Goal: Task Accomplishment & Management: Complete application form

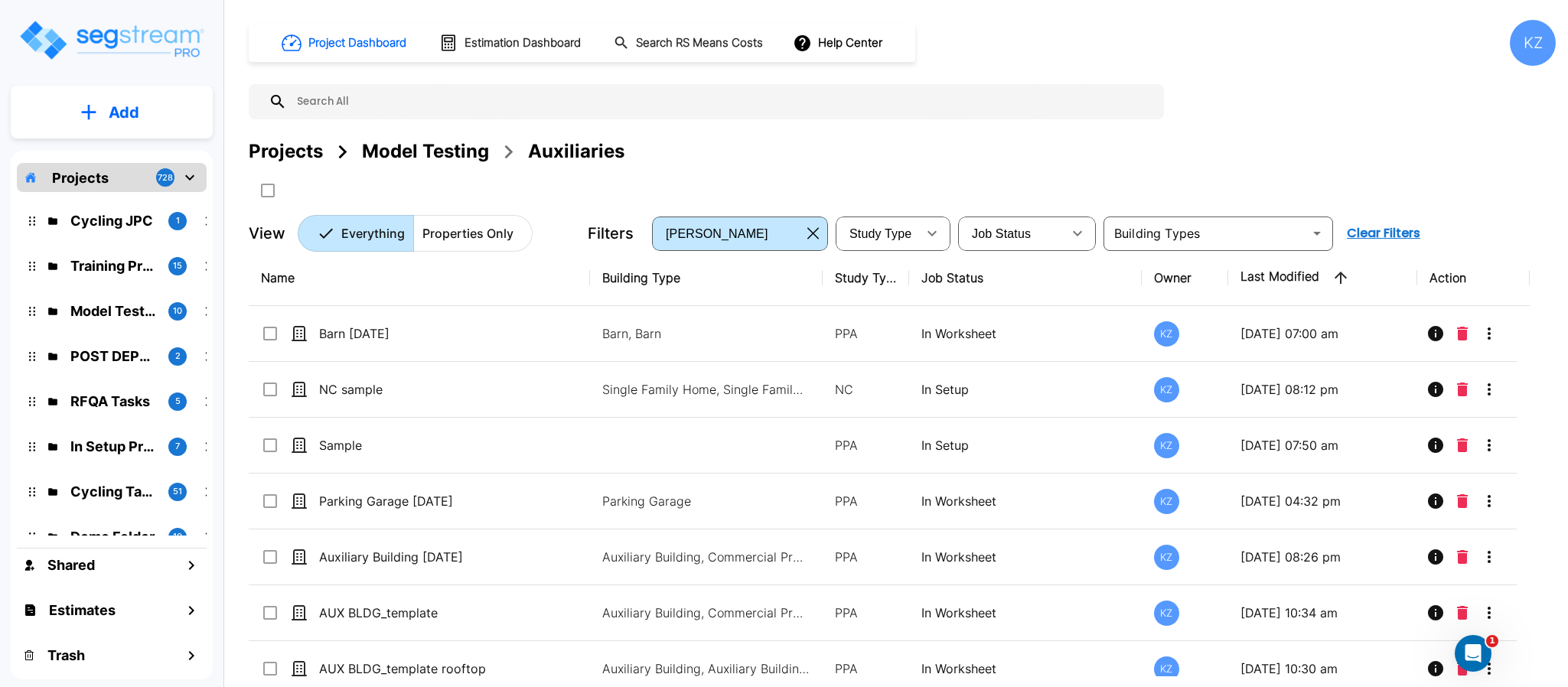
click at [409, 143] on div "Model Testing" at bounding box center [425, 151] width 127 height 27
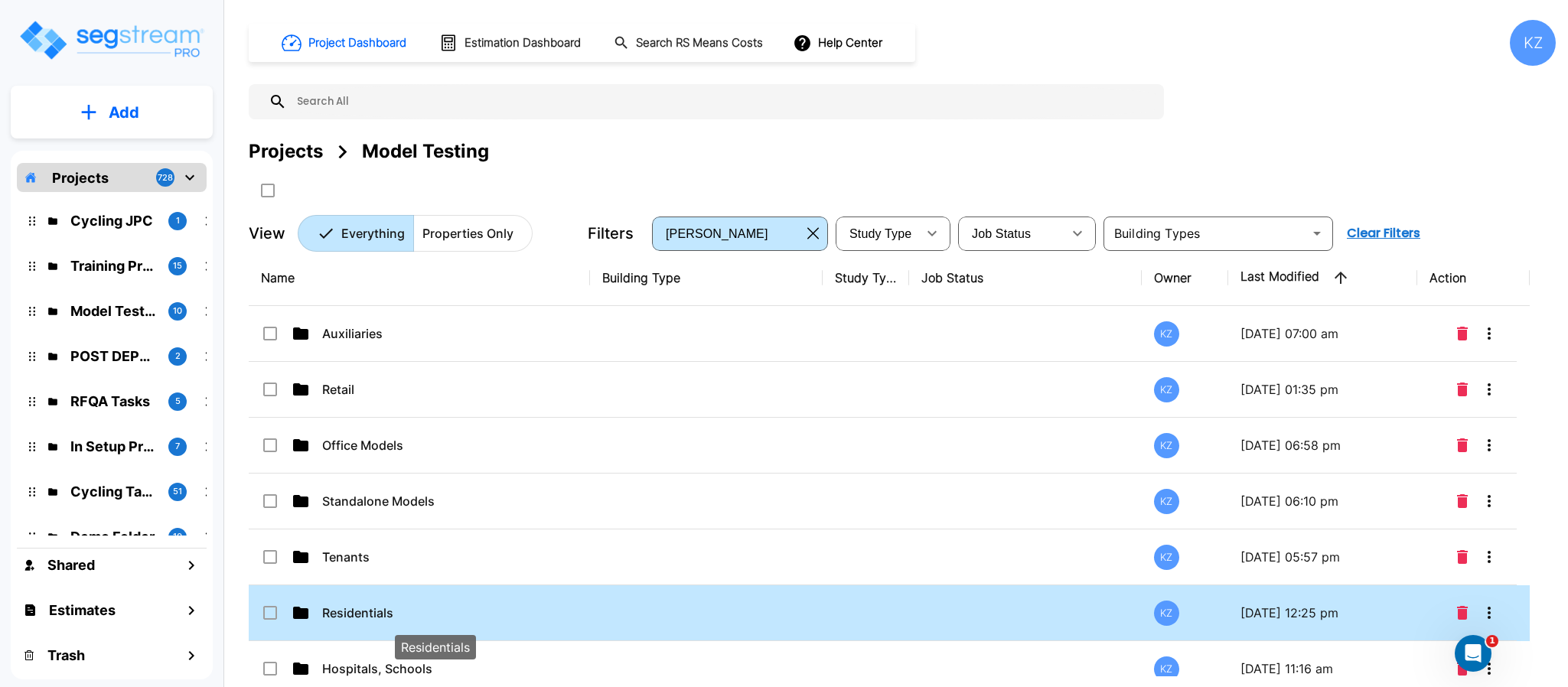
click at [377, 616] on p "Residentials" at bounding box center [435, 613] width 226 height 18
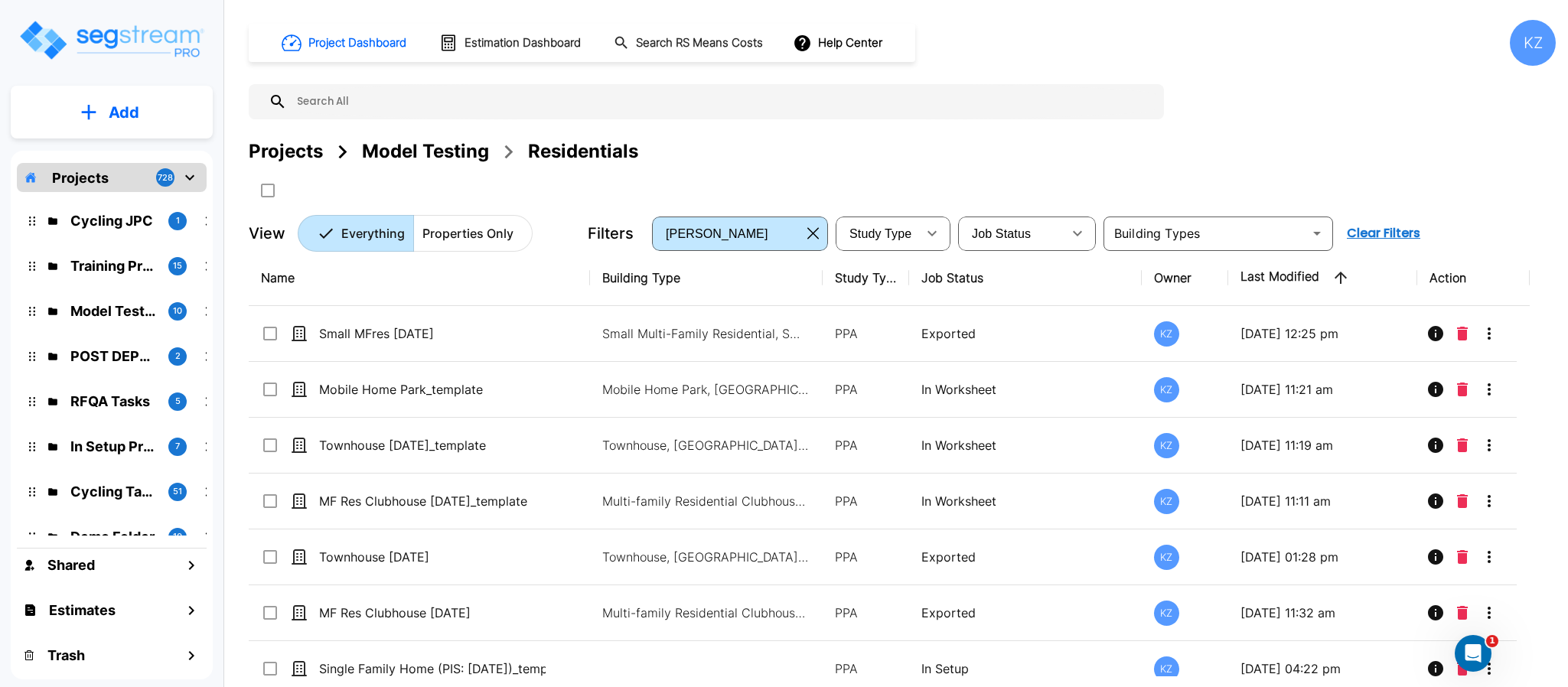
click at [136, 120] on p "Add" at bounding box center [124, 113] width 30 height 23
click at [136, 119] on p "Add" at bounding box center [124, 113] width 30 height 23
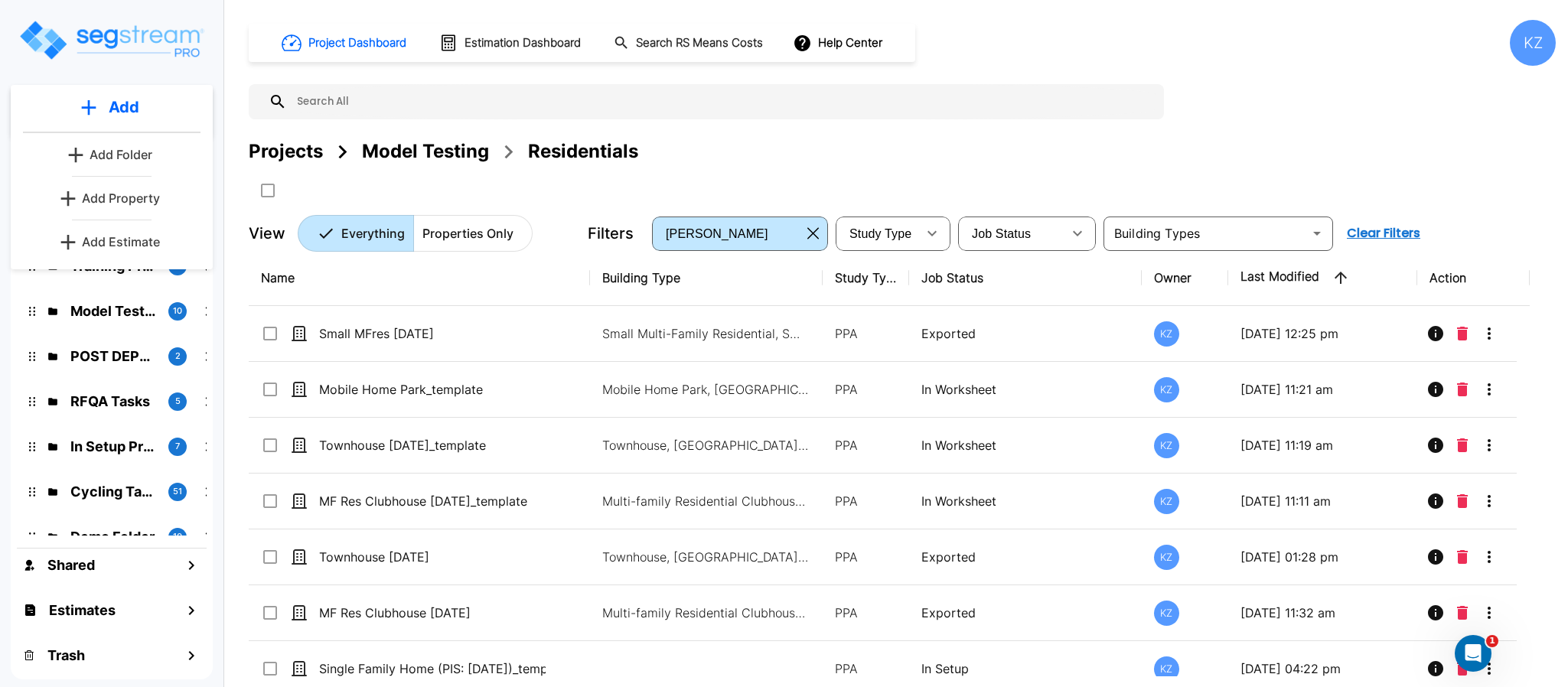
click at [105, 203] on p "Add Property" at bounding box center [120, 198] width 78 height 18
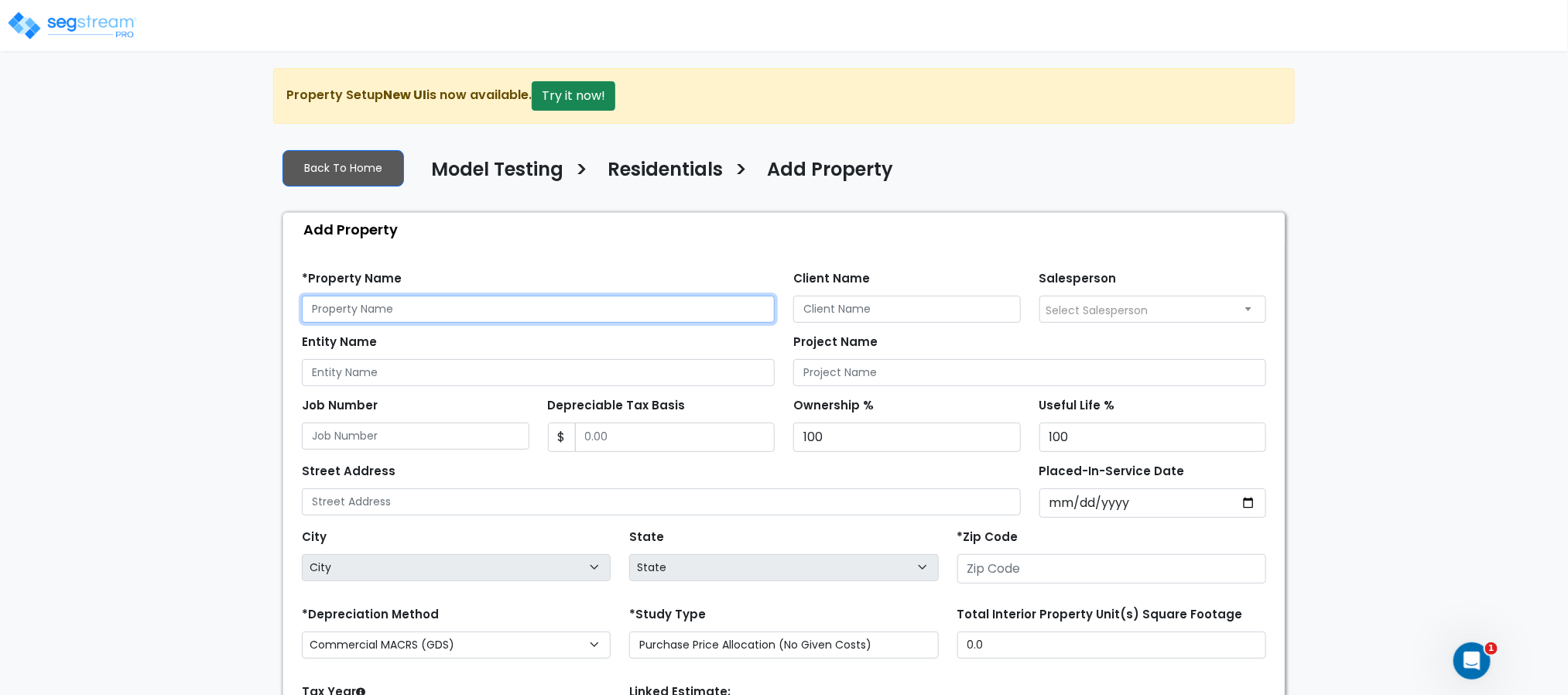
click at [390, 308] on input "text" at bounding box center [538, 309] width 473 height 28
type input "Mobile Home Park [DATE]"
drag, startPoint x: 230, startPoint y: 363, endPoint x: 356, endPoint y: 309, distance: 137.1
click at [231, 363] on div "We are Building your Property. So please grab a coffee and let us do the heavy …" at bounding box center [784, 467] width 1568 height 797
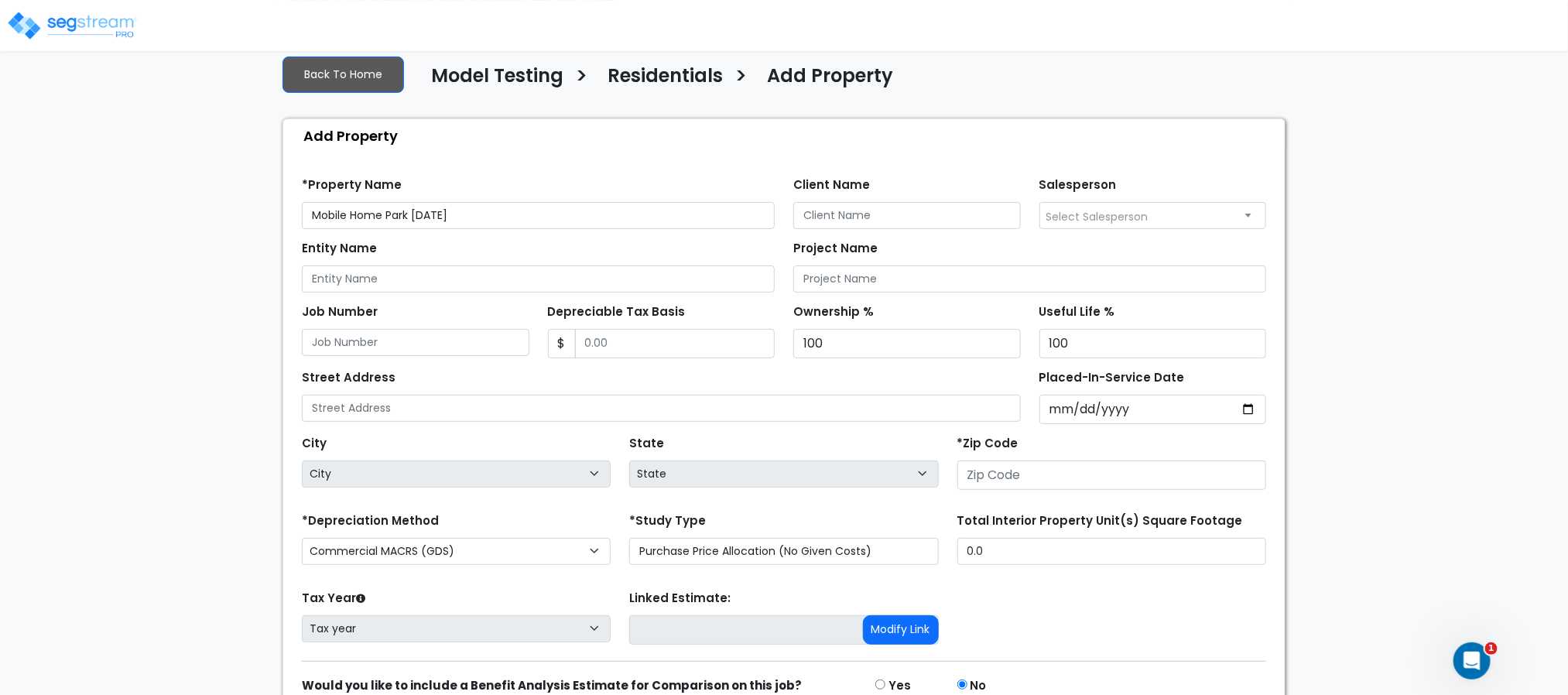
scroll to position [177, 0]
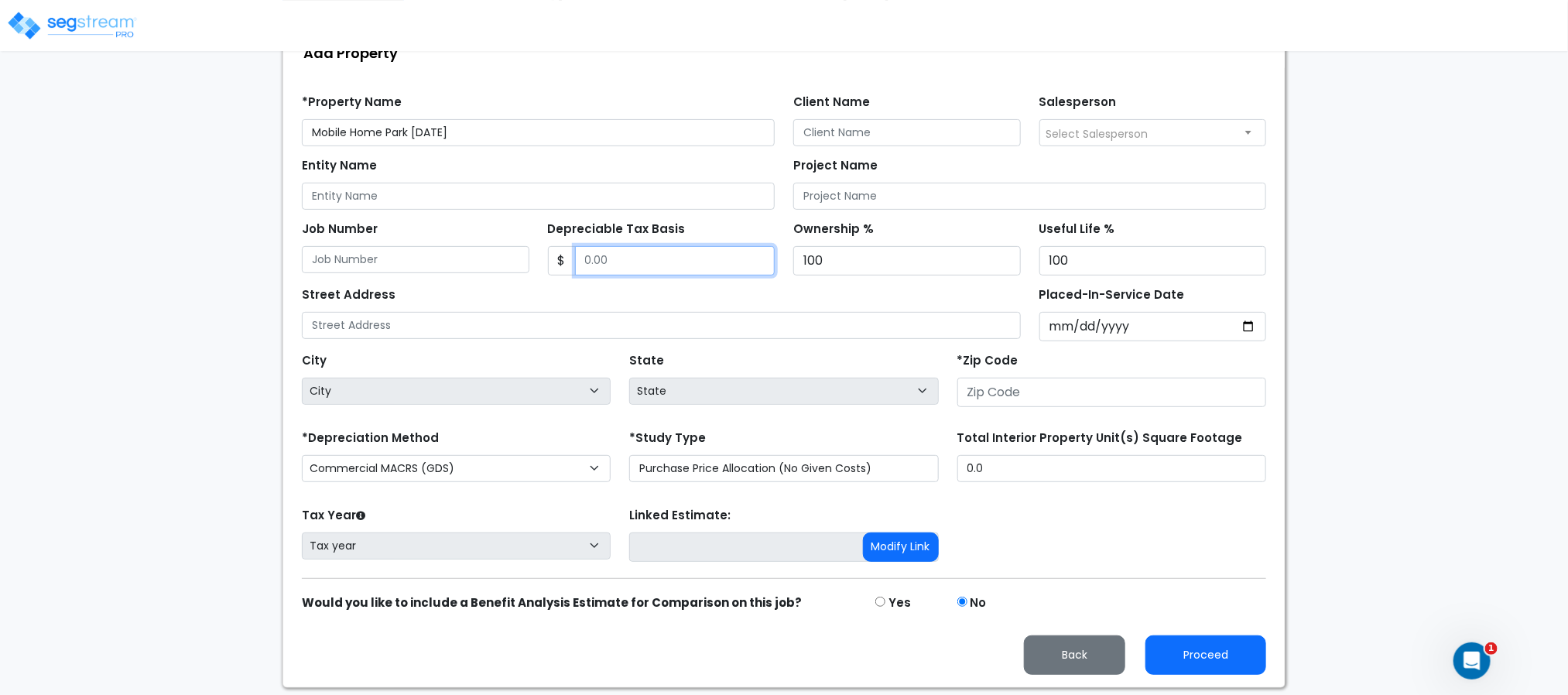
click at [616, 276] on input "Depreciable Tax Basis" at bounding box center [675, 260] width 201 height 29
type input "632,724"
click at [1061, 332] on input "Placed-In-Service Date" at bounding box center [1153, 326] width 227 height 29
type input "2019-04-28"
select select "2019"
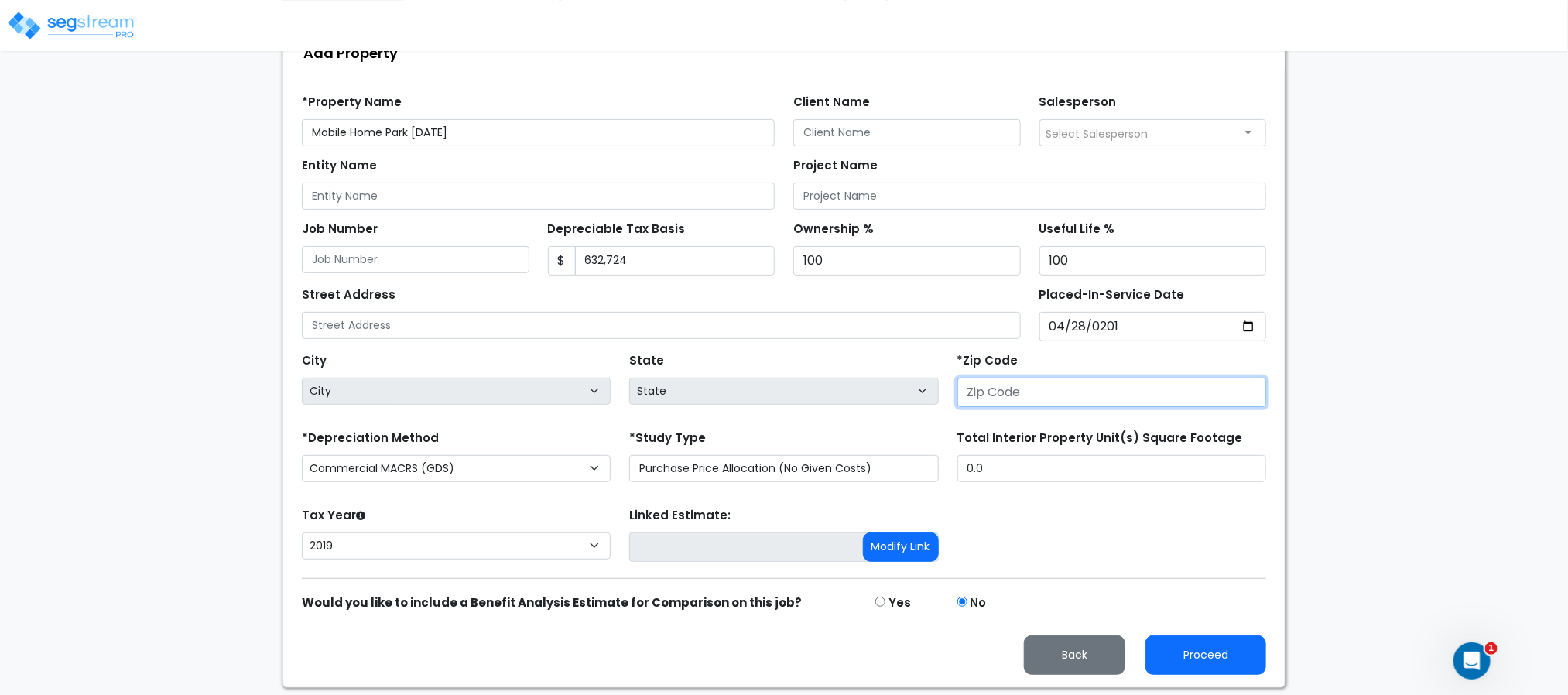
click at [987, 395] on input "number" at bounding box center [1111, 392] width 309 height 29
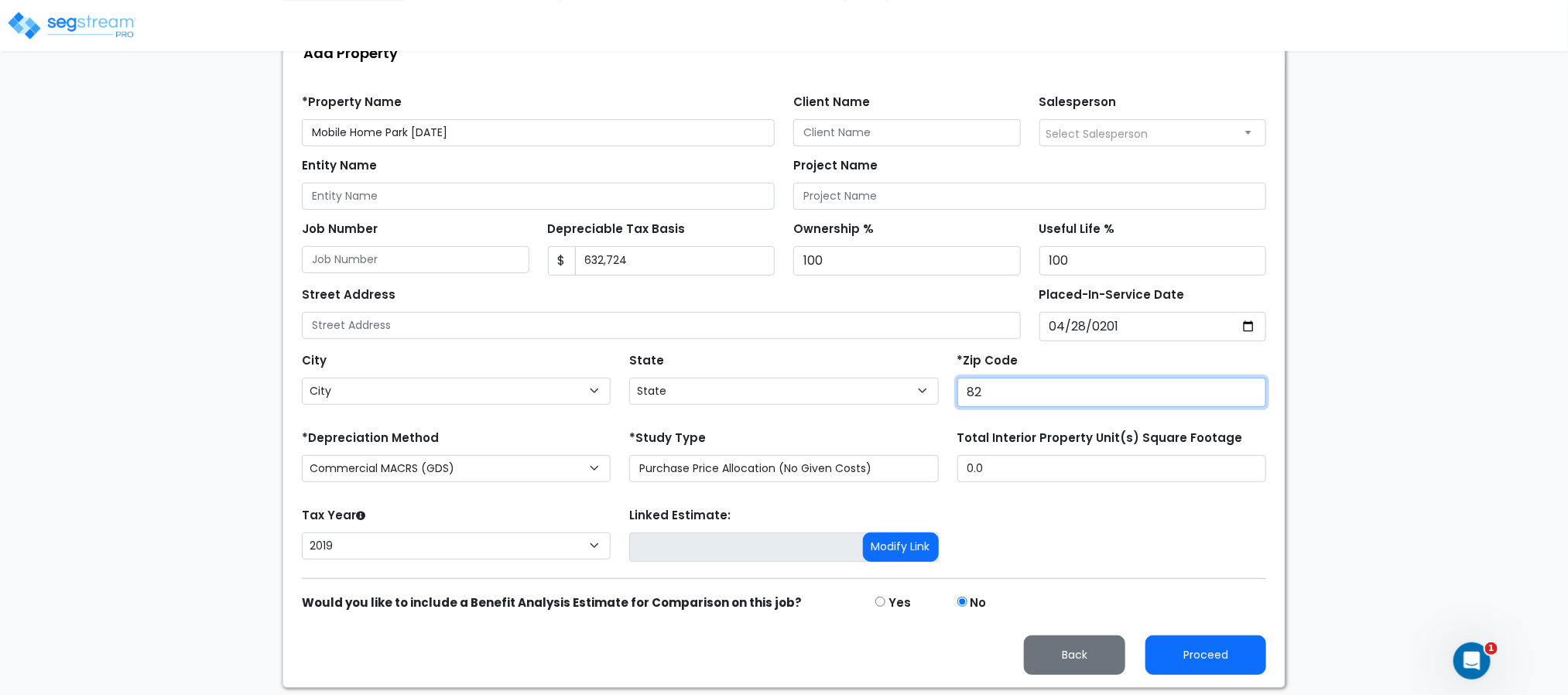
type input "820"
select select "CO"
type input "8206"
select select "WY"
type input "8"
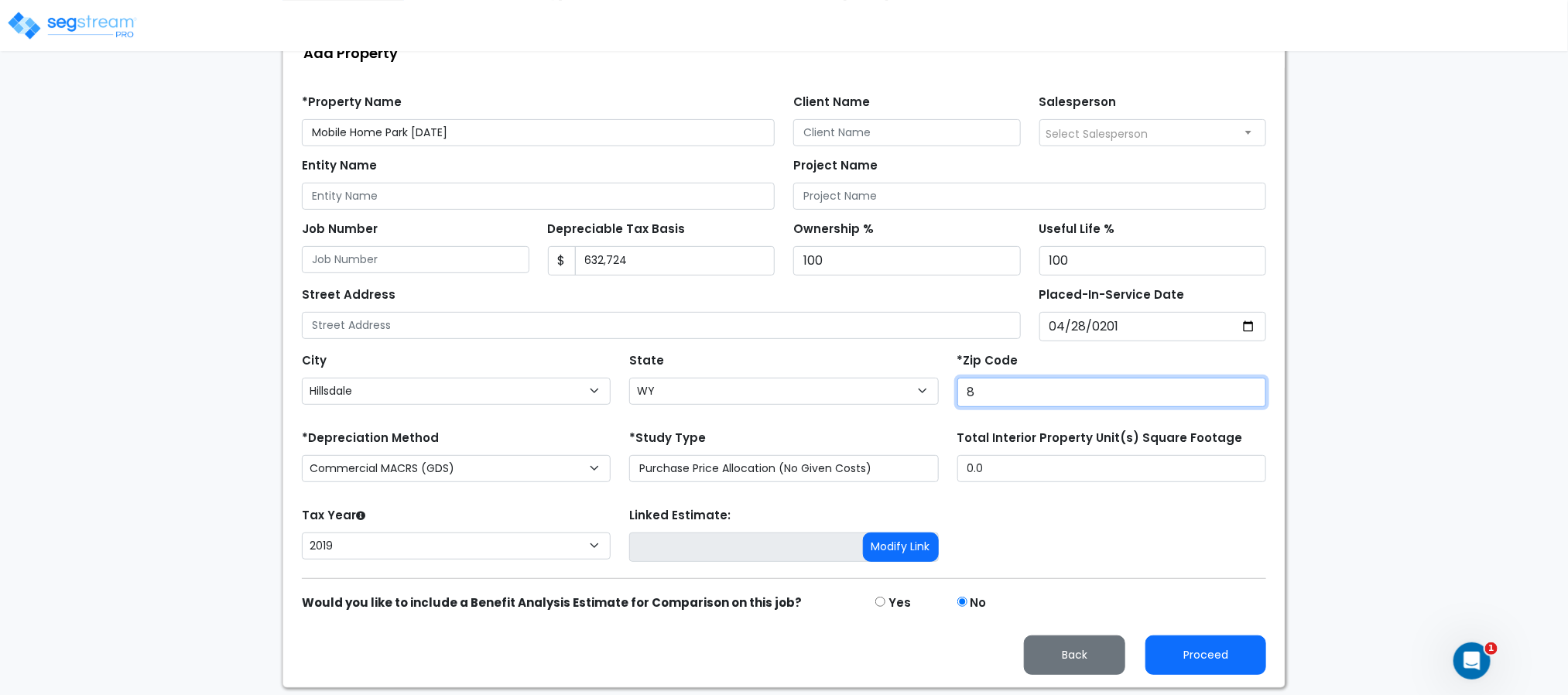
select select "CO"
type input "80205"
click at [1052, 526] on div "Tax Year Please Enter The Placed In Service Date First. 2026 2025 2024 2023 202…" at bounding box center [784, 535] width 983 height 62
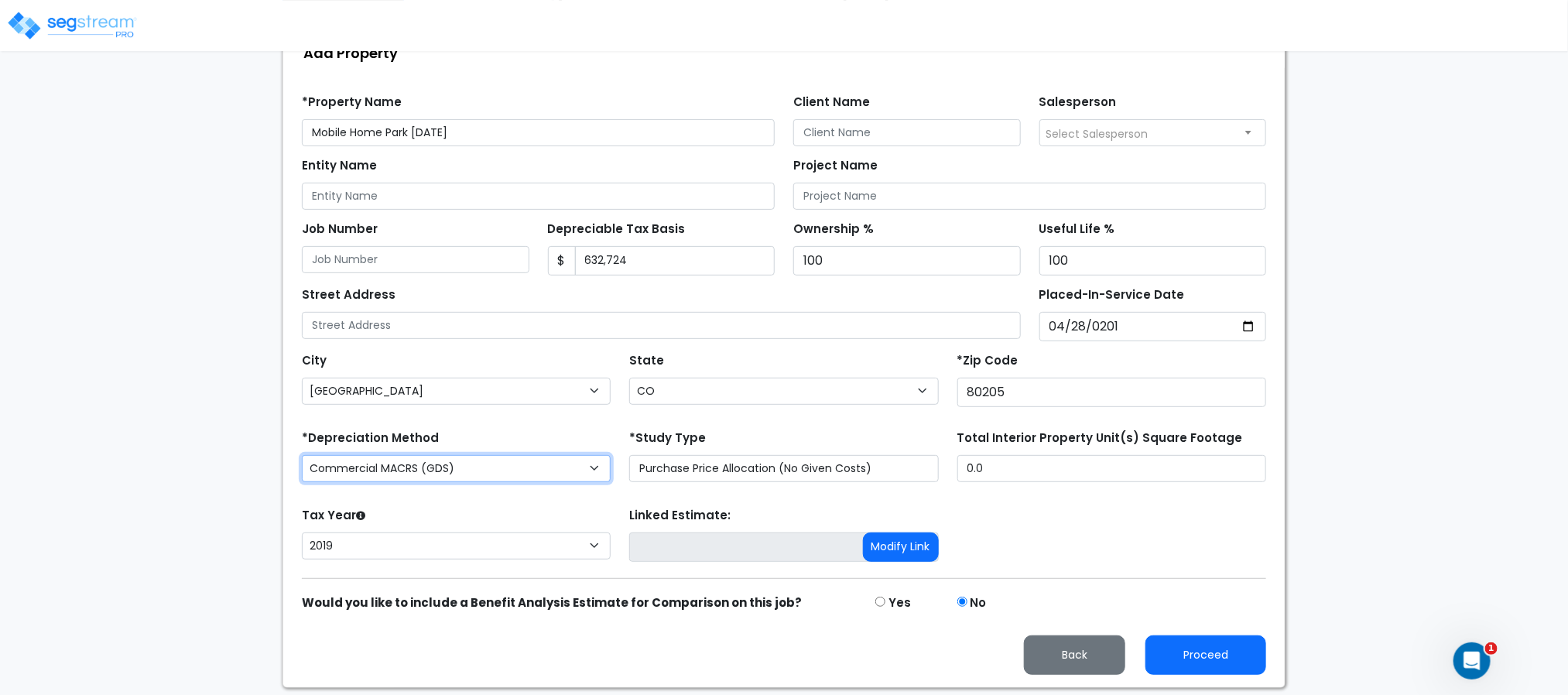
click at [528, 470] on select "Commercial MACRS (GDS) Residential Rental MACRS (GDS) Commercial MACRS (ADS) Co…" at bounding box center [456, 468] width 309 height 28
select select "CRM(_5"
click at [1206, 639] on div "Proceed Back" at bounding box center [784, 643] width 983 height 62
click at [1201, 655] on button "Proceed" at bounding box center [1206, 655] width 121 height 39
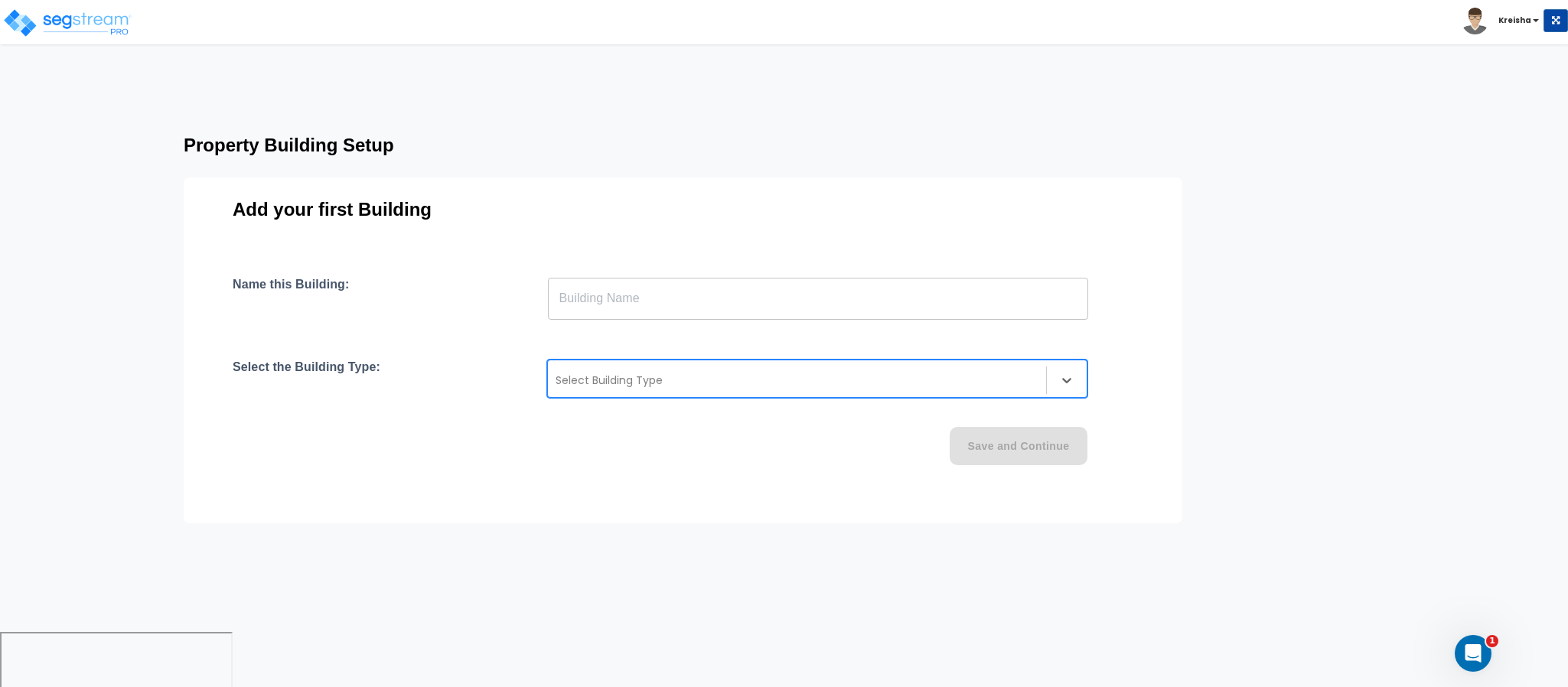
click at [875, 390] on div "Select Building Type" at bounding box center [796, 381] width 498 height 25
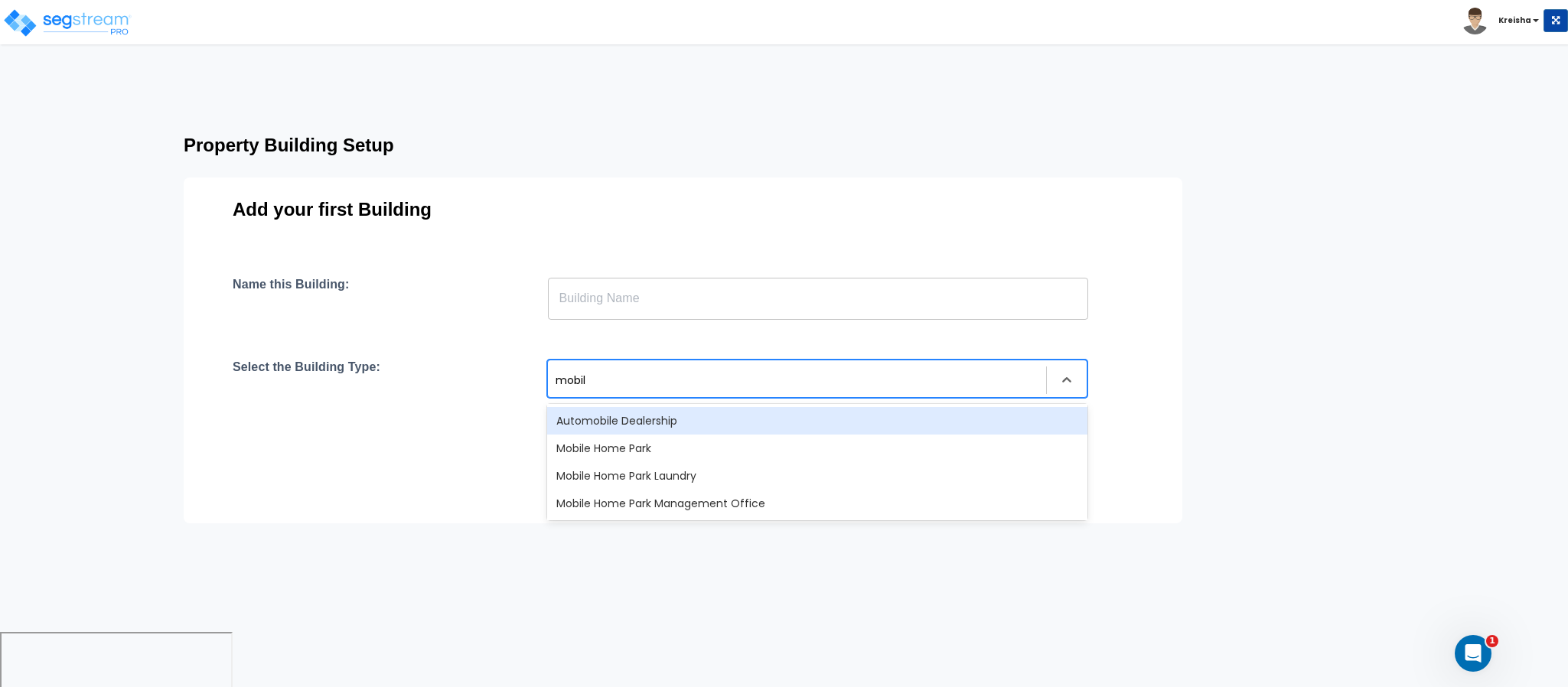
type input "mobile"
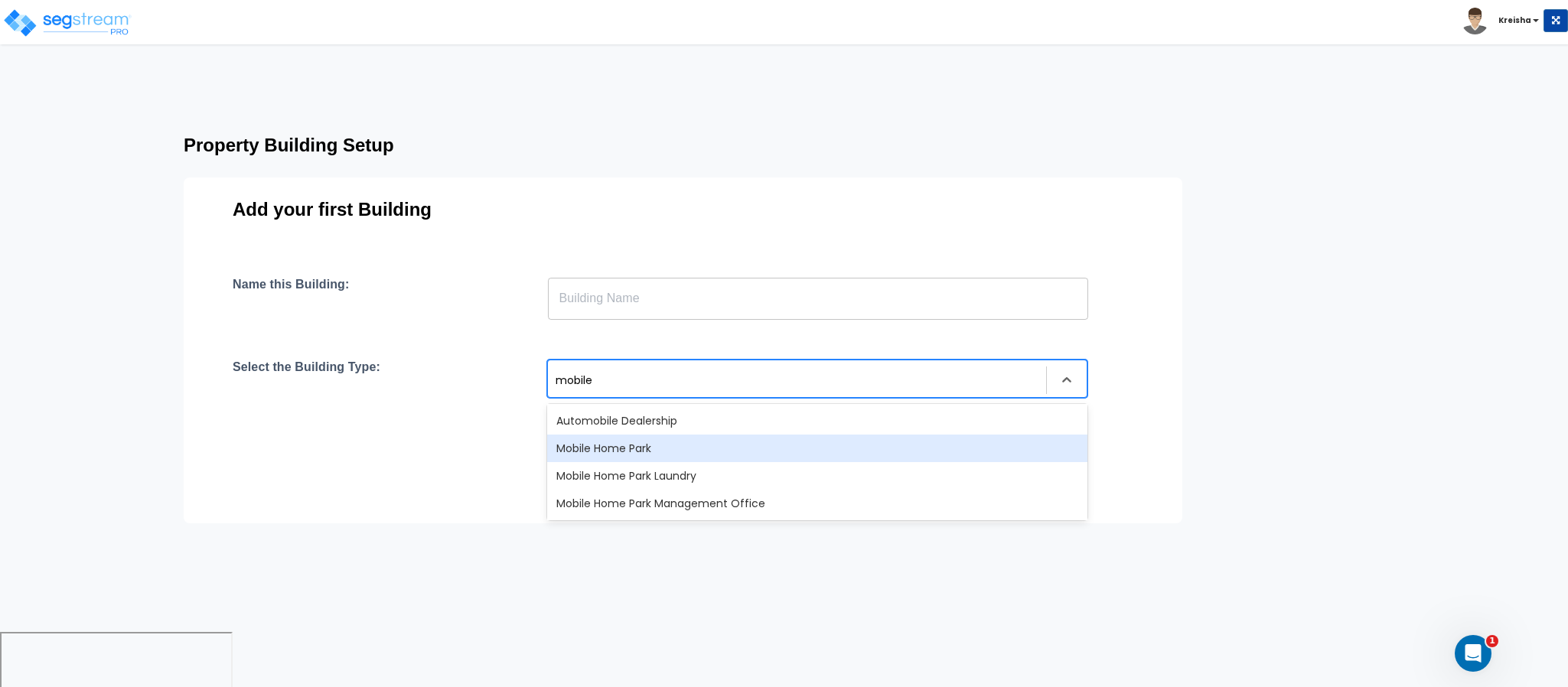
click at [852, 443] on div "Mobile Home Park" at bounding box center [817, 448] width 540 height 27
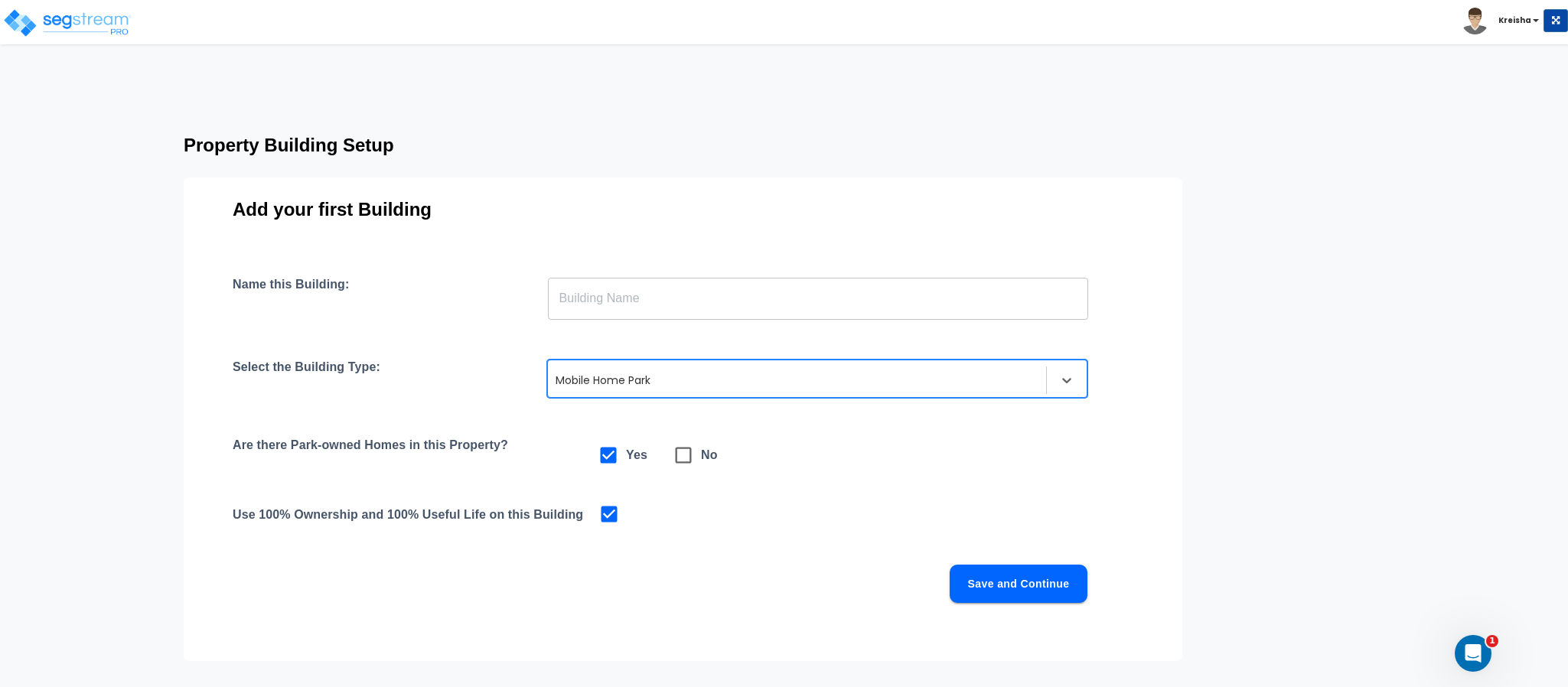
click at [824, 295] on input "text" at bounding box center [818, 298] width 540 height 43
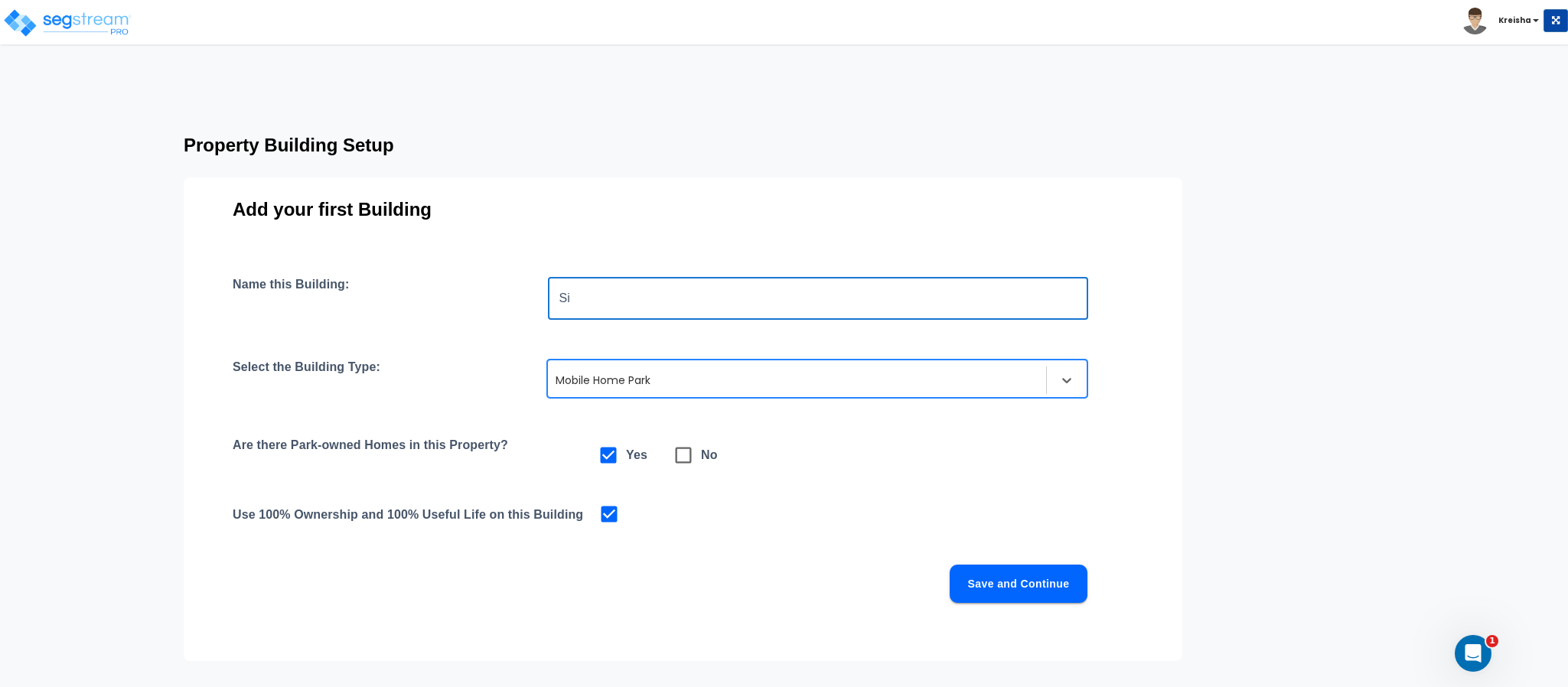
type input "S"
type input "Park"
click at [990, 560] on div "Name this Building: Park ​ Select the Building Type: option Mobile Home Park, s…" at bounding box center [683, 458] width 901 height 362
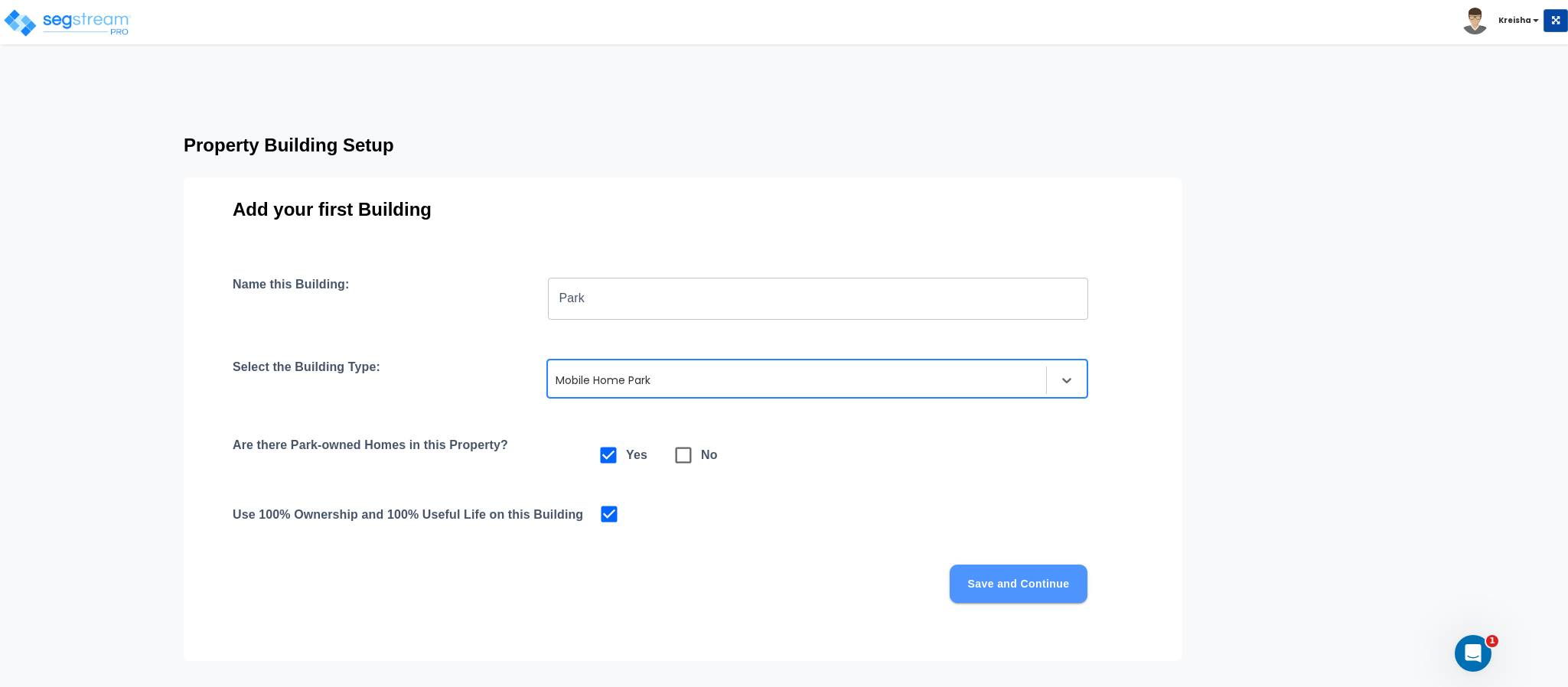
click at [990, 572] on button "Save and Continue" at bounding box center [1018, 584] width 138 height 38
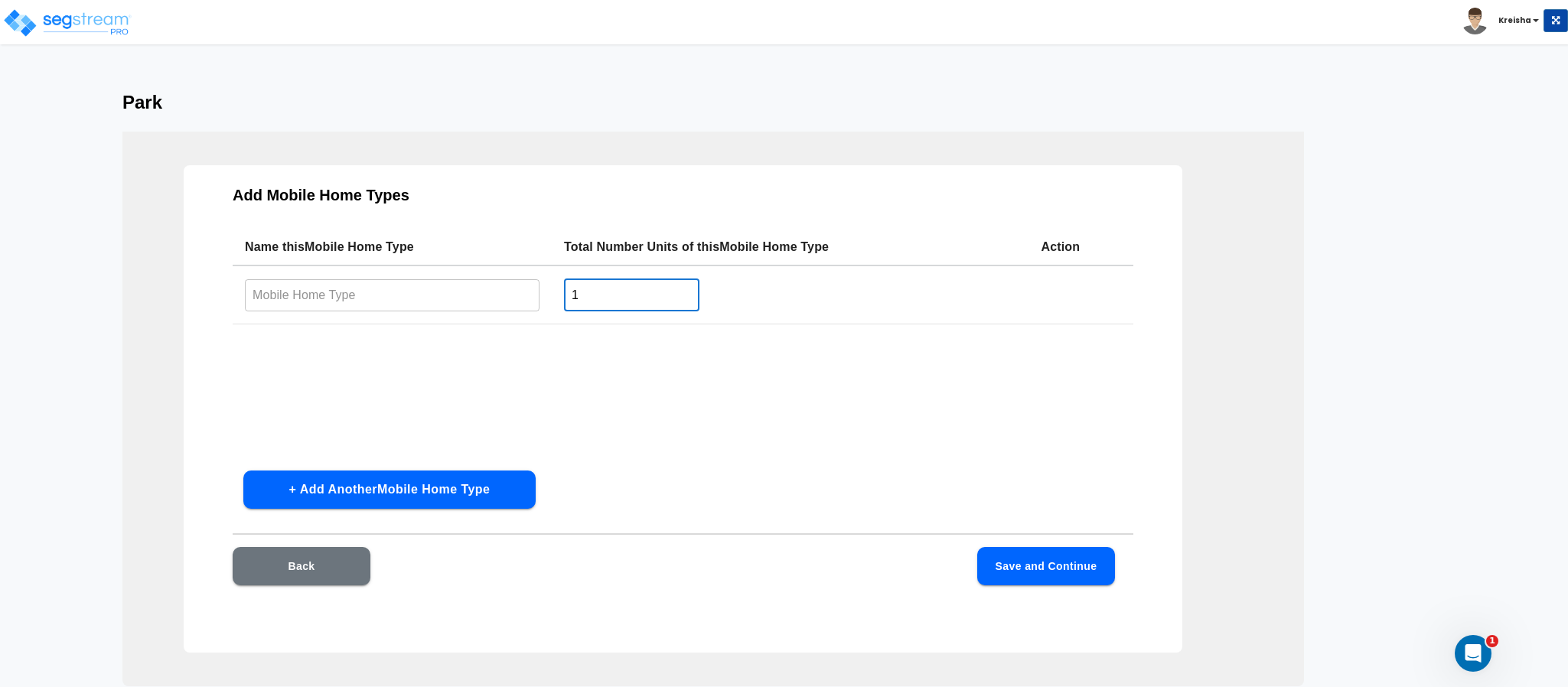
click at [592, 298] on input "1" at bounding box center [632, 295] width 135 height 33
type input "6"
type input "50"
click at [411, 285] on input "text" at bounding box center [392, 295] width 295 height 33
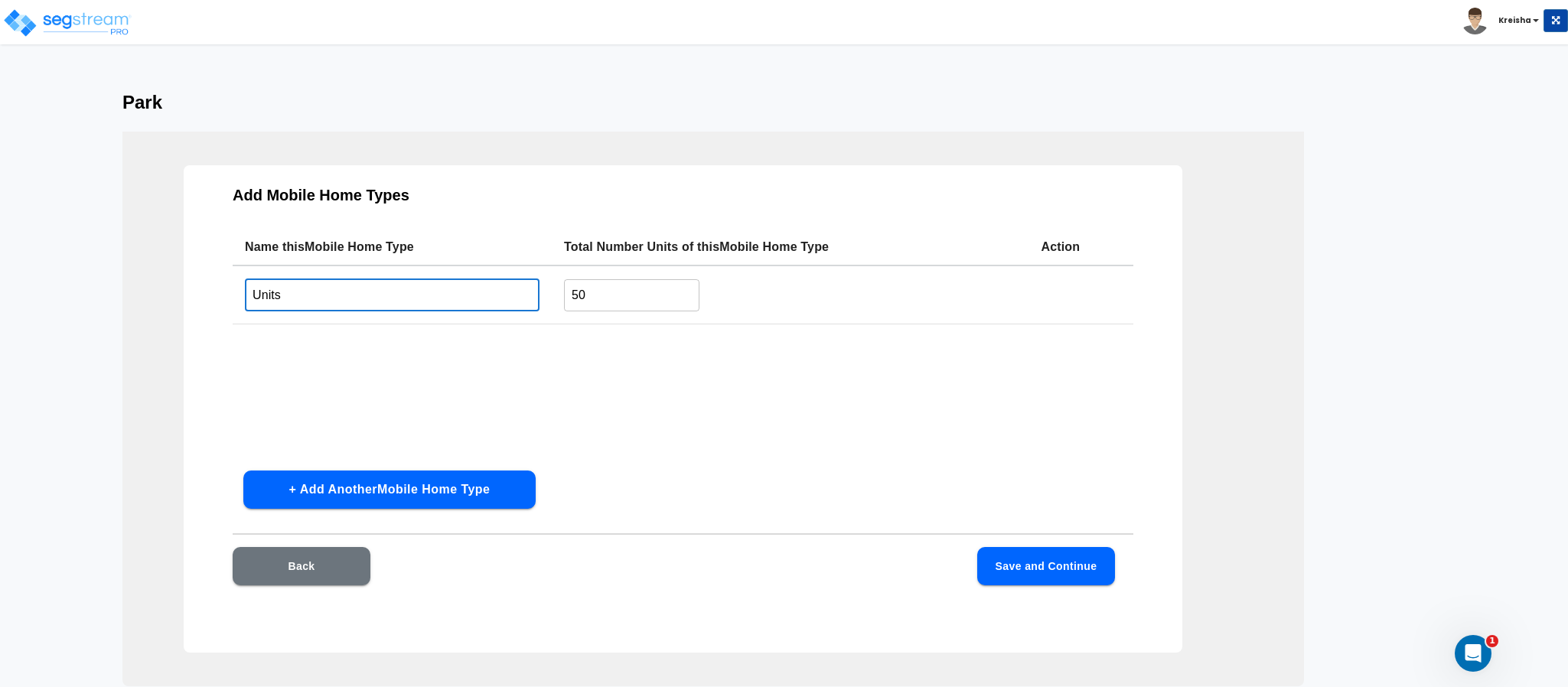
click at [411, 283] on input "Units" at bounding box center [392, 295] width 295 height 33
type input "Home pads"
click at [1094, 566] on button "Save and Continue" at bounding box center [1046, 566] width 138 height 38
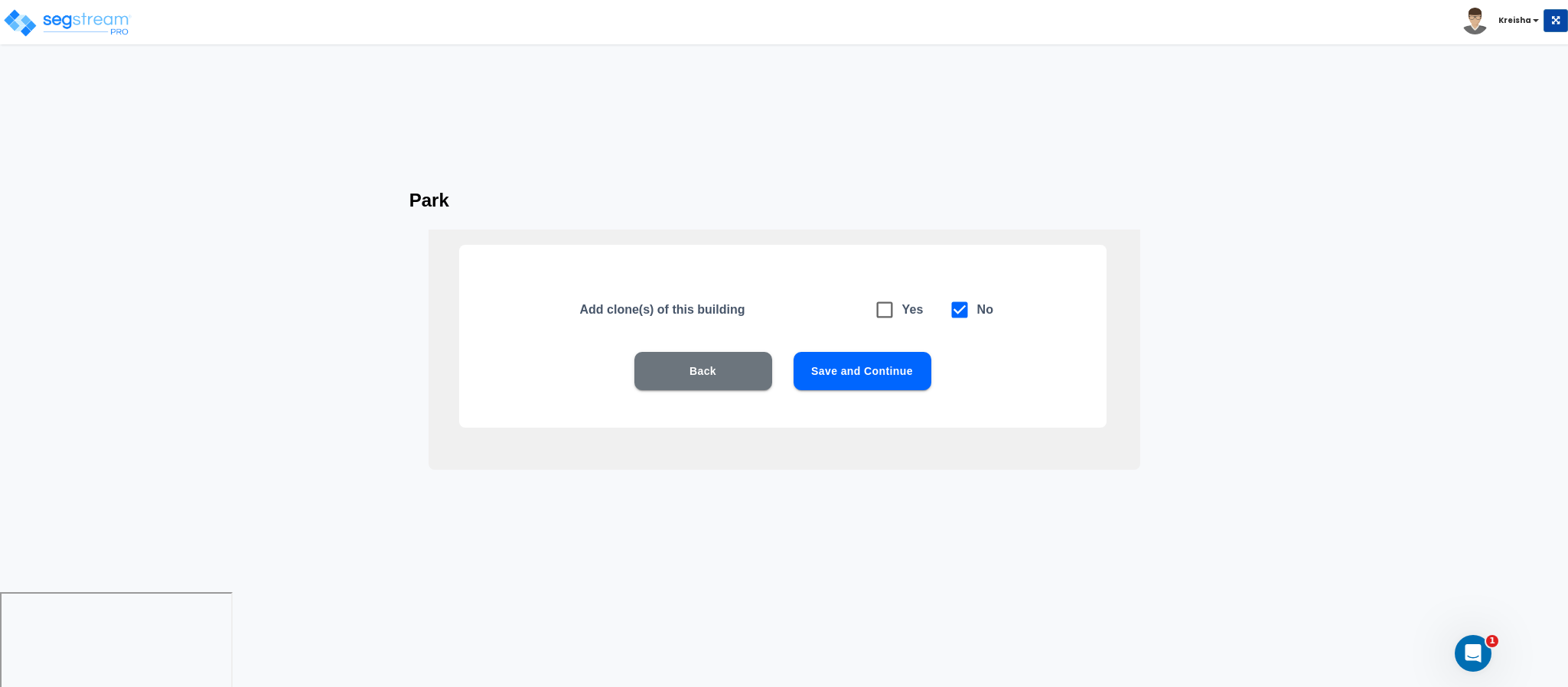
click at [880, 377] on button "Save and Continue" at bounding box center [862, 371] width 138 height 38
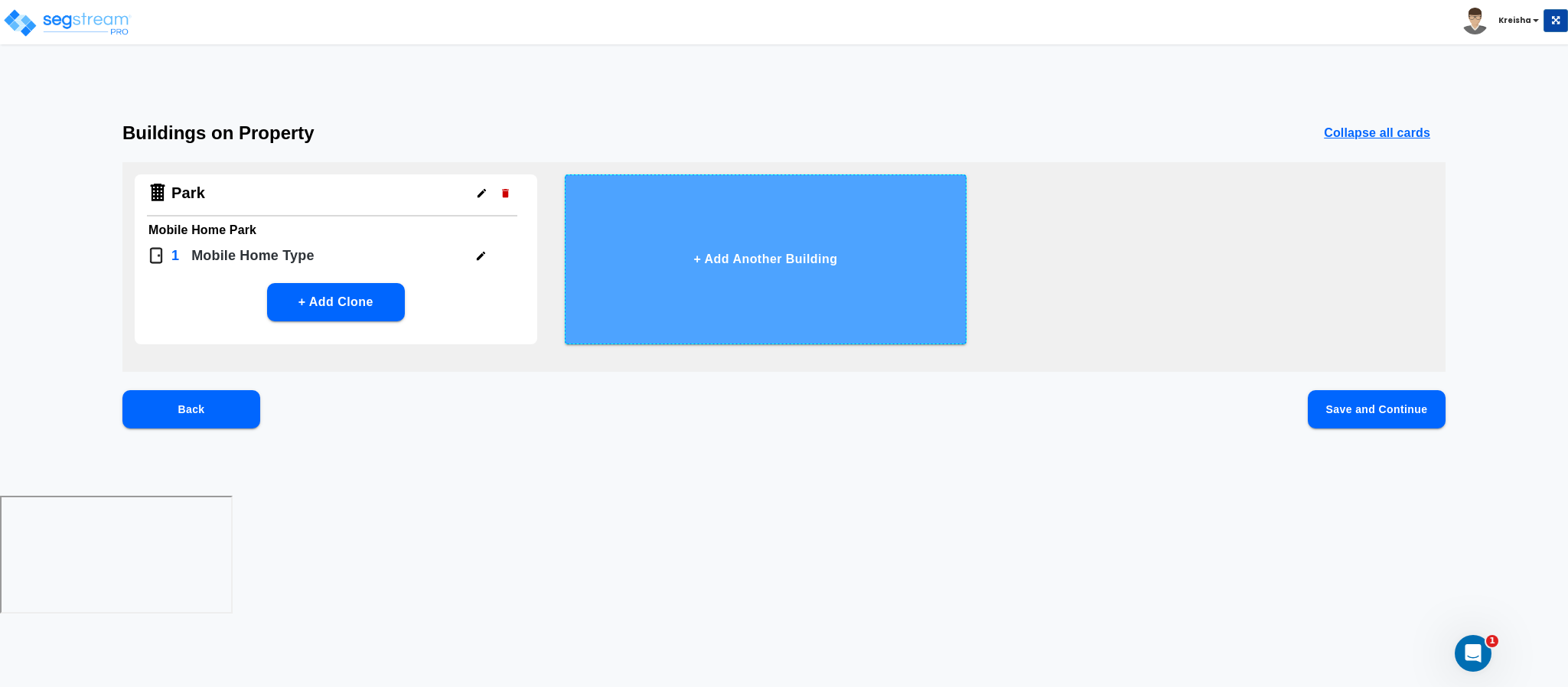
click at [843, 278] on button "+ Add Another Building" at bounding box center [766, 259] width 403 height 170
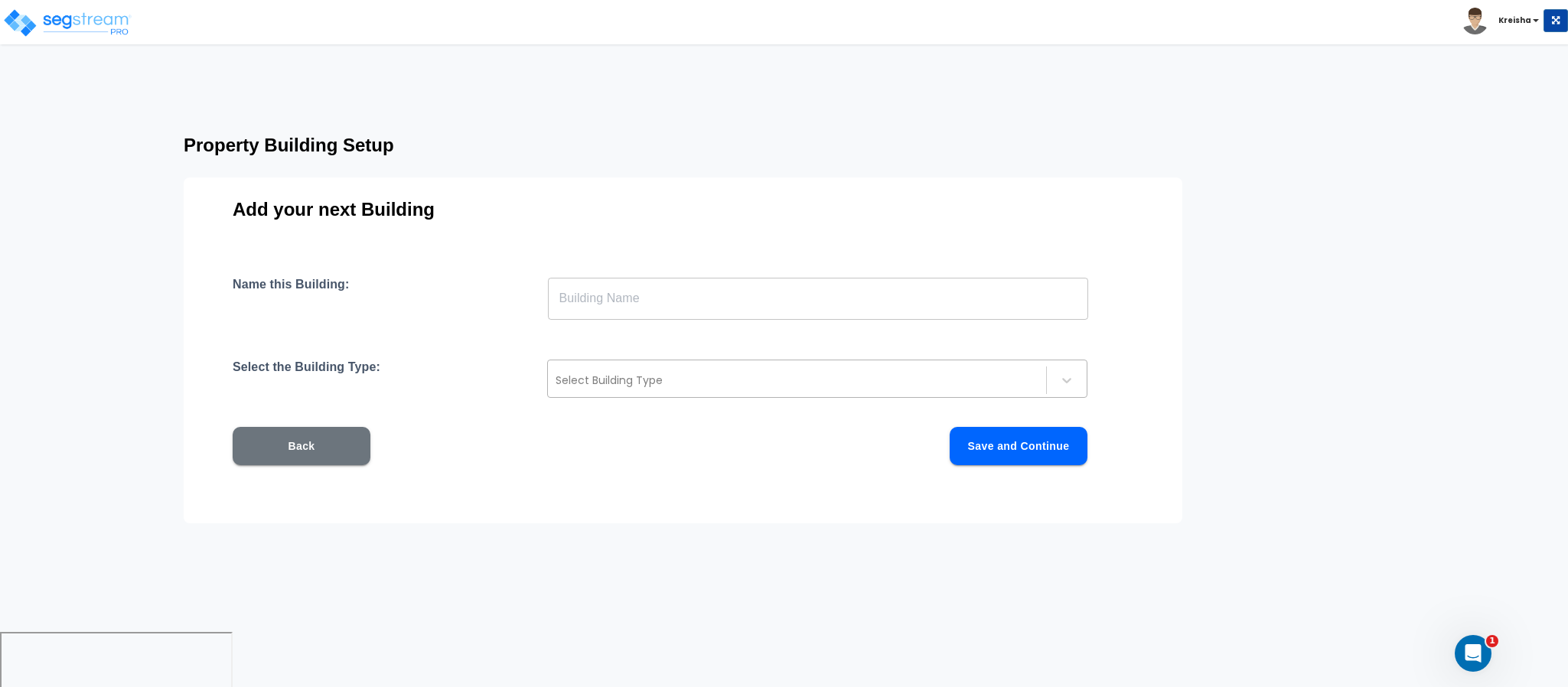
click at [700, 382] on div at bounding box center [797, 381] width 483 height 18
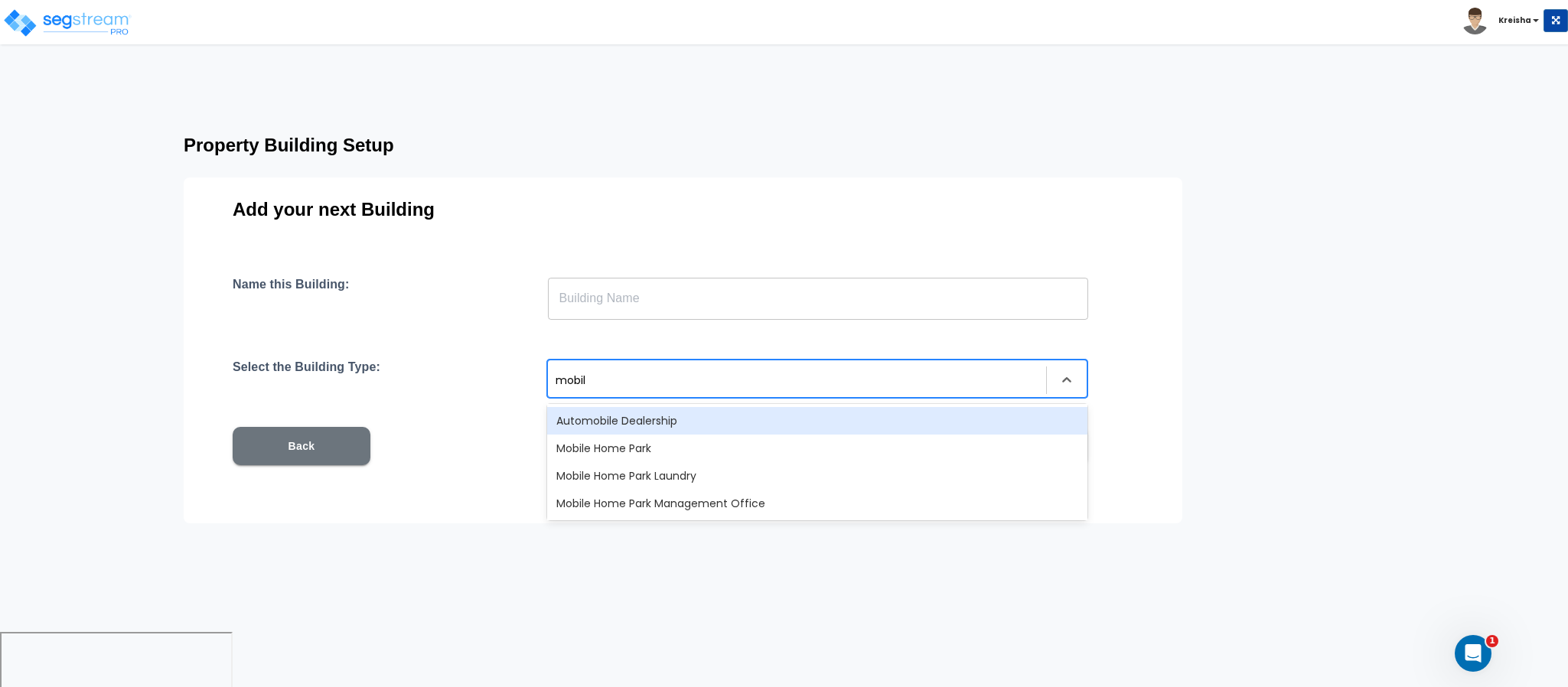
type input "mobile"
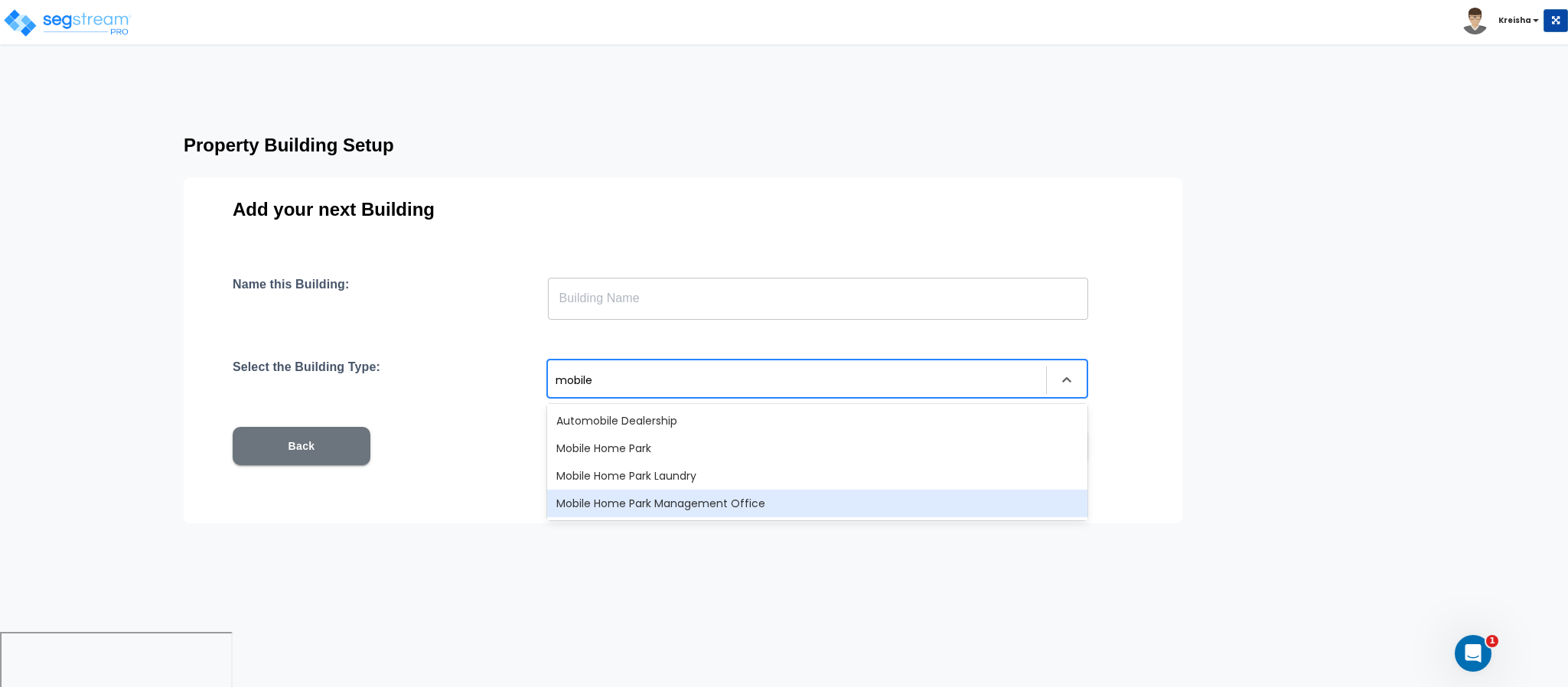
click at [590, 492] on div "Mobile Home Park Management Office" at bounding box center [817, 503] width 540 height 27
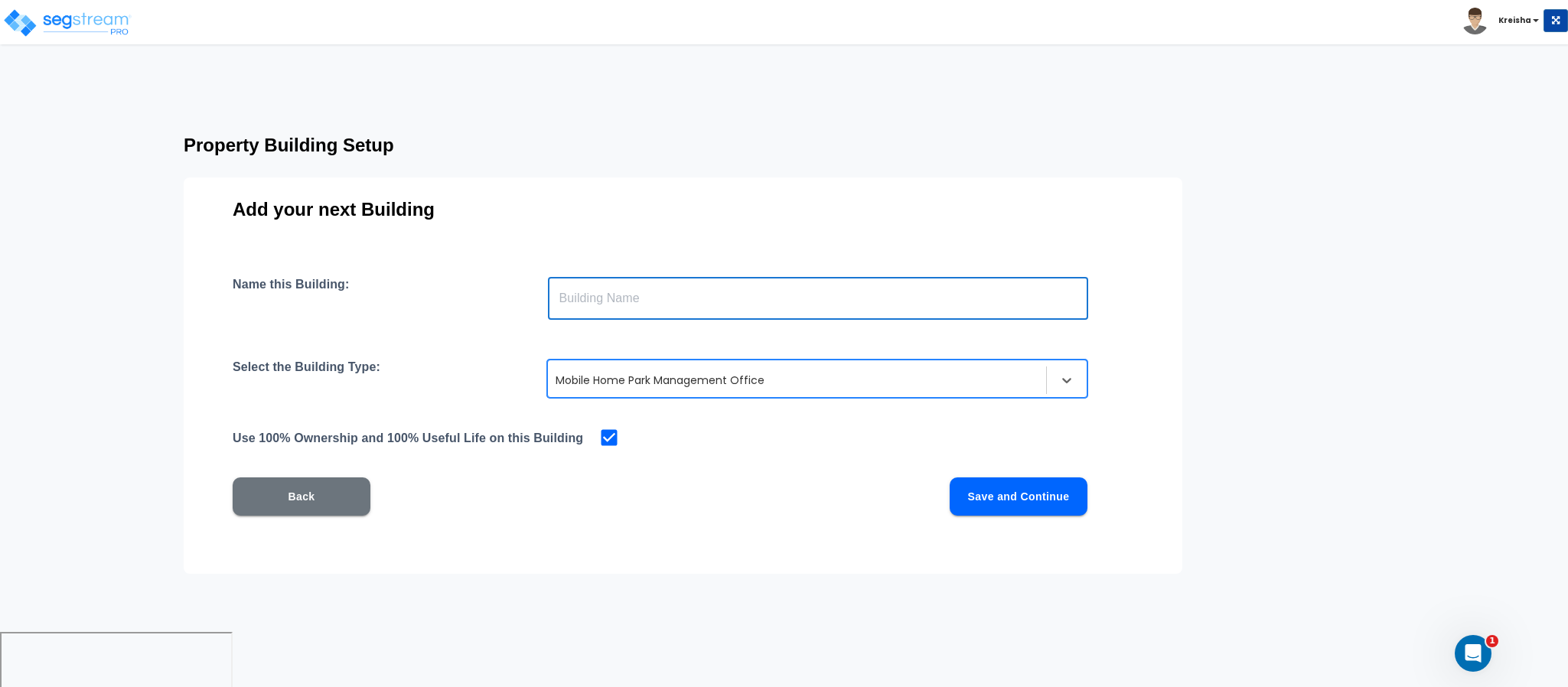
click at [637, 306] on input "text" at bounding box center [818, 298] width 540 height 43
type input "m"
type input "Management Bldg"
click at [977, 480] on button "Save and Continue" at bounding box center [1018, 497] width 138 height 38
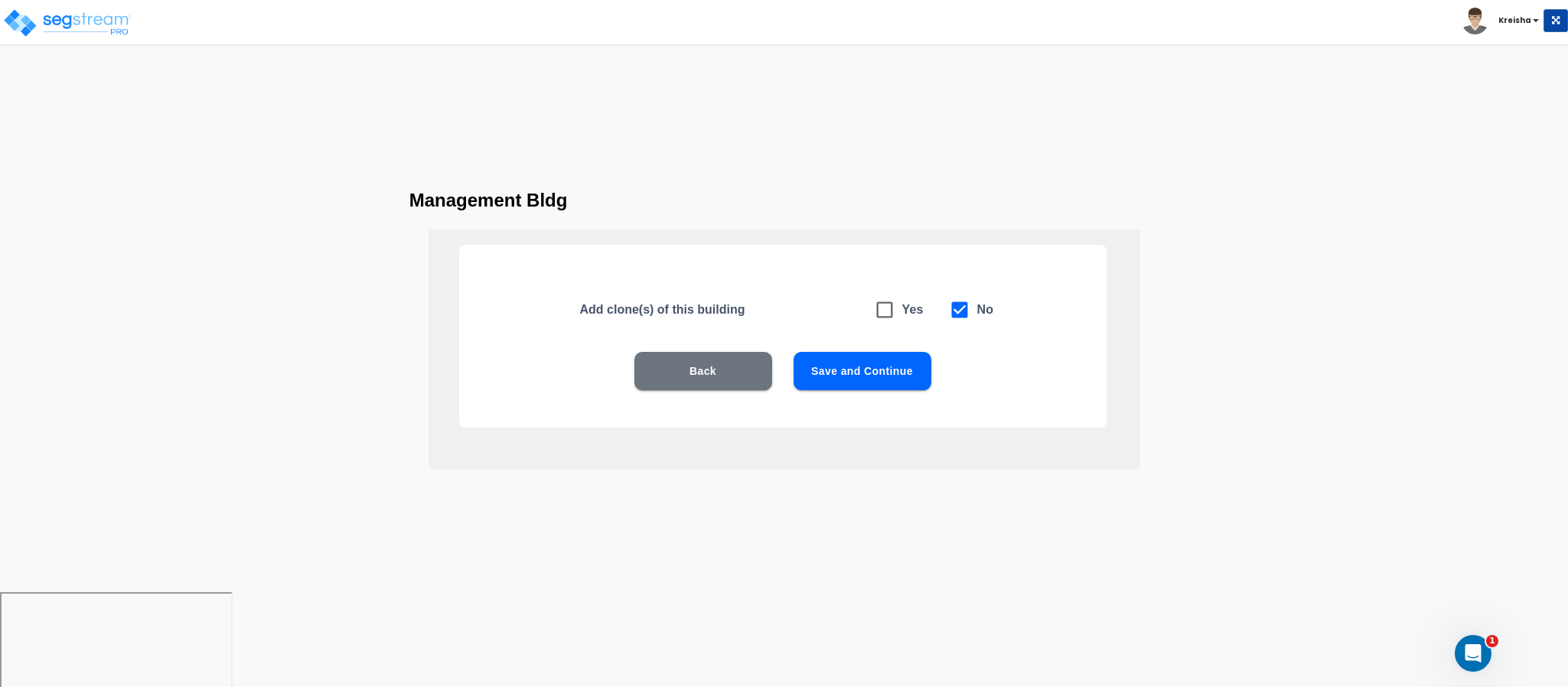
click at [887, 357] on button "Save and Continue" at bounding box center [862, 371] width 138 height 38
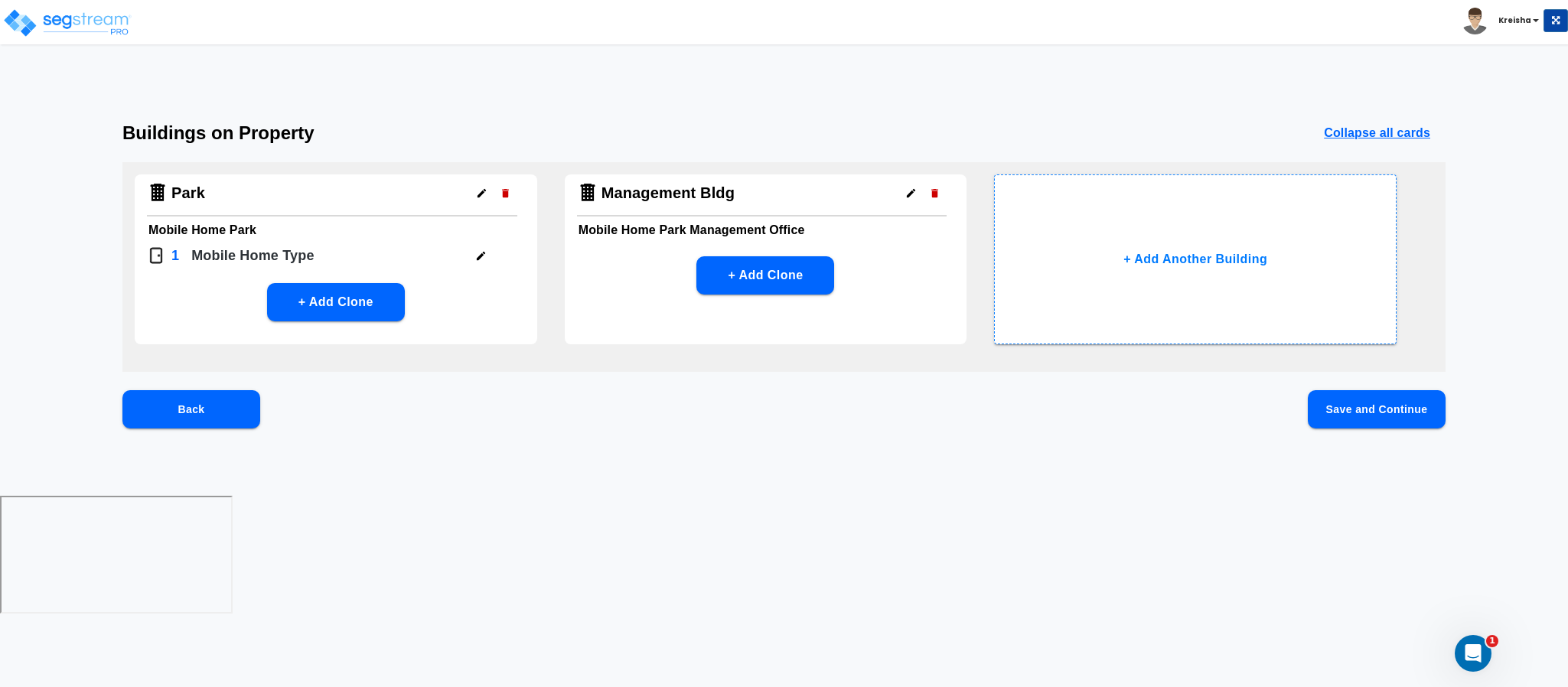
click at [1379, 412] on button "Save and Continue" at bounding box center [1376, 409] width 138 height 38
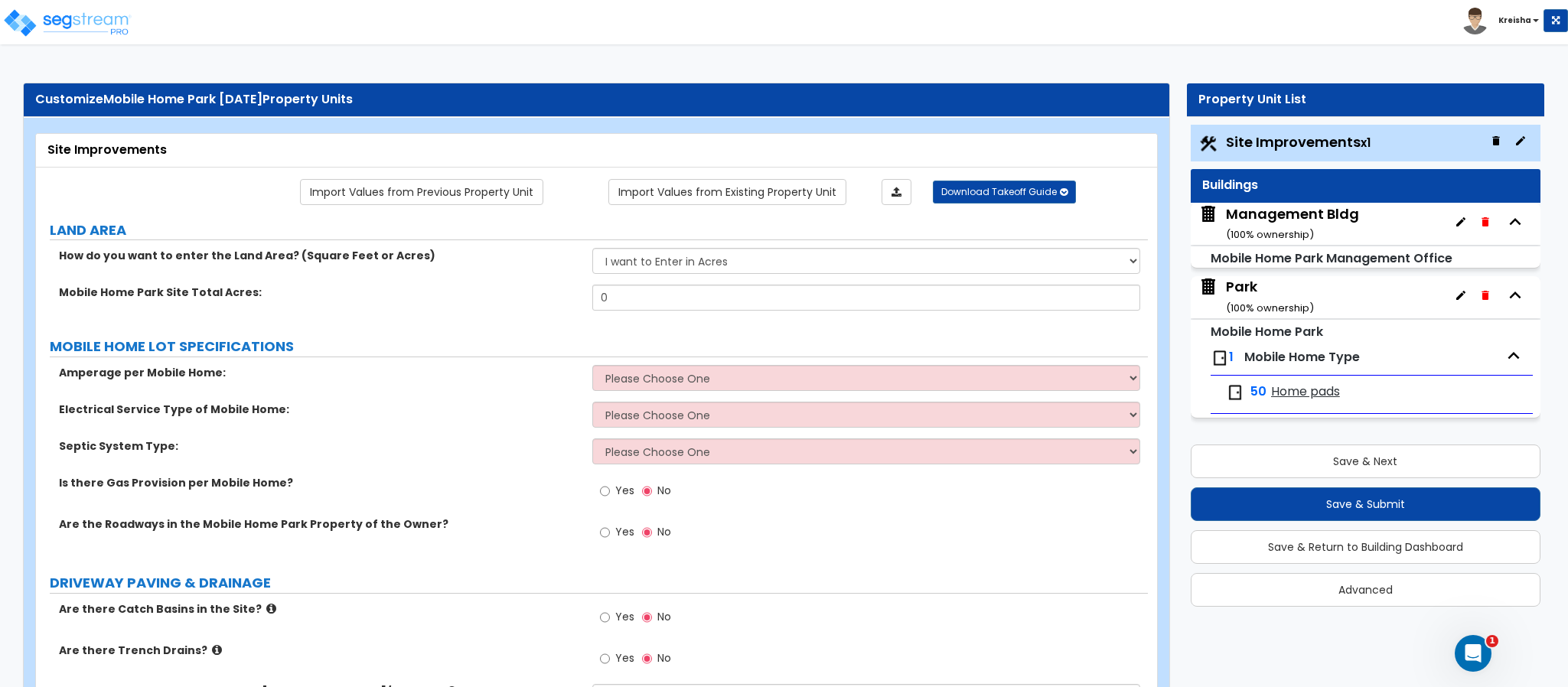
click at [374, 274] on div "How do you want to enter the Land Area? (Square Feet or Acres) I want to Enter …" at bounding box center [592, 266] width 1112 height 37
click at [628, 306] on input "0" at bounding box center [866, 298] width 548 height 26
type input "1"
click at [572, 377] on label "Amperage per Mobile Home:" at bounding box center [320, 372] width 522 height 16
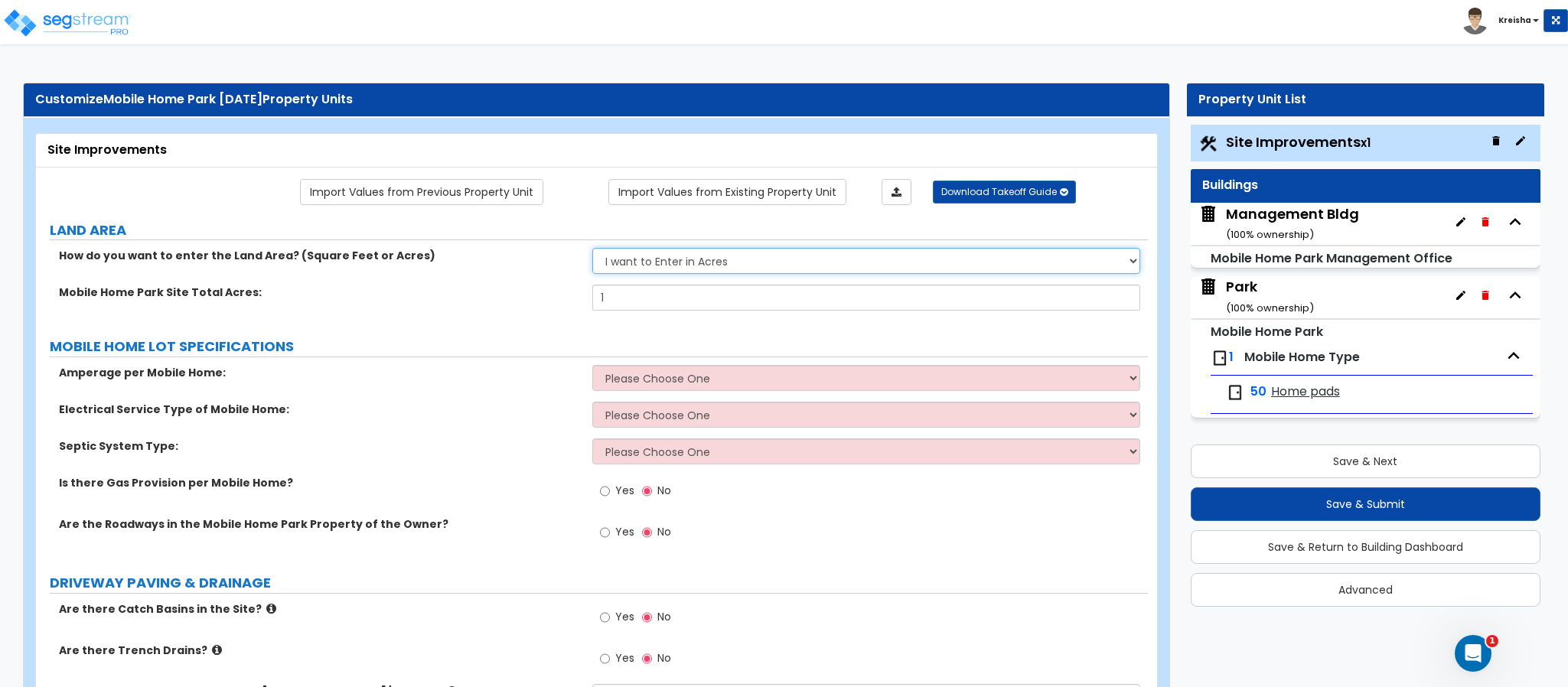
drag, startPoint x: 674, startPoint y: 266, endPoint x: 677, endPoint y: 275, distance: 9.5
click at [674, 266] on select "I want to Enter in Acres I want to Enter in Square Feet" at bounding box center [866, 261] width 548 height 26
click at [592, 250] on select "I want to Enter in Acres I want to Enter in Square Feet" at bounding box center [866, 261] width 548 height 26
click at [668, 297] on input "0" at bounding box center [866, 298] width 548 height 26
click at [668, 295] on input "0" at bounding box center [866, 298] width 548 height 26
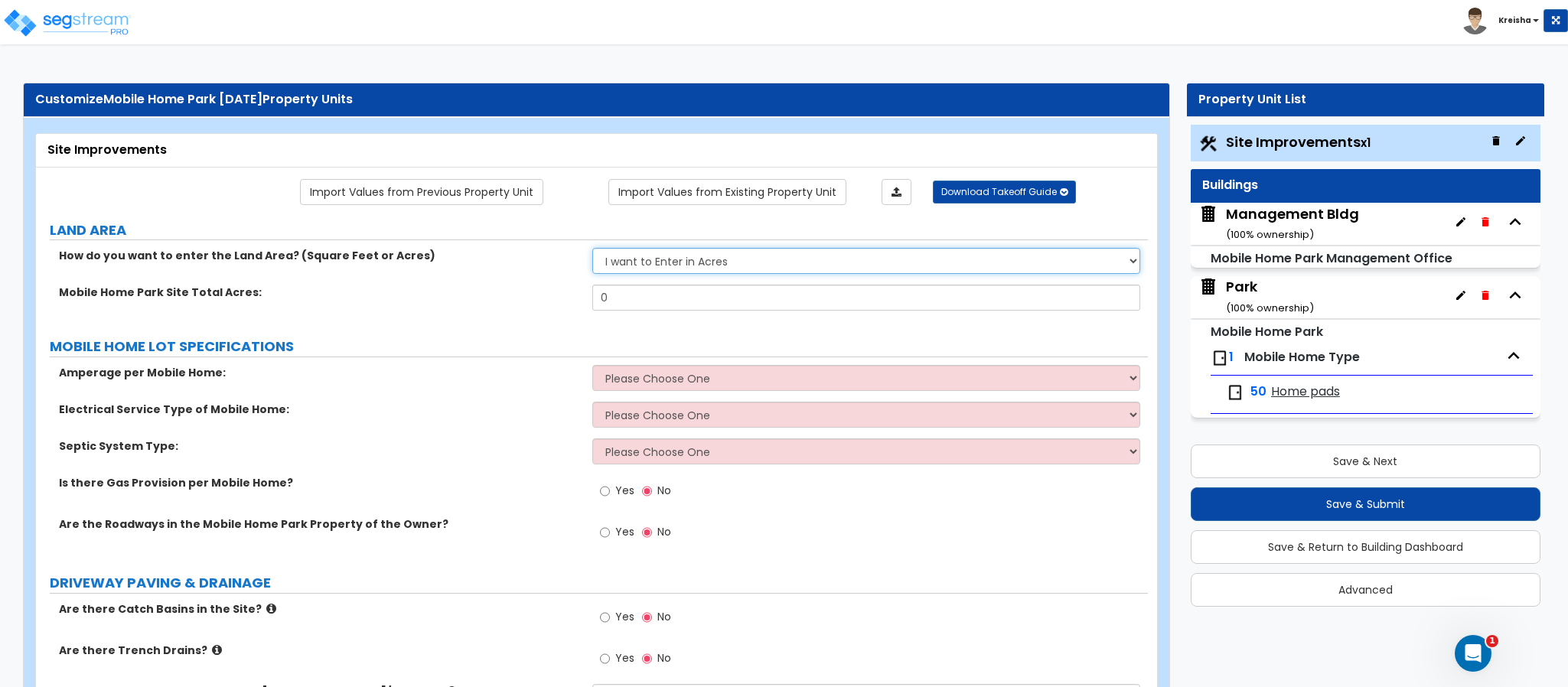
click at [679, 264] on select "I want to Enter in Acres I want to Enter in Square Feet" at bounding box center [866, 261] width 548 height 26
select select "2"
click at [592, 250] on select "I want to Enter in Acres I want to Enter in Square Feet" at bounding box center [866, 261] width 548 height 26
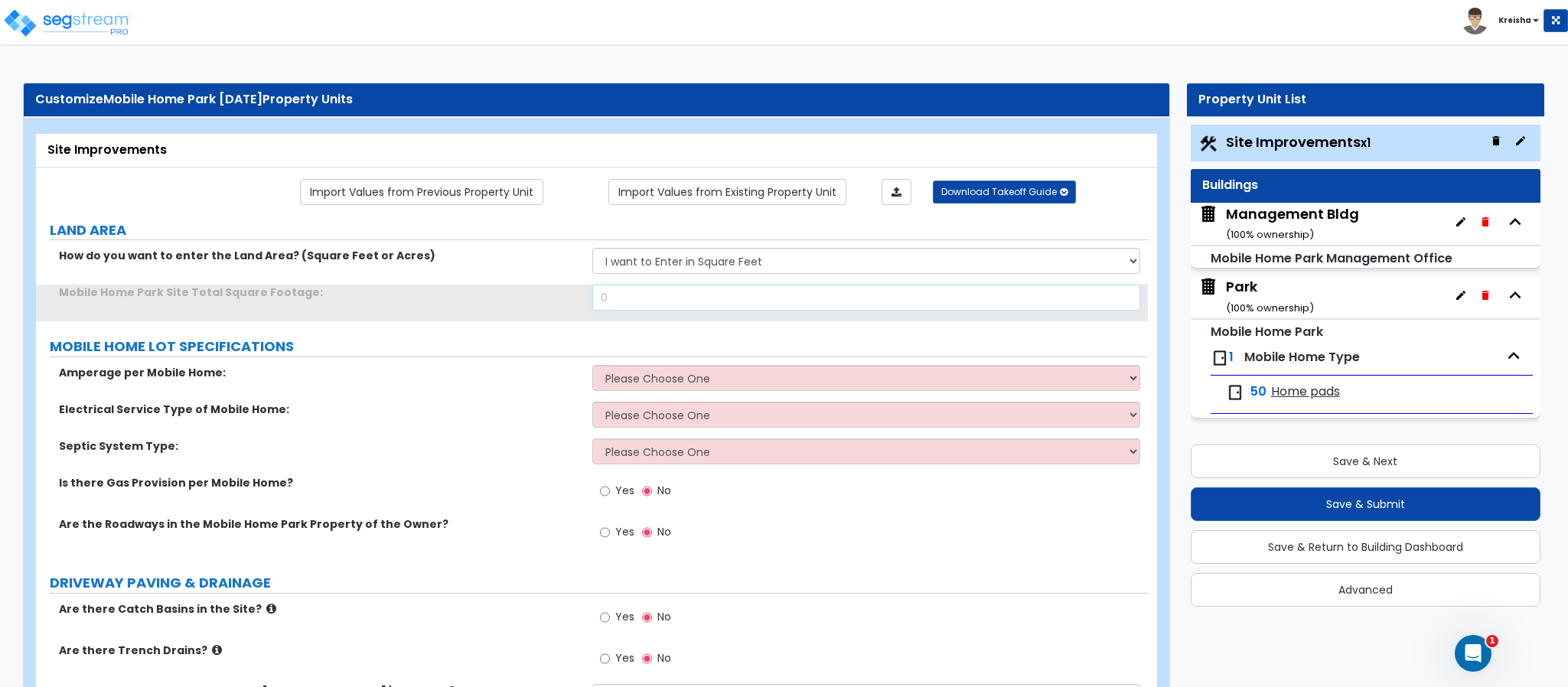
click at [614, 304] on input "0" at bounding box center [866, 298] width 548 height 26
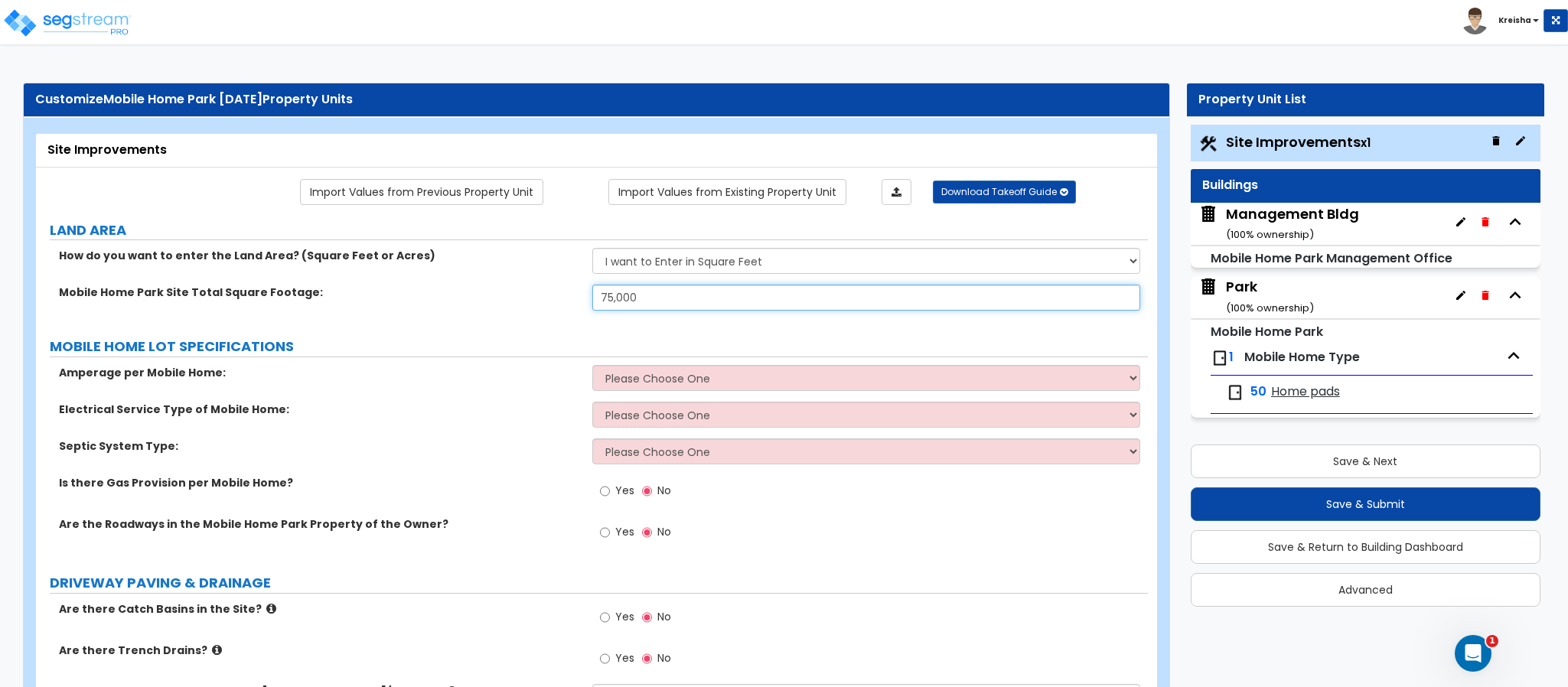
type input "75,000"
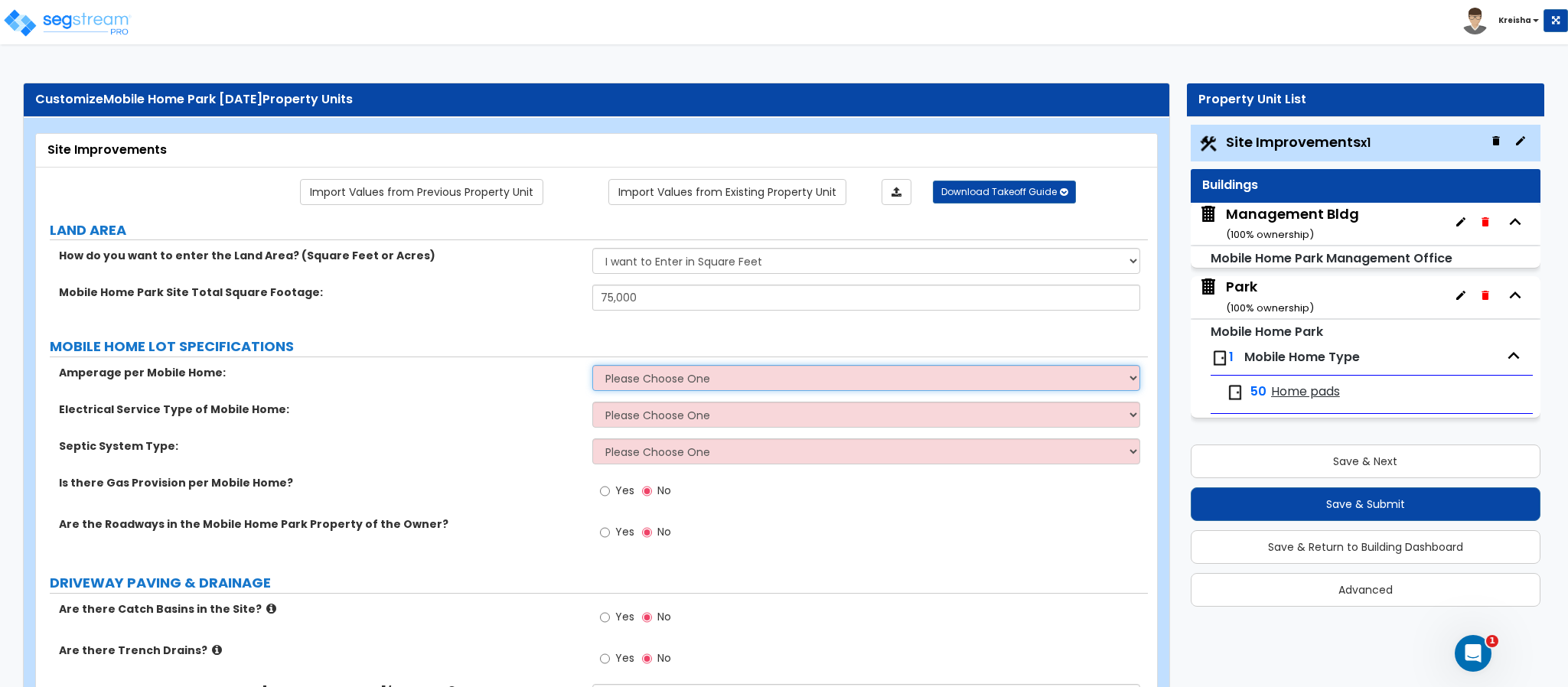
click at [733, 374] on select "Please Choose One 100-Amp 200-Amp" at bounding box center [866, 378] width 548 height 26
select select "1"
click at [592, 367] on select "Please Choose One 100-Amp 200-Amp" at bounding box center [866, 378] width 548 height 26
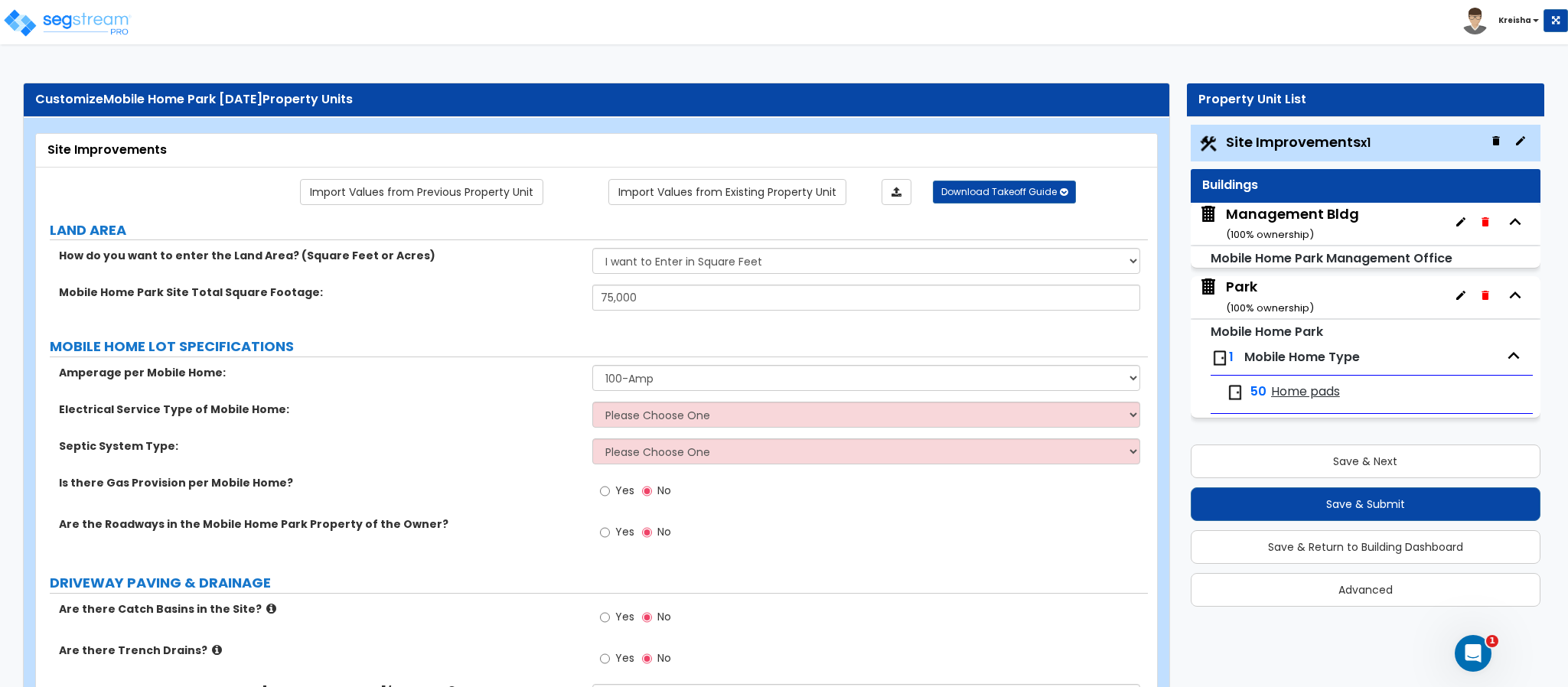
click at [697, 430] on div "Electrical Service Type of Mobile Home: Please Choose One Overhead Underground" at bounding box center [592, 420] width 1112 height 37
click at [698, 426] on select "Please Choose One Overhead Underground" at bounding box center [866, 415] width 548 height 26
click at [592, 404] on select "Please Choose One Overhead Underground" at bounding box center [866, 415] width 548 height 26
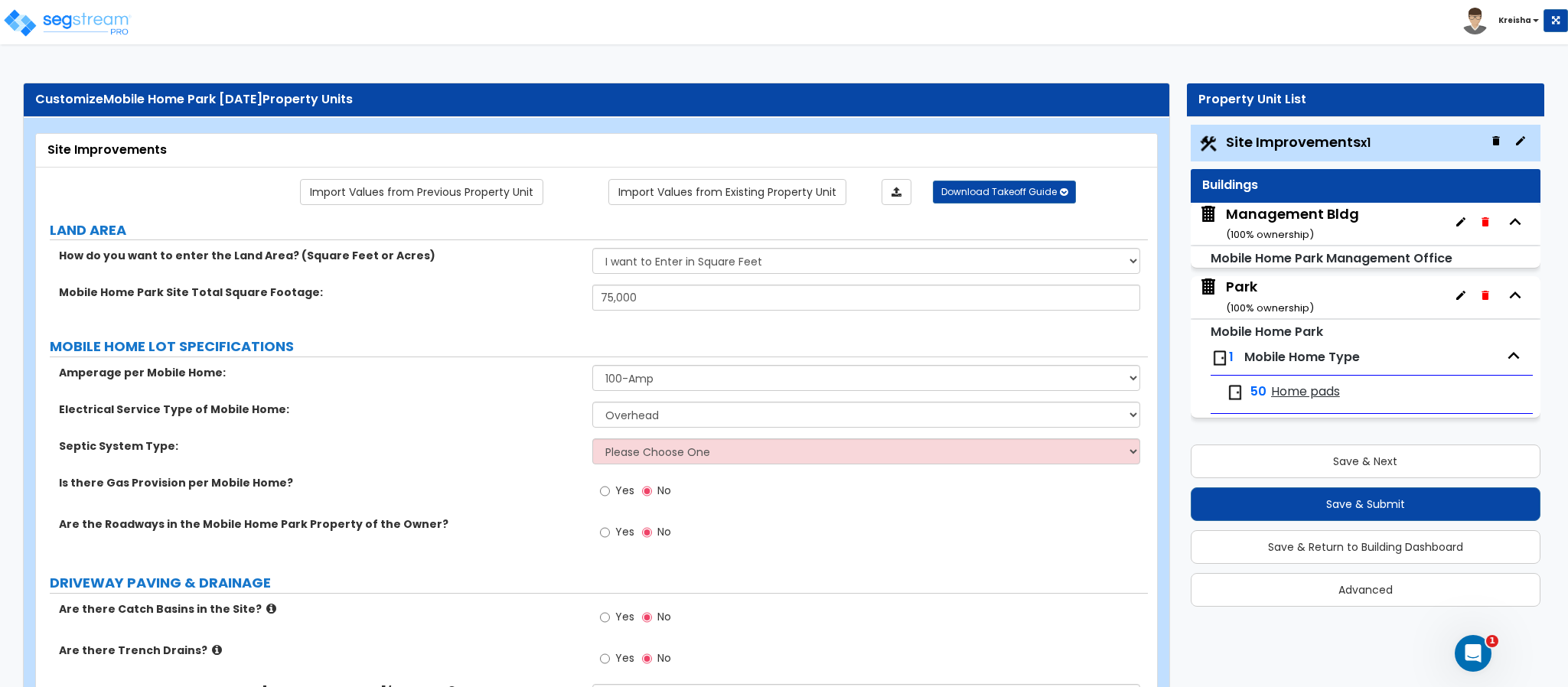
click at [693, 434] on div "Electrical Service Type of Mobile Home: Please Choose One Overhead Underground" at bounding box center [592, 420] width 1112 height 37
click at [701, 414] on select "Please Choose One Overhead Underground" at bounding box center [866, 415] width 548 height 26
click at [592, 404] on select "Please Choose One Overhead Underground" at bounding box center [866, 415] width 548 height 26
click at [386, 446] on label "Septic System Type:" at bounding box center [320, 446] width 522 height 16
click at [413, 441] on label "Septic System Type:" at bounding box center [320, 446] width 522 height 16
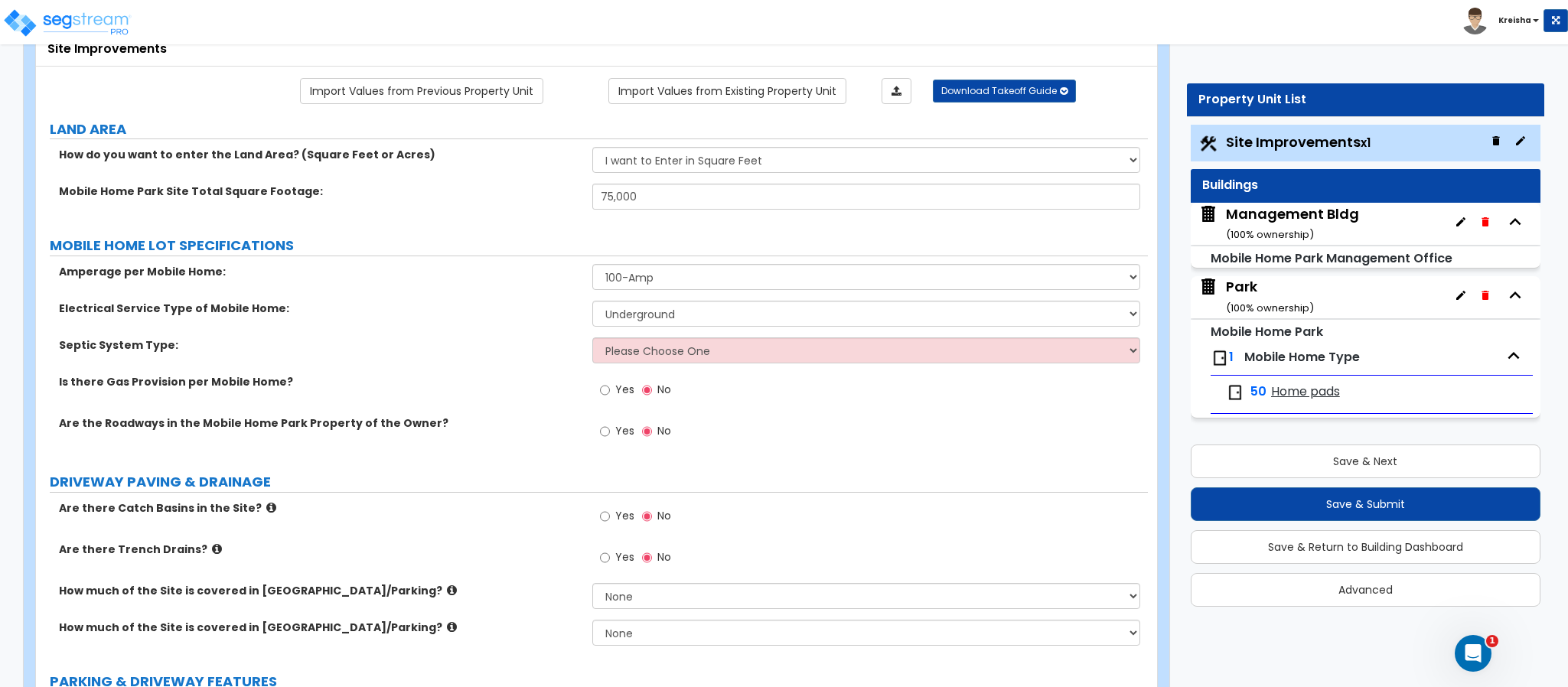
scroll to position [113, 0]
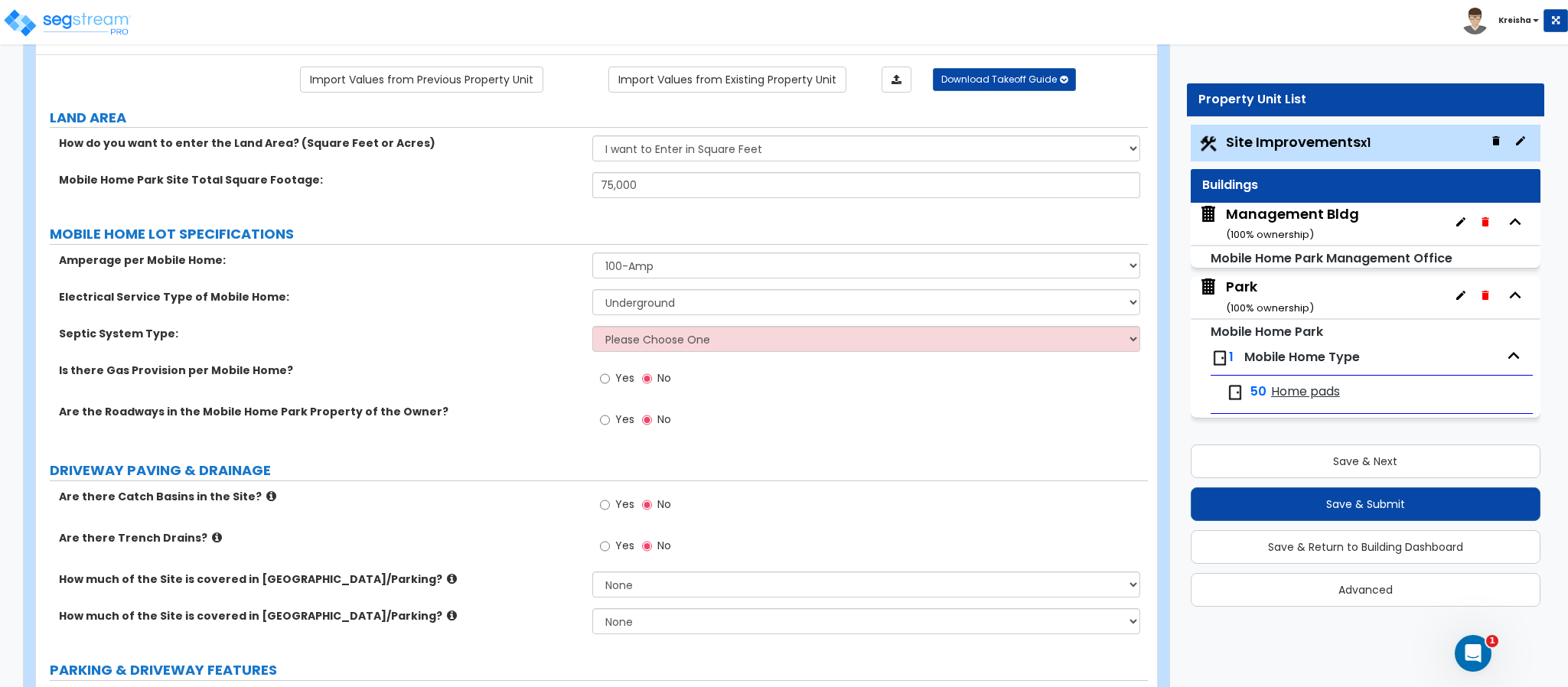
click at [482, 294] on label "Electrical Service Type of Mobile Home:" at bounding box center [320, 297] width 522 height 16
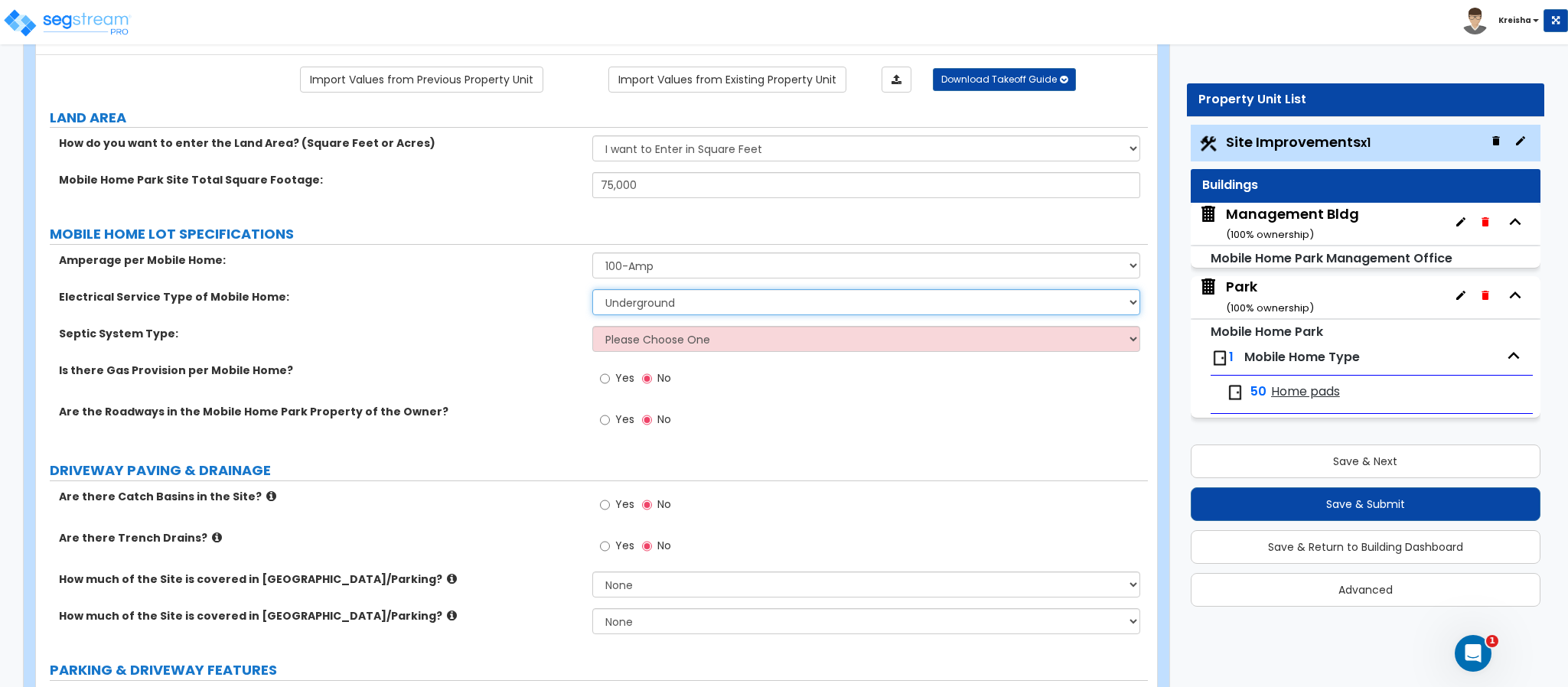
click at [660, 303] on select "Please Choose One Overhead Underground" at bounding box center [866, 302] width 548 height 26
click at [592, 292] on select "Please Choose One Overhead Underground" at bounding box center [866, 302] width 548 height 26
click at [650, 306] on select "Please Choose One Overhead Underground" at bounding box center [866, 302] width 548 height 26
click at [592, 292] on select "Please Choose One Overhead Underground" at bounding box center [866, 302] width 548 height 26
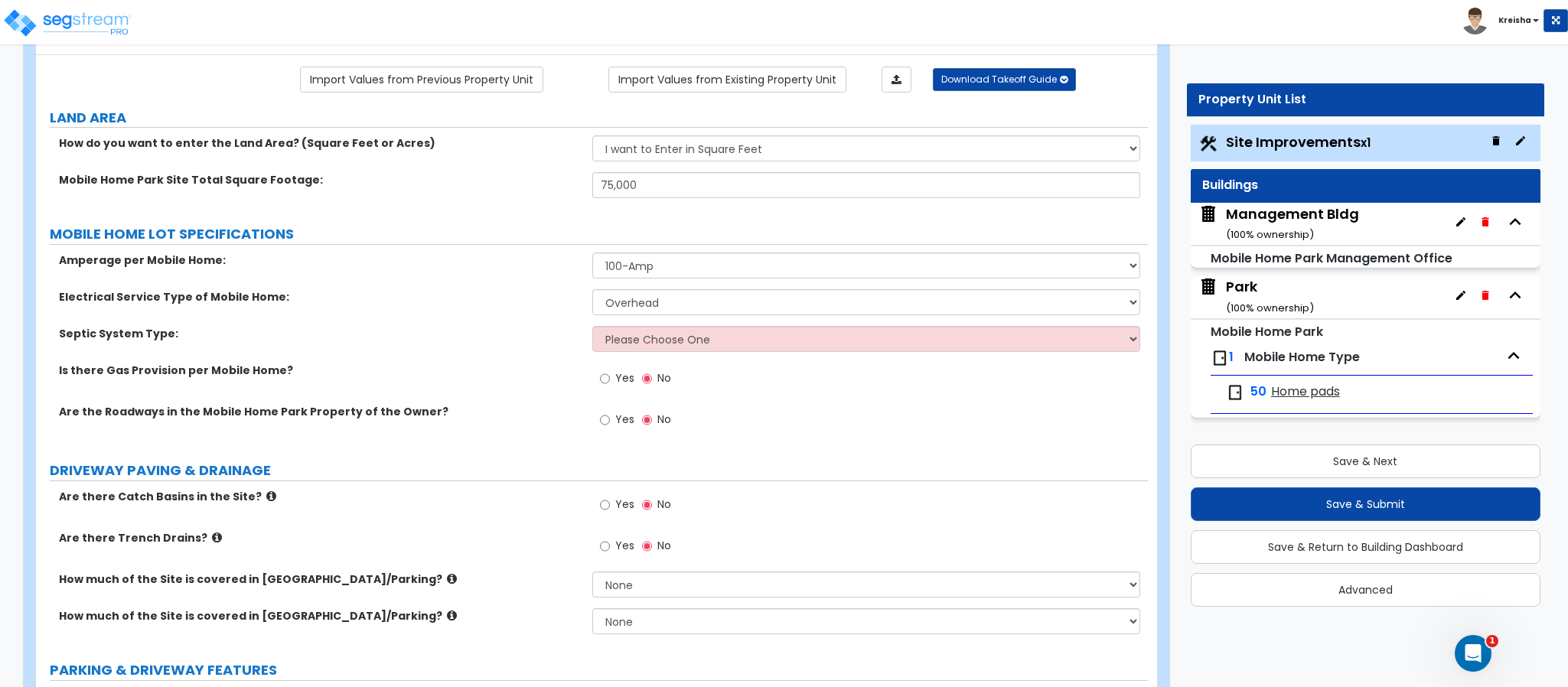
click at [662, 289] on div "Amperage per Mobile Home: Please Choose One 100-Amp 200-Amp" at bounding box center [592, 271] width 1112 height 37
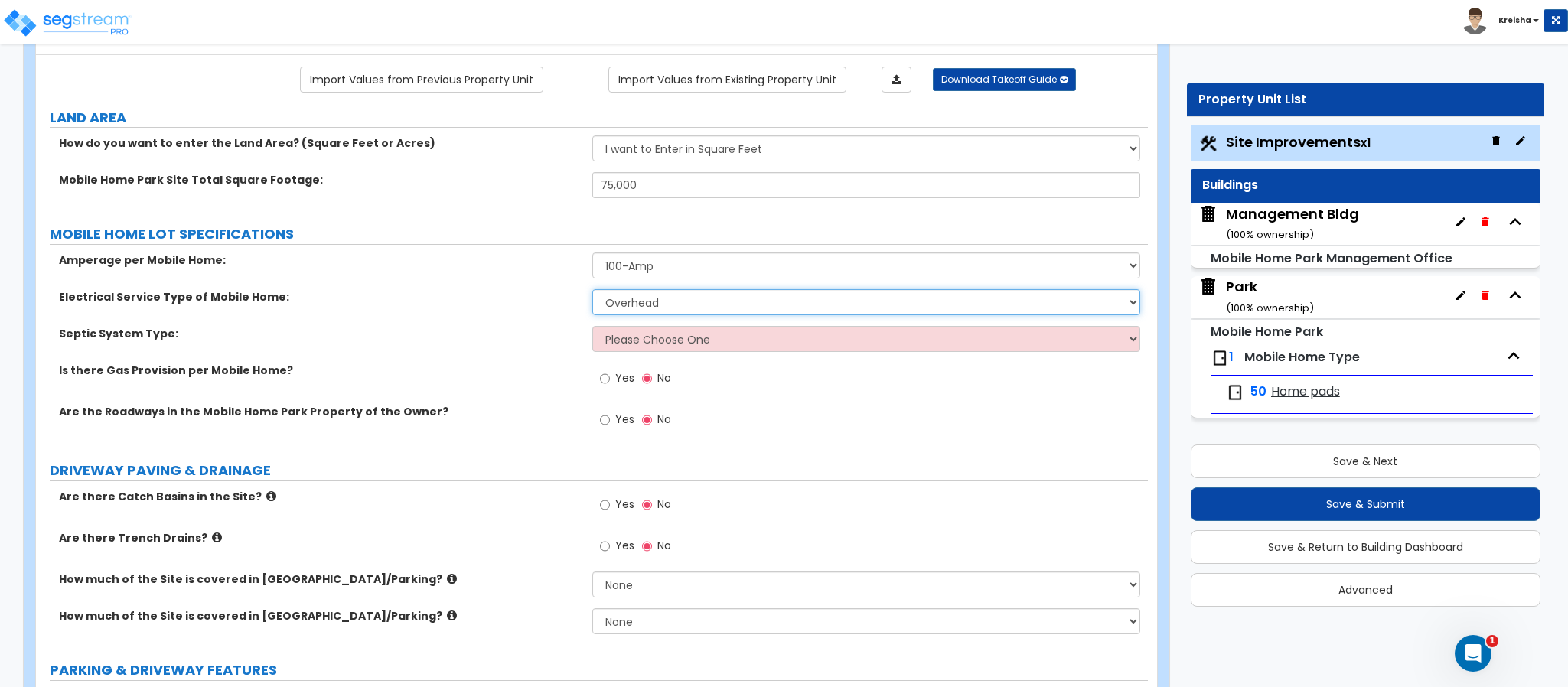
click at [656, 308] on select "Please Choose One Overhead Underground" at bounding box center [866, 302] width 548 height 26
select select "2"
click at [592, 292] on select "Please Choose One Overhead Underground" at bounding box center [866, 302] width 548 height 26
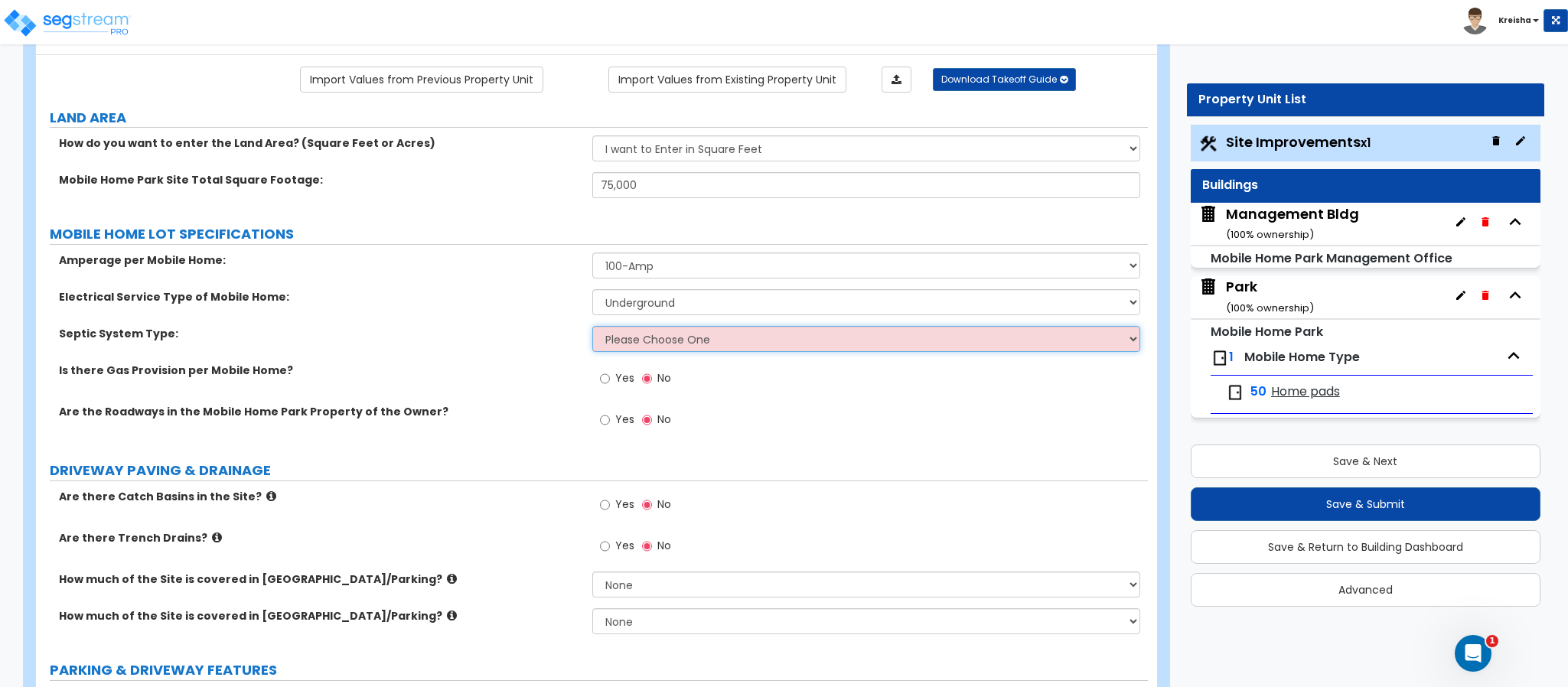
click at [618, 340] on select "Please Choose One To Public Sewer Septic Tank" at bounding box center [866, 339] width 548 height 26
select select "1"
click at [592, 329] on select "Please Choose One To Public Sewer Septic Tank" at bounding box center [866, 339] width 548 height 26
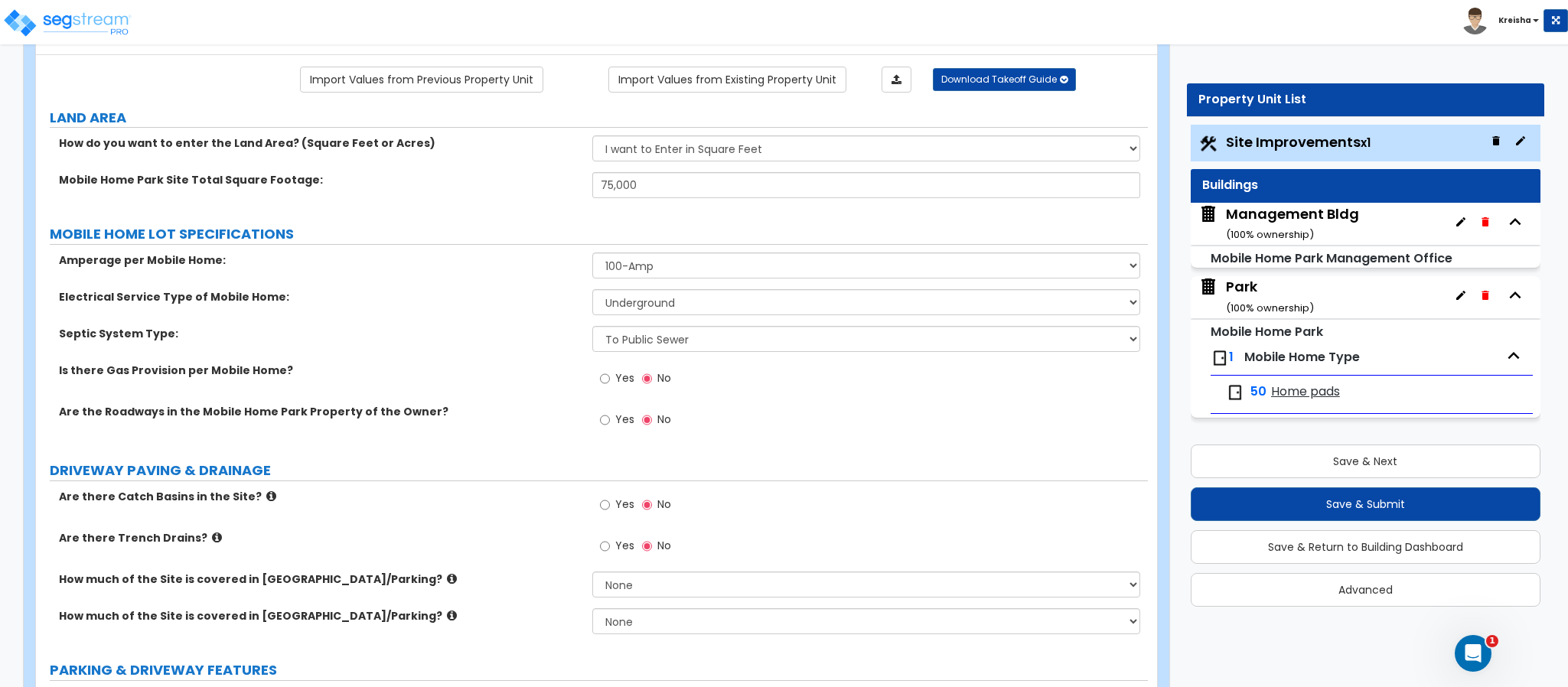
click at [623, 383] on span "Yes" at bounding box center [624, 378] width 19 height 16
click at [610, 383] on input "Yes" at bounding box center [604, 379] width 10 height 16
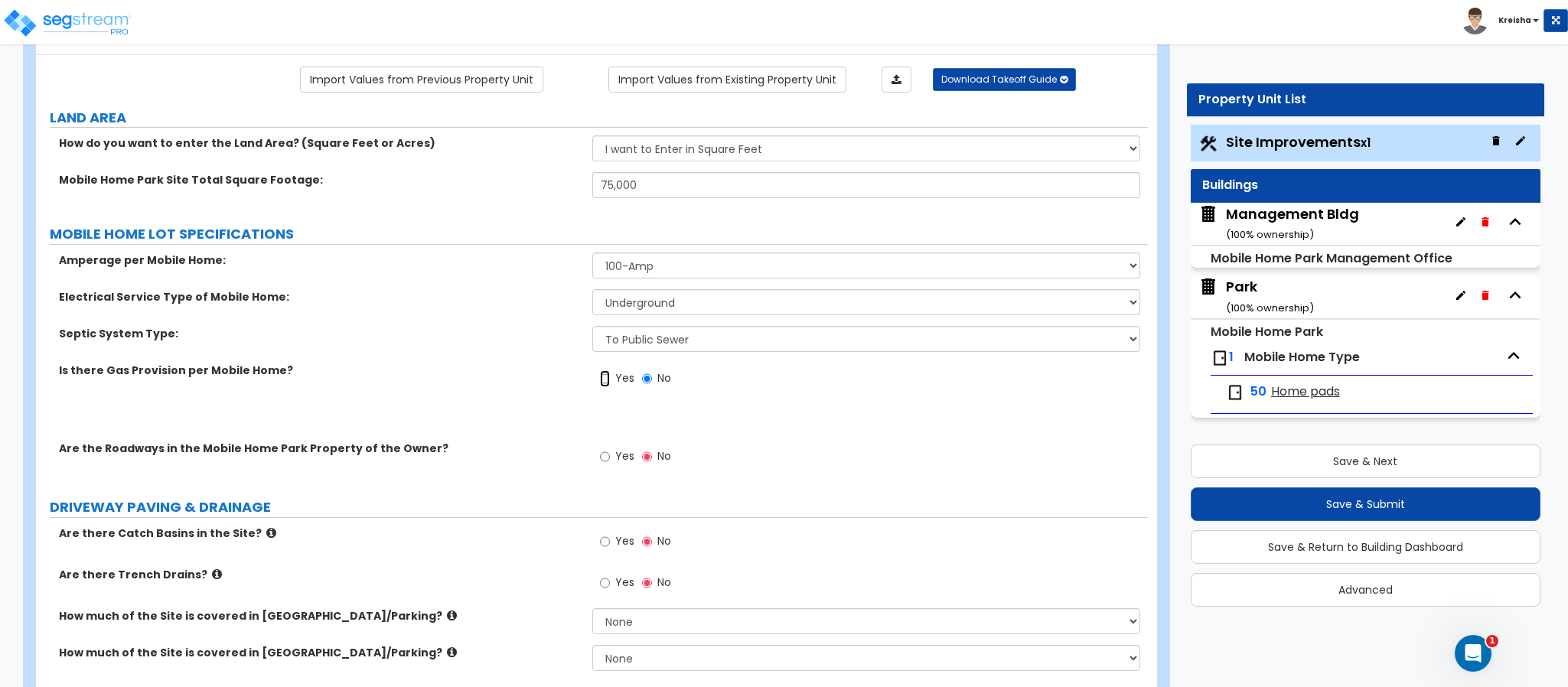
radio input "true"
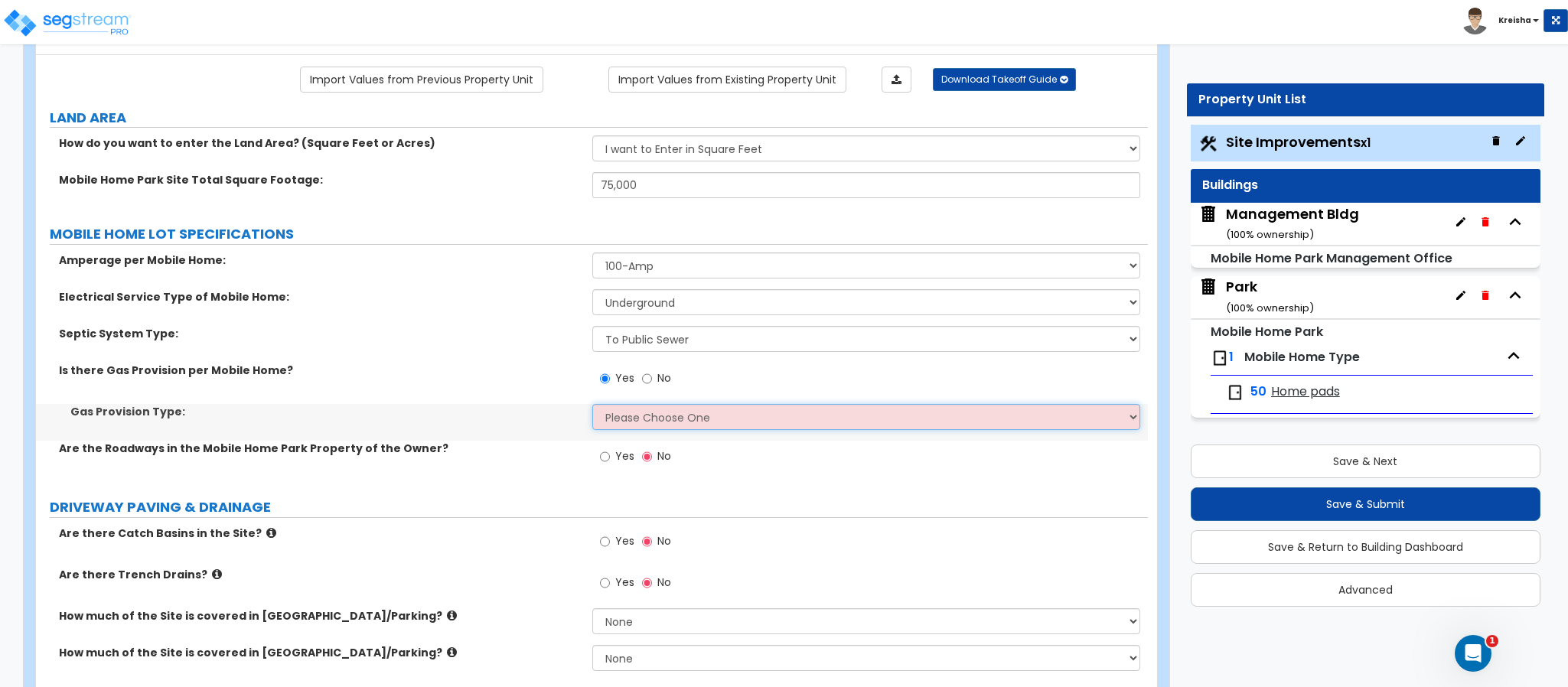
click at [615, 411] on select "Please Choose One On-site Propane Tanks Natural Gas Service" at bounding box center [866, 418] width 548 height 26
click at [592, 406] on select "Please Choose One On-site Propane Tanks Natural Gas Service" at bounding box center [866, 418] width 548 height 26
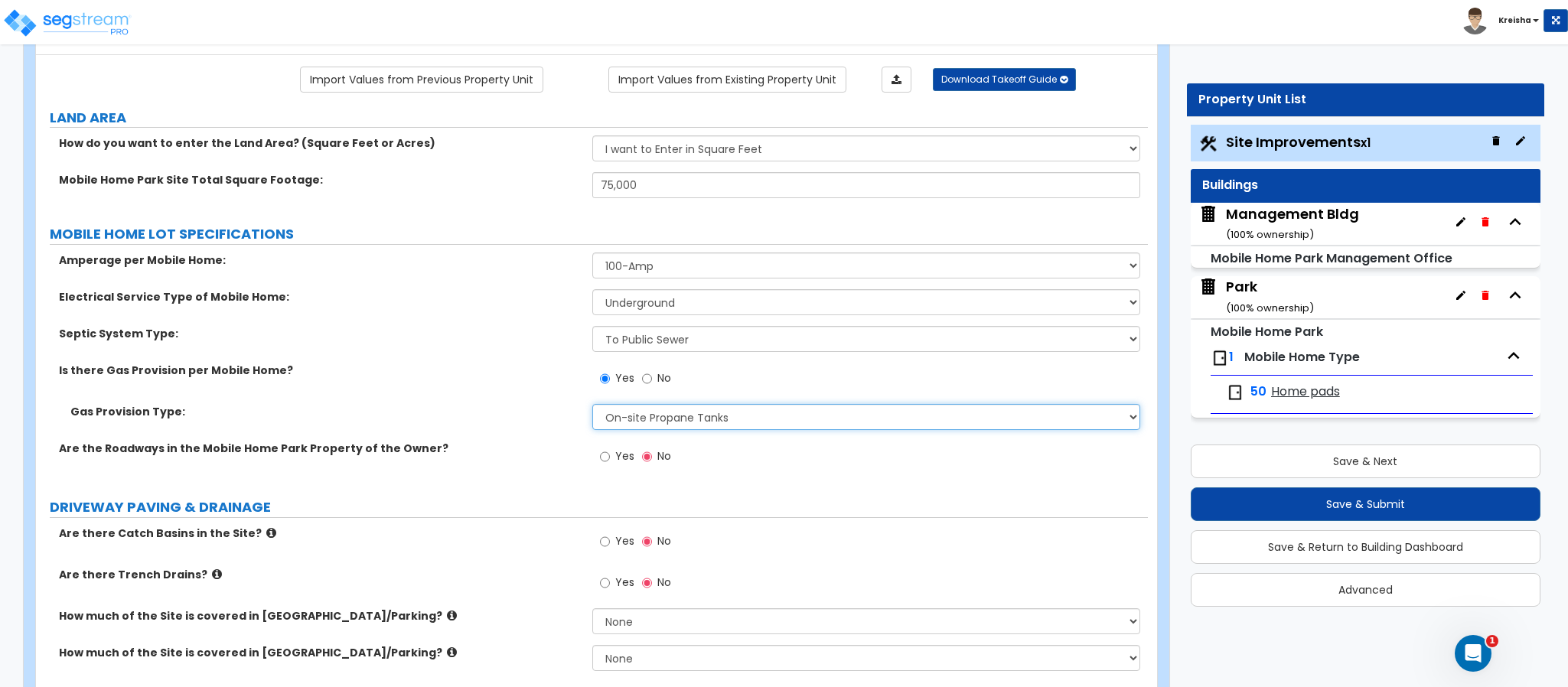
select select "2"
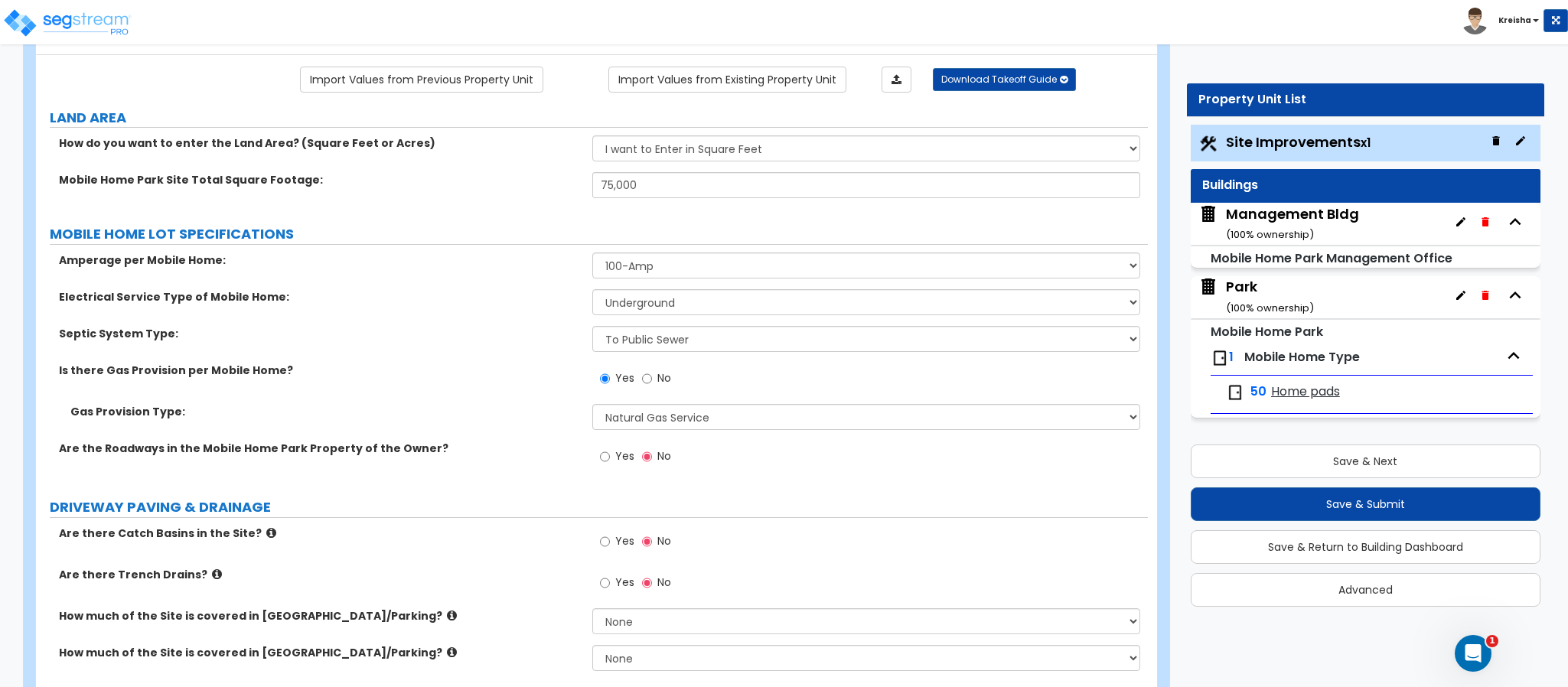
click at [601, 469] on label "Yes" at bounding box center [617, 459] width 35 height 26
click at [601, 465] on input "Yes" at bounding box center [604, 456] width 10 height 16
radio input "true"
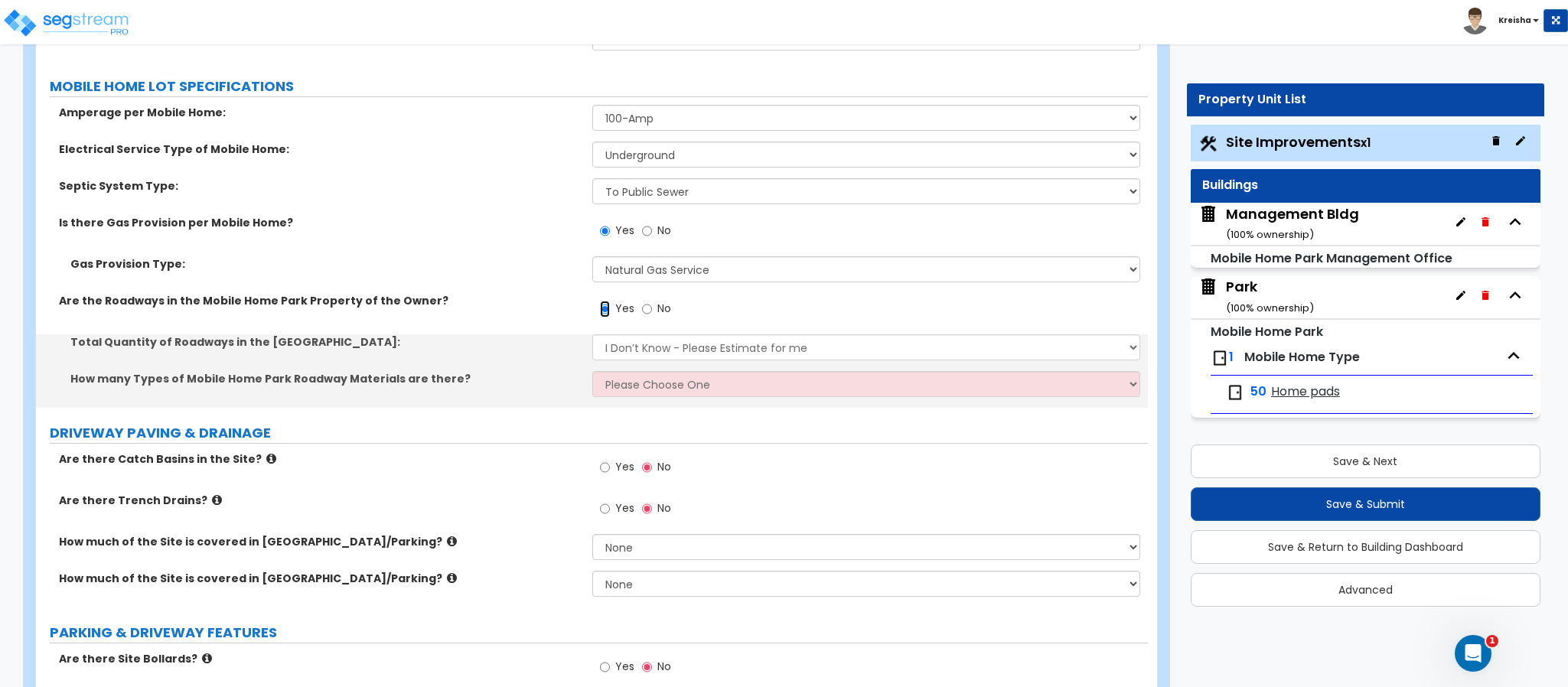
scroll to position [264, 0]
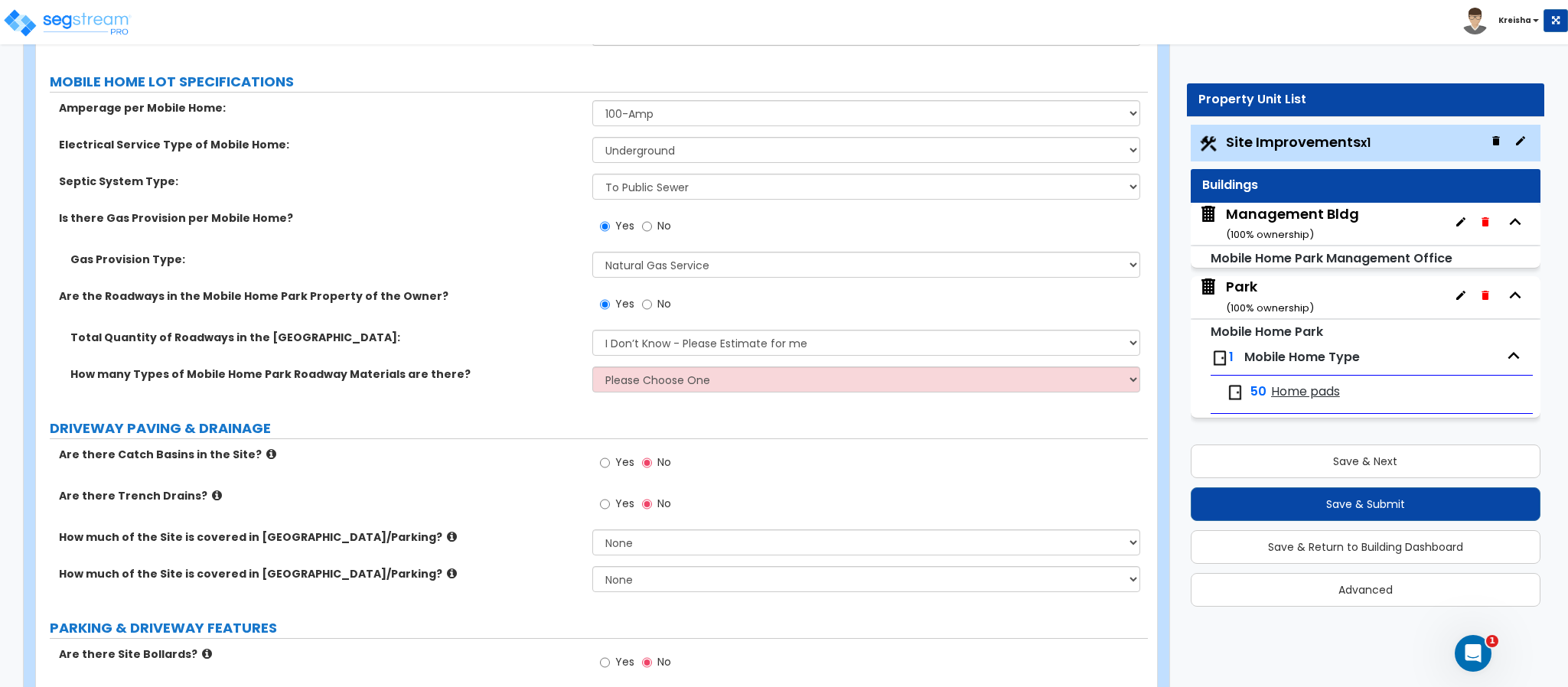
drag, startPoint x: 315, startPoint y: 303, endPoint x: 351, endPoint y: 308, distance: 36.3
click at [351, 308] on div "Are the Roadways in the Mobile Home Park Property of the Owner? Yes No" at bounding box center [592, 309] width 1112 height 41
drag, startPoint x: 506, startPoint y: 343, endPoint x: 521, endPoint y: 347, distance: 15.5
click at [507, 343] on label "Total Quantity of Roadways in the Mobile Home Park:" at bounding box center [325, 337] width 511 height 16
click at [659, 353] on select "I Don’t Know - Please Estimate for me I will Enter the Roadways Square Footage" at bounding box center [866, 343] width 548 height 26
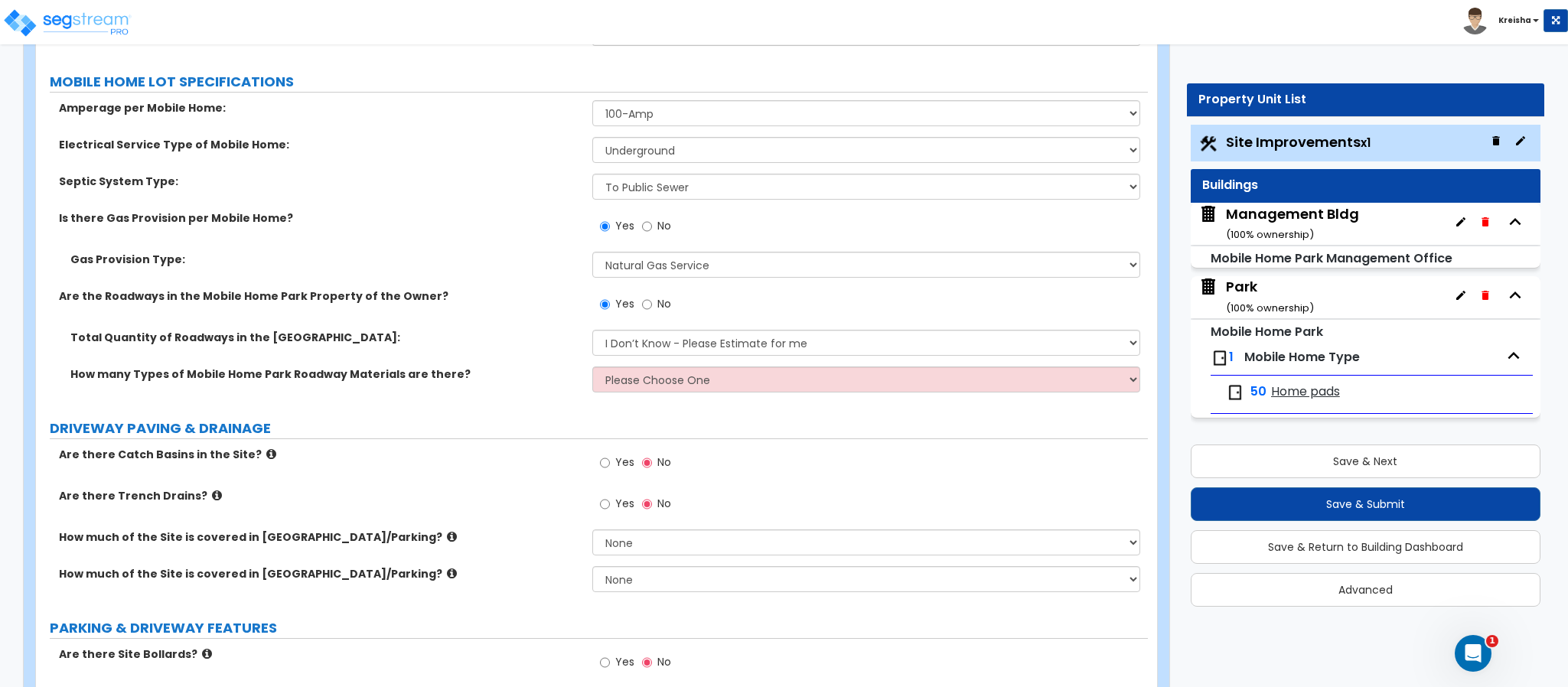
click at [333, 351] on div "Total Quantity of Roadways in the Mobile Home Park: I Don’t Know - Please Estim…" at bounding box center [592, 348] width 1112 height 37
drag, startPoint x: 102, startPoint y: 342, endPoint x: 317, endPoint y: 338, distance: 215.0
click at [317, 336] on label "Total Quantity of Roadways in the Mobile Home Park:" at bounding box center [325, 337] width 511 height 16
click at [317, 344] on label "Total Quantity of Roadways in the Mobile Home Park:" at bounding box center [325, 337] width 511 height 16
click at [710, 403] on div "How many Types of Mobile Home Park Roadway Materials are there? Please Choose O…" at bounding box center [592, 385] width 1112 height 37
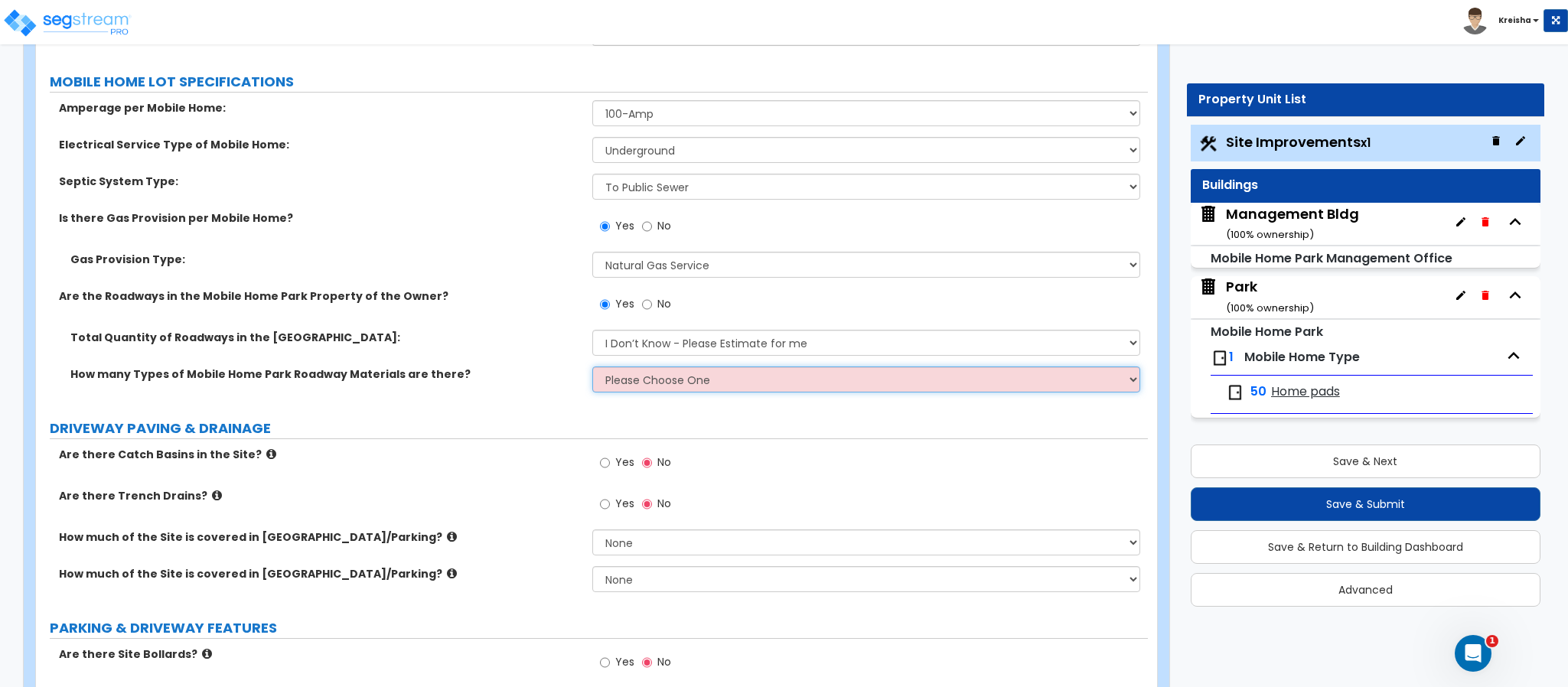
click at [712, 383] on select "Please Choose One 1 2 3" at bounding box center [866, 380] width 548 height 26
click at [592, 369] on select "Please Choose One 1 2 3" at bounding box center [866, 380] width 548 height 26
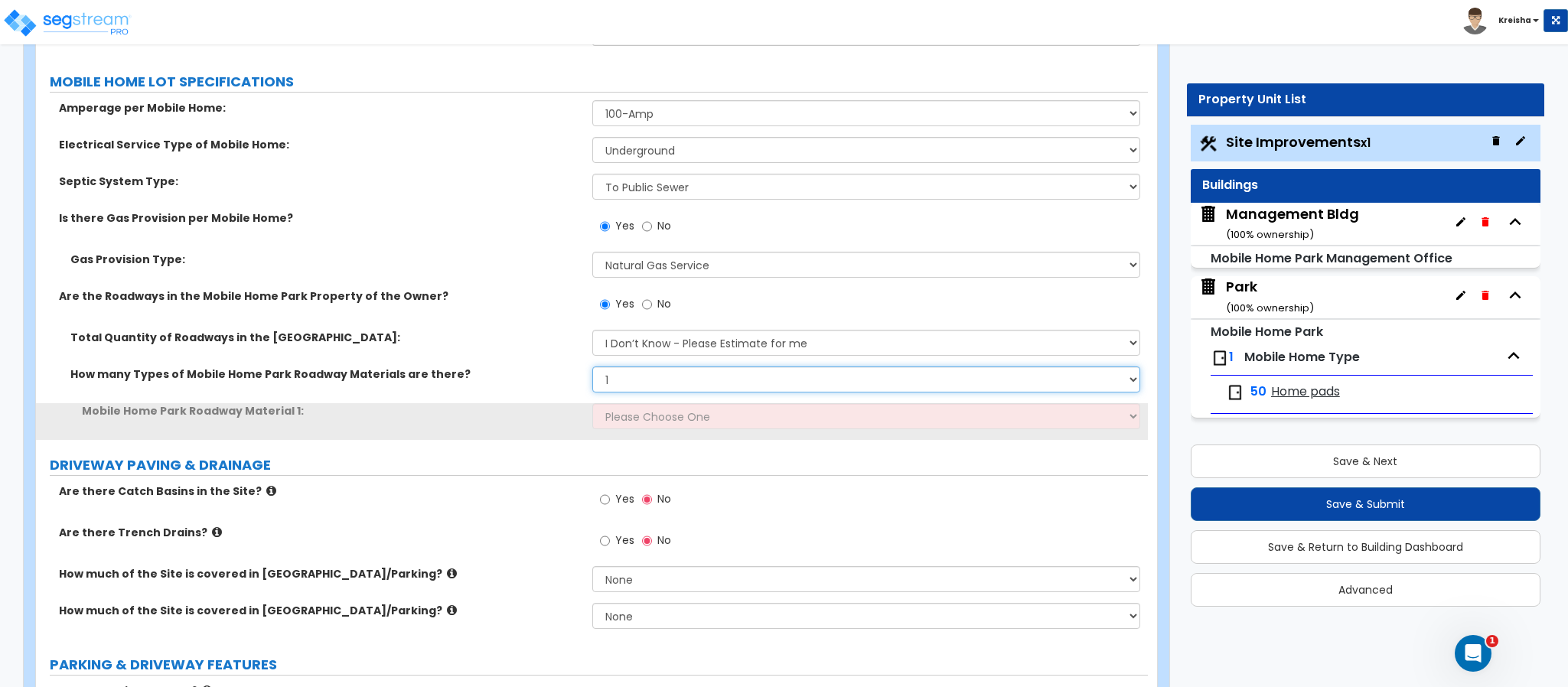
select select "2"
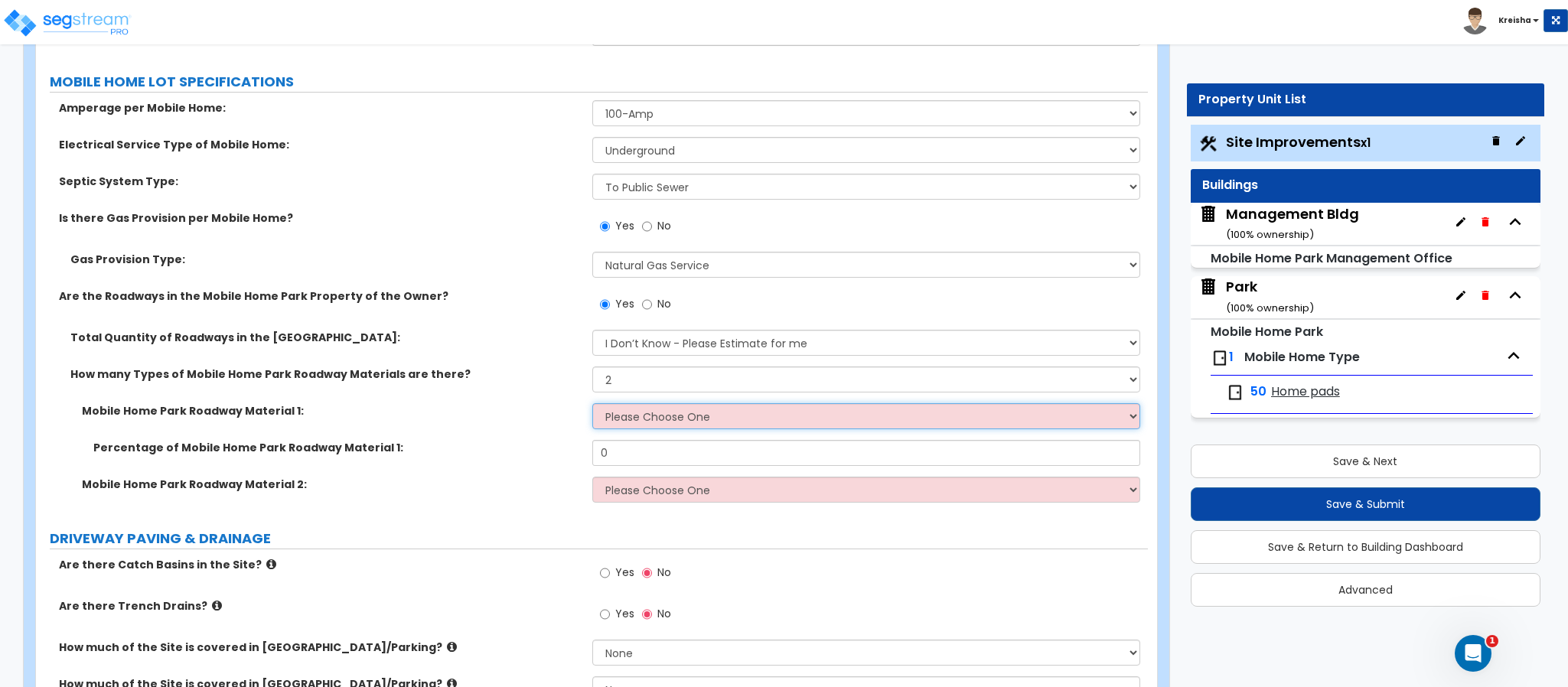
click at [678, 429] on select "Please Choose One Gravel Asphalt Concrete" at bounding box center [866, 417] width 548 height 26
select select "1"
click at [592, 405] on select "Please Choose One Gravel Asphalt Concrete" at bounding box center [866, 417] width 548 height 26
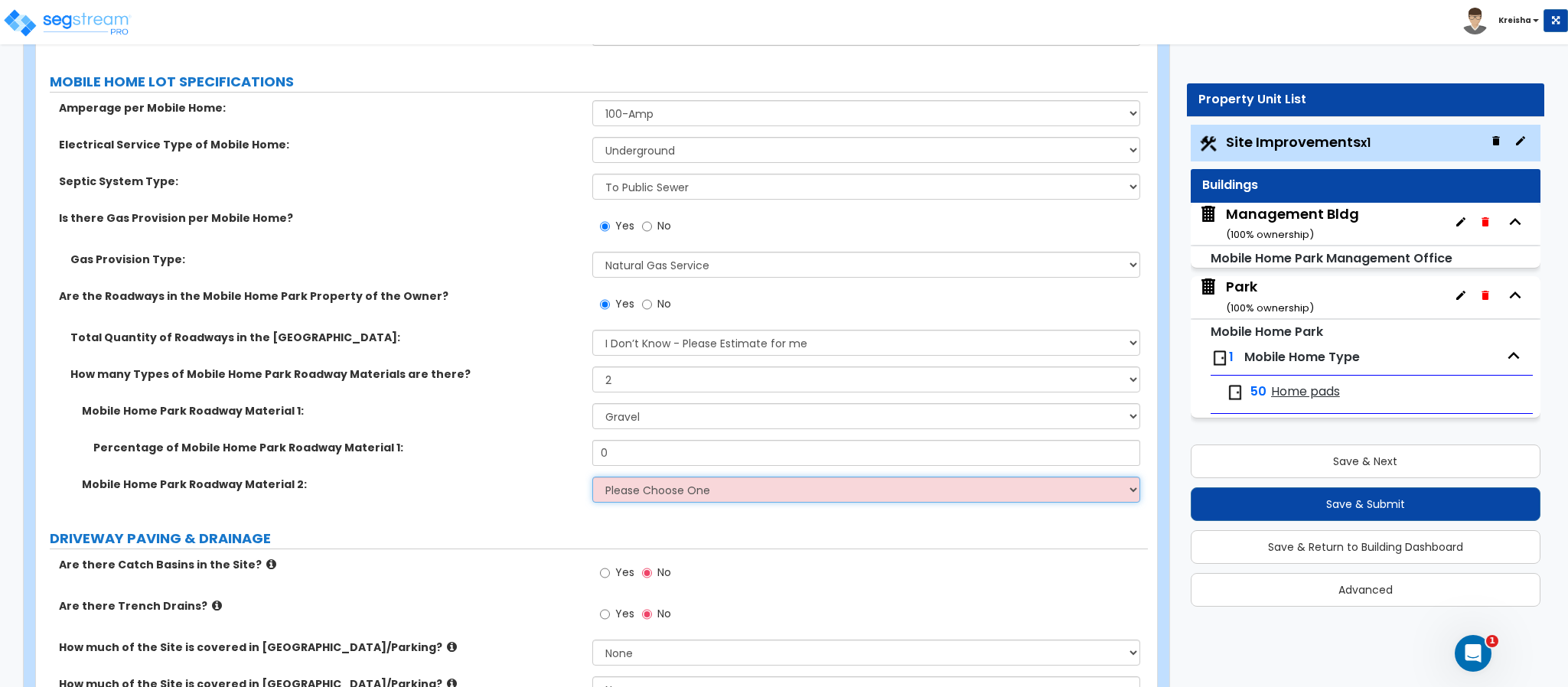
click at [620, 480] on select "Please Choose One Gravel Asphalt Concrete" at bounding box center [866, 490] width 548 height 26
select select "2"
click at [592, 479] on select "Please Choose One Gravel Asphalt Concrete" at bounding box center [866, 490] width 548 height 26
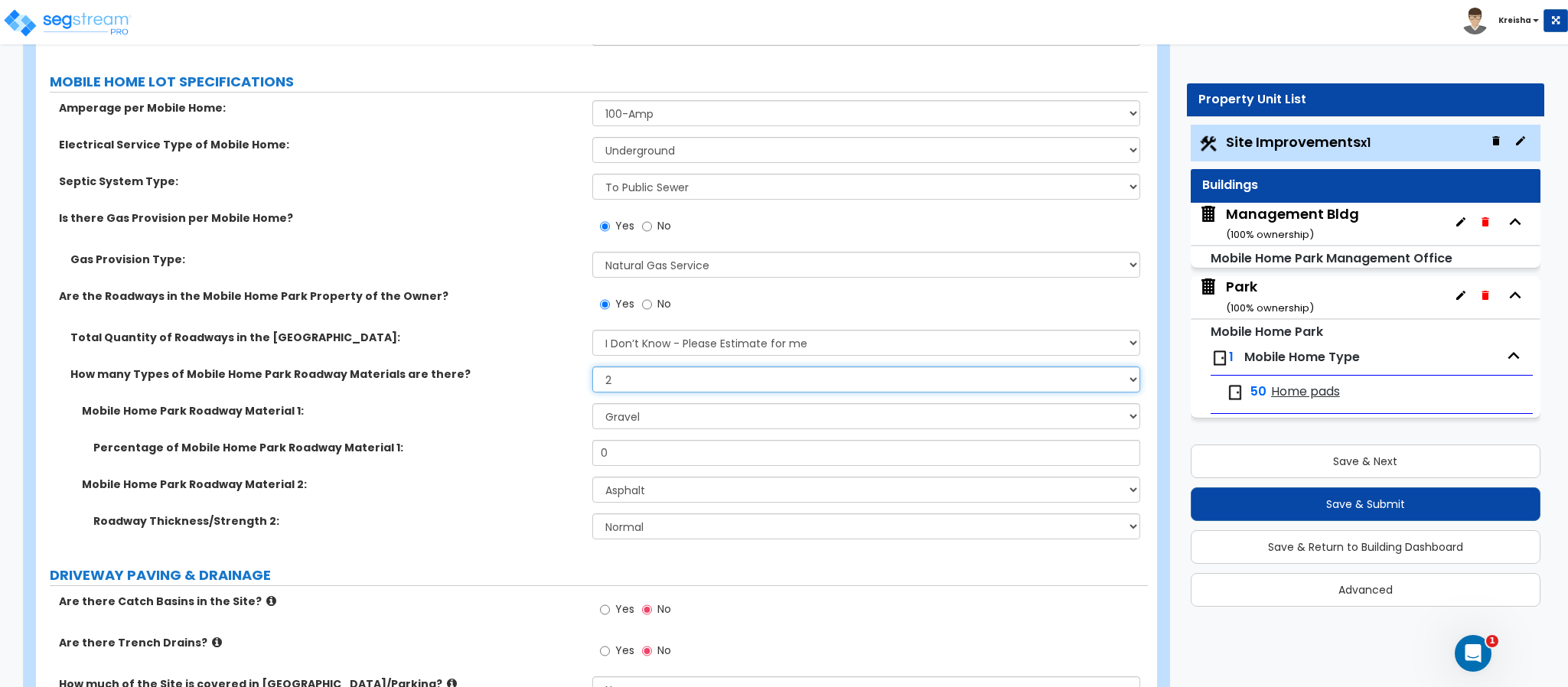
click at [645, 376] on select "Please Choose One 1 2 3" at bounding box center [866, 380] width 548 height 26
select select "3"
click at [592, 369] on select "Please Choose One 1 2 3" at bounding box center [866, 380] width 548 height 26
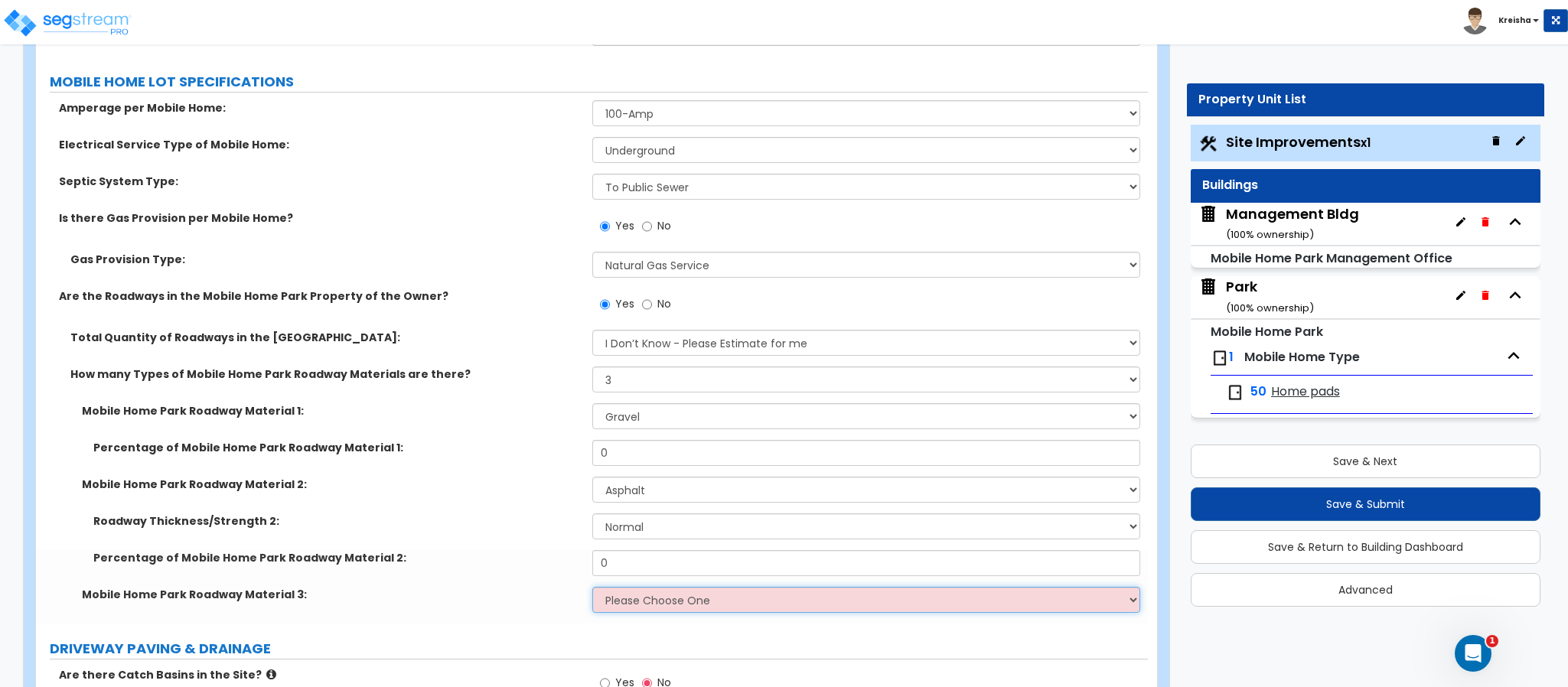
click at [641, 592] on select "Please Choose One Gravel Asphalt Concrete" at bounding box center [866, 601] width 548 height 26
select select "3"
click at [592, 589] on select "Please Choose One Gravel Asphalt Concrete" at bounding box center [866, 601] width 548 height 26
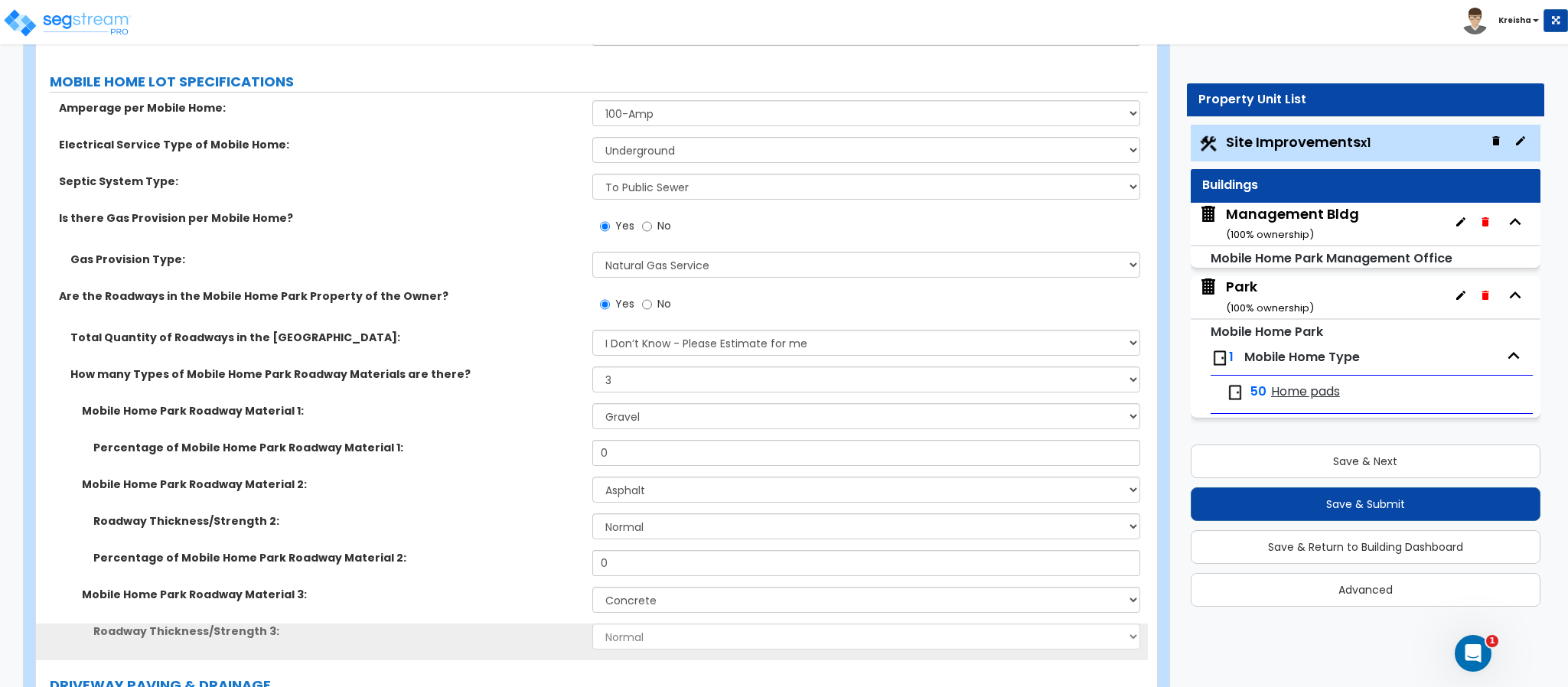
click at [633, 437] on div "Mobile Home Park Roadway Material 1: Please Choose One Gravel Asphalt Concrete" at bounding box center [592, 422] width 1112 height 37
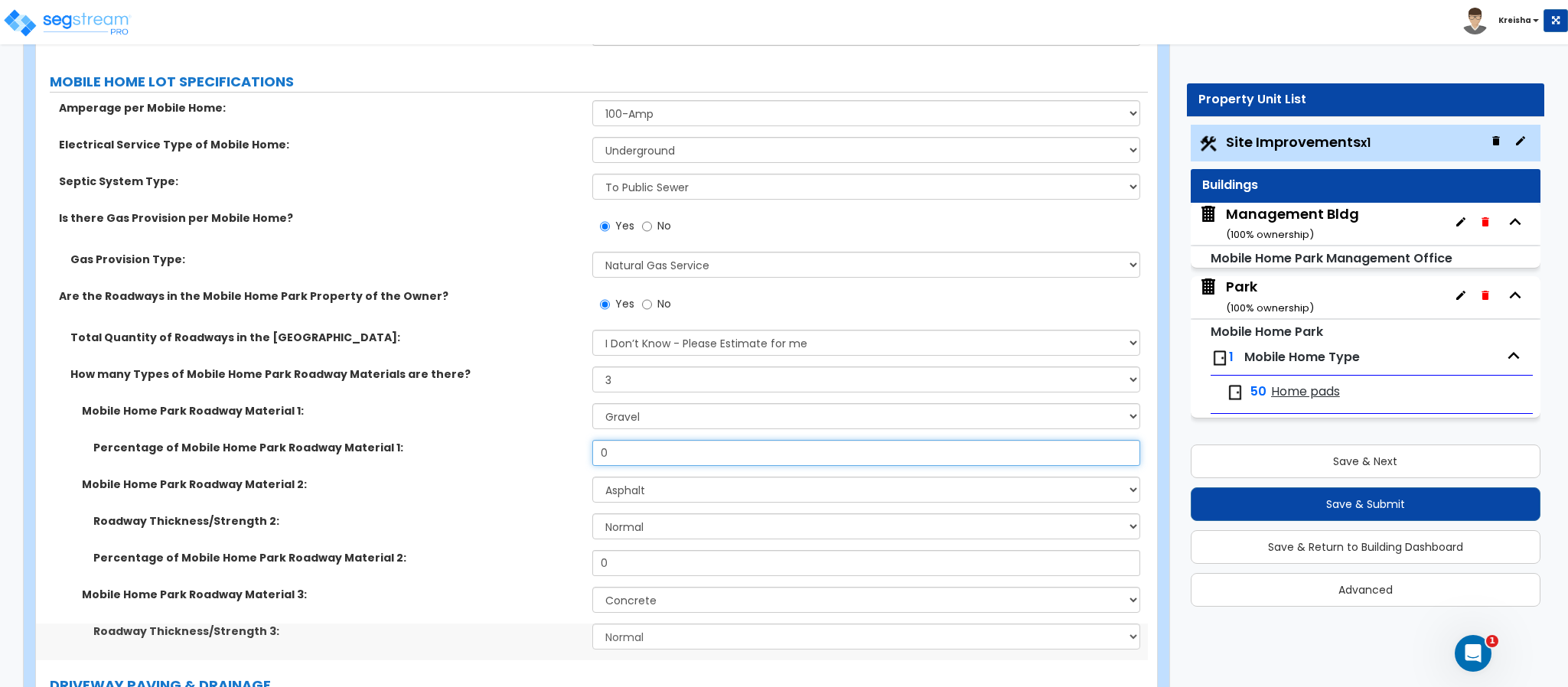
click at [622, 450] on input "0" at bounding box center [866, 453] width 548 height 26
click at [622, 451] on input "0" at bounding box center [866, 453] width 548 height 26
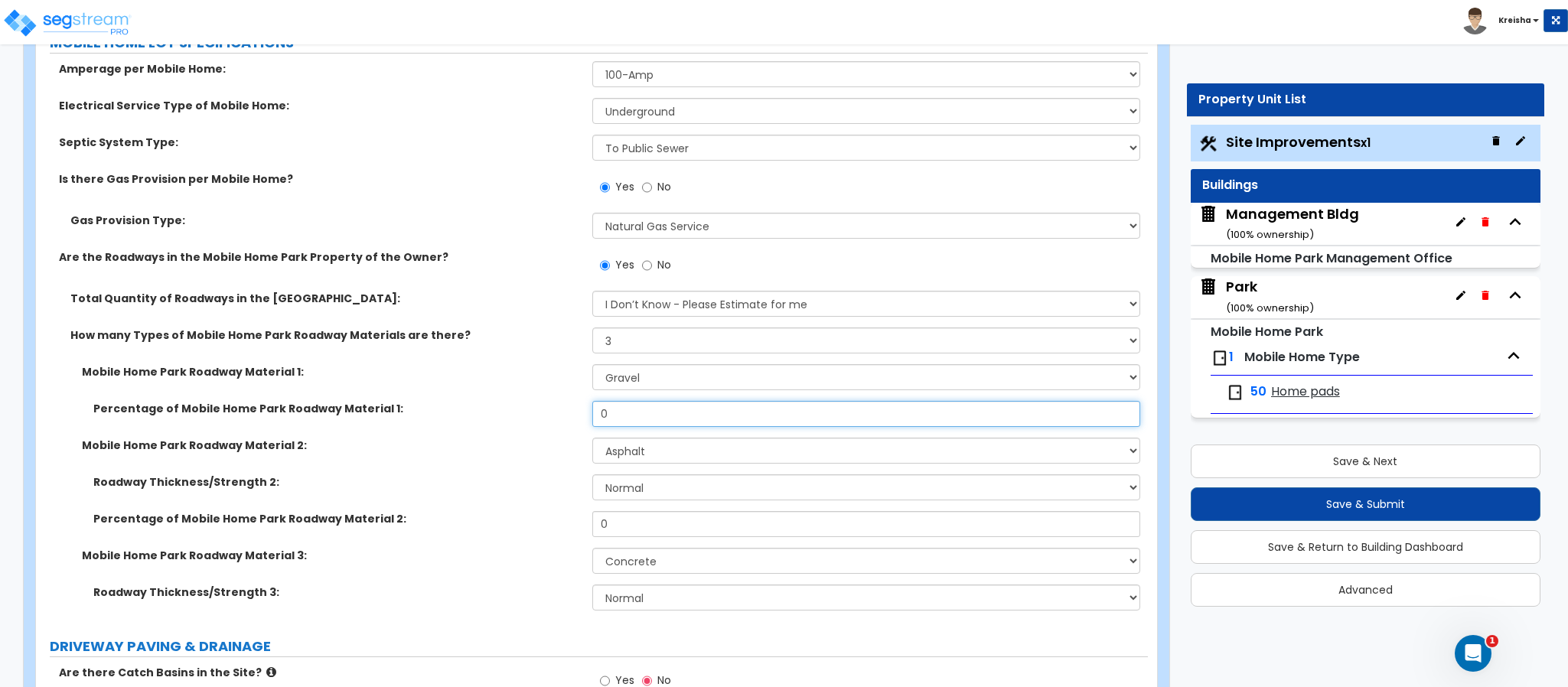
scroll to position [342, 0]
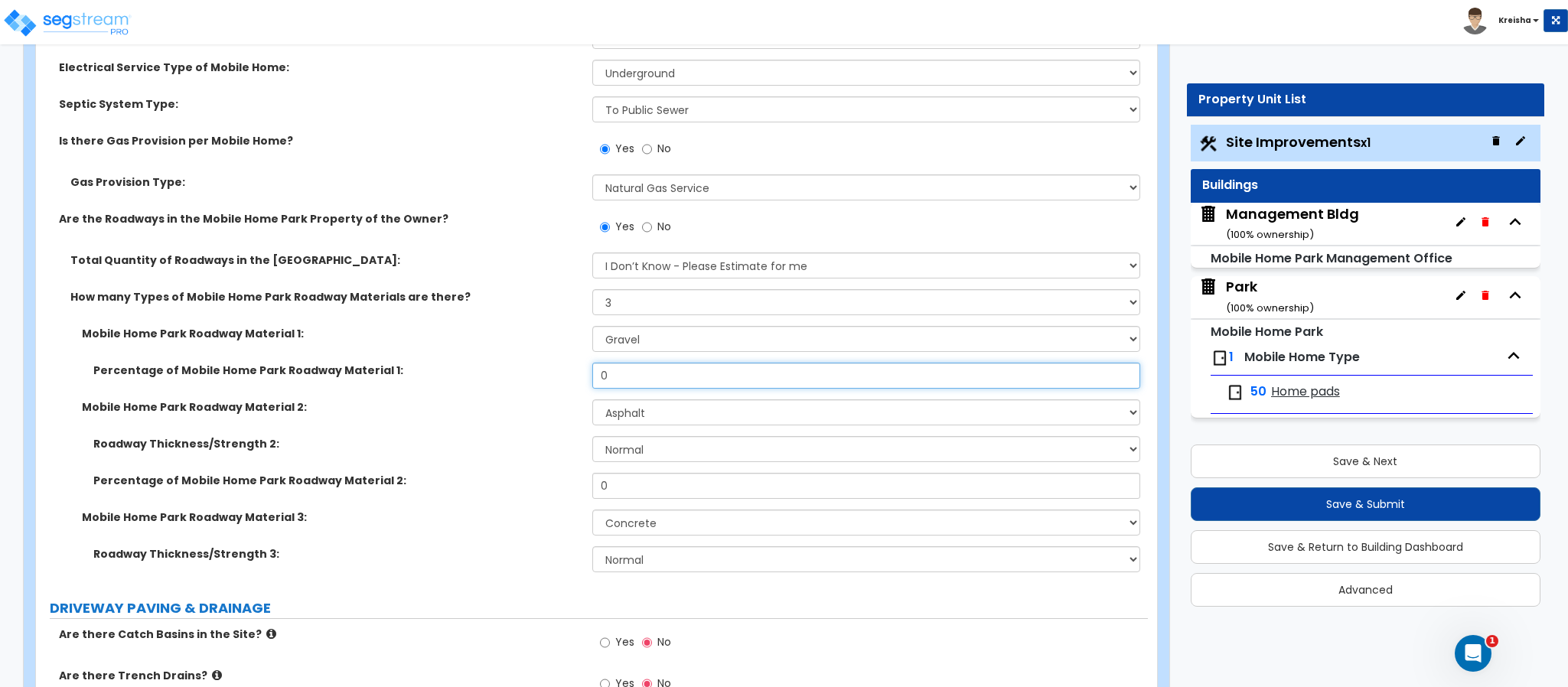
type input "5"
type input "10"
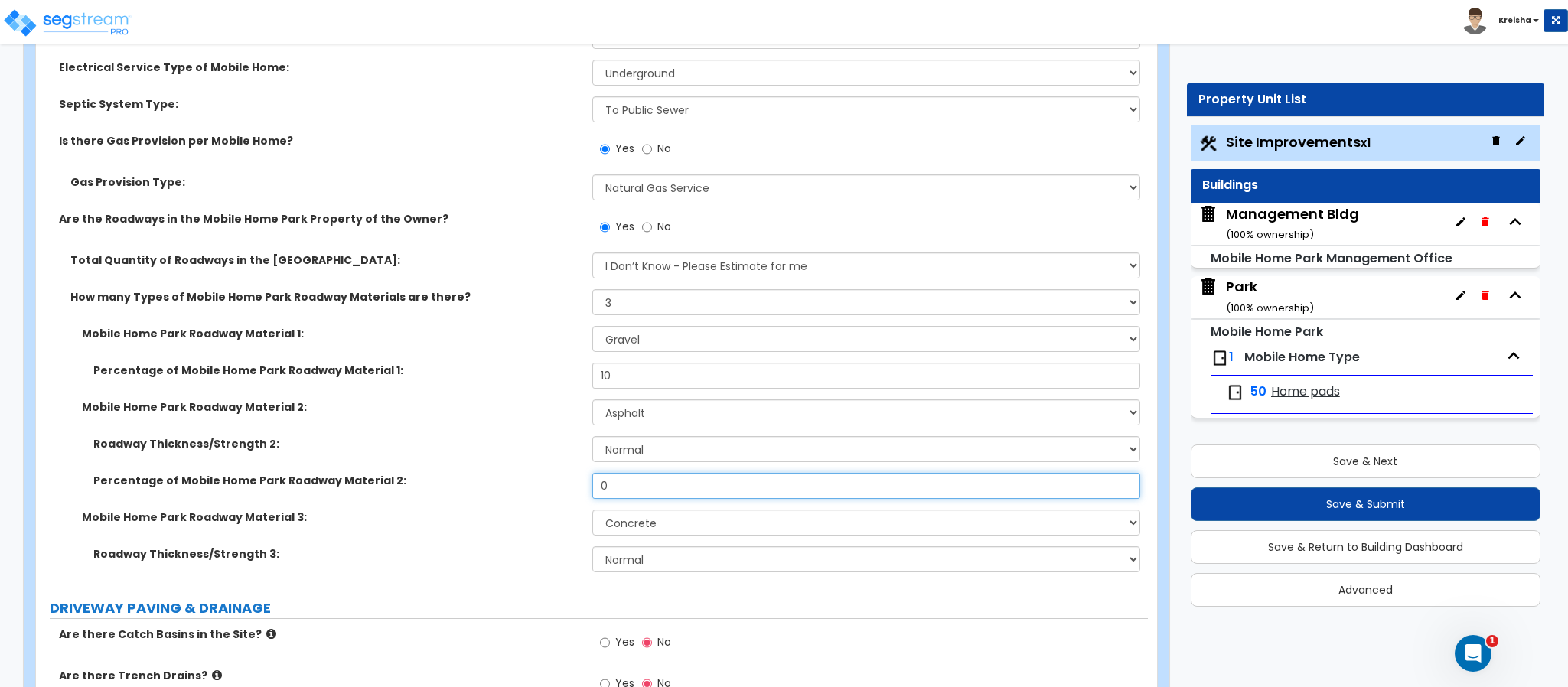
click at [601, 480] on input "0" at bounding box center [866, 486] width 548 height 26
click at [600, 480] on input "0" at bounding box center [866, 486] width 548 height 26
type input "20"
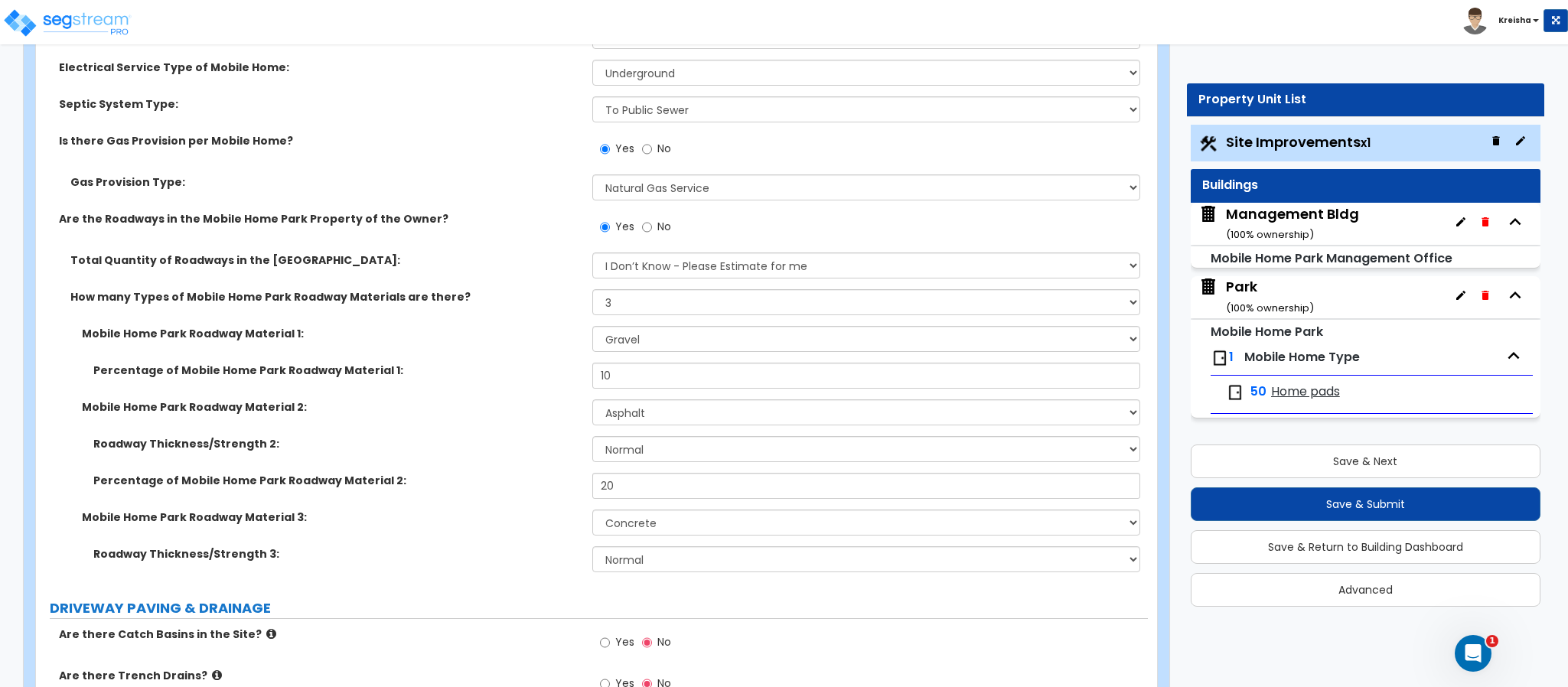
click at [503, 443] on label "Roadway Thickness/Strength 2:" at bounding box center [337, 444] width 488 height 16
drag, startPoint x: 77, startPoint y: 221, endPoint x: 308, endPoint y: 232, distance: 231.3
click at [308, 232] on div "Are the Roadways in the Mobile Home Park Property of the Owner? Yes No" at bounding box center [592, 231] width 1112 height 41
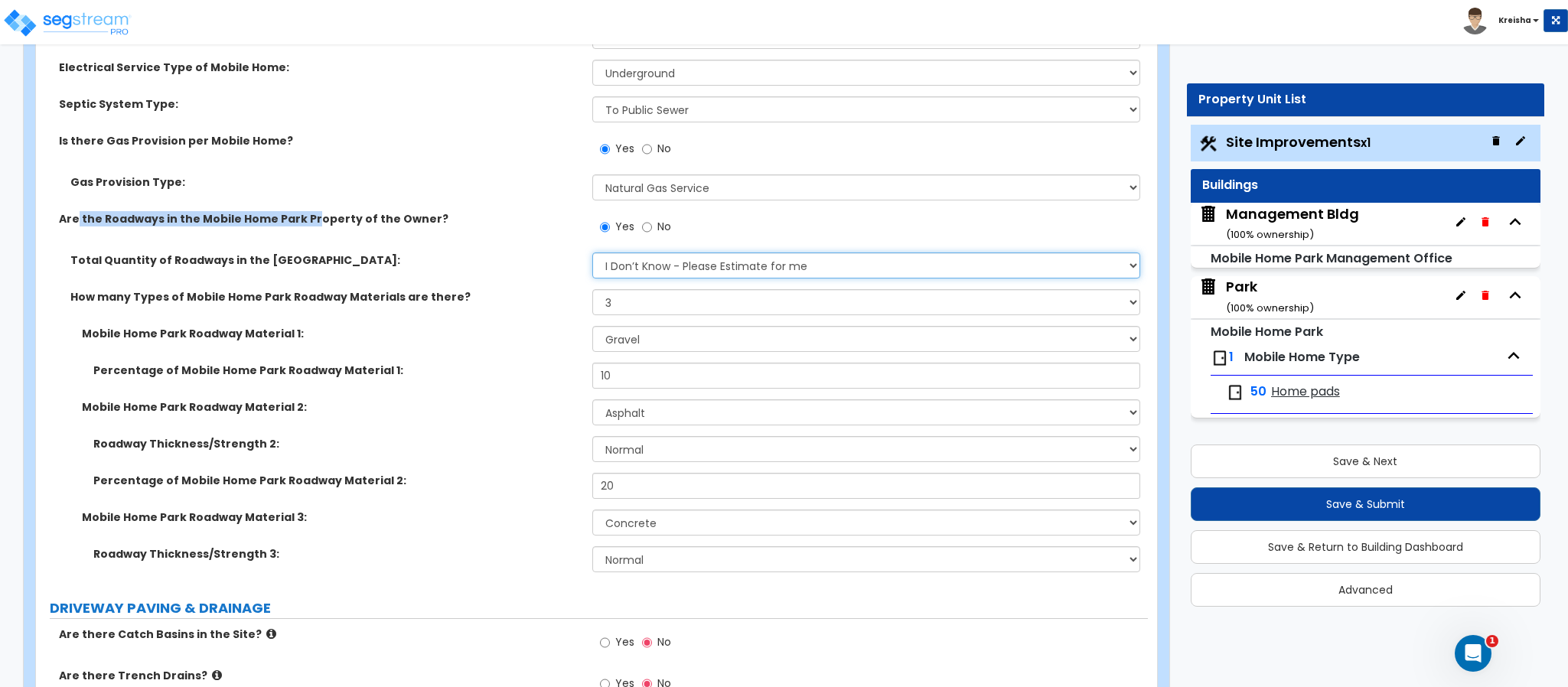
click at [738, 267] on select "I Don’t Know - Please Estimate for me I will Enter the Roadways Square Footage" at bounding box center [866, 266] width 548 height 26
select select "1"
click at [592, 255] on select "I Don’t Know - Please Estimate for me I will Enter the Roadways Square Footage" at bounding box center [866, 266] width 548 height 26
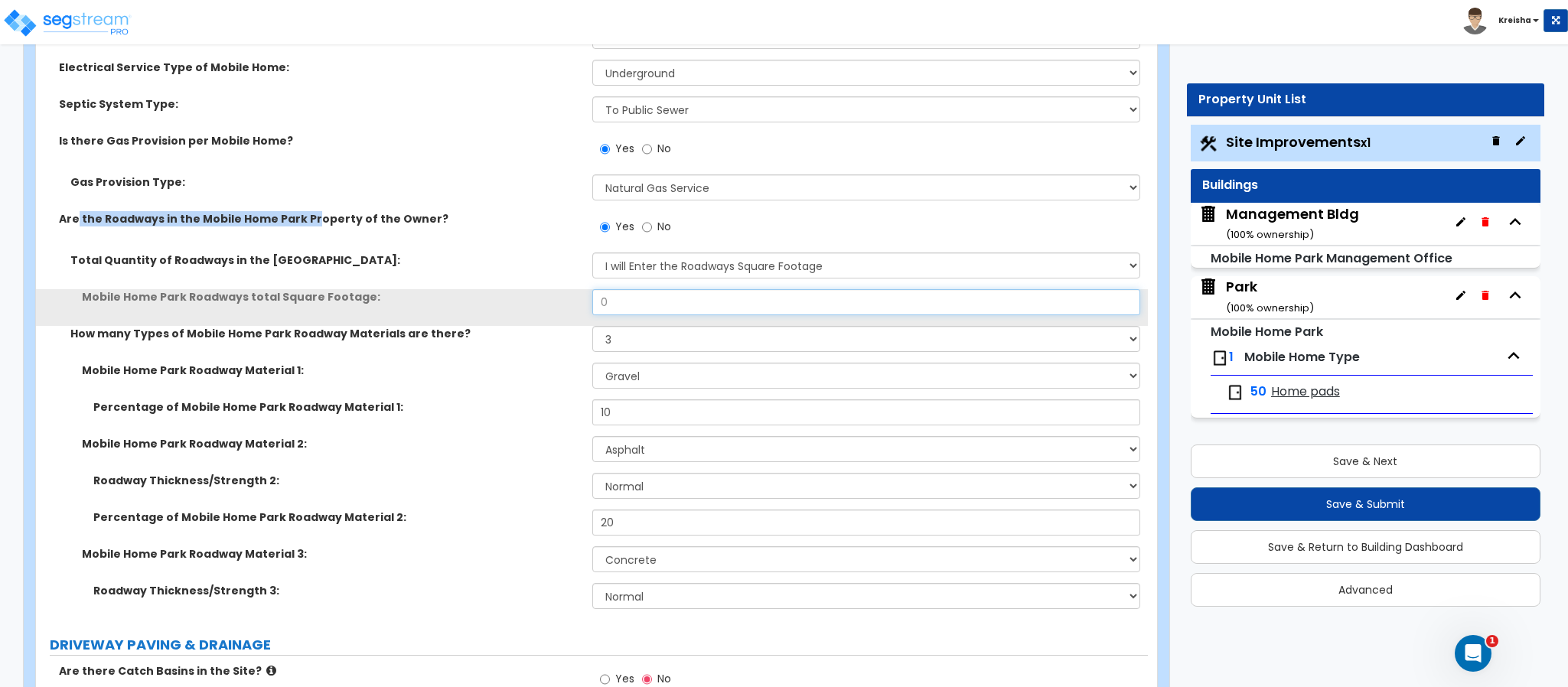
click at [689, 308] on input "0" at bounding box center [866, 302] width 548 height 26
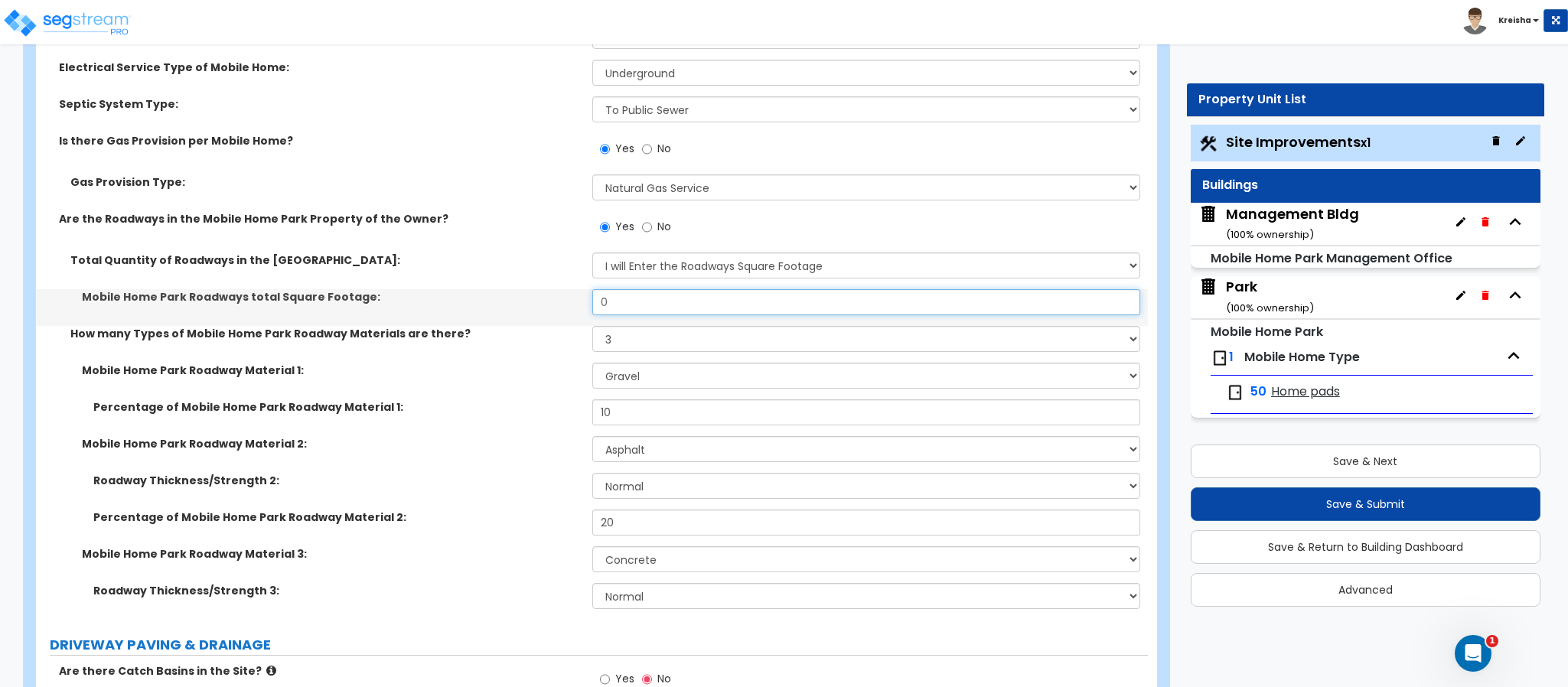
click at [689, 308] on input "0" at bounding box center [866, 302] width 548 height 26
type input "20,000"
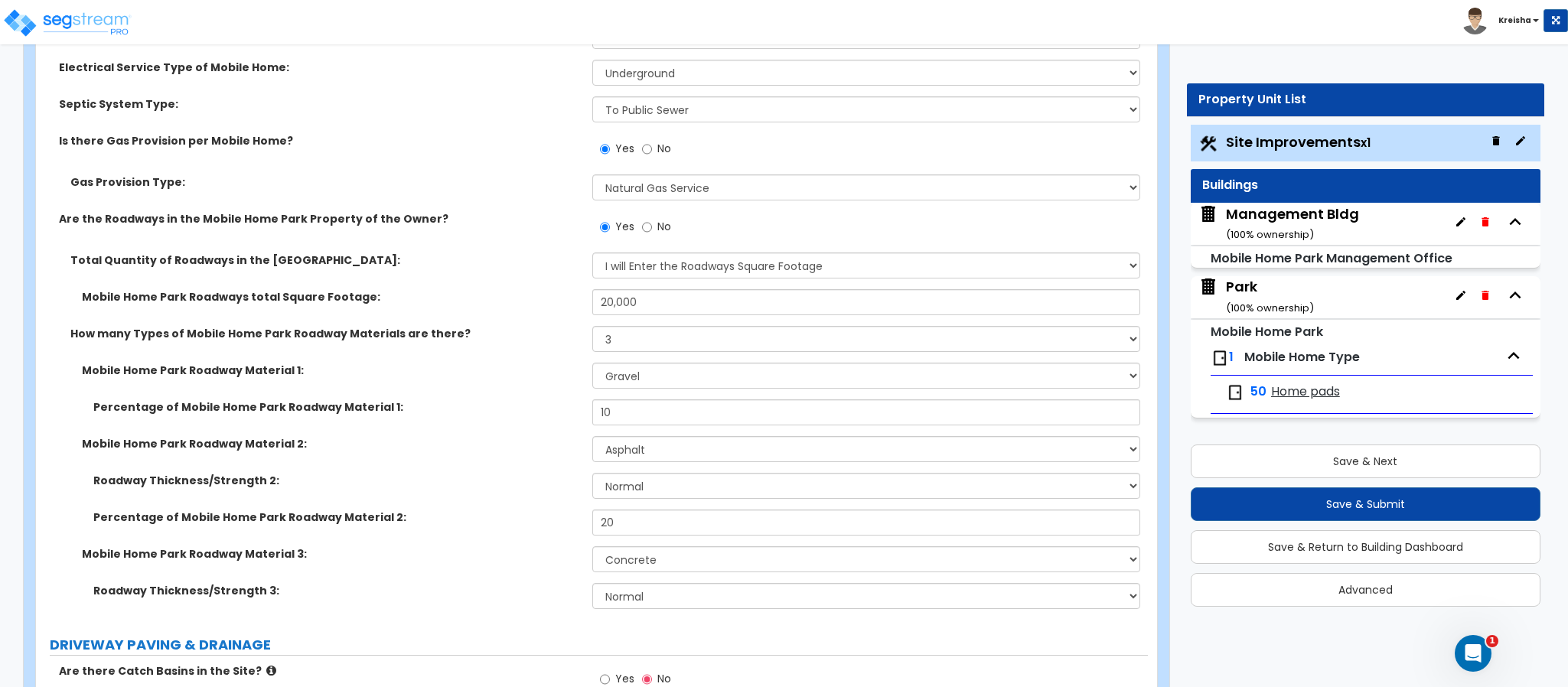
click at [507, 403] on label "Percentage of Mobile Home Park Roadway Material 1:" at bounding box center [337, 407] width 488 height 16
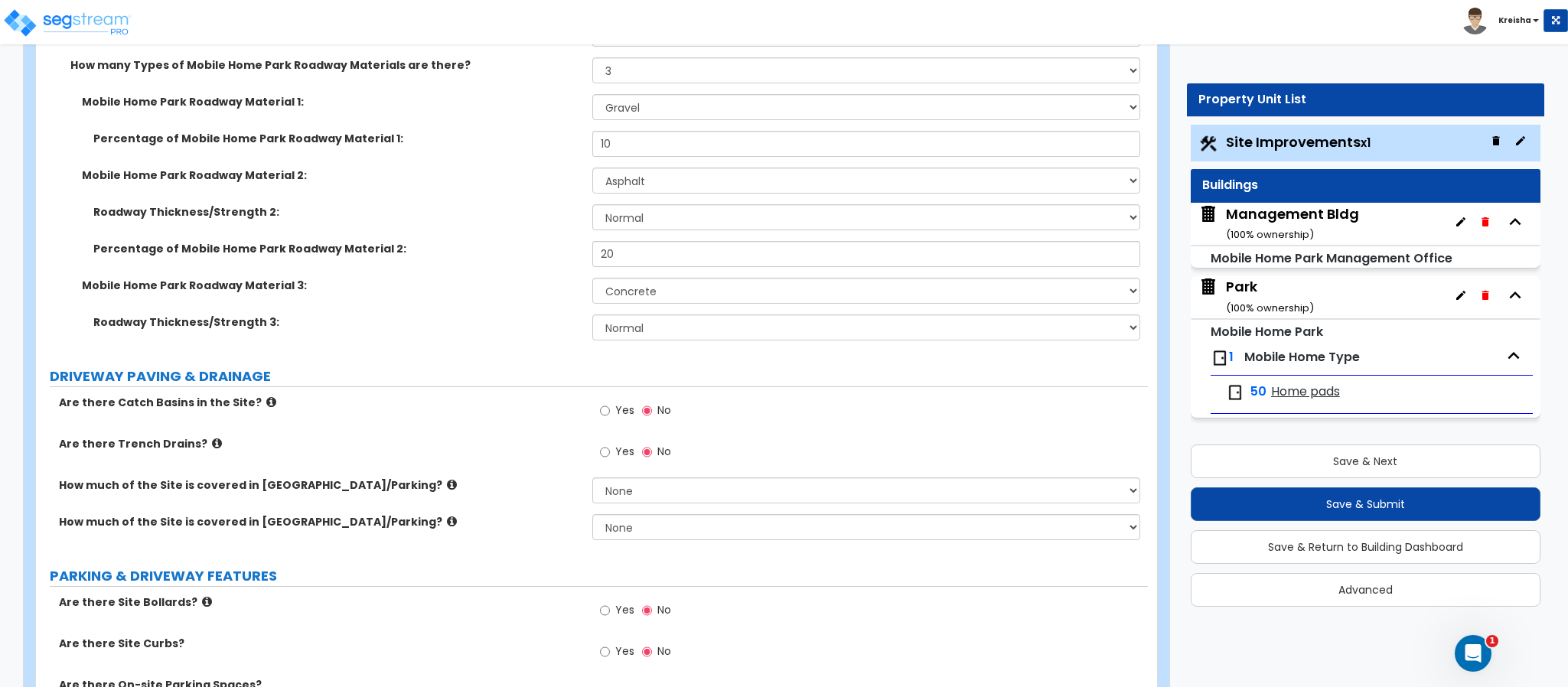
scroll to position [724, 0]
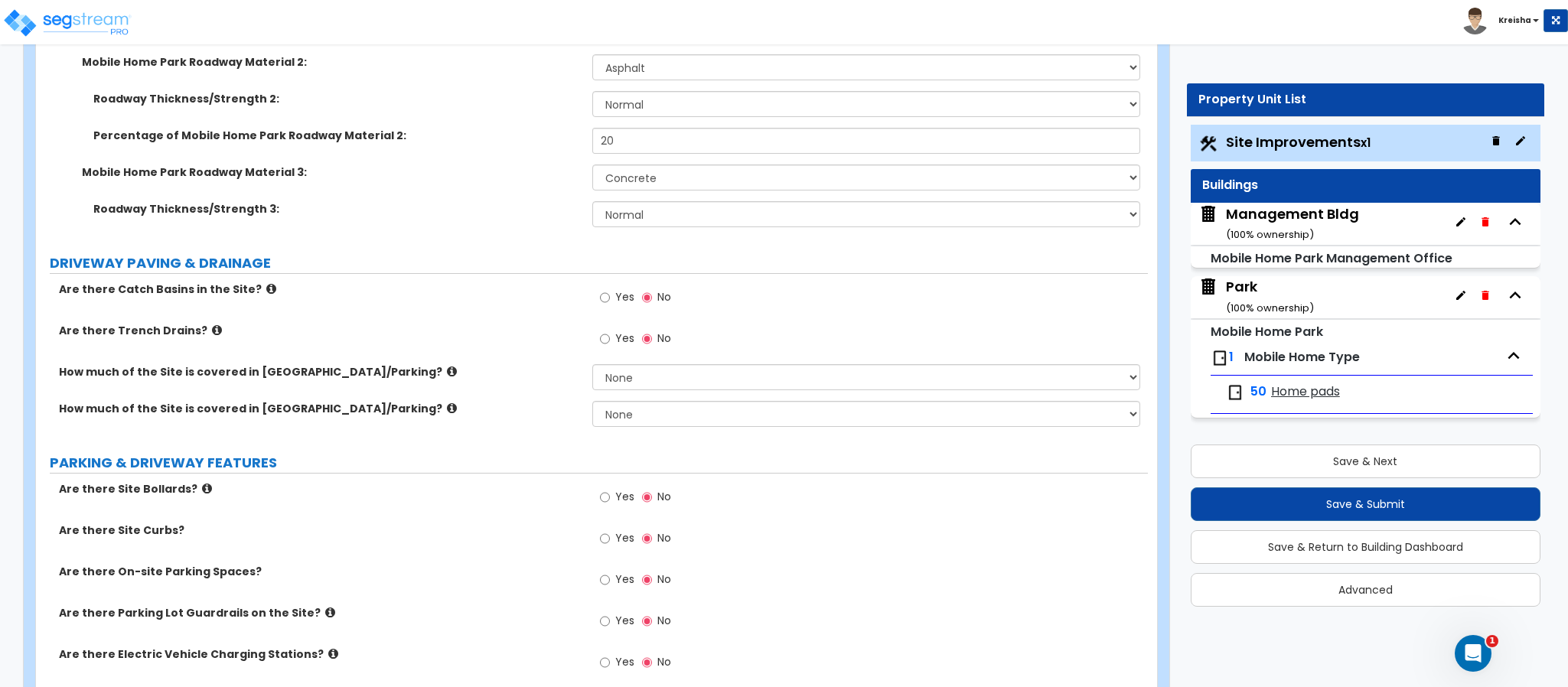
click at [609, 311] on label "Yes" at bounding box center [617, 299] width 35 height 26
click at [609, 306] on input "Yes" at bounding box center [604, 297] width 10 height 16
radio input "true"
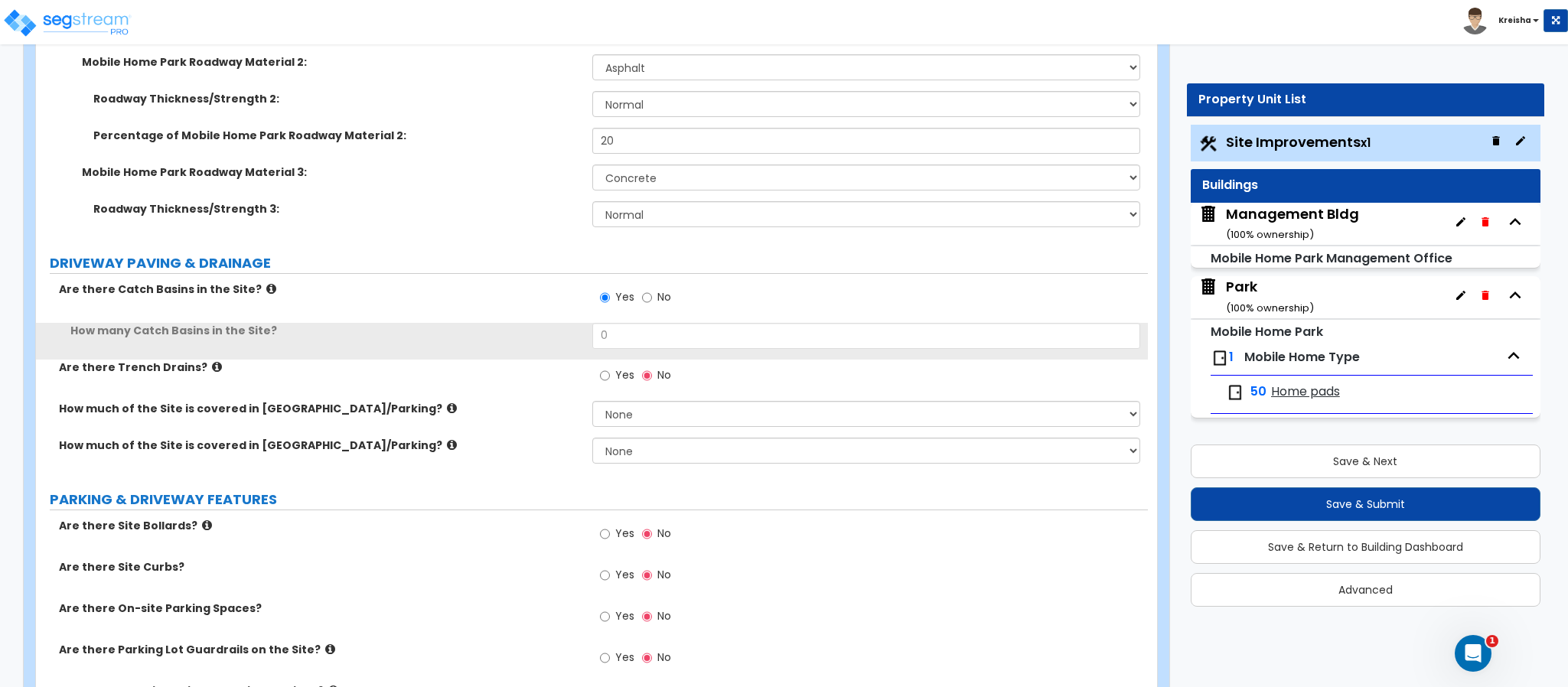
click at [613, 372] on label "Yes" at bounding box center [617, 377] width 35 height 26
click at [610, 372] on input "Yes" at bounding box center [604, 376] width 10 height 16
radio input "true"
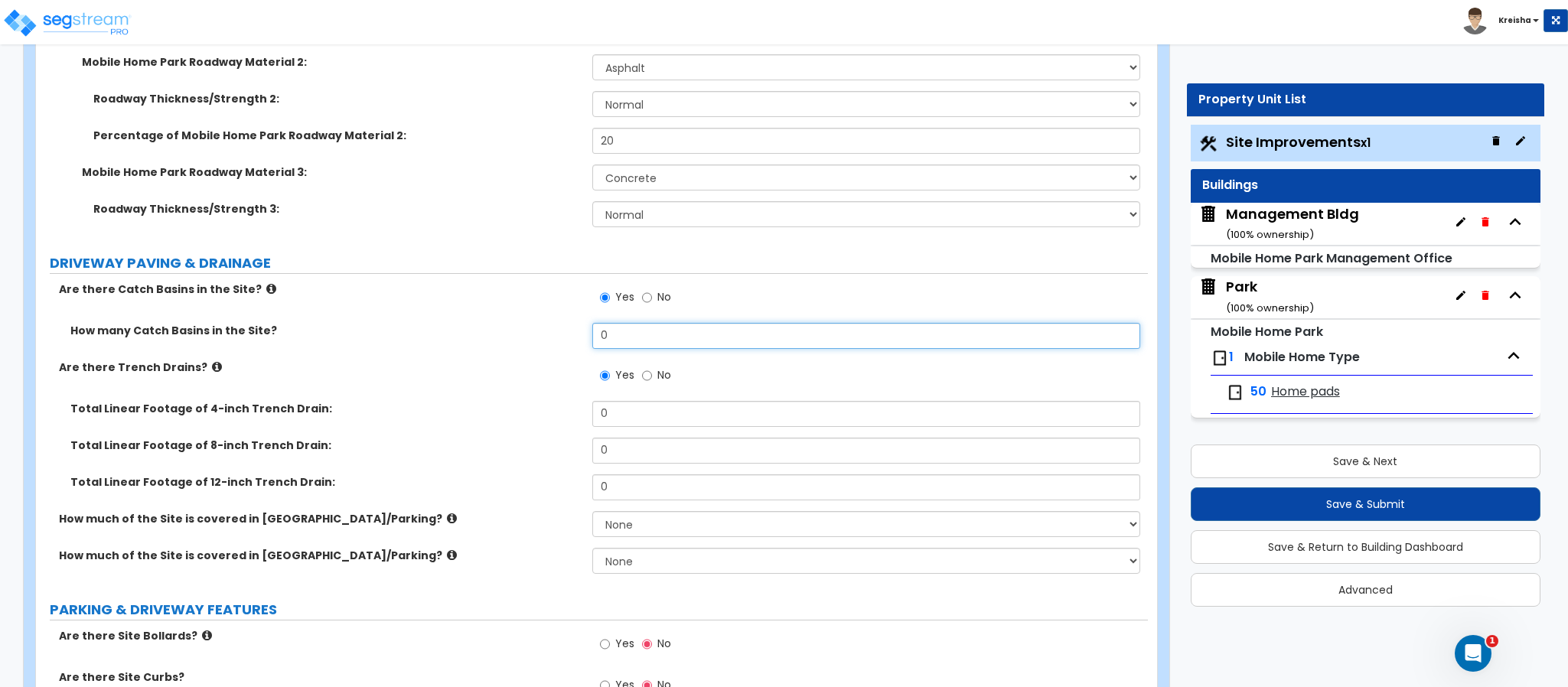
click at [623, 329] on input "0" at bounding box center [866, 336] width 548 height 26
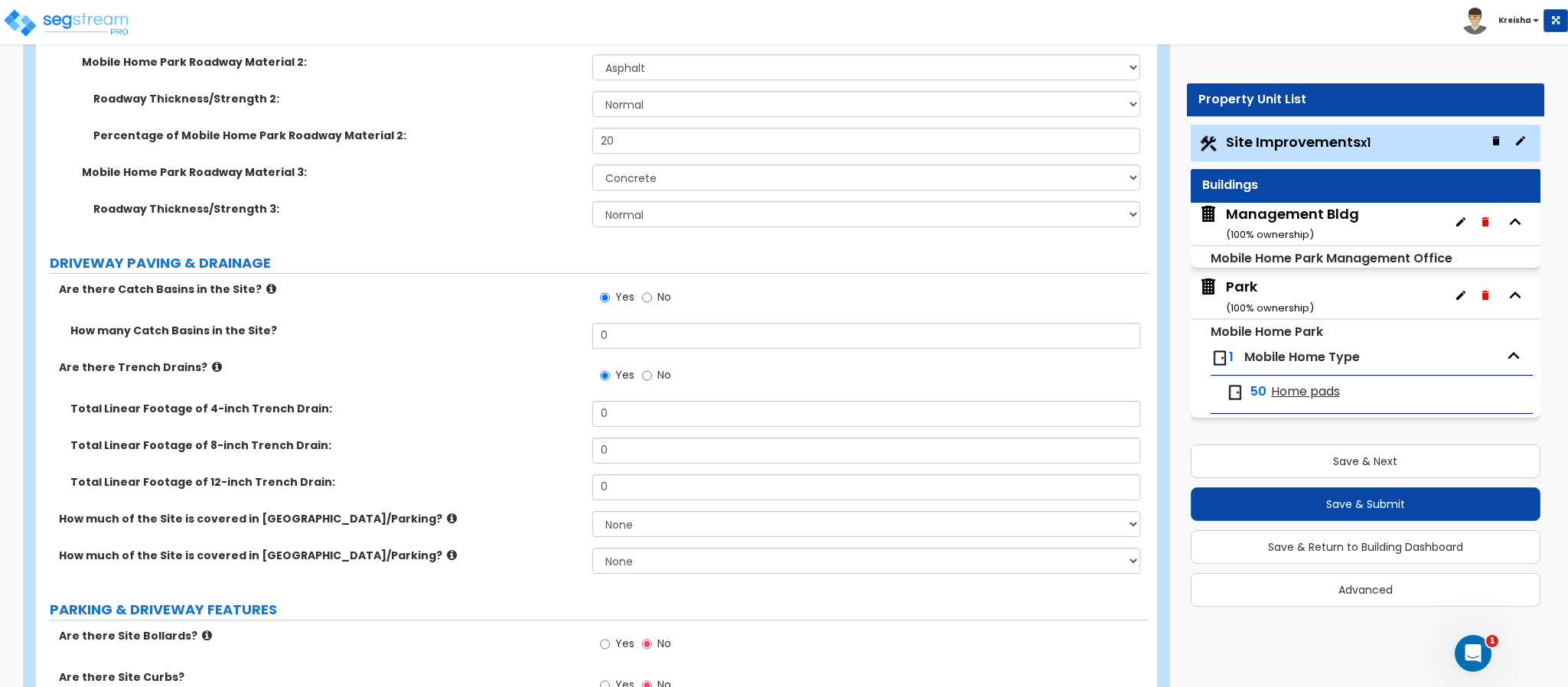
click at [398, 193] on div "Mobile Home Park Roadway Material 3: Please Choose One Gravel Asphalt Concrete" at bounding box center [592, 183] width 1112 height 37
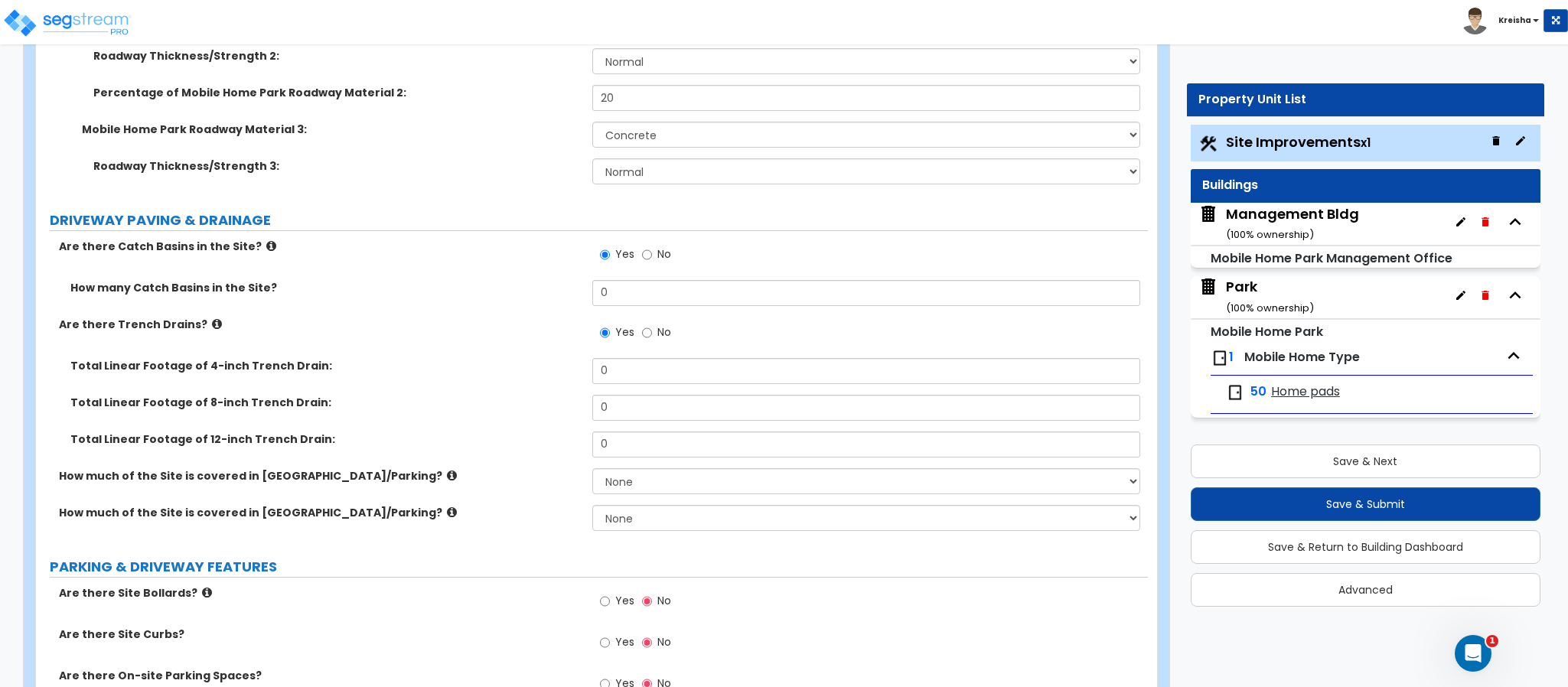
scroll to position [802, 0]
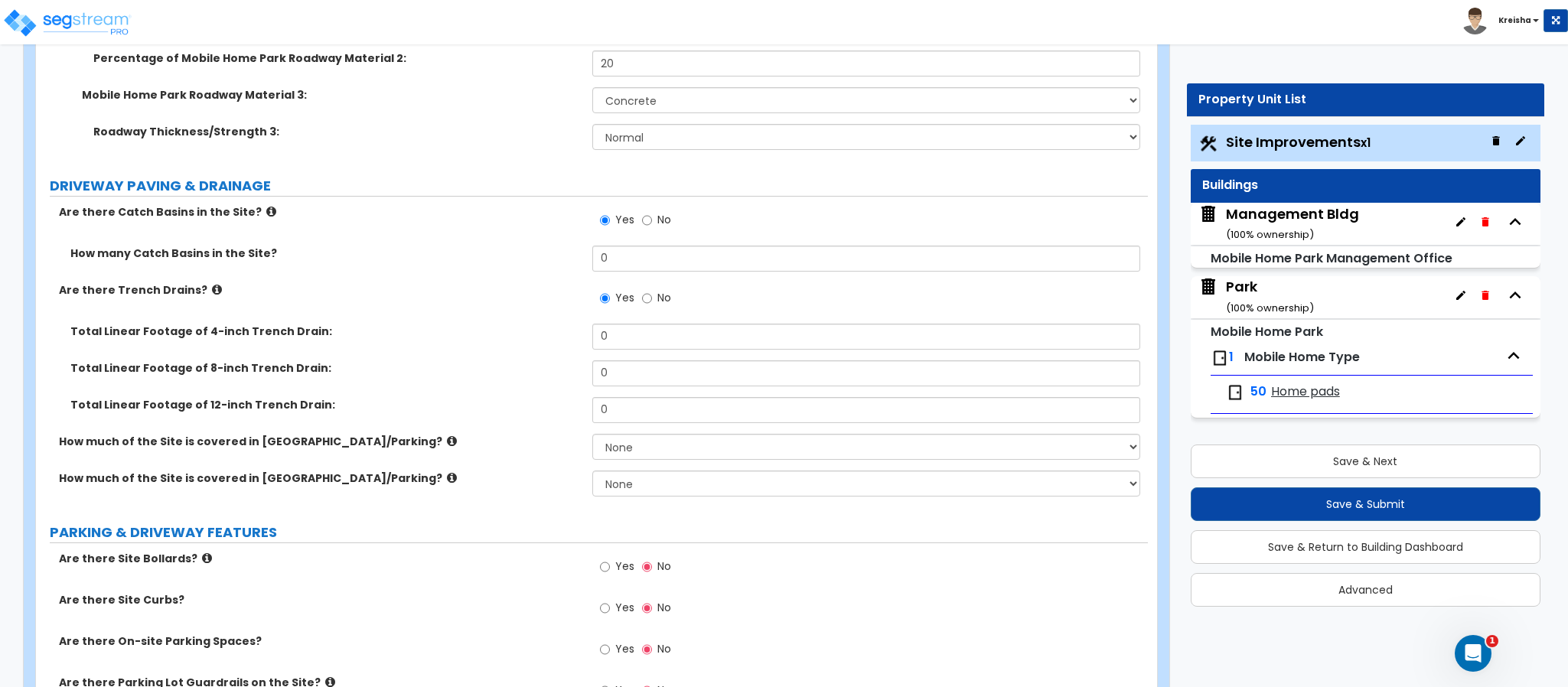
click at [496, 278] on div "How many Catch Basins in the Site? 0" at bounding box center [592, 264] width 1112 height 37
click at [639, 257] on input "0" at bounding box center [866, 259] width 548 height 26
type input "1"
click at [492, 363] on label "Total Linear Footage of 8-inch Trench Drain:" at bounding box center [325, 368] width 511 height 16
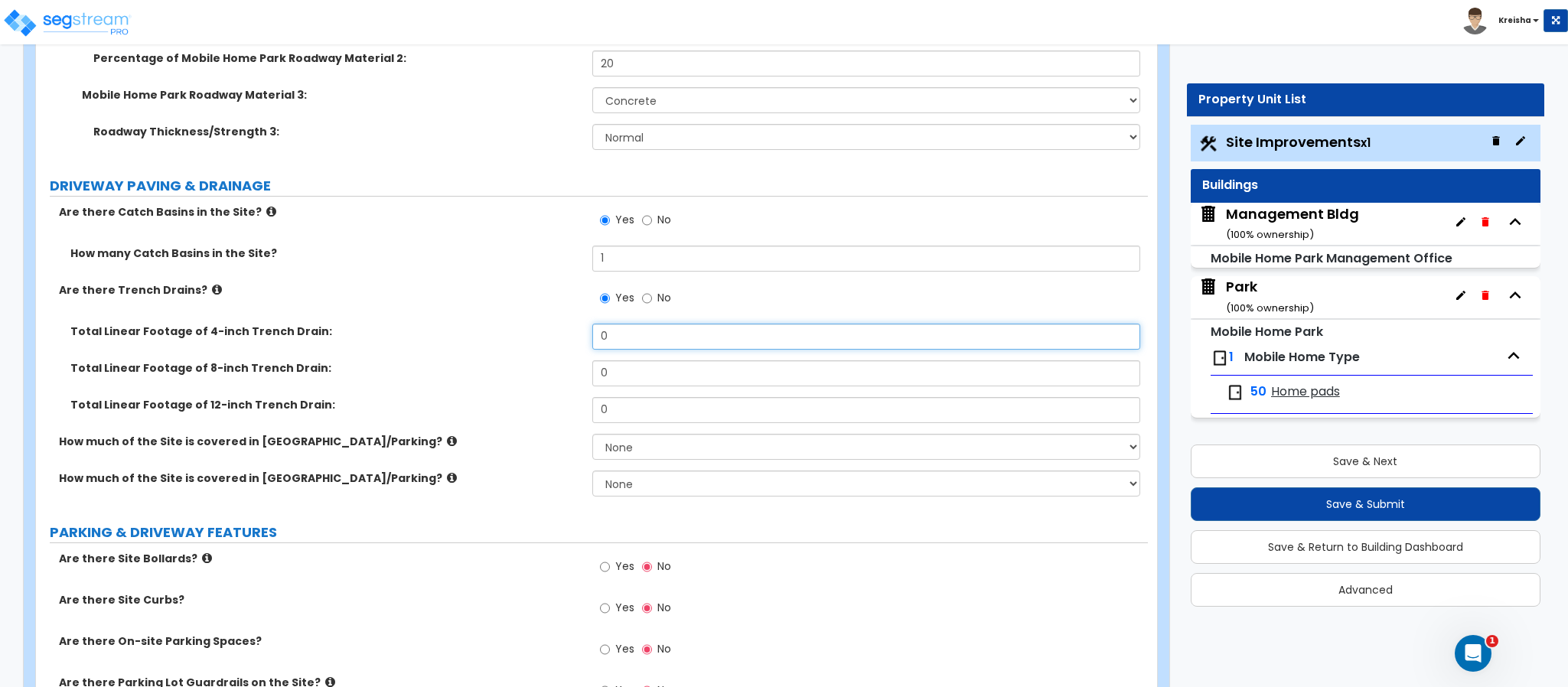
click at [601, 333] on input "0" at bounding box center [866, 337] width 548 height 26
click at [601, 331] on input "0" at bounding box center [866, 337] width 548 height 26
click at [609, 362] on input "20" at bounding box center [866, 374] width 548 height 26
type input "80"
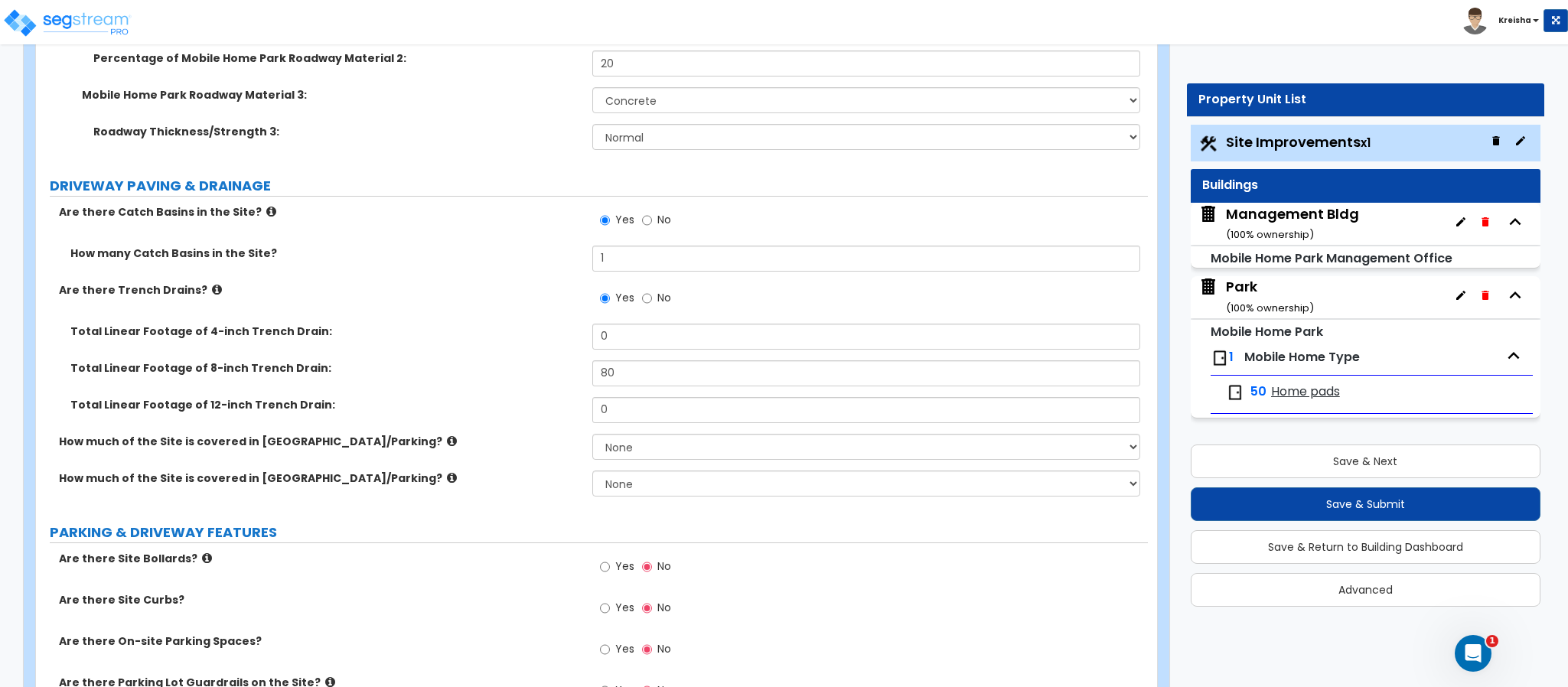
click at [584, 429] on div "Total Linear Footage of 12-inch Trench Drain: 0" at bounding box center [592, 415] width 1112 height 37
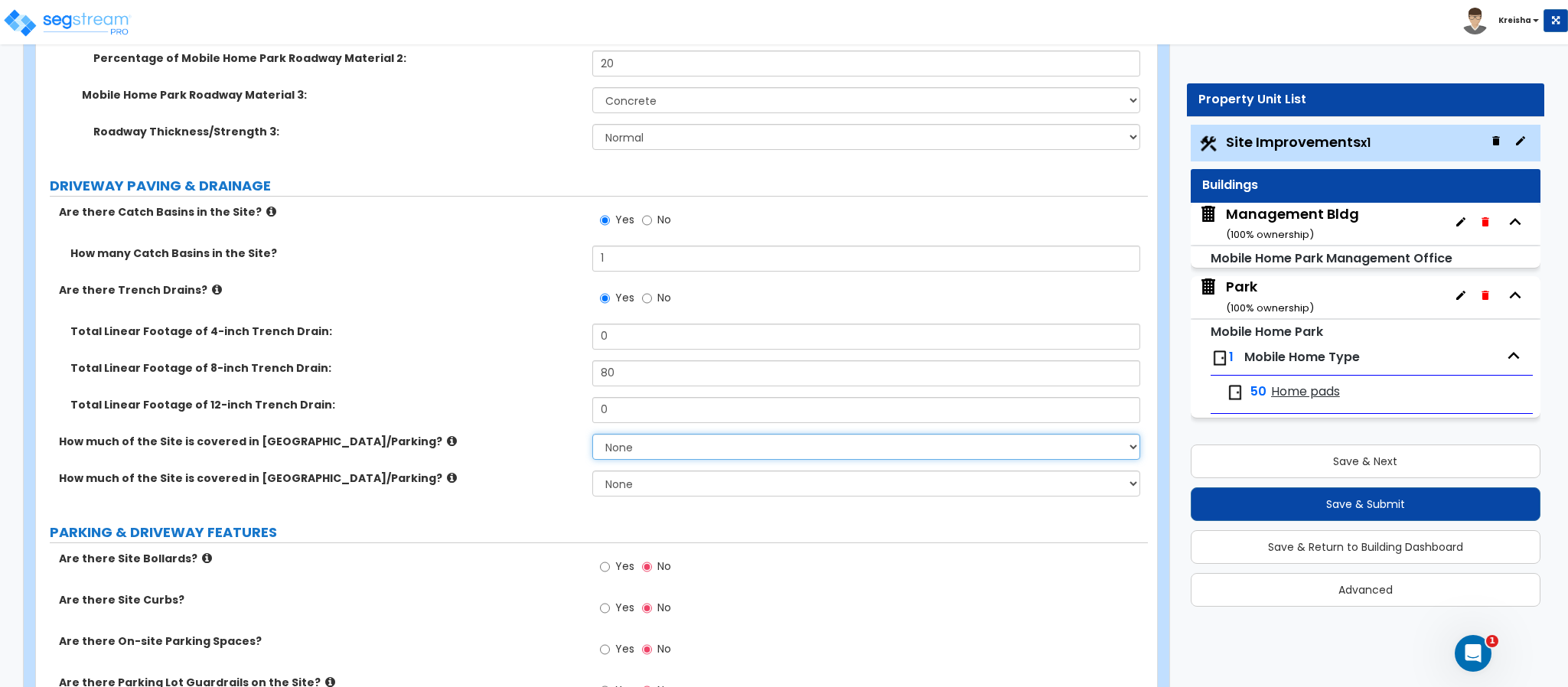
click at [592, 443] on select "None I want to Enter an Approximate Percentage I want to Enter the Square Foota…" at bounding box center [866, 447] width 548 height 26
click at [592, 437] on select "None I want to Enter an Approximate Percentage I want to Enter the Square Foota…" at bounding box center [866, 447] width 548 height 26
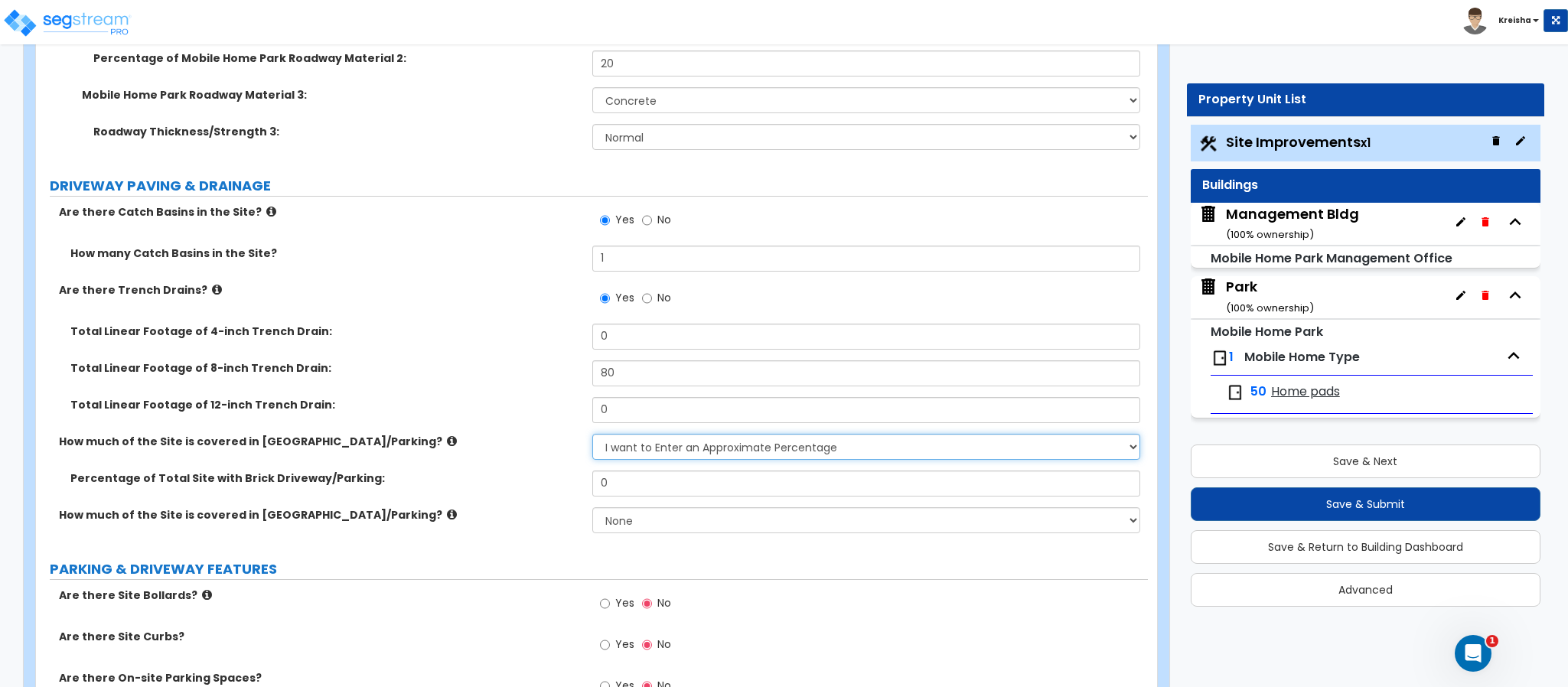
select select "2"
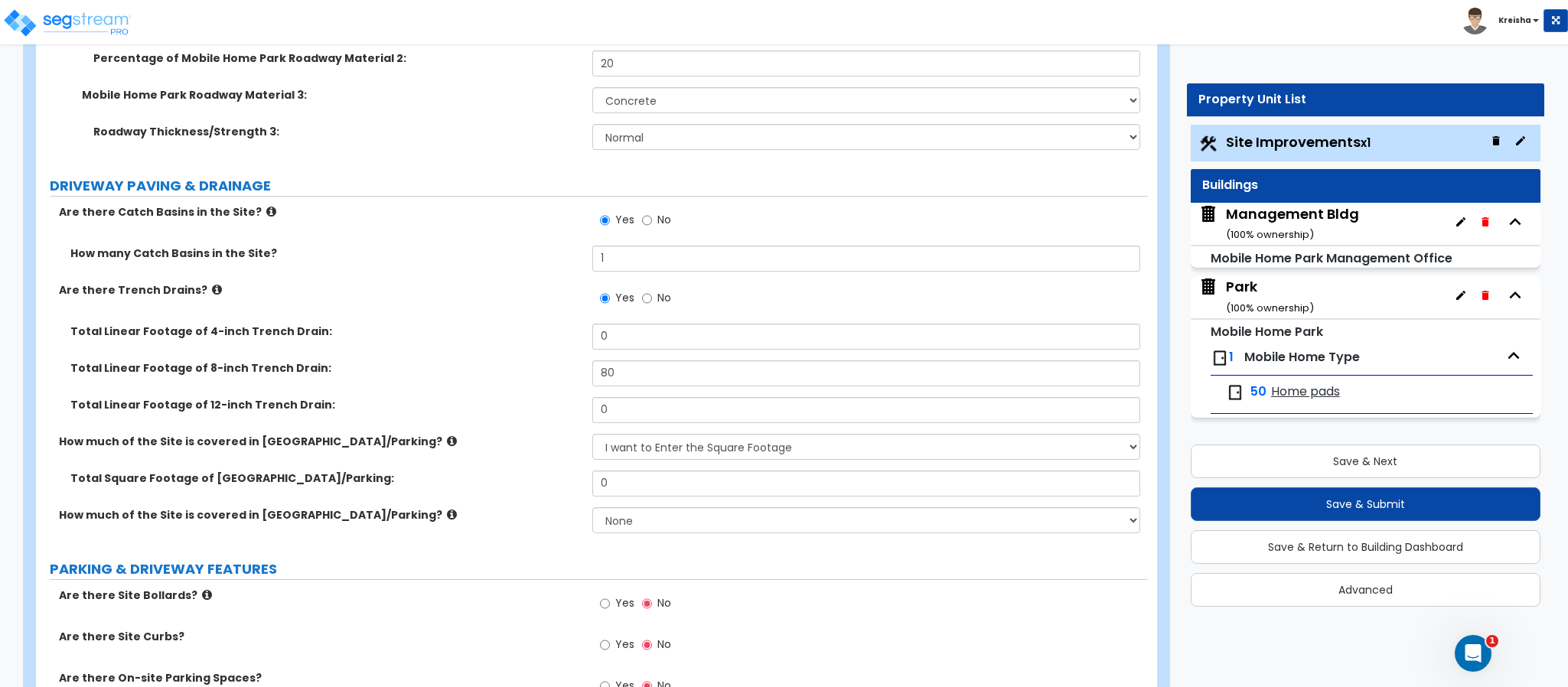
click at [438, 397] on div "Total Linear Footage of 8-inch Trench Drain: 80" at bounding box center [592, 379] width 1112 height 37
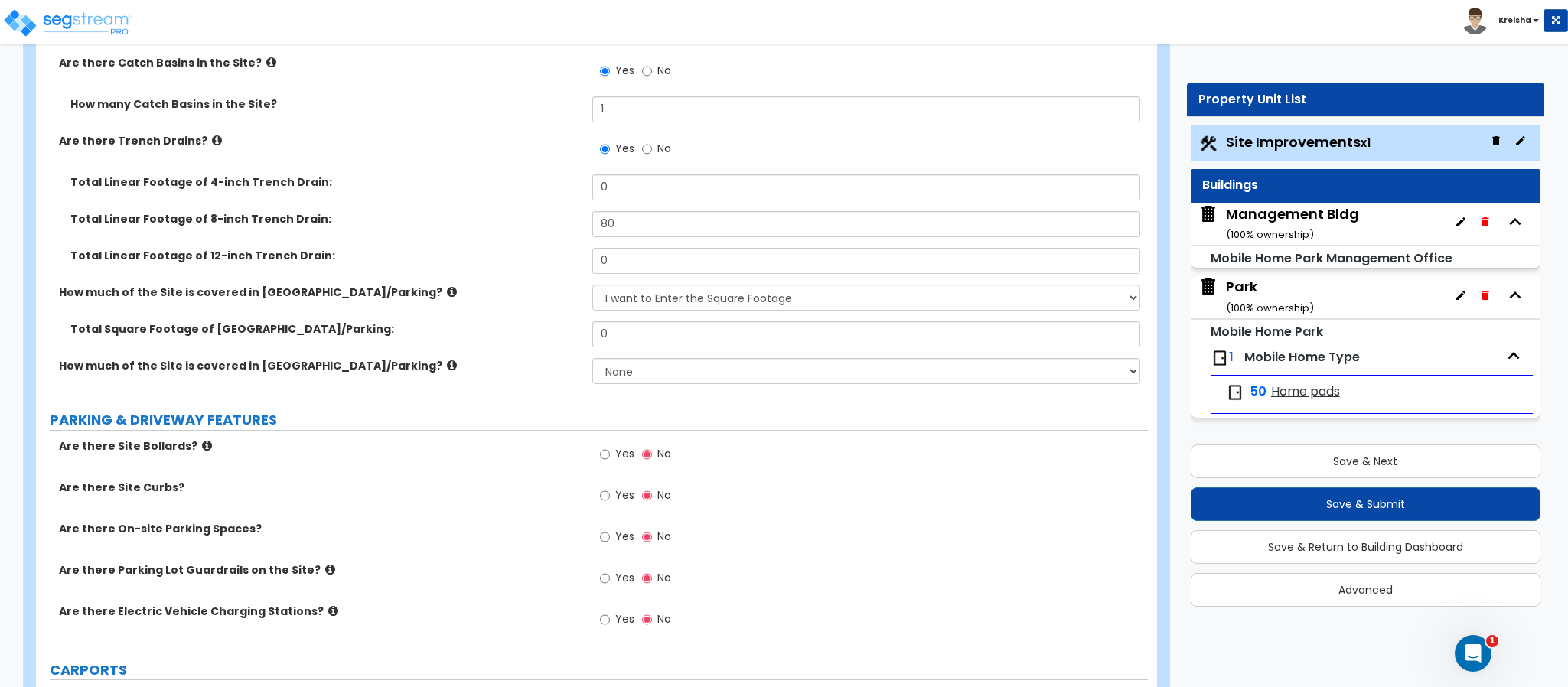
scroll to position [954, 0]
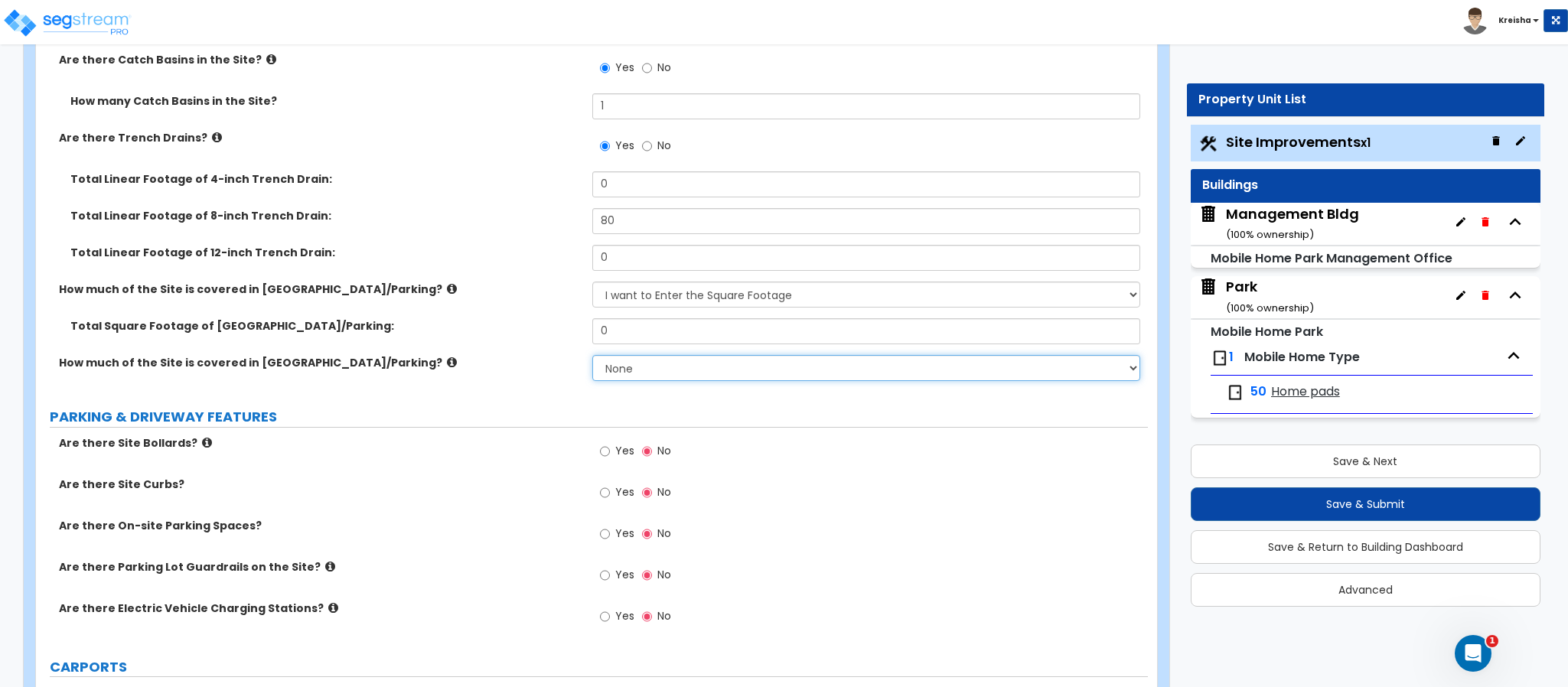
click at [654, 359] on select "None I want to Enter an Approximate Percentage I want to Enter the Square Foota…" at bounding box center [866, 368] width 548 height 26
click at [592, 357] on select "None I want to Enter an Approximate Percentage I want to Enter the Square Foota…" at bounding box center [866, 368] width 548 height 26
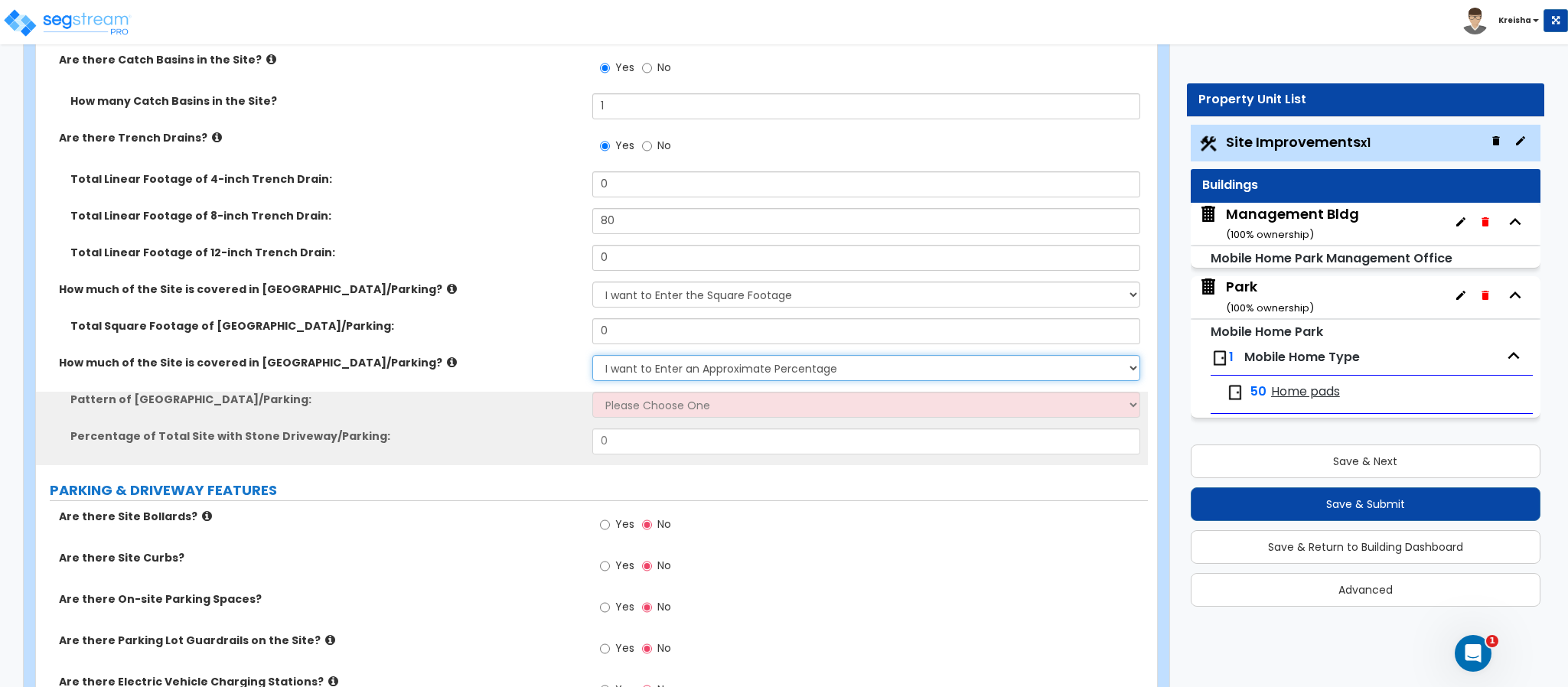
select select "2"
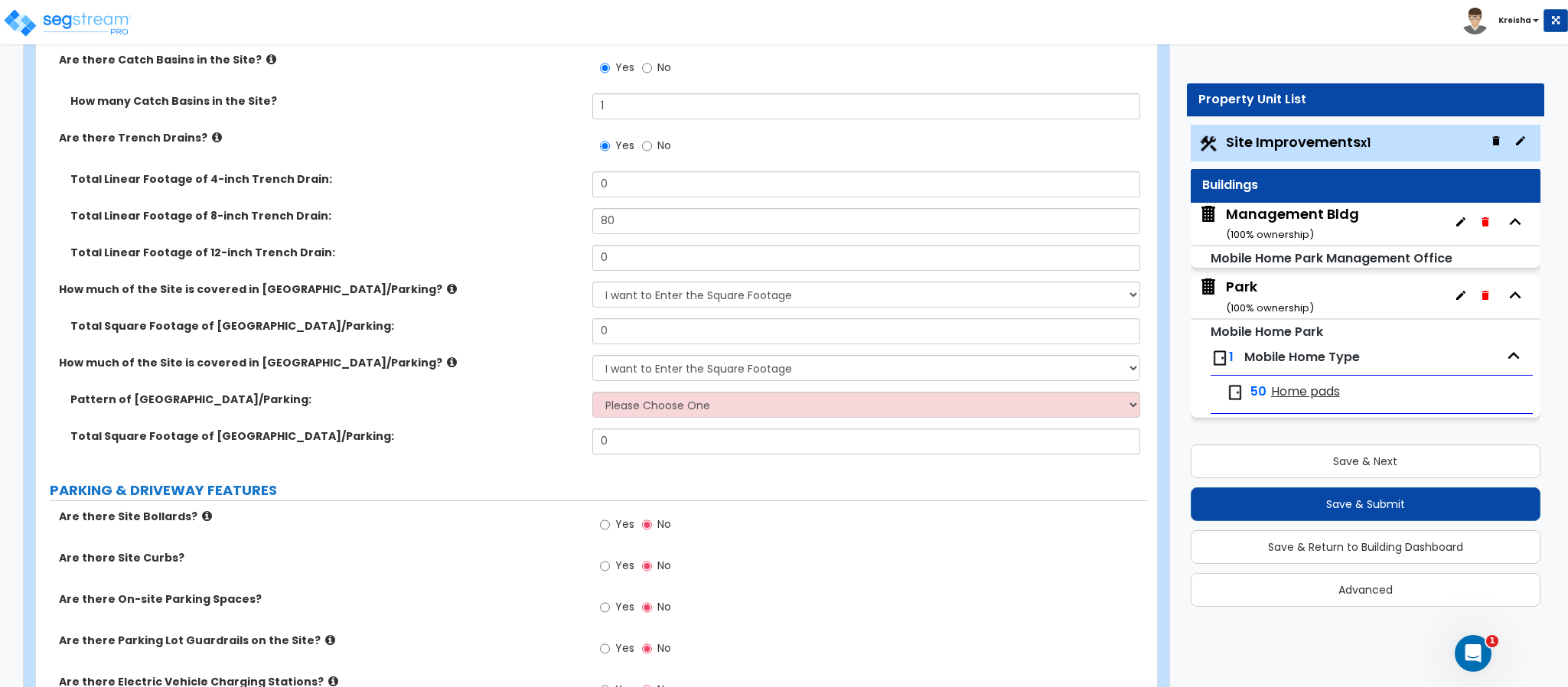
click at [622, 526] on span "Yes" at bounding box center [624, 524] width 19 height 16
click at [610, 526] on input "Yes" at bounding box center [604, 525] width 10 height 16
radio input "true"
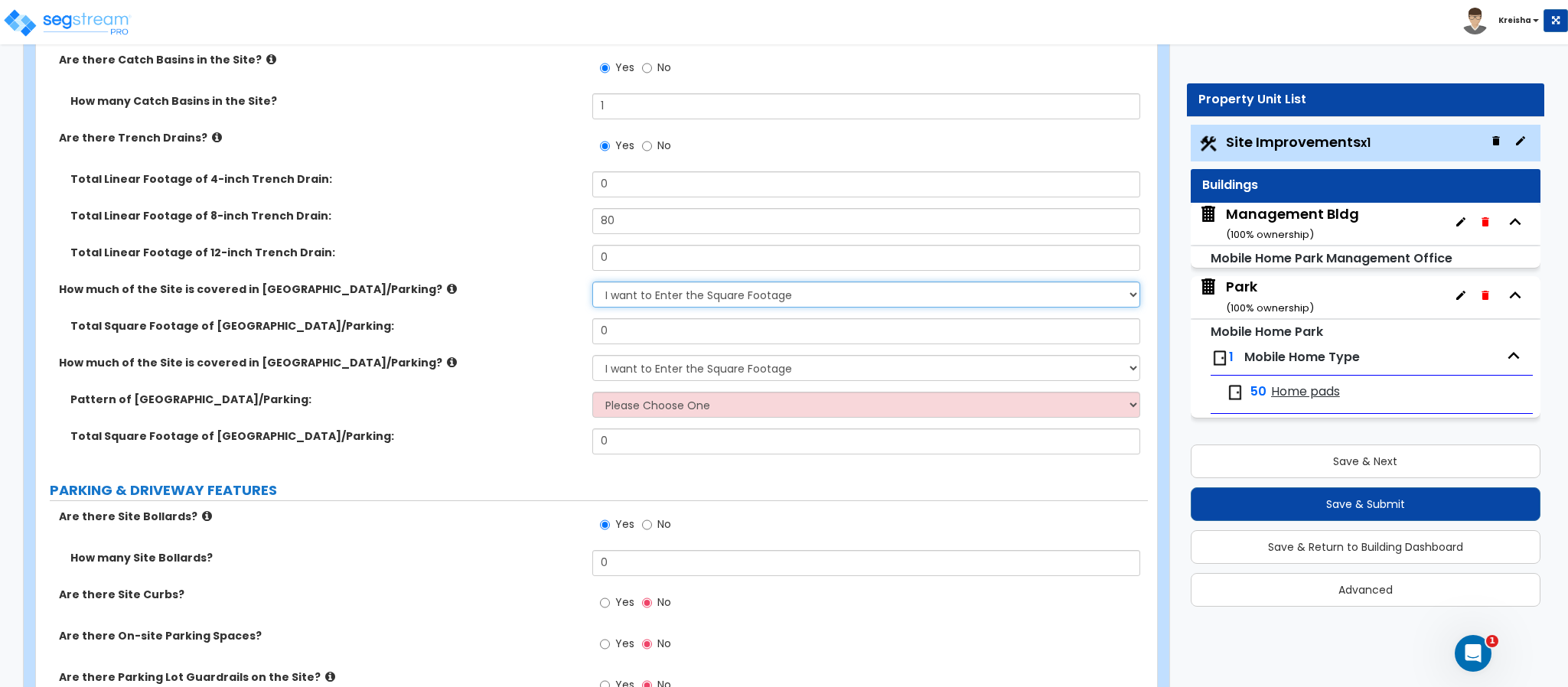
click at [671, 308] on select "None I want to Enter an Approximate Percentage I want to Enter the Square Foota…" at bounding box center [866, 295] width 548 height 26
select select "0"
click at [592, 283] on select "None I want to Enter an Approximate Percentage I want to Enter the Square Foota…" at bounding box center [866, 295] width 548 height 26
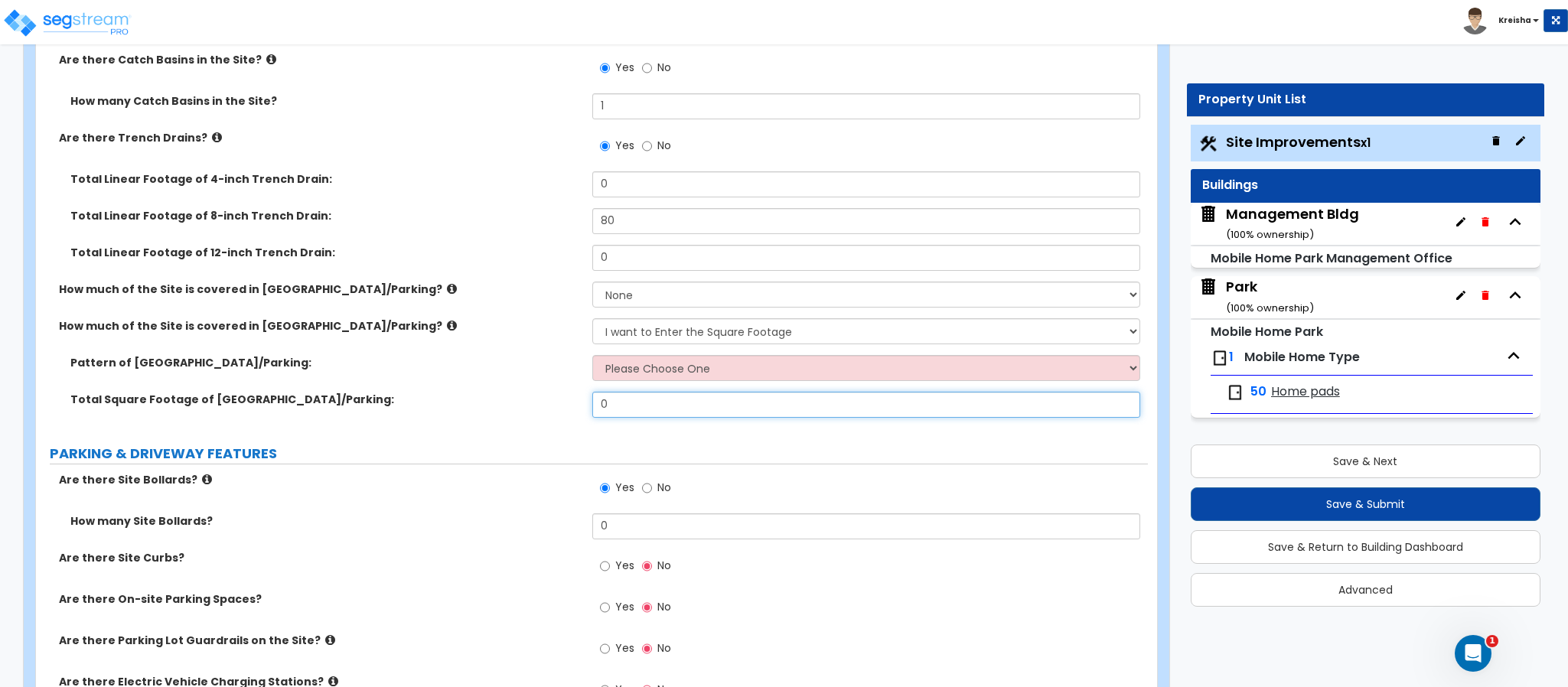
click at [629, 406] on input "0" at bounding box center [866, 405] width 548 height 26
click at [636, 386] on div "Pattern of Stone Driveway/Parking: Please Choose One Irregular Rectangular" at bounding box center [592, 373] width 1112 height 37
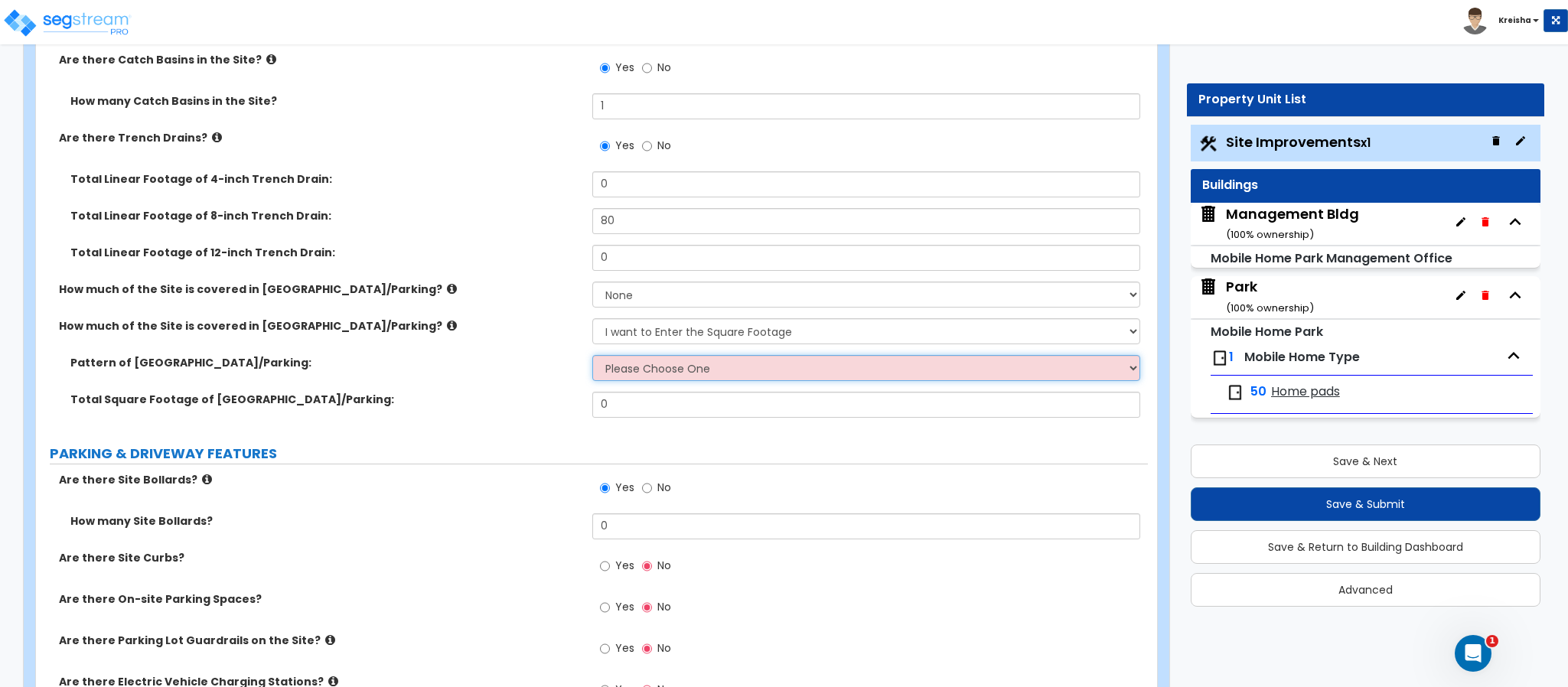
click at [652, 366] on select "Please Choose One Irregular Rectangular" at bounding box center [866, 368] width 548 height 26
select select "1"
click at [592, 357] on select "Please Choose One Irregular Rectangular" at bounding box center [866, 368] width 548 height 26
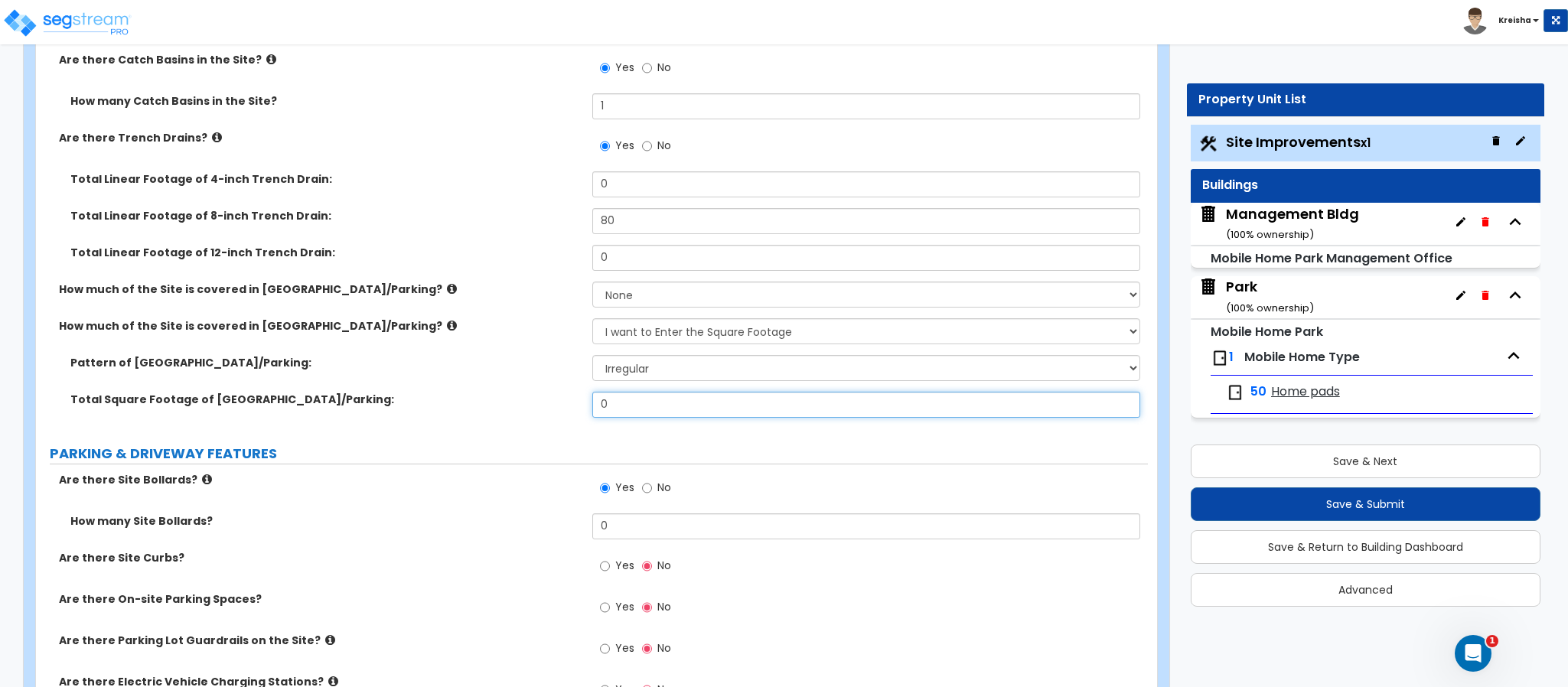
click at [647, 406] on input "0" at bounding box center [866, 405] width 548 height 26
type input "500"
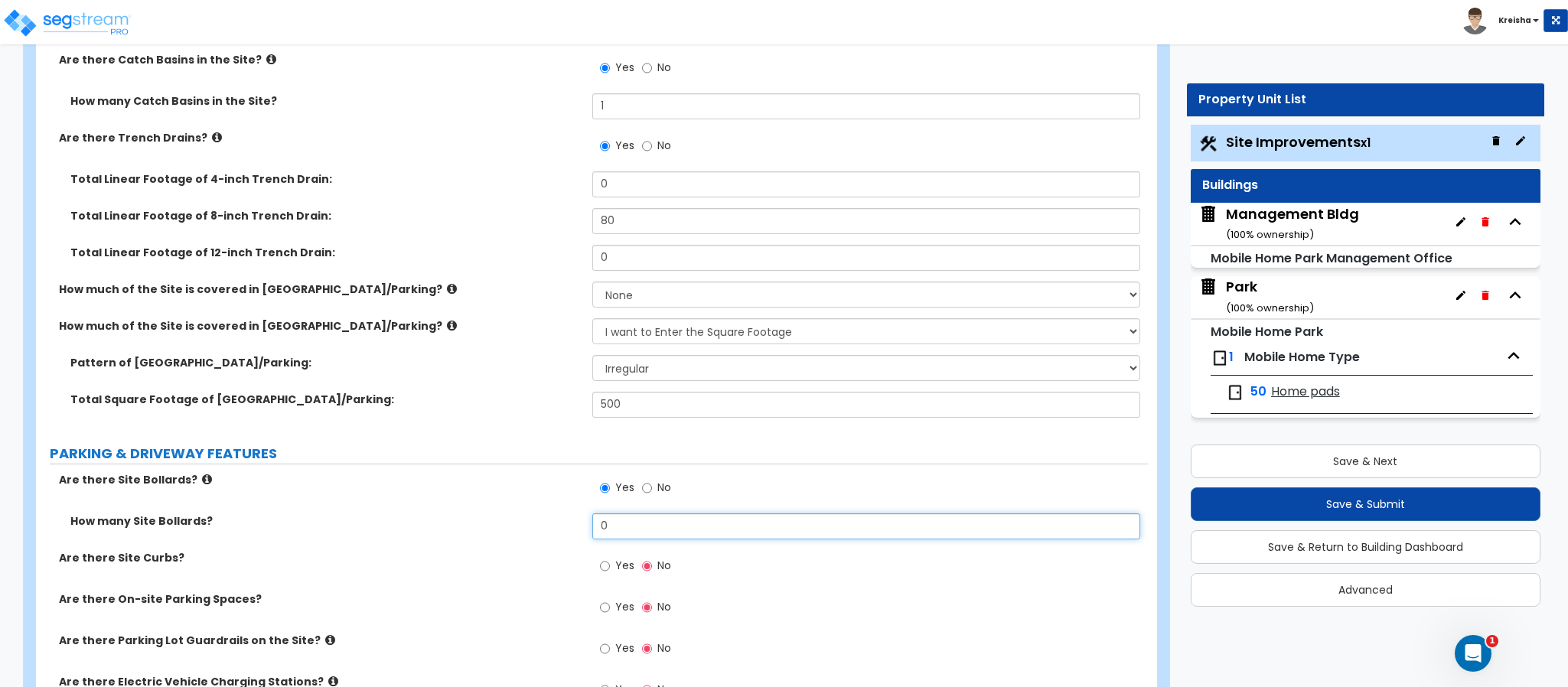
type input "4"
type input "7"
click at [600, 558] on input "Yes" at bounding box center [604, 566] width 10 height 16
radio input "true"
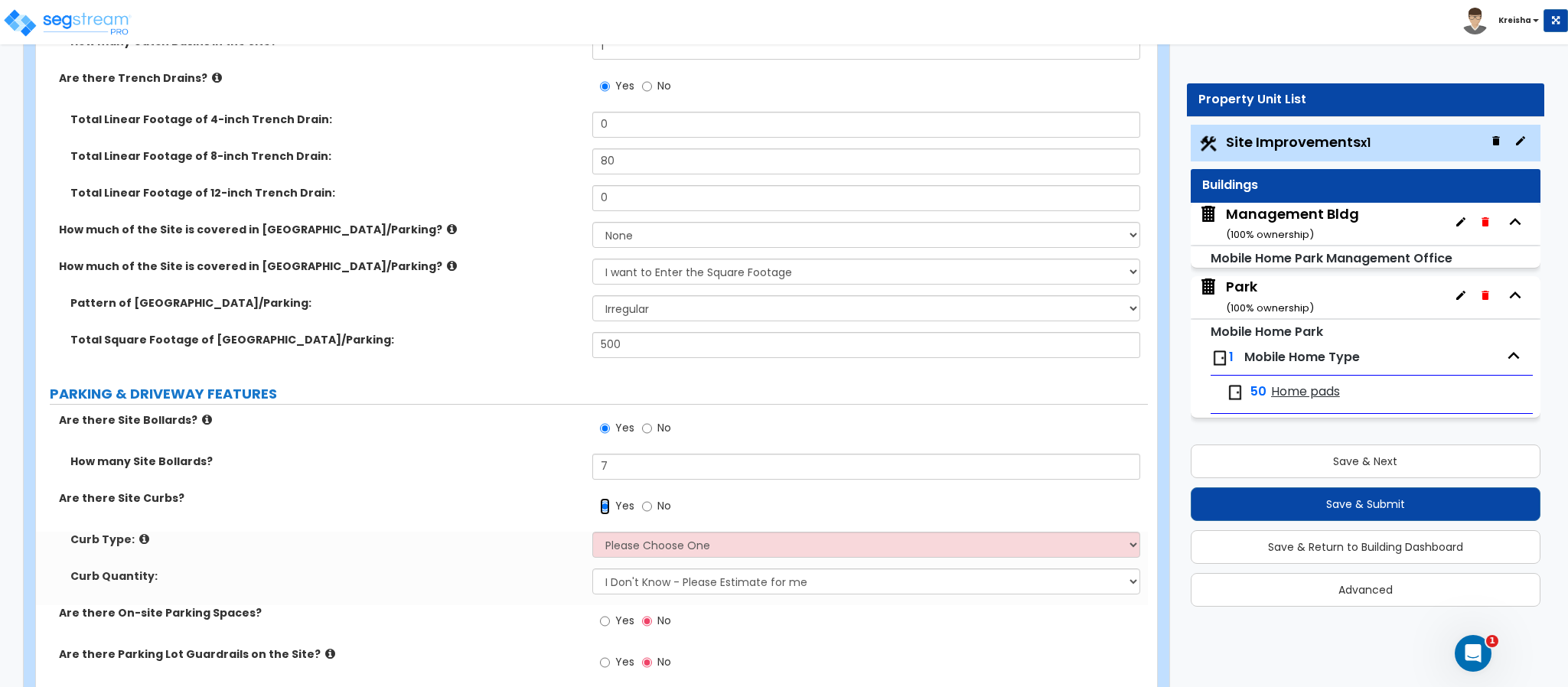
scroll to position [1107, 0]
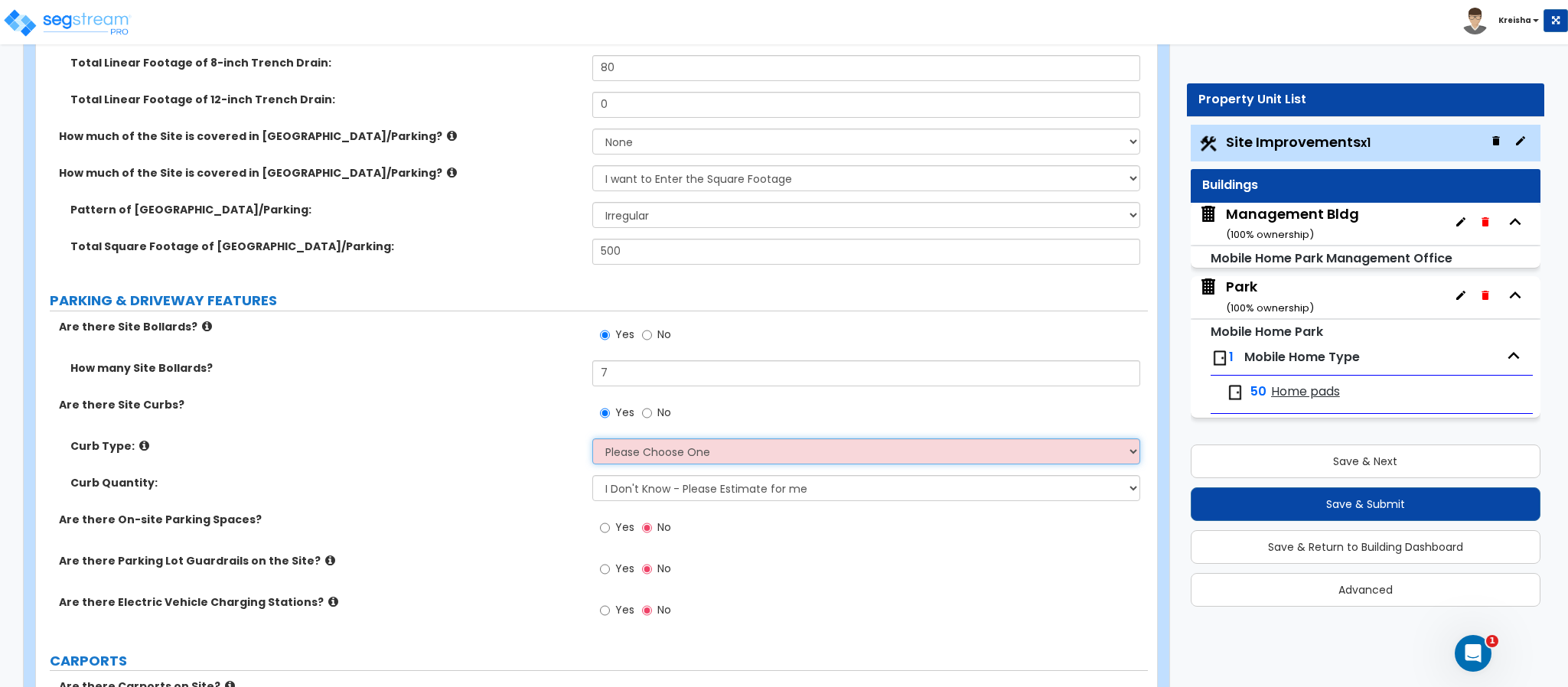
click at [671, 450] on select "Please Choose One Curb (Only) Curb & Gutter Asphalt Berm" at bounding box center [866, 451] width 548 height 26
select select "1"
click at [592, 441] on select "Please Choose One Curb (Only) Curb & Gutter Asphalt Berm" at bounding box center [866, 451] width 548 height 26
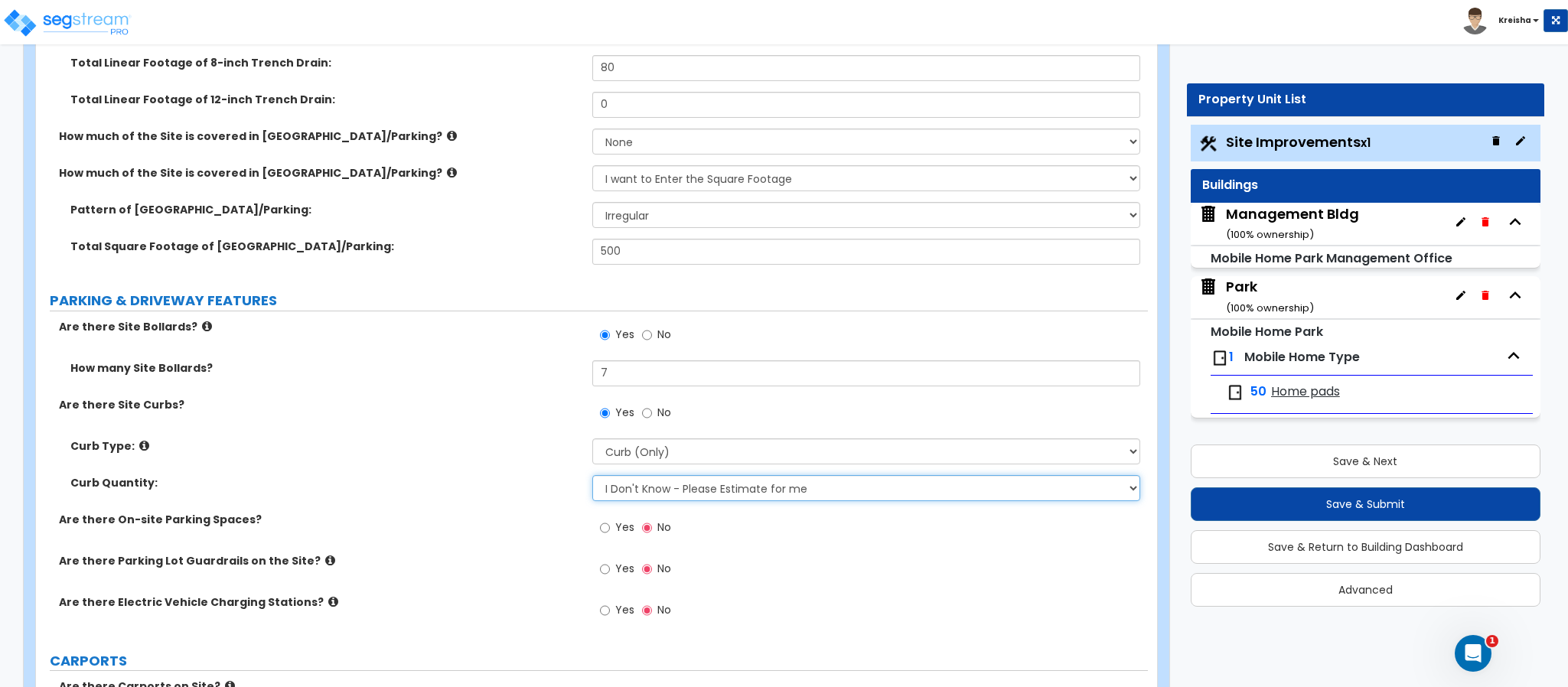
click at [721, 498] on select "I Don't Know - Please Estimate for me I want to Enter the Linear Footage" at bounding box center [866, 488] width 548 height 26
select select "1"
click at [592, 477] on select "I Don't Know - Please Estimate for me I want to Enter the Linear Footage" at bounding box center [866, 488] width 548 height 26
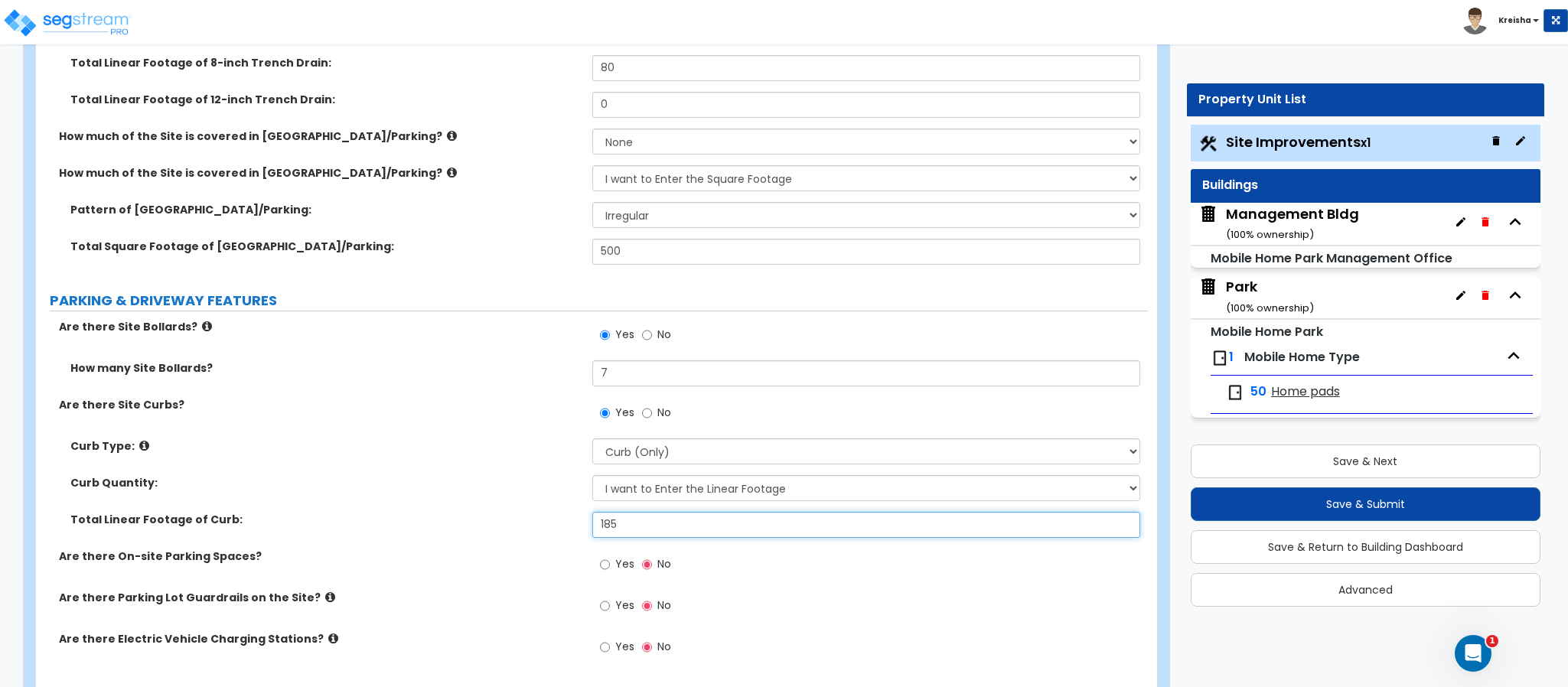
type input "185"
click at [600, 556] on input "Yes" at bounding box center [604, 564] width 10 height 16
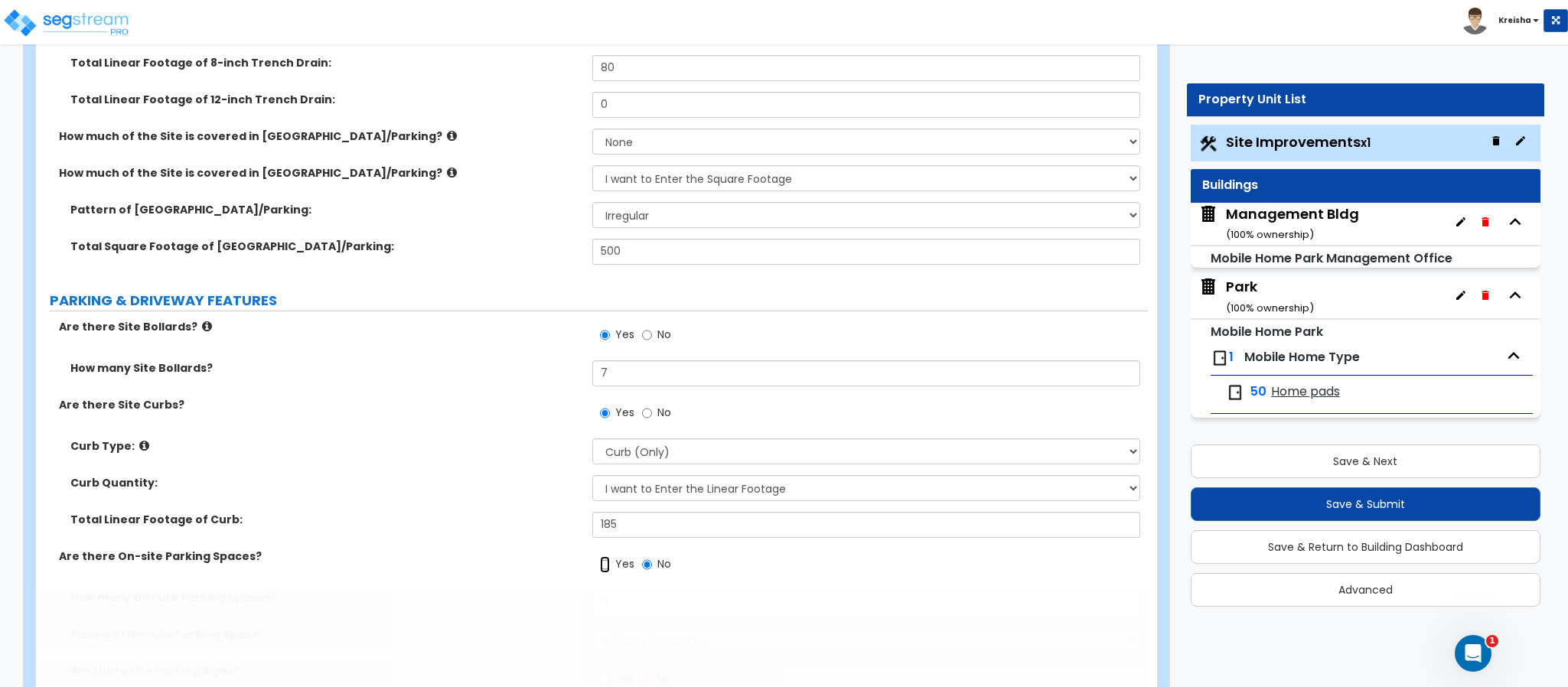
radio input "true"
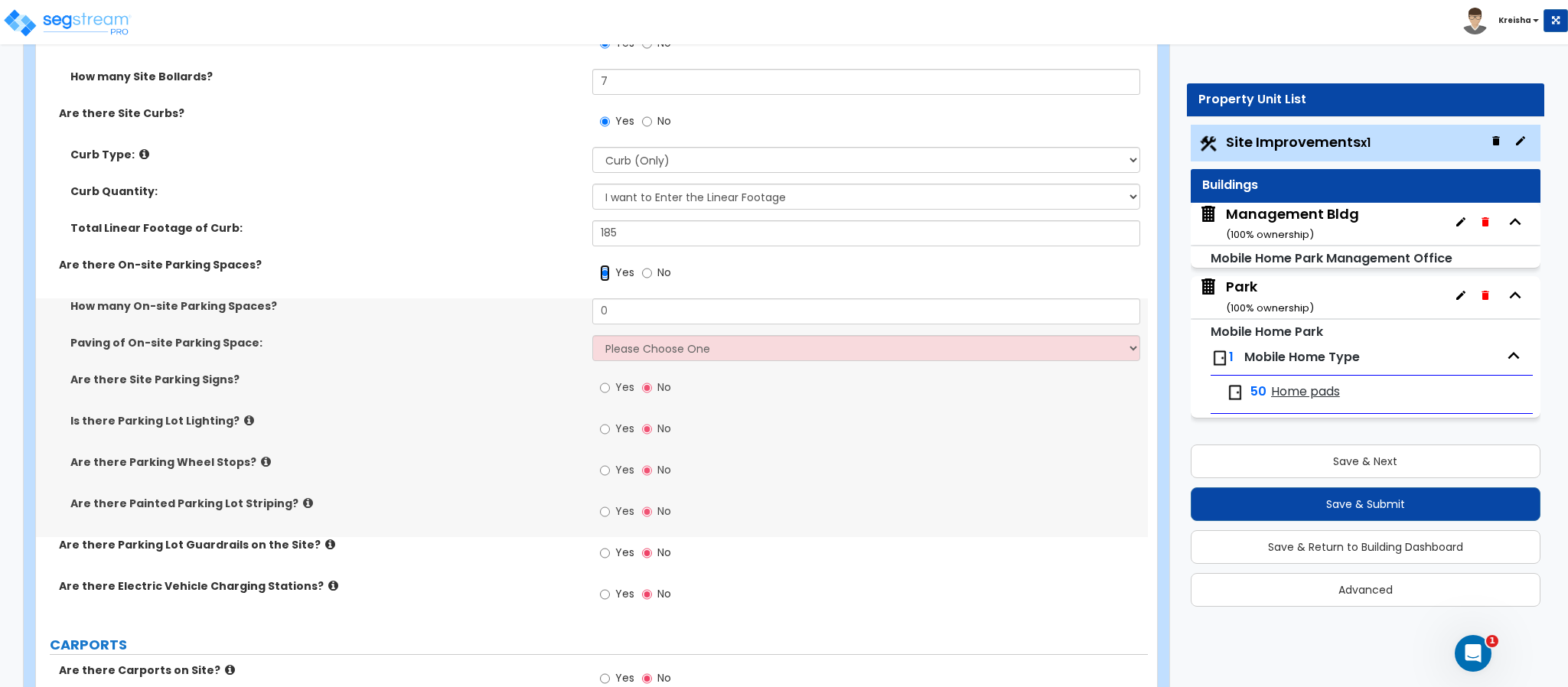
scroll to position [1413, 0]
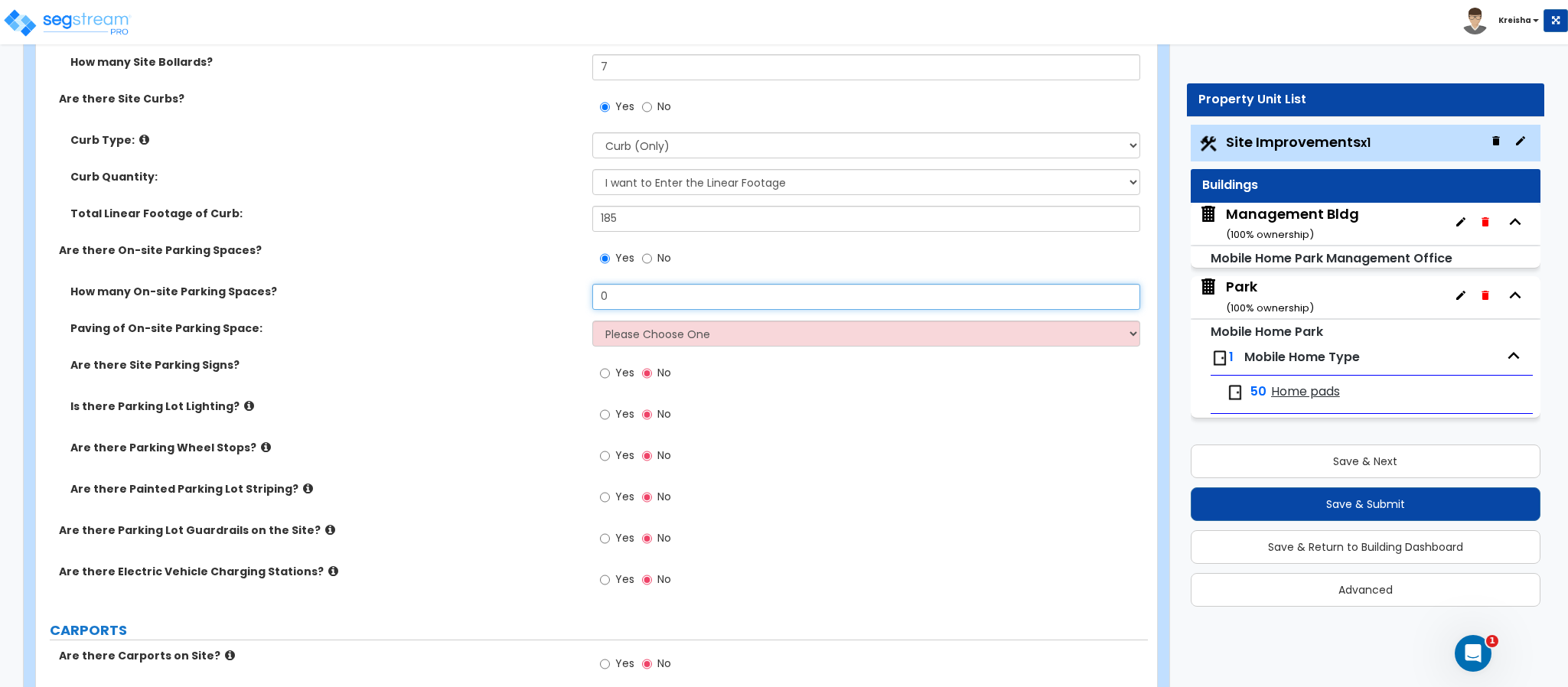
click at [618, 299] on input "0" at bounding box center [866, 297] width 548 height 26
type input "20"
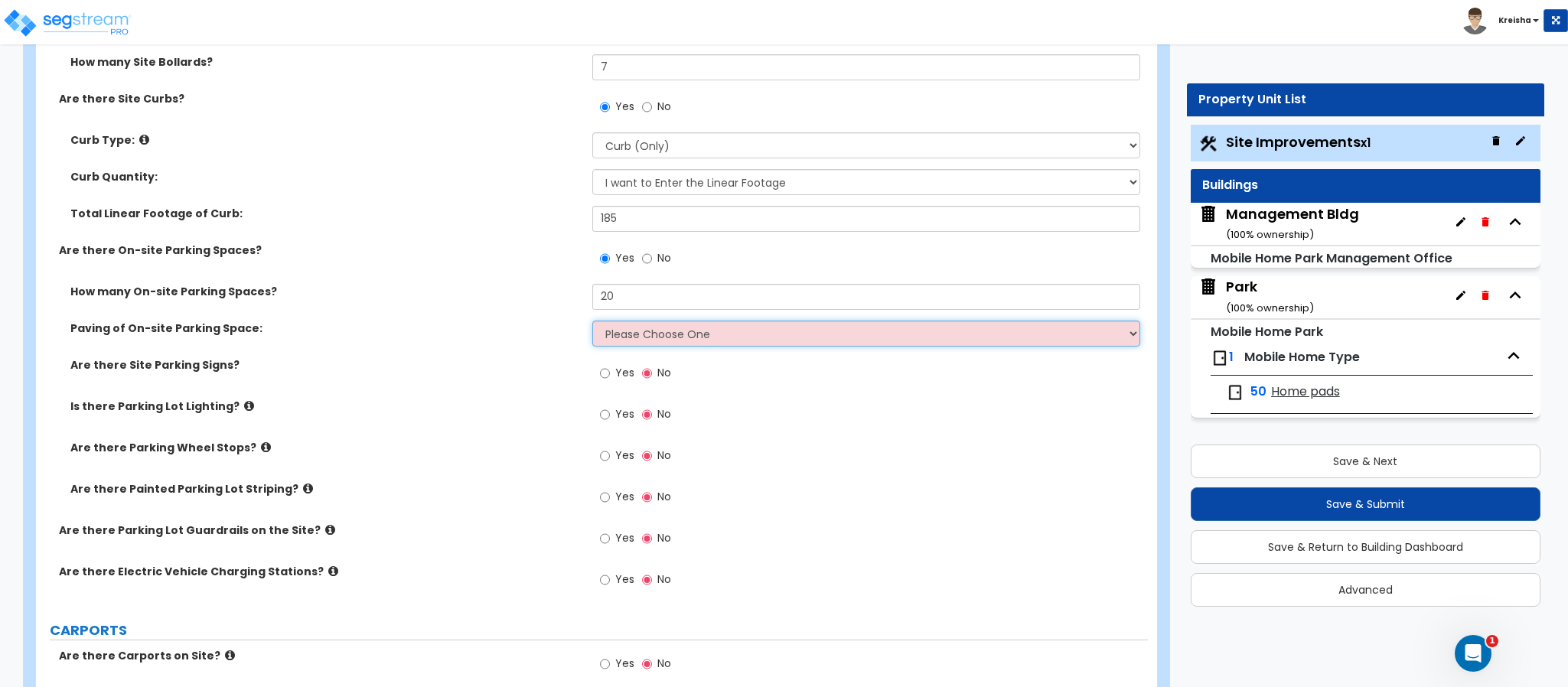
select select "1"
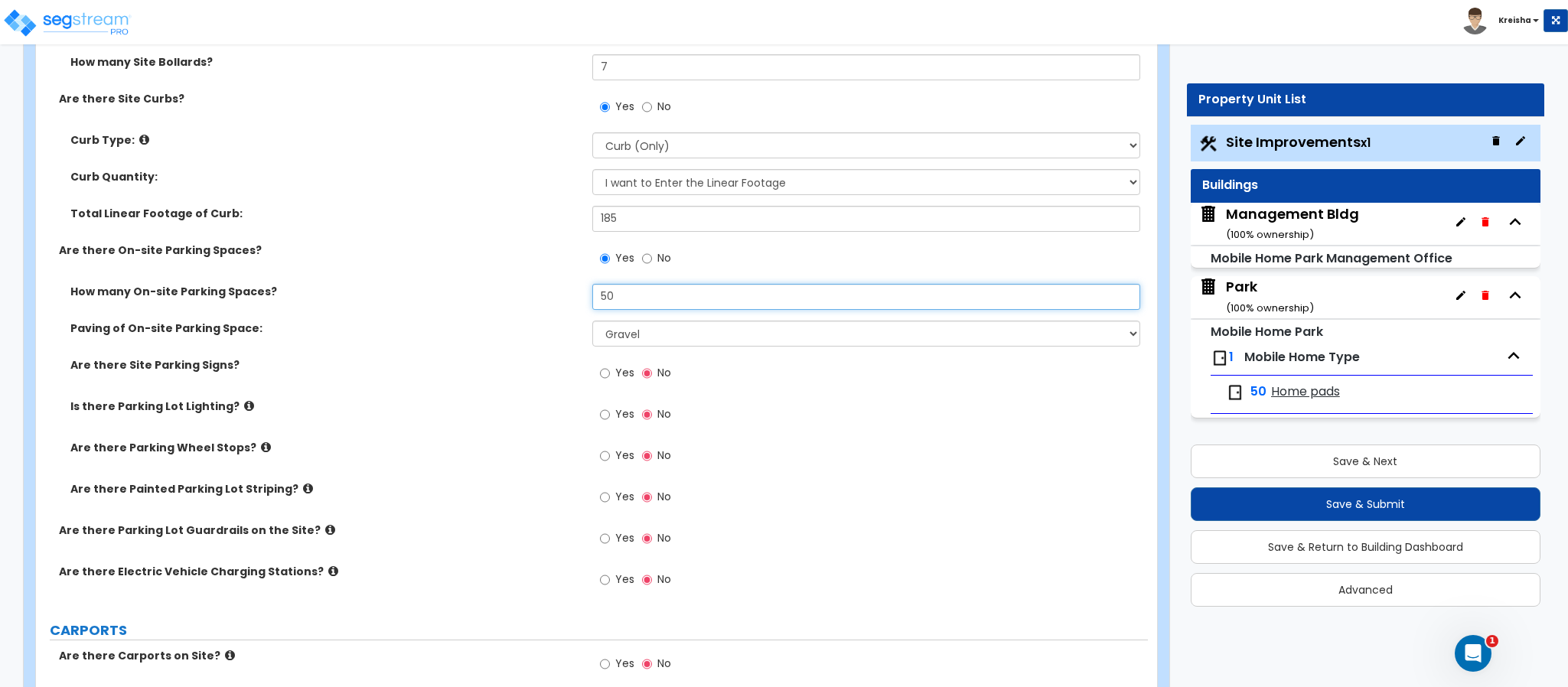
click at [618, 299] on input "50" at bounding box center [866, 297] width 548 height 26
click at [618, 299] on input "20" at bounding box center [866, 297] width 548 height 26
type input "50"
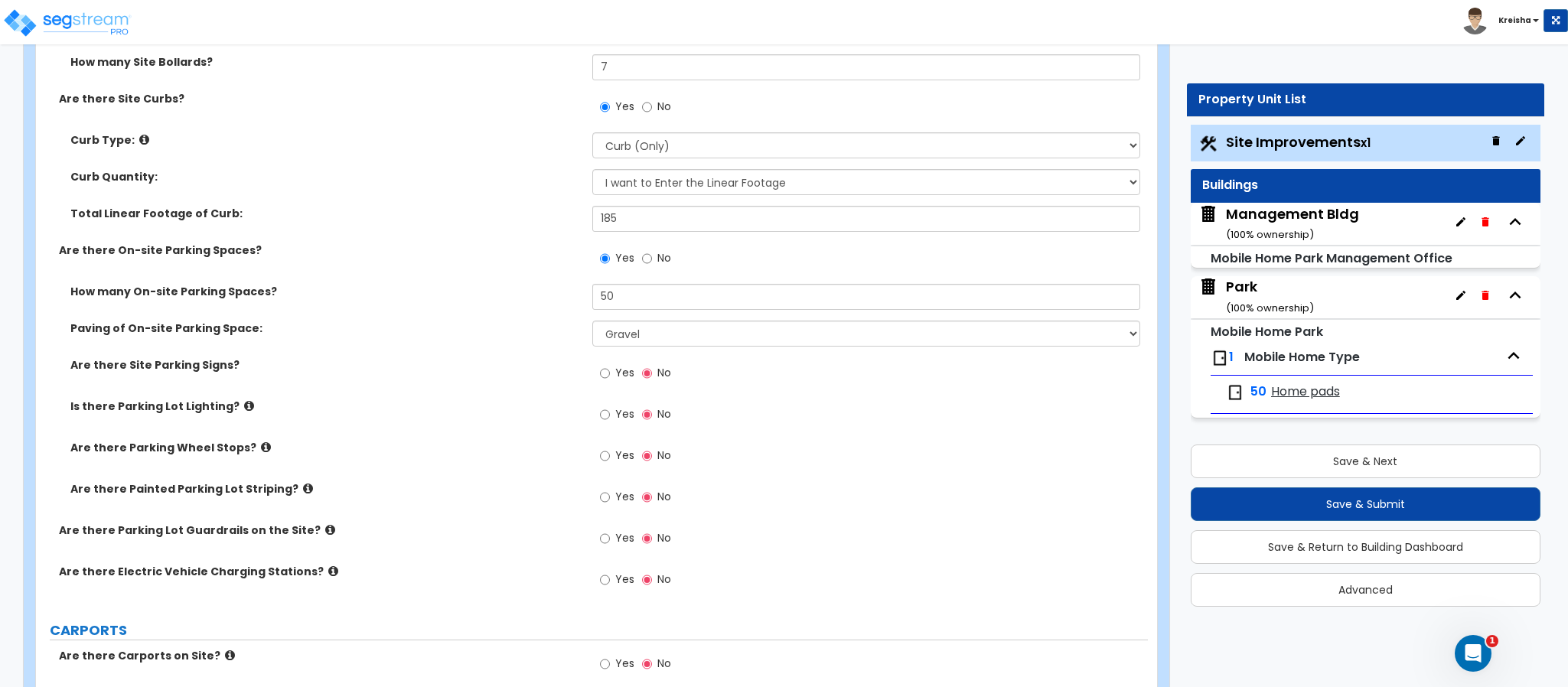
click at [535, 297] on label "How many On-site Parking Spaces?" at bounding box center [325, 292] width 511 height 16
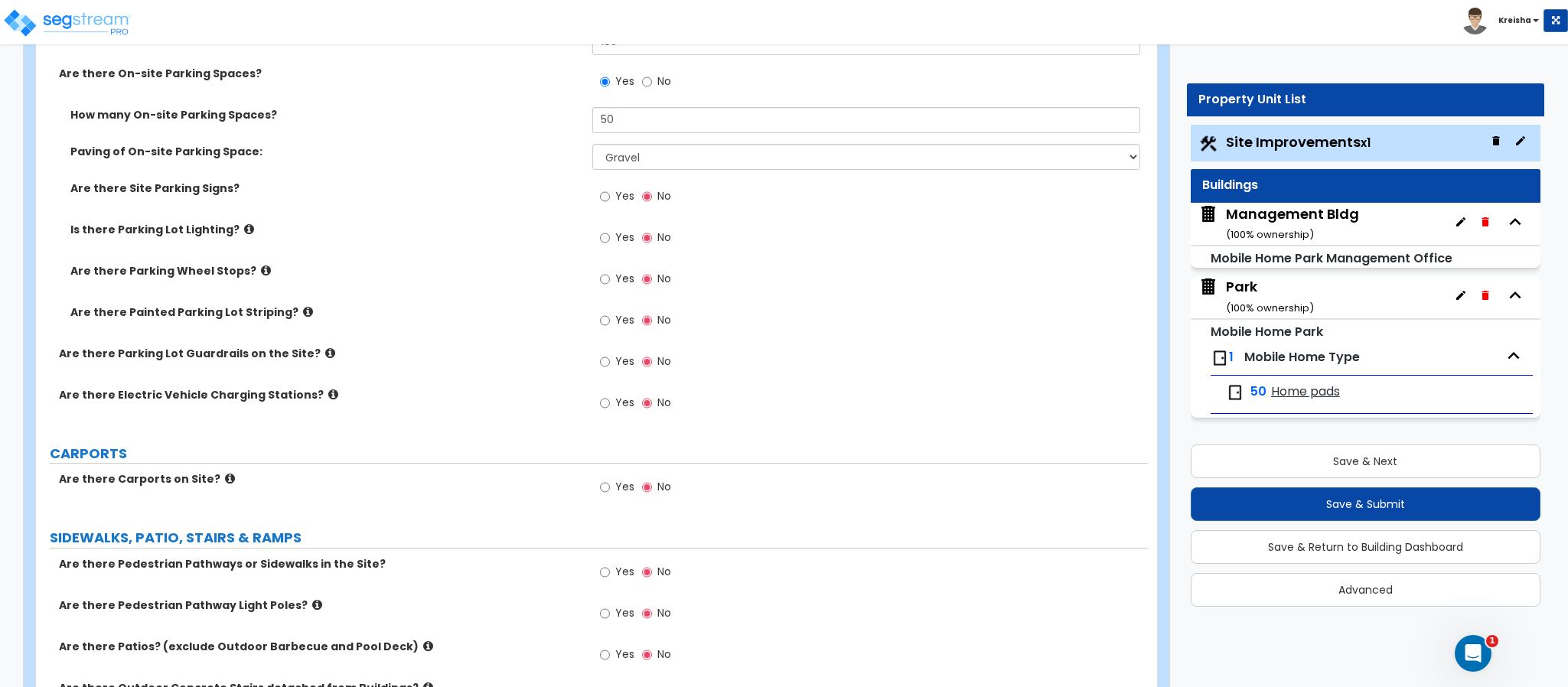
scroll to position [1566, 0]
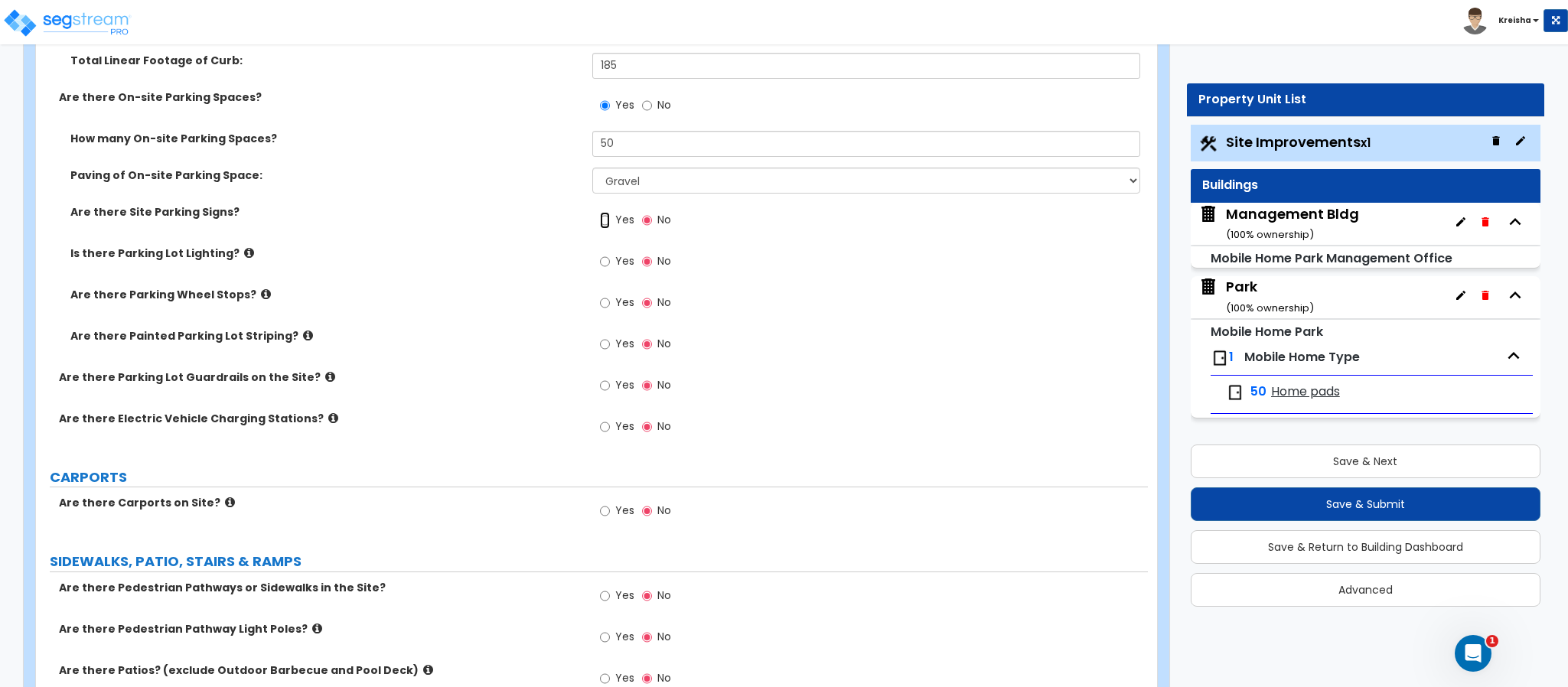
click at [602, 228] on input "Yes" at bounding box center [604, 220] width 10 height 16
radio input "true"
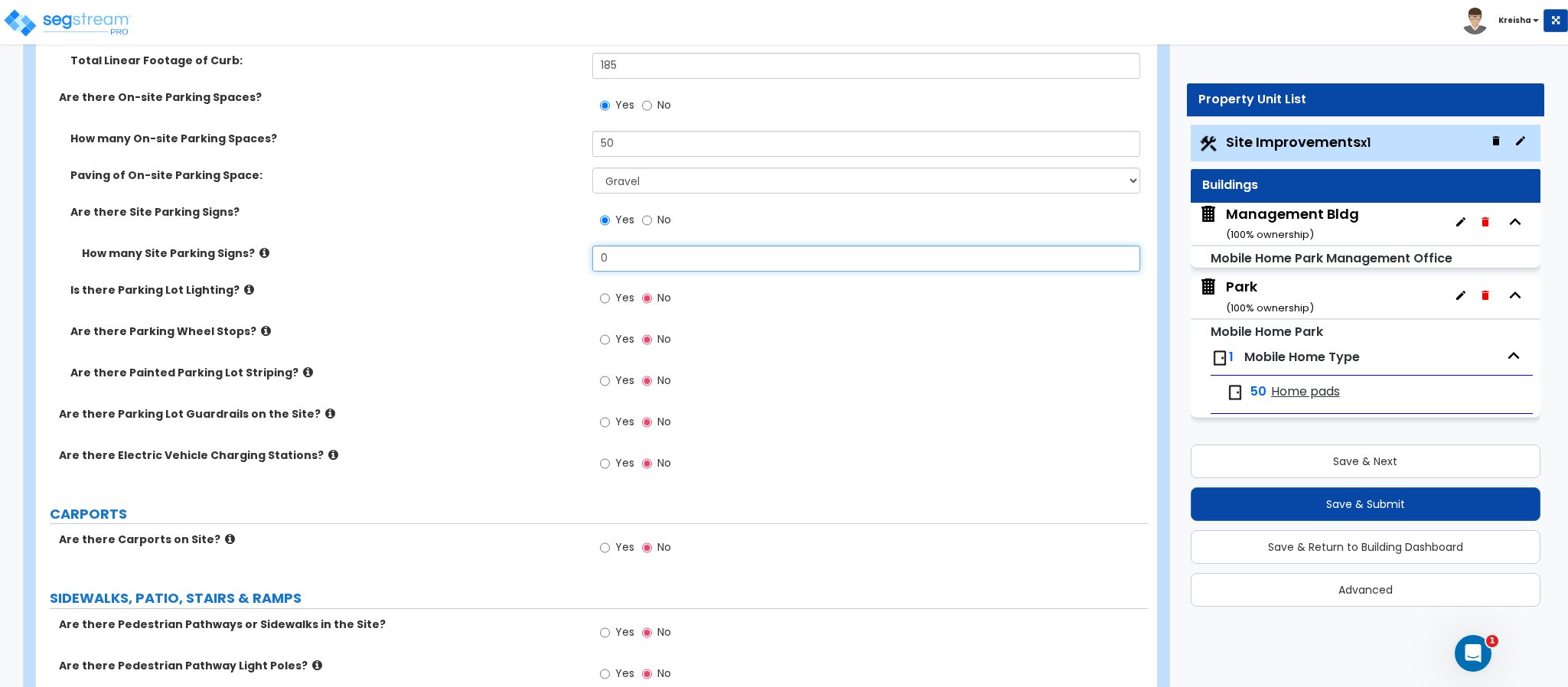
click at [606, 260] on input "0" at bounding box center [866, 259] width 548 height 26
type input "4"
click at [611, 292] on label "Yes" at bounding box center [617, 300] width 35 height 26
click at [610, 292] on input "Yes" at bounding box center [604, 298] width 10 height 16
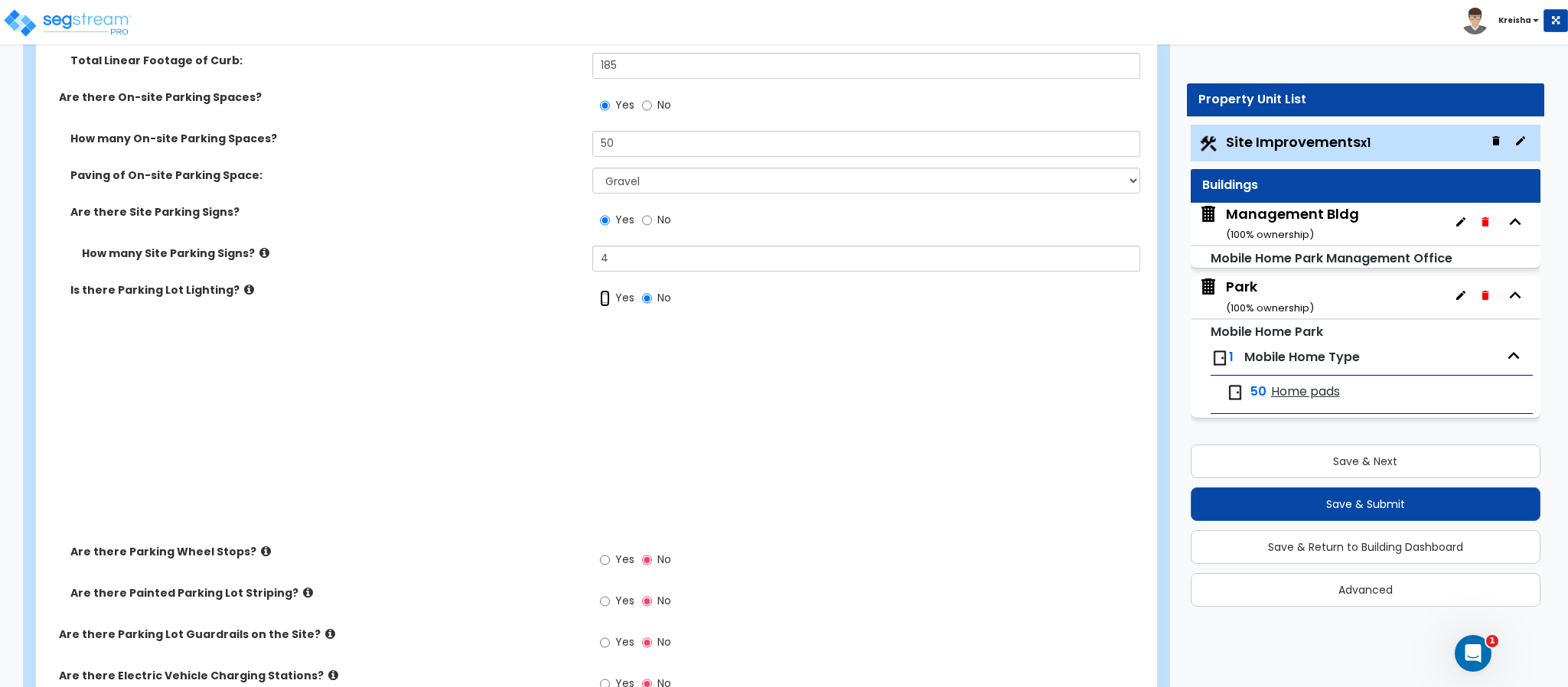
radio input "true"
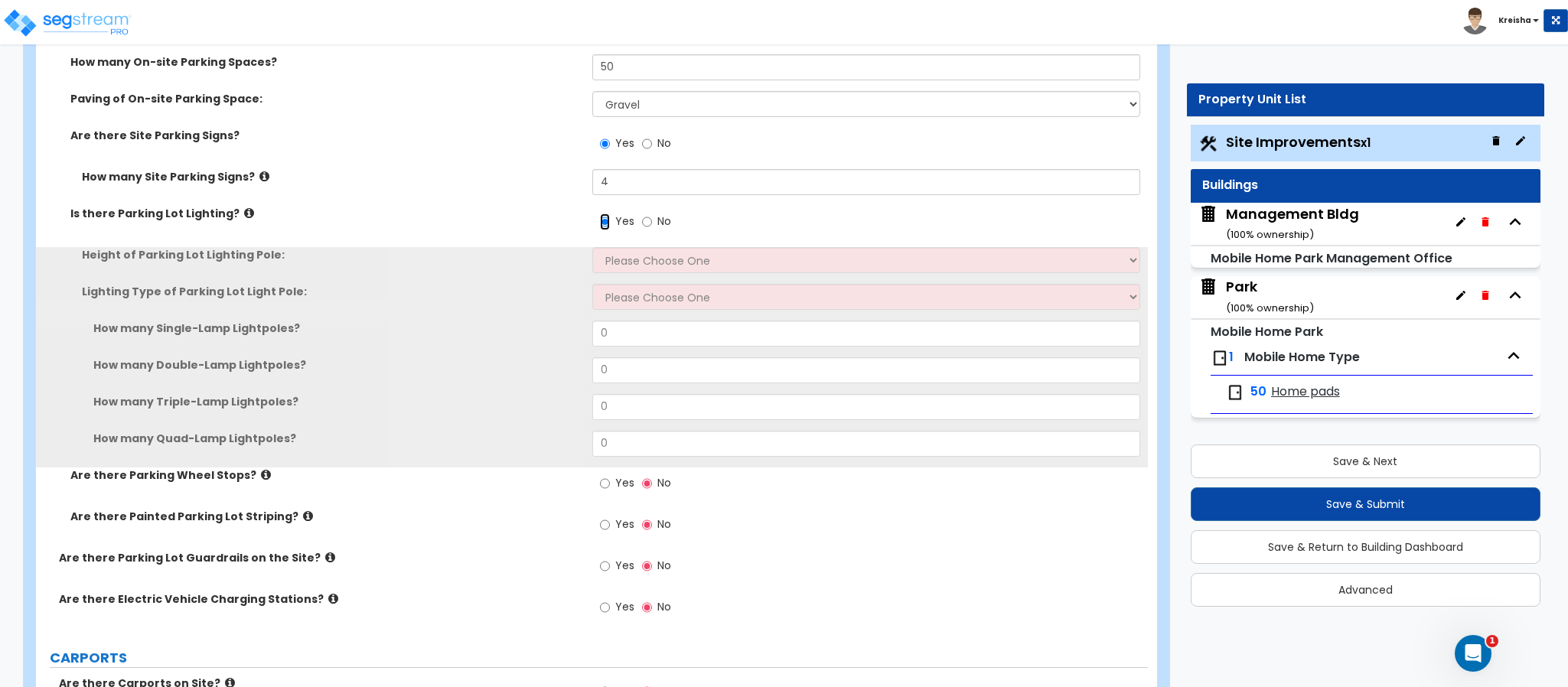
scroll to position [1720, 0]
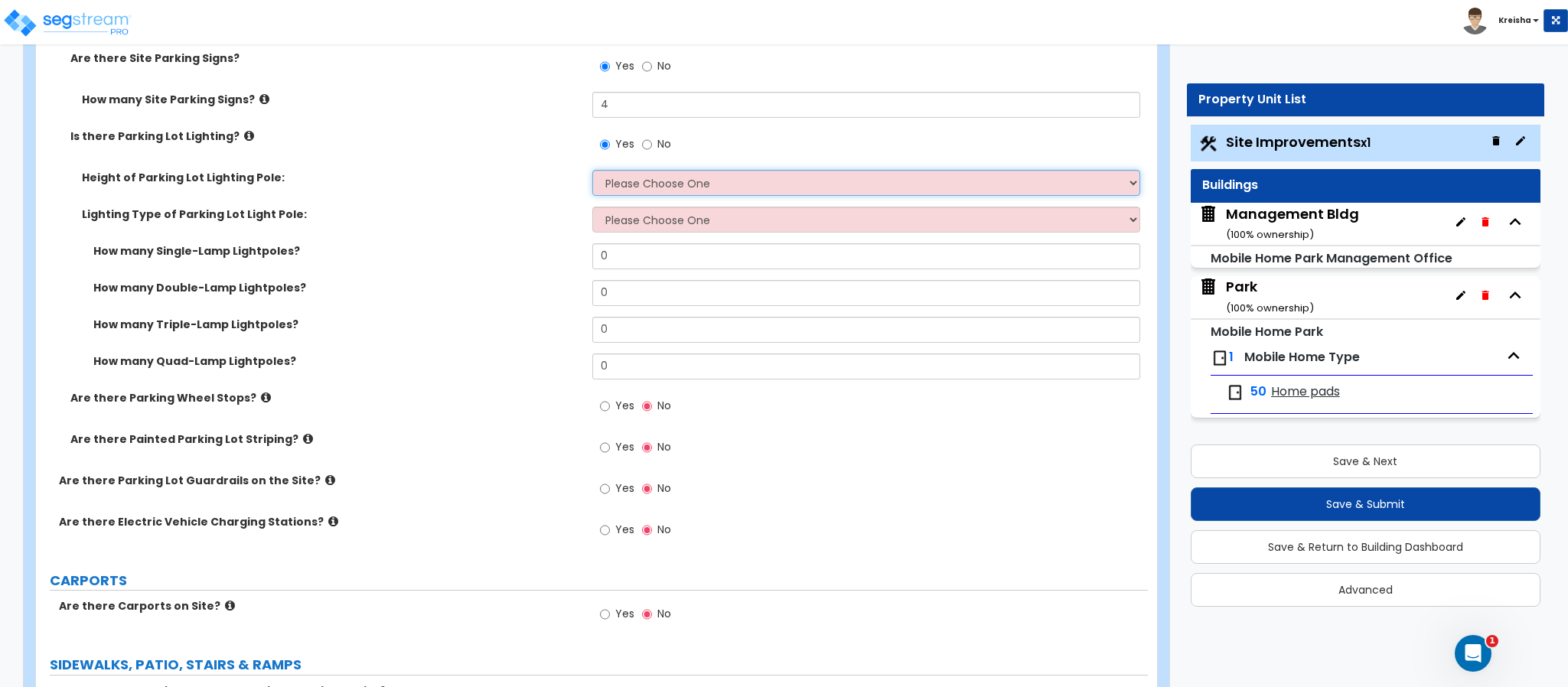
click at [677, 172] on select "Please Choose One 20' high 30' high 40' high" at bounding box center [866, 183] width 548 height 26
select select "2"
click at [592, 171] on select "Please Choose One 20' high 30' high 40' high" at bounding box center [866, 183] width 548 height 26
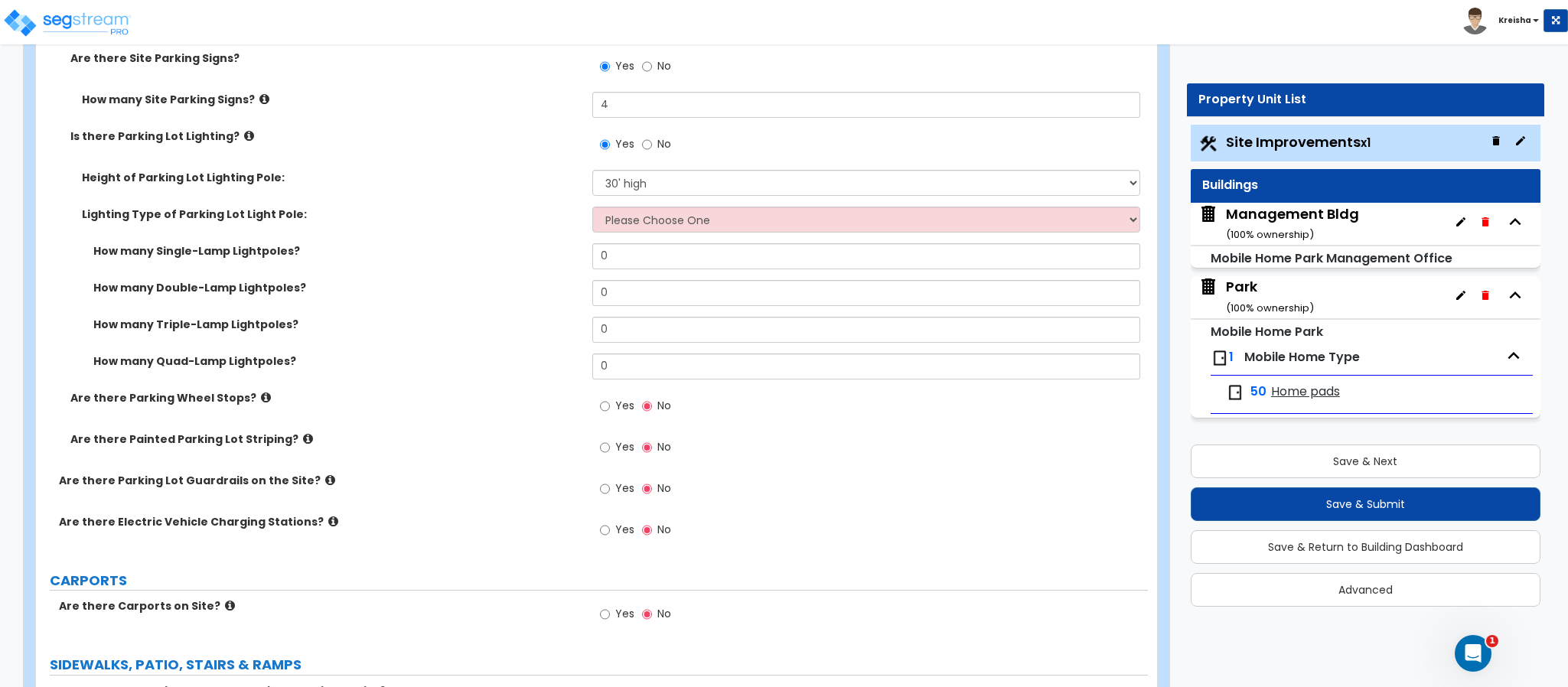
click at [659, 237] on div "Lighting Type of Parking Lot Light Pole: Please Choose One LED Metal Halide Hig…" at bounding box center [592, 225] width 1112 height 37
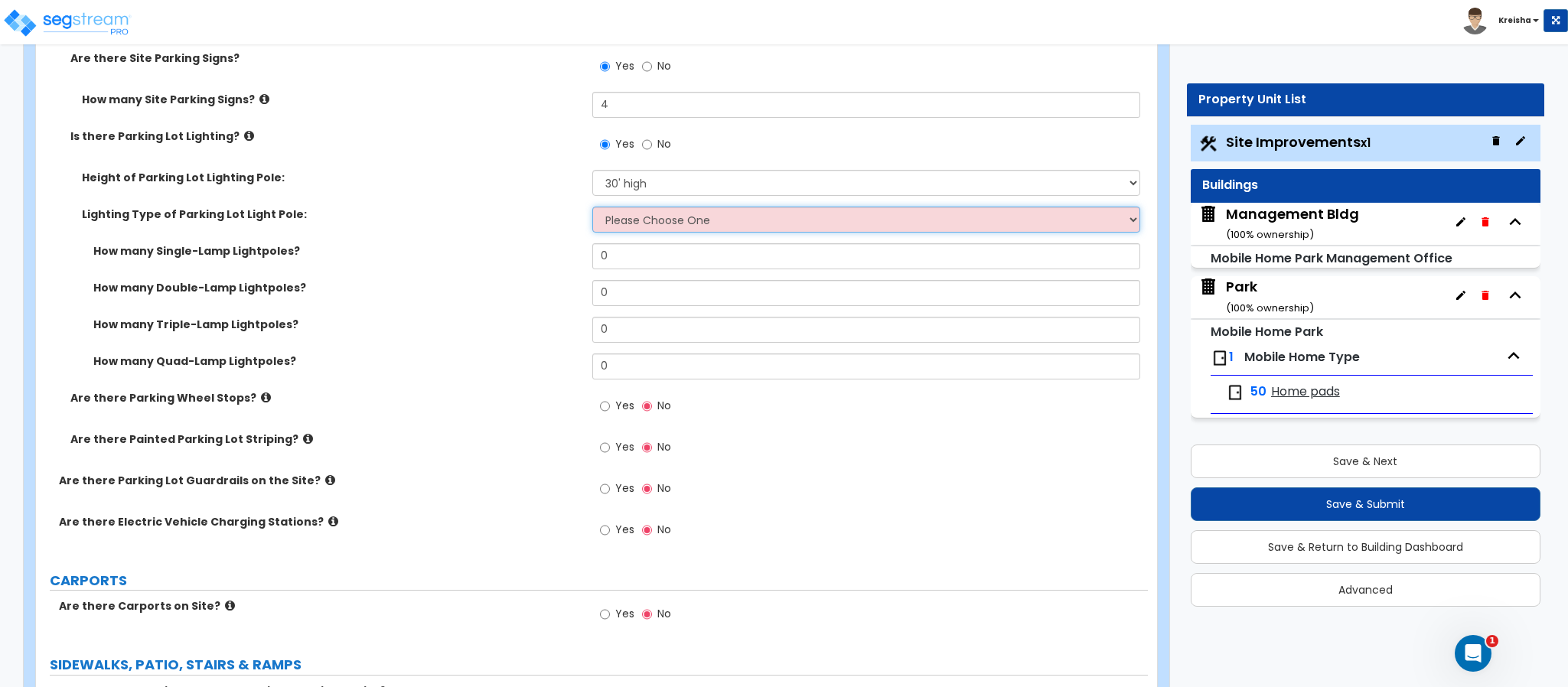
click at [657, 219] on select "Please Choose One LED Metal Halide High Pressure Sodium Please Choose for me" at bounding box center [866, 220] width 548 height 26
select select "3"
click at [592, 208] on select "Please Choose One LED Metal Halide High Pressure Sodium Please Choose for me" at bounding box center [866, 220] width 548 height 26
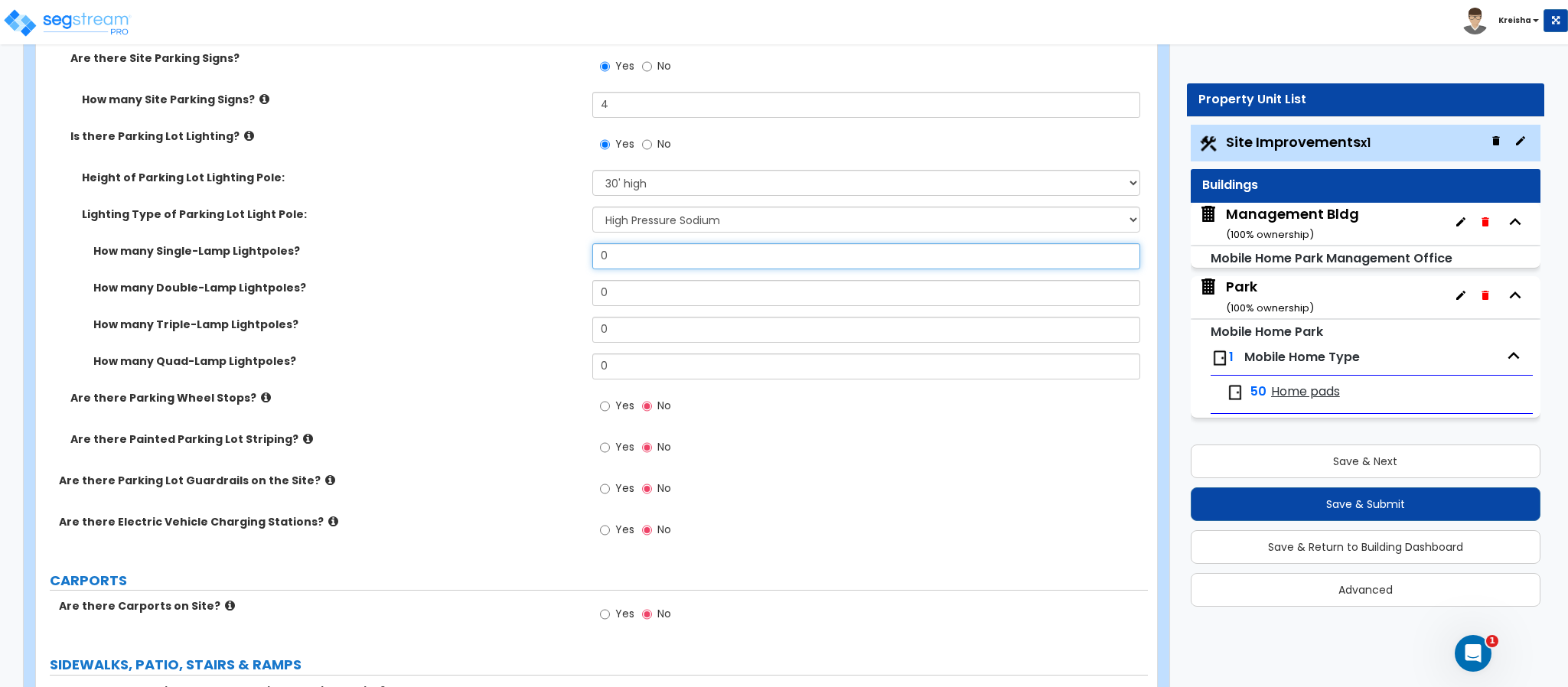
click at [627, 250] on input "0" at bounding box center [866, 256] width 548 height 26
type input "5"
type input "8"
type input "6"
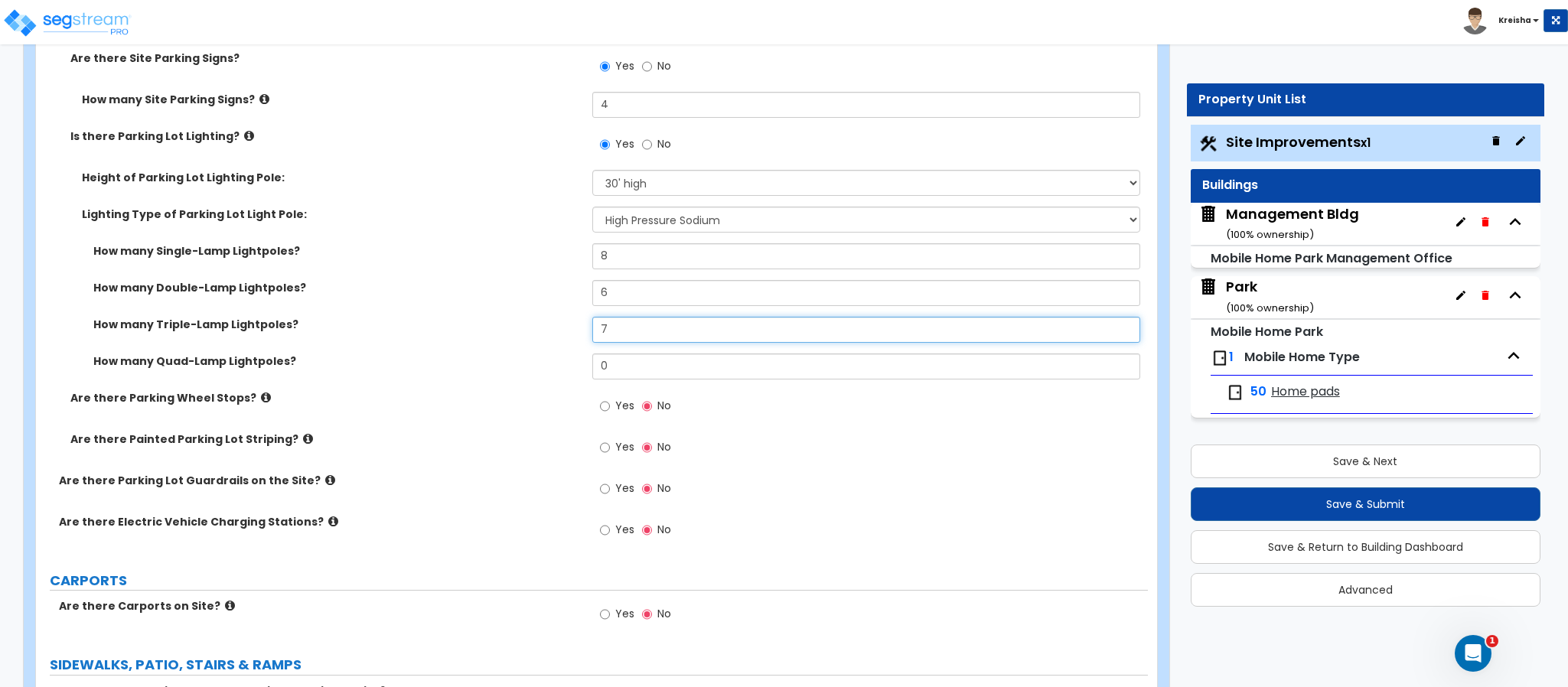
type input "7"
type input "3"
click at [600, 398] on input "Yes" at bounding box center [604, 406] width 10 height 16
radio input "true"
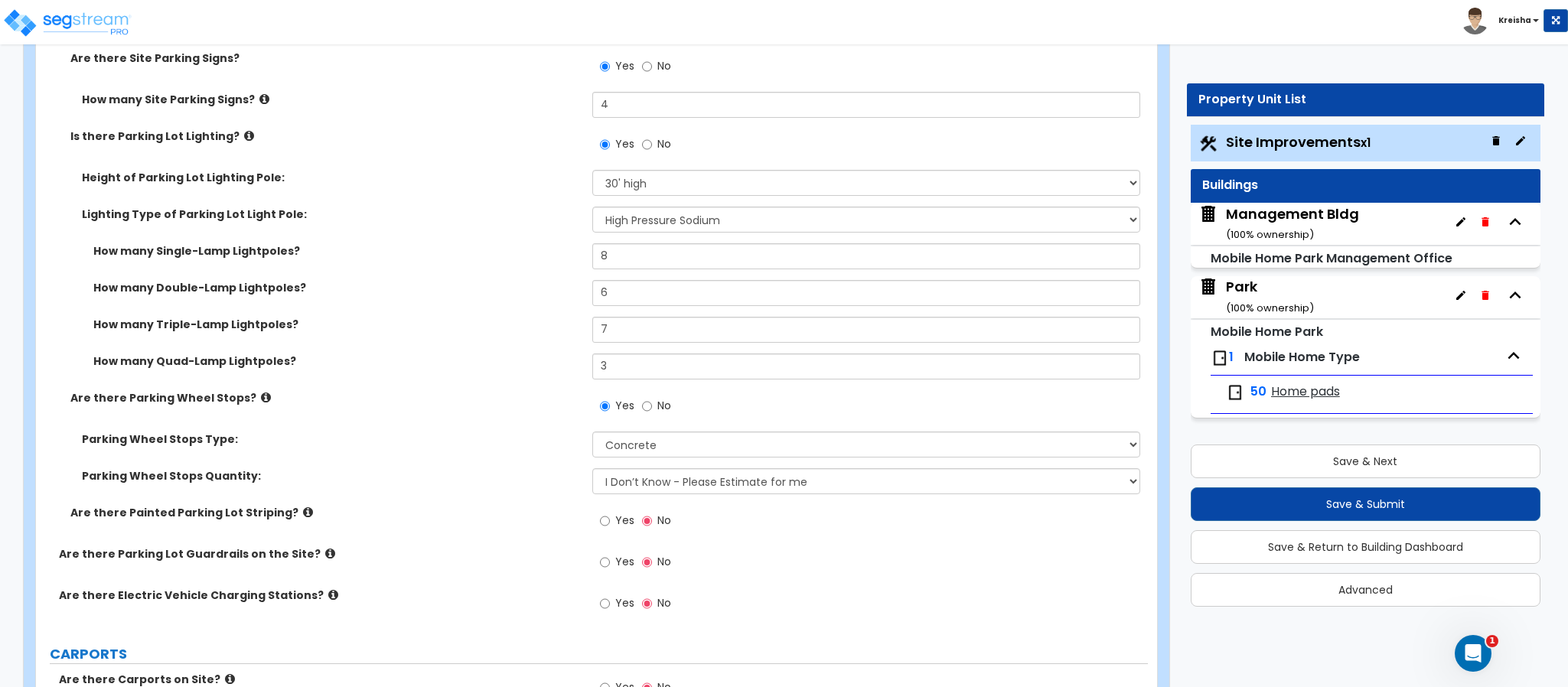
click at [492, 336] on div "How many Triple-Lamp Lightpoles? 7" at bounding box center [592, 335] width 1112 height 37
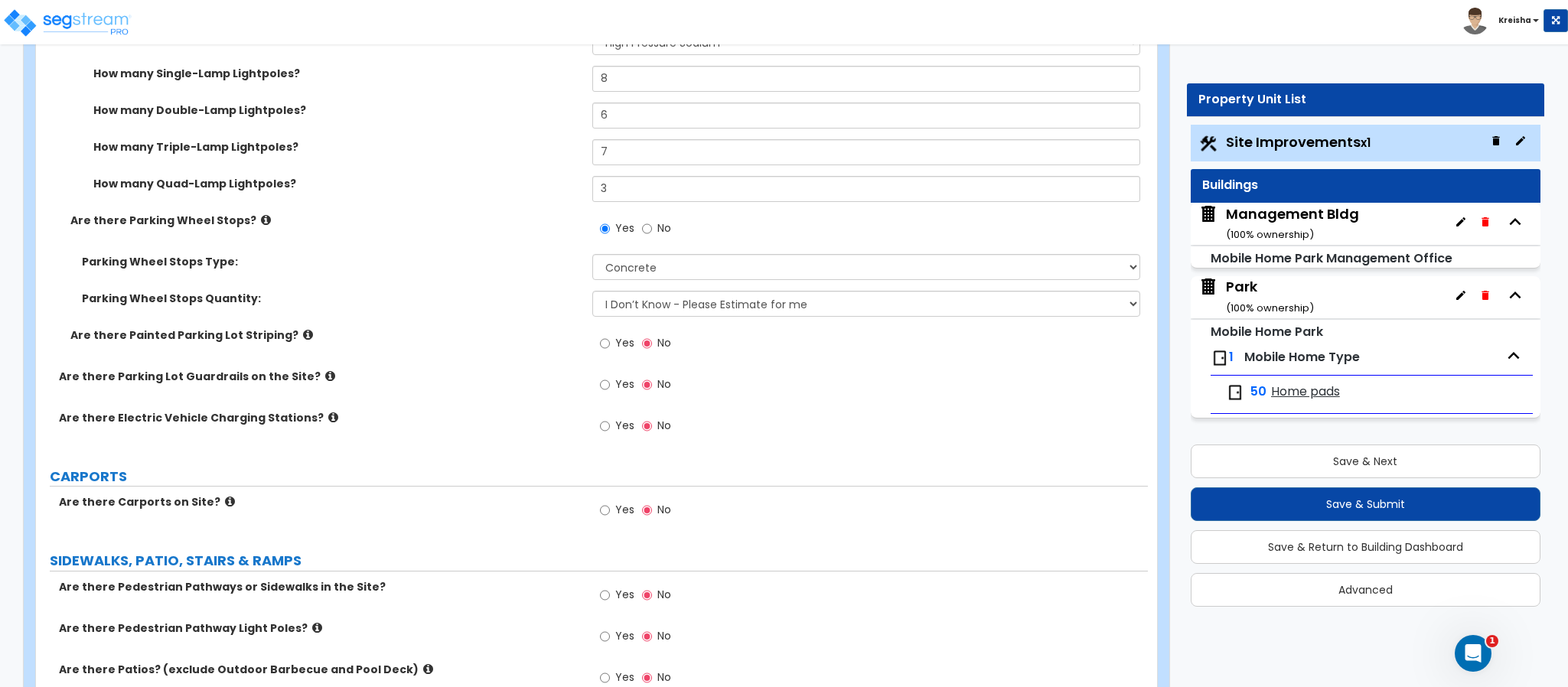
scroll to position [1950, 0]
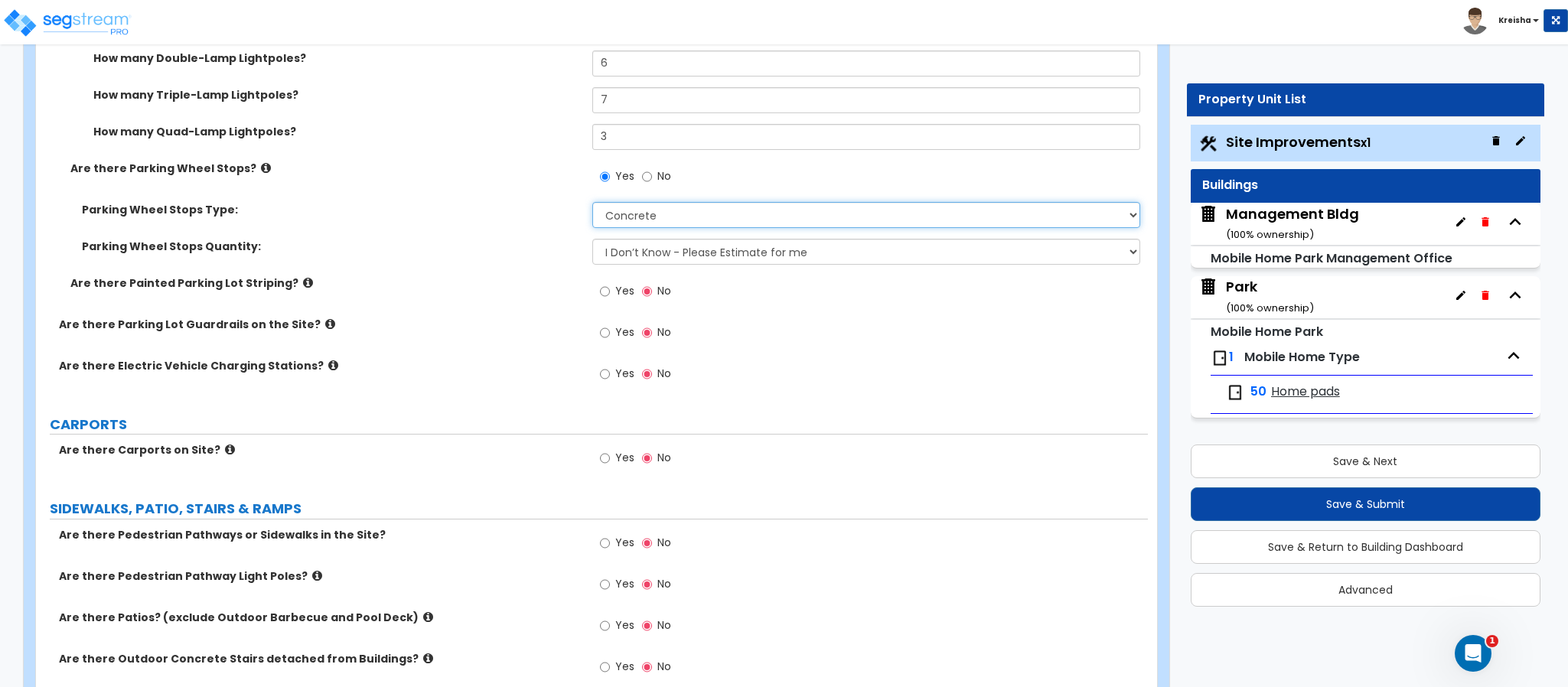
click at [645, 222] on select "Concrete Rubber/Plastic" at bounding box center [866, 215] width 548 height 26
select select "1"
click at [592, 203] on select "Concrete Rubber/Plastic" at bounding box center [866, 215] width 548 height 26
click at [680, 251] on select "I Don’t Know - Please Estimate for me I Want to Enter the Number of Wheel Stops" at bounding box center [866, 252] width 548 height 26
select select "1"
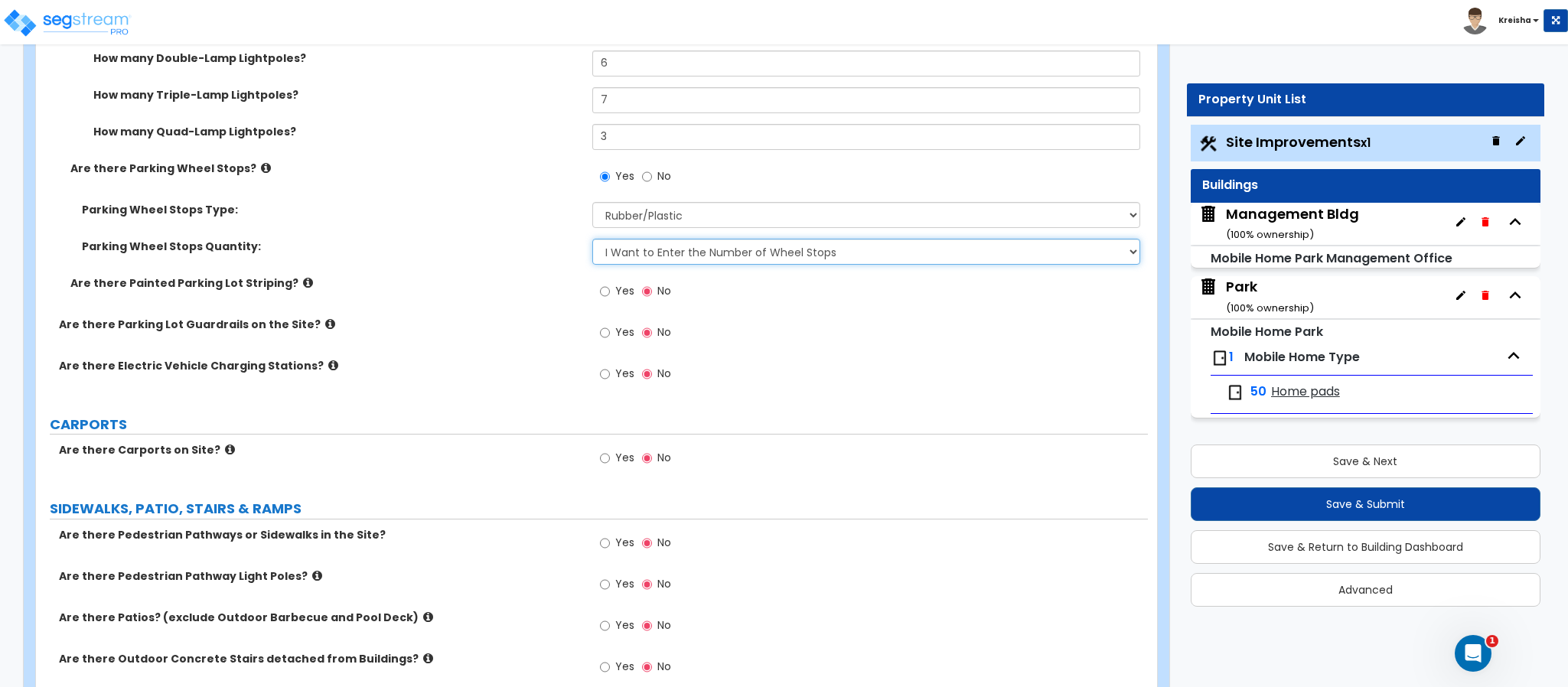
click at [592, 241] on select "I Don’t Know - Please Estimate for me I Want to Enter the Number of Wheel Stops" at bounding box center [866, 252] width 548 height 26
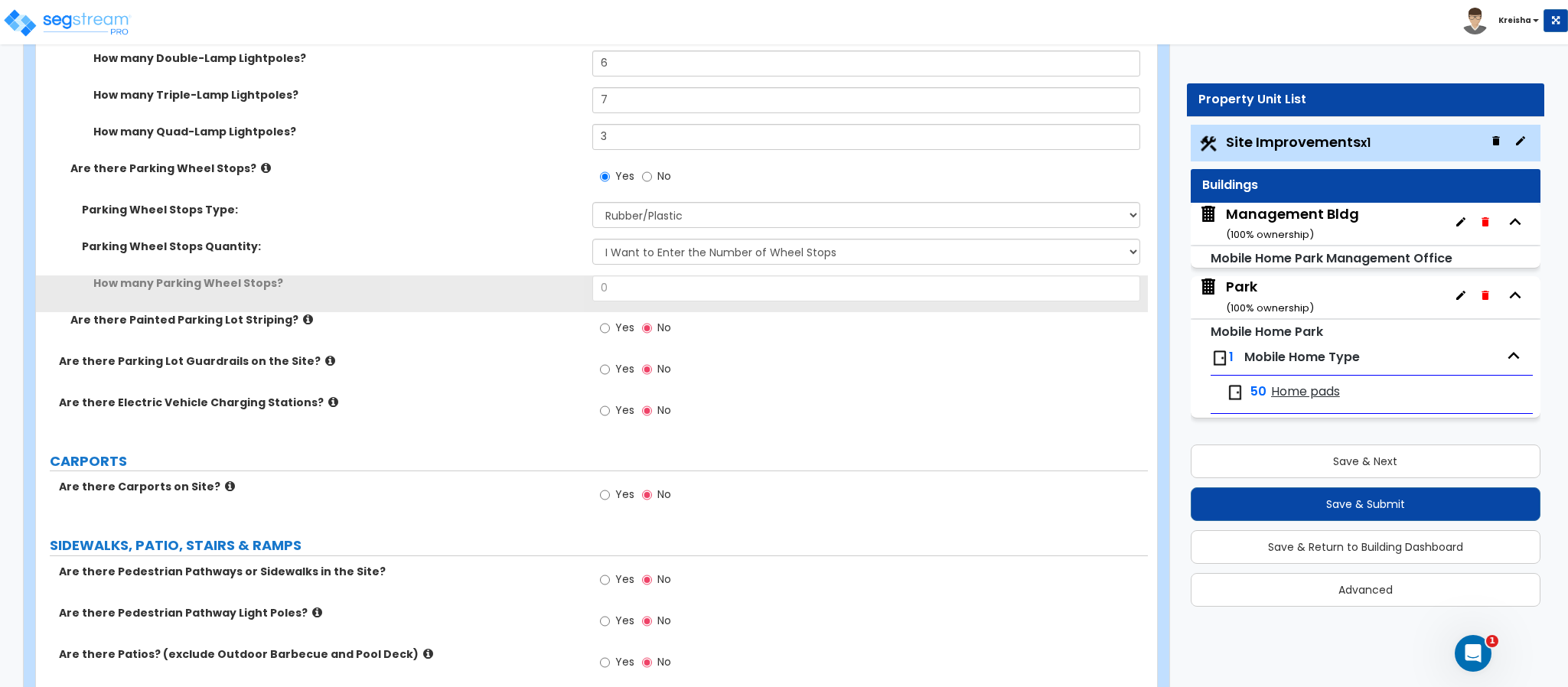
click at [583, 321] on div "Are there Painted Parking Lot Striping?" at bounding box center [314, 320] width 556 height 16
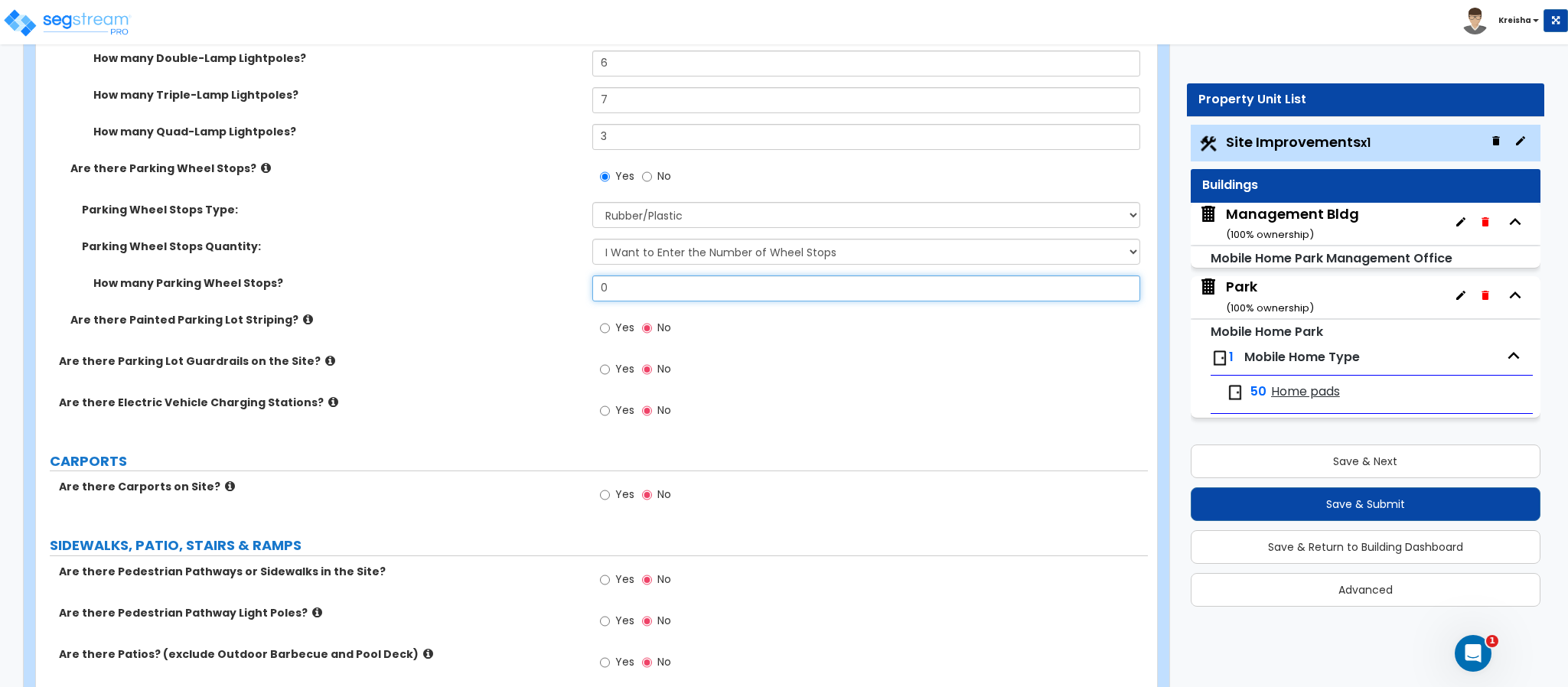
click at [610, 278] on input "0" at bounding box center [866, 288] width 548 height 26
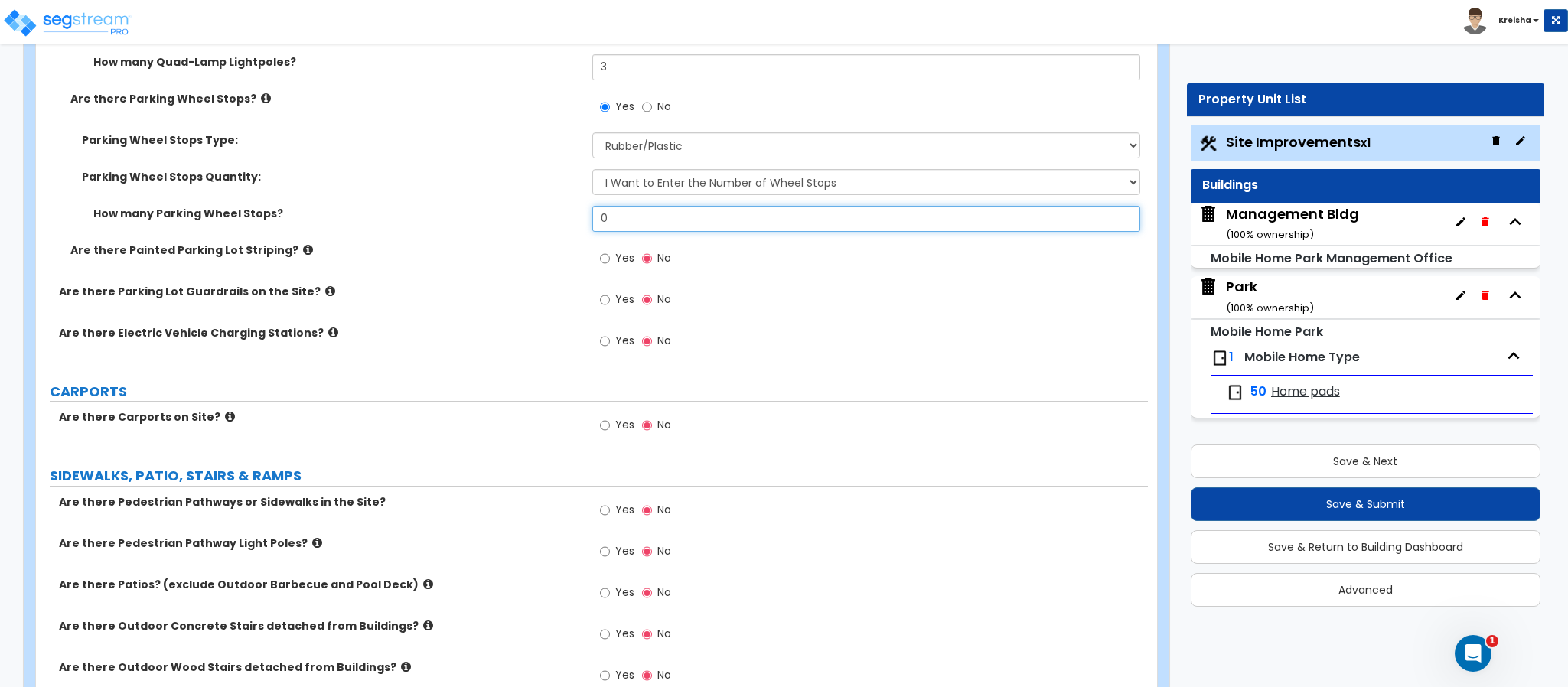
scroll to position [2025, 0]
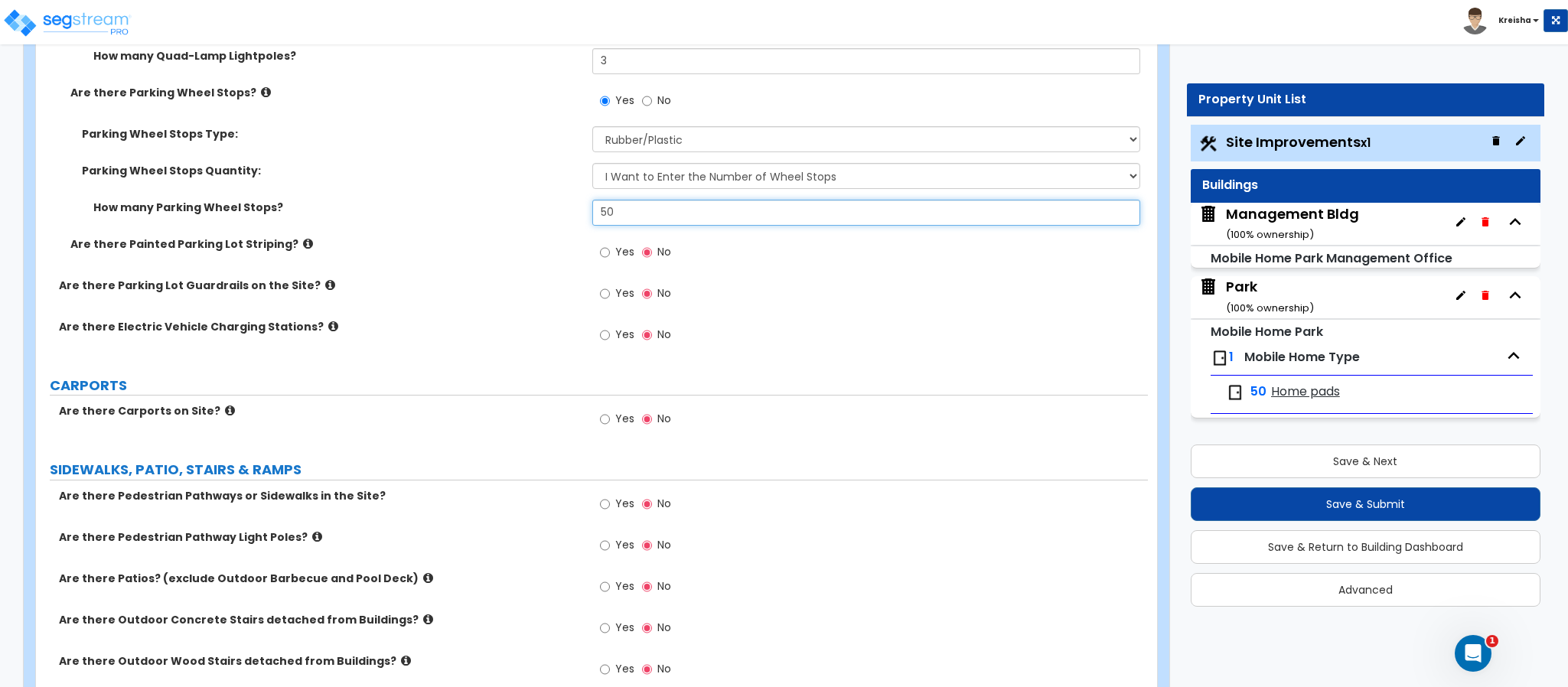
type input "50"
click at [600, 244] on input "Yes" at bounding box center [604, 252] width 10 height 16
radio input "true"
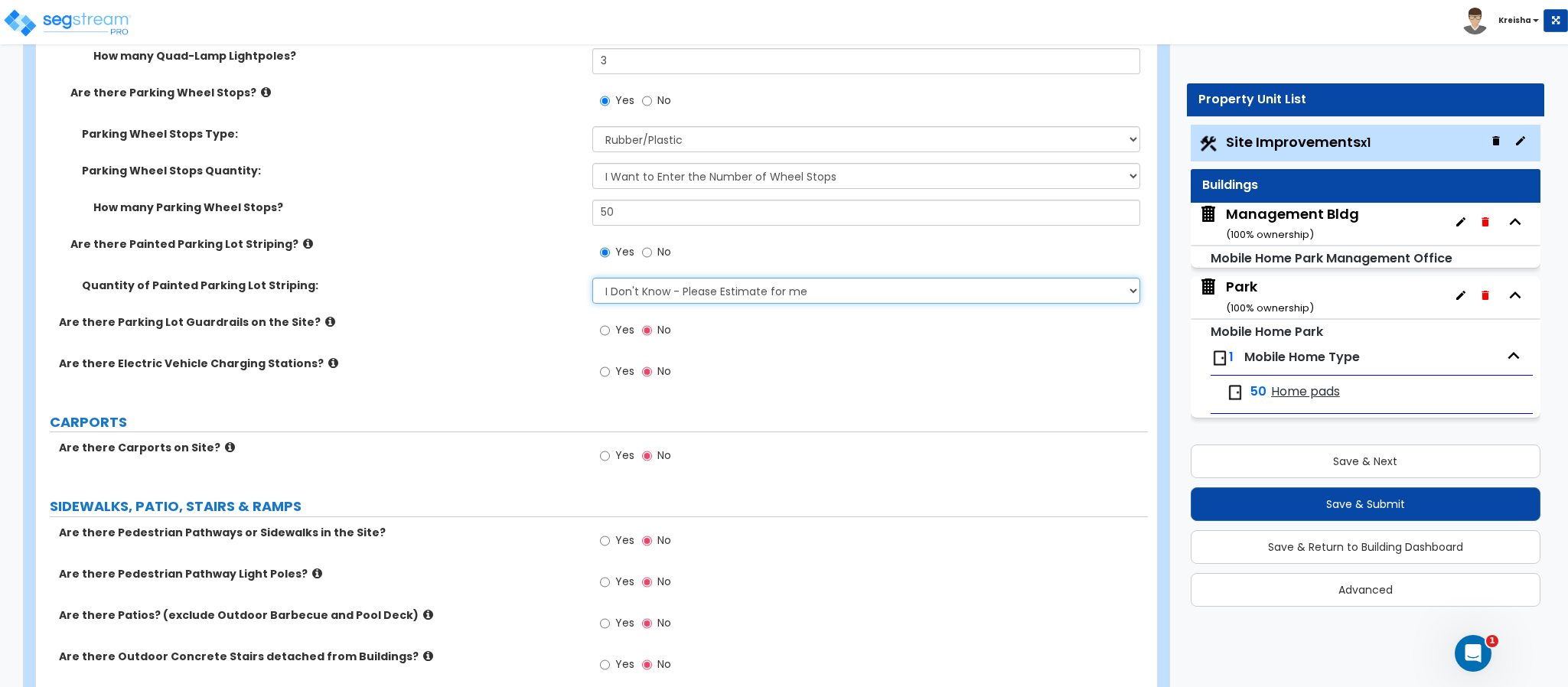
click at [609, 286] on select "I Don't Know - Please Estimate for me I Want to Enter the Number of Parking Spa…" at bounding box center [866, 291] width 548 height 26
select select "1"
click at [592, 279] on select "I Don't Know - Please Estimate for me I Want to Enter the Number of Parking Spa…" at bounding box center [866, 291] width 548 height 26
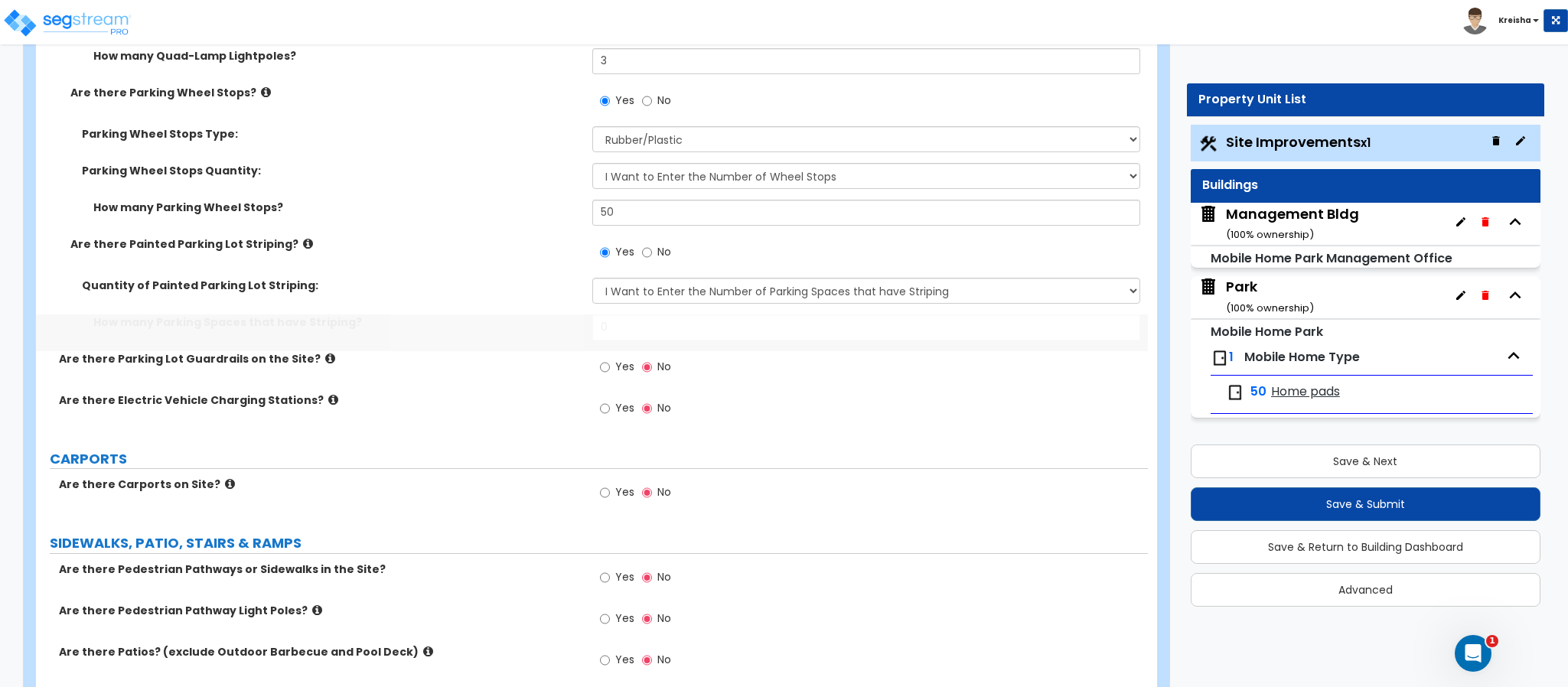
click at [539, 304] on div "Quantity of Painted Parking Lot Striping: I Don't Know - Please Estimate for me…" at bounding box center [592, 296] width 1112 height 37
click at [618, 362] on span "Yes" at bounding box center [624, 367] width 19 height 16
click at [576, 357] on label "Are there Parking Lot Guardrails on the Site?" at bounding box center [320, 358] width 522 height 16
click at [588, 366] on div "Are there Parking Lot Guardrails on the Site?" at bounding box center [314, 358] width 556 height 16
click at [593, 367] on div "Yes No" at bounding box center [635, 368] width 86 height 35
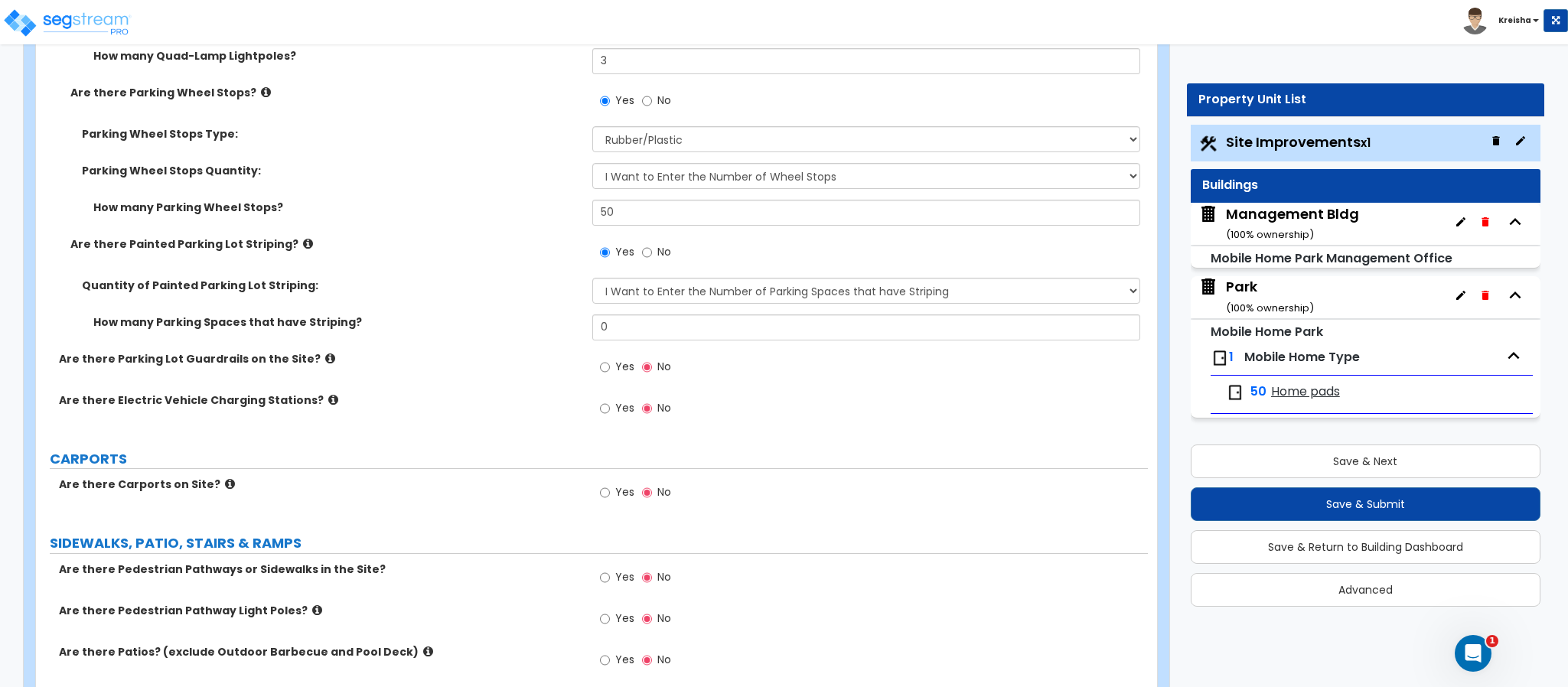
click at [598, 367] on div "Yes No" at bounding box center [635, 368] width 86 height 35
click at [606, 368] on input "Yes" at bounding box center [604, 367] width 10 height 16
radio input "true"
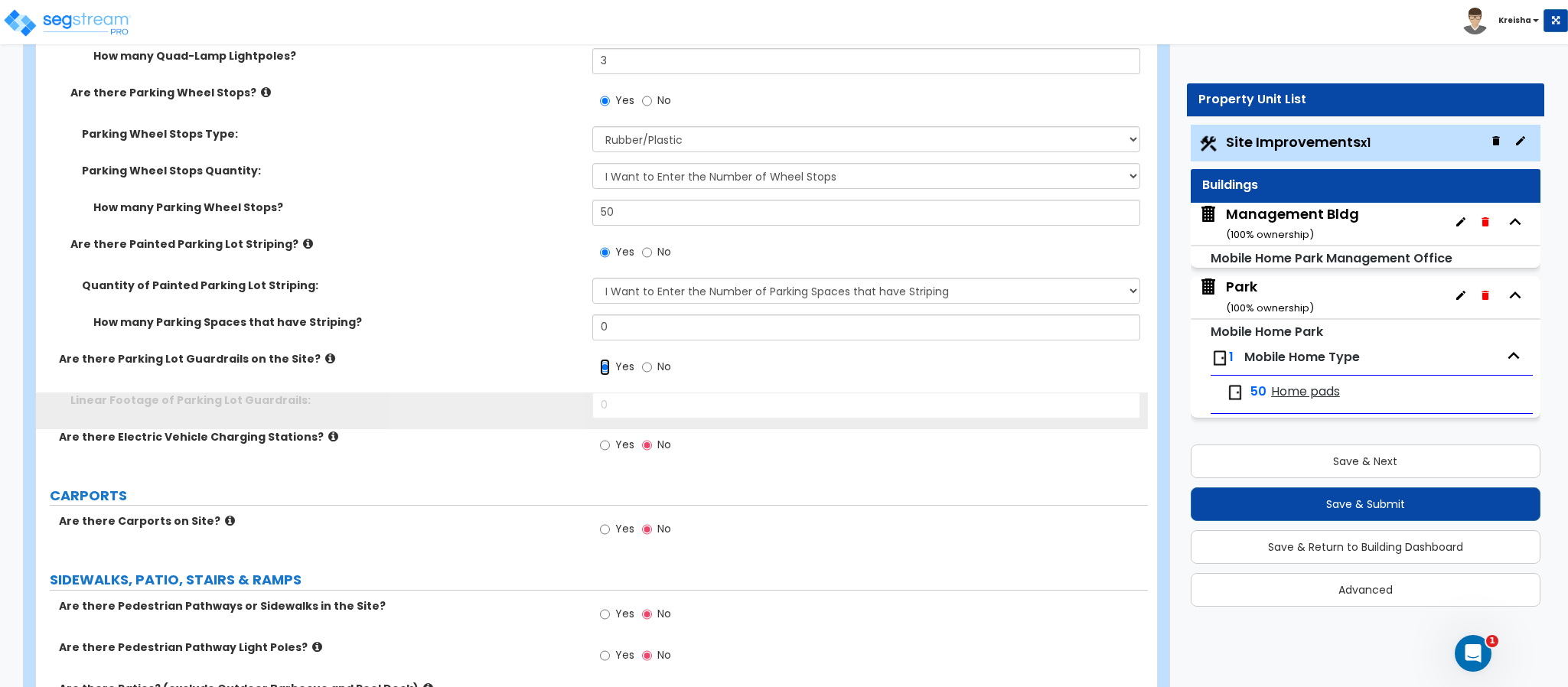
click at [606, 370] on input "Yes" at bounding box center [604, 367] width 10 height 16
click at [552, 377] on div "Are there Parking Lot Guardrails on the Site? Yes No" at bounding box center [592, 372] width 1112 height 41
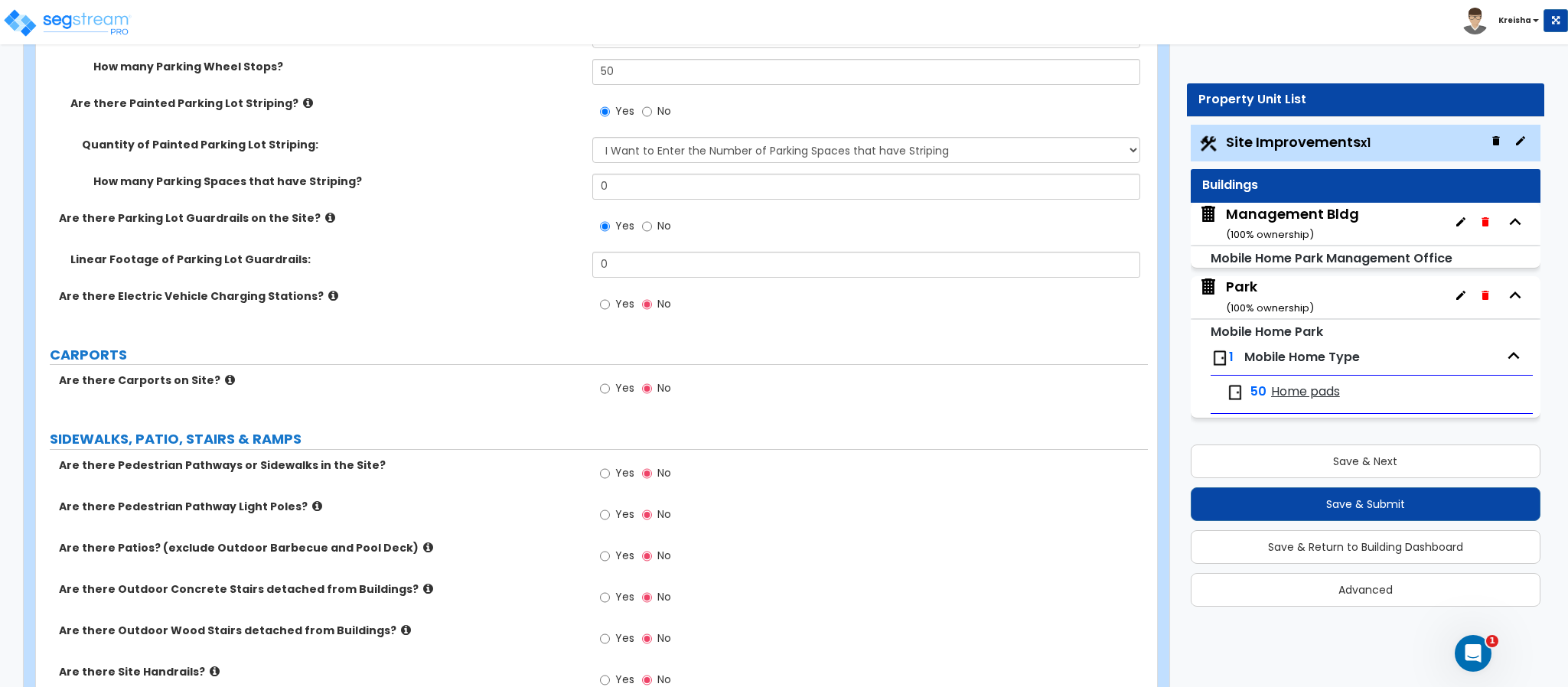
scroll to position [2179, 0]
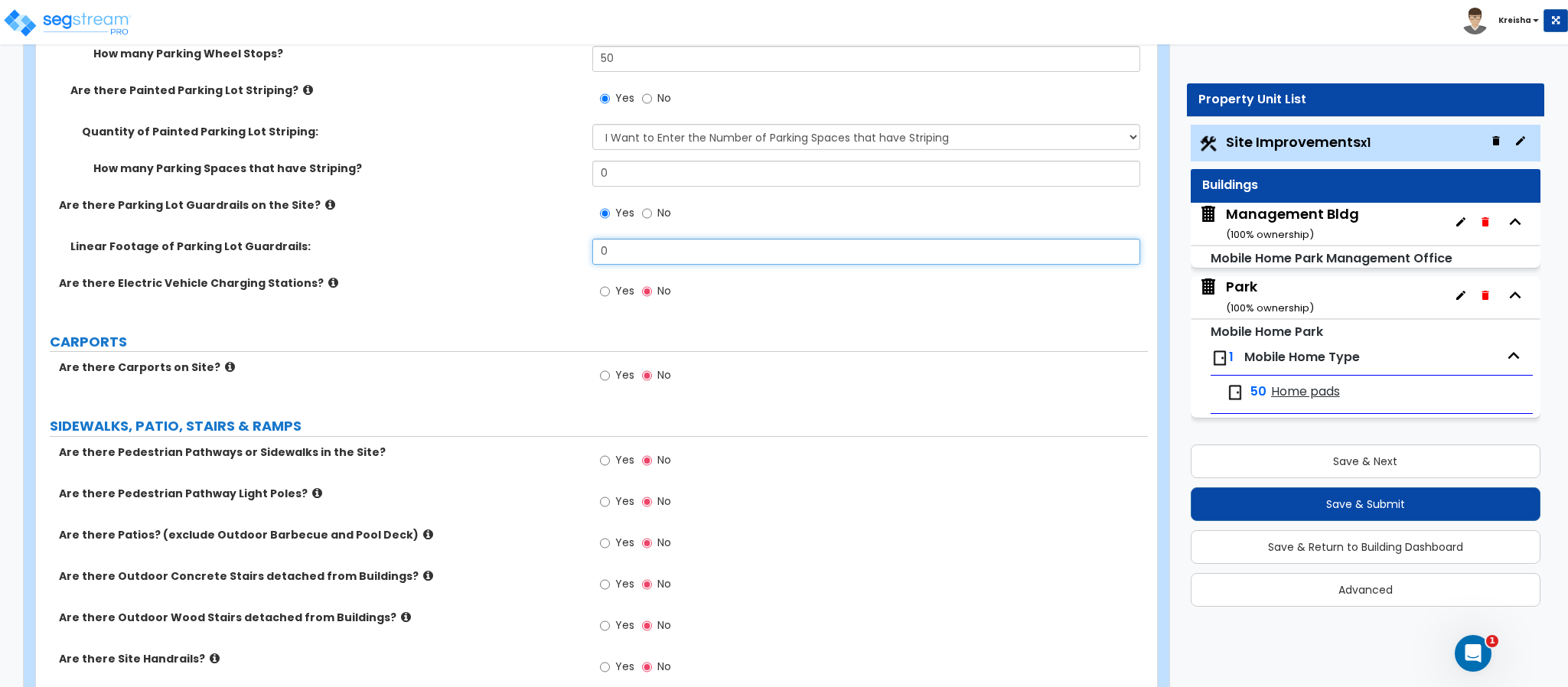
click at [607, 255] on input "0" at bounding box center [866, 252] width 548 height 26
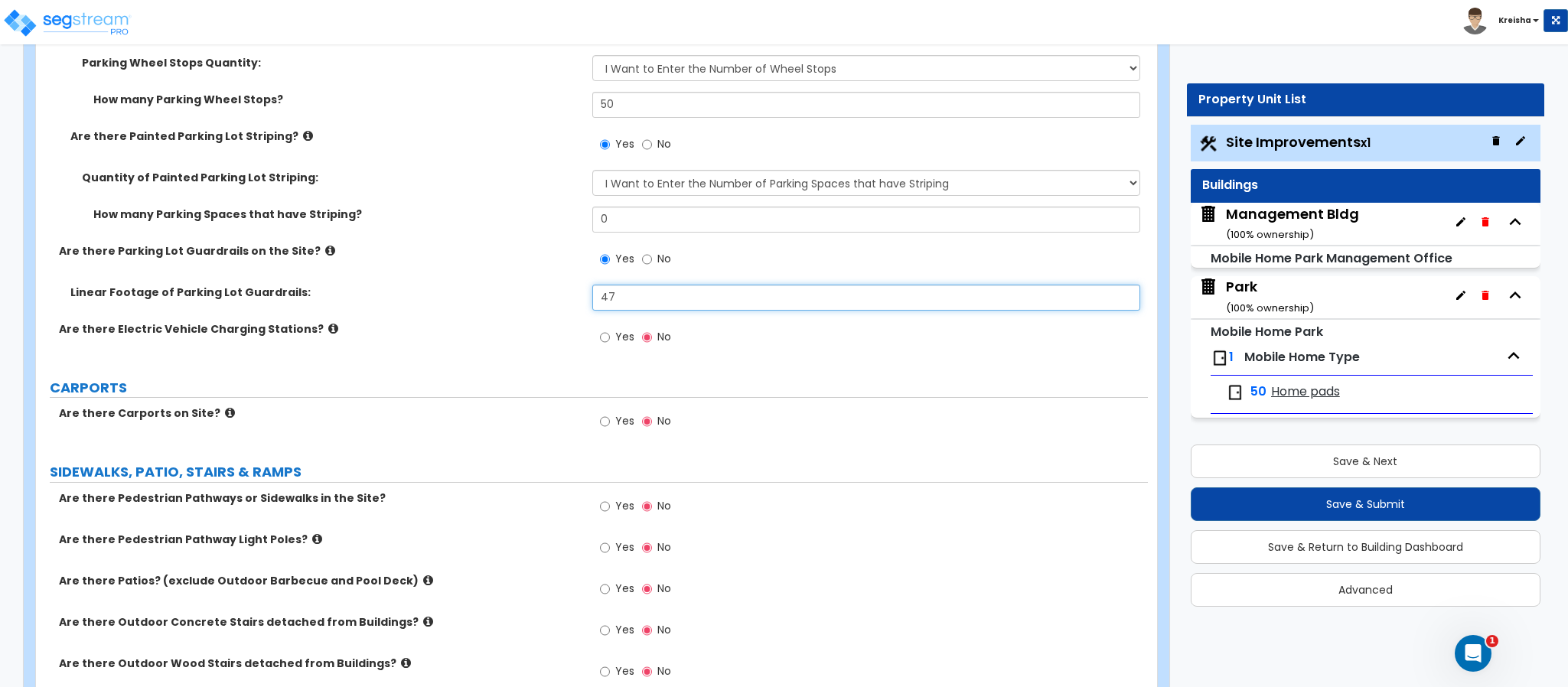
scroll to position [2025, 0]
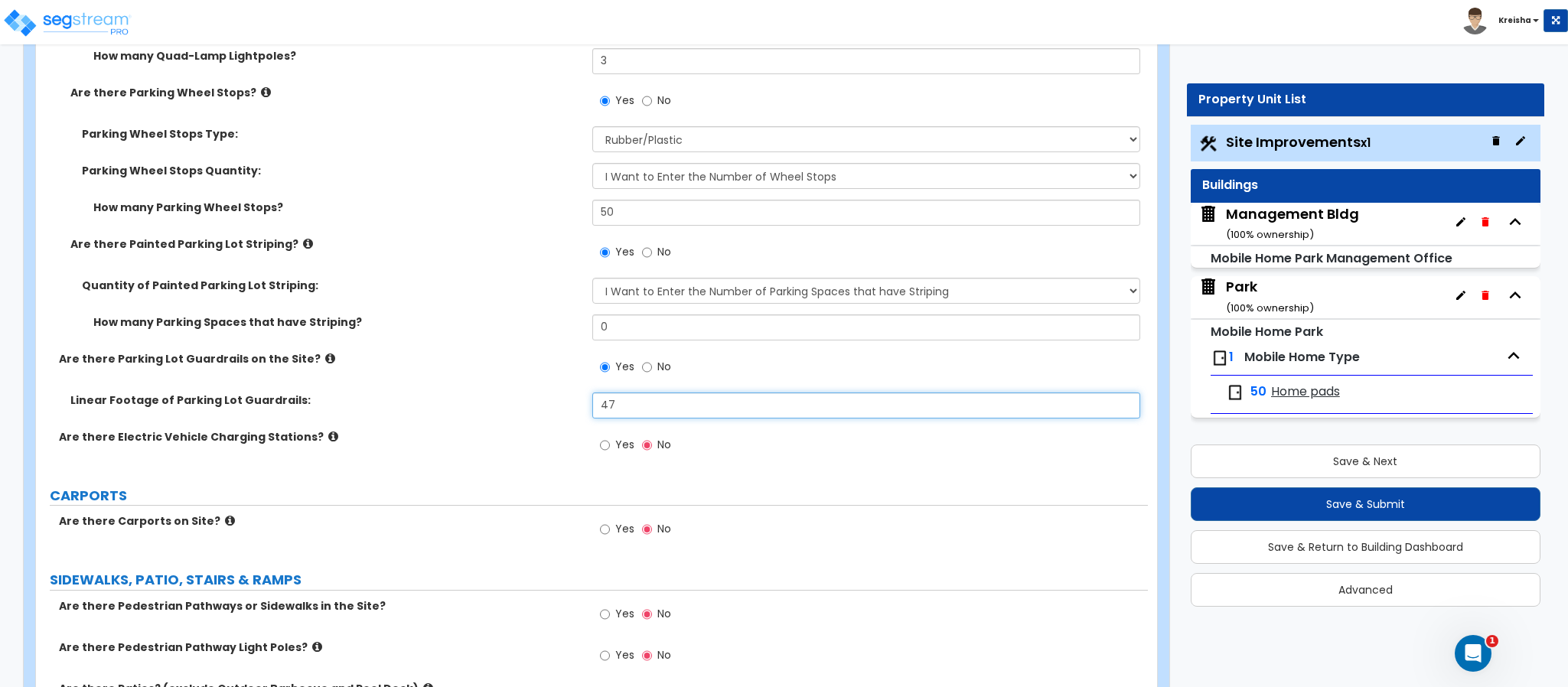
type input "47"
click at [628, 329] on input "0" at bounding box center [866, 328] width 548 height 26
click at [628, 329] on input "0" at bounding box center [866, 328] width 548 height 26
click at [655, 251] on label "No" at bounding box center [656, 255] width 29 height 26
click at [652, 251] on input "No" at bounding box center [647, 252] width 10 height 16
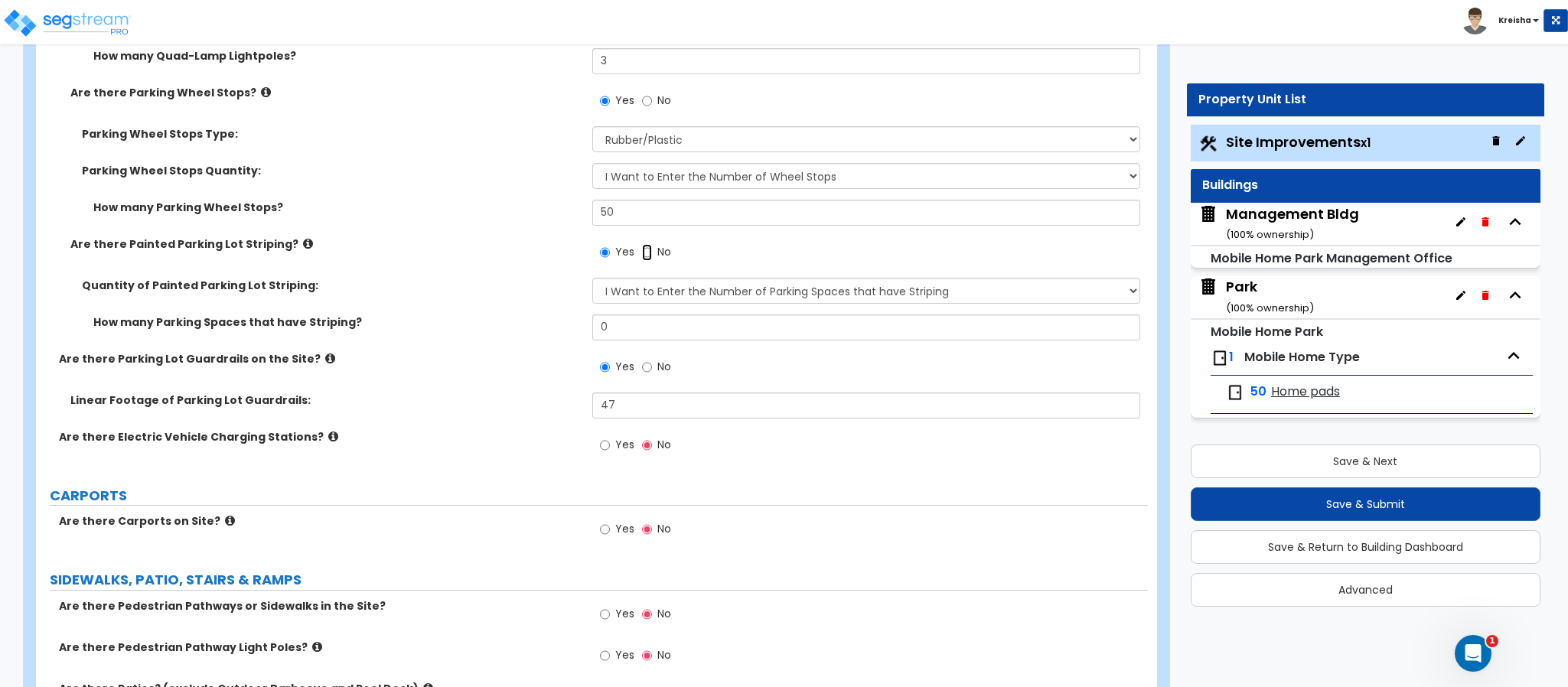
radio input "false"
radio input "true"
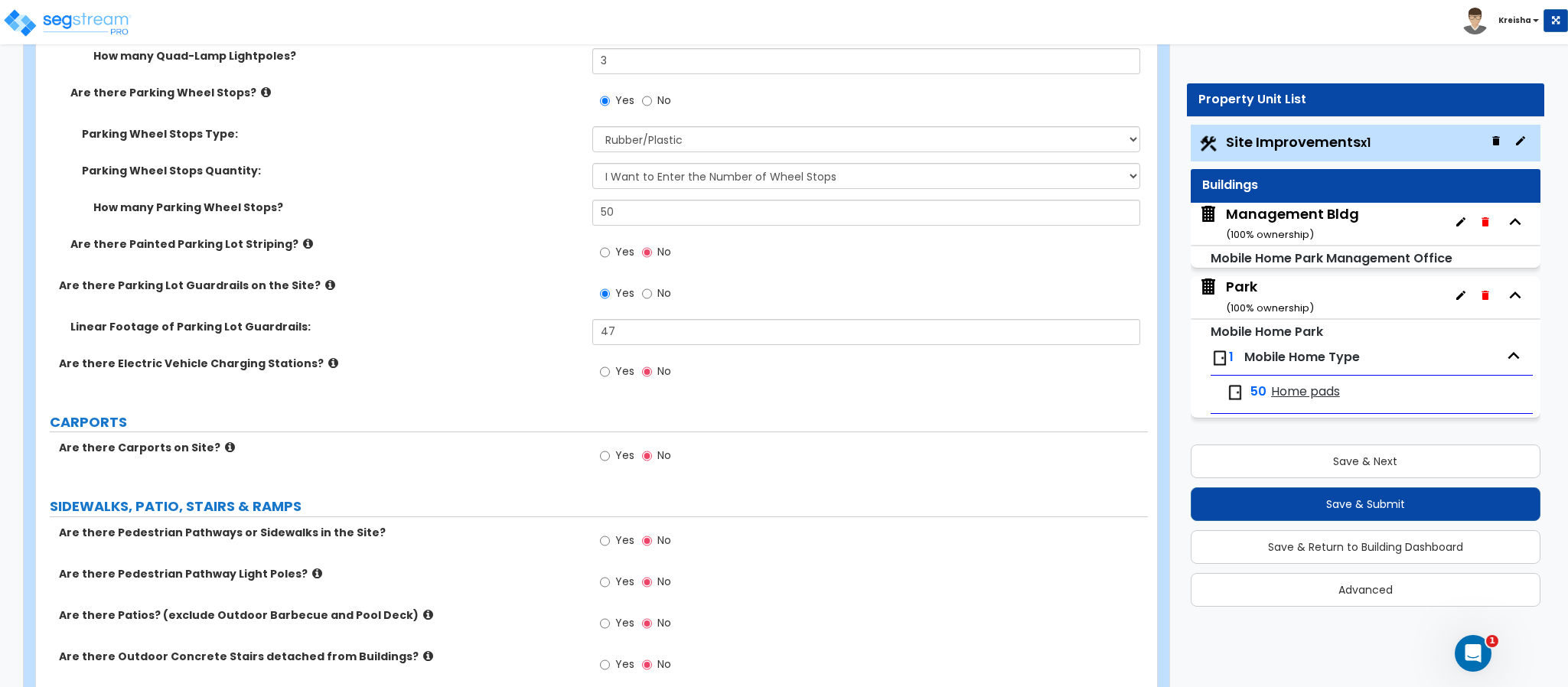
click at [623, 366] on label "Yes" at bounding box center [617, 374] width 35 height 26
click at [610, 366] on input "Yes" at bounding box center [604, 372] width 10 height 16
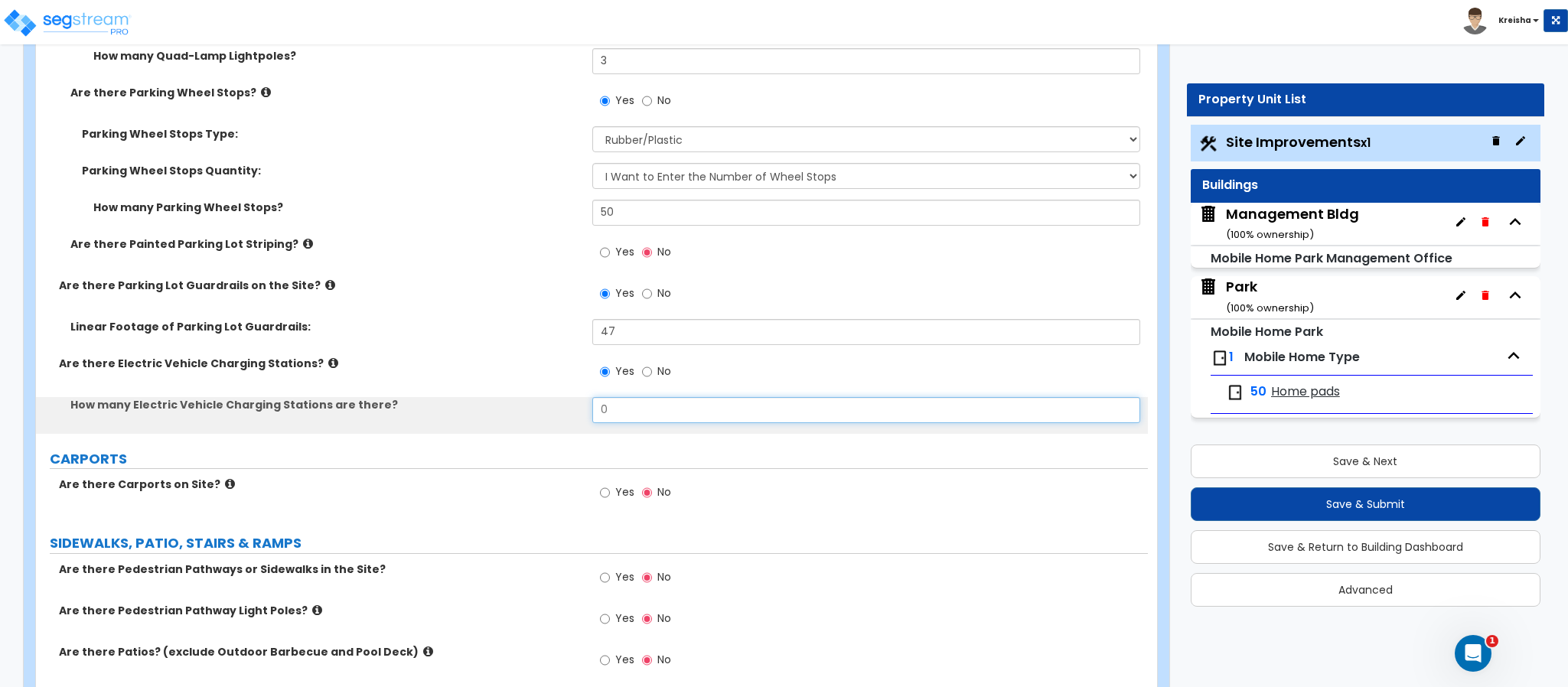
click at [628, 403] on input "0" at bounding box center [866, 410] width 548 height 26
click at [628, 404] on input "0" at bounding box center [866, 410] width 548 height 26
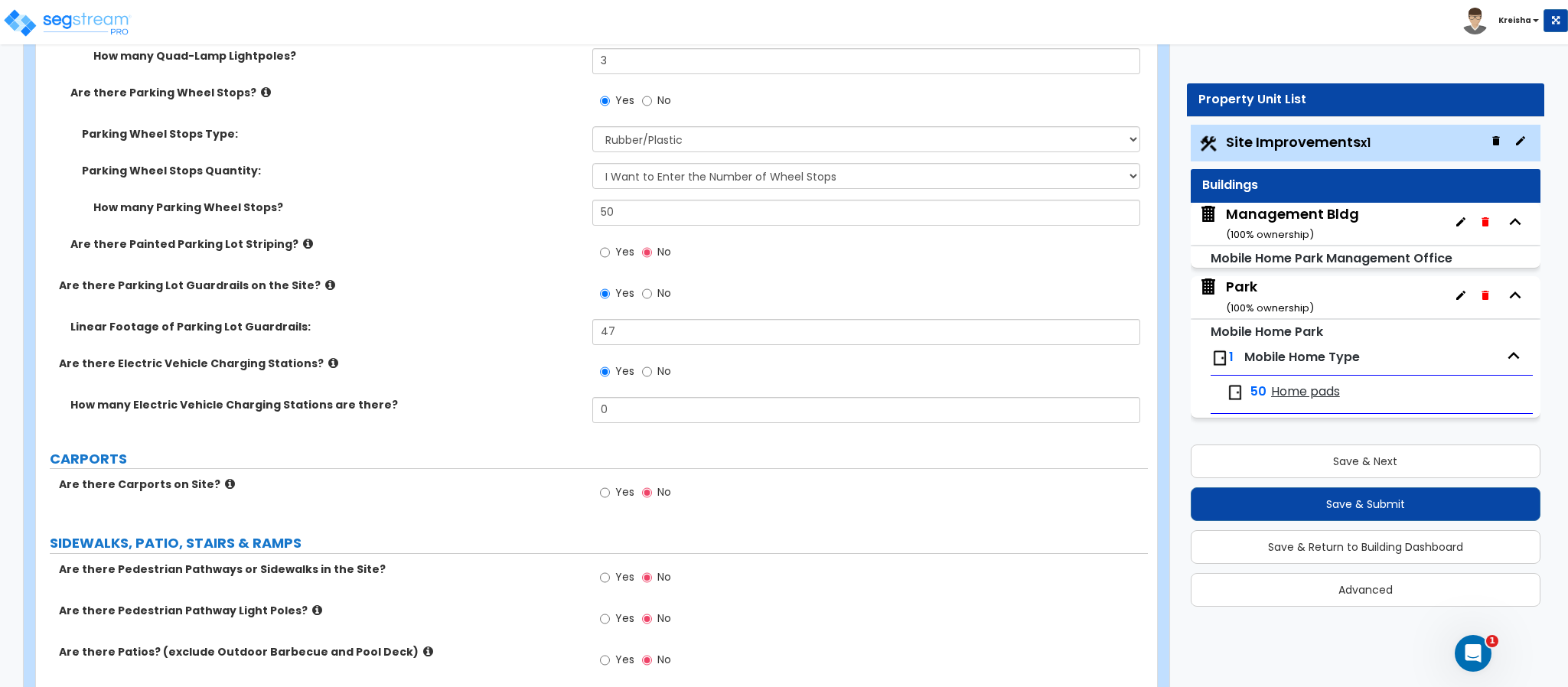
click at [657, 372] on span "No" at bounding box center [664, 371] width 14 height 16
click at [652, 372] on input "No" at bounding box center [647, 372] width 10 height 16
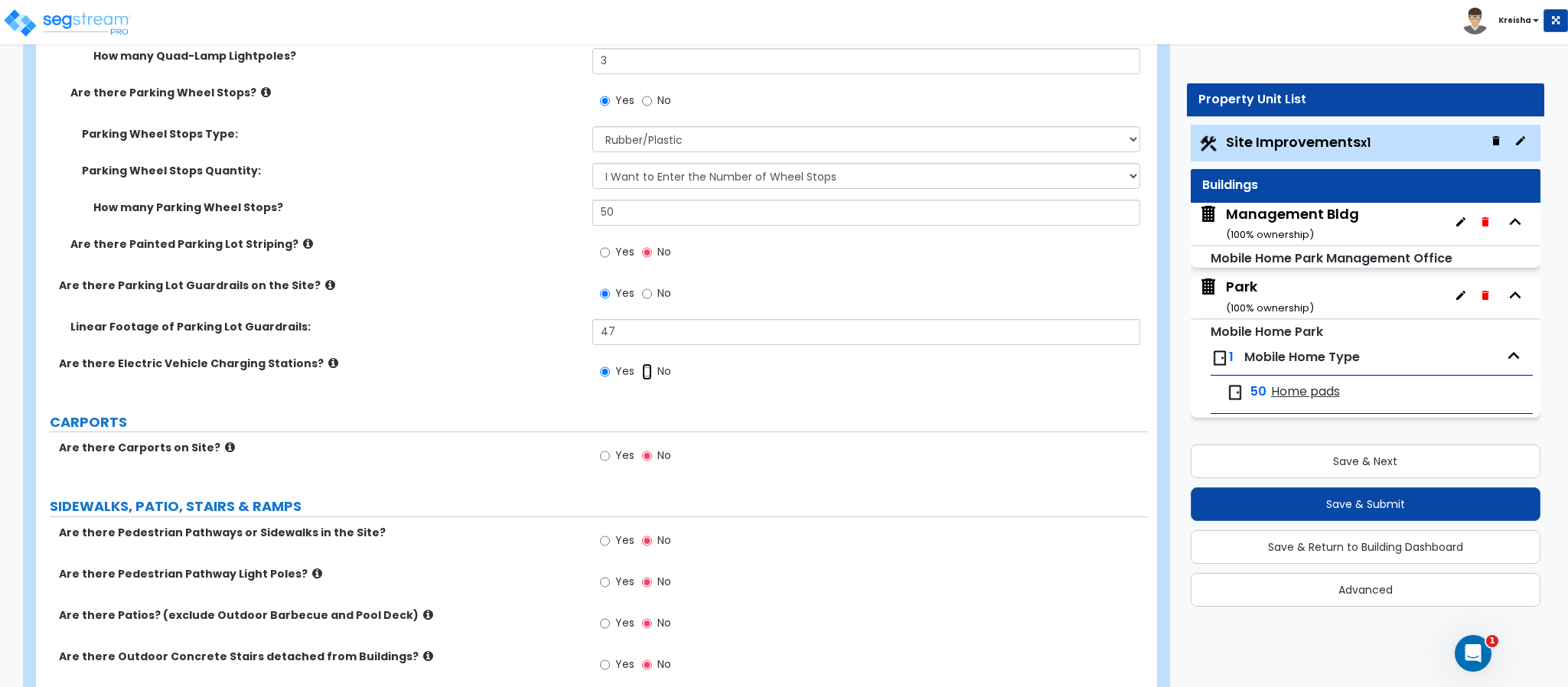
radio input "false"
radio input "true"
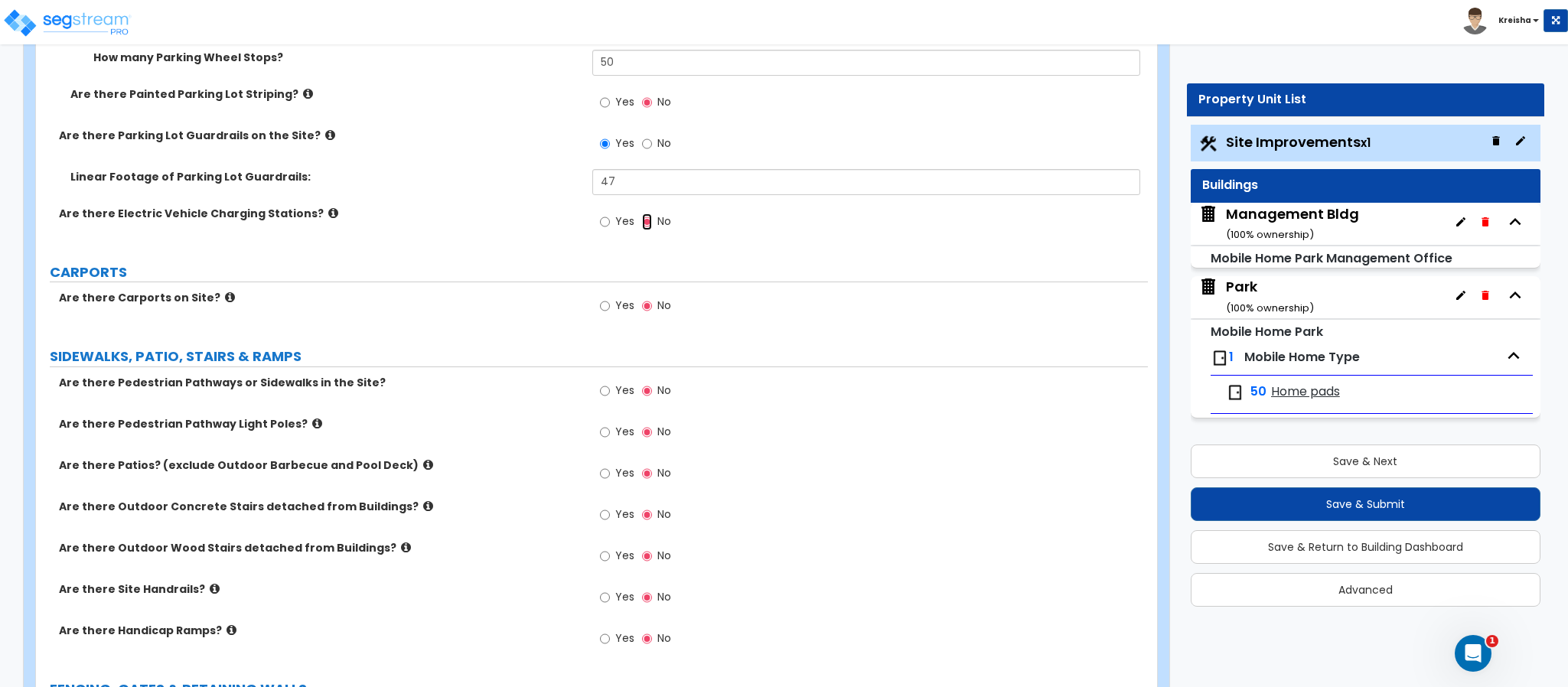
scroll to position [2179, 0]
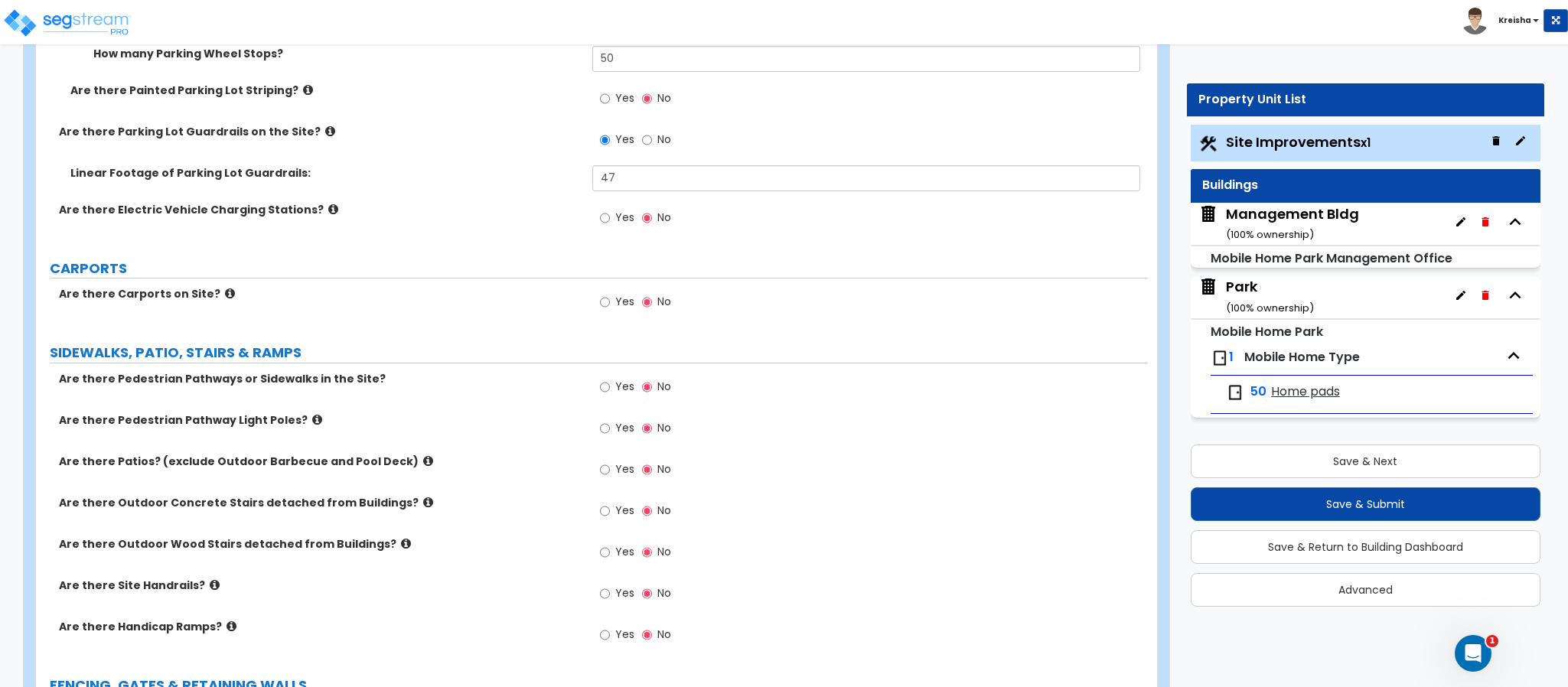
click at [629, 308] on span "Yes" at bounding box center [624, 301] width 19 height 16
click at [610, 308] on input "Yes" at bounding box center [604, 302] width 10 height 16
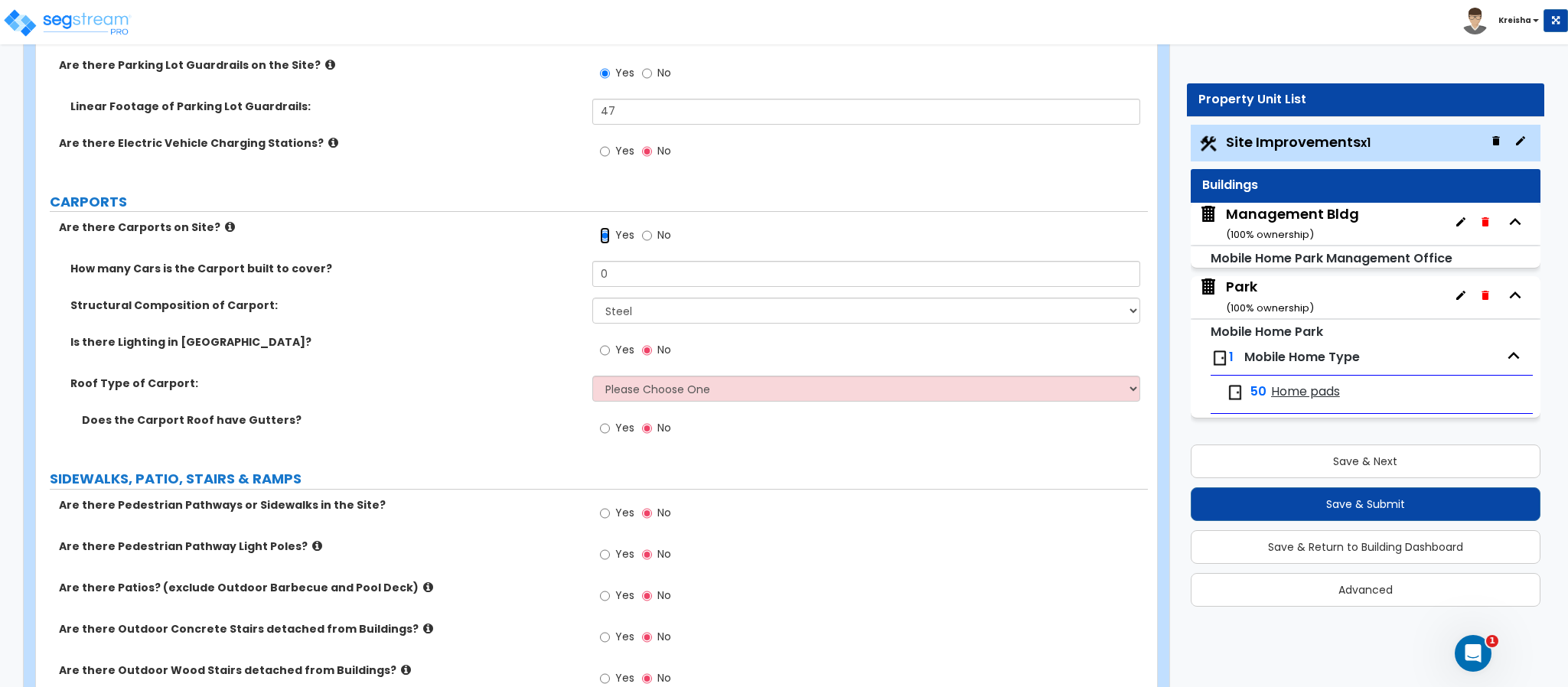
scroll to position [2255, 0]
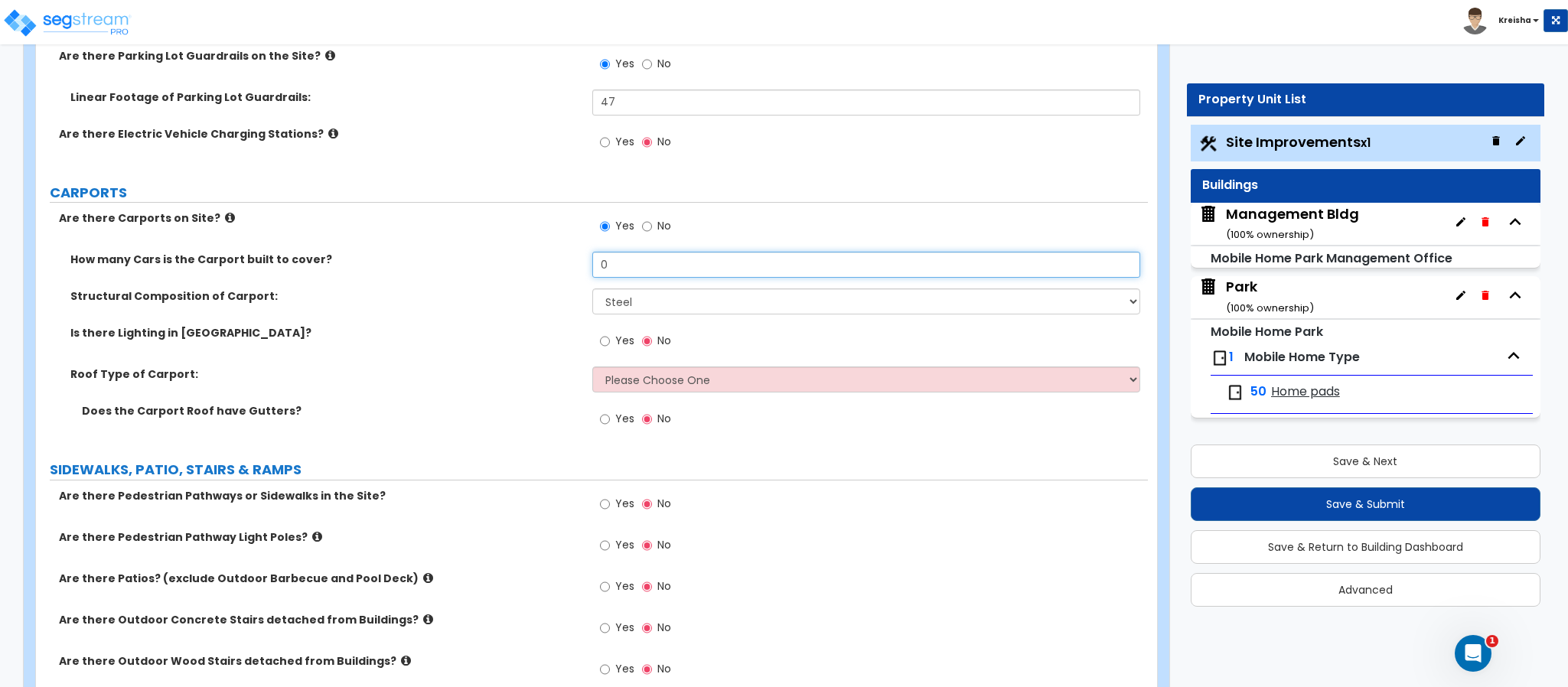
click at [600, 267] on input "0" at bounding box center [866, 265] width 548 height 26
click at [103, 278] on div "How many Cars is the Carport built to cover? 0" at bounding box center [592, 270] width 1112 height 37
drag, startPoint x: 95, startPoint y: 269, endPoint x: 292, endPoint y: 269, distance: 197.0
click at [292, 269] on div "How many Cars is the Carport built to cover? 0" at bounding box center [592, 270] width 1112 height 37
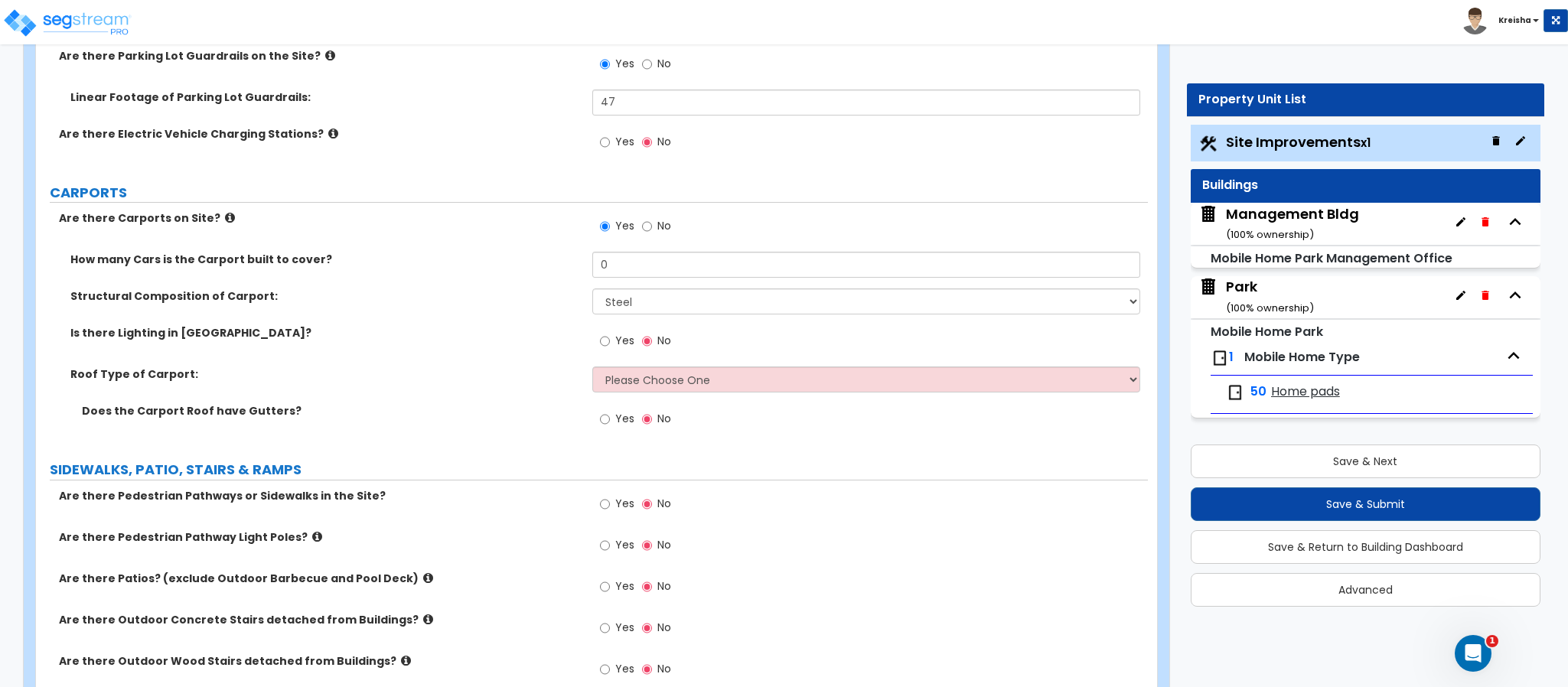
click at [654, 223] on label "No" at bounding box center [656, 228] width 29 height 26
click at [652, 223] on input "No" at bounding box center [647, 227] width 10 height 16
radio input "false"
radio input "true"
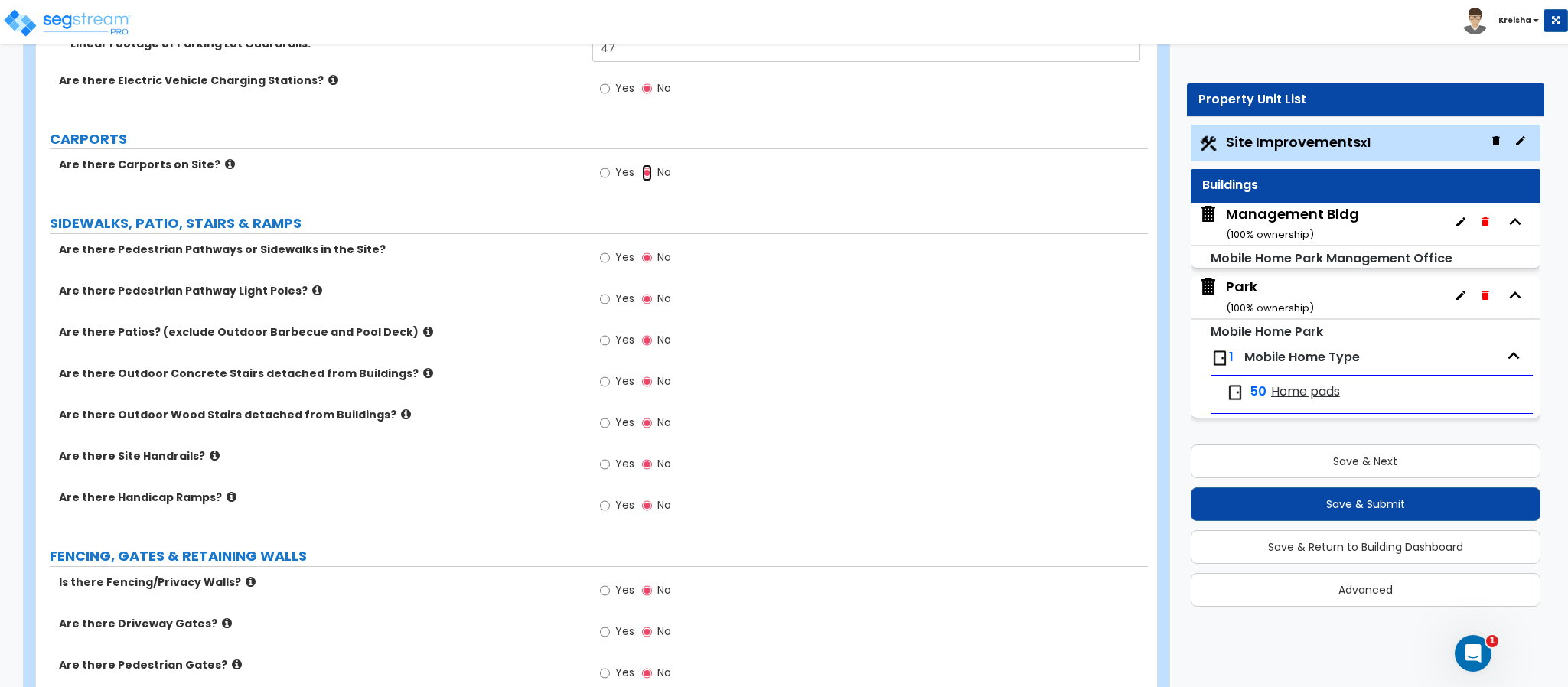
scroll to position [2331, 0]
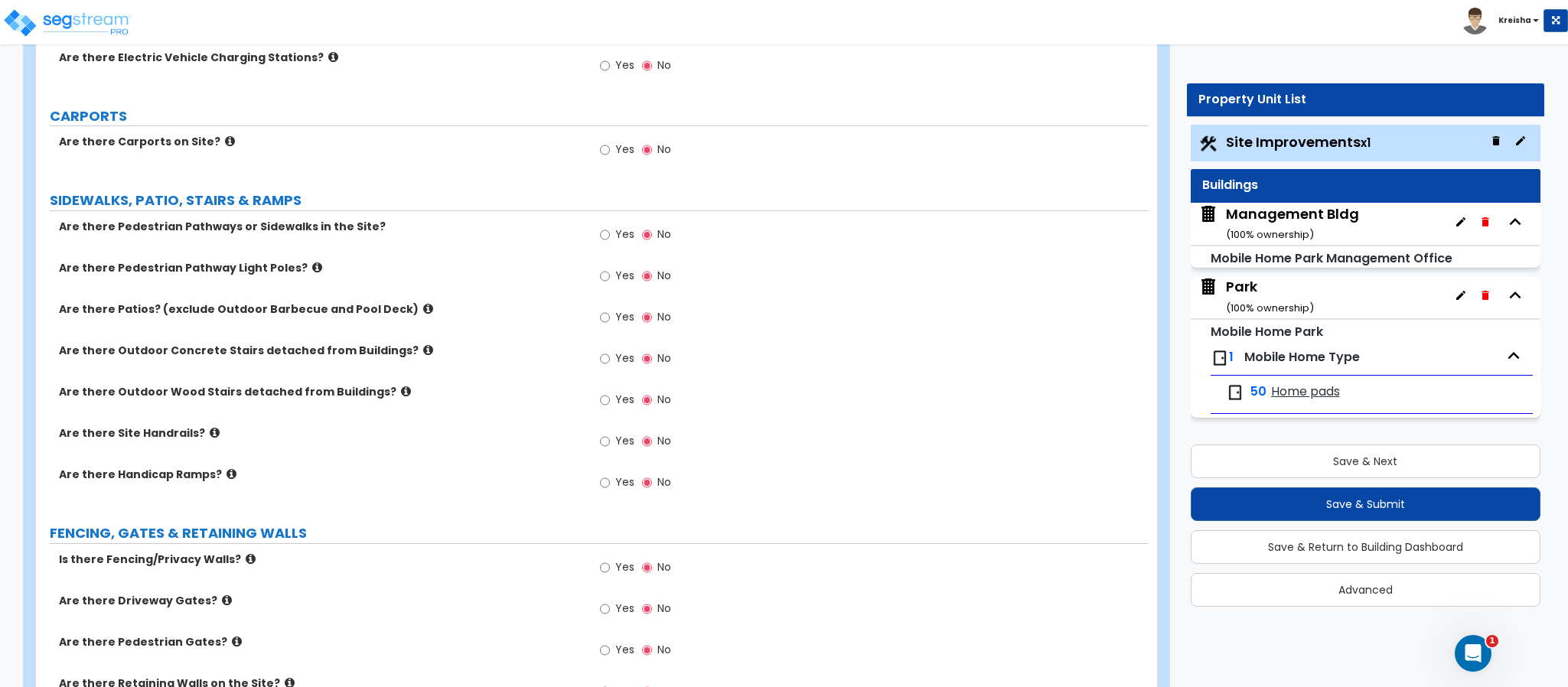
click at [629, 242] on span "Yes" at bounding box center [624, 234] width 19 height 16
click at [610, 242] on input "Yes" at bounding box center [604, 235] width 10 height 16
radio input "true"
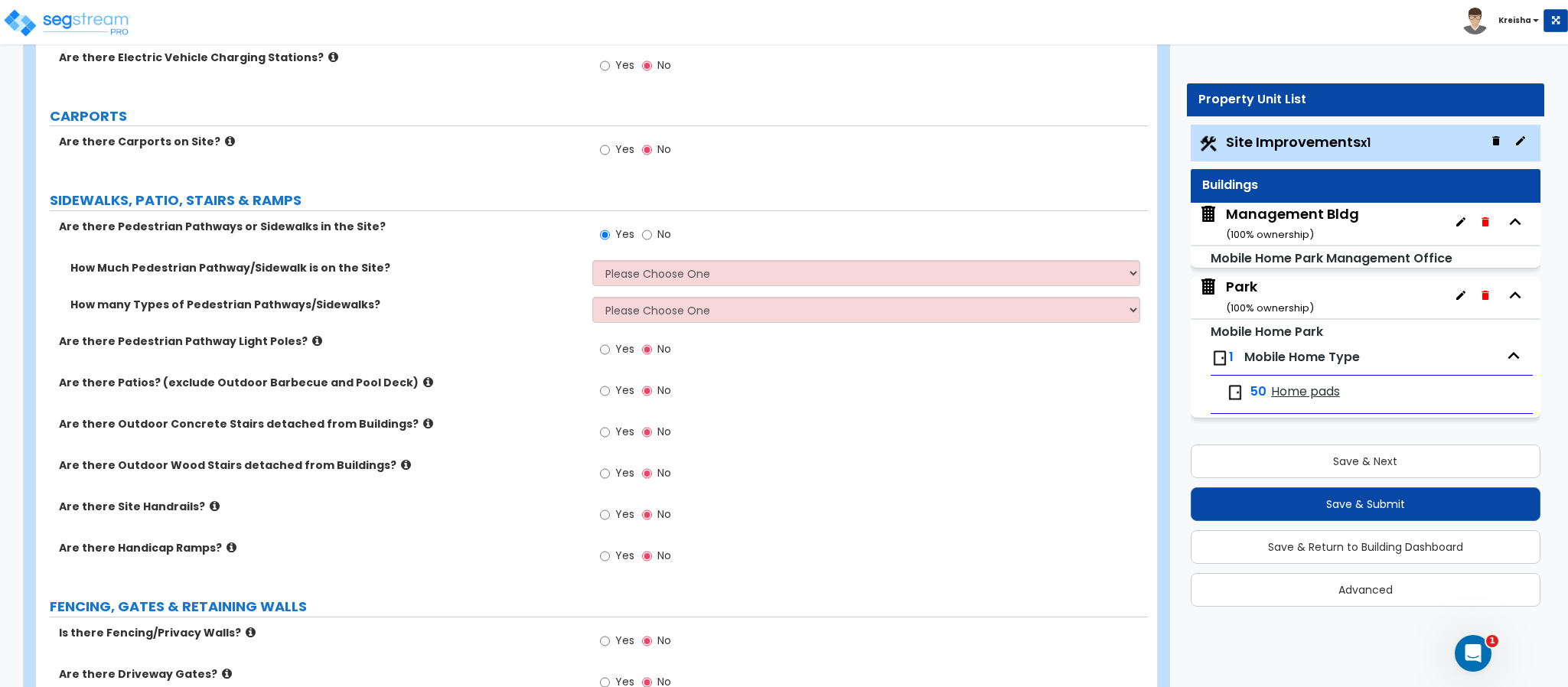
click at [624, 259] on div "Yes No" at bounding box center [870, 240] width 556 height 41
drag, startPoint x: 629, startPoint y: 276, endPoint x: 641, endPoint y: 280, distance: 12.6
click at [629, 278] on select "Please Choose One I Don't Know, Please Estimate For Me Enter Linear Footage" at bounding box center [866, 273] width 548 height 26
click at [592, 262] on select "Please Choose One I Don't Know, Please Estimate For Me Enter Linear Footage" at bounding box center [866, 273] width 548 height 26
click at [741, 269] on select "Please Choose One I Don't Know, Please Estimate For Me Enter Linear Footage" at bounding box center [866, 273] width 548 height 26
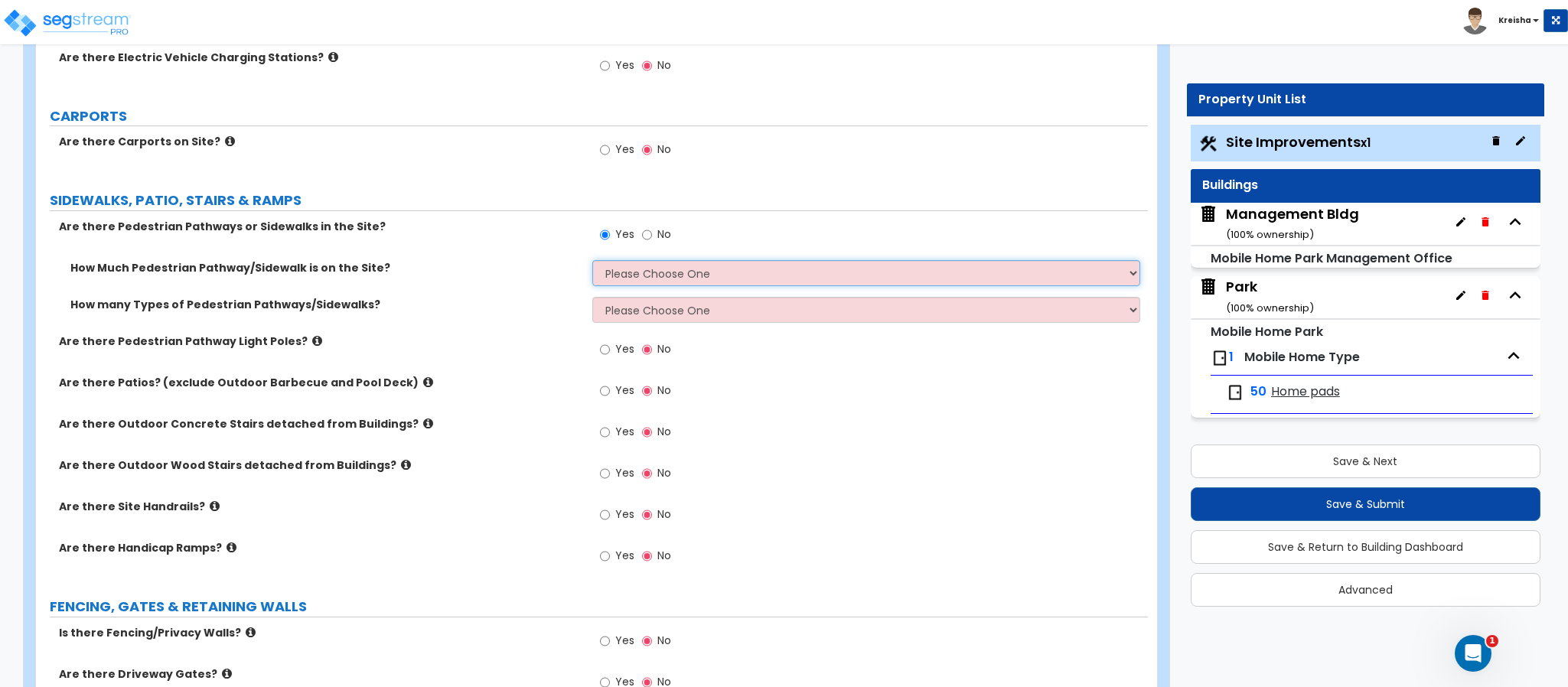
select select "1"
click at [592, 262] on select "Please Choose One I Don't Know, Please Estimate For Me Enter Linear Footage" at bounding box center [866, 273] width 548 height 26
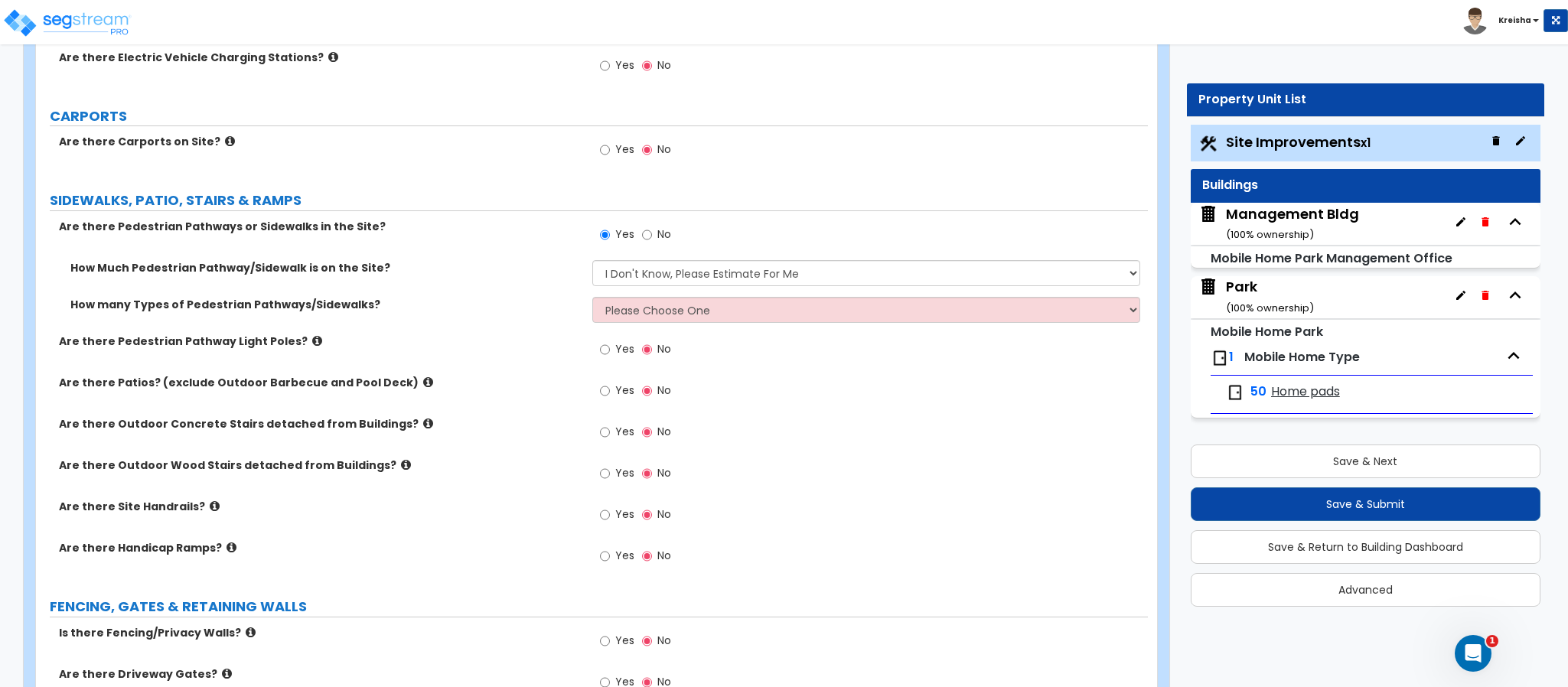
click at [696, 327] on div "How many Types of Pedestrian Pathways/Sidewalks? Please Choose One 1 2 3" at bounding box center [592, 315] width 1112 height 37
click at [703, 318] on select "Please Choose One 1 2 3" at bounding box center [866, 311] width 548 height 26
click at [592, 298] on select "Please Choose One 1 2 3" at bounding box center [866, 311] width 548 height 26
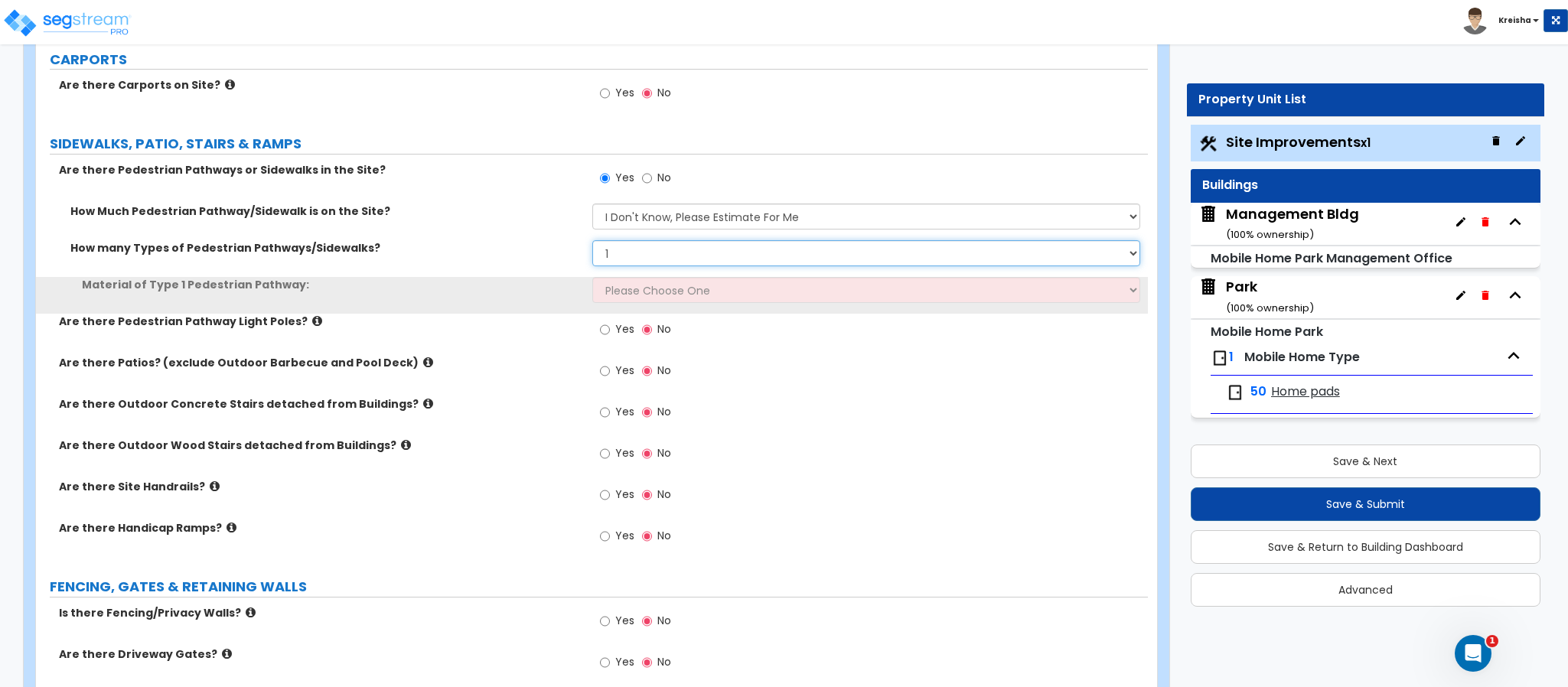
scroll to position [2484, 0]
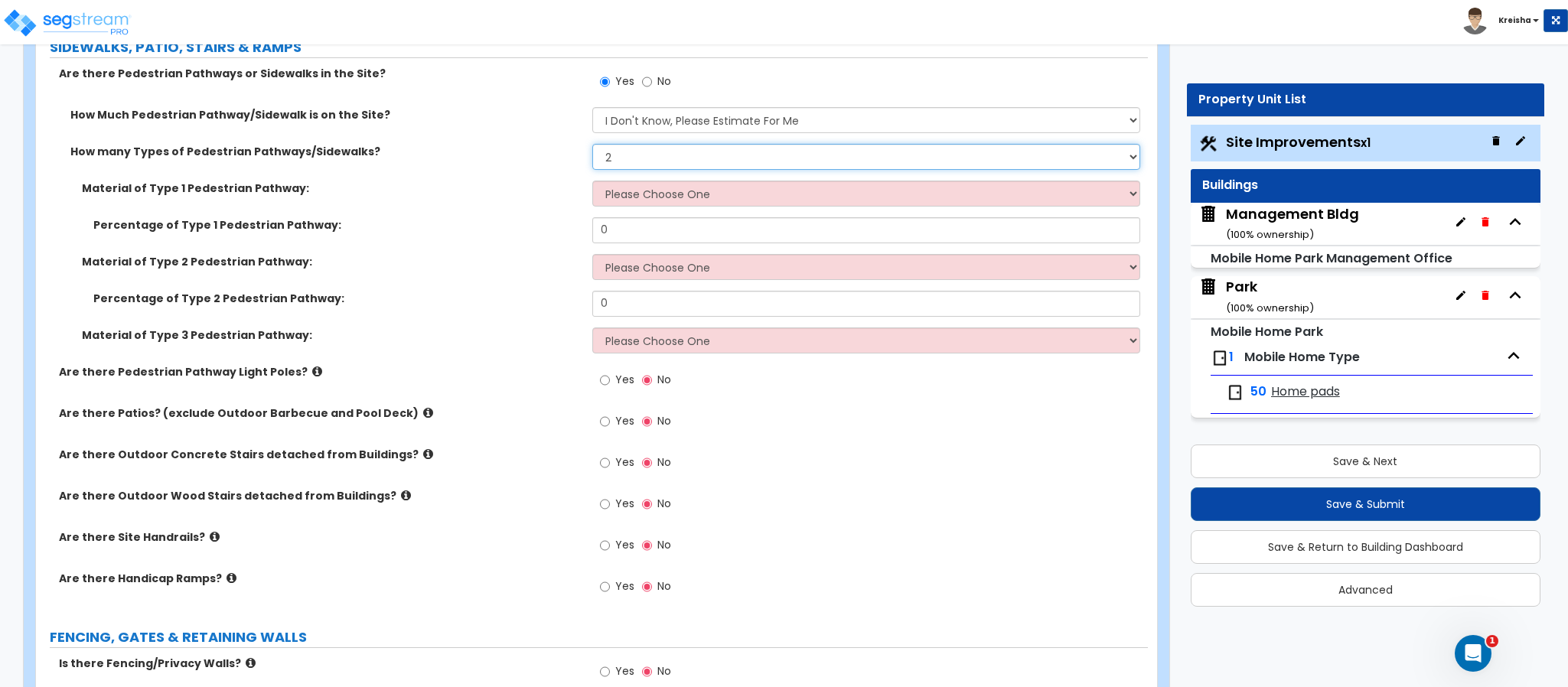
select select "1"
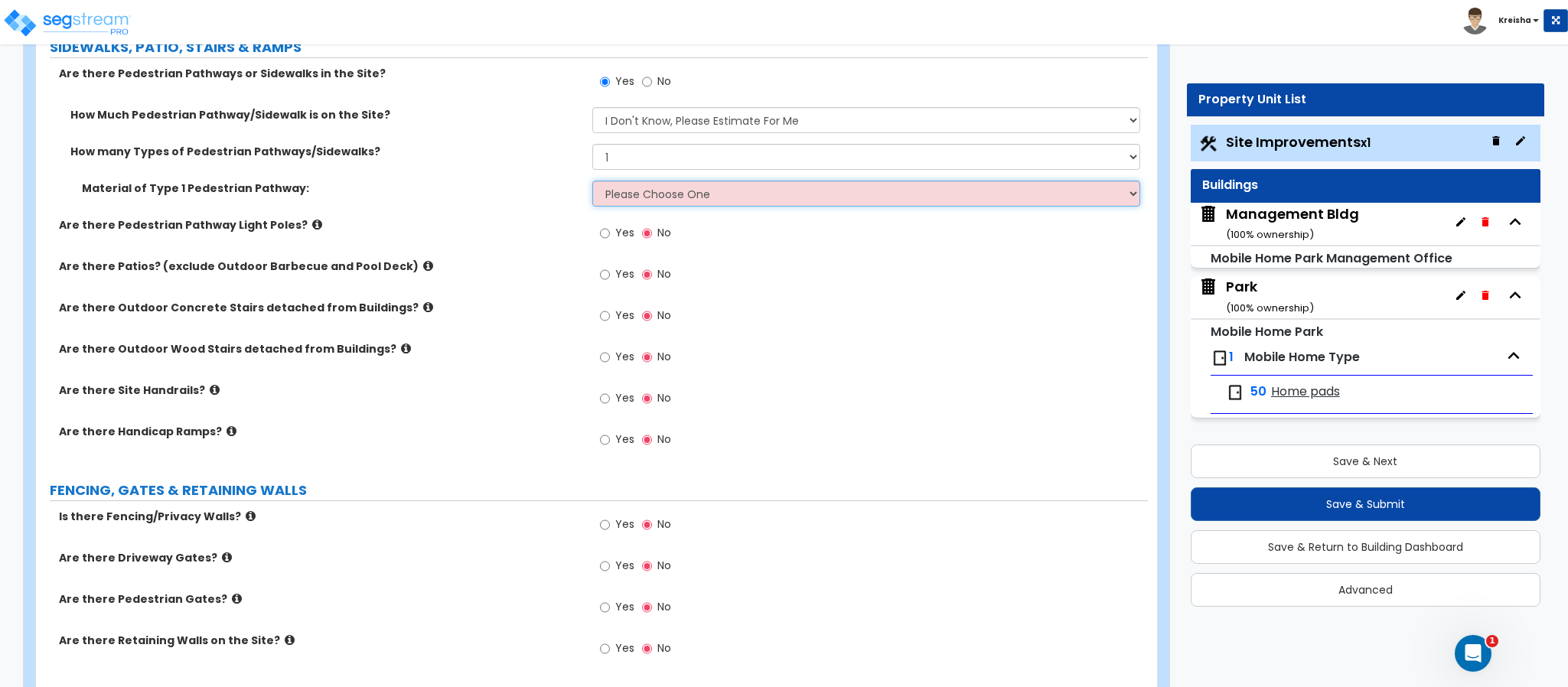
click at [701, 200] on select "Please Choose One Bare Concrete Stamped Concrete Brick Pavers Stone Pavers Wood…" at bounding box center [866, 194] width 548 height 26
select select "1"
click at [592, 183] on select "Please Choose One Bare Concrete Stamped Concrete Brick Pavers Stone Pavers Wood…" at bounding box center [866, 194] width 548 height 26
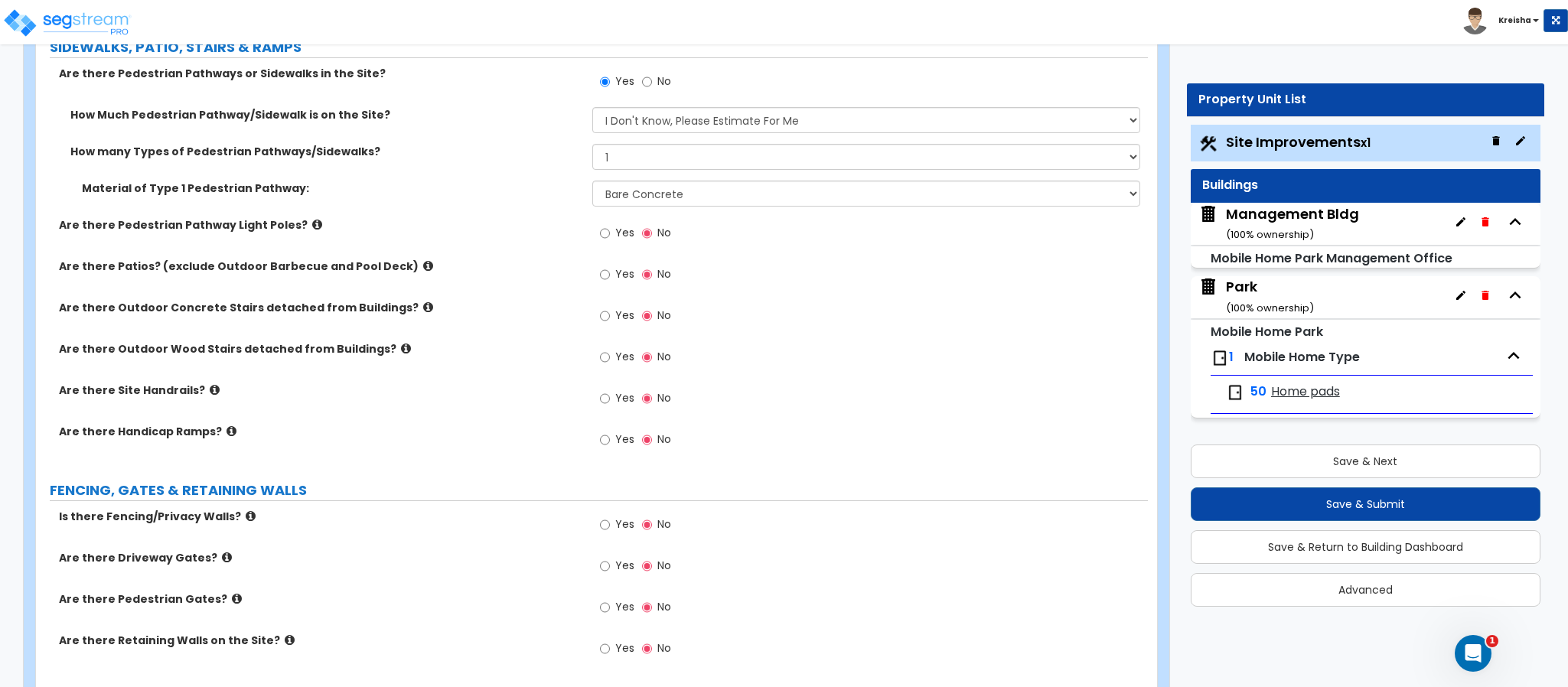
click at [625, 232] on span "Yes" at bounding box center [624, 232] width 19 height 16
click at [610, 232] on input "Yes" at bounding box center [604, 233] width 10 height 16
radio input "true"
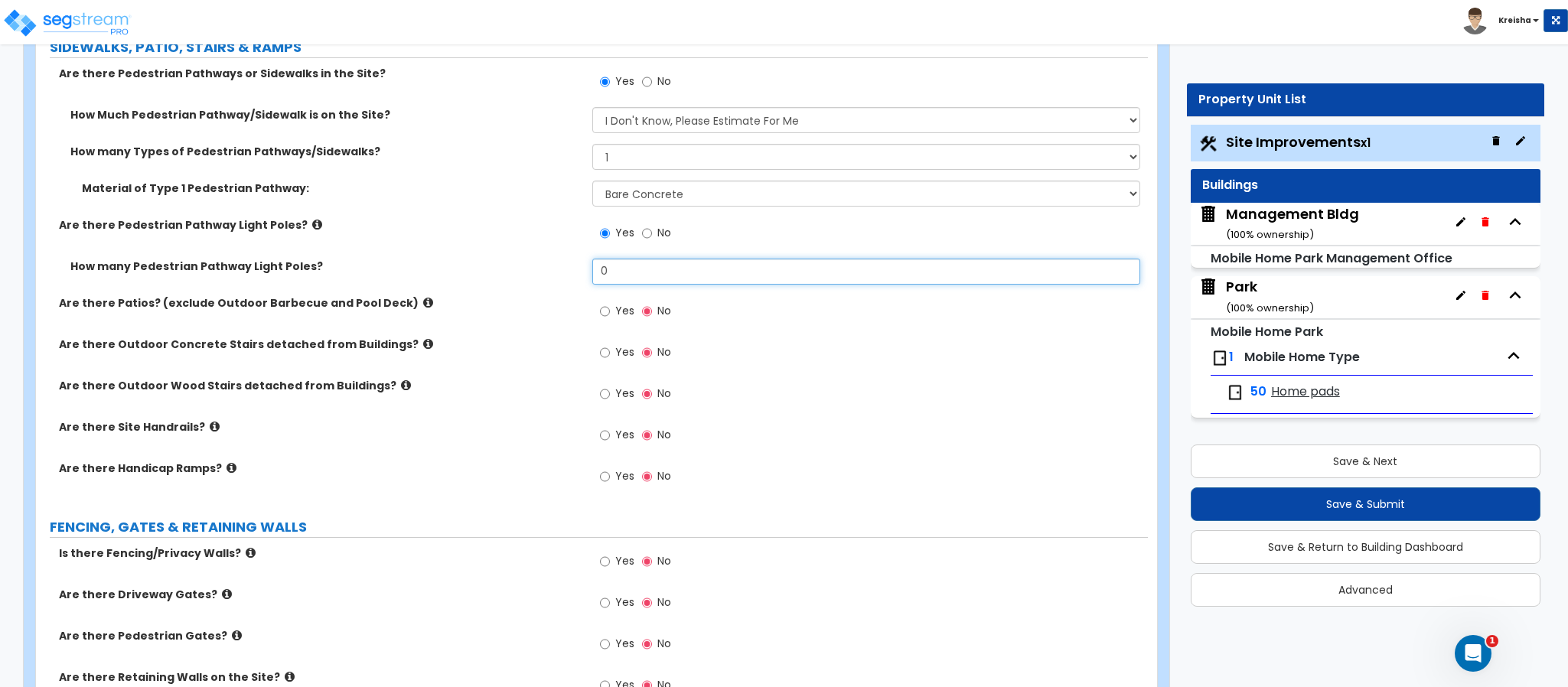
click at [613, 267] on input "0" at bounding box center [866, 272] width 548 height 26
click at [613, 269] on input "0" at bounding box center [866, 272] width 548 height 26
type input "5"
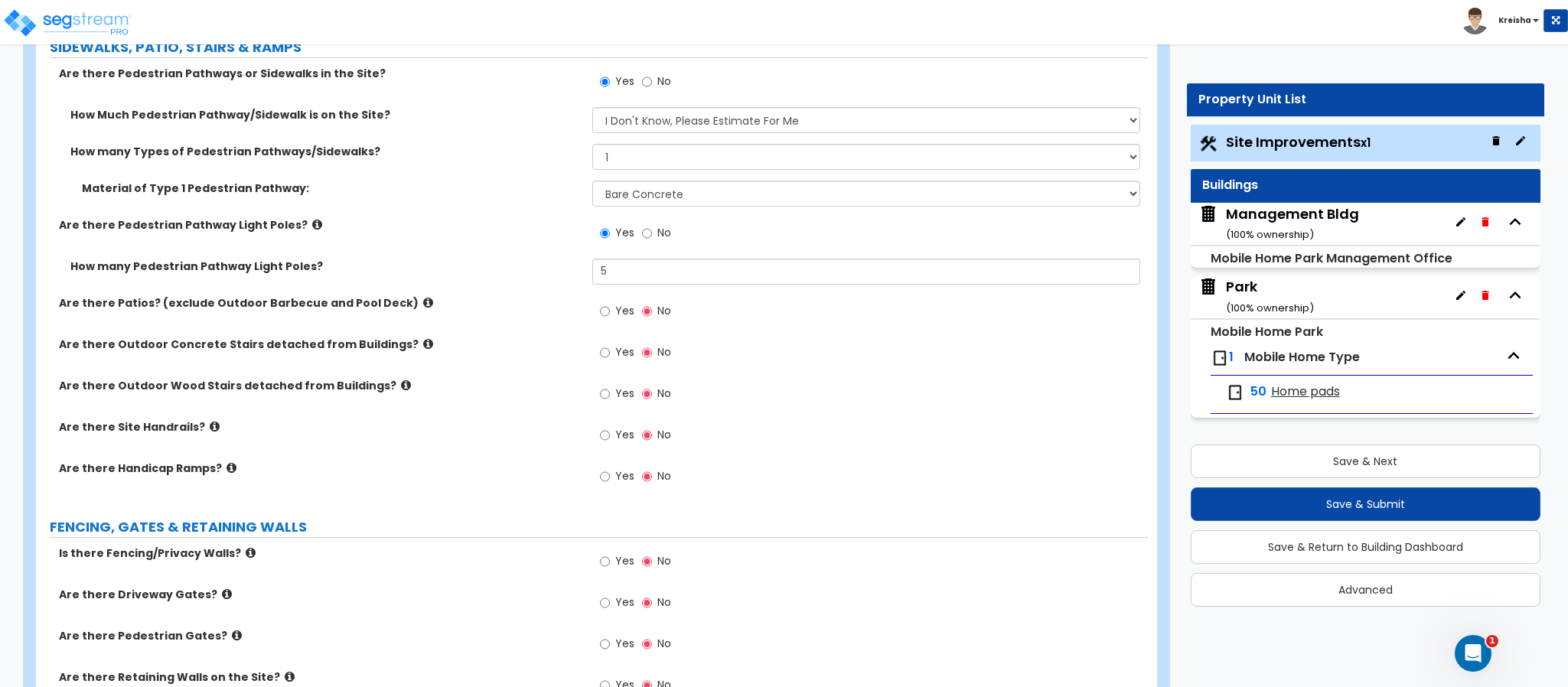
click at [615, 318] on label "Yes" at bounding box center [617, 313] width 35 height 26
click at [610, 318] on input "Yes" at bounding box center [604, 311] width 10 height 16
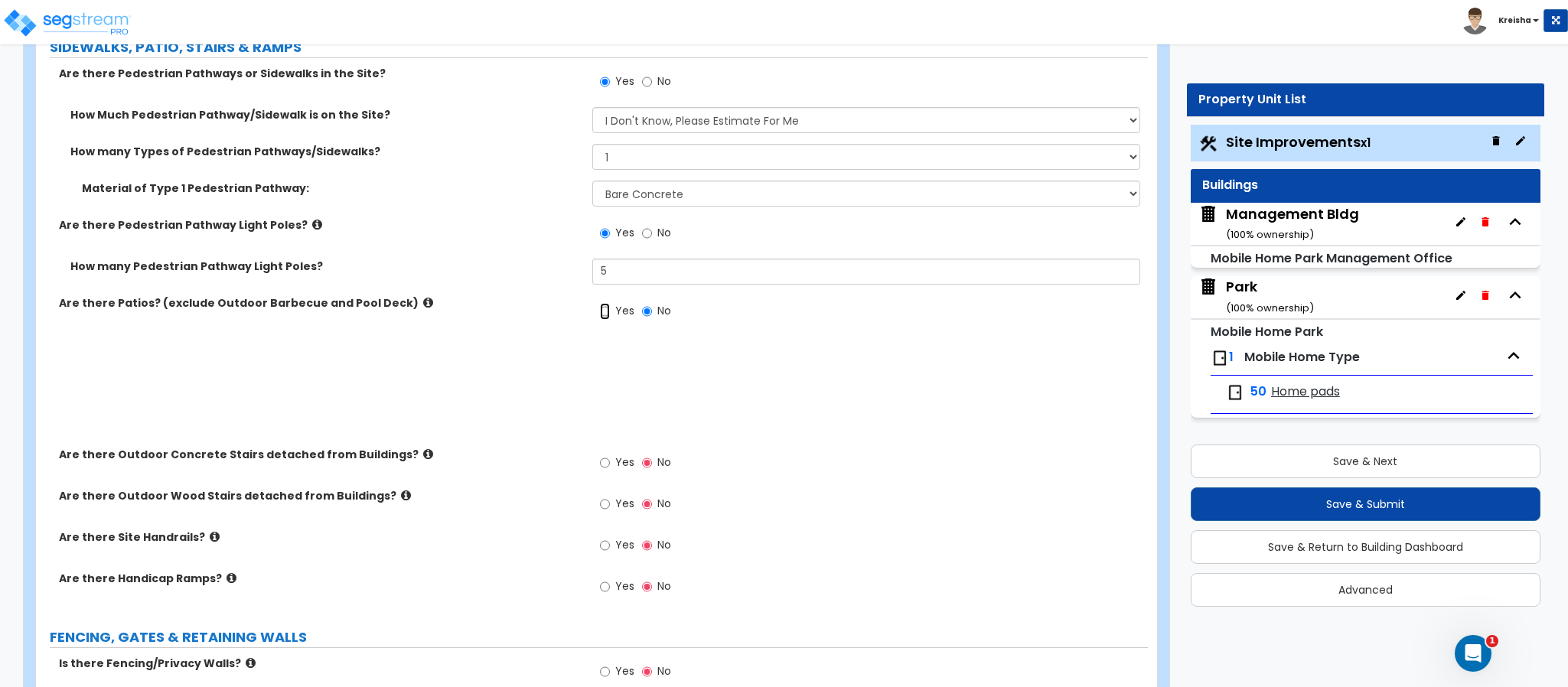
radio input "true"
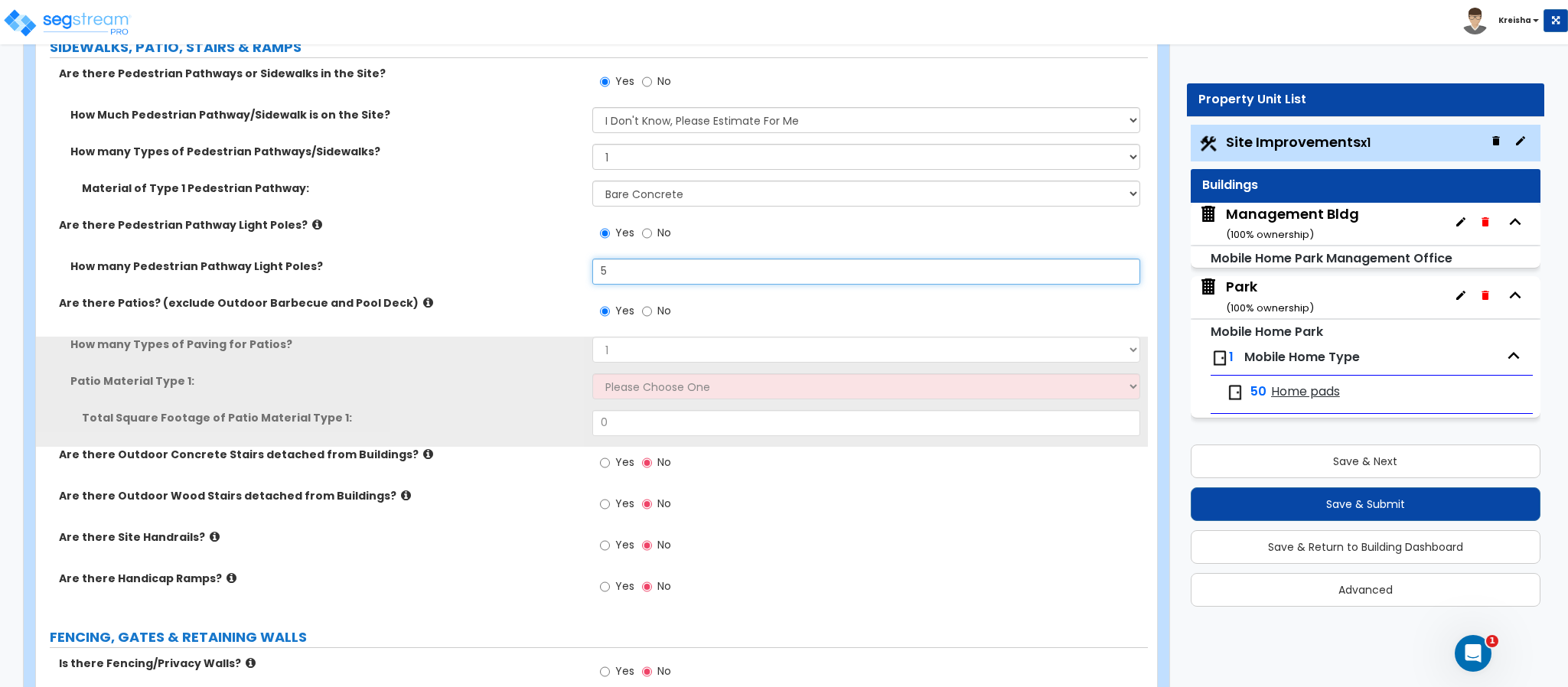
click at [620, 285] on input "5" at bounding box center [866, 272] width 548 height 26
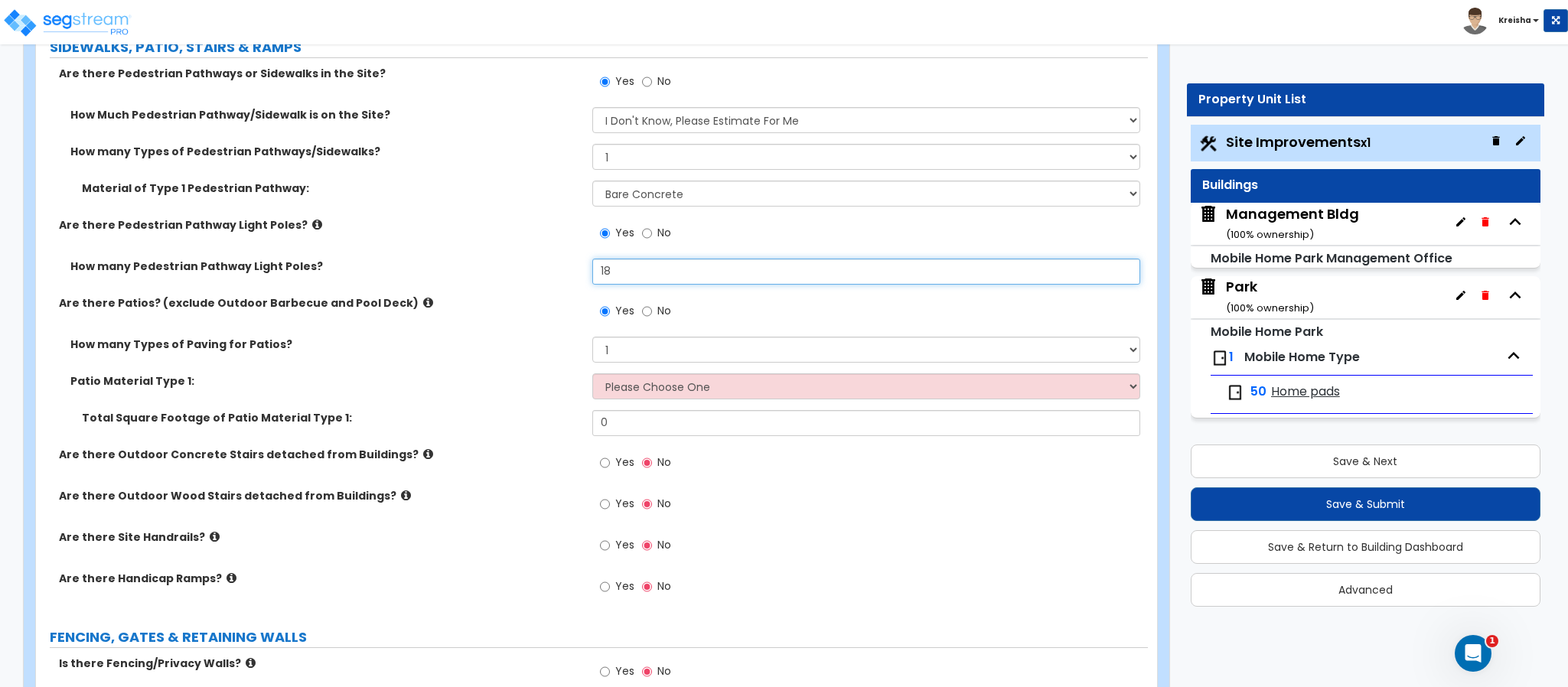
type input "18"
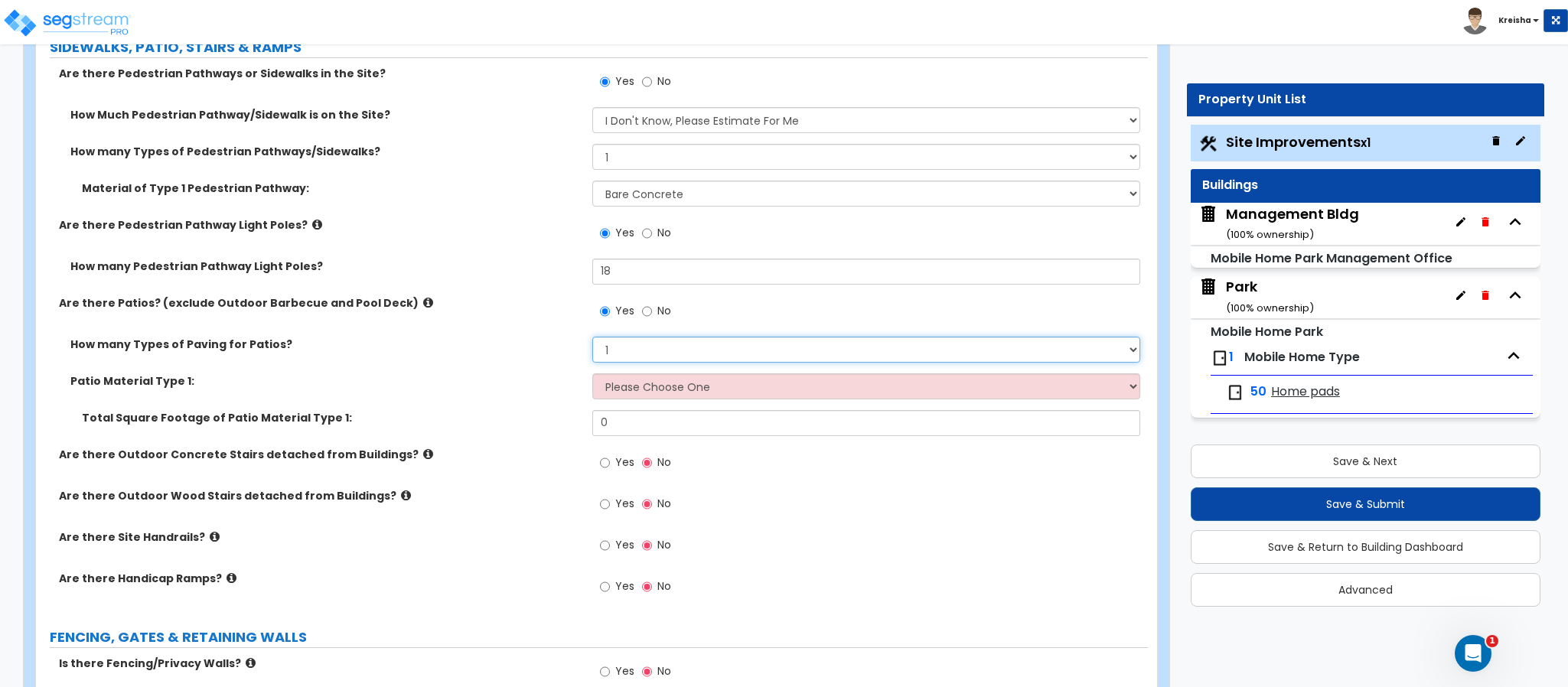
click at [636, 357] on select "1 2 3 4" at bounding box center [866, 350] width 548 height 26
click at [592, 339] on select "1 2 3 4" at bounding box center [866, 350] width 548 height 26
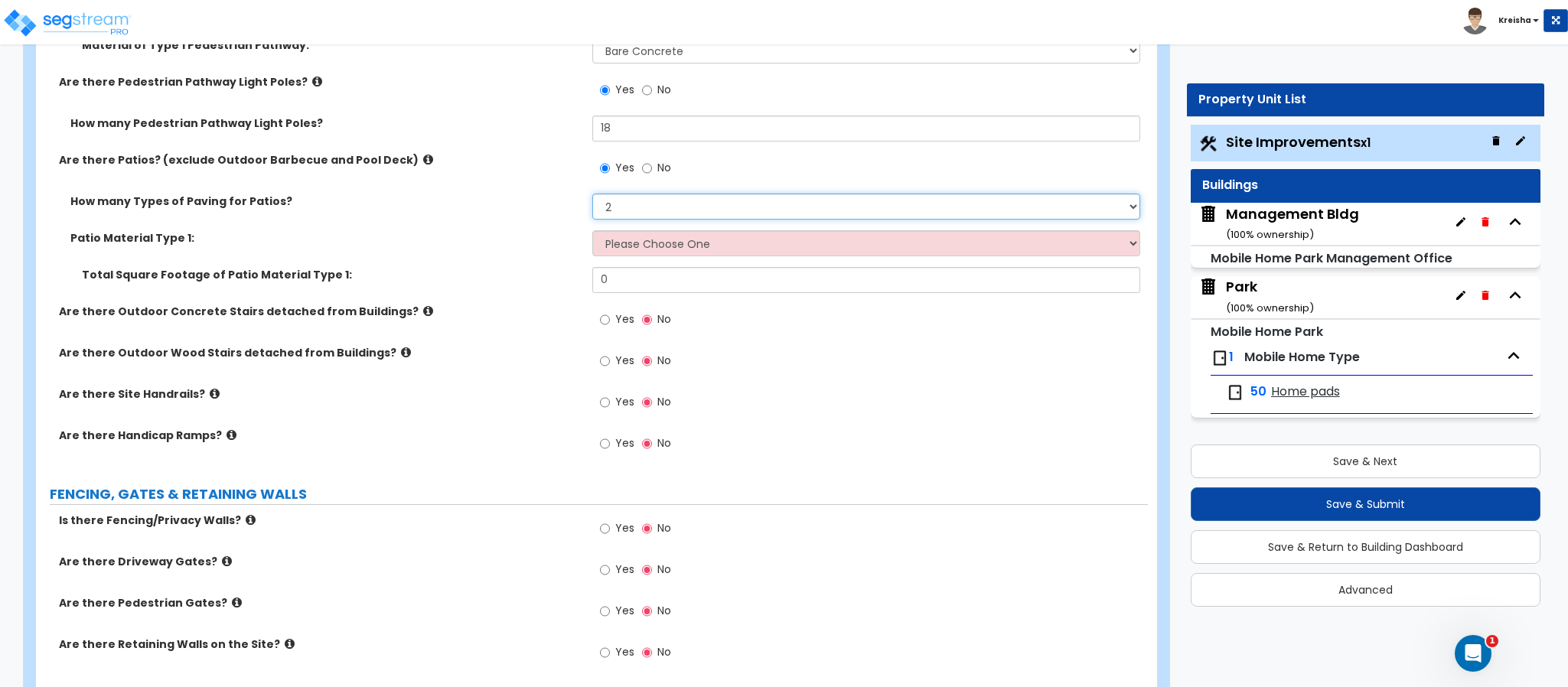
scroll to position [2638, 0]
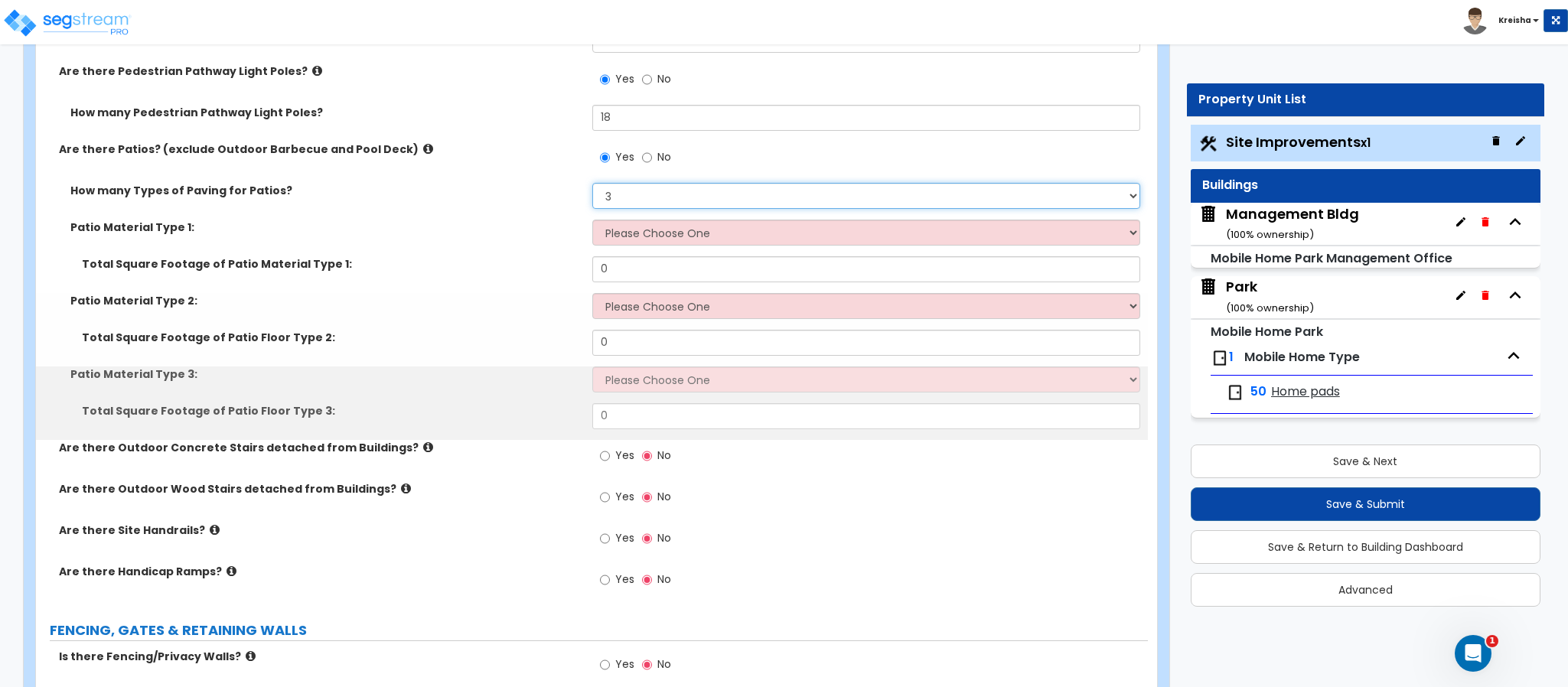
select select "2"
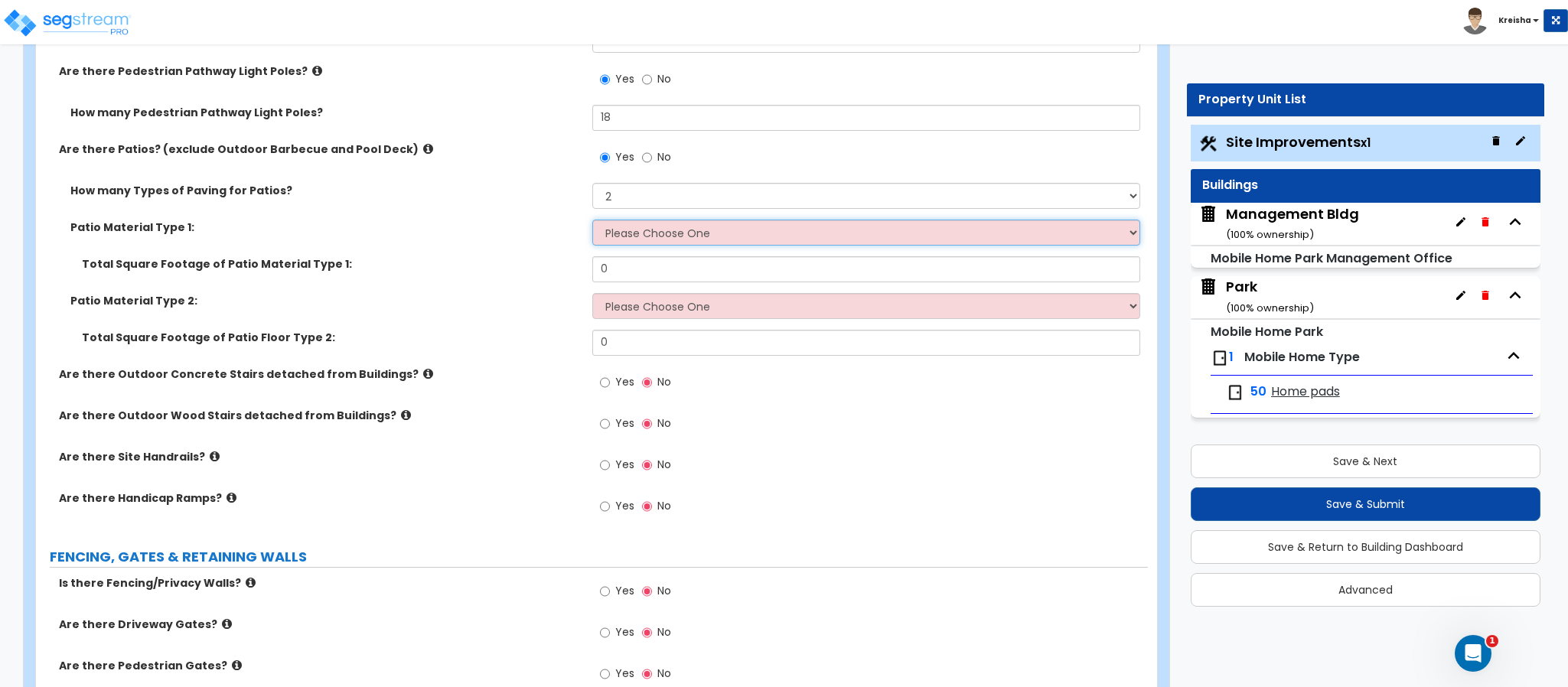
click at [600, 244] on select "Please Choose One Bare Concrete Stamped Concrete Brick Pavers Stone Pavers Tile…" at bounding box center [866, 233] width 548 height 26
select select "5"
click at [592, 222] on select "Please Choose One Bare Concrete Stamped Concrete Brick Pavers Stone Pavers Tile…" at bounding box center [866, 233] width 548 height 26
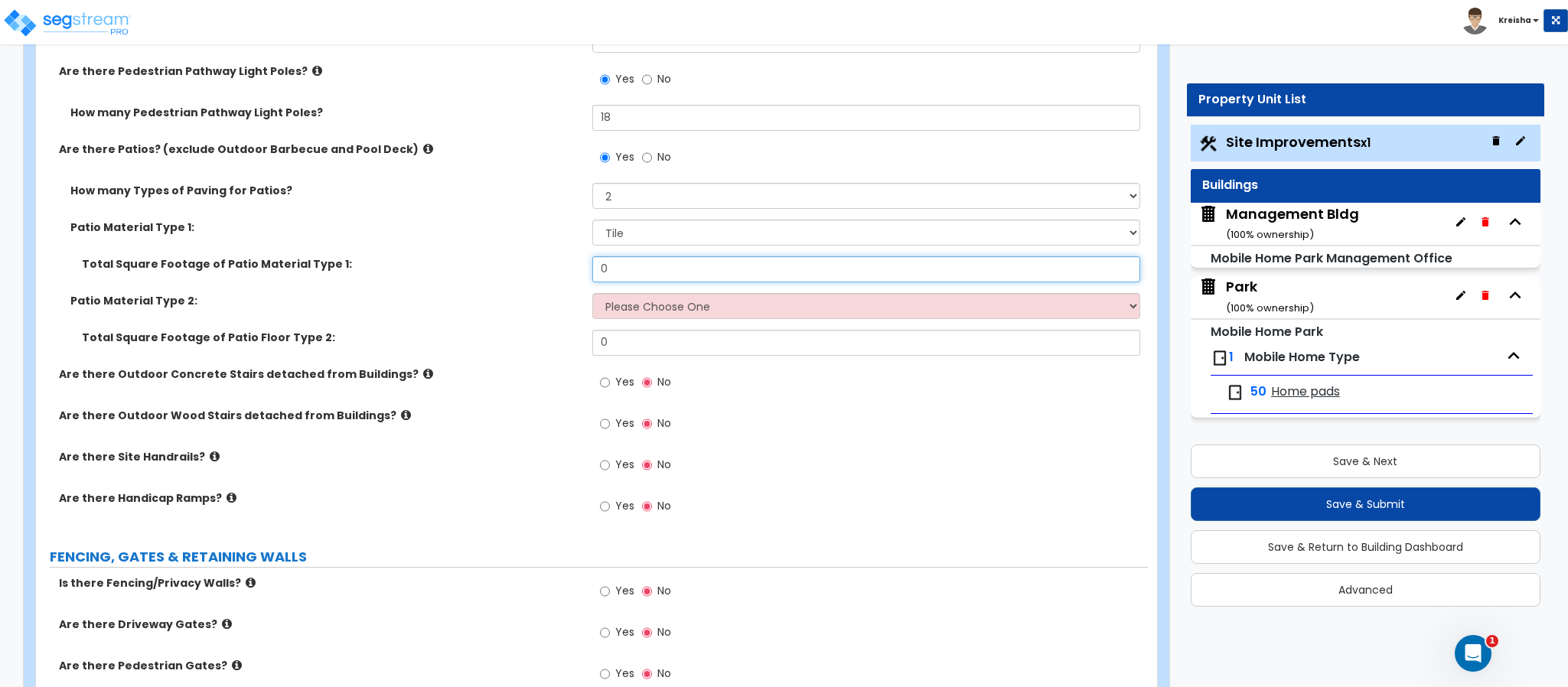
click at [642, 276] on input "0" at bounding box center [866, 269] width 548 height 26
type input "468"
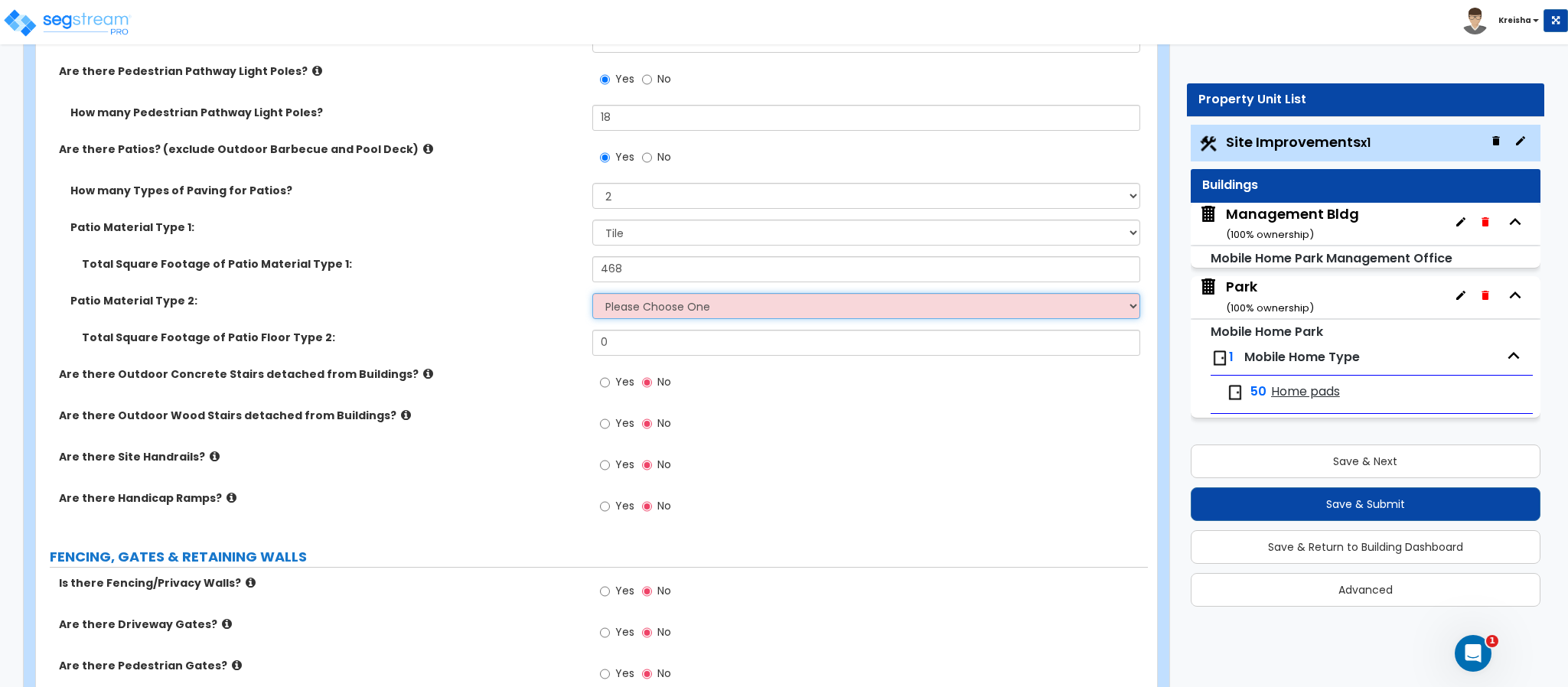
click at [623, 319] on select "Please Choose One Bare Concrete Stamped Concrete Brick Pavers Stone Pavers Tile…" at bounding box center [866, 306] width 548 height 26
select select "6"
click at [592, 296] on select "Please Choose One Bare Concrete Stamped Concrete Brick Pavers Stone Pavers Tile…" at bounding box center [866, 306] width 548 height 26
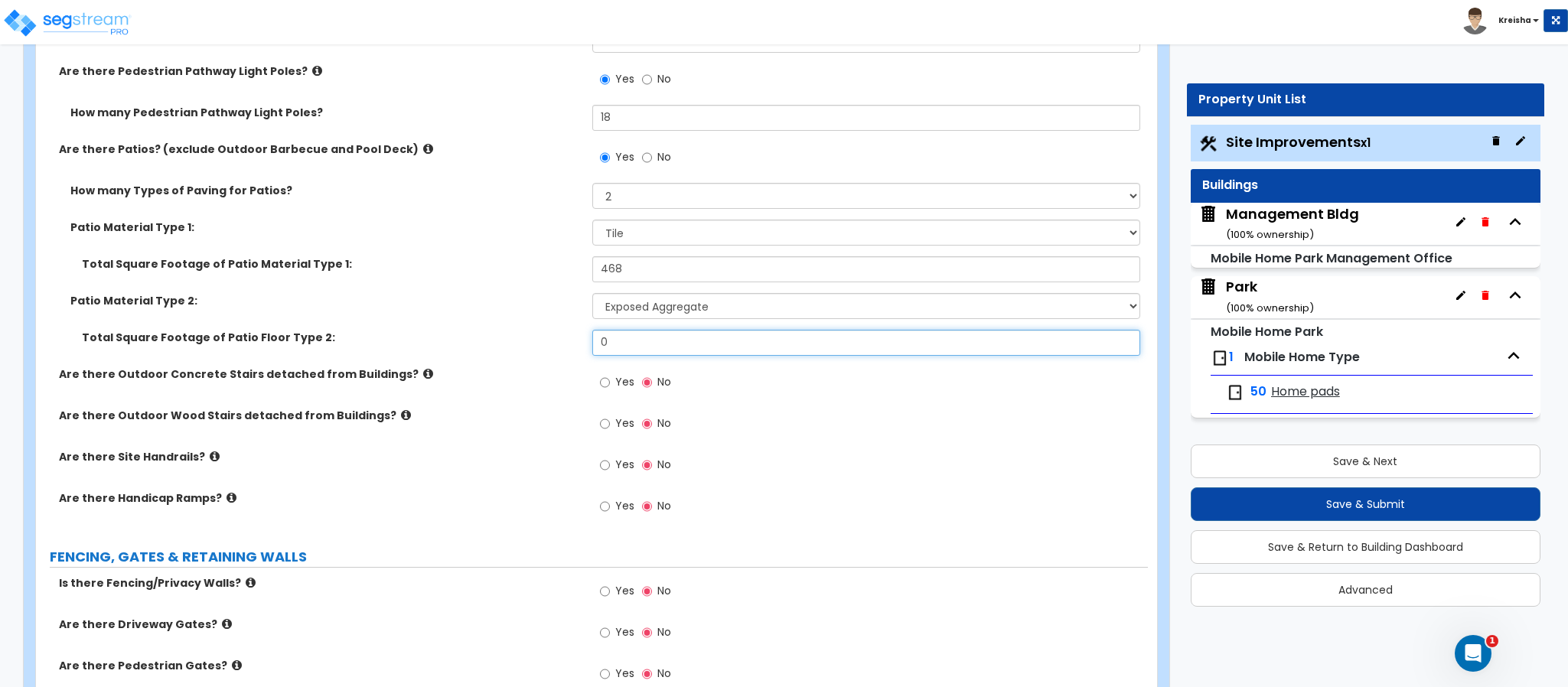
click at [661, 339] on input "0" at bounding box center [866, 343] width 548 height 26
type input "5"
type input "4"
type input "146"
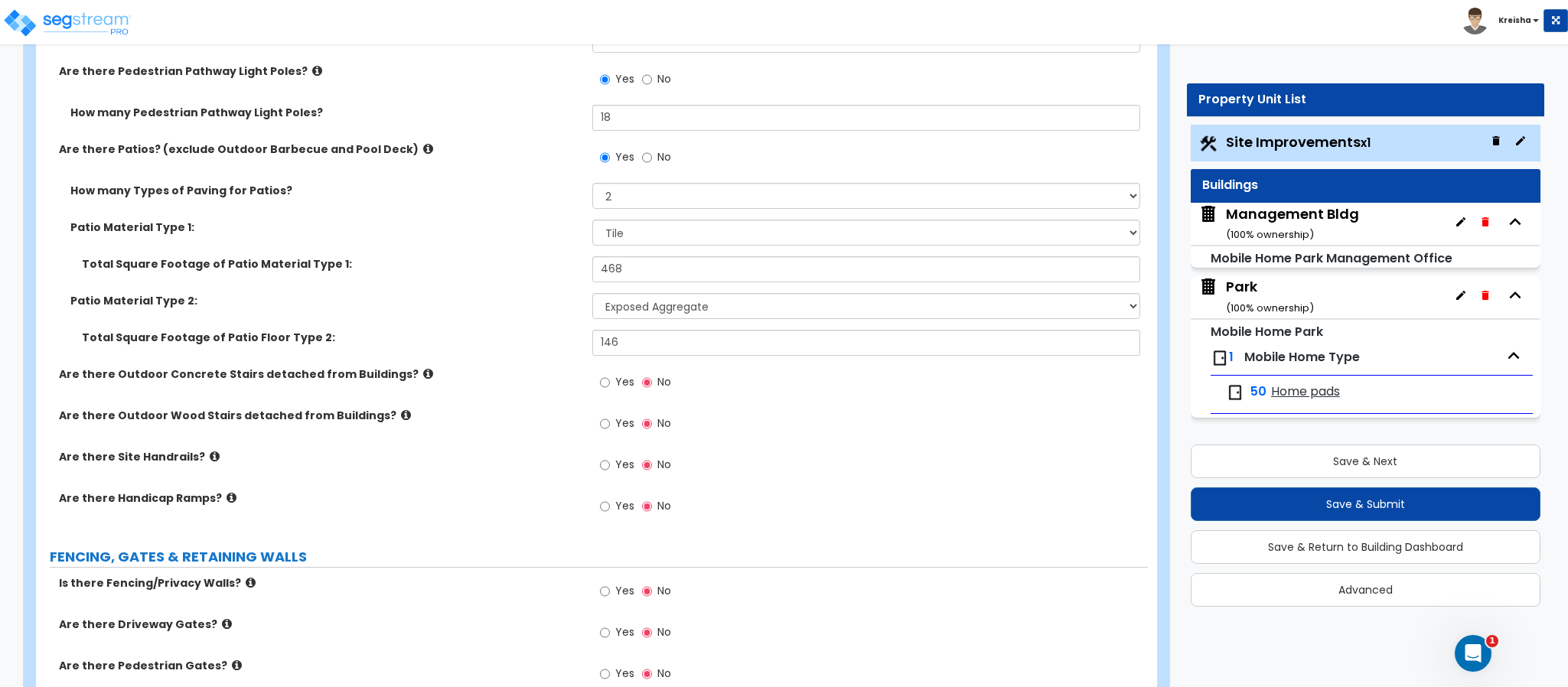
click at [620, 377] on span "Yes" at bounding box center [624, 381] width 19 height 16
click at [610, 377] on input "Yes" at bounding box center [604, 382] width 10 height 16
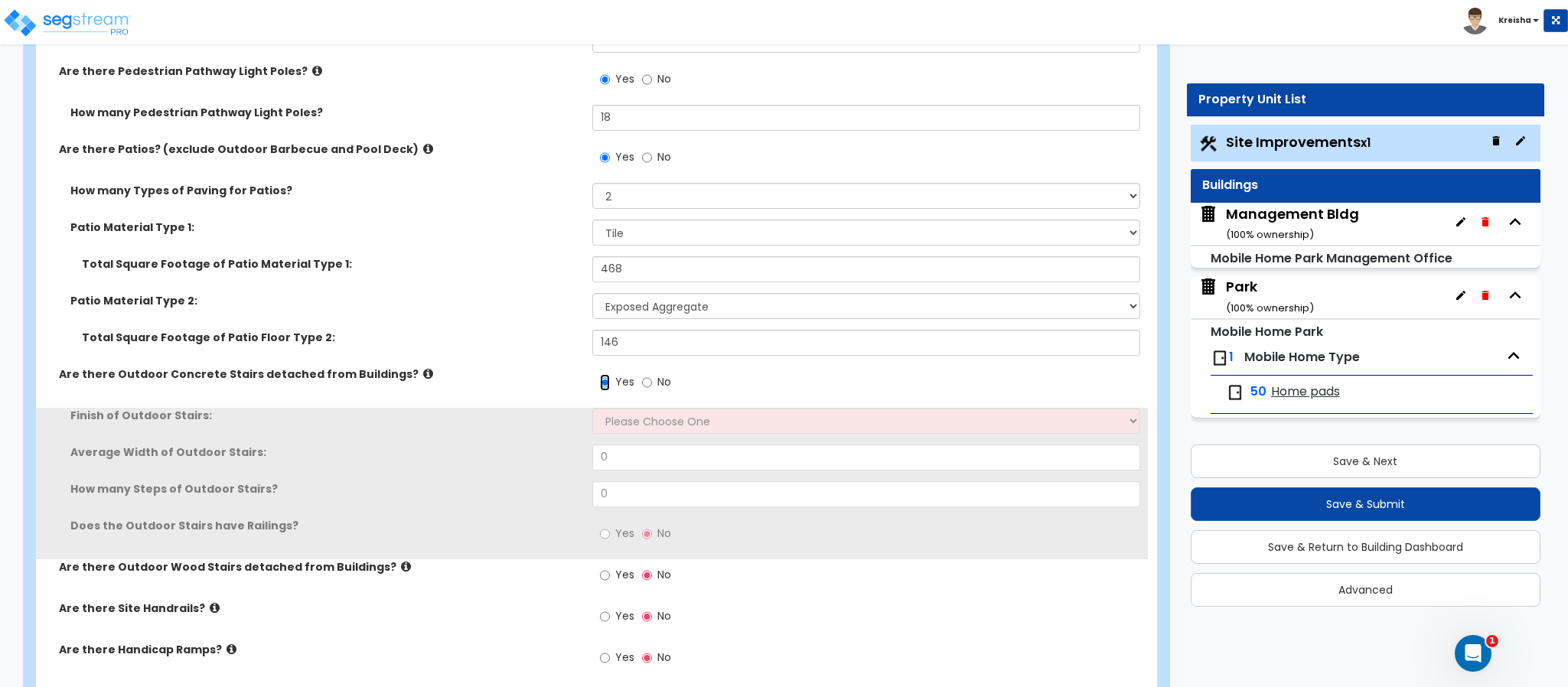
scroll to position [2714, 0]
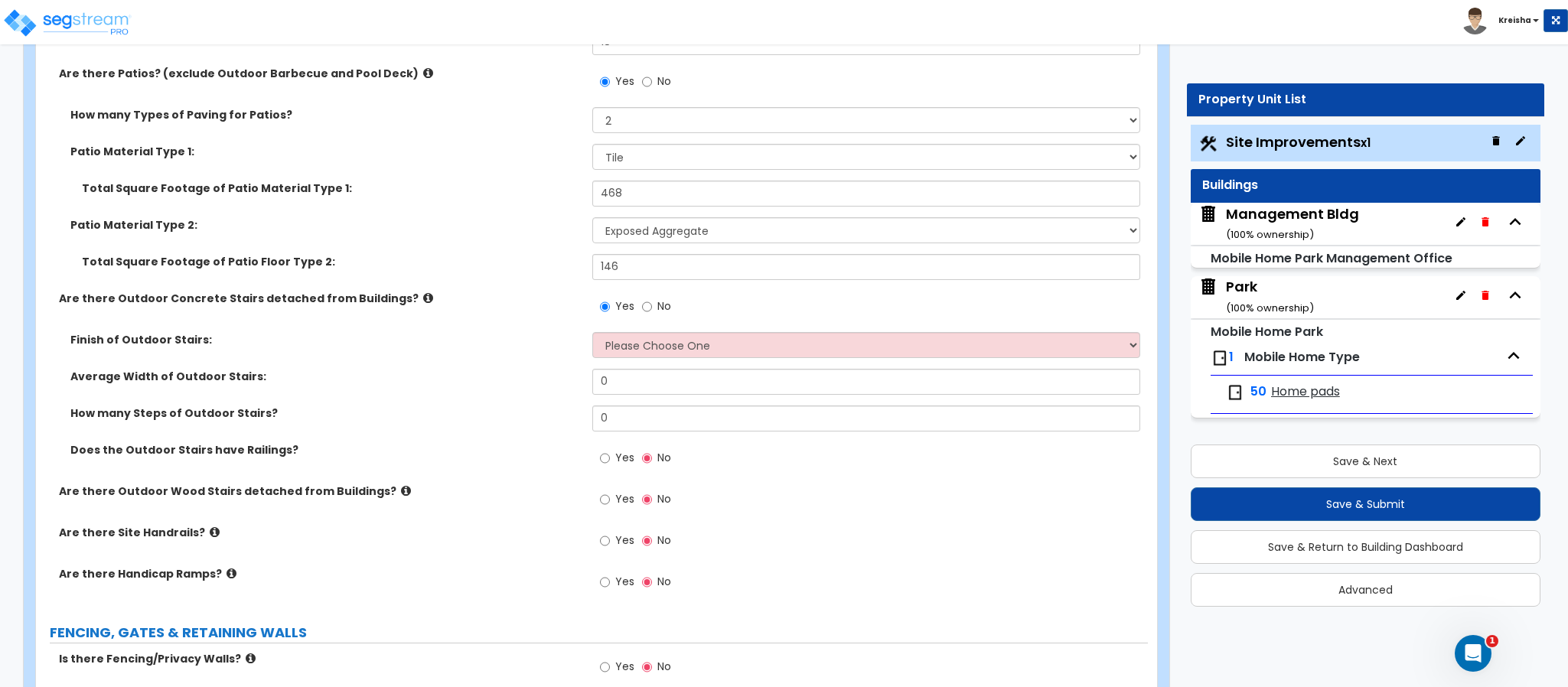
click at [652, 306] on label "No" at bounding box center [656, 309] width 29 height 26
click at [652, 306] on input "No" at bounding box center [647, 306] width 10 height 16
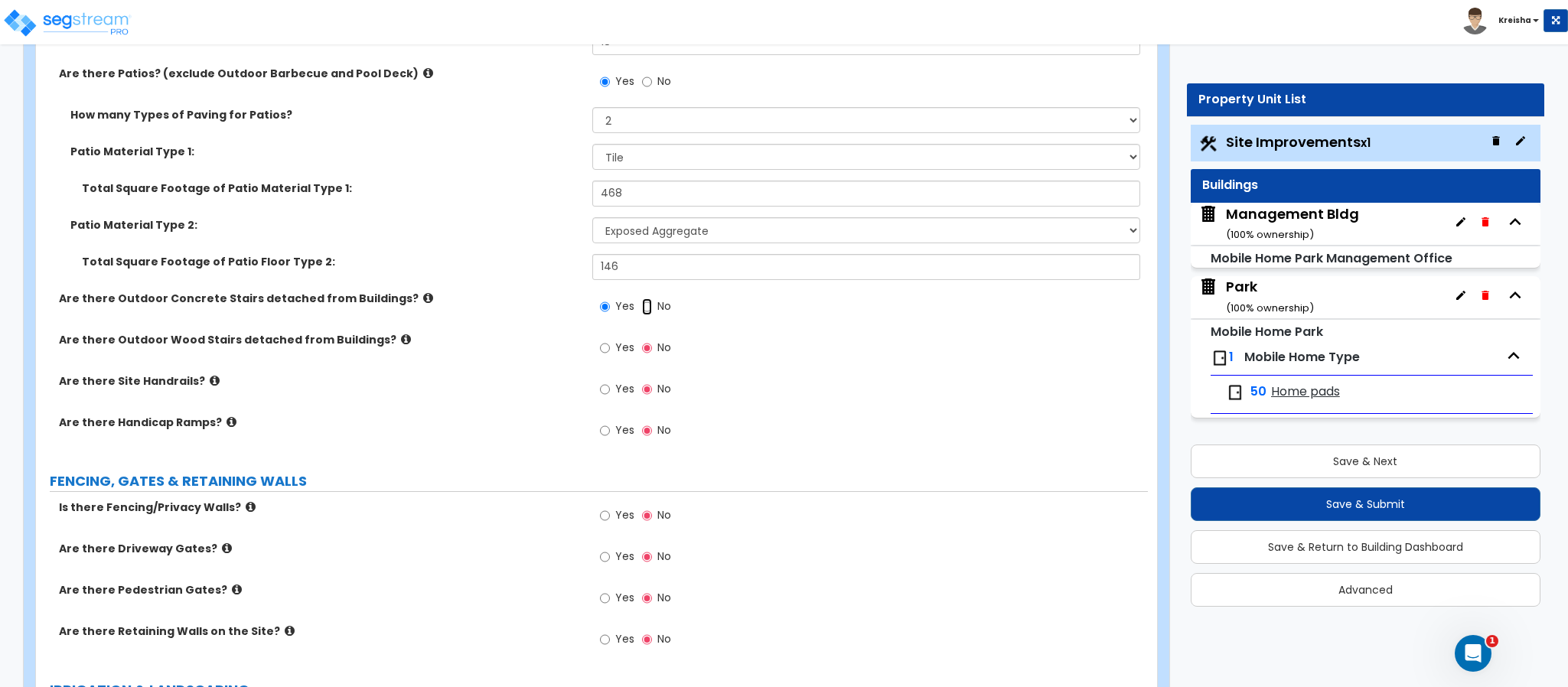
radio input "false"
radio input "true"
click at [610, 353] on label "Yes" at bounding box center [617, 350] width 35 height 26
click at [610, 353] on input "Yes" at bounding box center [604, 348] width 10 height 16
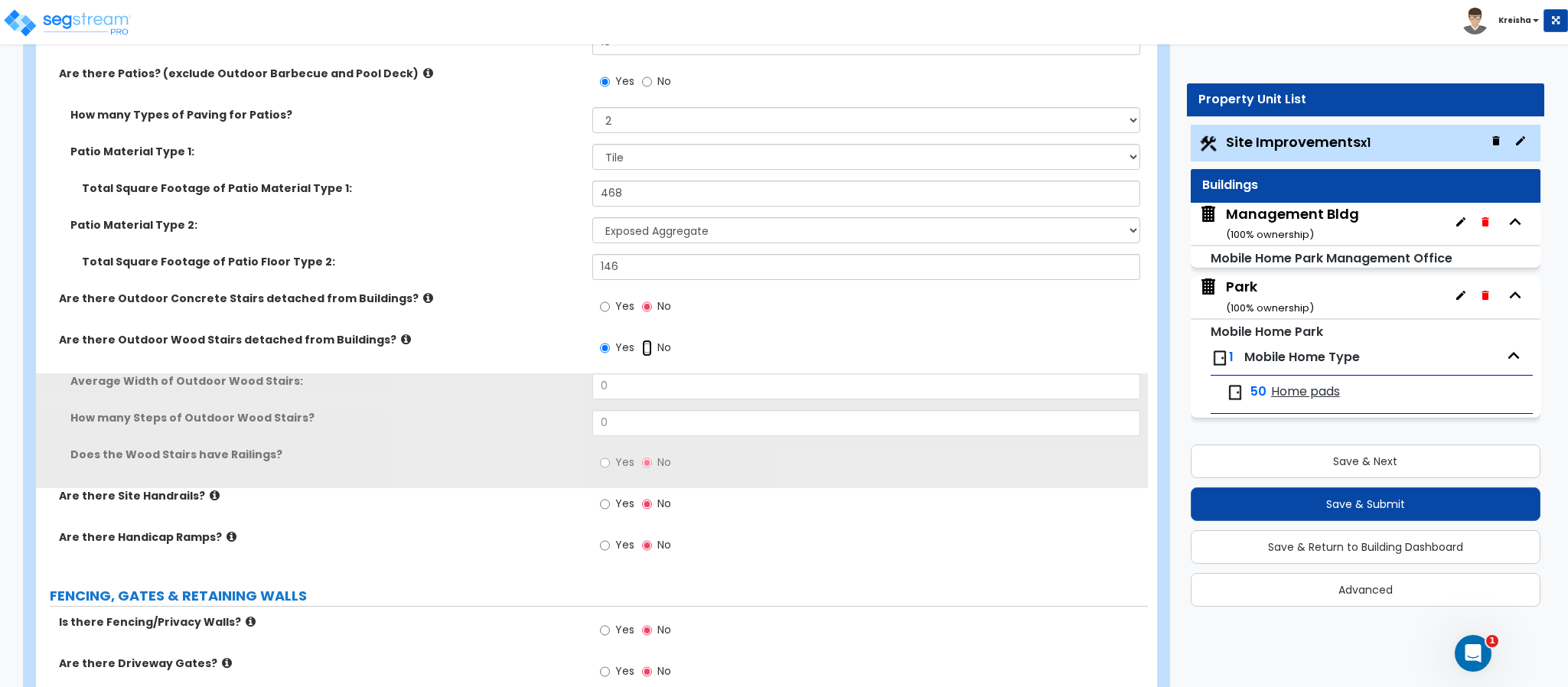
click at [642, 356] on input "No" at bounding box center [647, 348] width 10 height 16
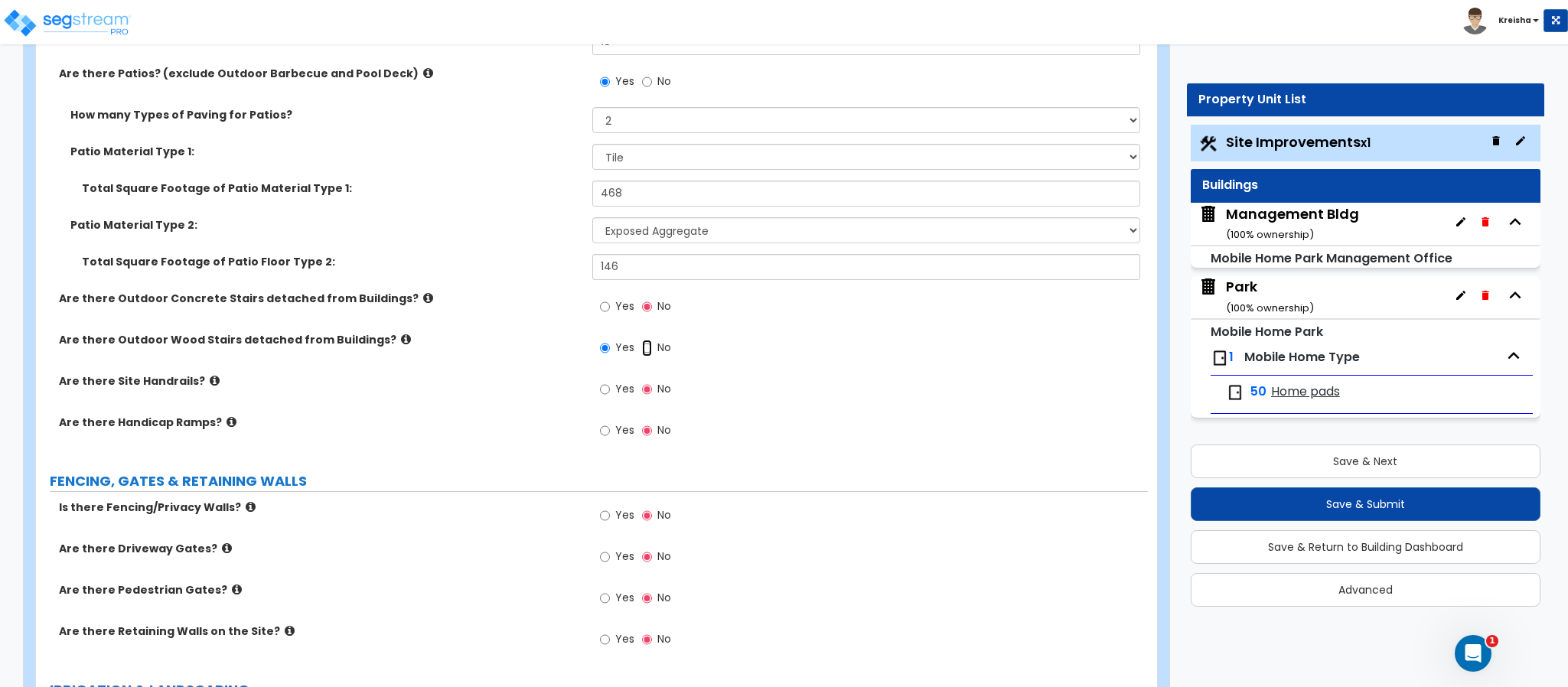
radio input "false"
radio input "true"
click at [609, 379] on div "Yes No" at bounding box center [635, 390] width 86 height 35
click at [610, 389] on label "Yes" at bounding box center [617, 391] width 35 height 26
click at [610, 389] on input "Yes" at bounding box center [604, 390] width 10 height 16
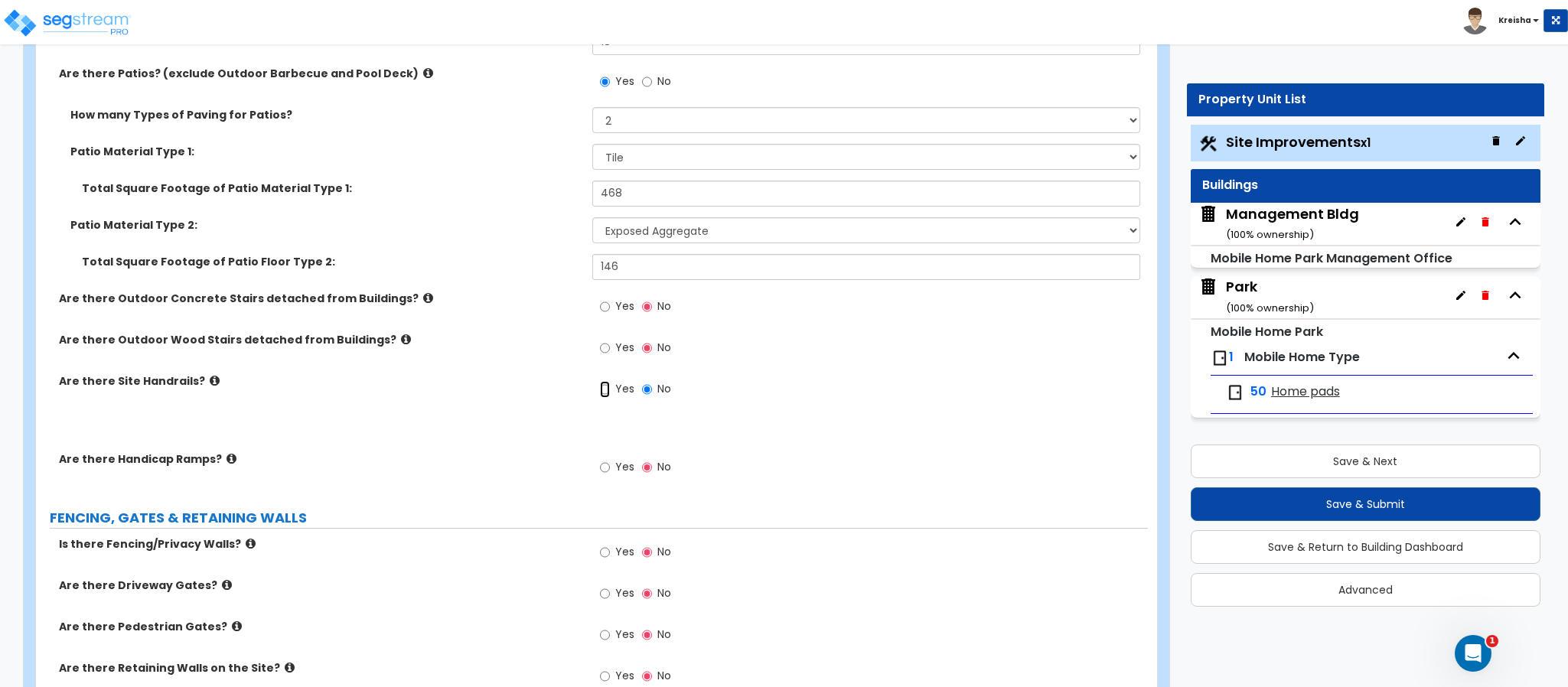
radio input "true"
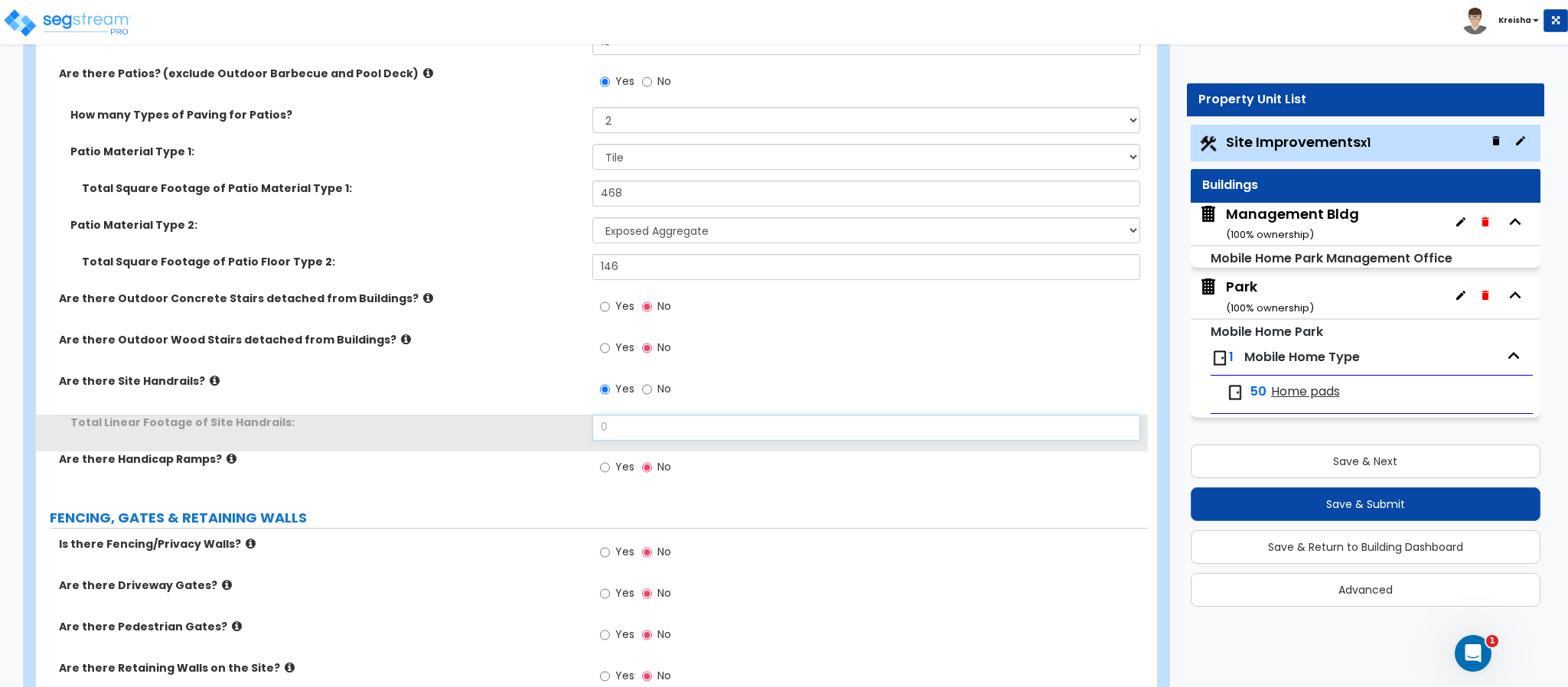
click at [614, 425] on input "0" at bounding box center [866, 428] width 548 height 26
click at [614, 426] on input "0" at bounding box center [866, 428] width 548 height 26
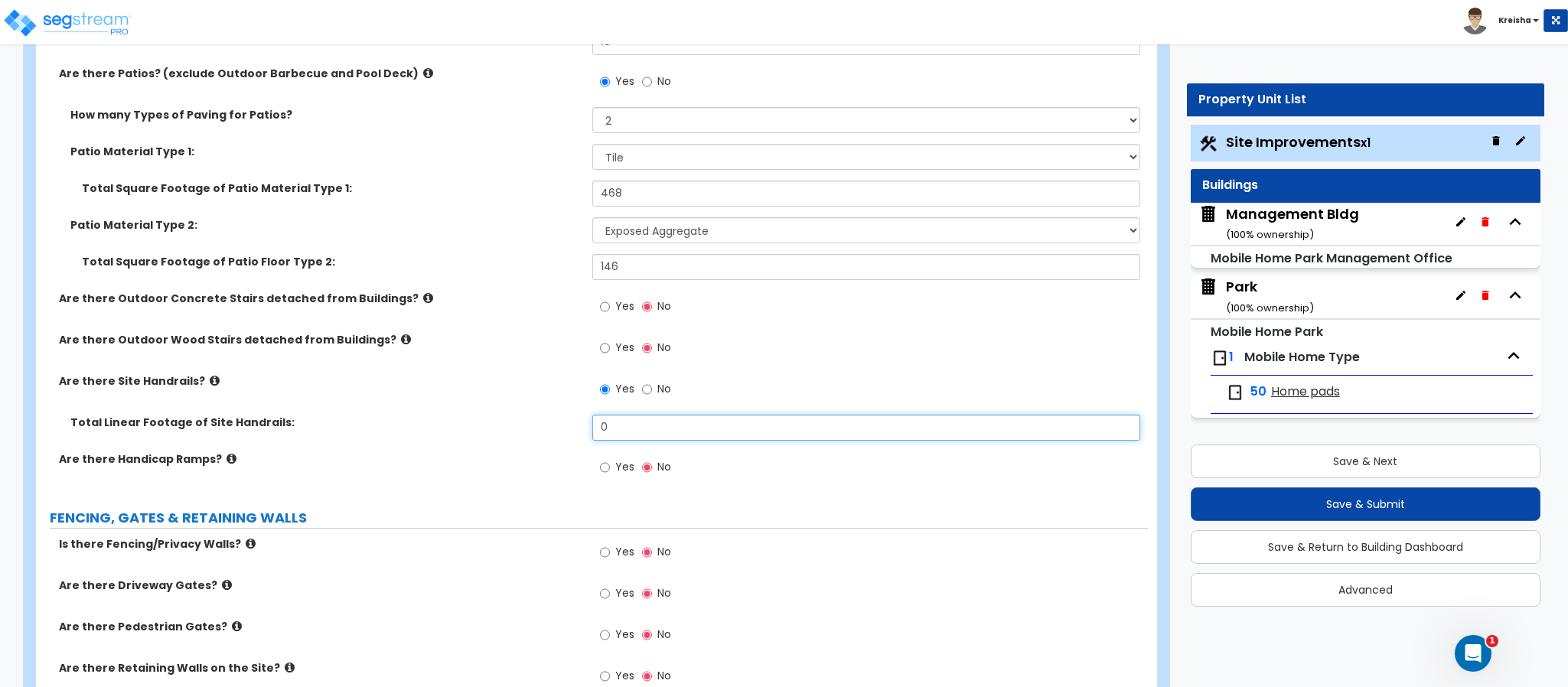
click at [614, 423] on input "0" at bounding box center [866, 428] width 548 height 26
type input "8"
type input "136"
drag, startPoint x: 611, startPoint y: 462, endPoint x: 583, endPoint y: 451, distance: 30.1
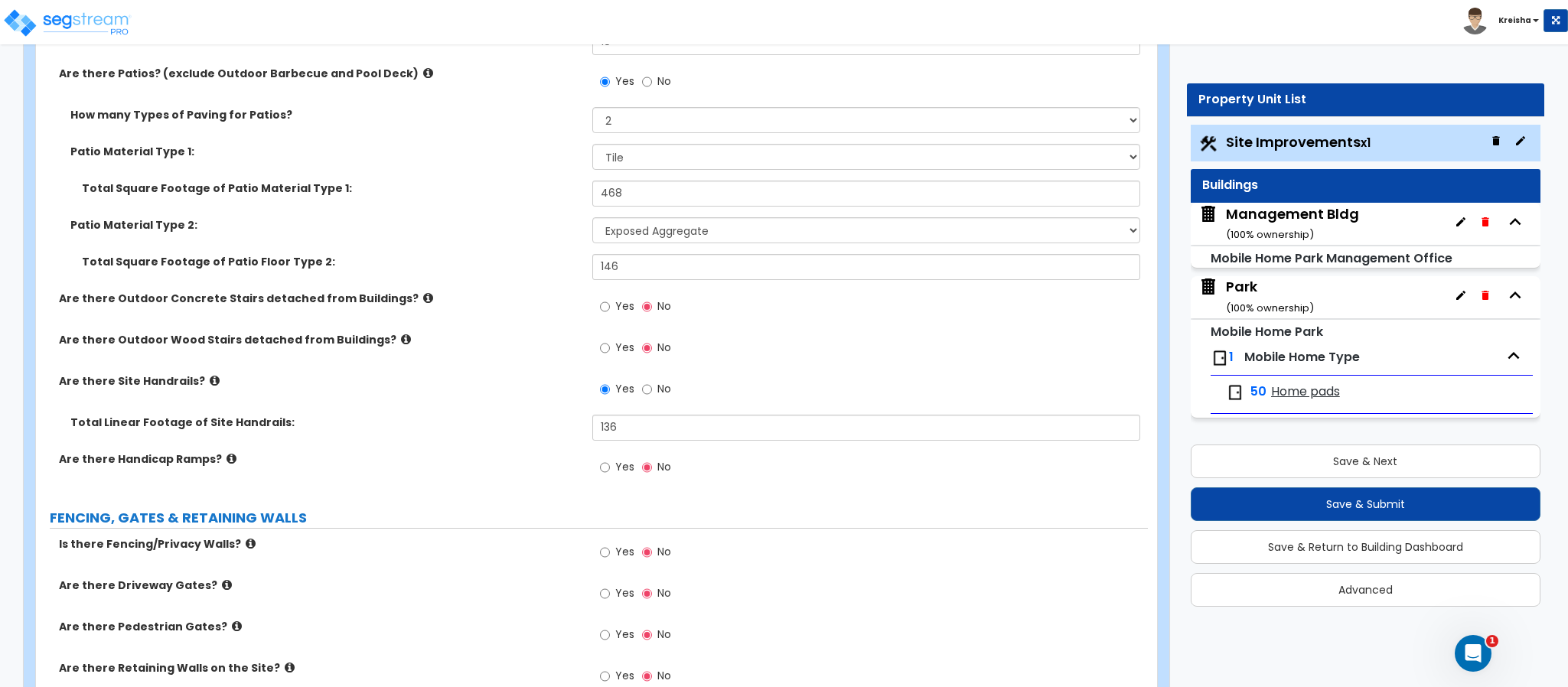
click at [611, 461] on label "Yes" at bounding box center [617, 470] width 35 height 26
click at [610, 461] on input "Yes" at bounding box center [604, 467] width 10 height 16
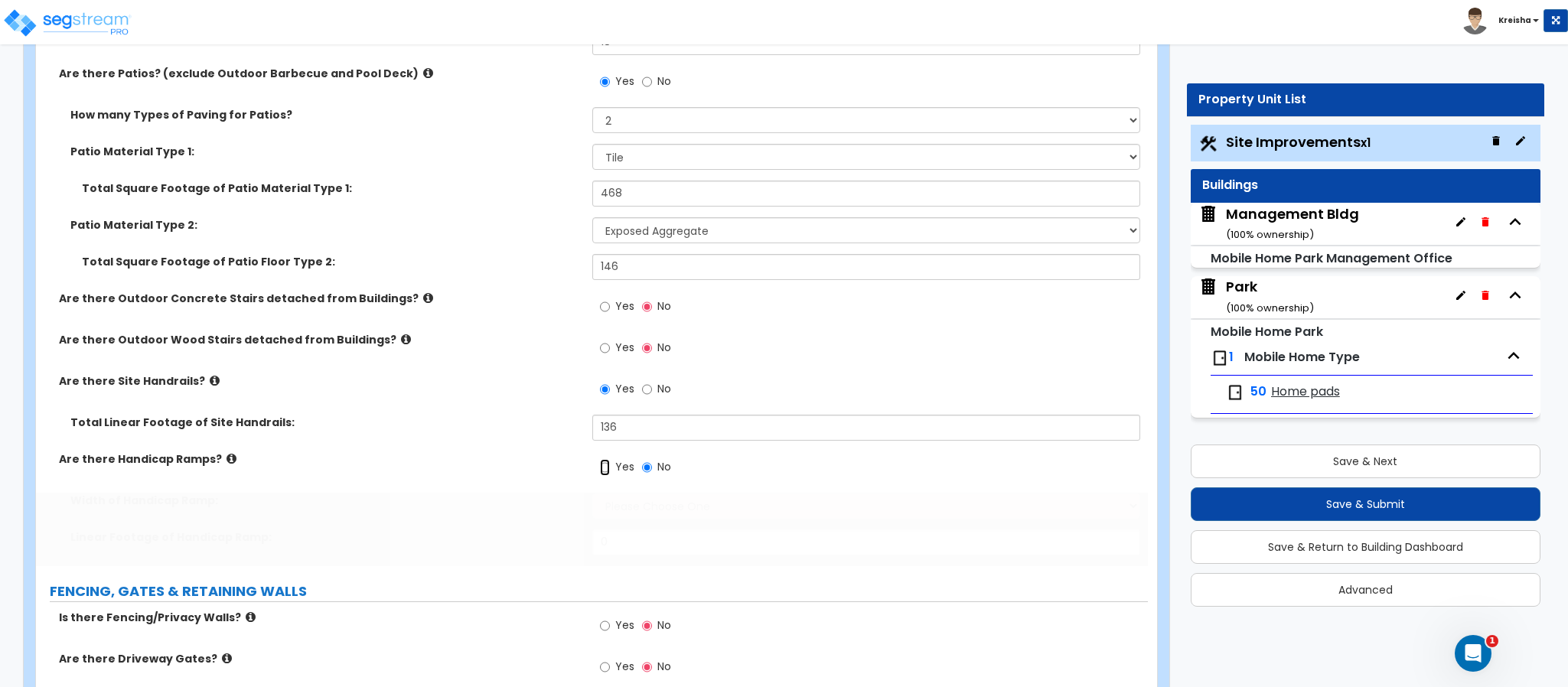
radio input "true"
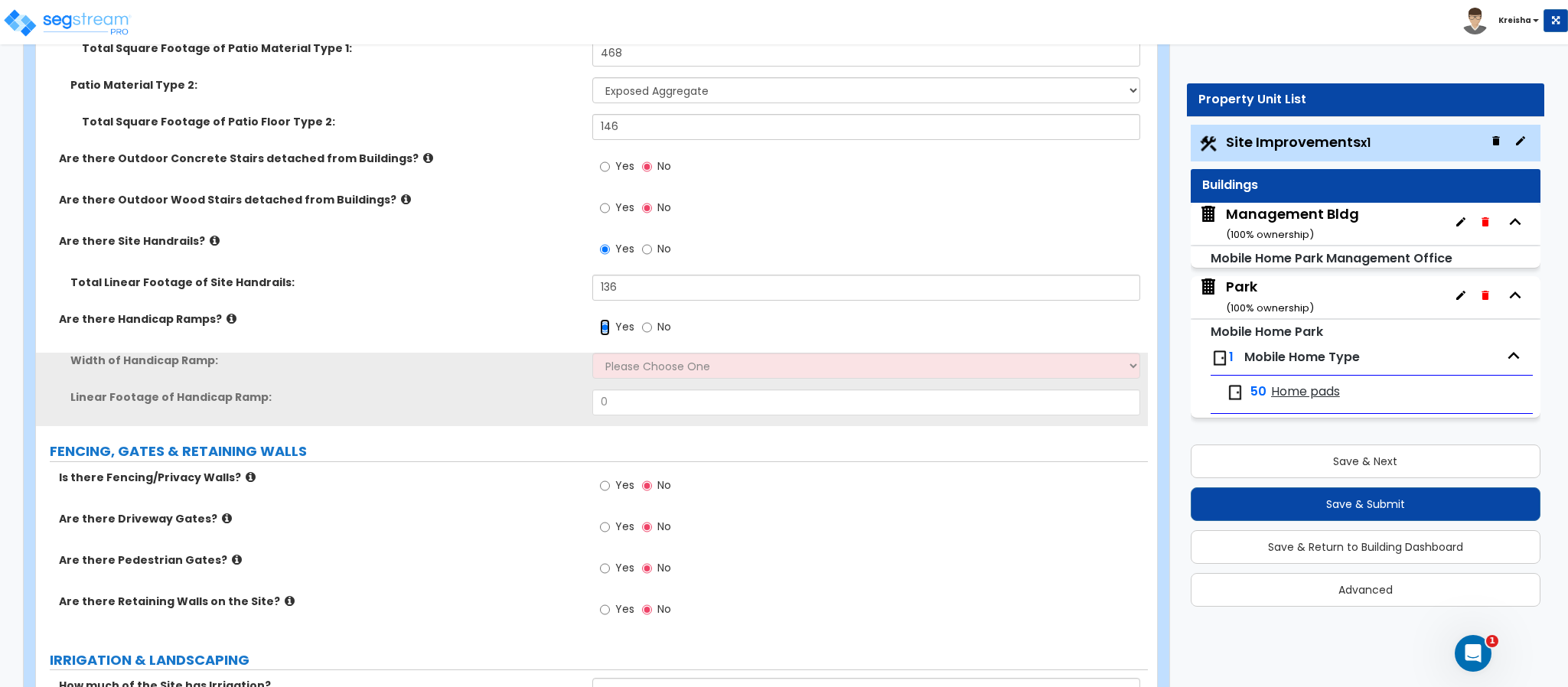
scroll to position [2943, 0]
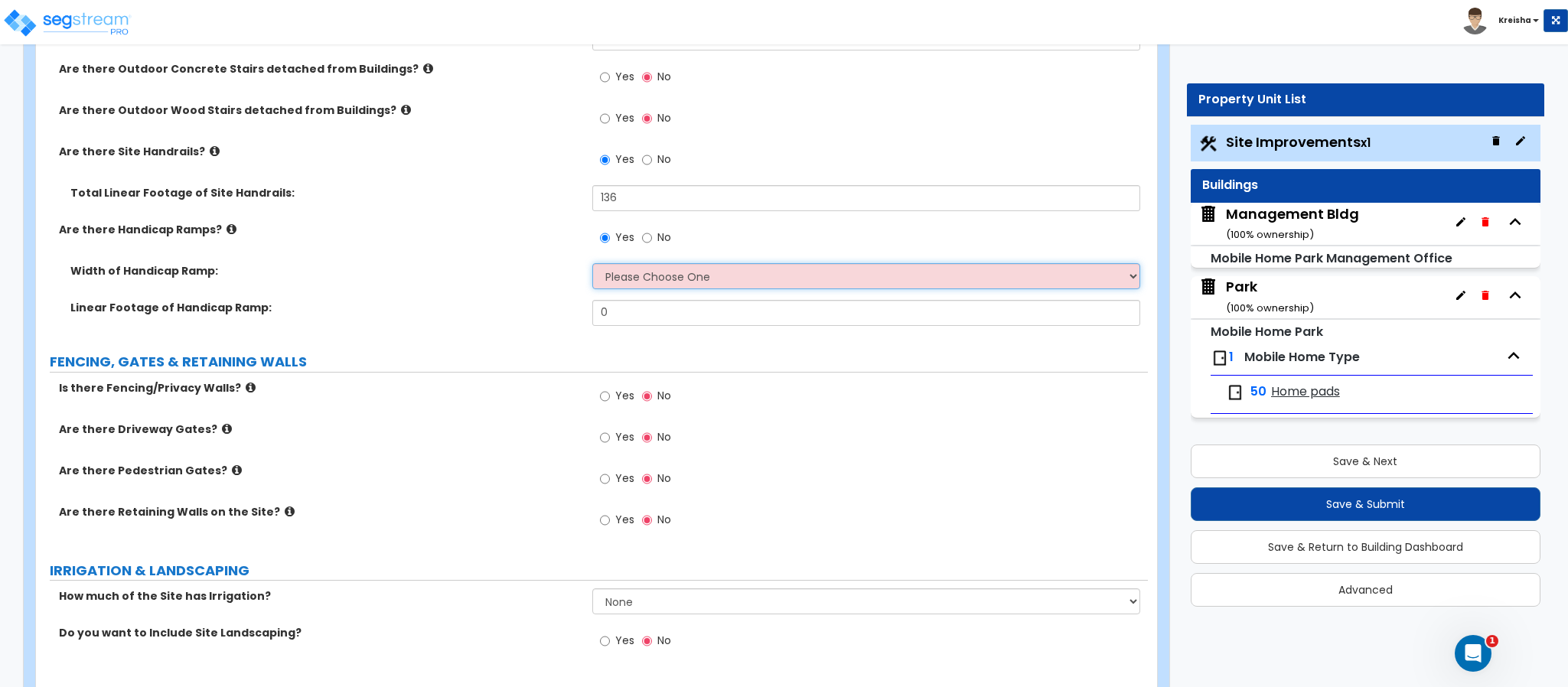
click at [639, 278] on select "Please Choose One 3' width 5' width" at bounding box center [866, 277] width 548 height 26
select select "1"
click at [592, 264] on select "Please Choose One 3' width 5' width" at bounding box center [866, 277] width 548 height 26
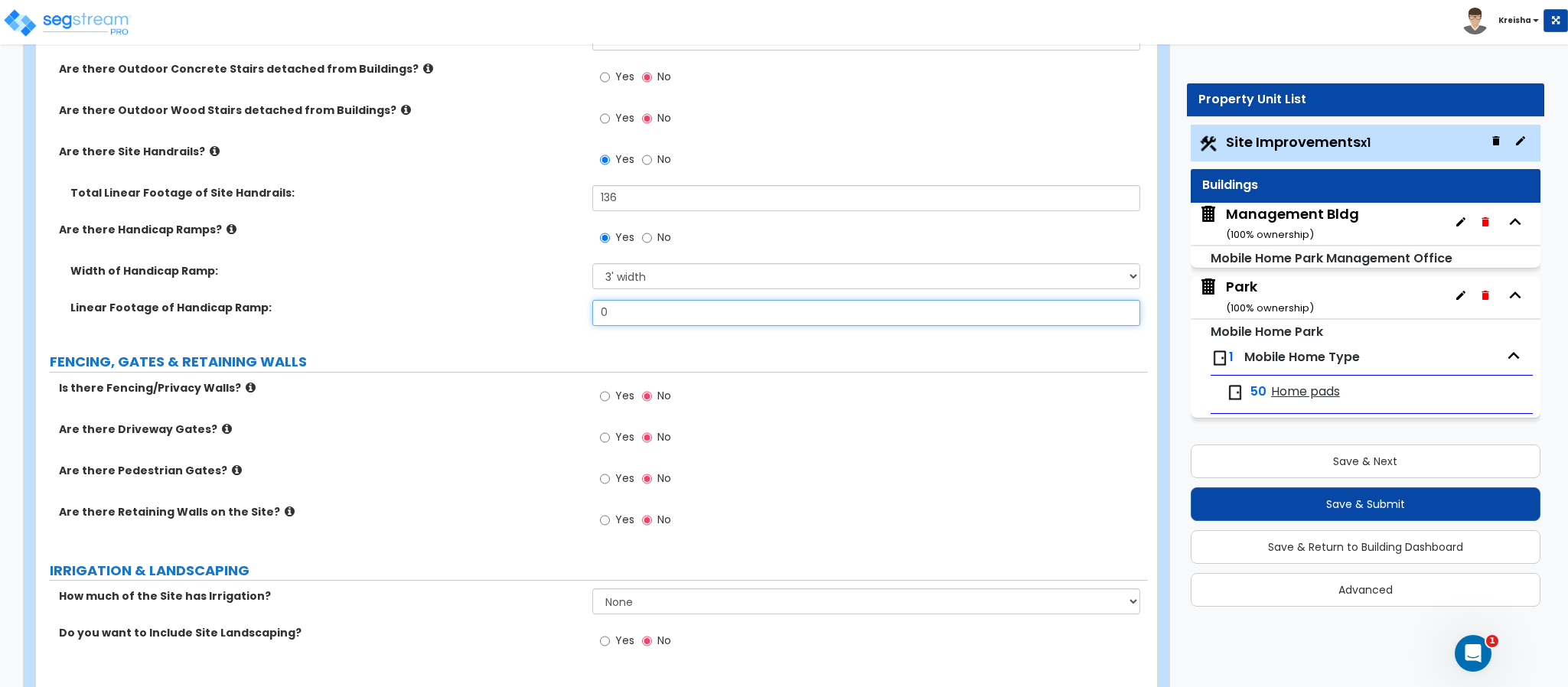
click at [651, 329] on div "Linear Footage of Handicap Ramp: 0" at bounding box center [592, 318] width 1112 height 37
click at [647, 312] on input "0" at bounding box center [866, 313] width 548 height 26
type input "1"
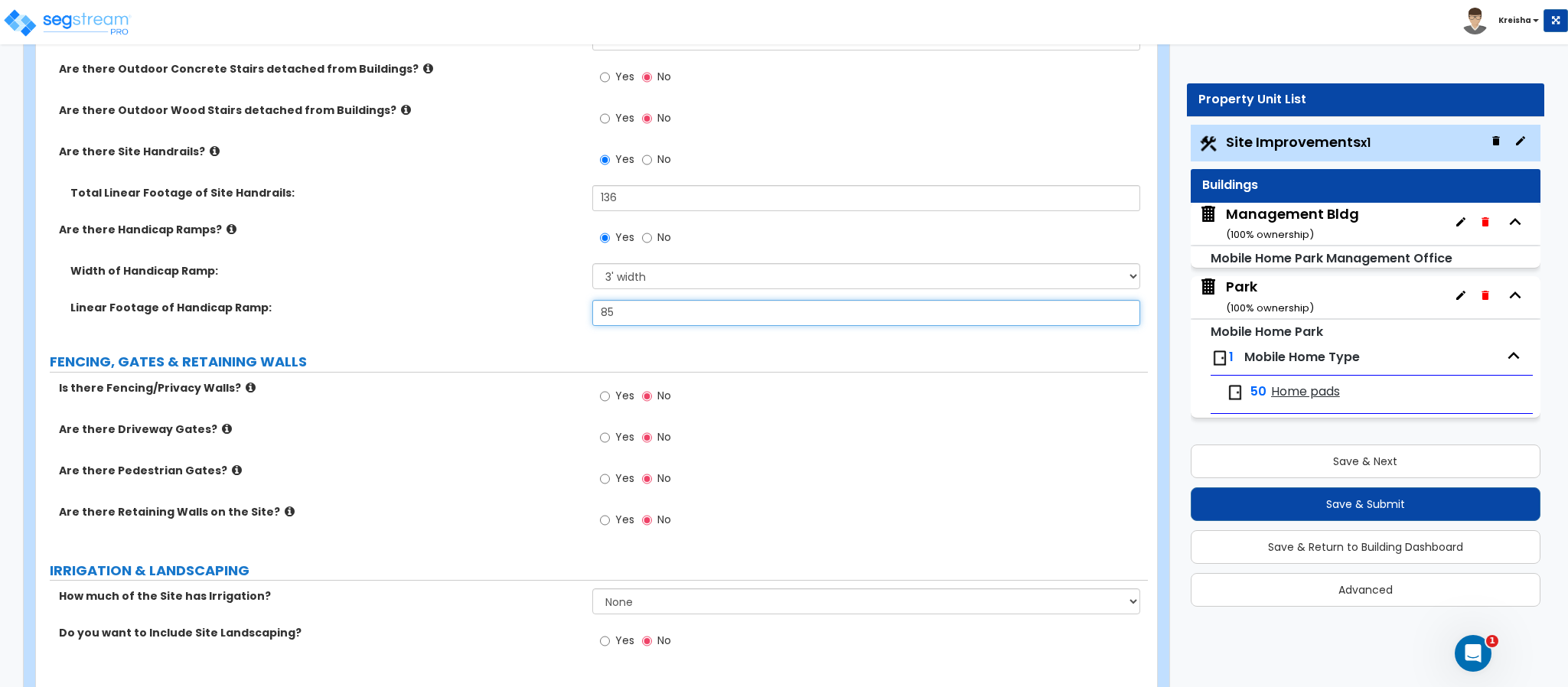
type input "85"
click at [629, 389] on label "Yes" at bounding box center [617, 398] width 35 height 26
click at [610, 389] on input "Yes" at bounding box center [604, 396] width 10 height 16
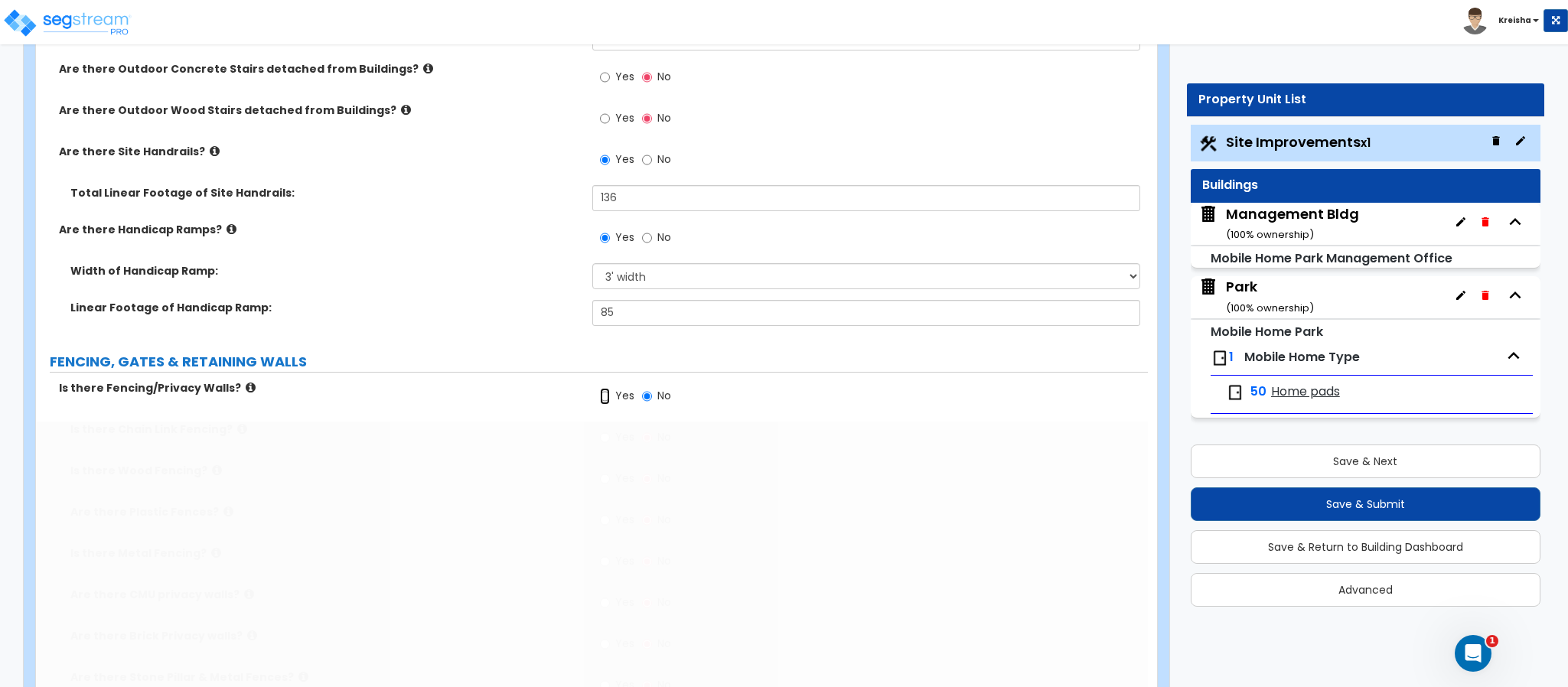
radio input "true"
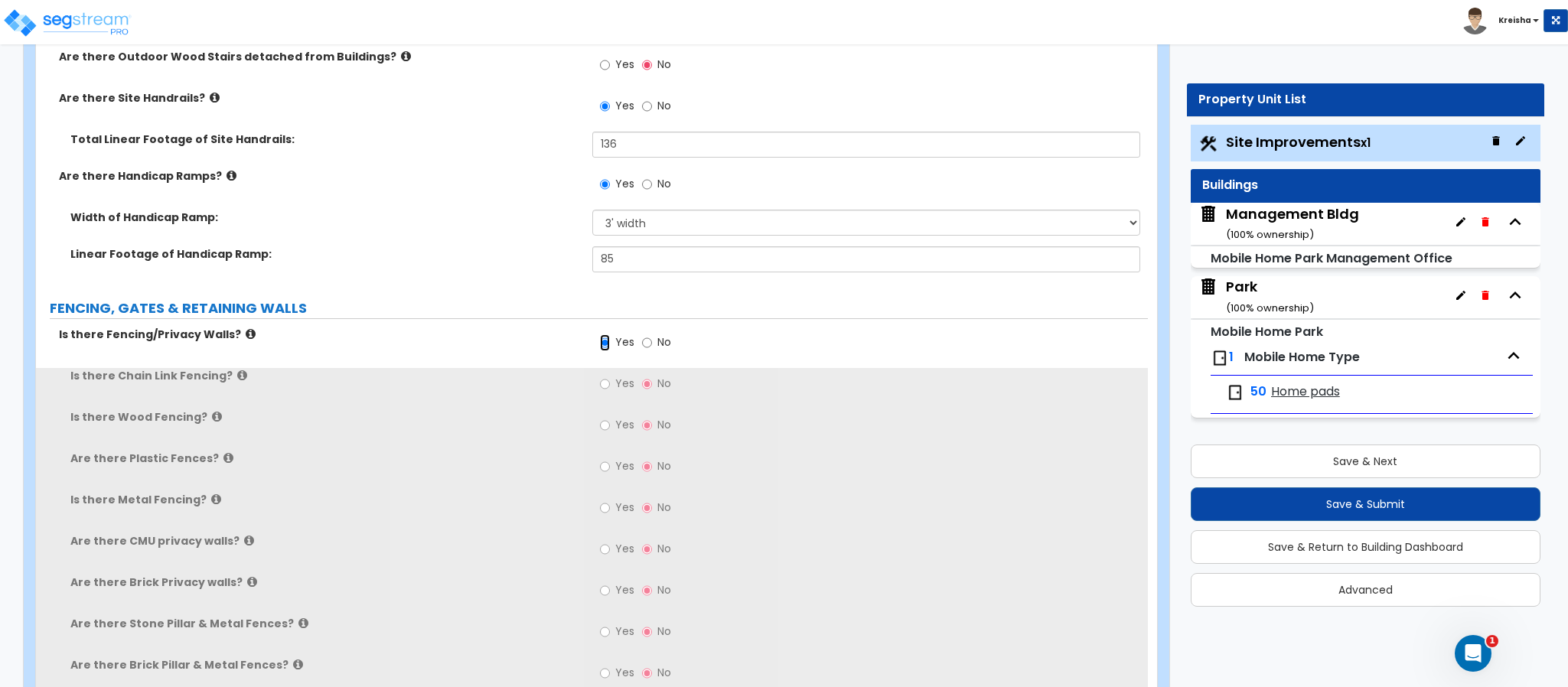
scroll to position [3173, 0]
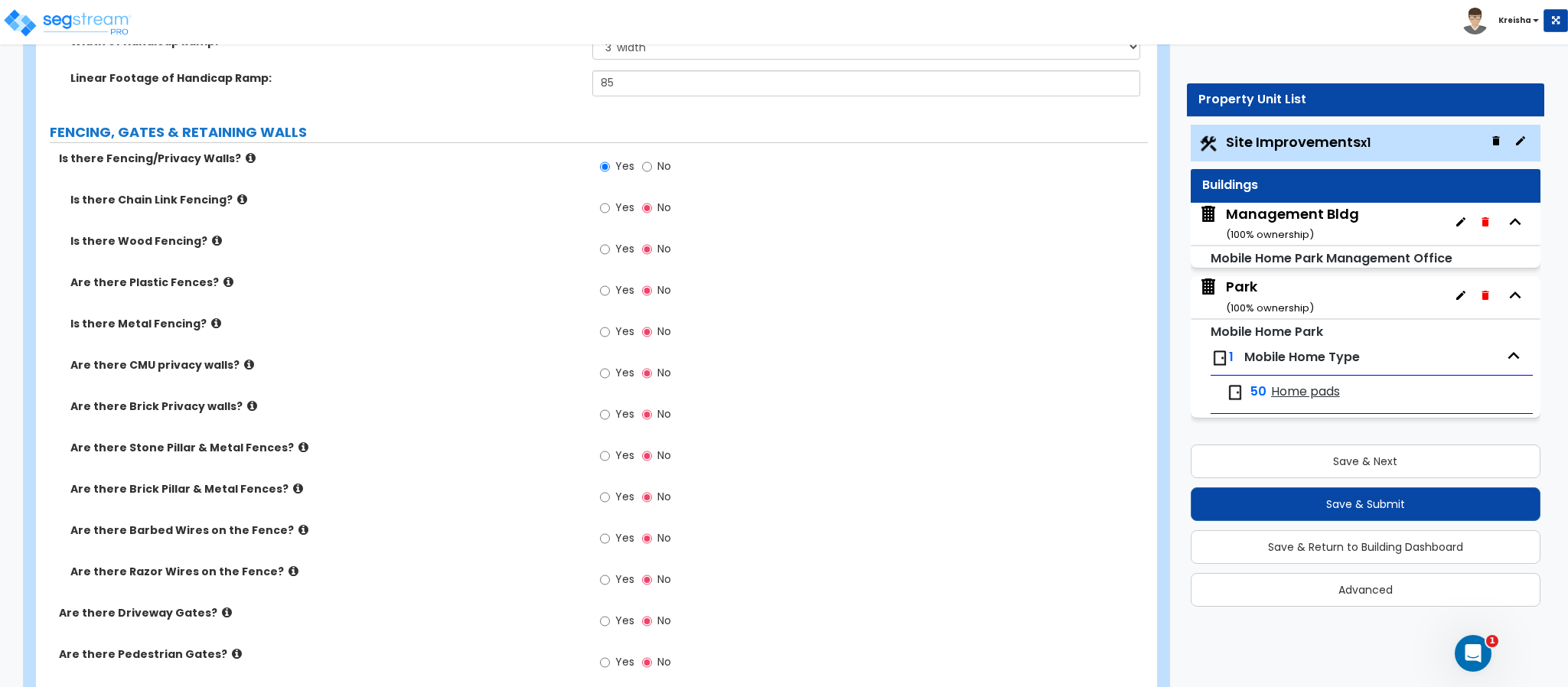
click at [621, 210] on span "Yes" at bounding box center [624, 208] width 19 height 16
click at [610, 210] on input "Yes" at bounding box center [604, 208] width 10 height 16
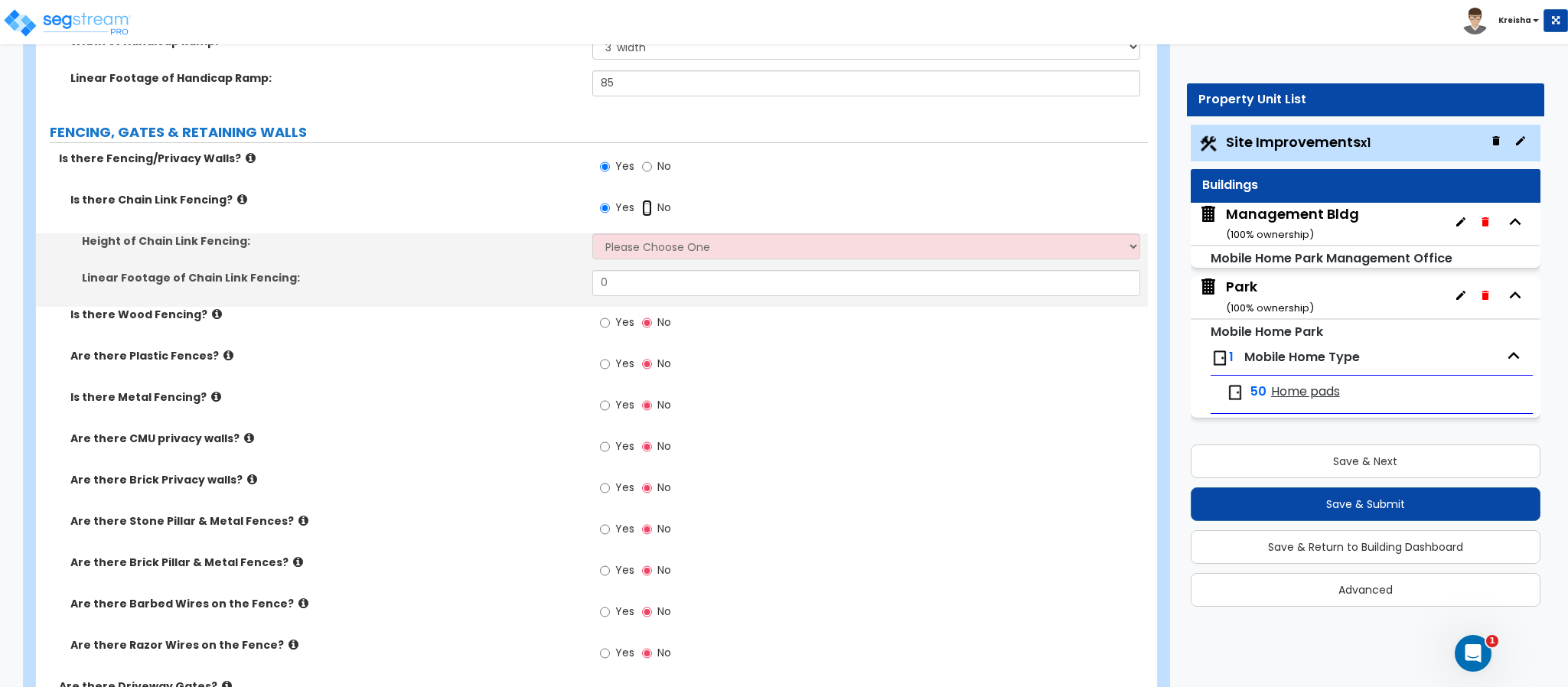
click at [643, 211] on input "No" at bounding box center [647, 208] width 10 height 16
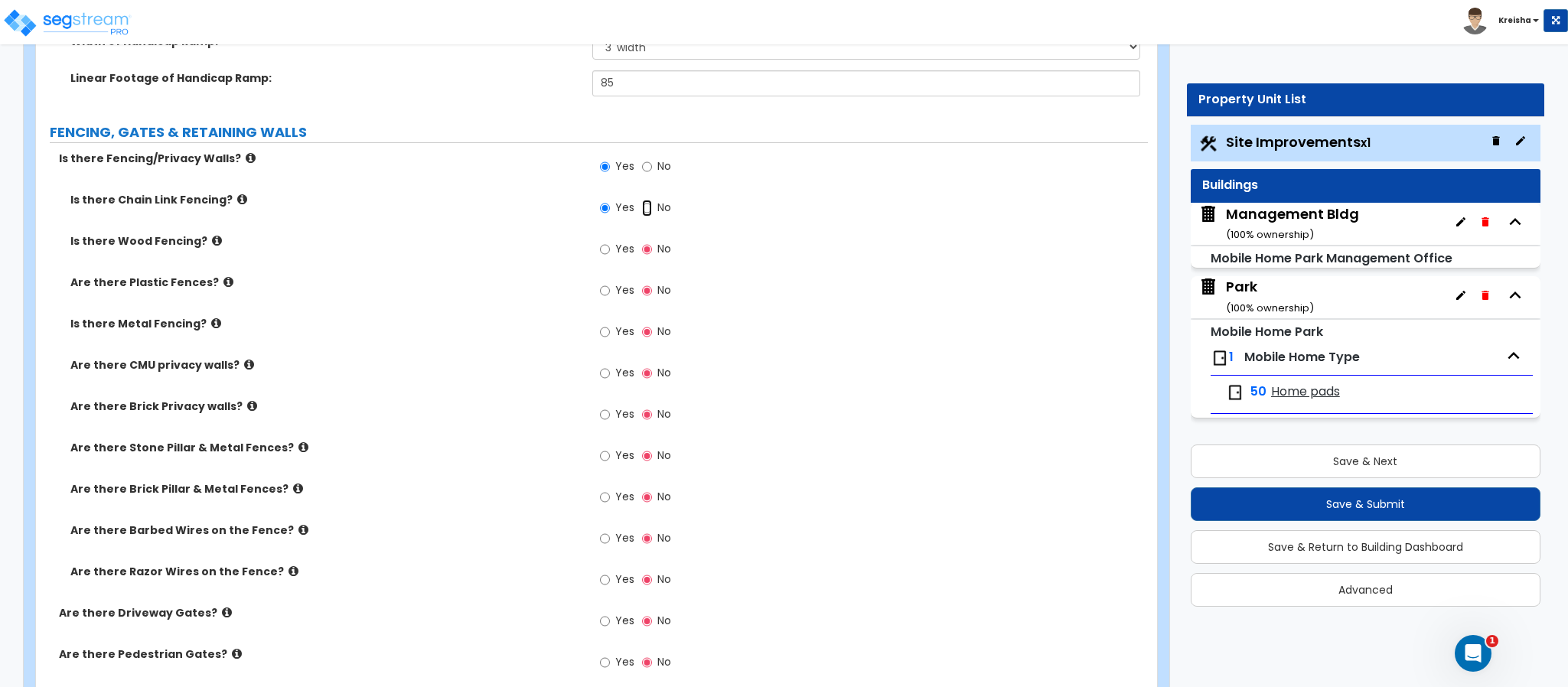
radio input "false"
radio input "true"
click at [623, 260] on label "Yes" at bounding box center [617, 251] width 35 height 26
click at [610, 258] on input "Yes" at bounding box center [604, 250] width 10 height 16
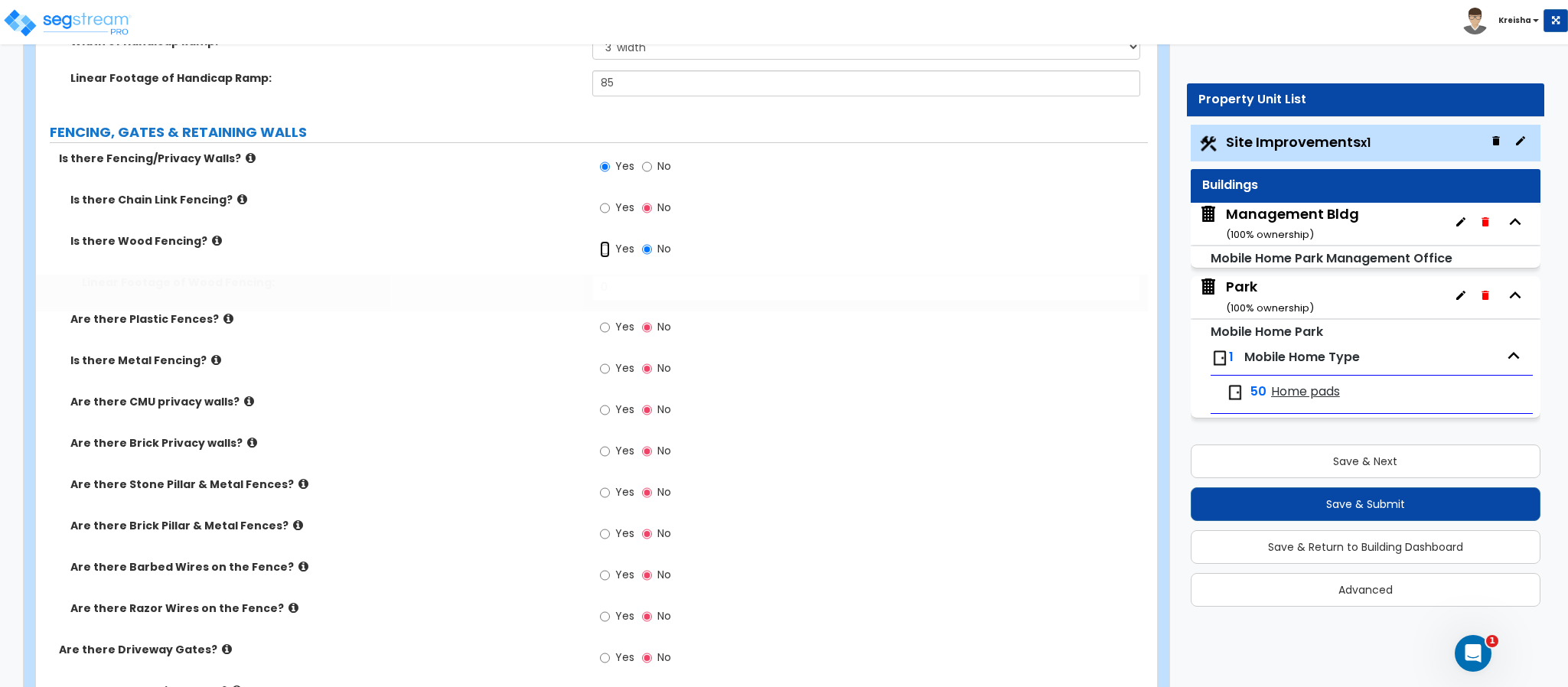
radio input "true"
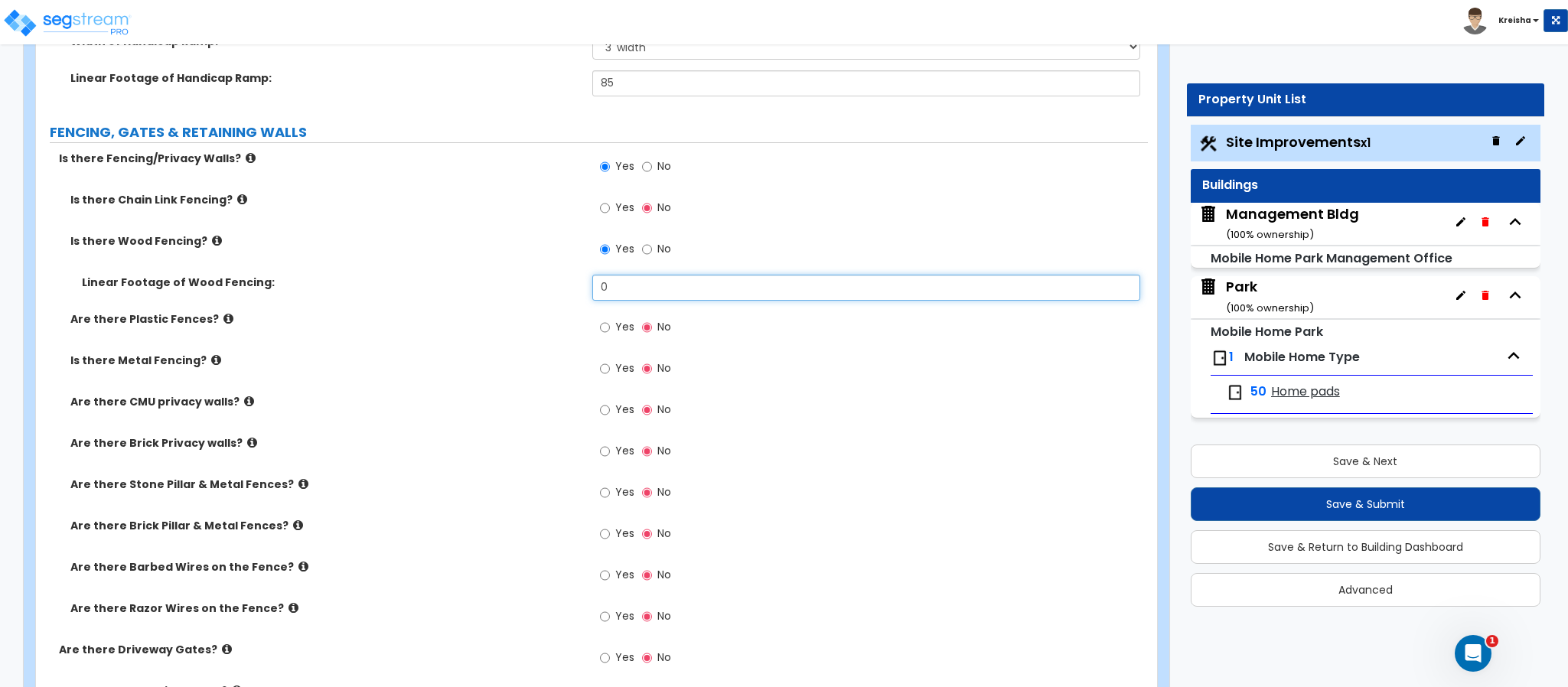
click at [628, 283] on input "0" at bounding box center [866, 288] width 548 height 26
type input "137"
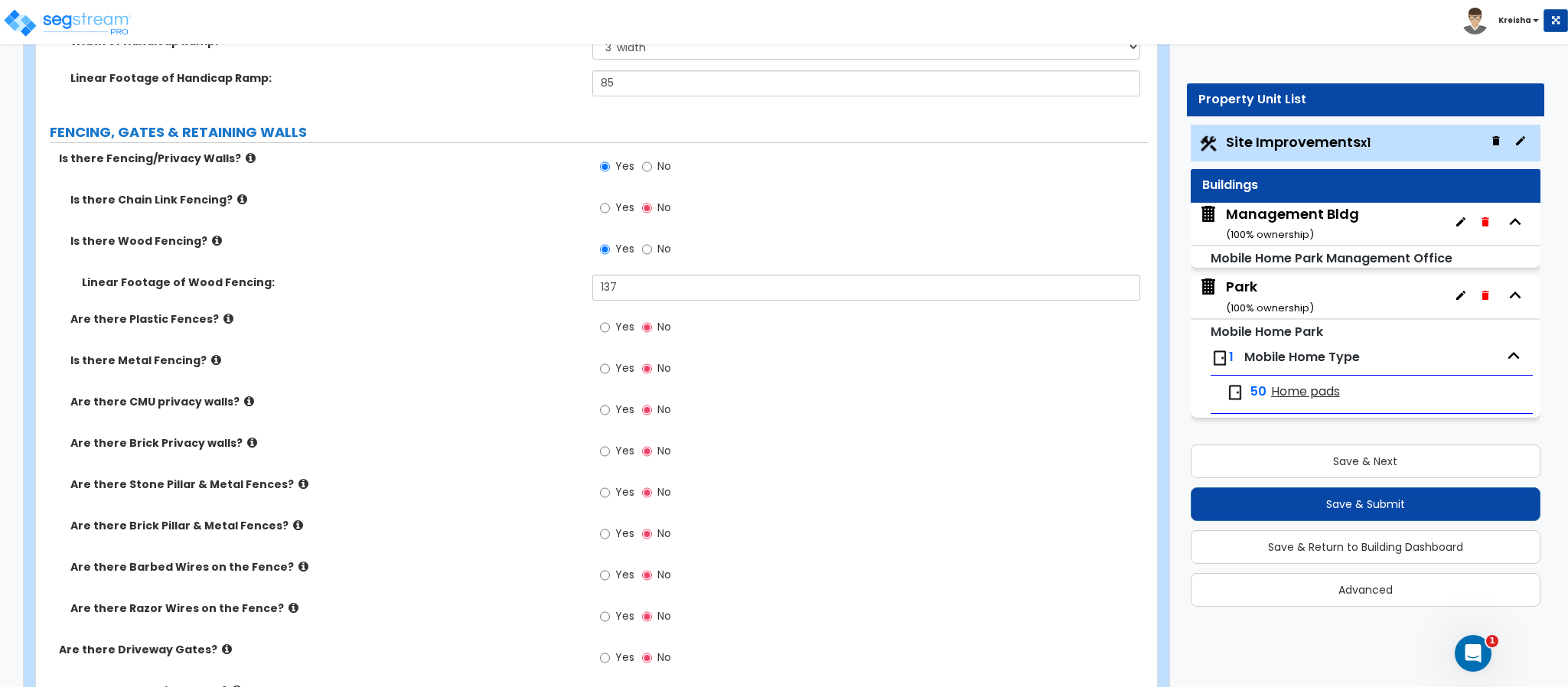
click at [616, 319] on label "Yes" at bounding box center [617, 329] width 35 height 26
click at [610, 319] on input "Yes" at bounding box center [604, 327] width 10 height 16
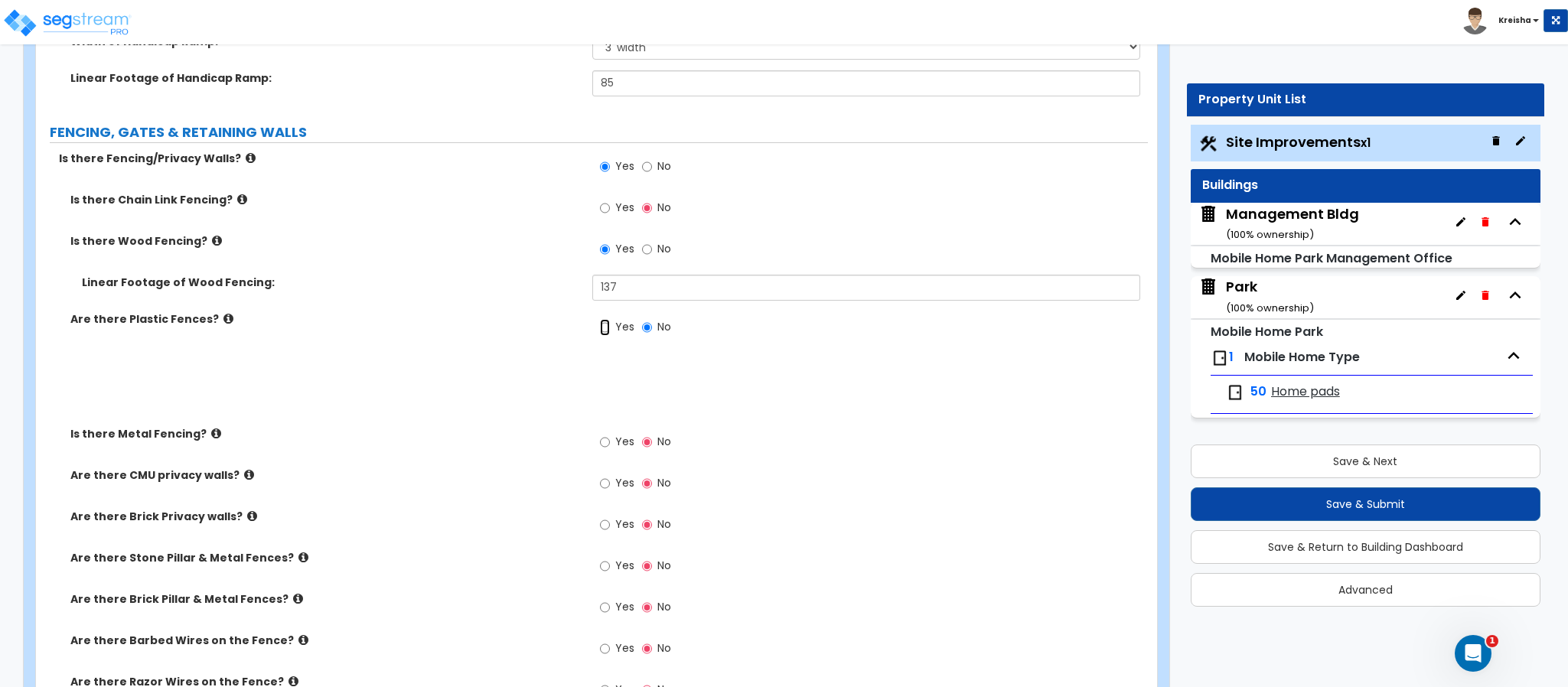
radio input "true"
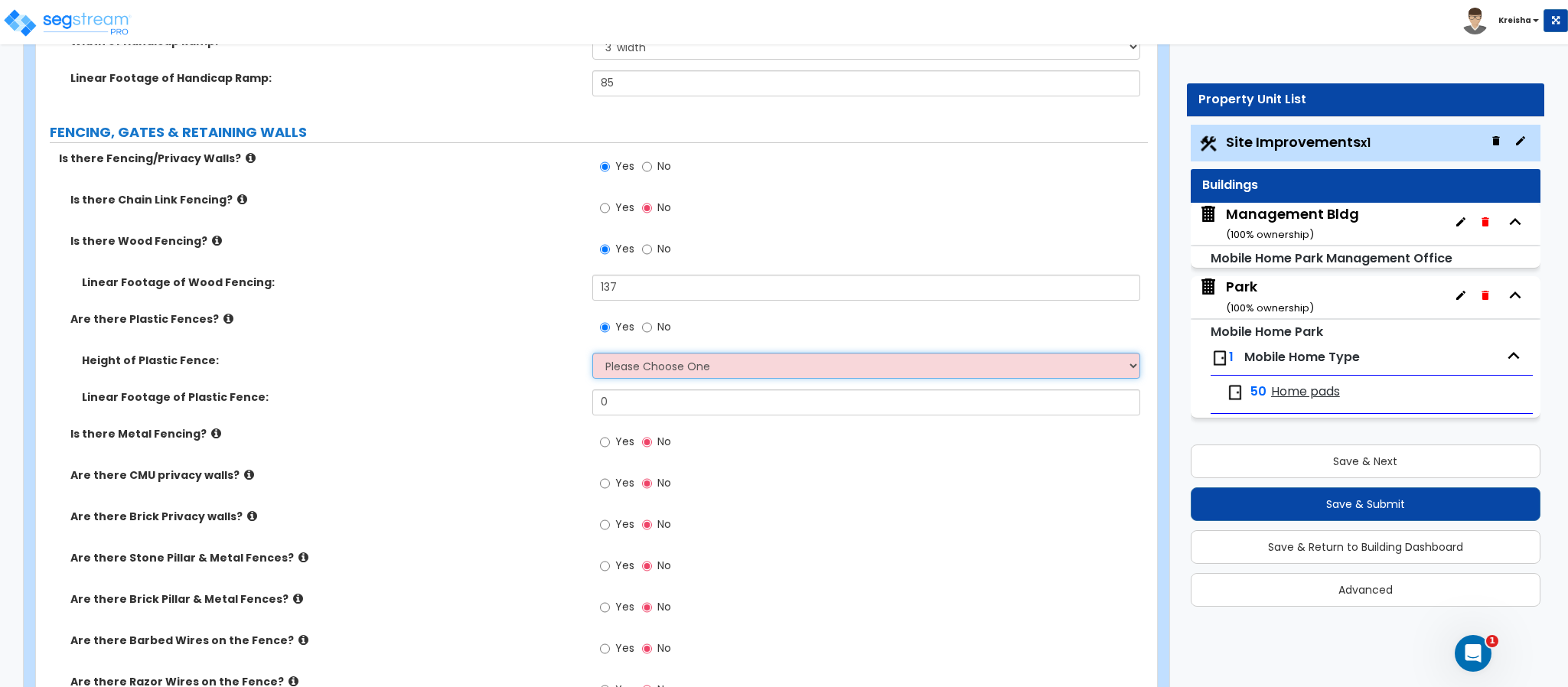
click at [671, 368] on select "Please Choose One 3 feet 4 feet 5 feet 6 feet" at bounding box center [866, 366] width 548 height 26
select select "3"
click at [592, 354] on select "Please Choose One 3 feet 4 feet 5 feet 6 feet" at bounding box center [866, 366] width 548 height 26
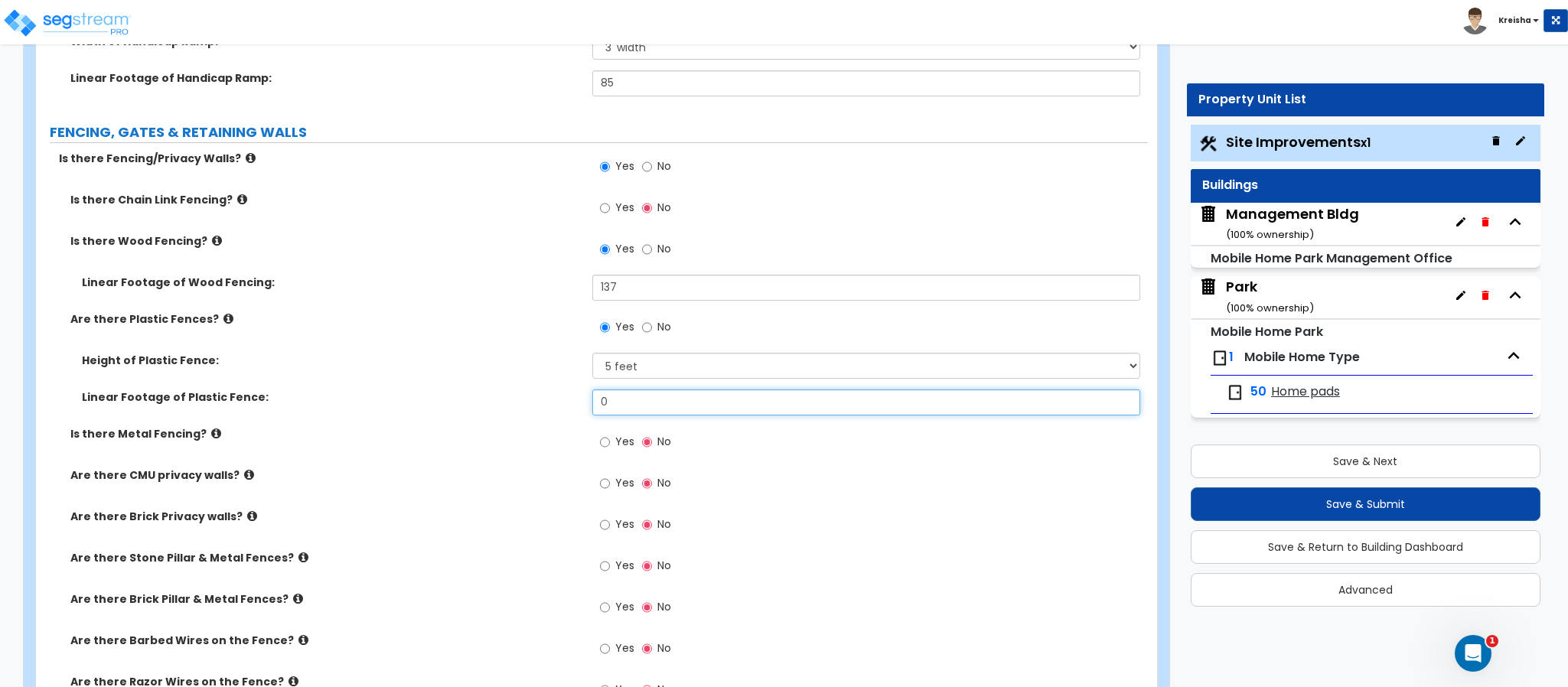
click at [614, 409] on input "0" at bounding box center [866, 403] width 548 height 26
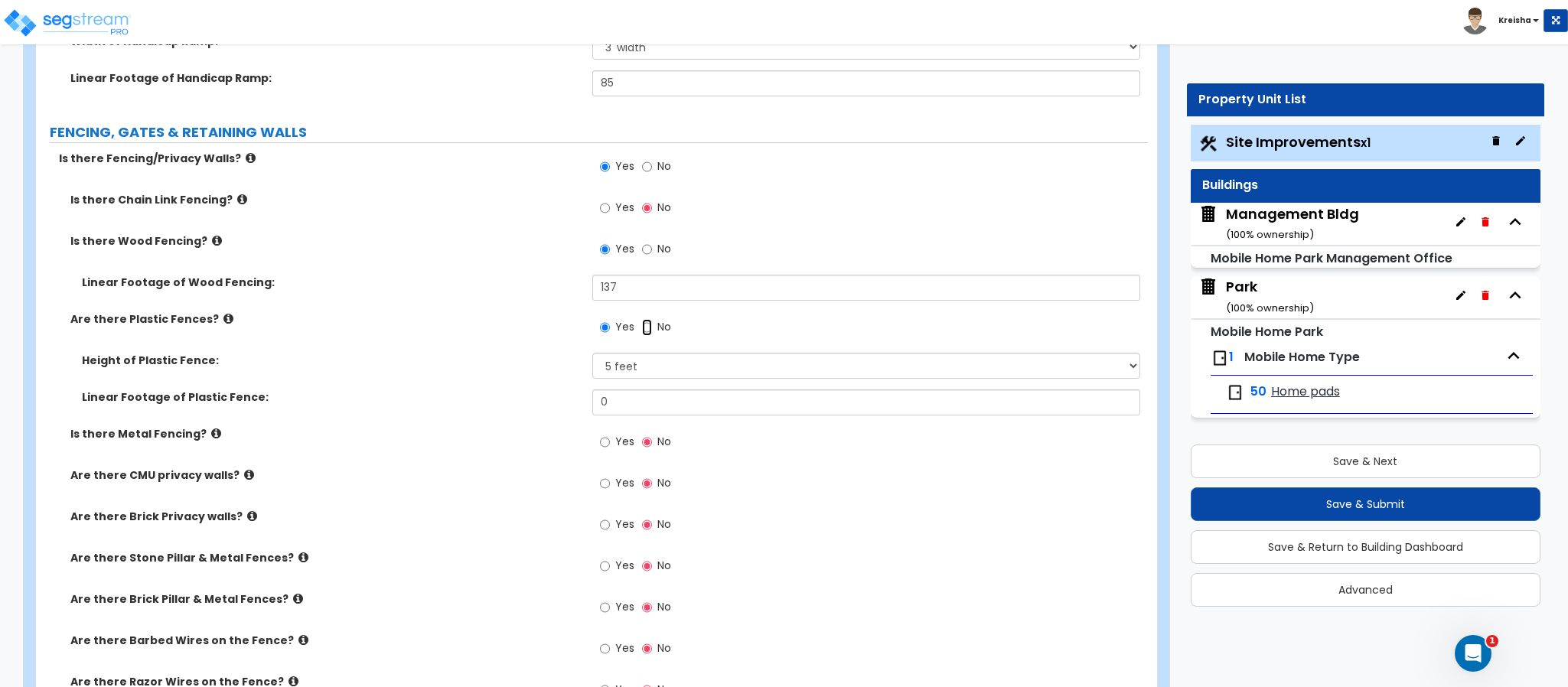
click at [646, 340] on label "No" at bounding box center [656, 329] width 29 height 26
click at [646, 333] on input "No" at bounding box center [647, 327] width 10 height 16
radio input "false"
radio input "true"
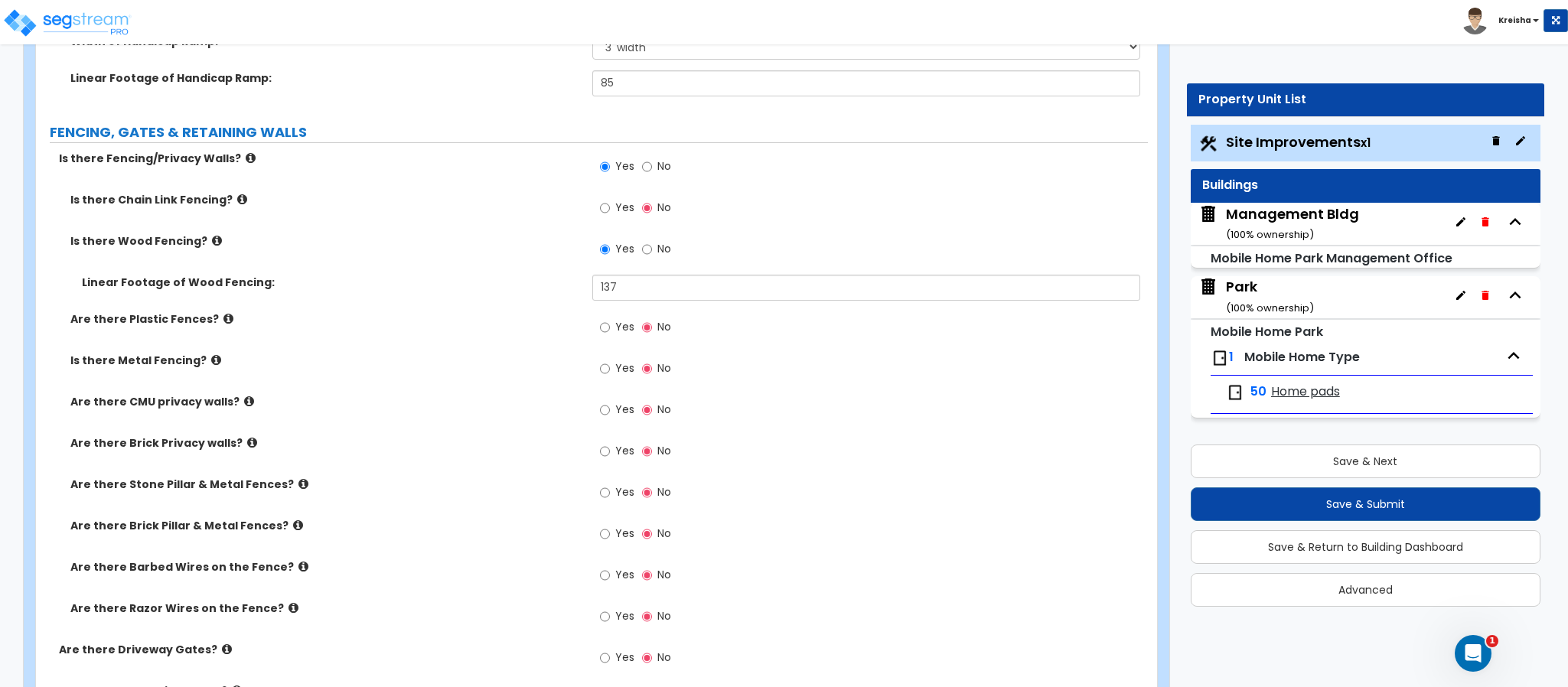
click at [614, 375] on label "Yes" at bounding box center [617, 371] width 35 height 26
click at [610, 375] on input "Yes" at bounding box center [604, 369] width 10 height 16
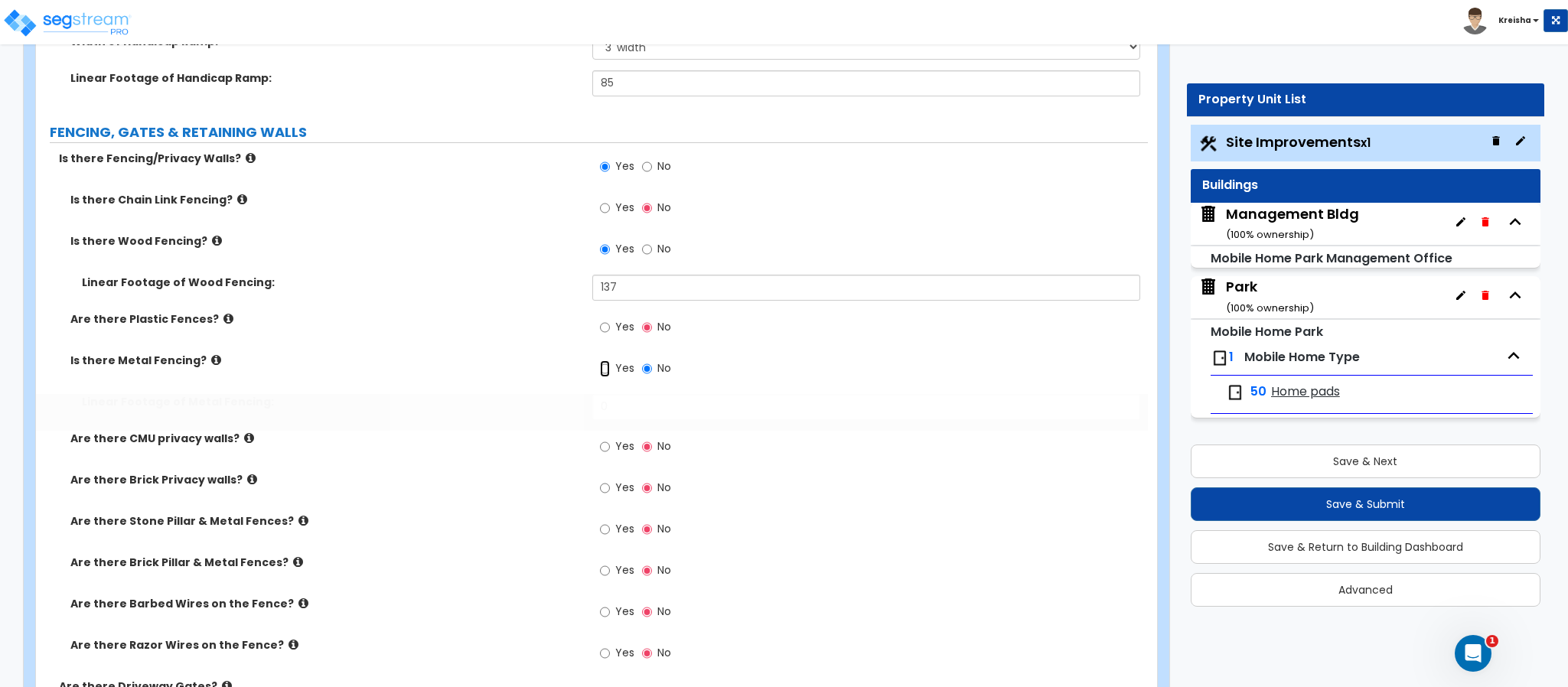
radio input "true"
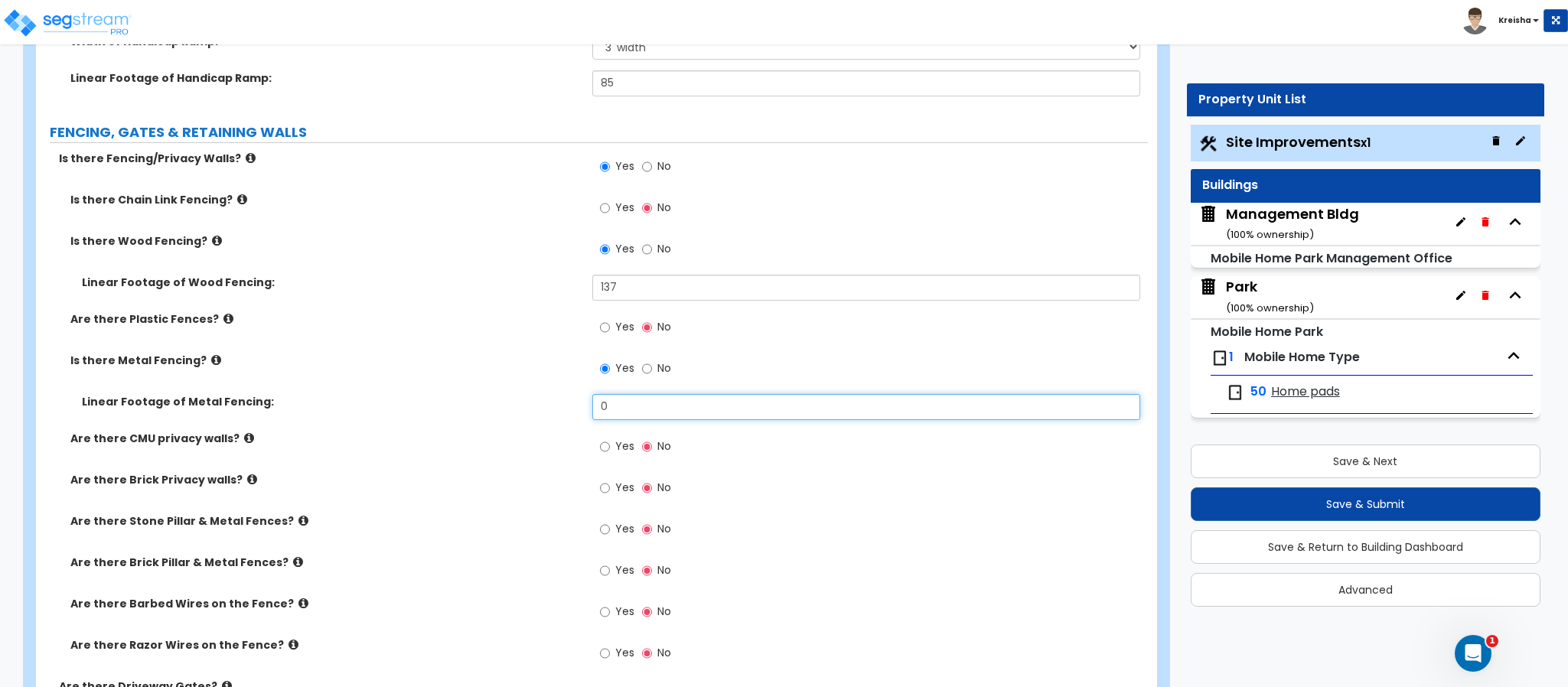
click at [609, 400] on input "0" at bounding box center [866, 408] width 548 height 26
click at [609, 400] on input "0" at bounding box center [866, 408] width 548 height 26
type input "180"
click at [609, 444] on input "Yes" at bounding box center [604, 446] width 10 height 16
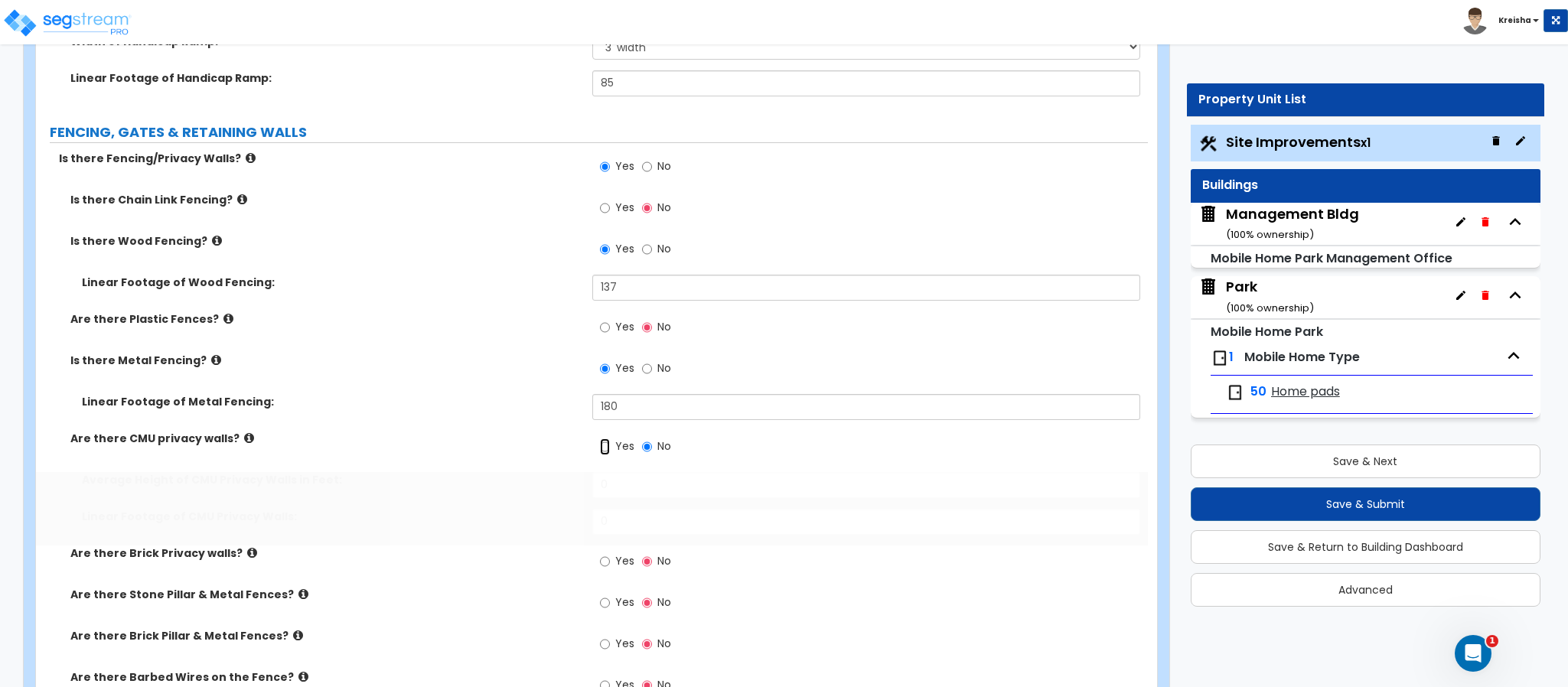
radio input "true"
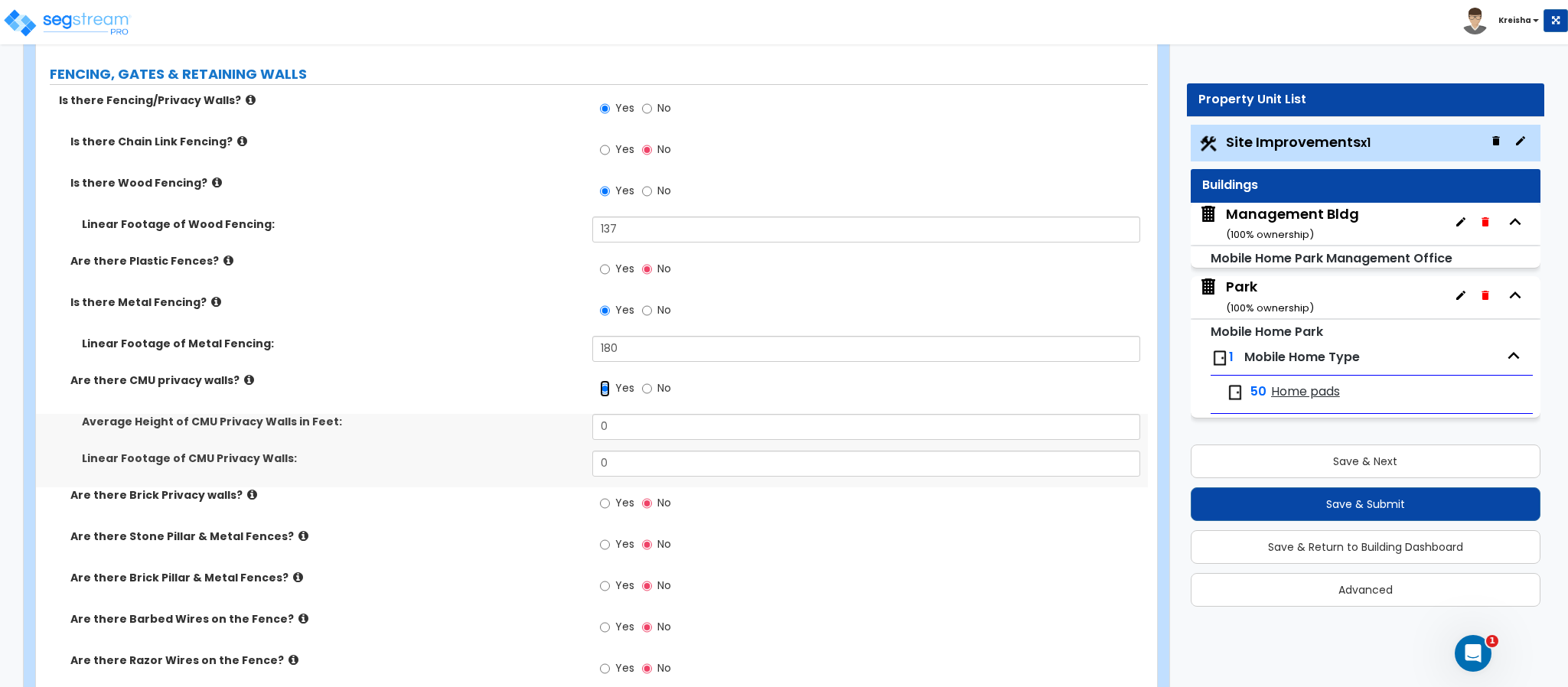
scroll to position [3327, 0]
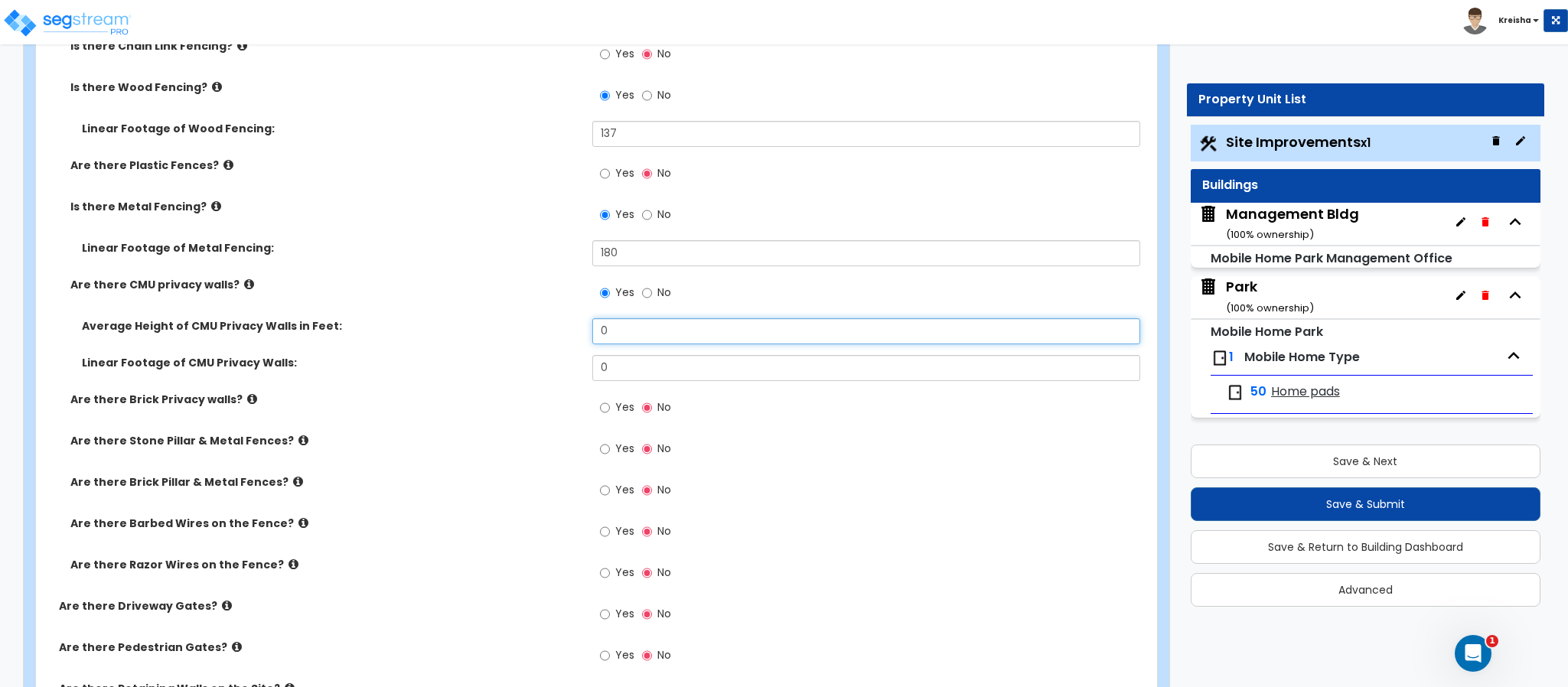
click at [604, 321] on input "0" at bounding box center [866, 332] width 548 height 26
type input "6"
click at [613, 379] on input "137" at bounding box center [866, 368] width 548 height 26
click at [614, 375] on input "137" at bounding box center [866, 368] width 548 height 26
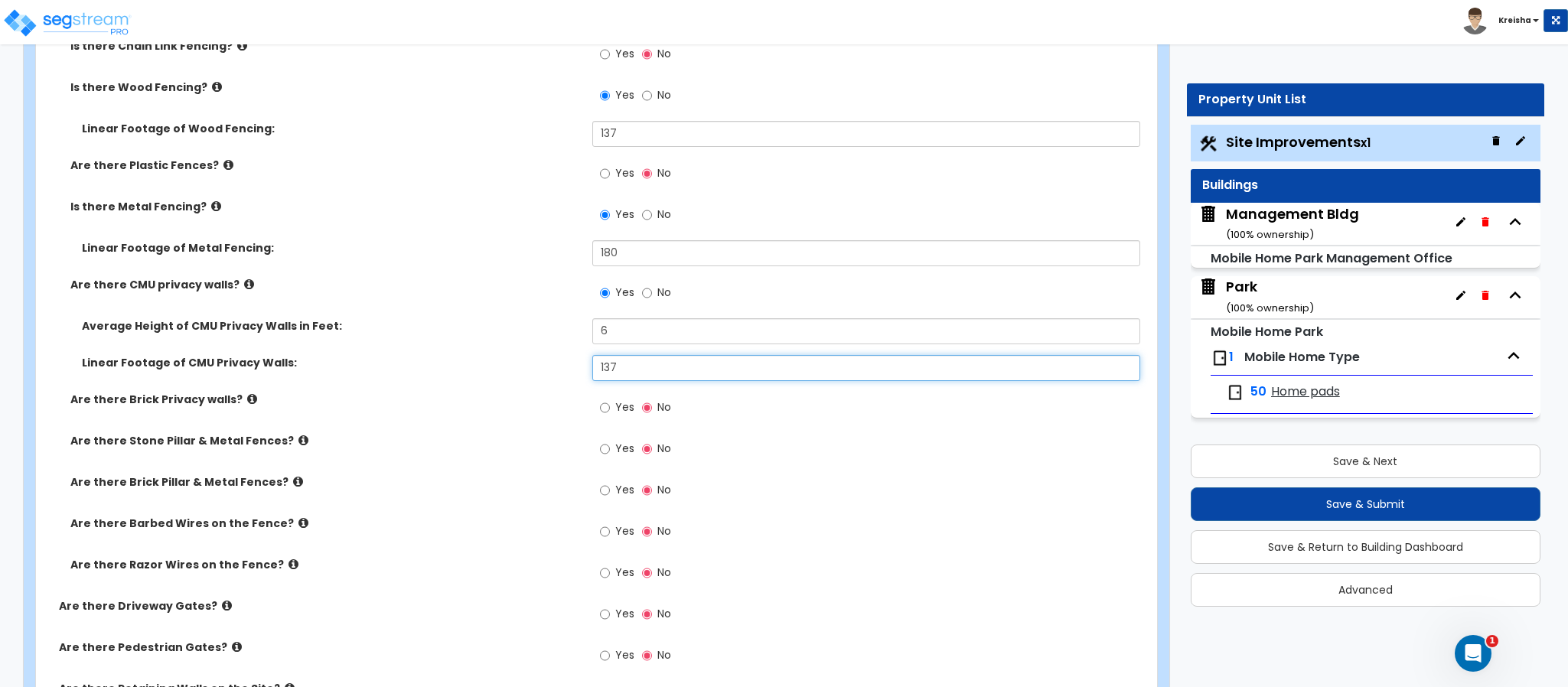
click at [614, 374] on input "137" at bounding box center [866, 368] width 548 height 26
type input "153"
click at [620, 415] on span "Yes" at bounding box center [624, 407] width 19 height 16
click at [610, 416] on input "Yes" at bounding box center [604, 408] width 10 height 16
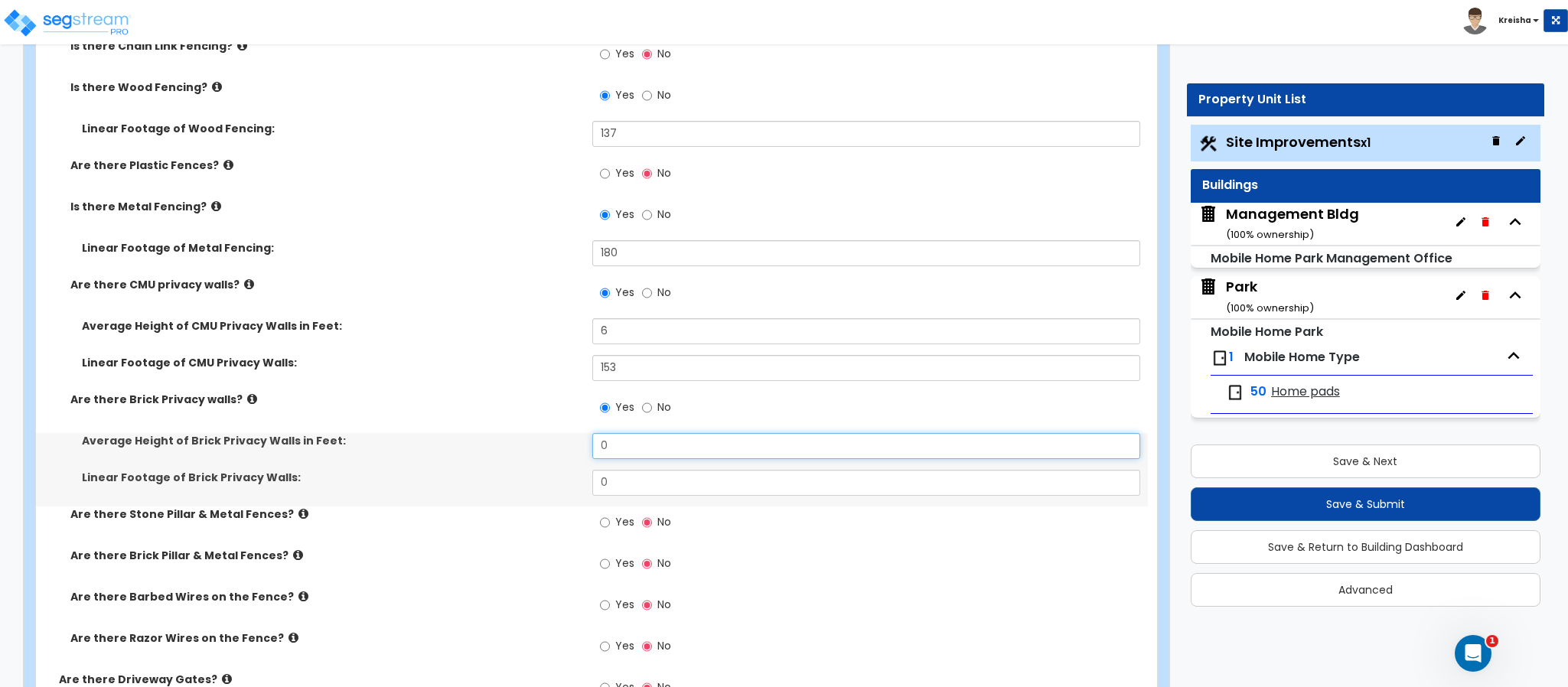
click at [606, 446] on input "0" at bounding box center [866, 446] width 548 height 26
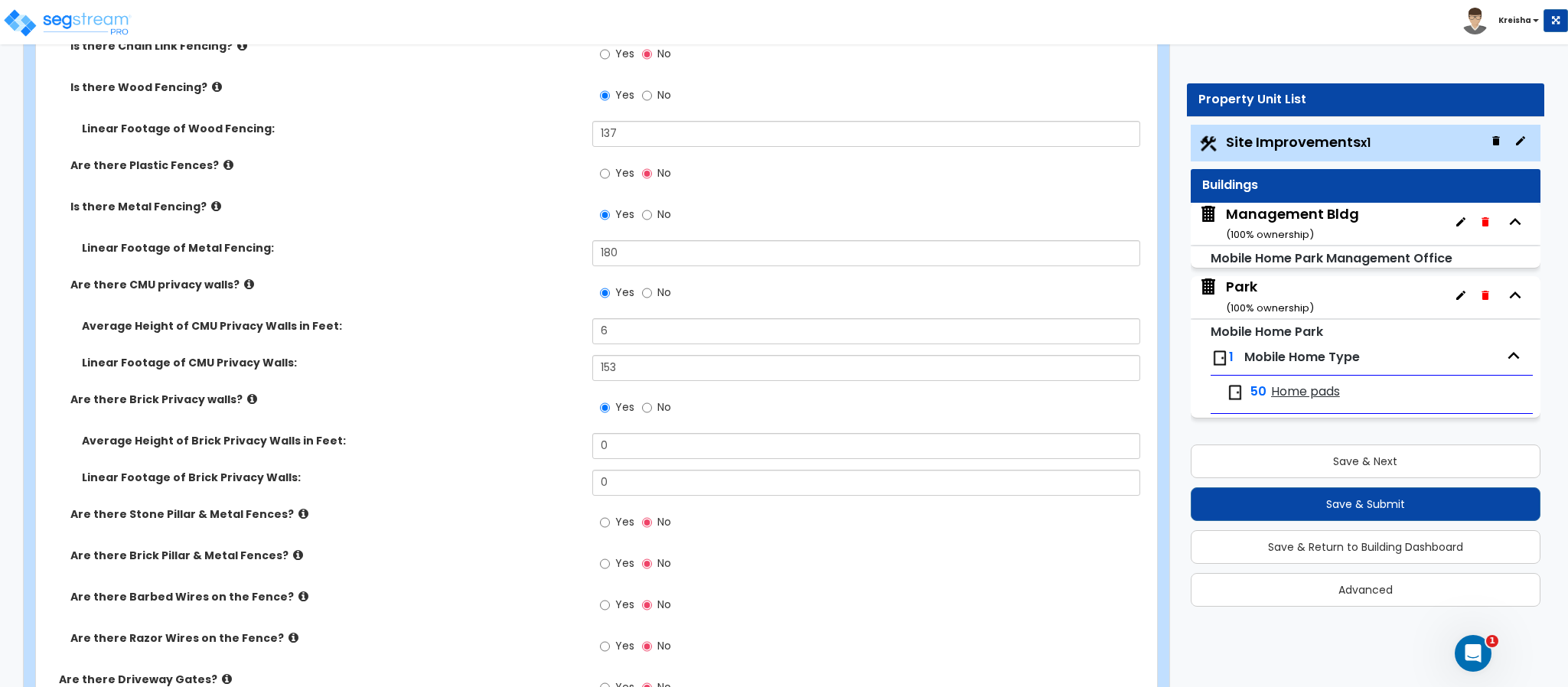
click at [652, 412] on label "No" at bounding box center [656, 409] width 29 height 26
click at [652, 412] on input "No" at bounding box center [647, 408] width 10 height 16
radio input "false"
radio input "true"
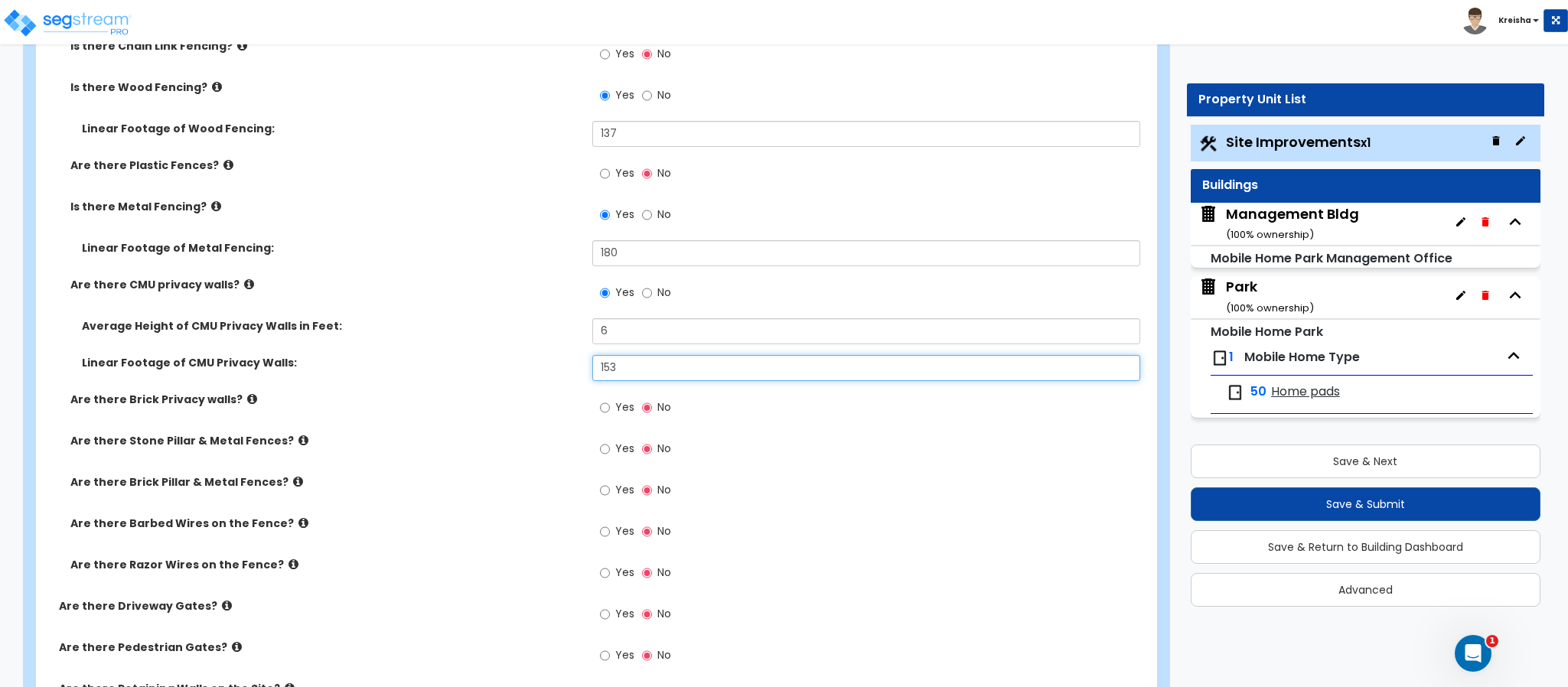
click at [645, 381] on input "153" at bounding box center [866, 368] width 548 height 26
type input "284"
click at [598, 448] on div "Yes No" at bounding box center [635, 451] width 86 height 35
click at [615, 460] on label "Yes" at bounding box center [617, 451] width 35 height 26
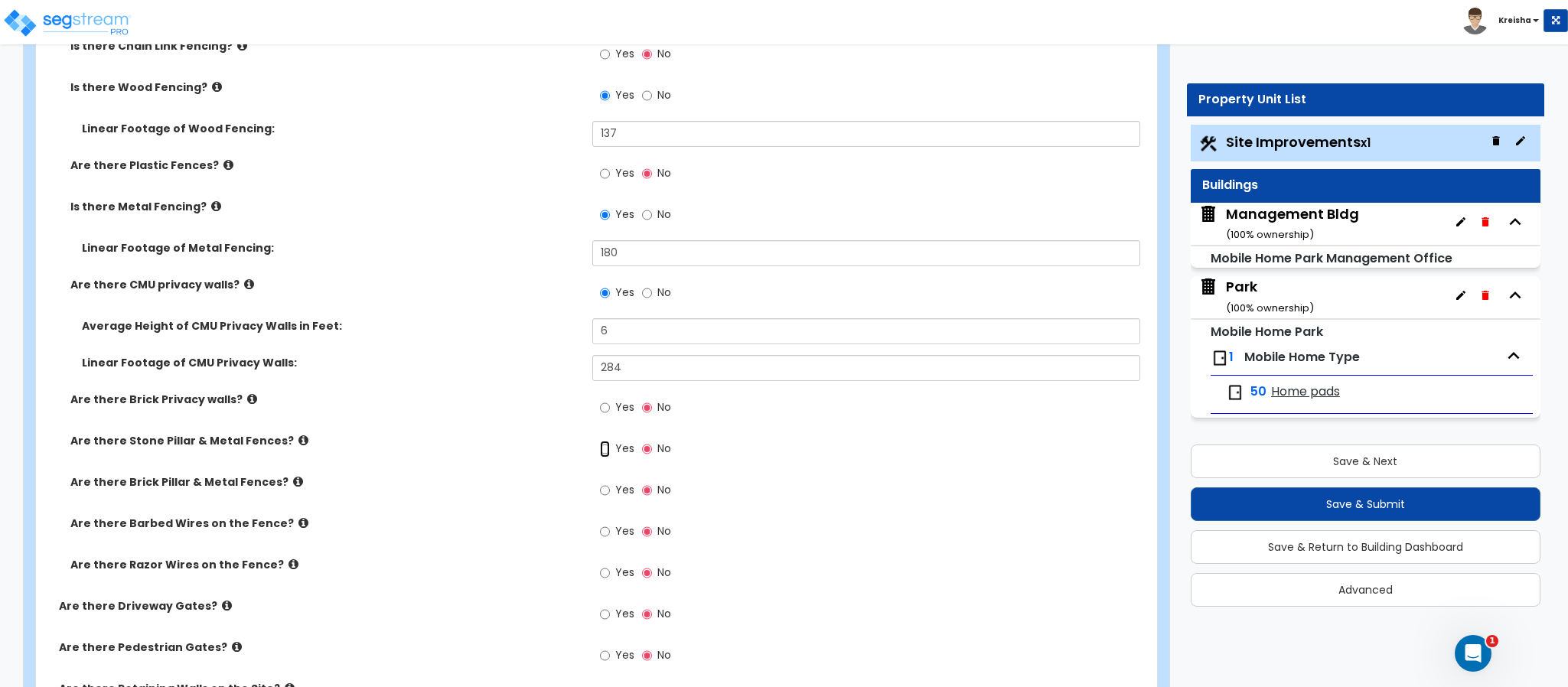
click at [610, 458] on input "Yes" at bounding box center [604, 449] width 10 height 16
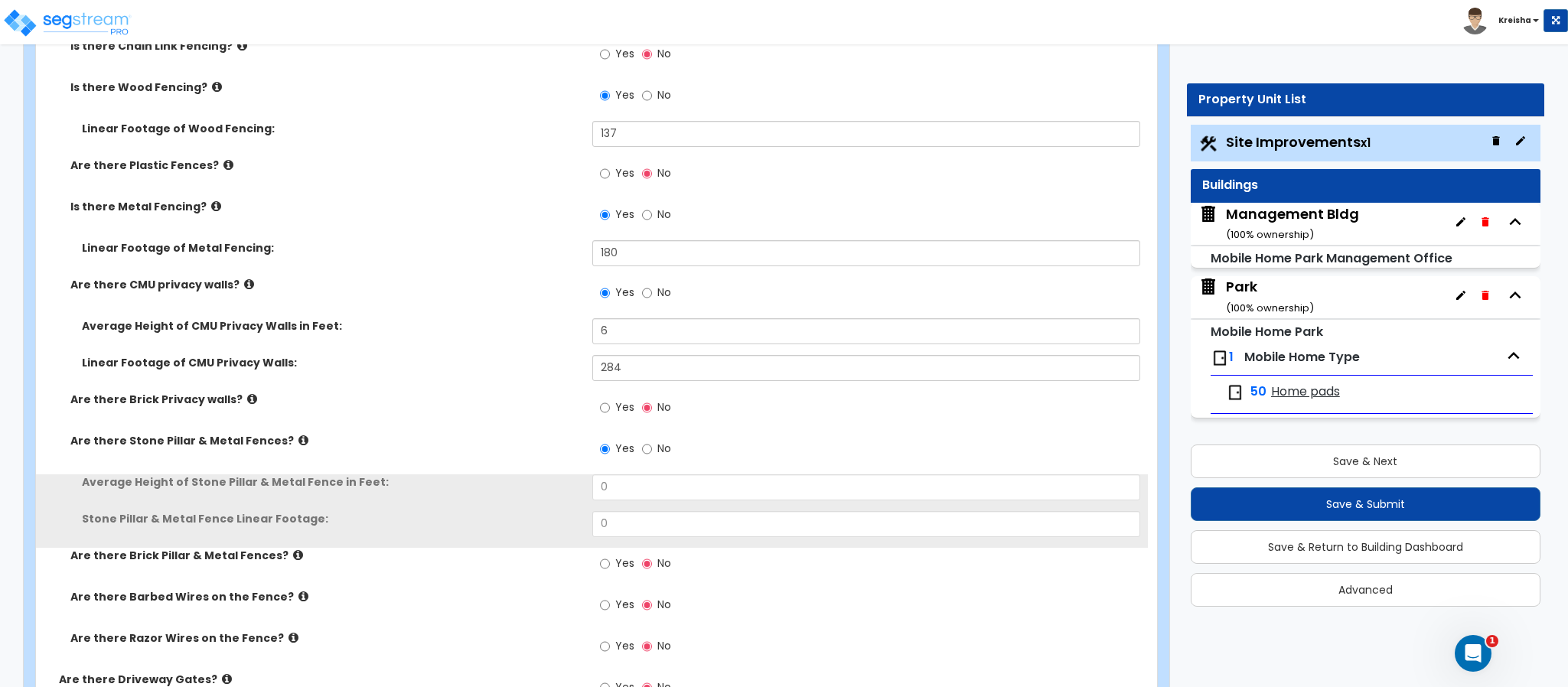
click at [657, 453] on span "No" at bounding box center [664, 448] width 14 height 16
click at [652, 453] on input "No" at bounding box center [647, 449] width 10 height 16
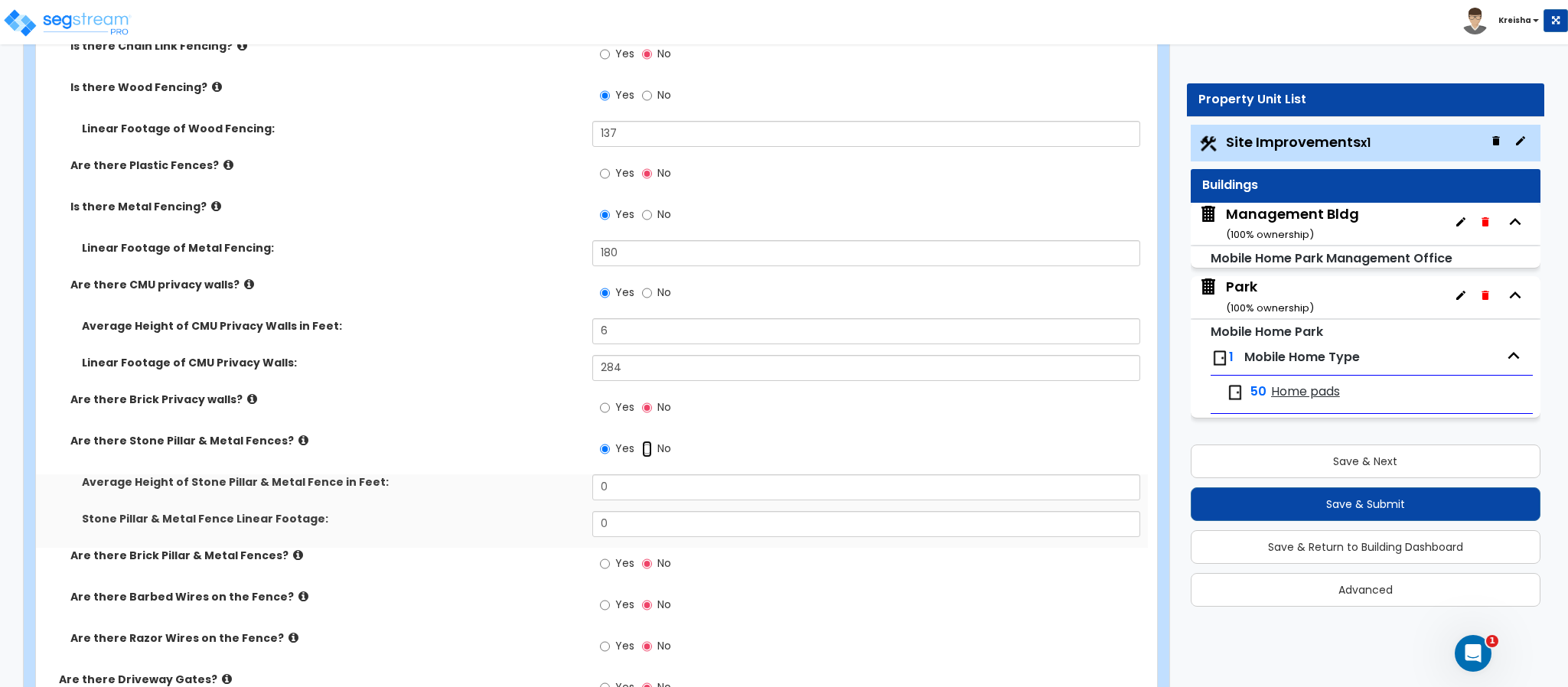
radio input "false"
radio input "true"
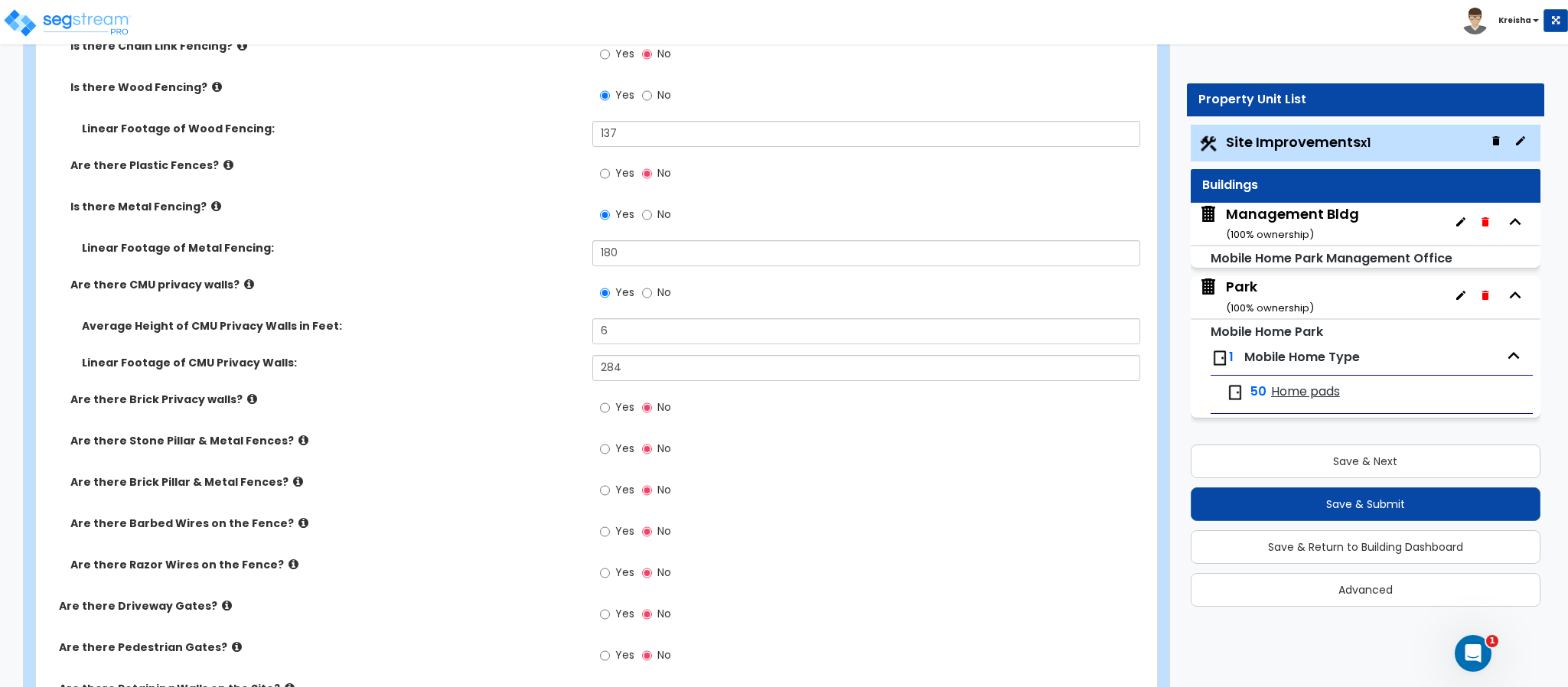
click at [604, 484] on label "Yes" at bounding box center [617, 493] width 35 height 26
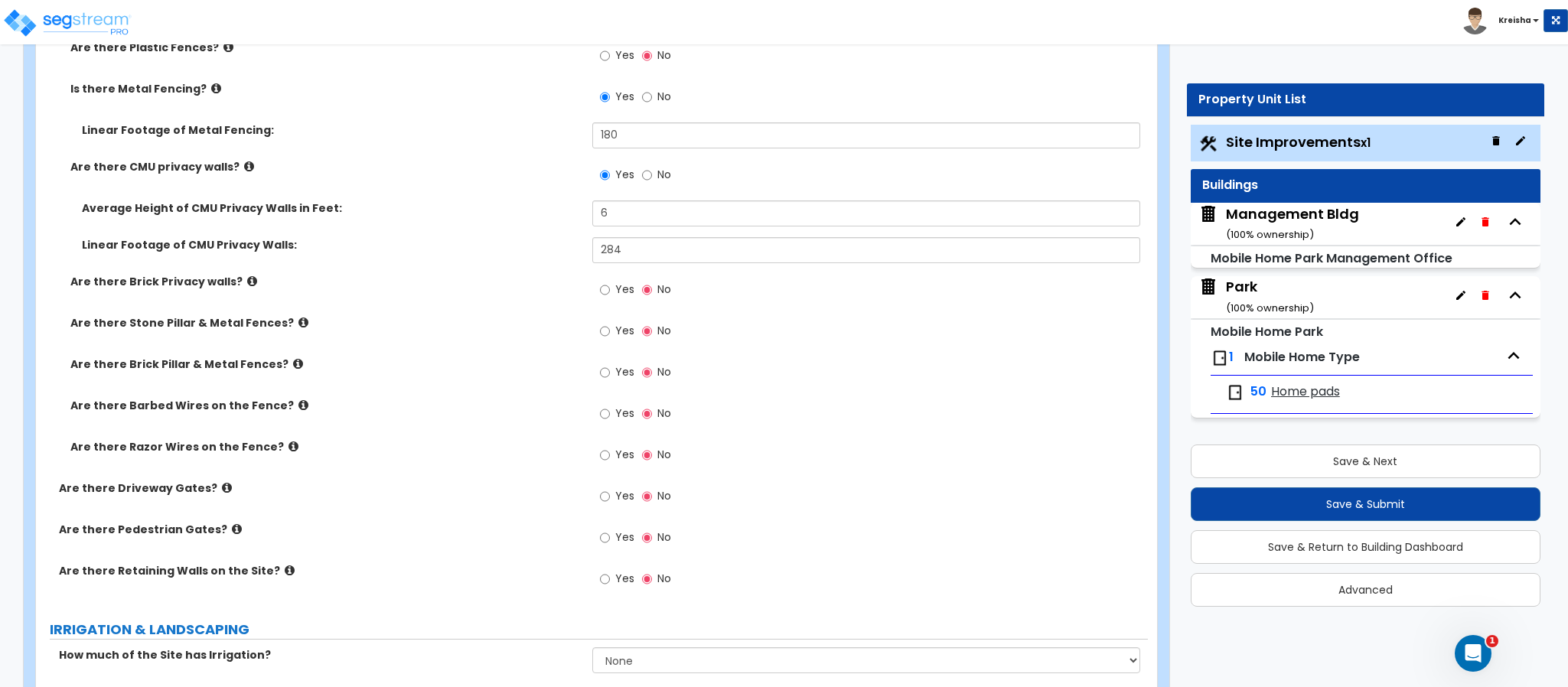
scroll to position [3479, 0]
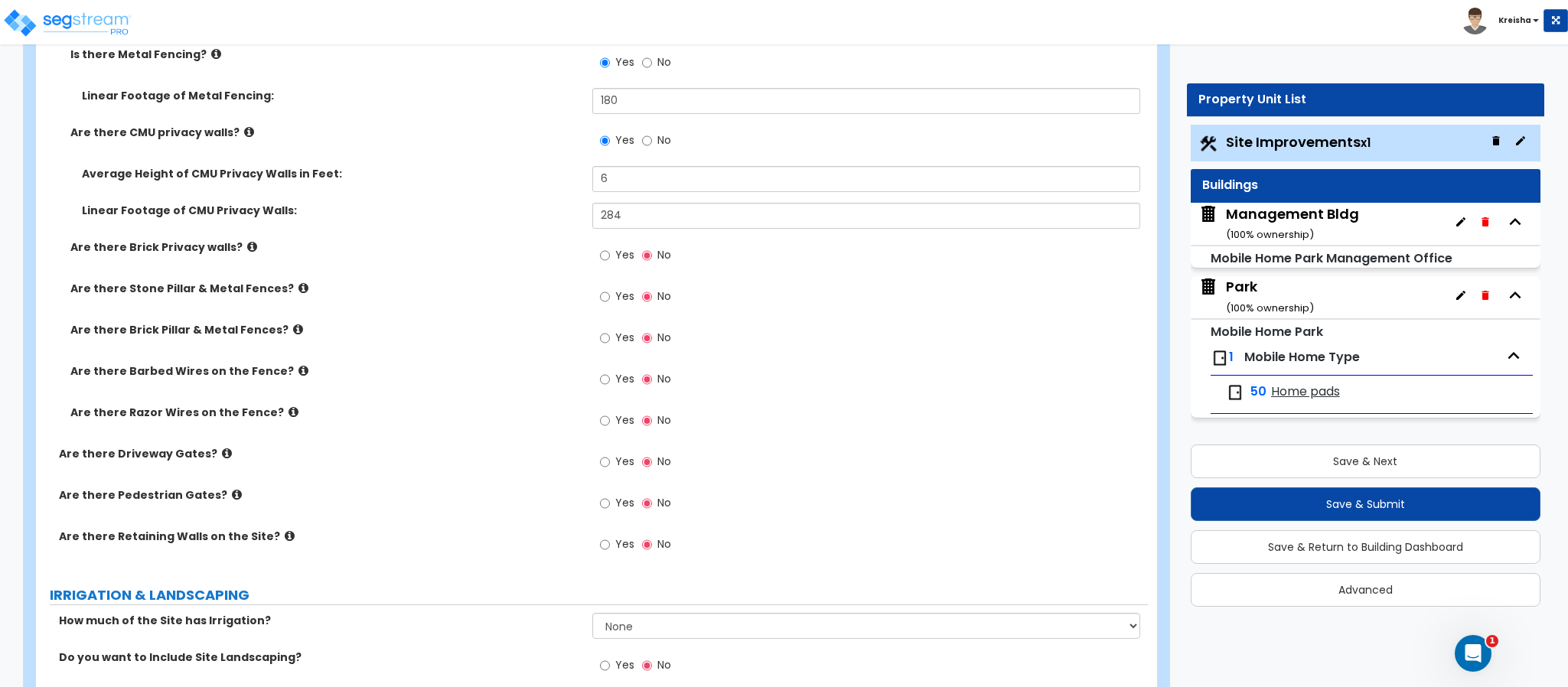
click at [610, 333] on label "Yes" at bounding box center [617, 340] width 35 height 26
click at [610, 333] on input "Yes" at bounding box center [604, 338] width 10 height 16
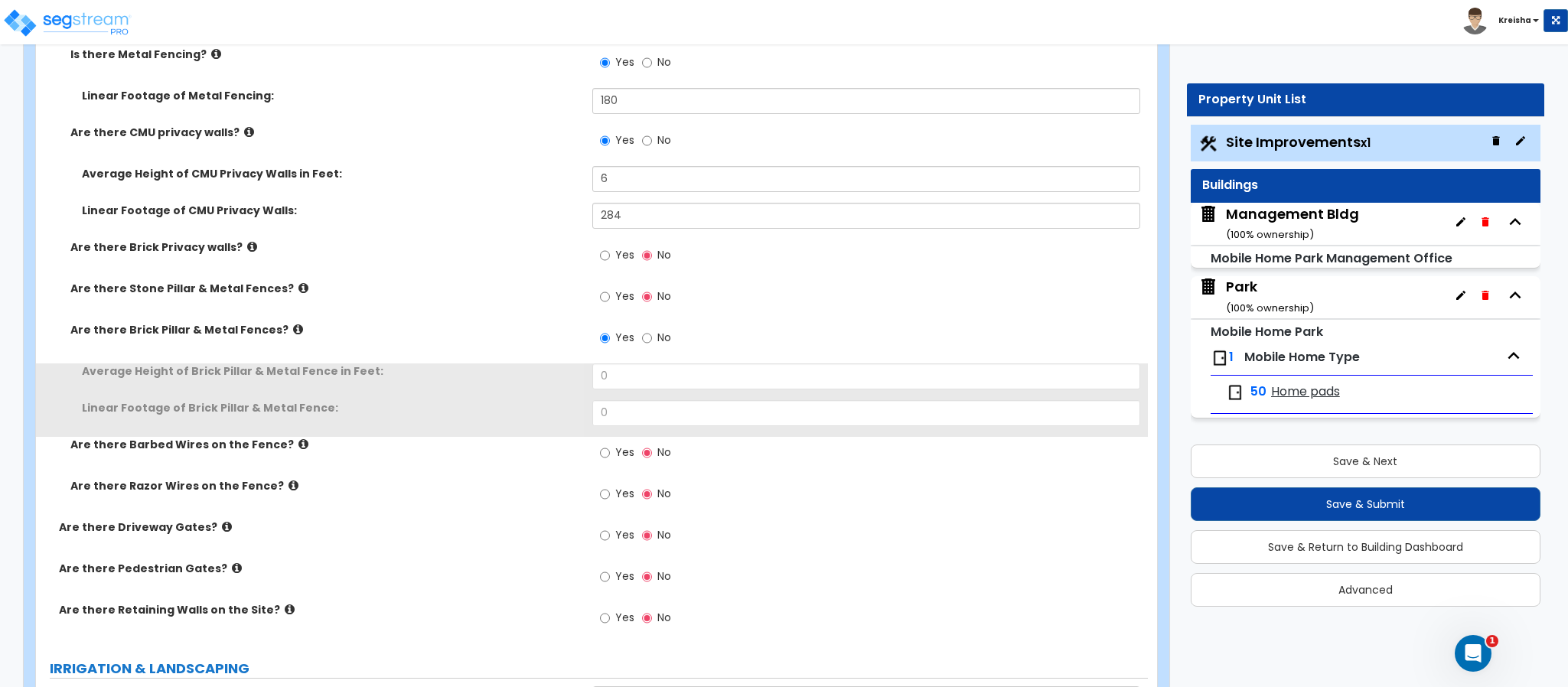
click at [669, 333] on span "No" at bounding box center [664, 337] width 14 height 16
click at [652, 333] on input "No" at bounding box center [647, 338] width 10 height 16
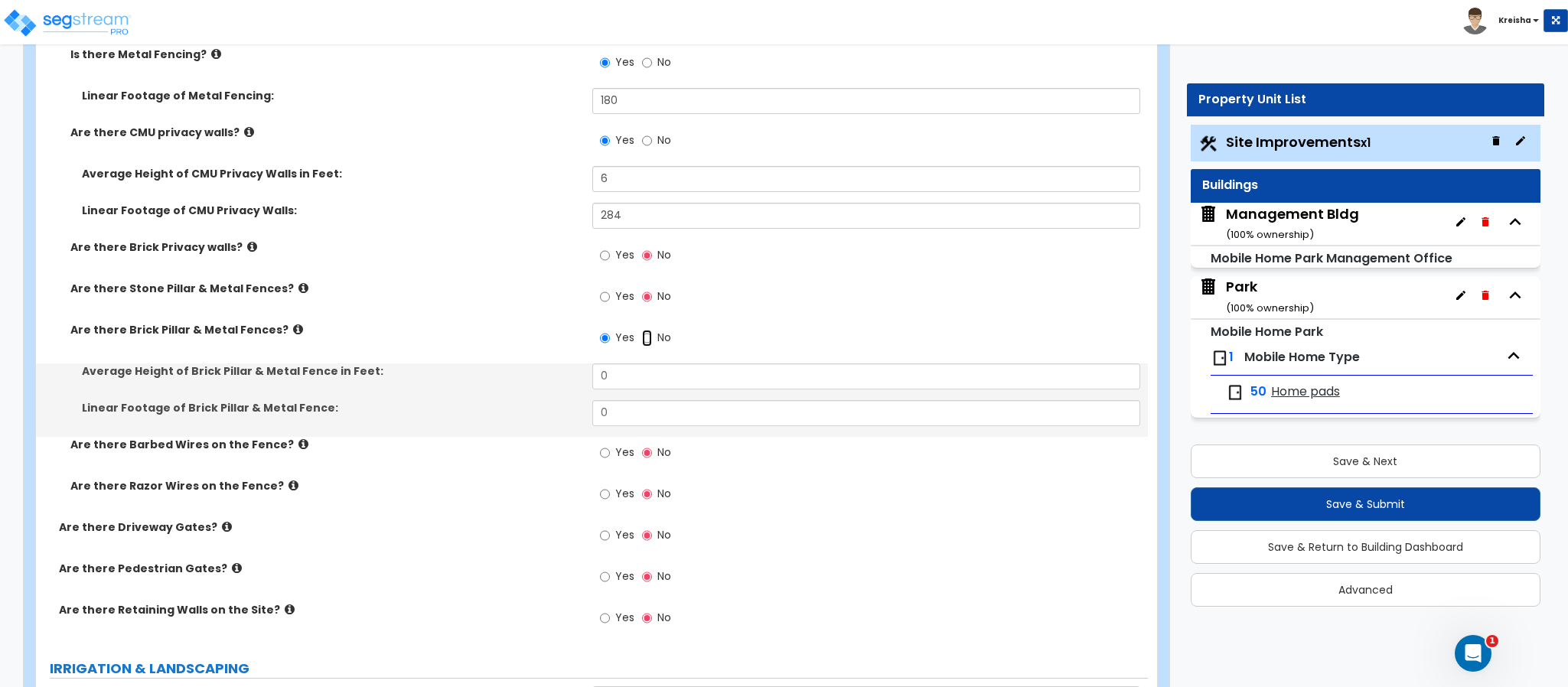
radio input "false"
radio input "true"
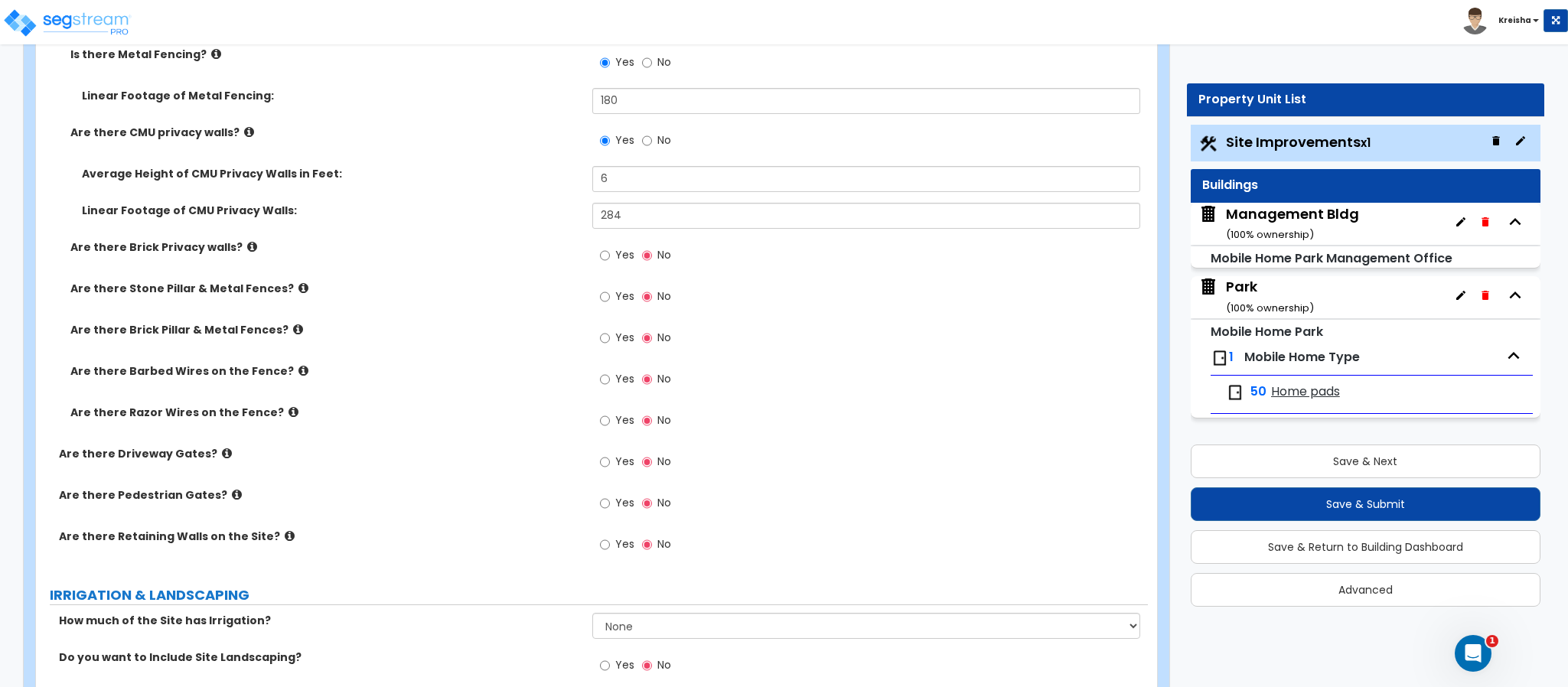
click at [623, 383] on span "Yes" at bounding box center [624, 379] width 19 height 16
click at [610, 383] on input "Yes" at bounding box center [604, 380] width 10 height 16
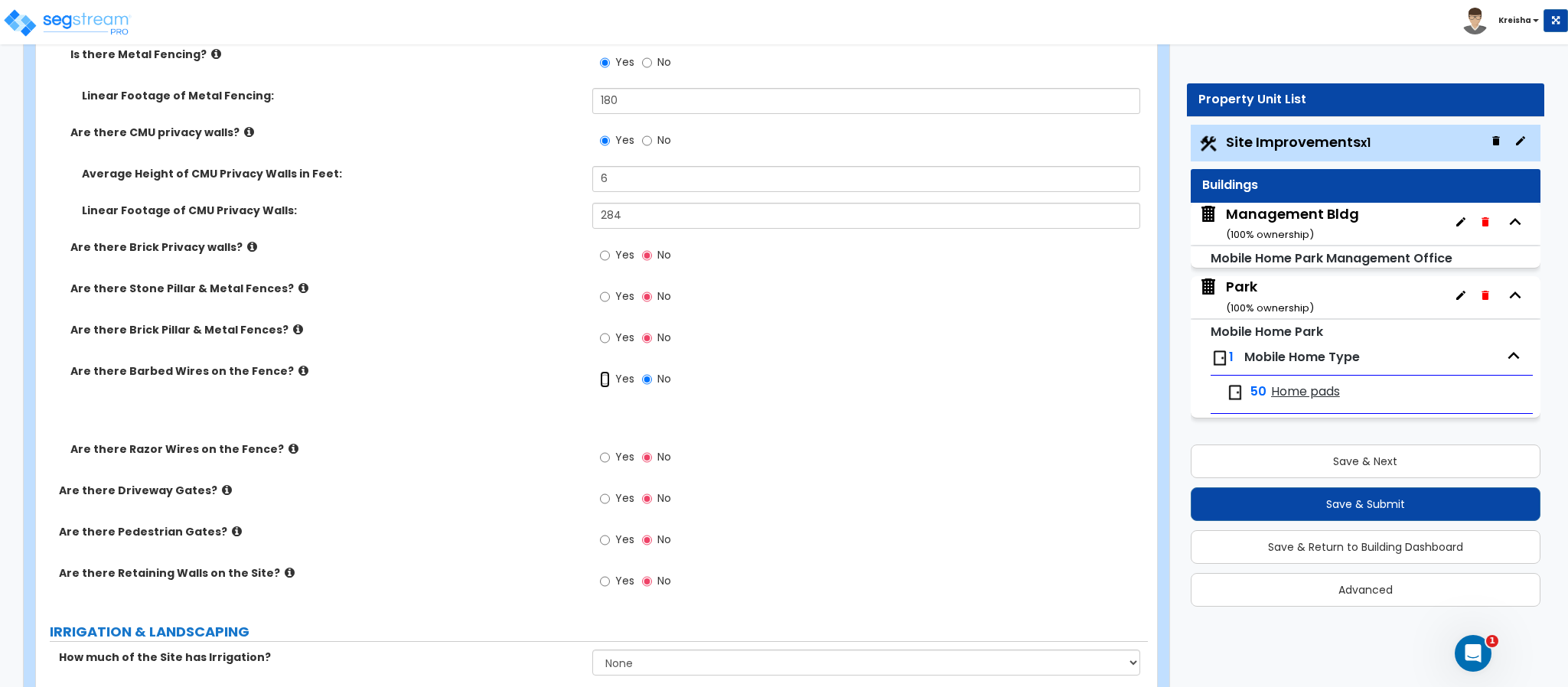
radio input "true"
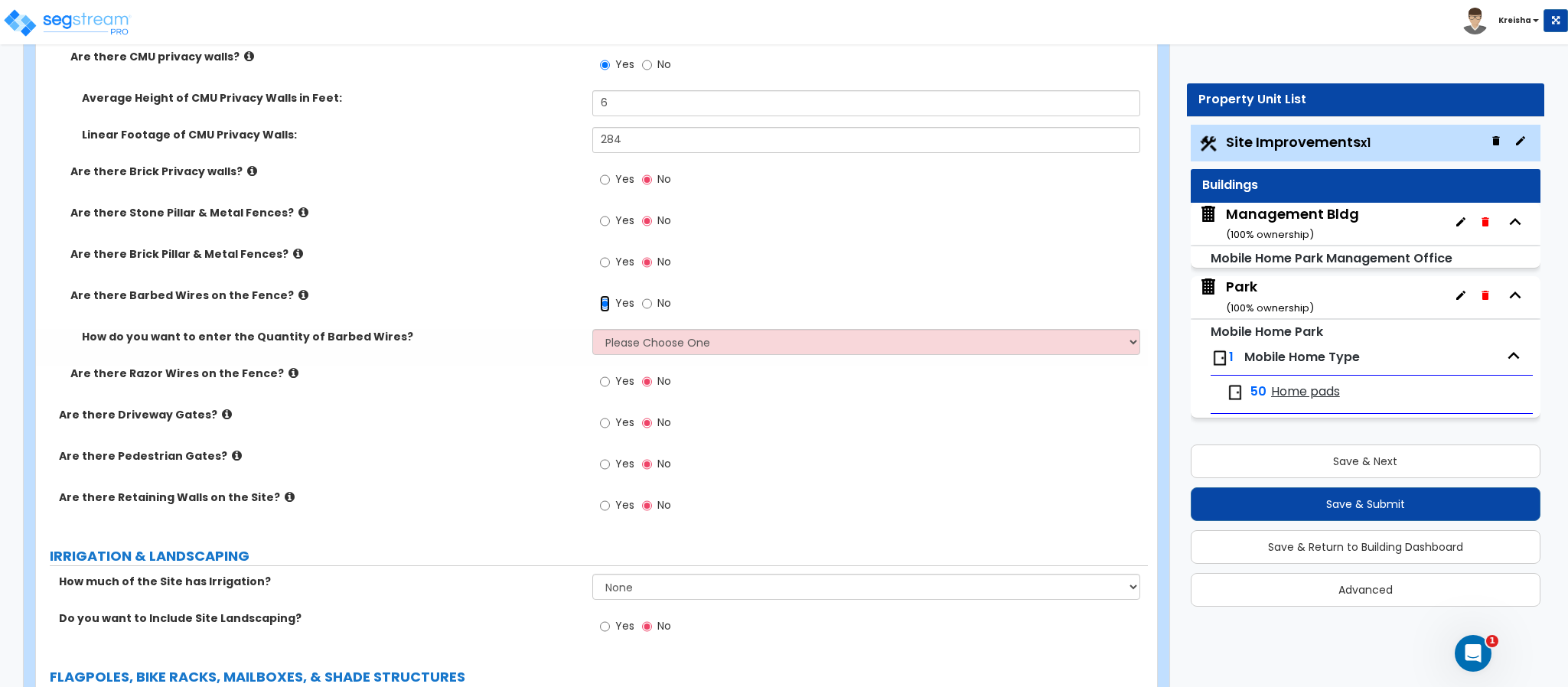
scroll to position [3557, 0]
click at [636, 347] on select "Please Choose One Enter Linear Footage Enter Percentage I Don't Know - Please e…" at bounding box center [866, 341] width 548 height 26
click at [592, 329] on select "Please Choose One Enter Linear Footage Enter Percentage I Don't Know - Please e…" at bounding box center [866, 341] width 548 height 26
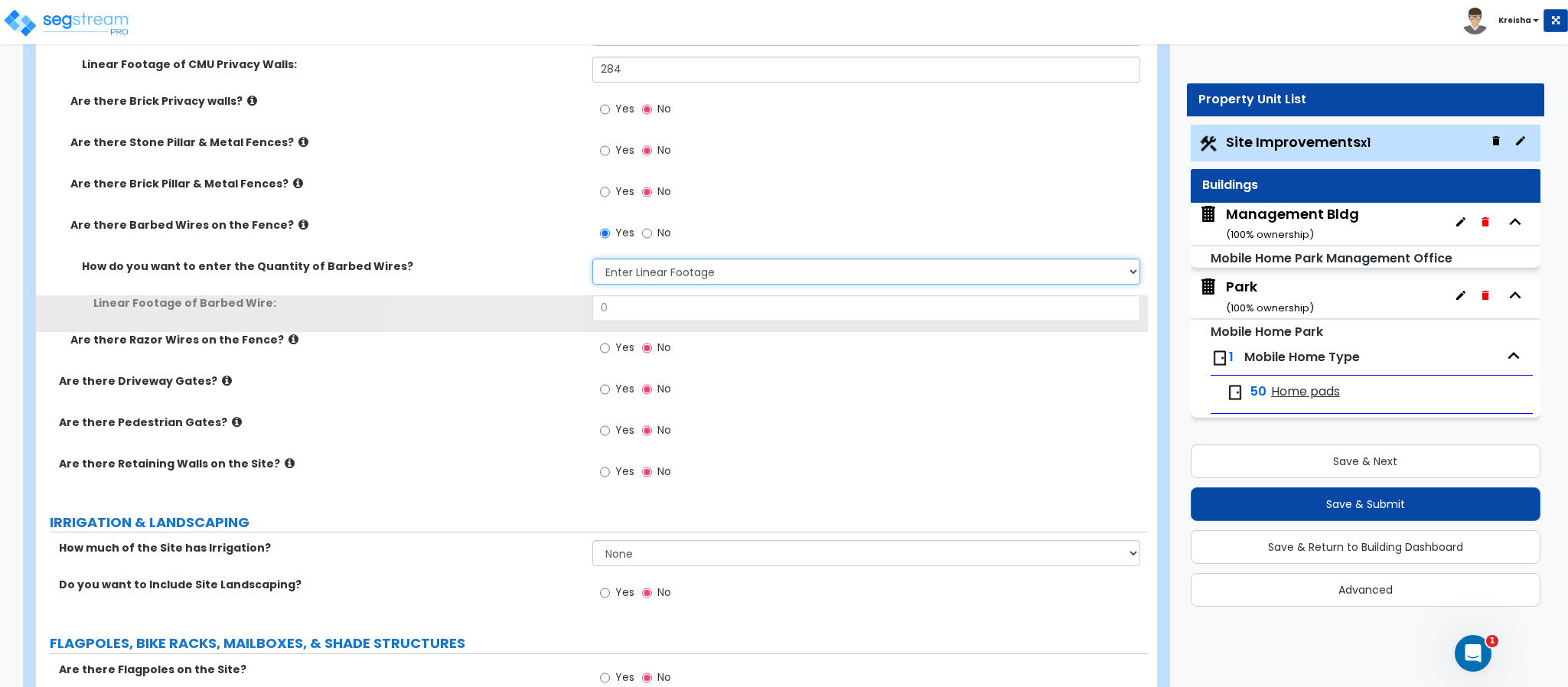
scroll to position [3709, 0]
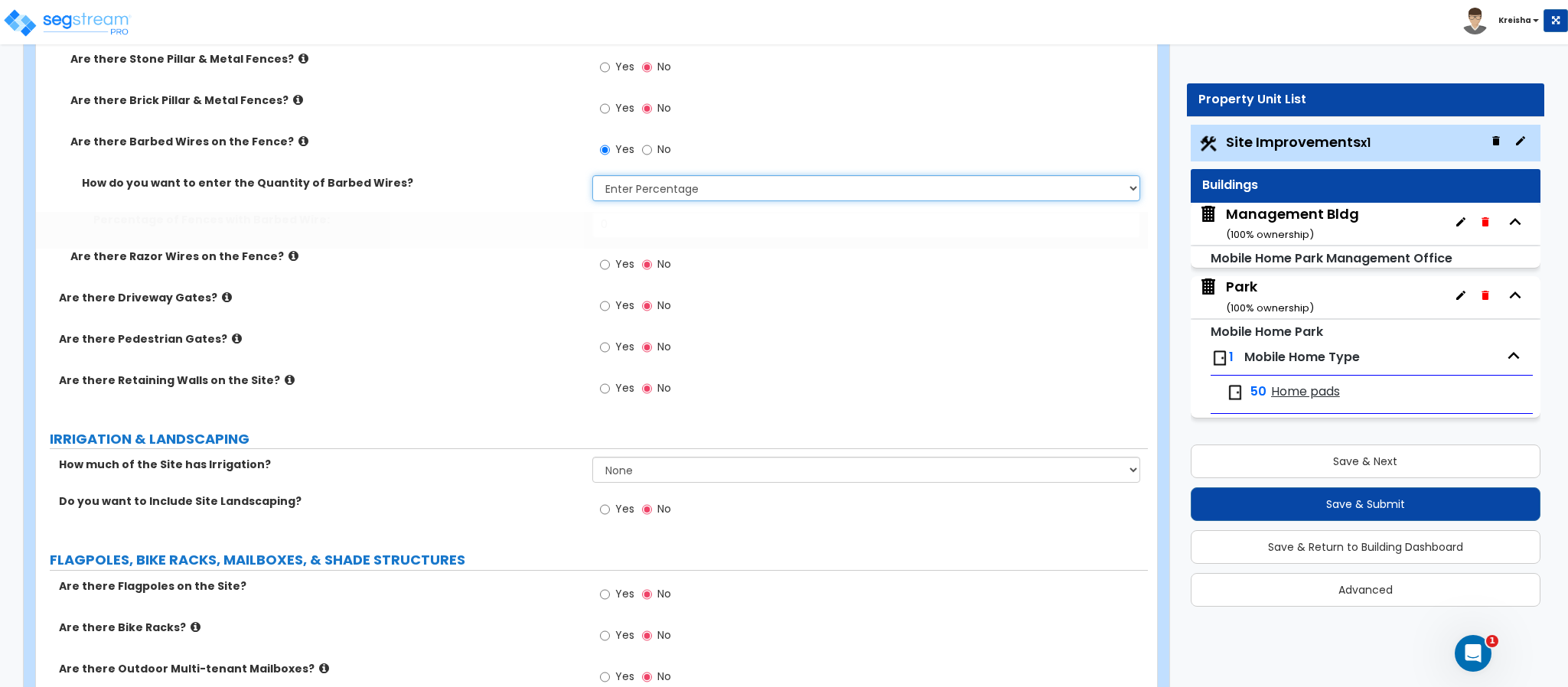
select select "1"
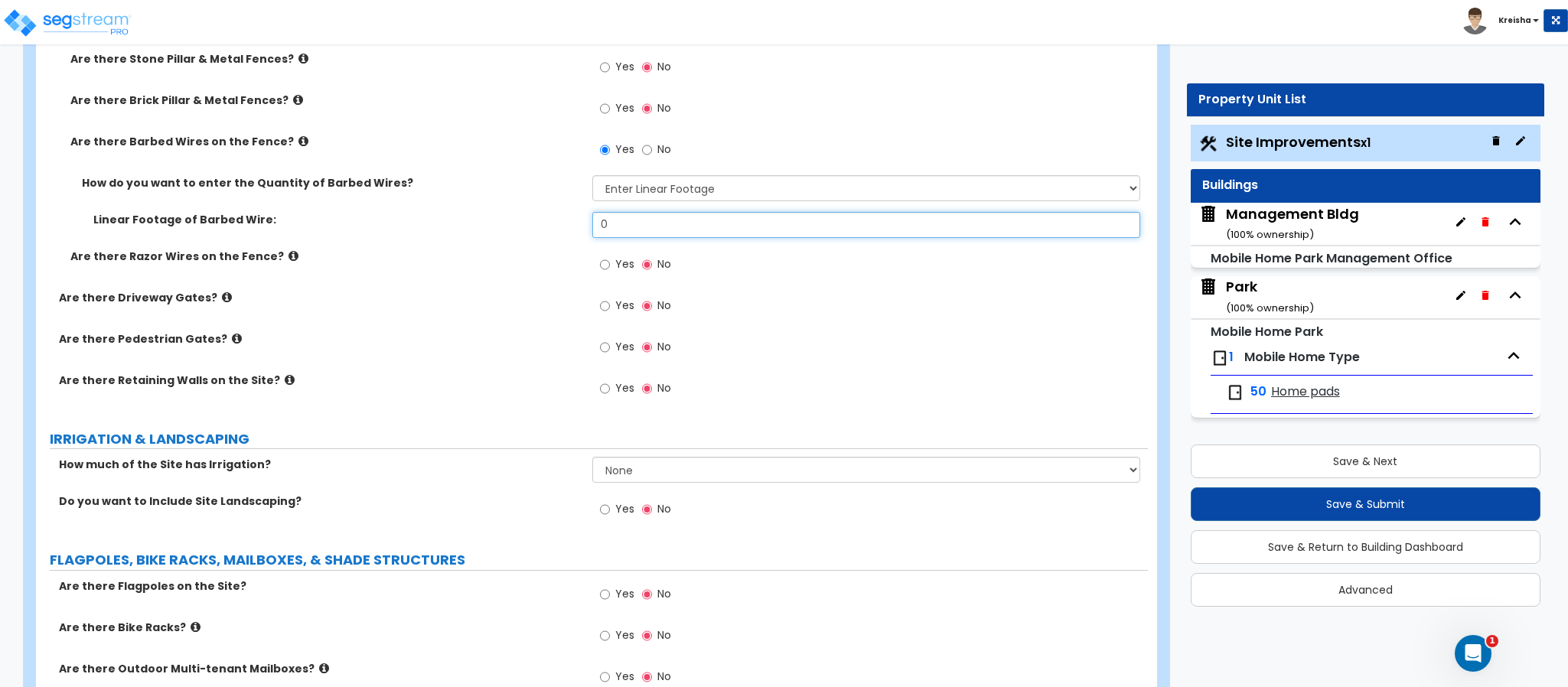
click at [607, 232] on input "0" at bounding box center [866, 225] width 548 height 26
type input "53"
click at [610, 267] on label "Yes" at bounding box center [617, 267] width 35 height 26
click at [610, 267] on input "Yes" at bounding box center [604, 264] width 10 height 16
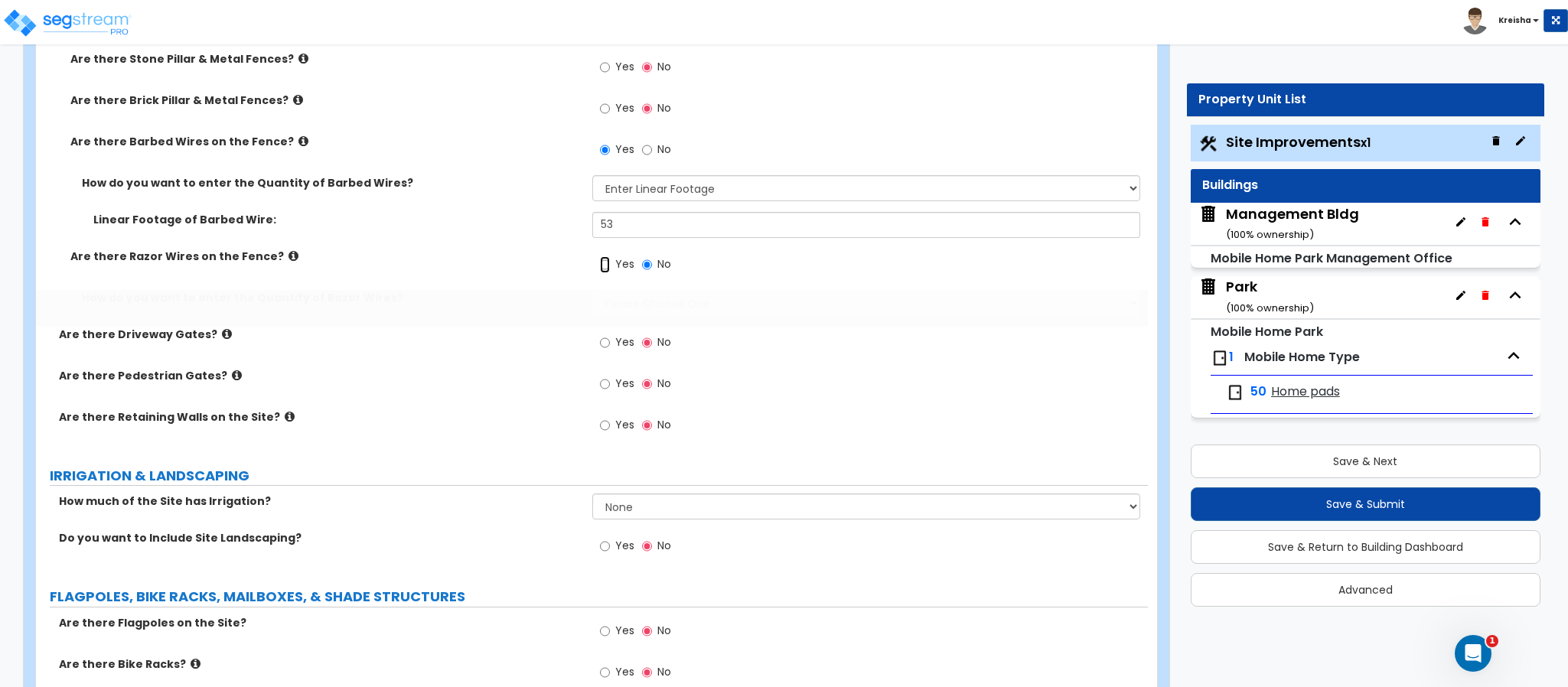
radio input "true"
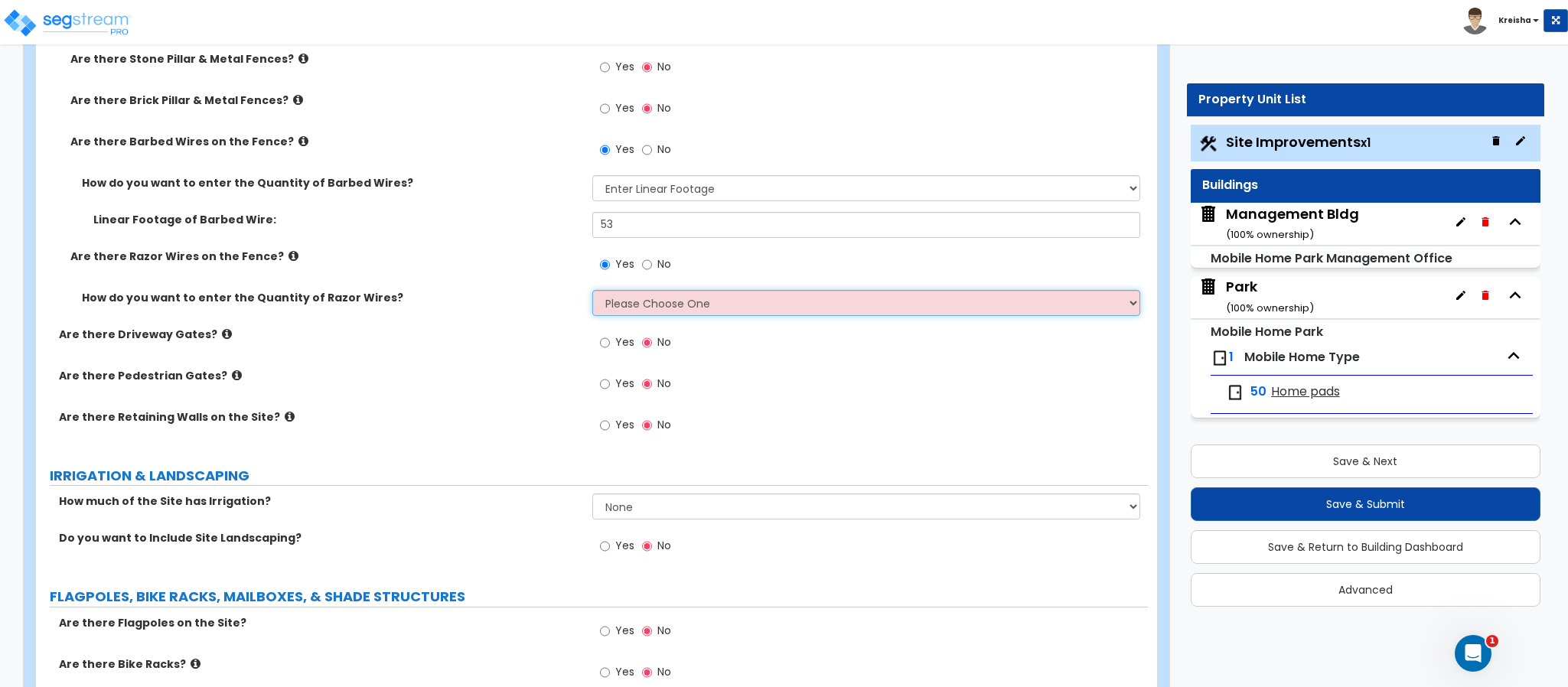
click at [645, 310] on select "Please Choose One Enter Linear Footage Enter Percentage I Don't Know - Please e…" at bounding box center [866, 303] width 548 height 26
click at [592, 291] on select "Please Choose One Enter Linear Footage Enter Percentage I Don't Know - Please e…" at bounding box center [866, 303] width 548 height 26
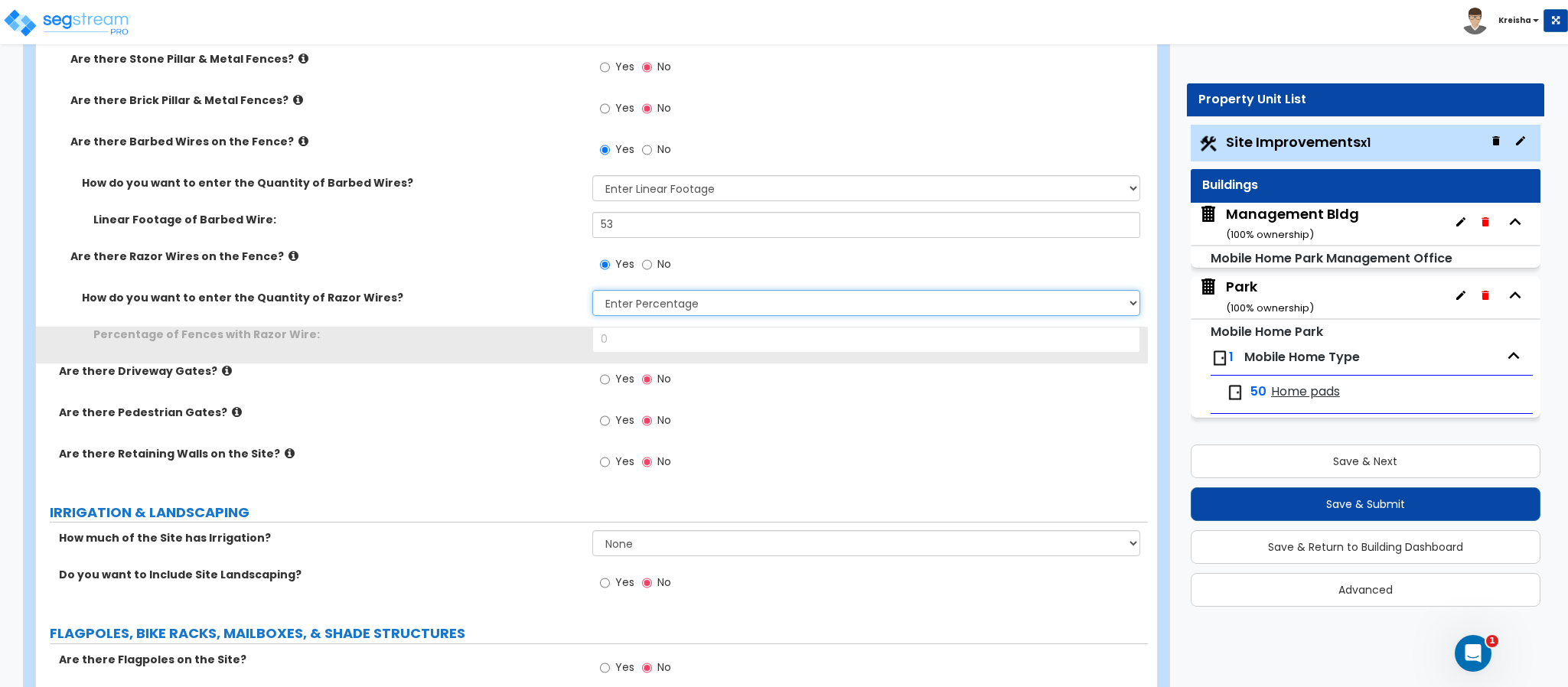
select select "3"
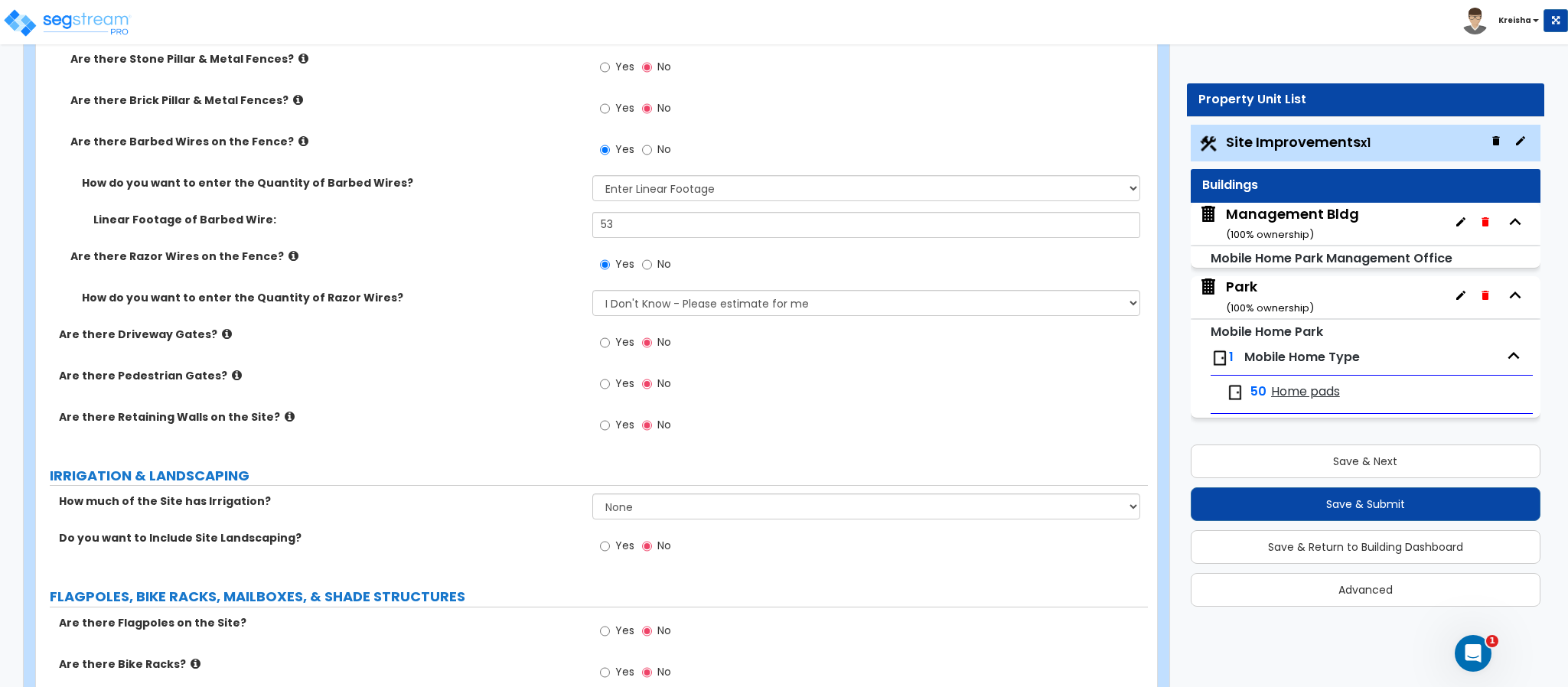
click at [654, 264] on label "No" at bounding box center [656, 267] width 29 height 26
click at [652, 264] on input "No" at bounding box center [647, 264] width 10 height 16
radio input "false"
radio input "true"
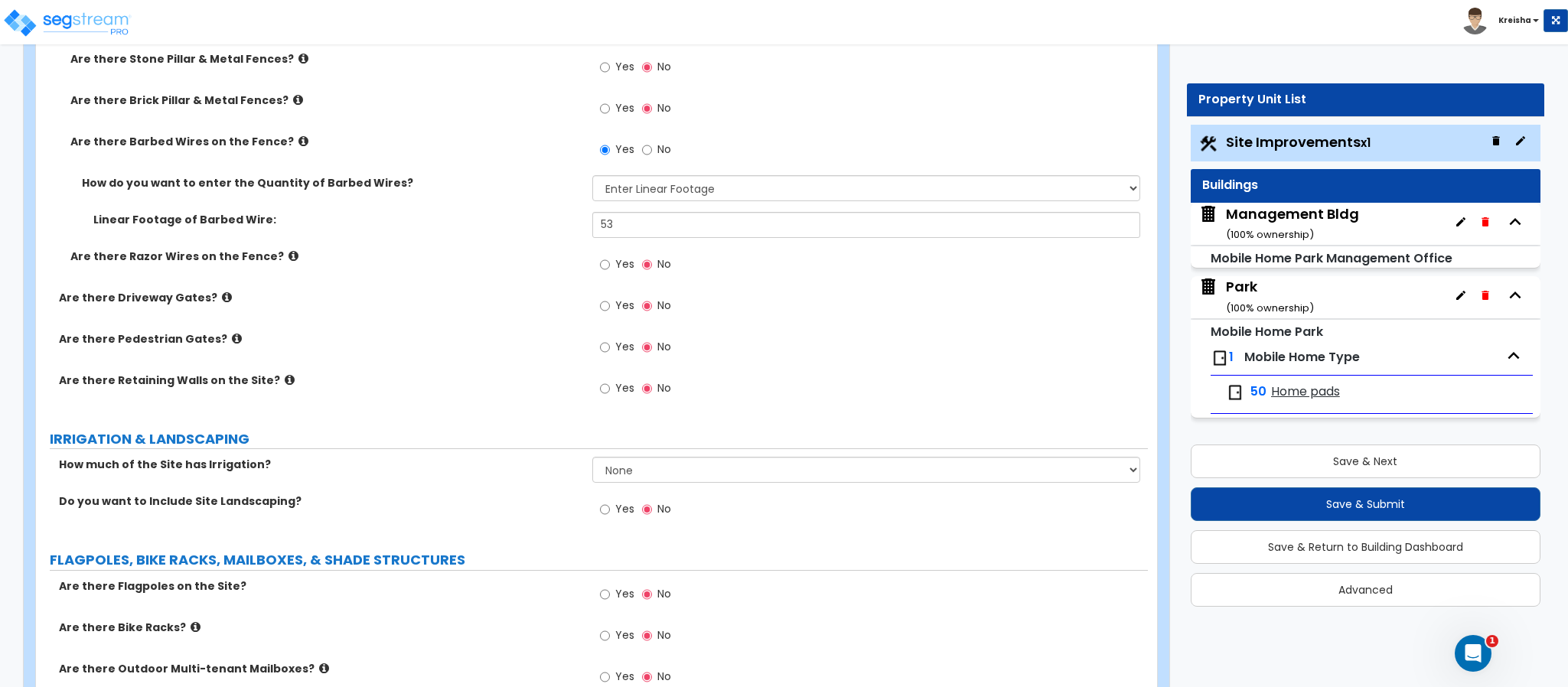
click at [621, 303] on span "Yes" at bounding box center [624, 305] width 19 height 16
click at [610, 303] on input "Yes" at bounding box center [604, 306] width 10 height 16
radio input "true"
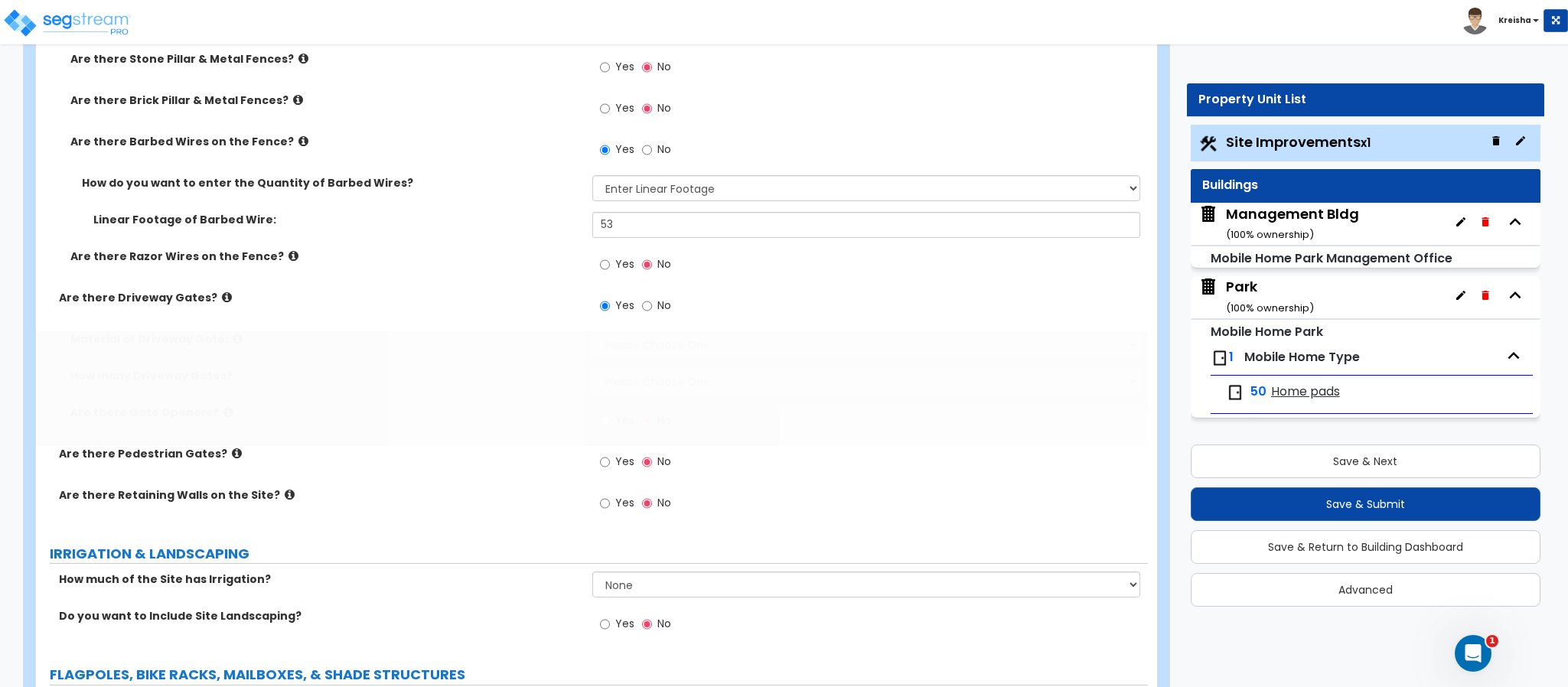
click at [620, 304] on span "Yes" at bounding box center [624, 305] width 19 height 16
click at [610, 304] on input "Yes" at bounding box center [604, 306] width 10 height 16
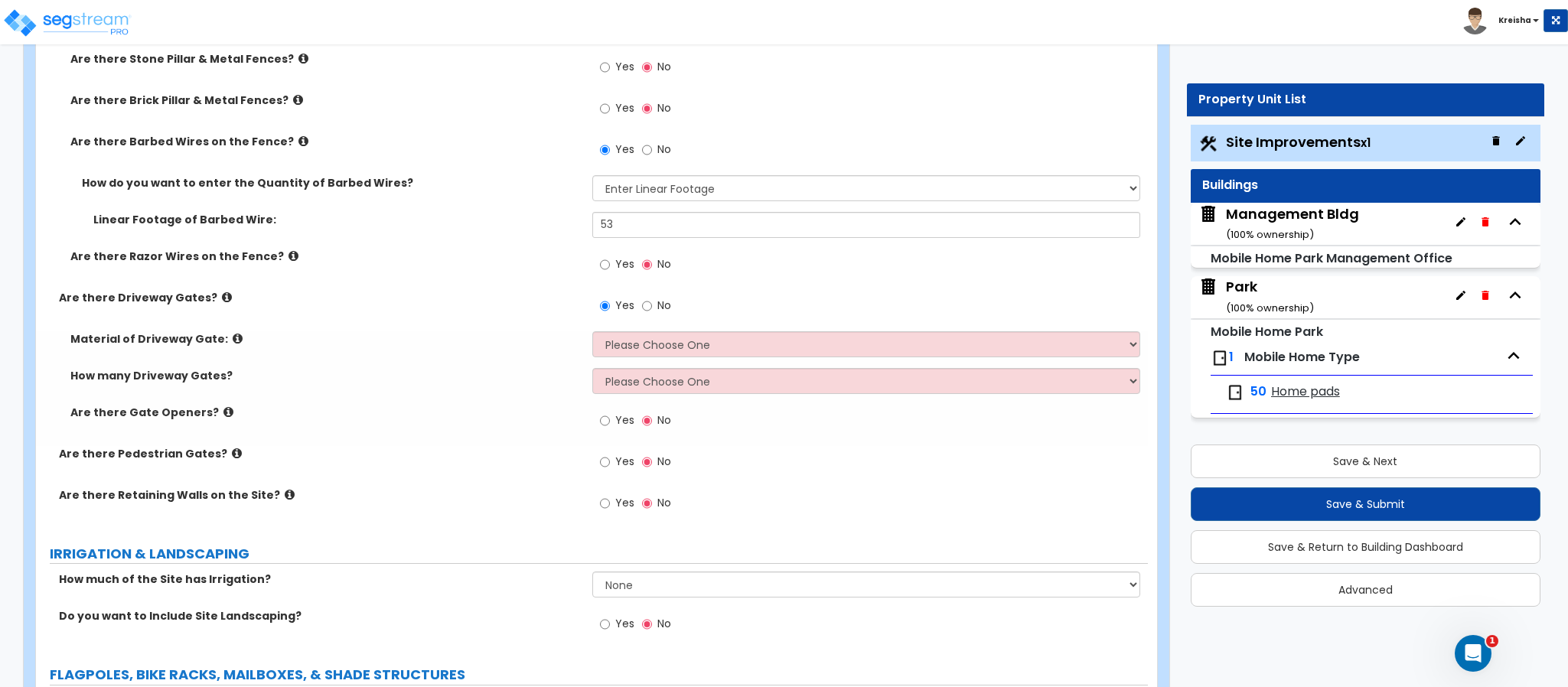
click at [646, 368] on div "Material of Driveway Gate: Please Choose One Wood Steel How many Driveway Gates…" at bounding box center [592, 388] width 1089 height 114
click at [646, 349] on select "Please Choose One Wood Steel" at bounding box center [866, 344] width 548 height 26
select select "2"
click at [592, 332] on select "Please Choose One Wood Steel" at bounding box center [866, 344] width 548 height 26
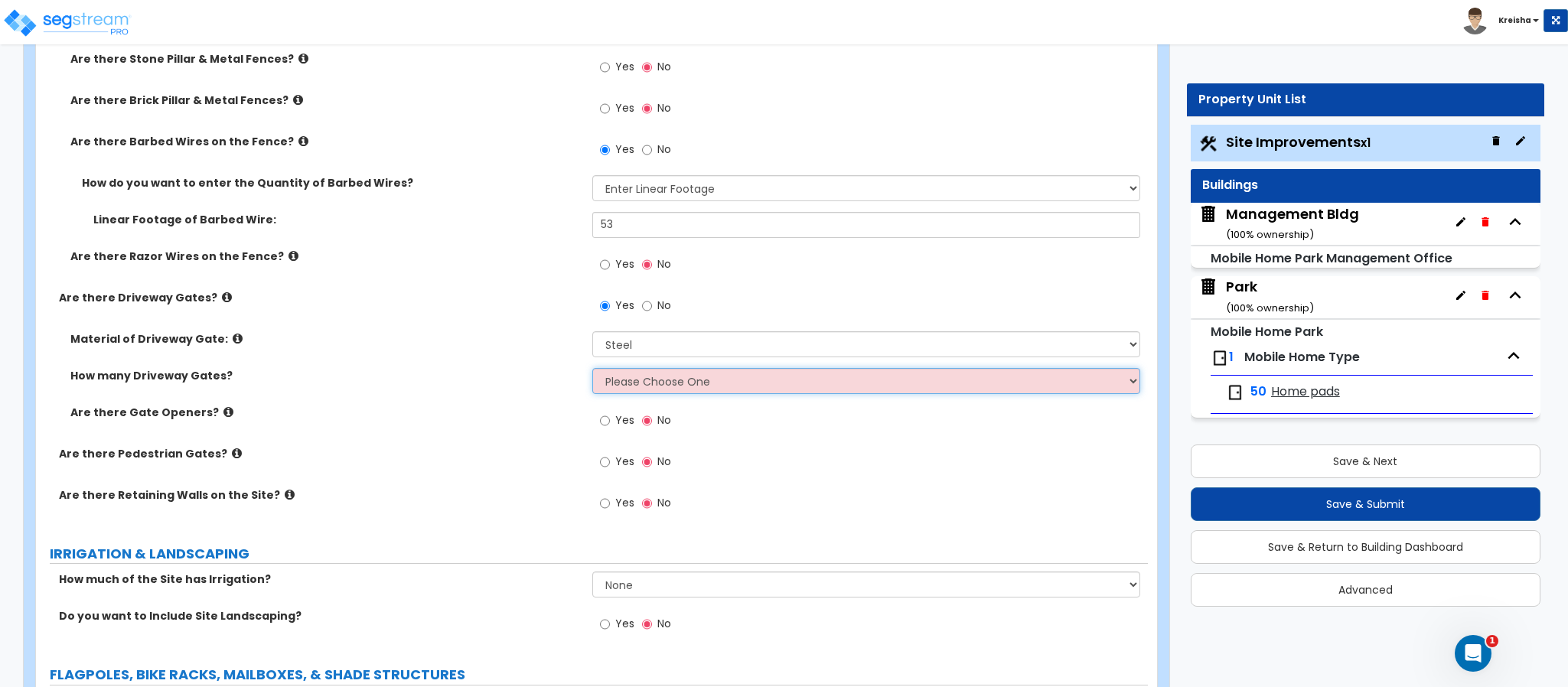
click at [614, 376] on select "Please Choose One 1 2 3" at bounding box center [866, 381] width 548 height 26
click at [592, 369] on select "Please Choose One 1 2 3" at bounding box center [866, 381] width 548 height 26
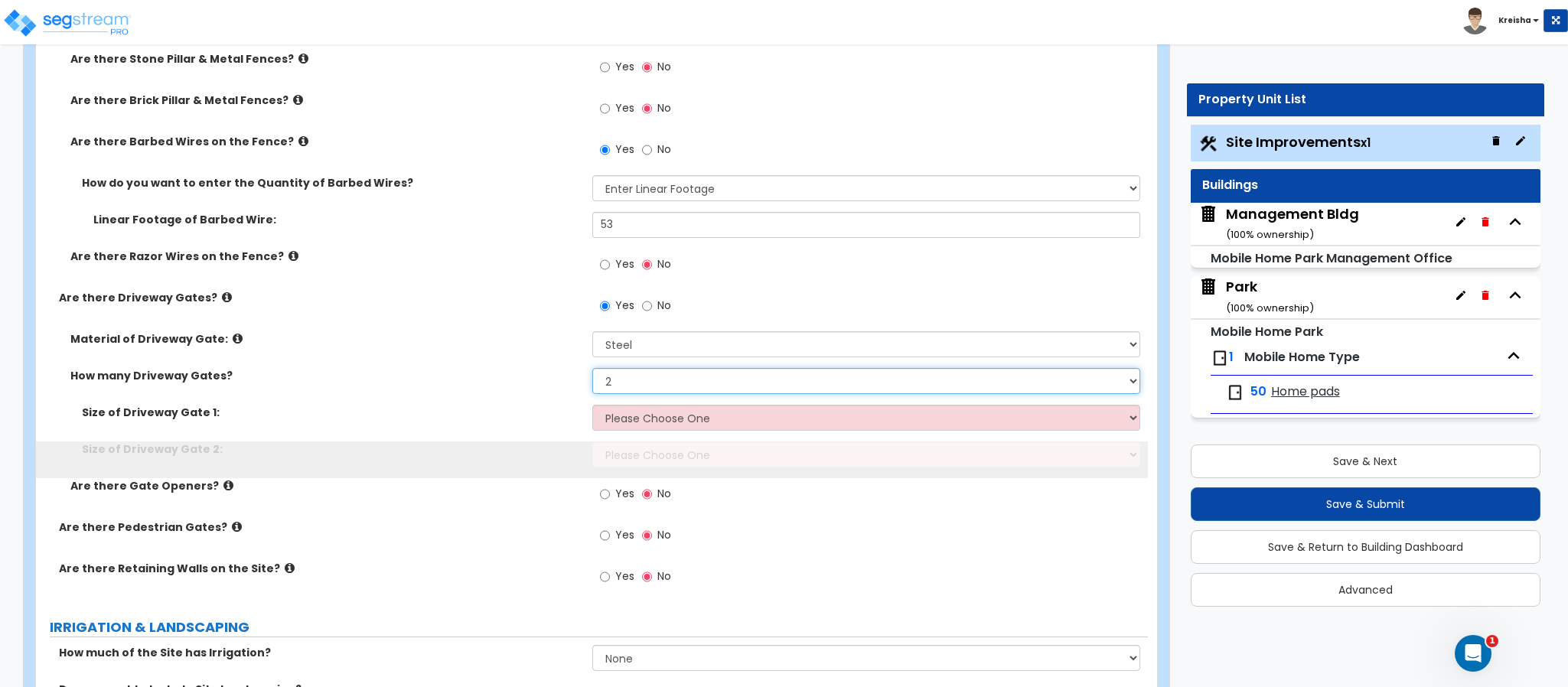
select select "3"
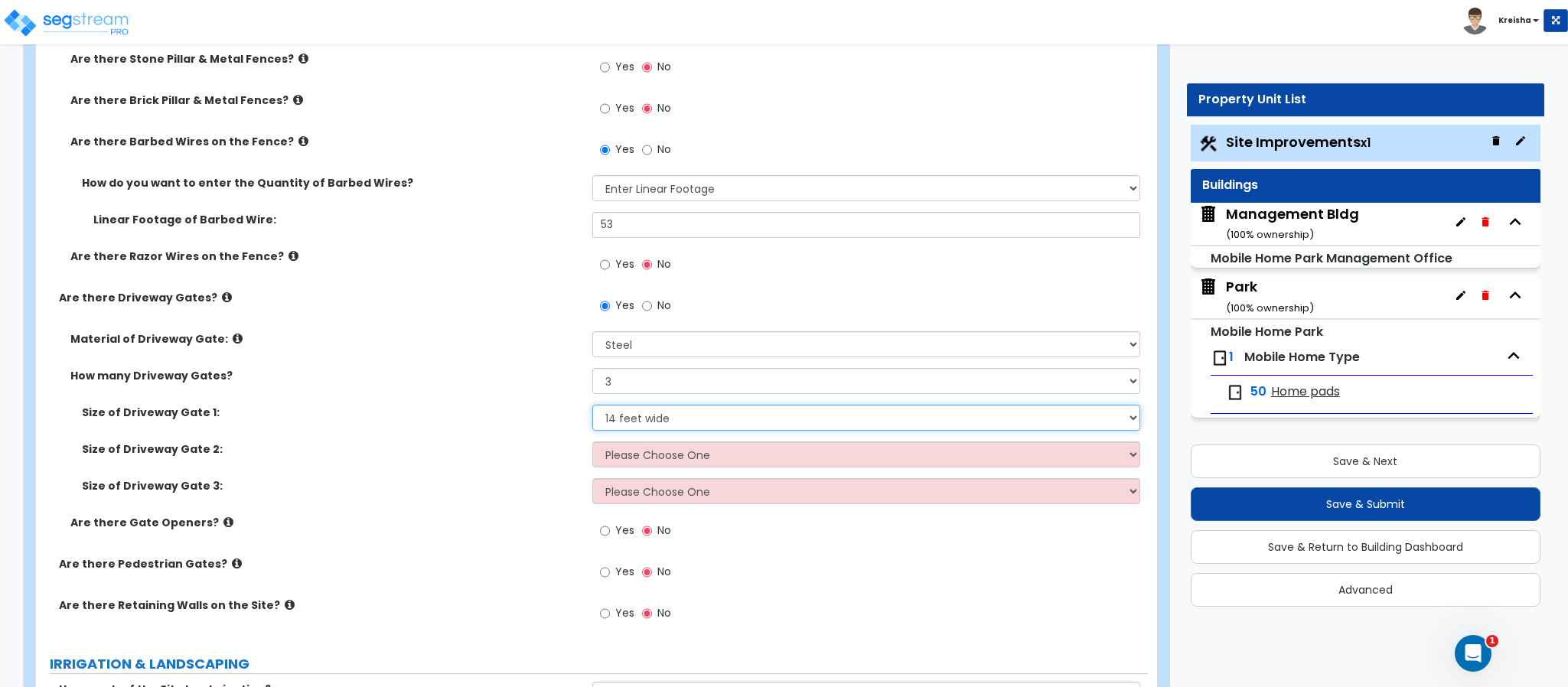
select select "1"
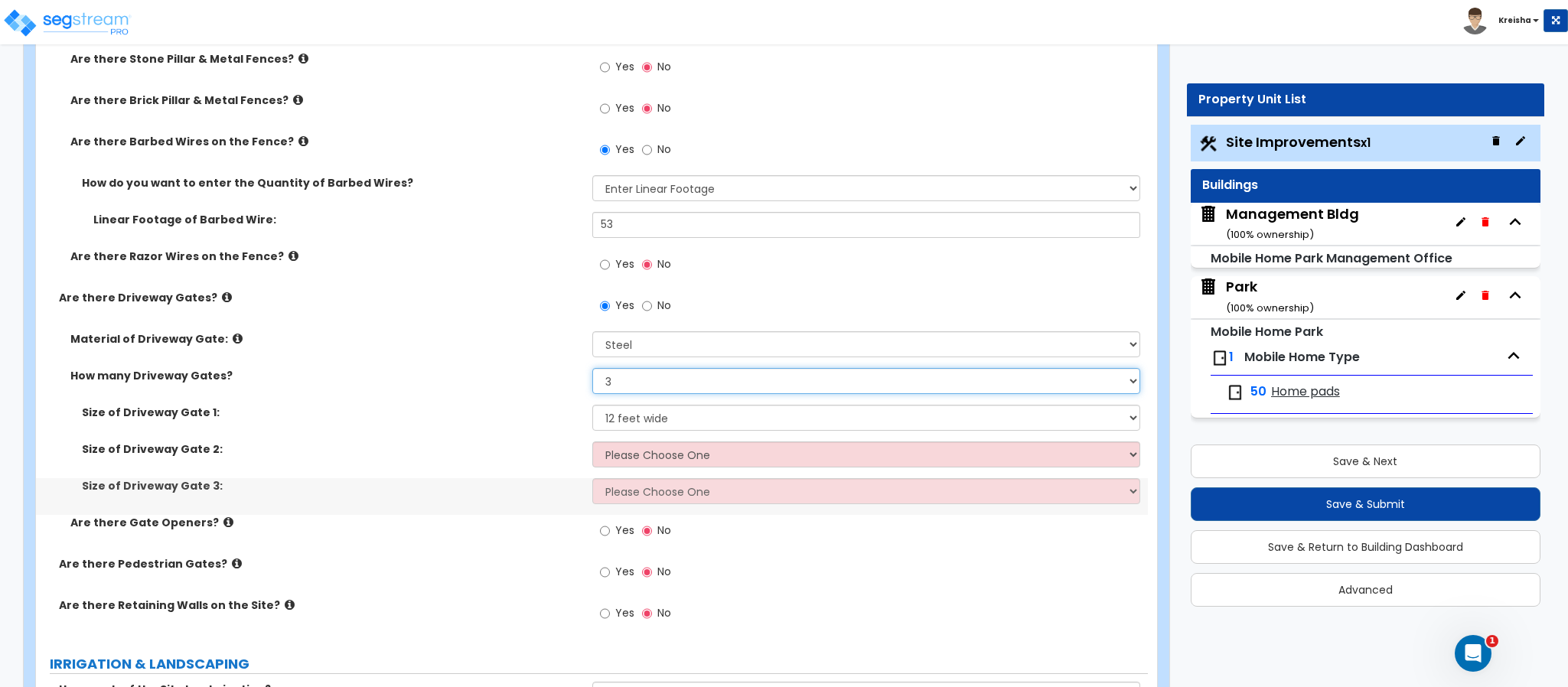
select select "2"
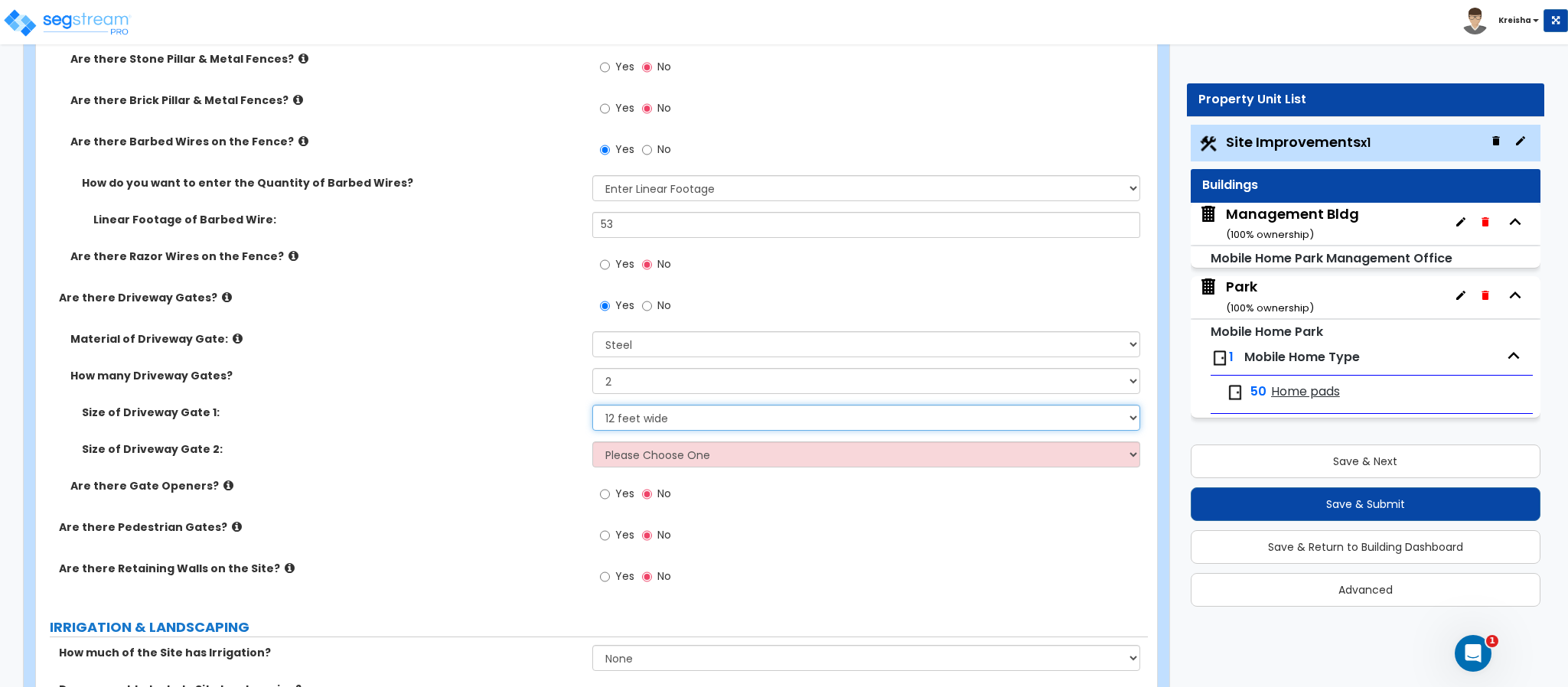
select select "2"
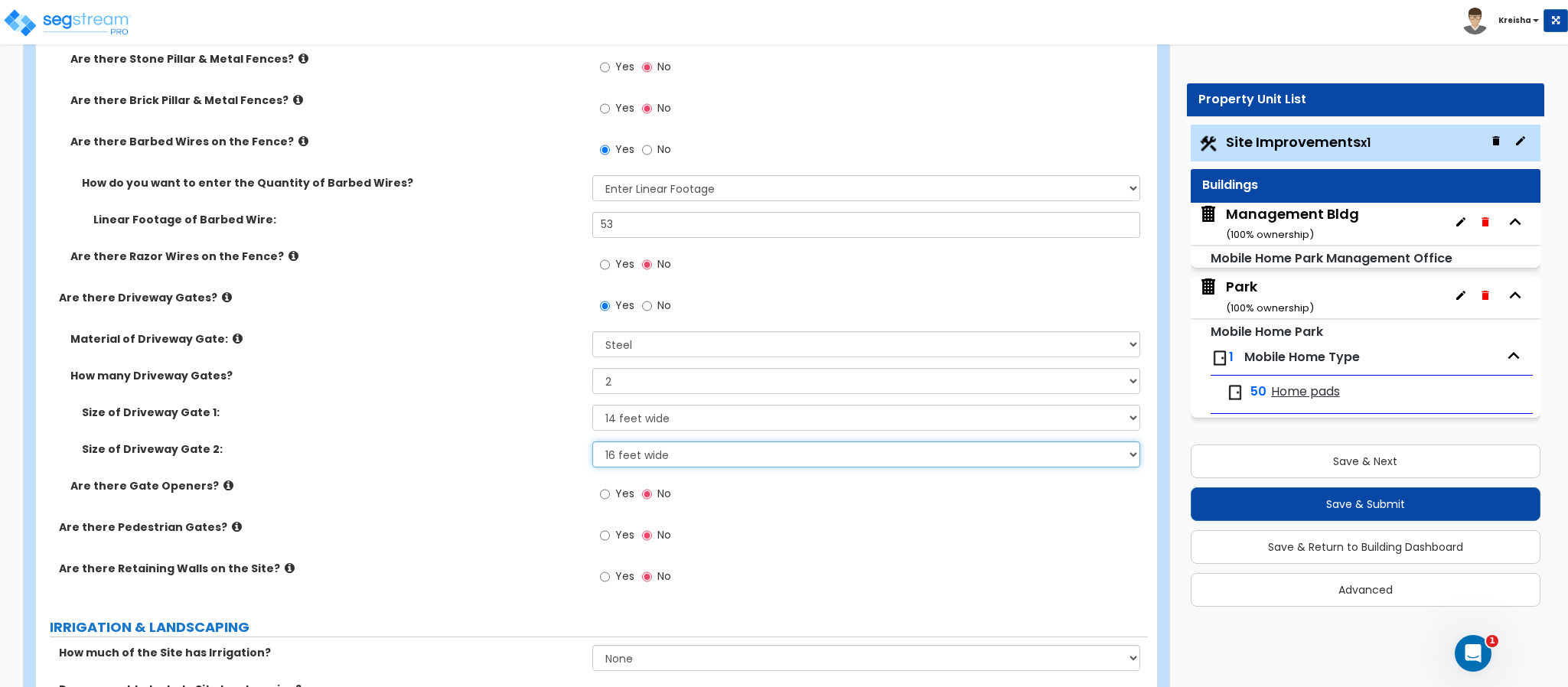
select select "2"
click at [600, 486] on input "Yes" at bounding box center [604, 494] width 10 height 16
radio input "true"
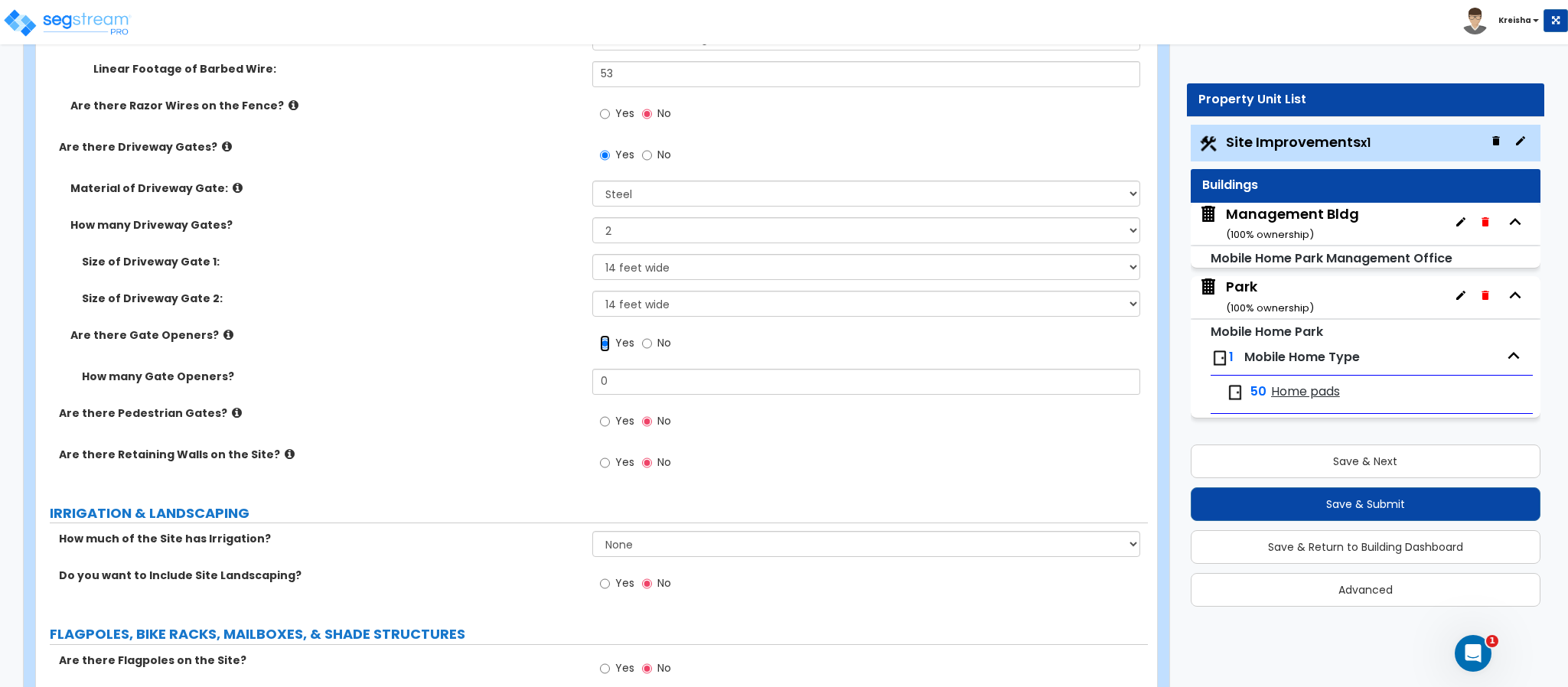
scroll to position [3862, 0]
type input "1"
type input "2"
click at [600, 411] on input "Yes" at bounding box center [604, 419] width 10 height 16
radio input "true"
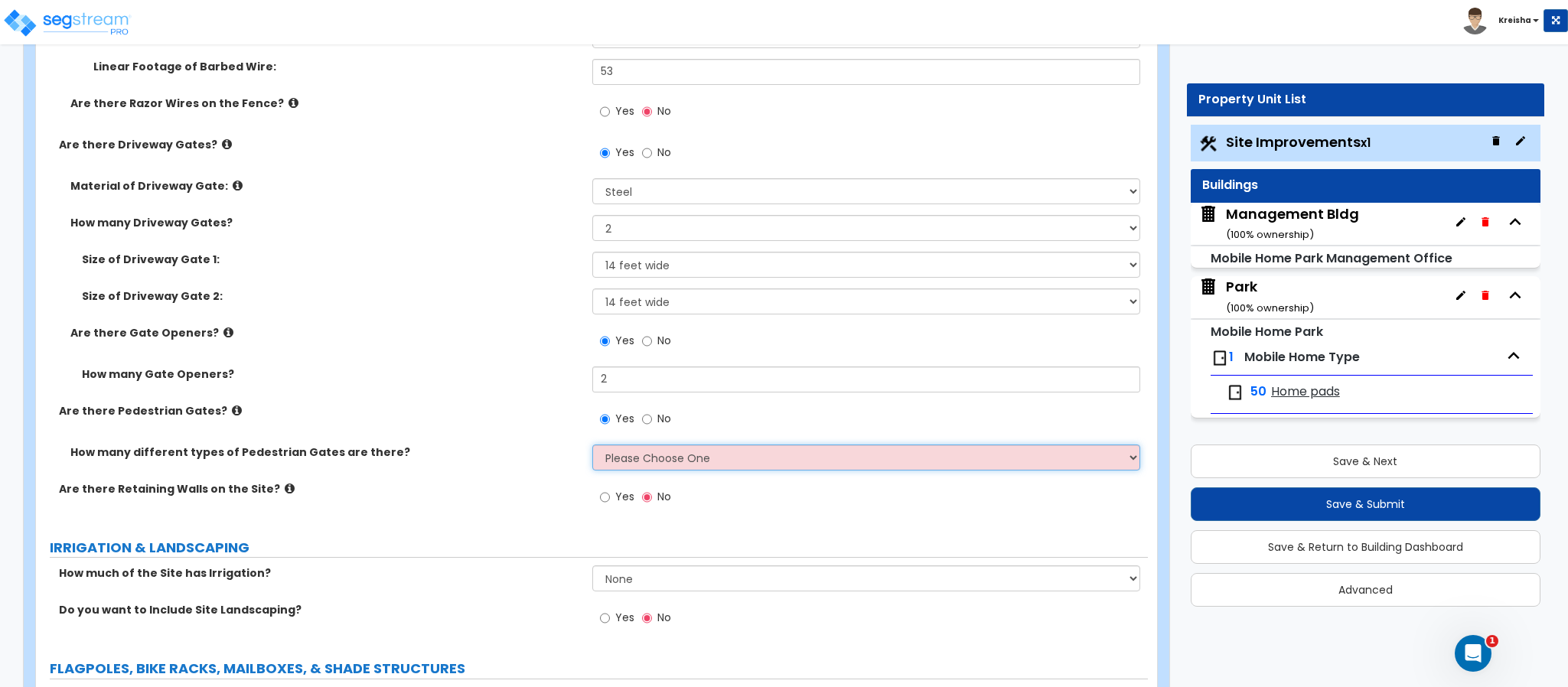
click at [677, 451] on select "Please Choose One 1 2 3" at bounding box center [866, 458] width 548 height 26
click at [592, 446] on select "Please Choose One 1 2 3" at bounding box center [866, 458] width 548 height 26
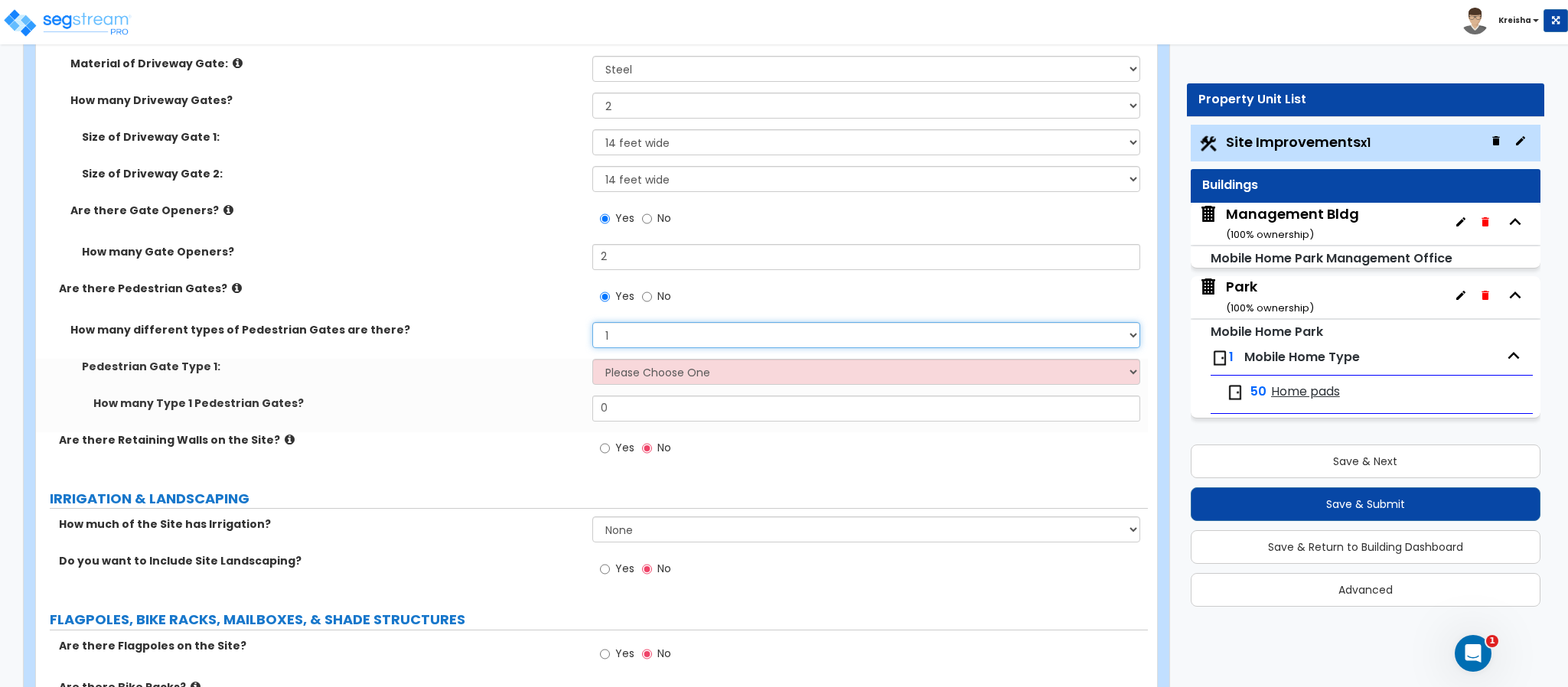
scroll to position [4092, 0]
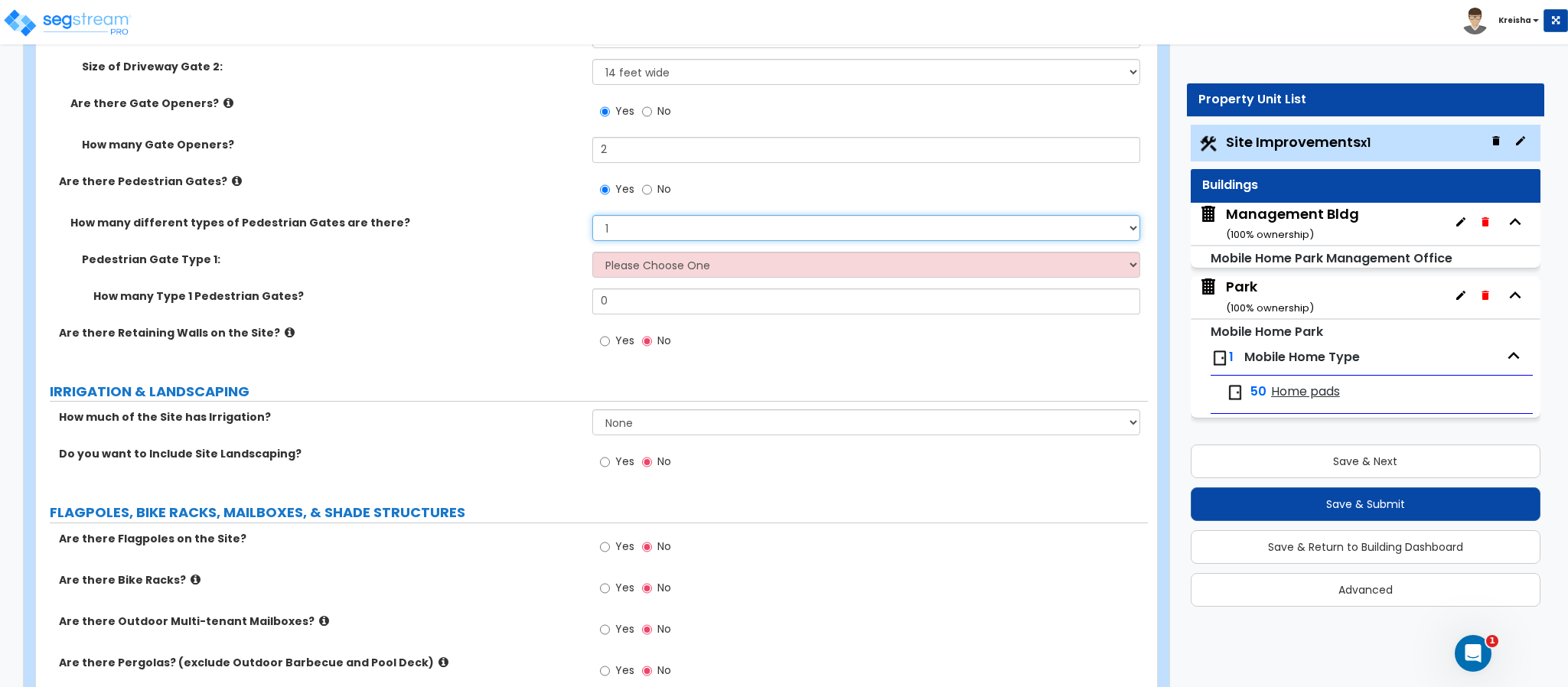
select select "2"
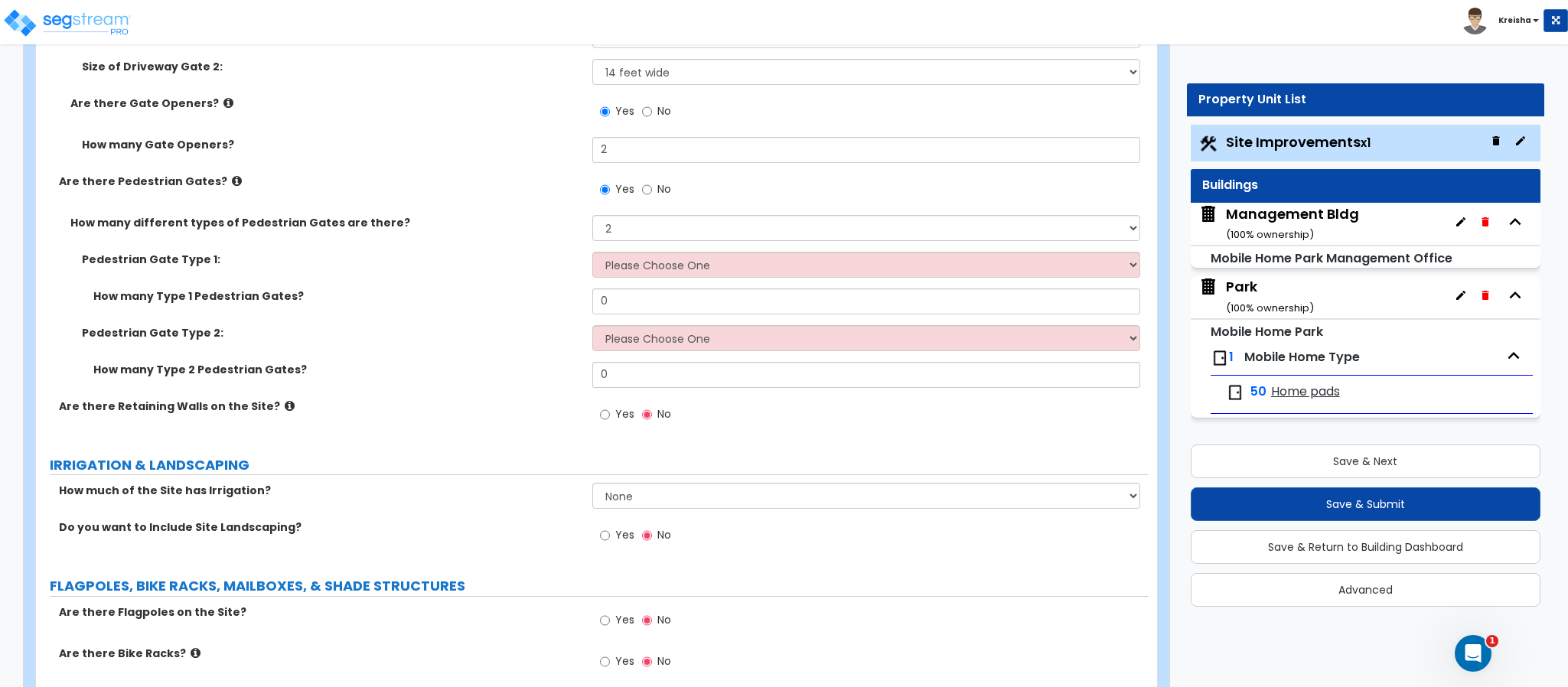
click at [717, 248] on div "How many different types of Pedestrian Gates are there? Please Choose One 1 2 3" at bounding box center [592, 233] width 1112 height 37
click at [707, 274] on select "Please Choose One Chain Link, 3 ft Height Chain Link, 4 ft Height Chain Link, 6…" at bounding box center [866, 265] width 548 height 26
select select "6"
click at [592, 254] on select "Please Choose One Chain Link, 3 ft Height Chain Link, 4 ft Height Chain Link, 6…" at bounding box center [866, 265] width 548 height 26
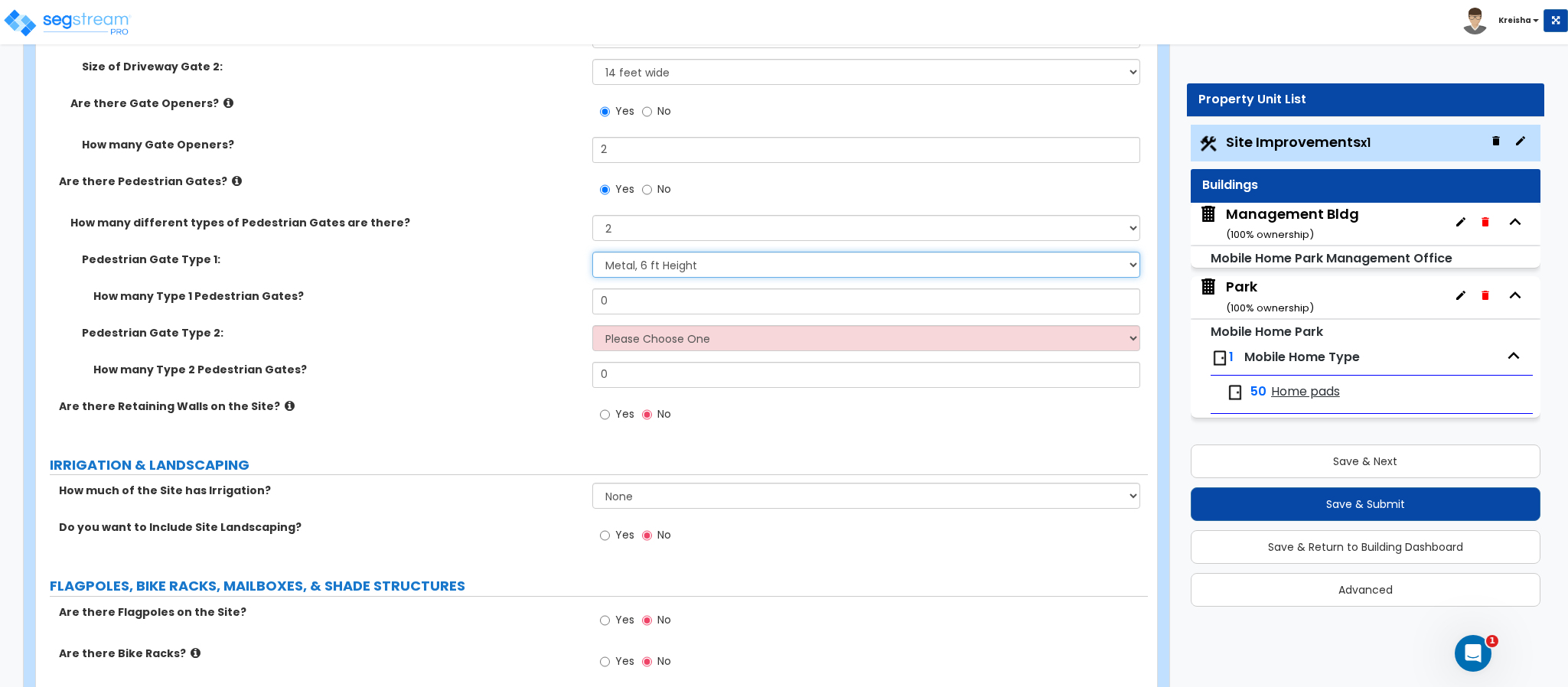
click at [664, 260] on select "Please Choose One Chain Link, 3 ft Height Chain Link, 4 ft Height Chain Link, 6…" at bounding box center [866, 265] width 548 height 26
click at [592, 254] on select "Please Choose One Chain Link, 3 ft Height Chain Link, 4 ft Height Chain Link, 6…" at bounding box center [866, 265] width 548 height 26
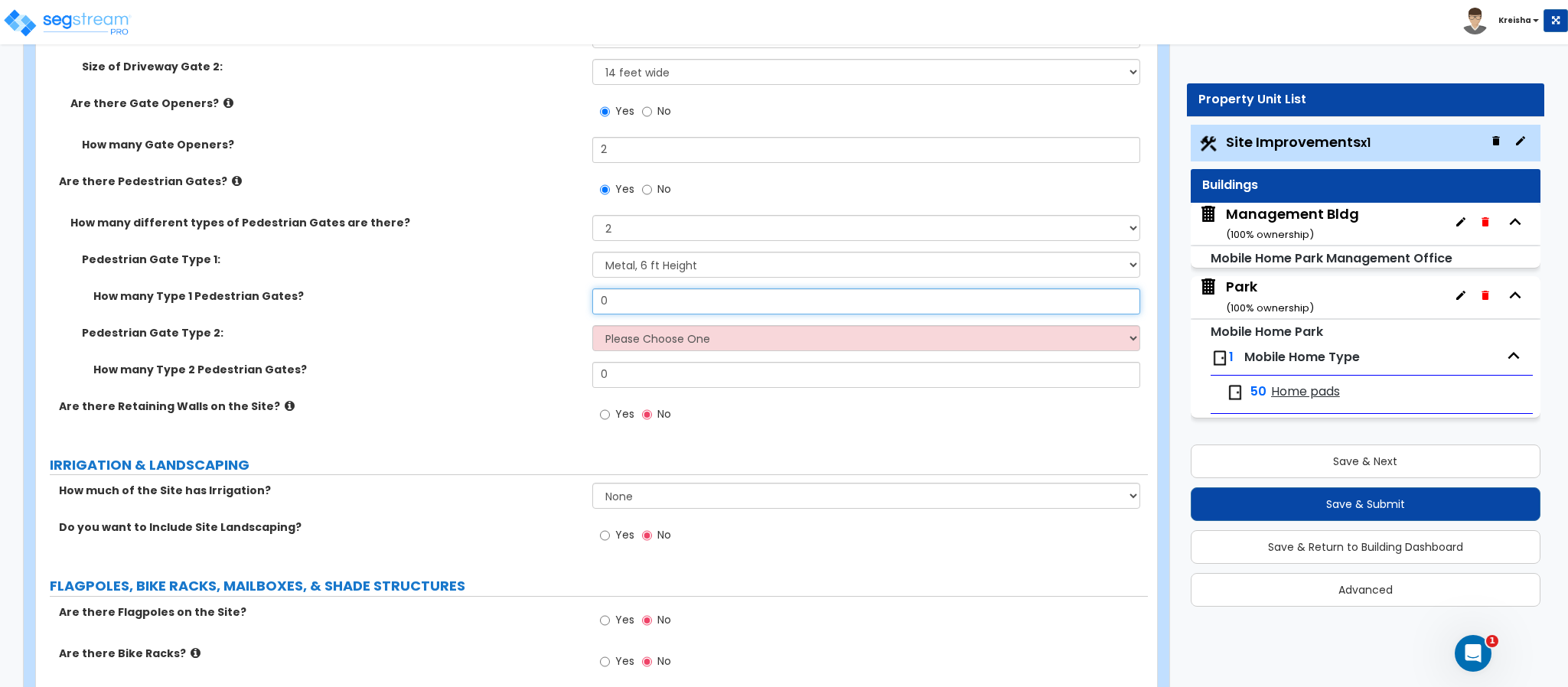
click at [653, 292] on input "0" at bounding box center [866, 301] width 548 height 26
click at [653, 290] on input "0" at bounding box center [866, 301] width 548 height 26
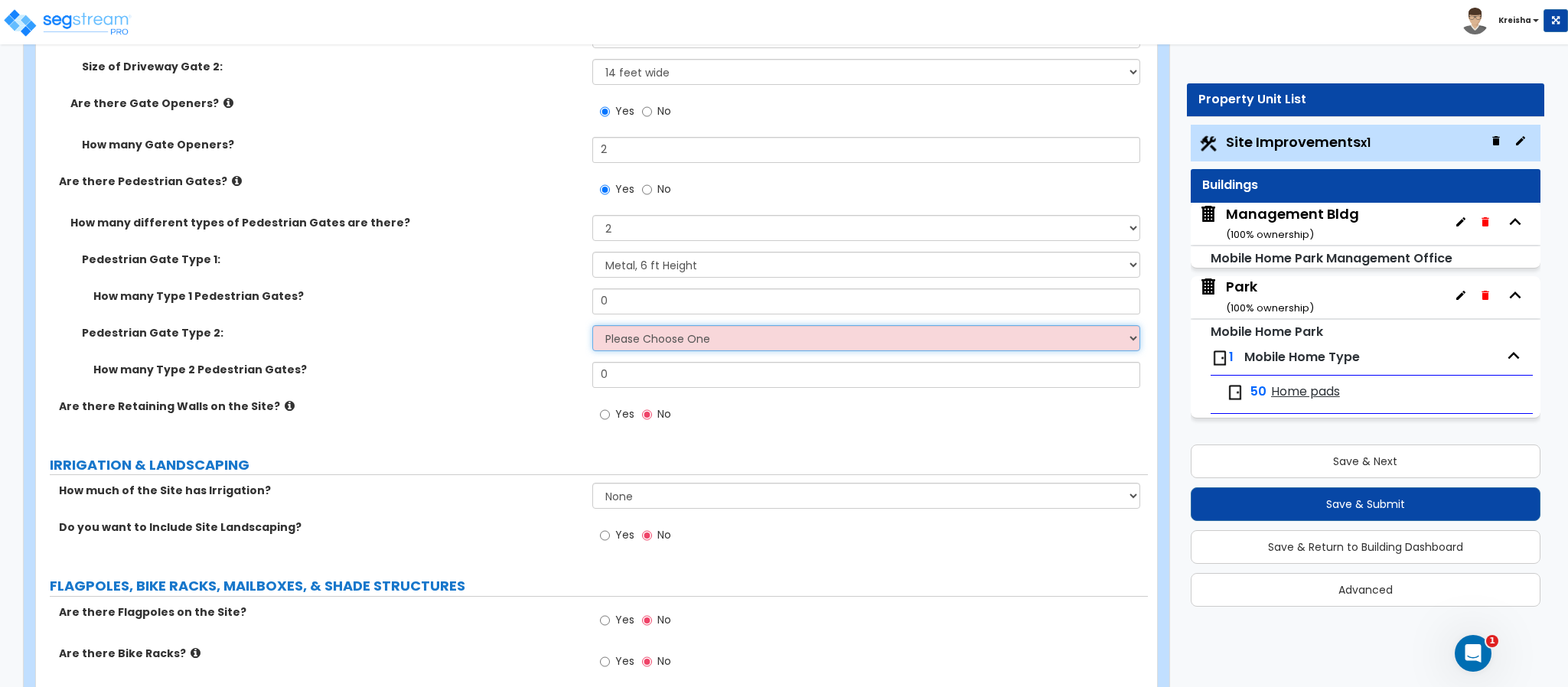
click at [641, 335] on select "Please Choose One Chain Link, 3 ft Height Chain Link, 4 ft Height Chain Link, 6…" at bounding box center [866, 339] width 548 height 26
select select "9"
click at [592, 326] on select "Please Choose One Chain Link, 3 ft Height Chain Link, 4 ft Height Chain Link, 6…" at bounding box center [866, 339] width 548 height 26
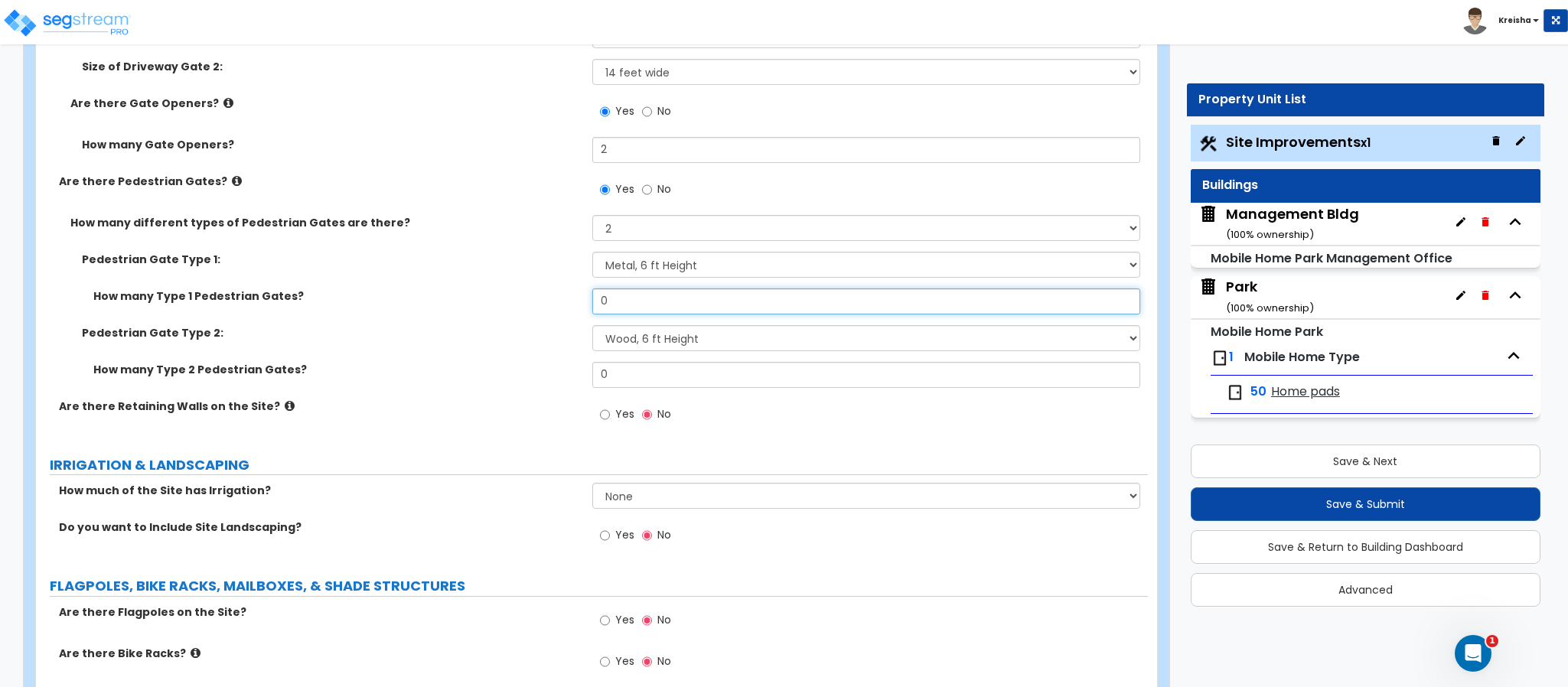
click at [620, 299] on input "0" at bounding box center [866, 301] width 548 height 26
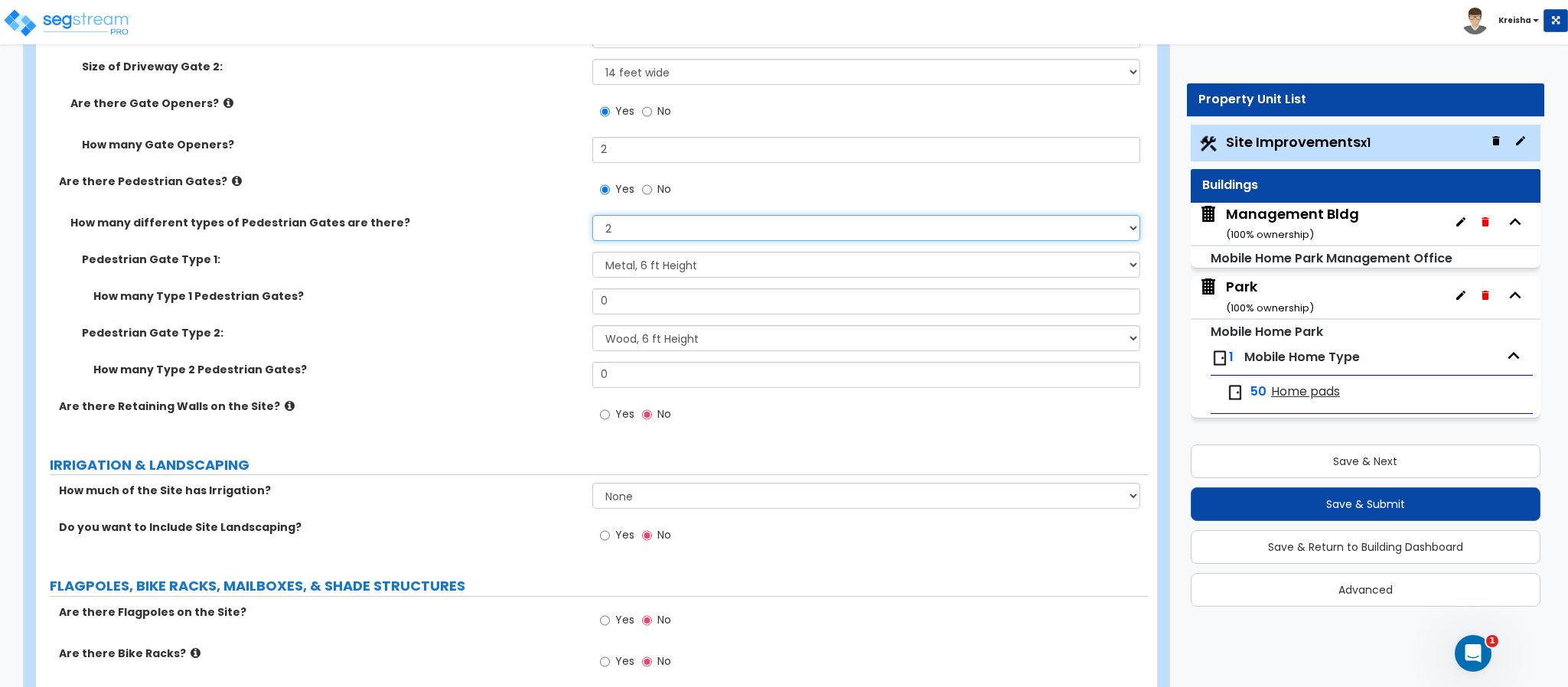
click at [637, 228] on select "Please Choose One 1 2 3" at bounding box center [866, 228] width 548 height 26
select select "1"
click at [592, 217] on select "Please Choose One 1 2 3" at bounding box center [866, 228] width 548 height 26
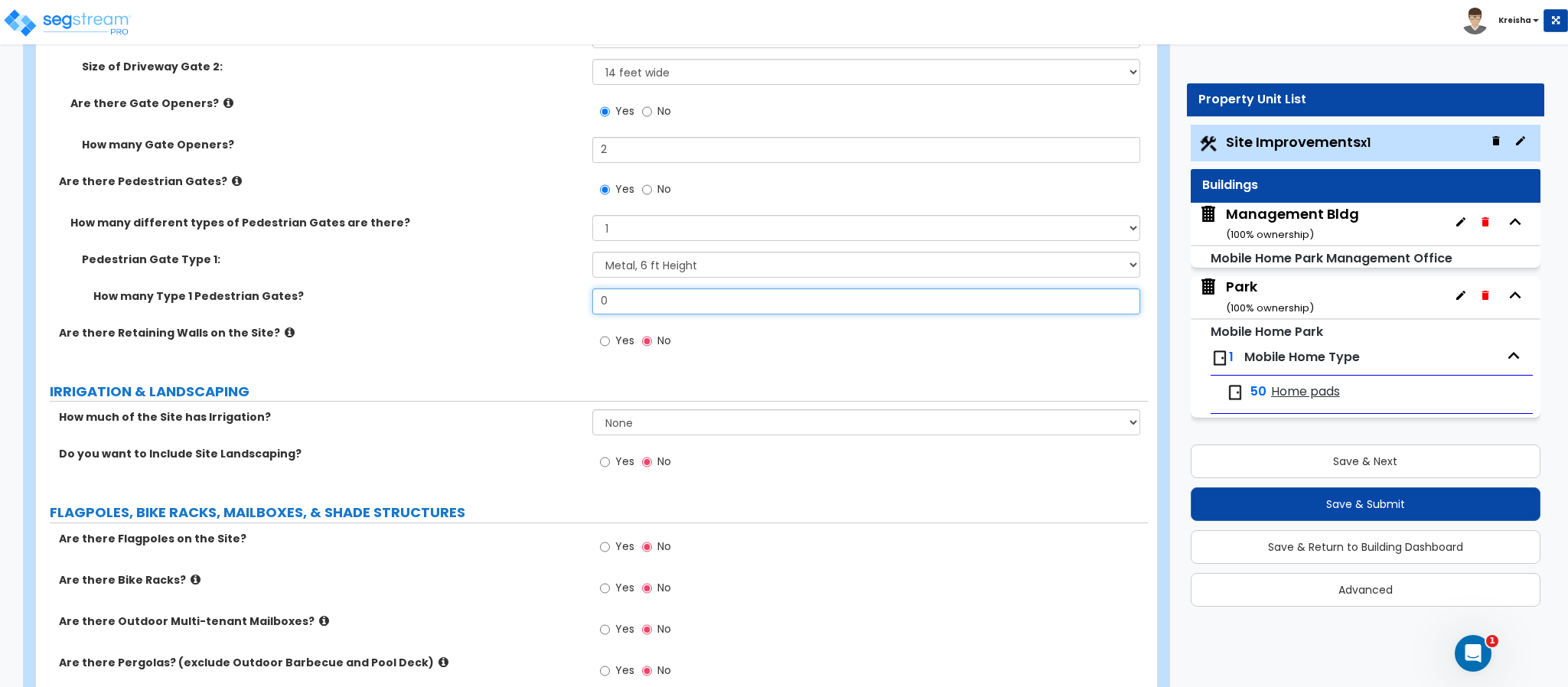
click at [604, 299] on input "0" at bounding box center [866, 301] width 548 height 26
type input "2"
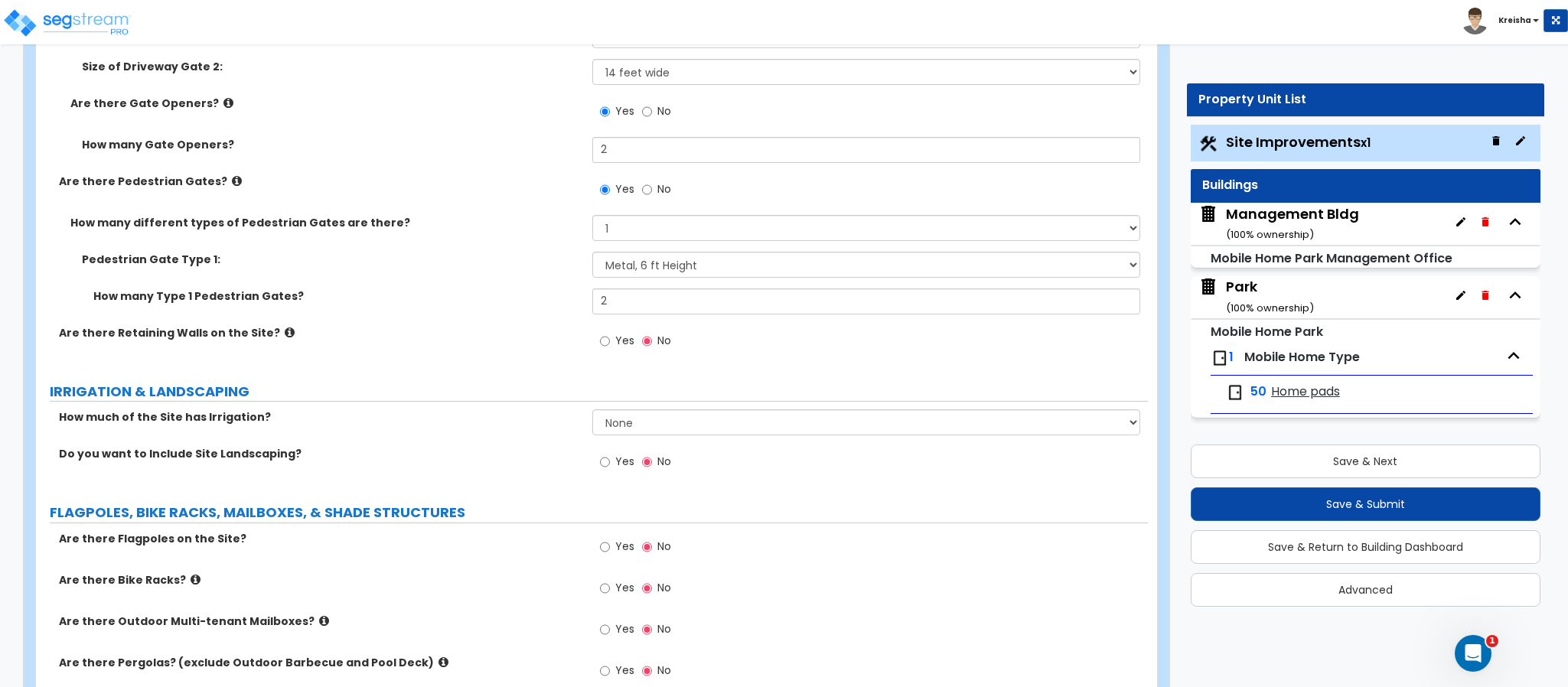
click at [539, 336] on label "Are there Retaining Walls on the Site?" at bounding box center [320, 333] width 522 height 16
click at [633, 322] on div "How many Type 1 Pedestrian Gates? 2" at bounding box center [592, 306] width 1112 height 37
click at [622, 340] on span "Yes" at bounding box center [624, 340] width 19 height 16
click at [610, 340] on input "Yes" at bounding box center [604, 341] width 10 height 16
radio input "true"
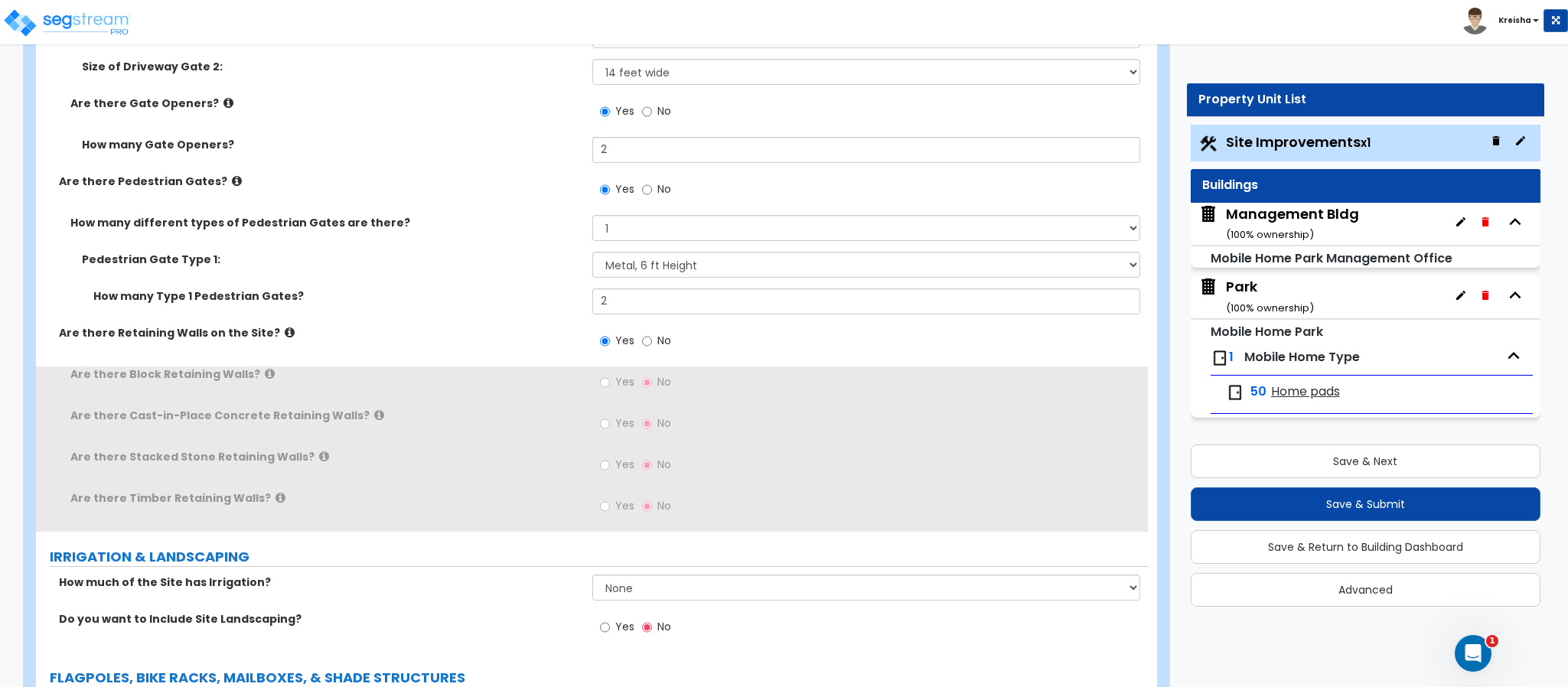
click at [538, 290] on label "How many Type 1 Pedestrian Gates?" at bounding box center [337, 296] width 488 height 16
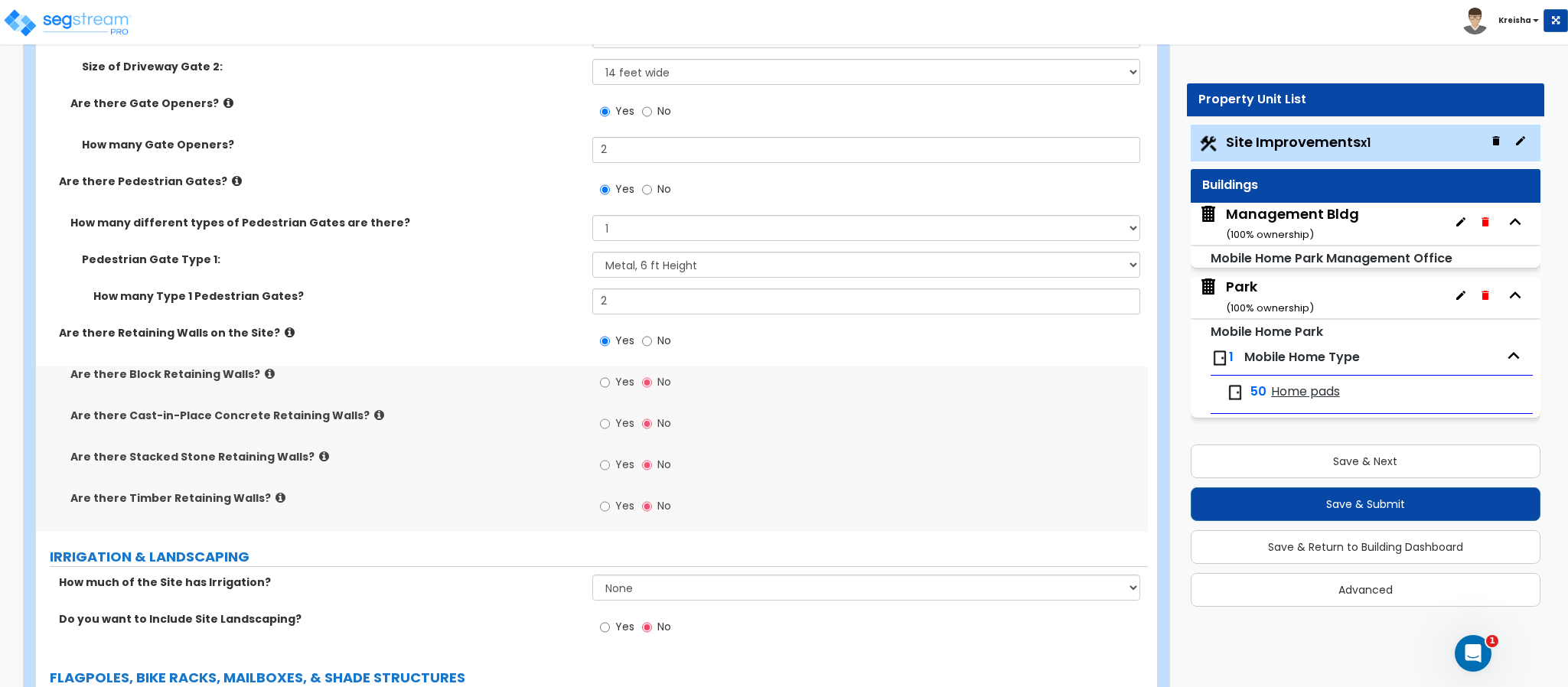
scroll to position [4321, 0]
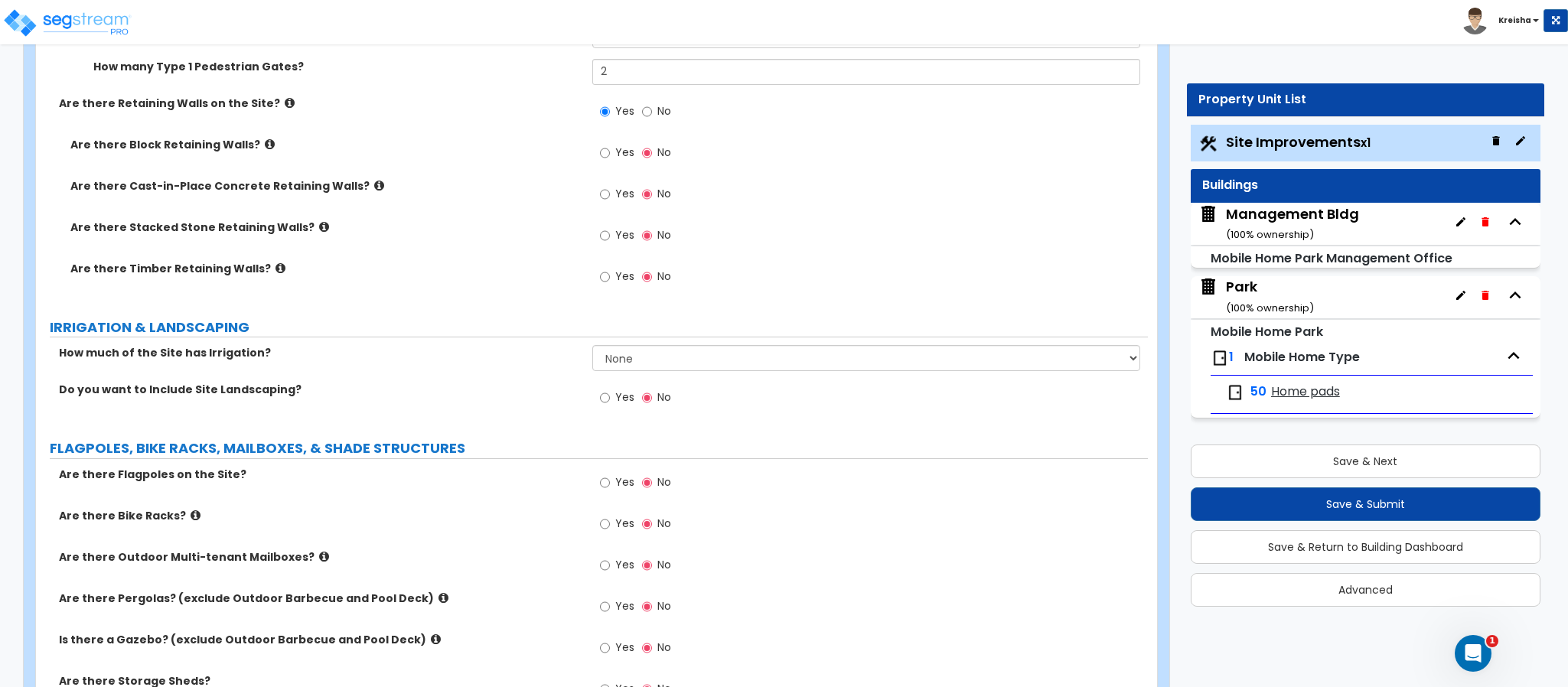
click at [597, 152] on div "Yes No" at bounding box center [635, 154] width 86 height 35
click at [611, 166] on label "Yes" at bounding box center [617, 155] width 35 height 26
click at [610, 161] on input "Yes" at bounding box center [604, 153] width 10 height 16
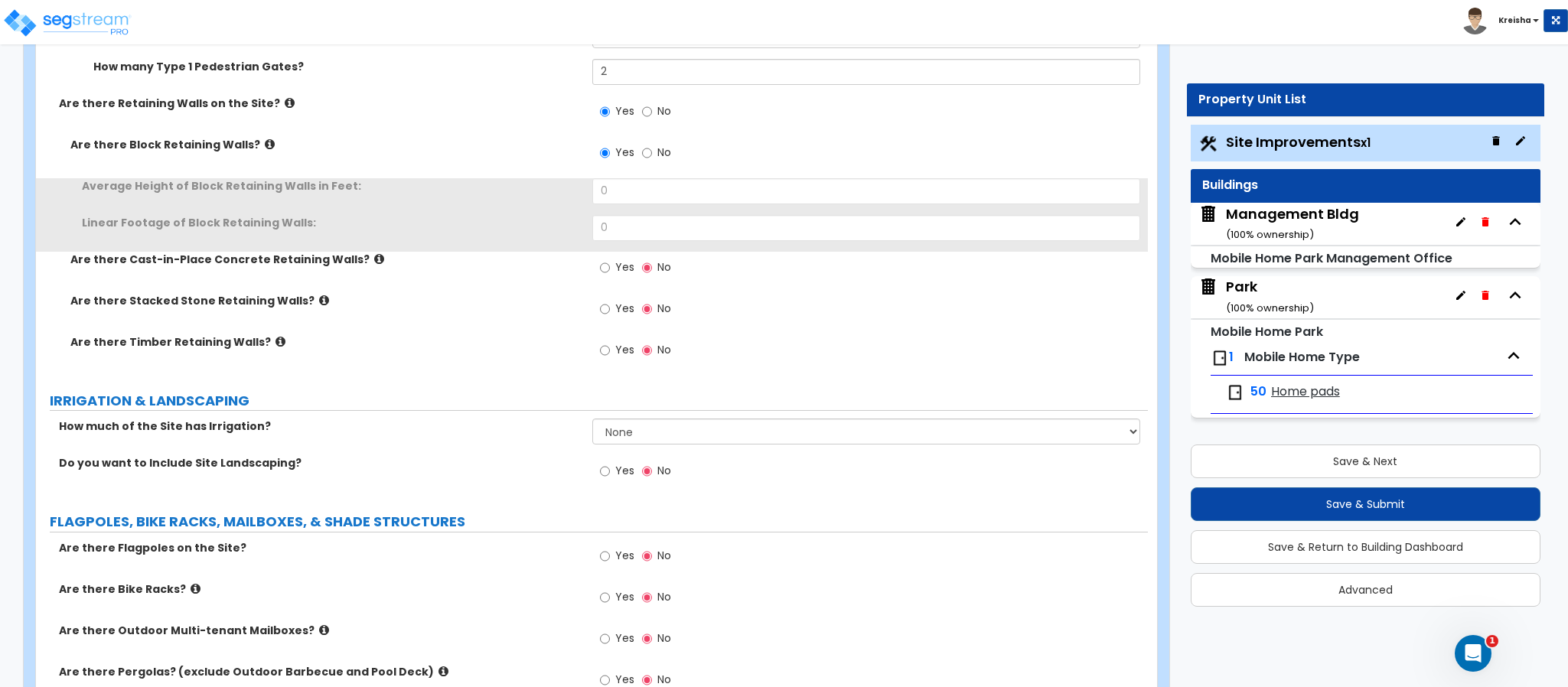
click at [653, 150] on label "No" at bounding box center [656, 155] width 29 height 26
click at [652, 150] on input "No" at bounding box center [647, 153] width 10 height 16
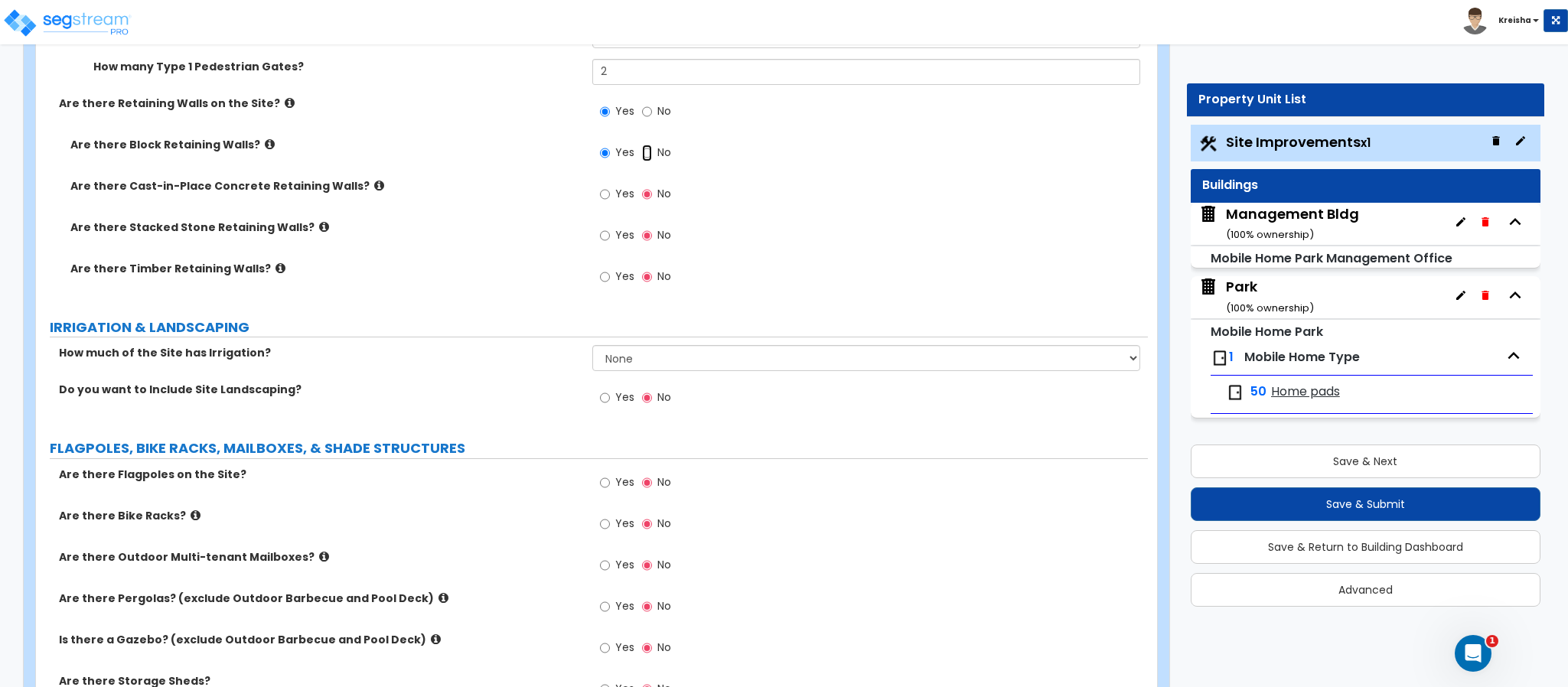
radio input "false"
radio input "true"
click at [622, 194] on span "Yes" at bounding box center [624, 194] width 19 height 16
click at [610, 194] on input "Yes" at bounding box center [604, 194] width 10 height 16
radio input "true"
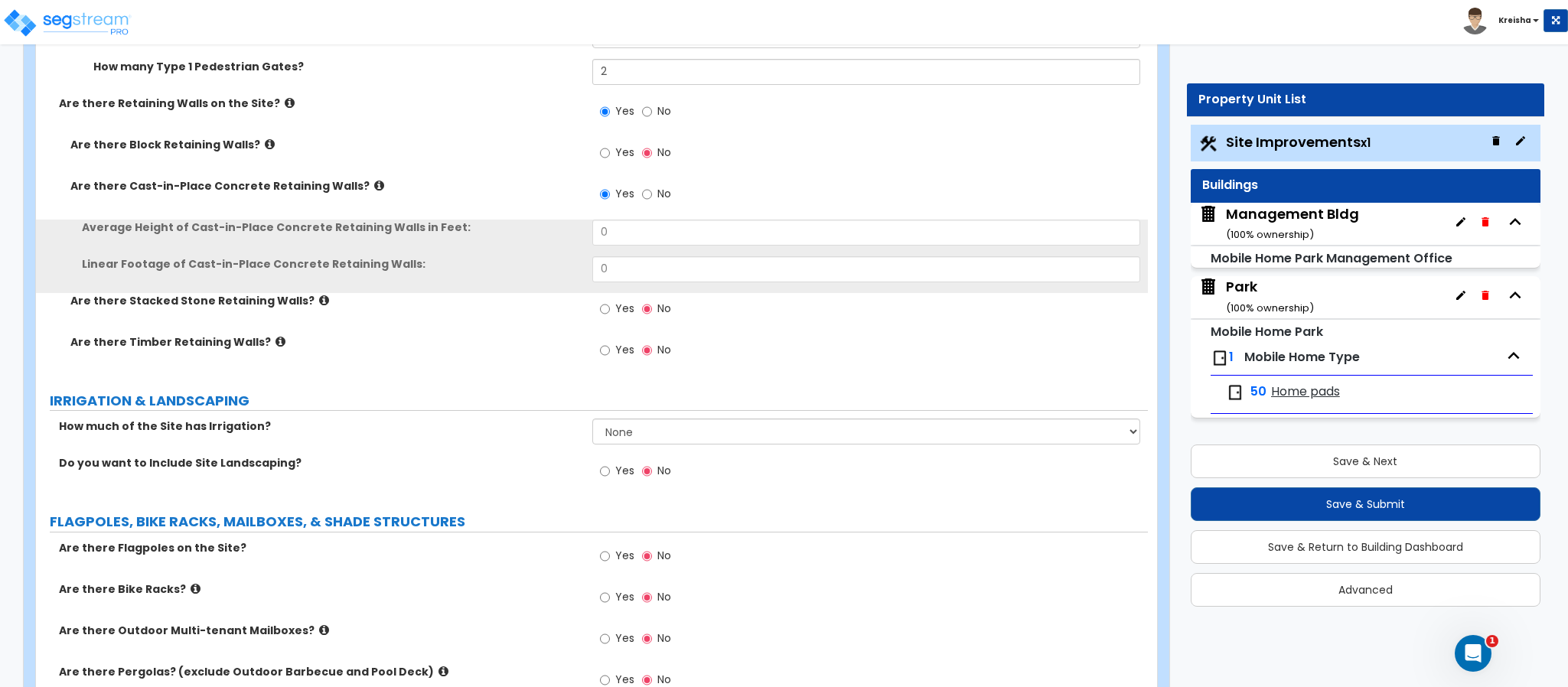
click at [624, 251] on div "Average Height of Cast-in-Place Concrete Retaining Walls in Feet: 0" at bounding box center [592, 238] width 1112 height 37
click at [628, 232] on input "0" at bounding box center [866, 233] width 548 height 26
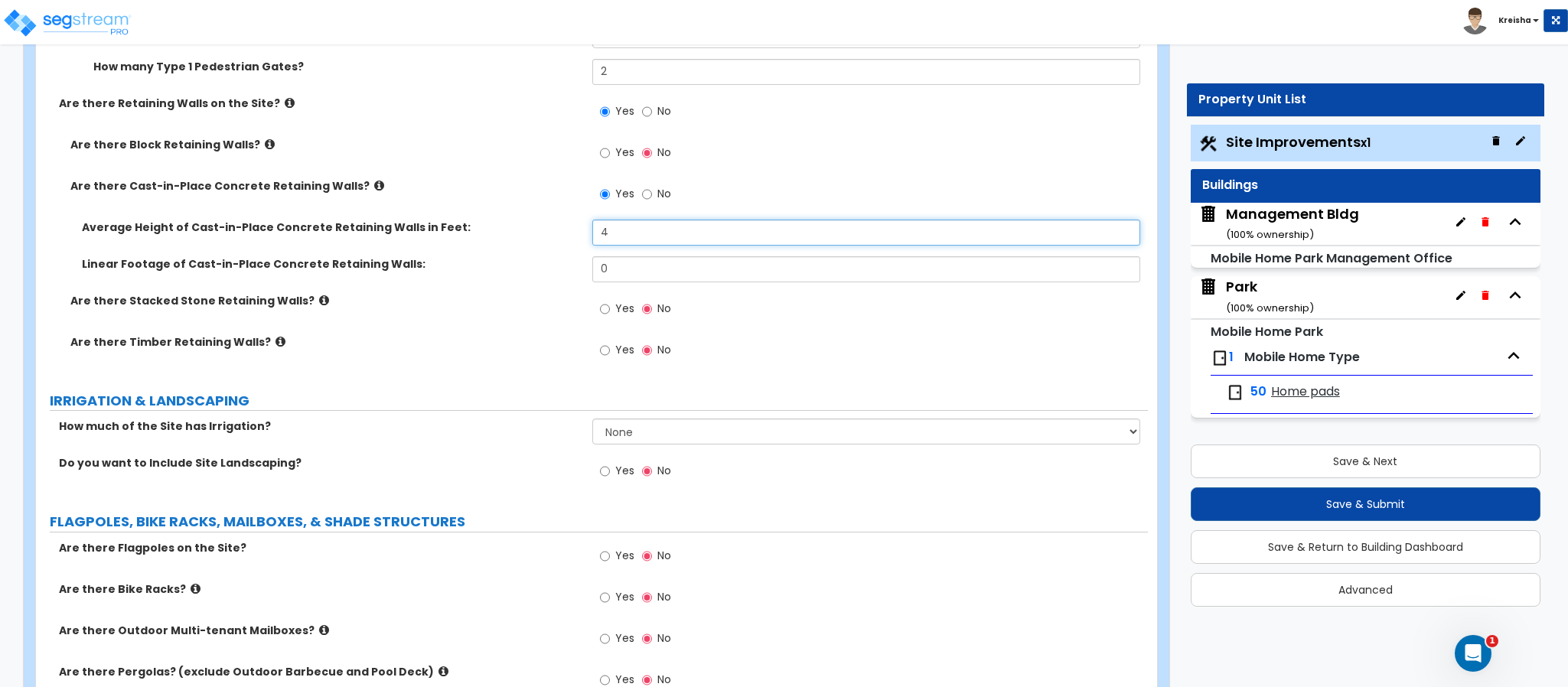
type input "4"
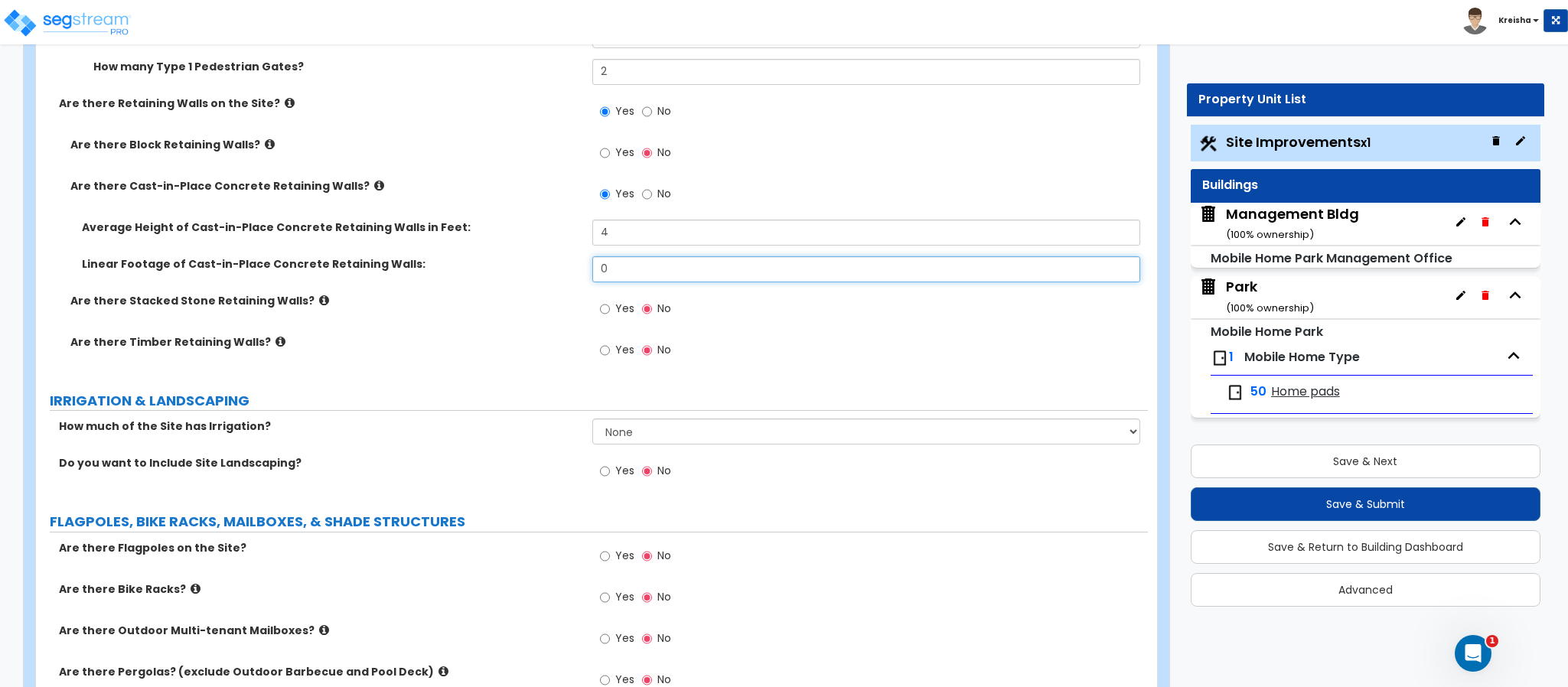
click at [621, 274] on input "0" at bounding box center [866, 269] width 548 height 26
click at [620, 275] on input "0" at bounding box center [866, 269] width 548 height 26
click at [620, 274] on input "0" at bounding box center [866, 269] width 548 height 26
type input "83"
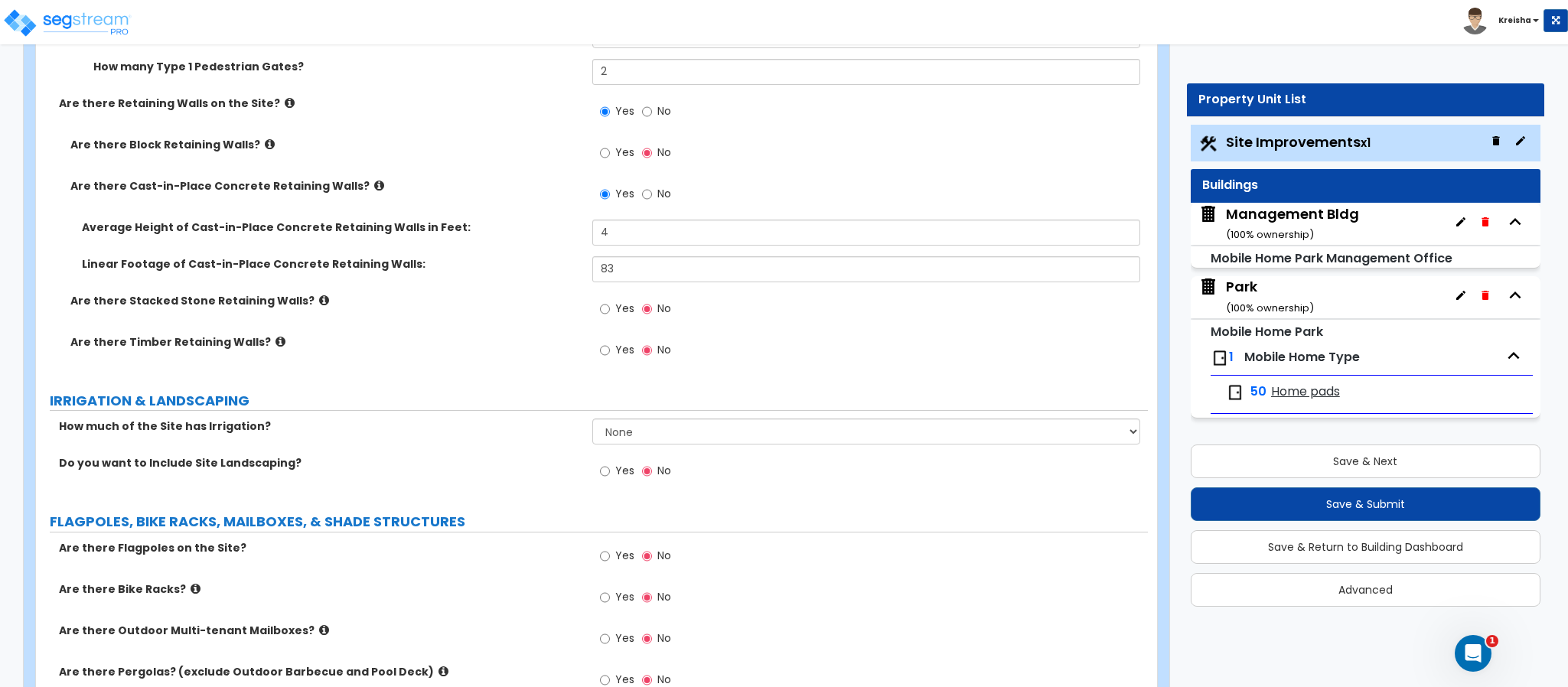
click at [611, 310] on label "Yes" at bounding box center [617, 311] width 35 height 26
click at [610, 310] on input "Yes" at bounding box center [604, 309] width 10 height 16
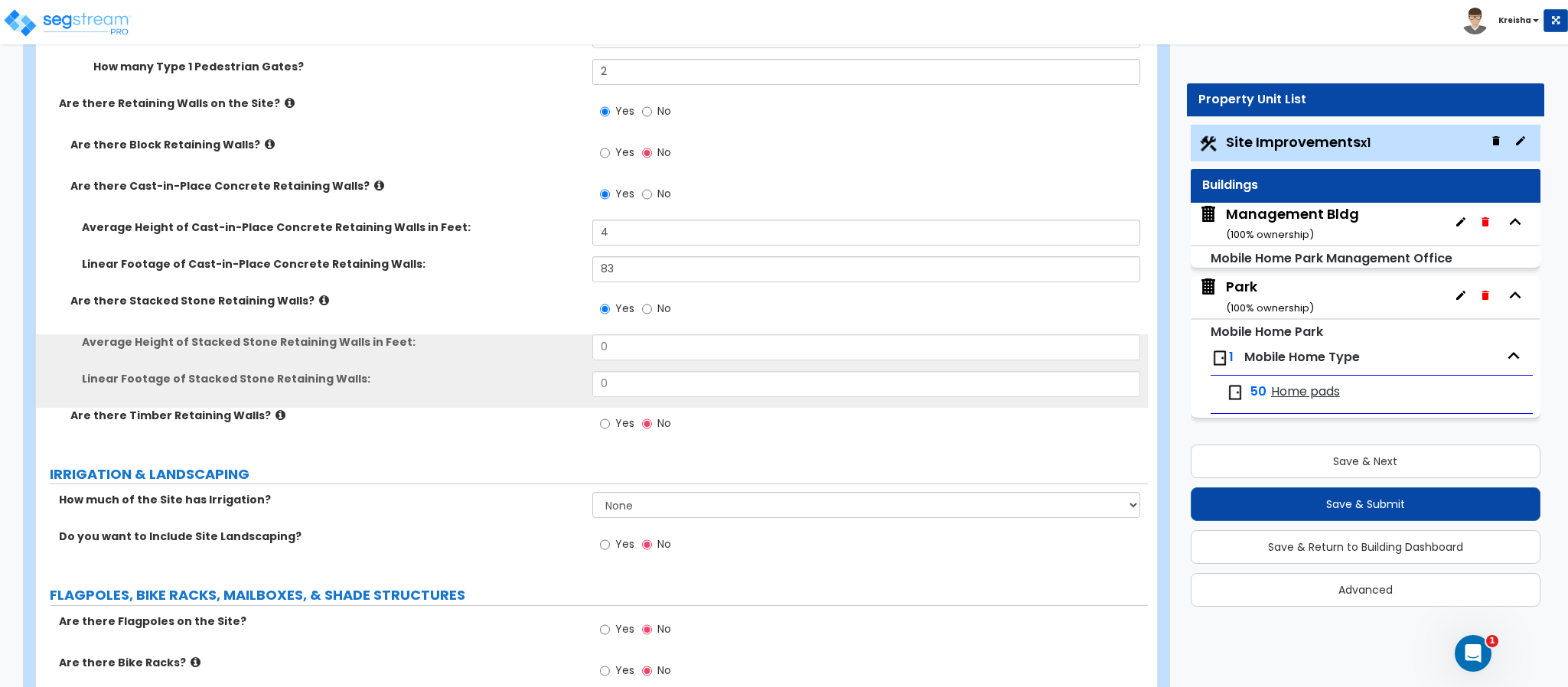
click at [659, 304] on span "No" at bounding box center [664, 308] width 14 height 16
click at [652, 304] on input "No" at bounding box center [647, 309] width 10 height 16
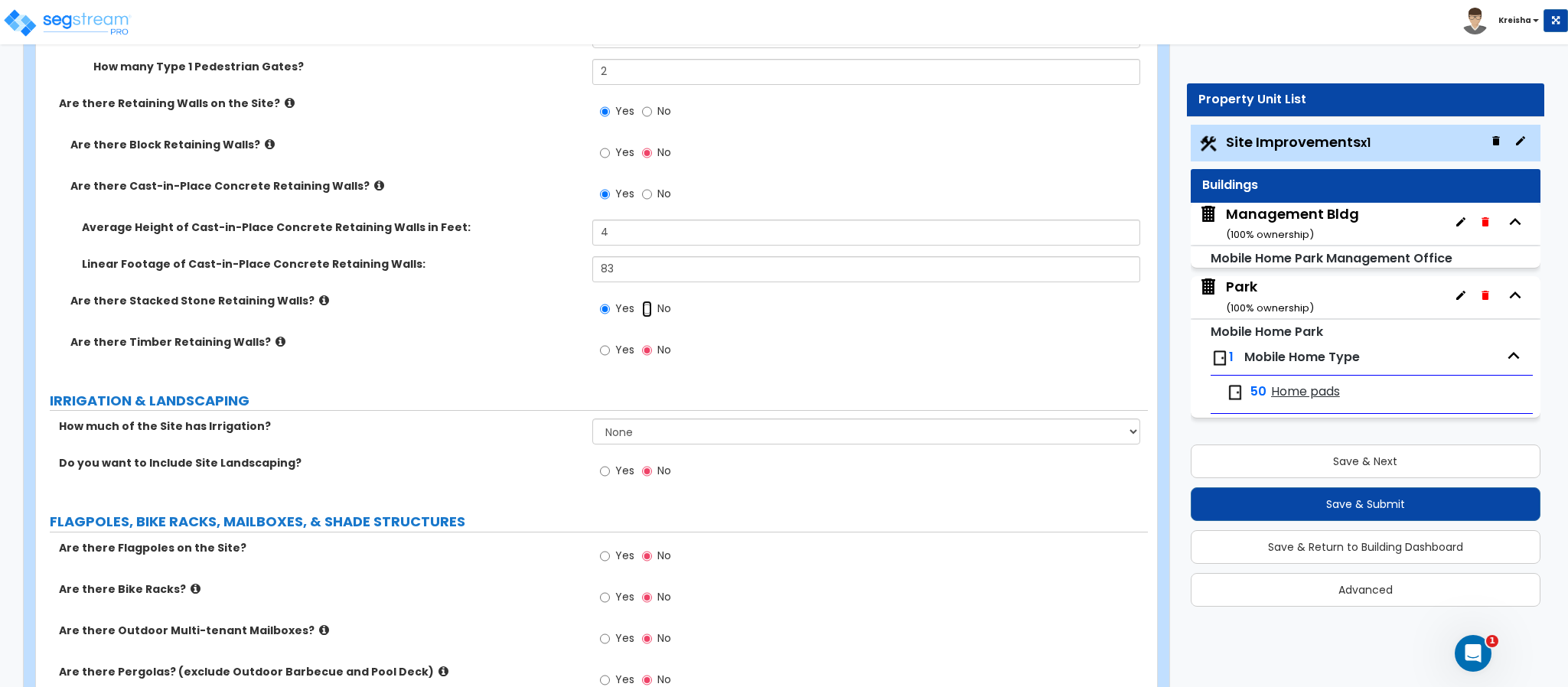
radio input "false"
radio input "true"
click at [628, 345] on span "Yes" at bounding box center [624, 349] width 19 height 16
click at [610, 345] on input "Yes" at bounding box center [604, 350] width 10 height 16
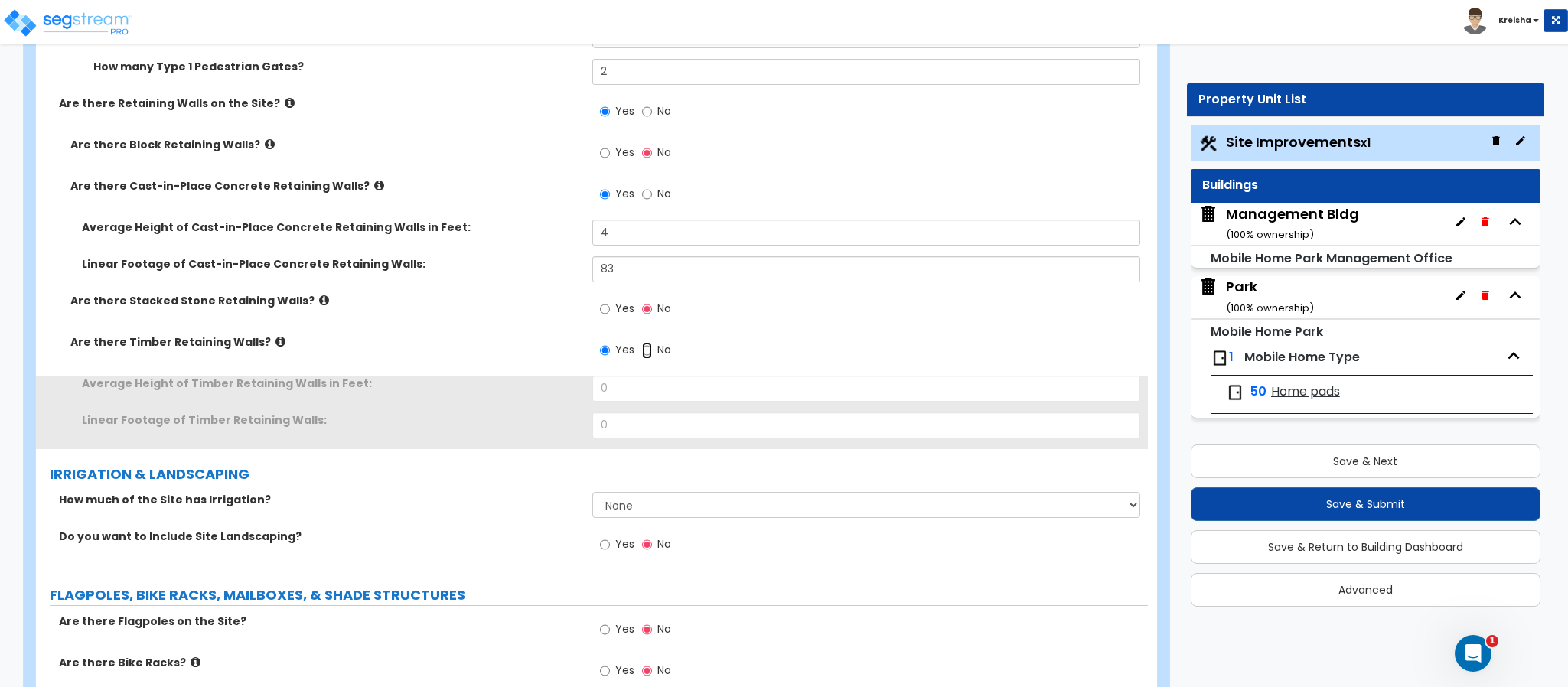
click at [651, 350] on input "No" at bounding box center [647, 350] width 10 height 16
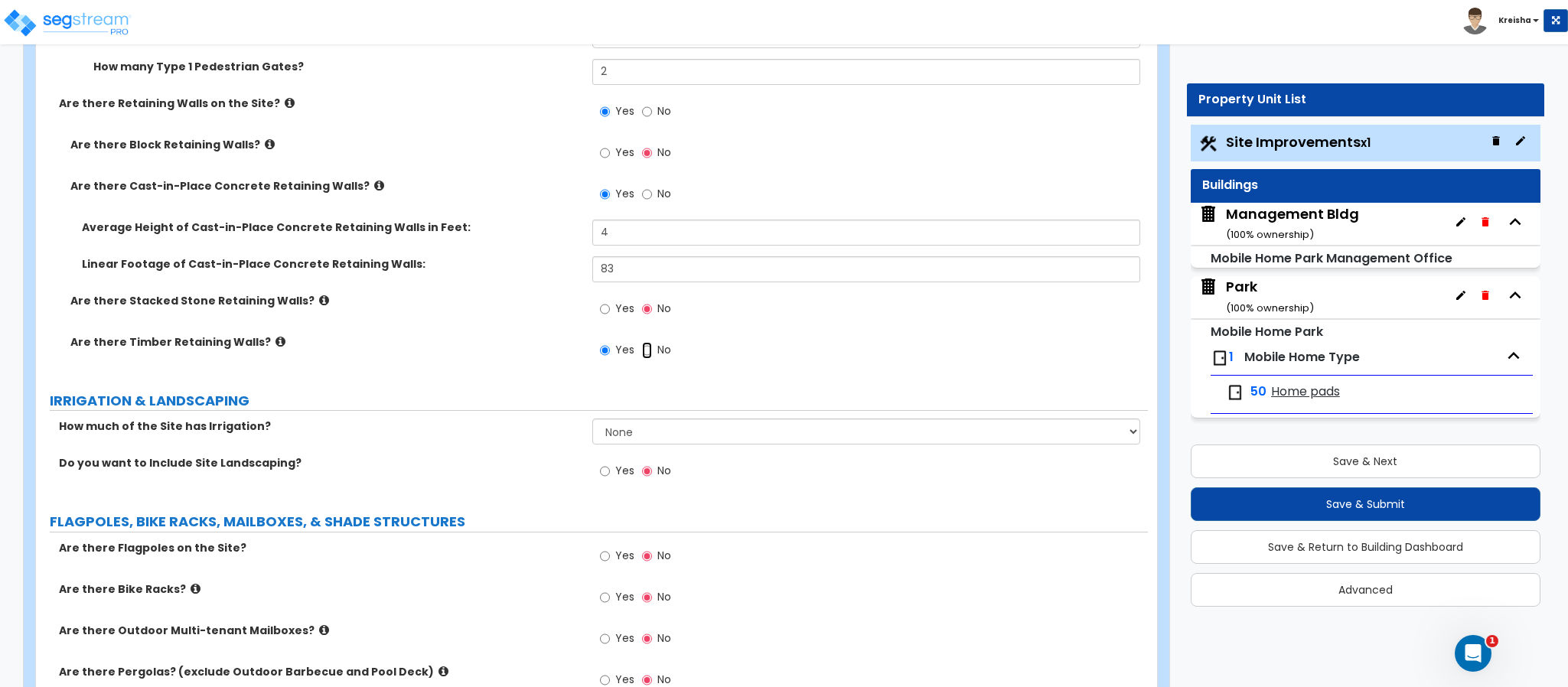
radio input "false"
radio input "true"
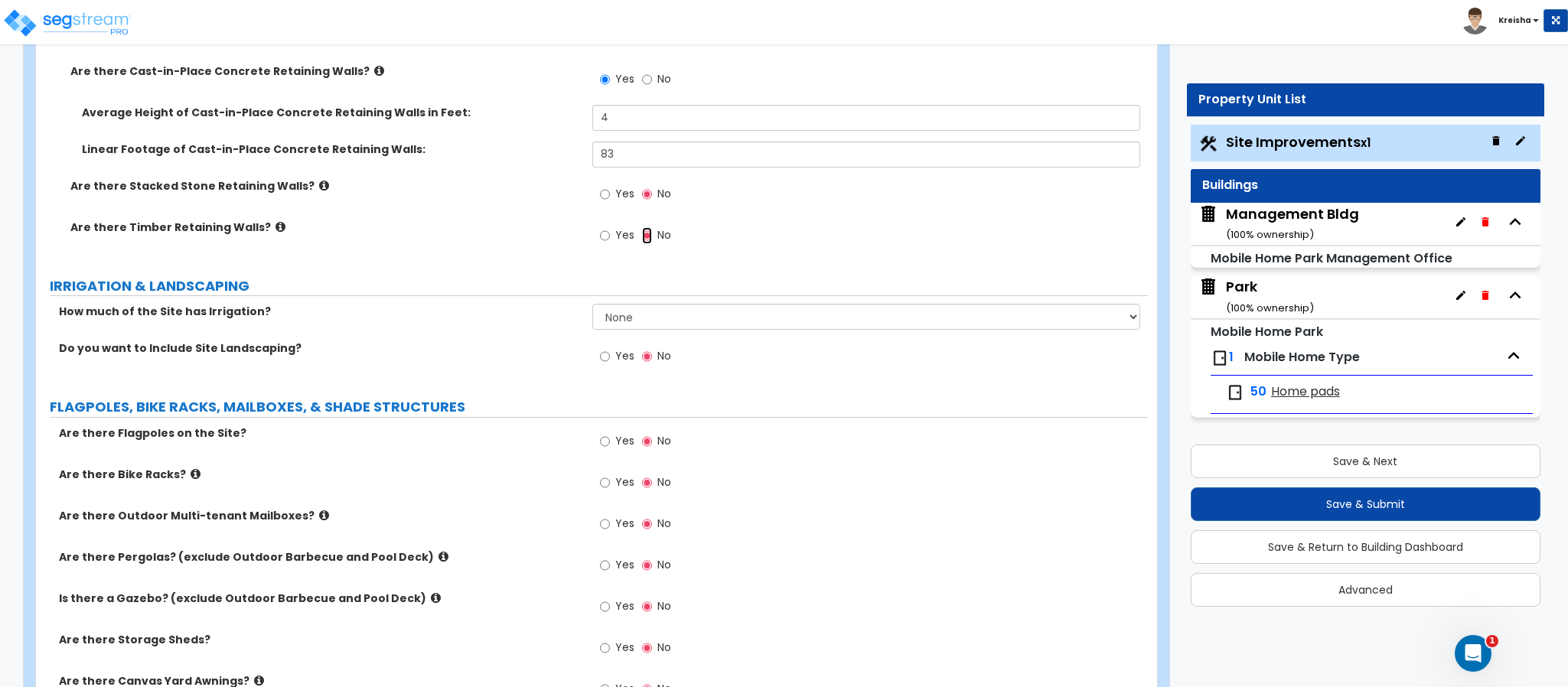
scroll to position [4475, 0]
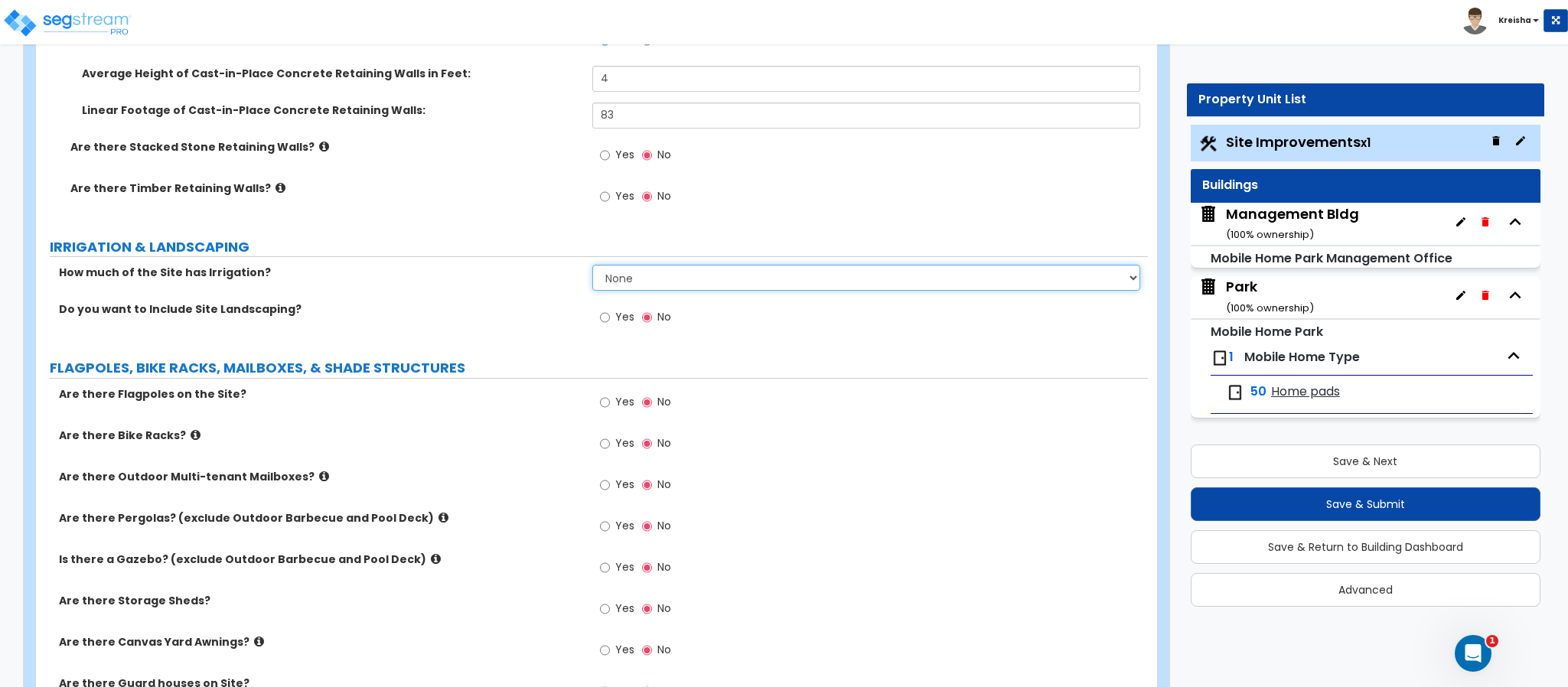
click at [633, 278] on select "None I want to Enter an Approximate Percentage I want to Enter the Square Foota…" at bounding box center [866, 278] width 548 height 26
click at [592, 266] on select "None I want to Enter an Approximate Percentage I want to Enter the Square Foota…" at bounding box center [866, 278] width 548 height 26
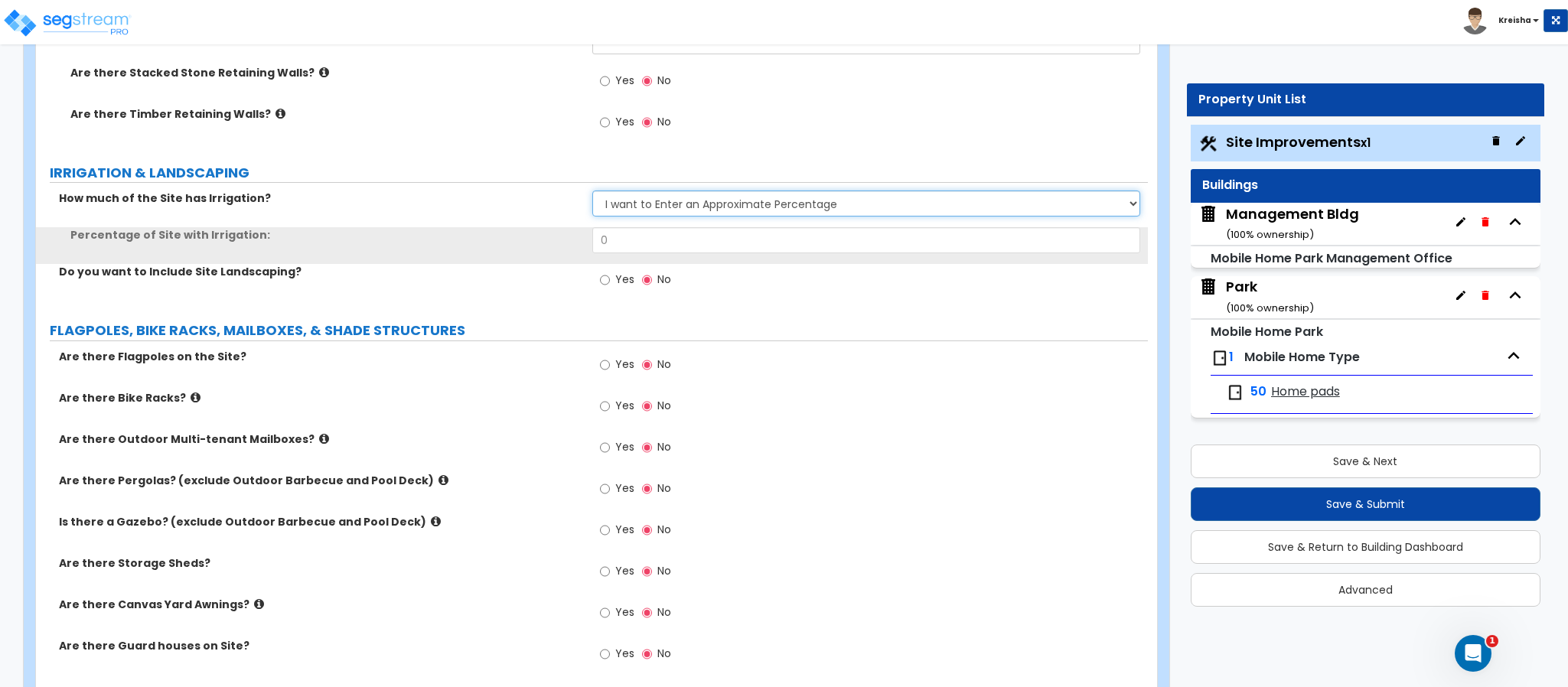
scroll to position [4628, 0]
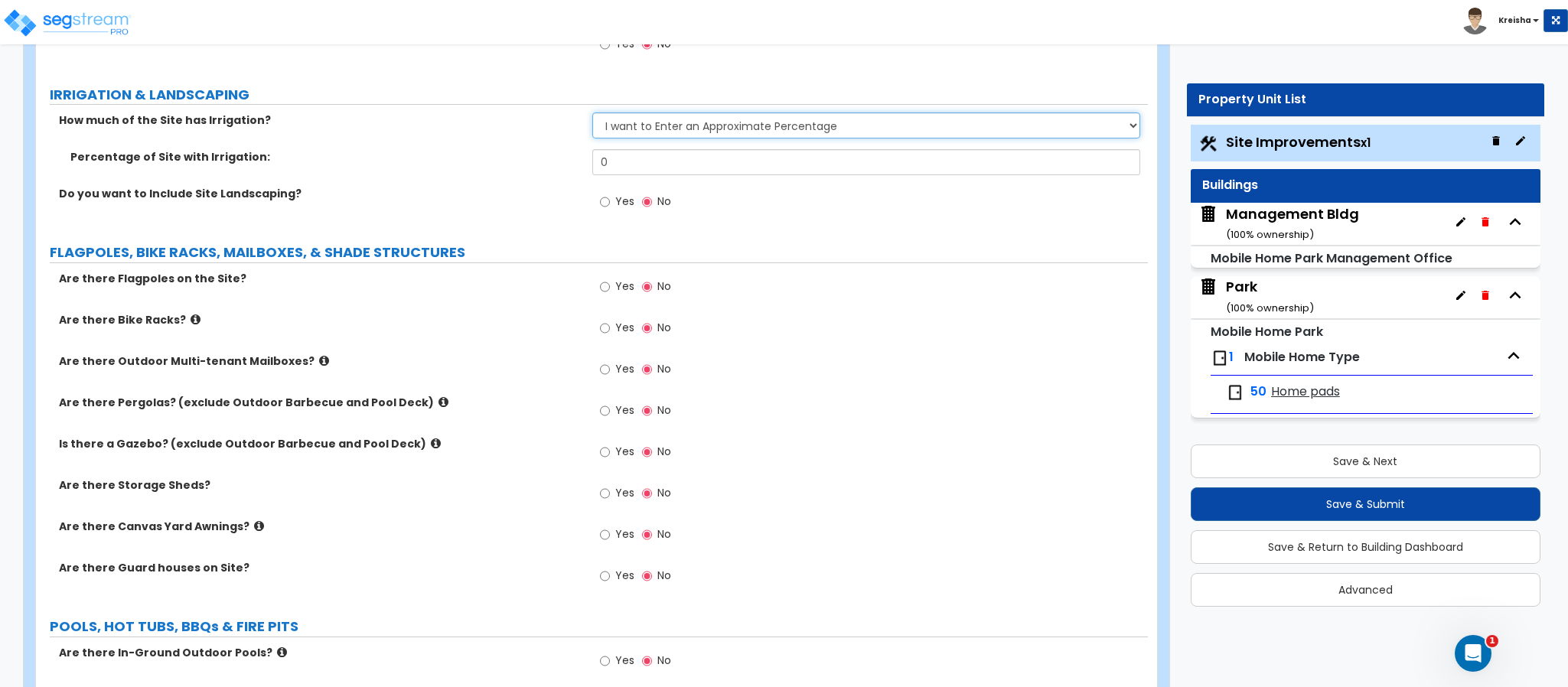
click at [703, 131] on select "None I want to Enter an Approximate Percentage I want to Enter the Square Foota…" at bounding box center [866, 126] width 548 height 26
select select "2"
click at [592, 114] on select "None I want to Enter an Approximate Percentage I want to Enter the Square Foota…" at bounding box center [866, 126] width 548 height 26
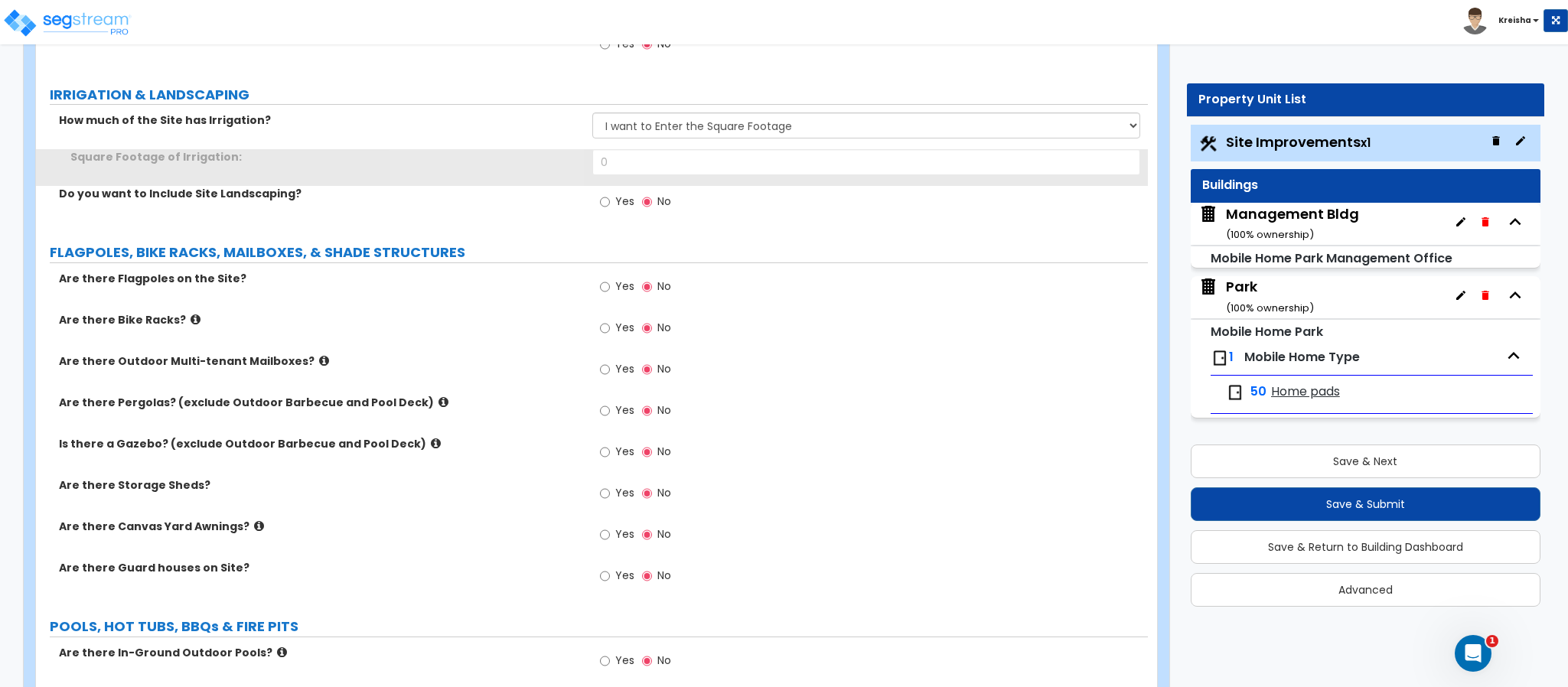
click at [624, 185] on div "Square Footage of Irrigation: 0" at bounding box center [592, 167] width 1112 height 37
click at [623, 184] on div "Square Footage of Irrigation: 0" at bounding box center [592, 167] width 1112 height 37
click at [618, 172] on input "0" at bounding box center [866, 162] width 548 height 26
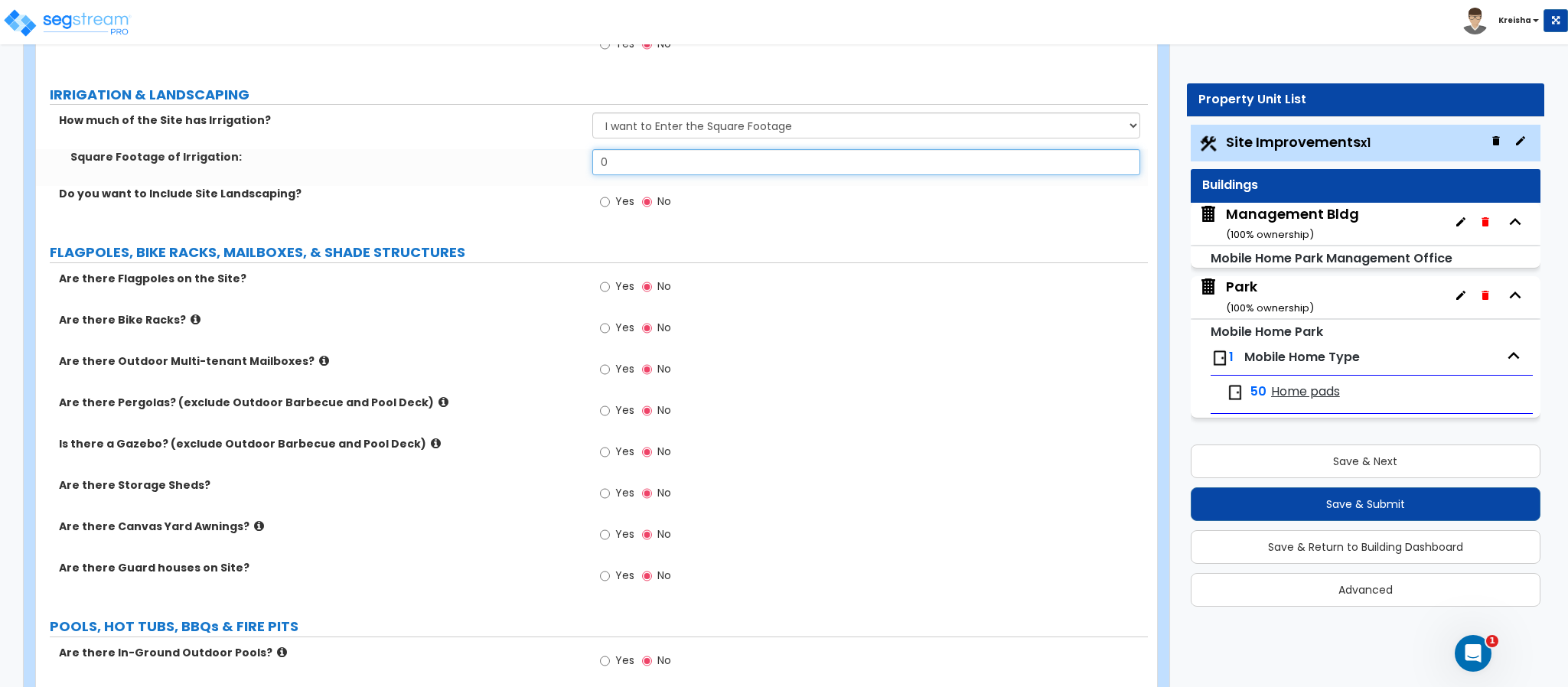
click at [618, 171] on input "0" at bounding box center [866, 162] width 548 height 26
type input "1,000"
click at [610, 194] on label "Yes" at bounding box center [617, 203] width 35 height 26
click at [610, 194] on input "Yes" at bounding box center [604, 202] width 10 height 16
radio input "true"
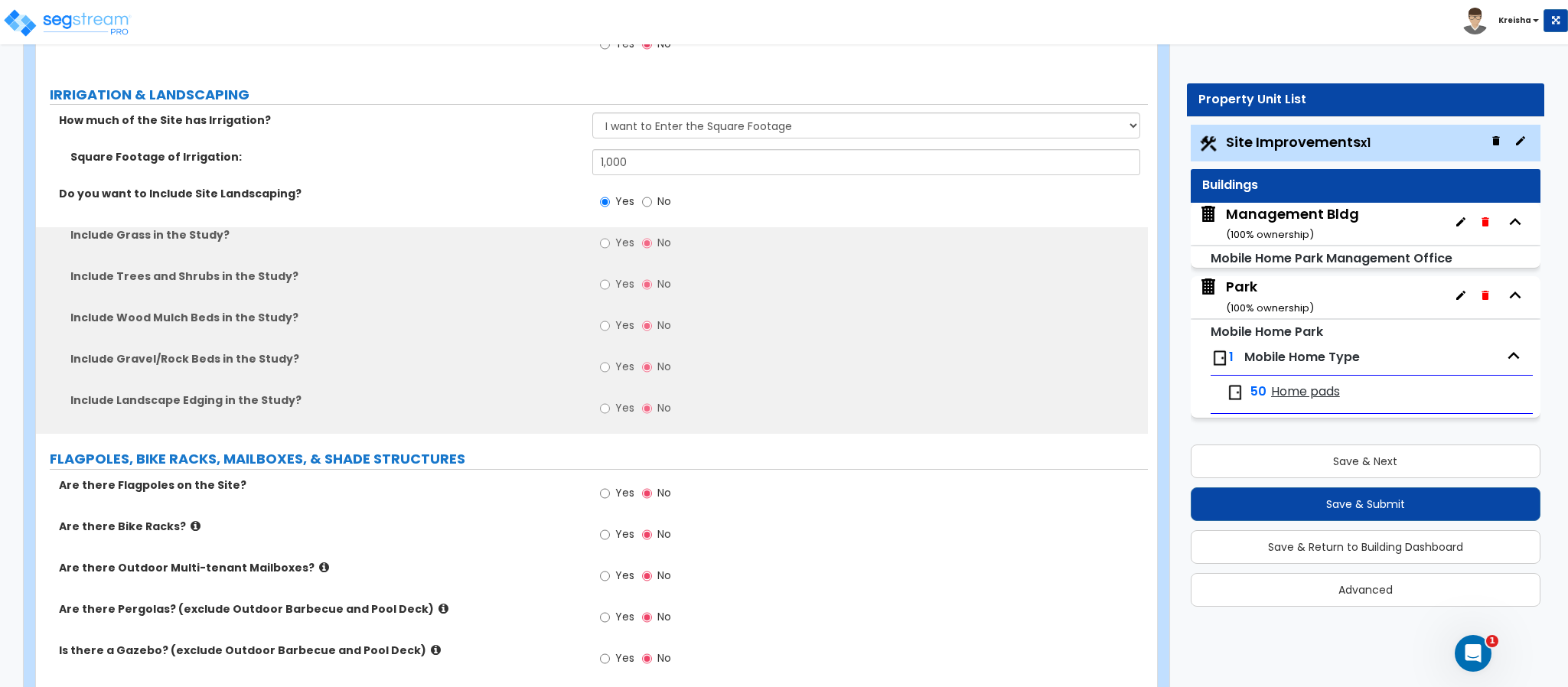
click at [551, 301] on div "Include Trees and Shrubs in the Study? Yes No" at bounding box center [592, 289] width 1112 height 41
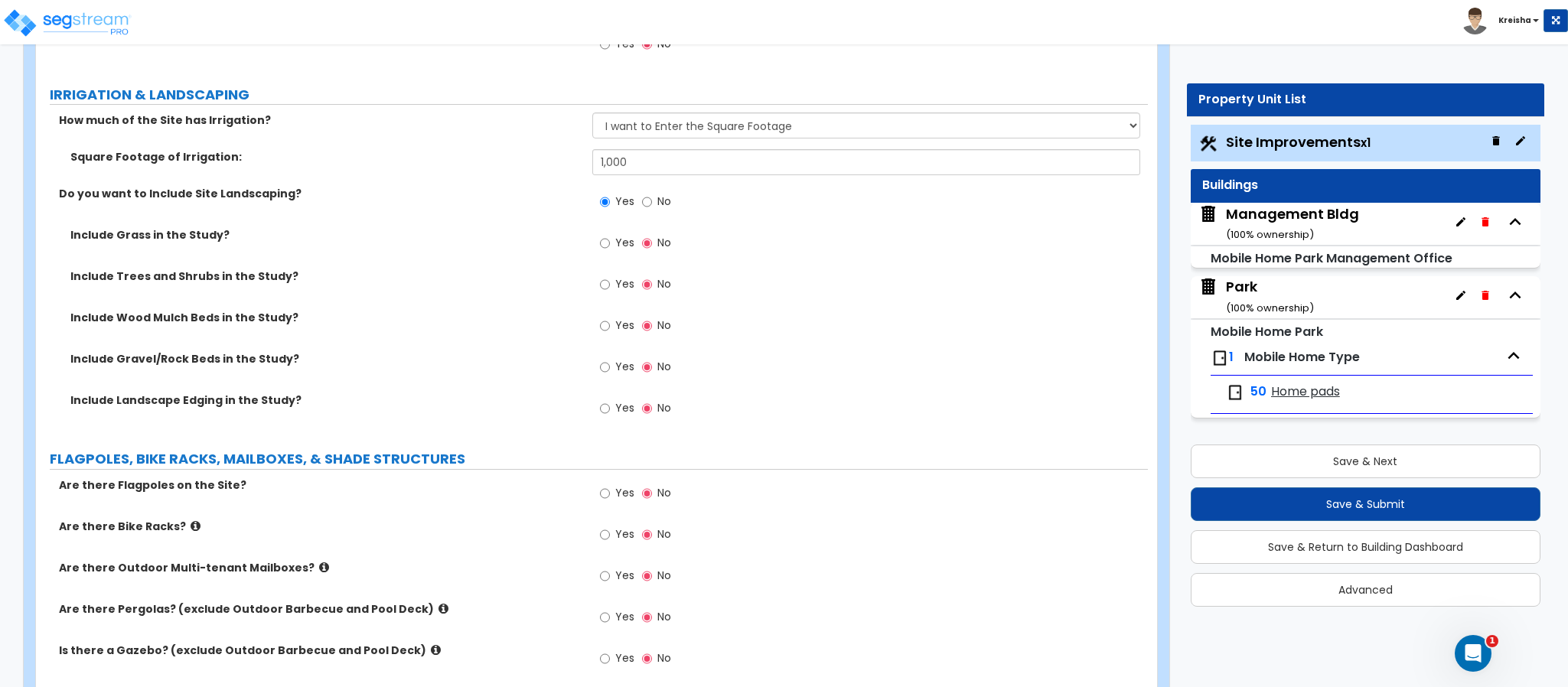
click at [611, 249] on label "Yes" at bounding box center [617, 245] width 35 height 26
click at [610, 249] on input "Yes" at bounding box center [604, 243] width 10 height 16
radio input "true"
click at [514, 367] on label "Include Gravel/Rock Beds in the Study?" at bounding box center [325, 358] width 511 height 16
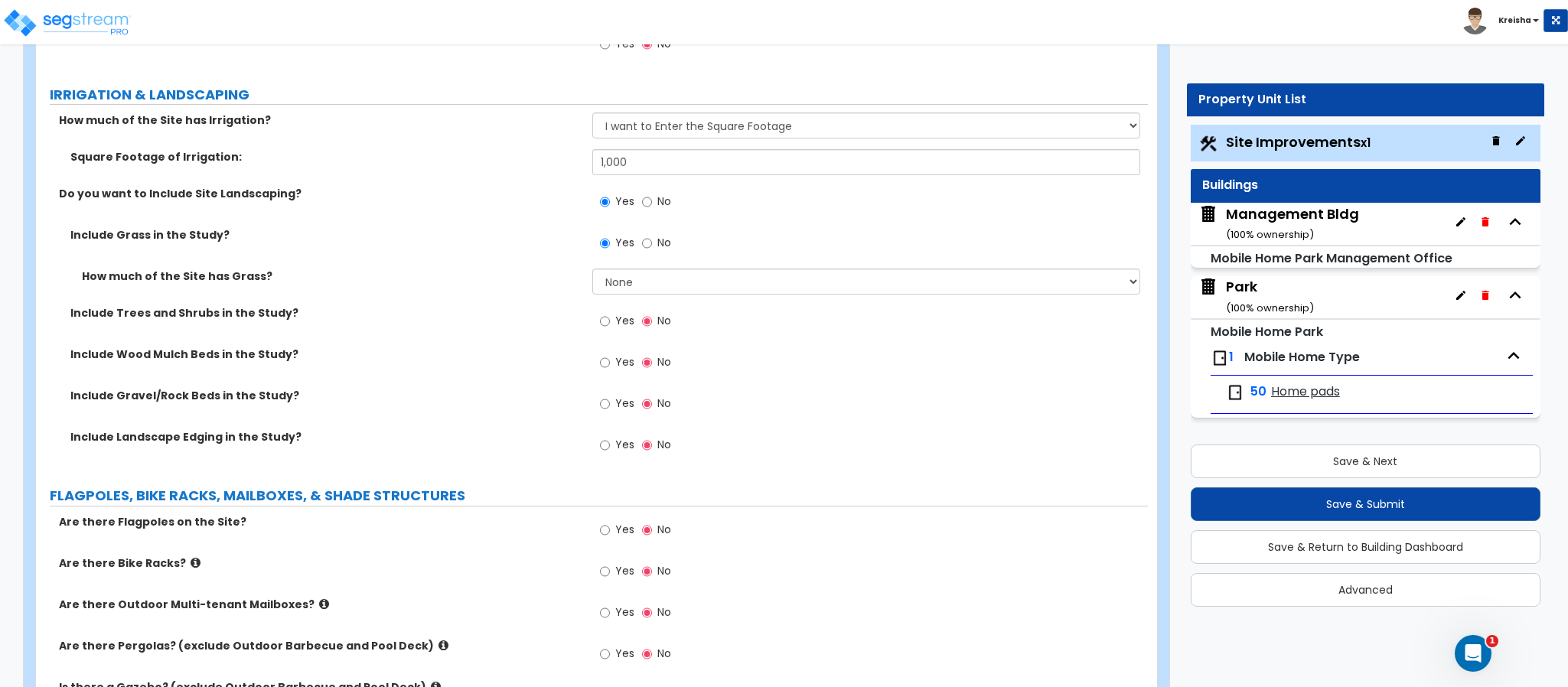
click at [521, 281] on label "How much of the Site has Grass?" at bounding box center [331, 276] width 499 height 16
click at [682, 280] on select "None I want to Enter an Approximate Percentage I want to Enter the Square Foota…" at bounding box center [866, 282] width 548 height 26
click at [592, 270] on select "None I want to Enter an Approximate Percentage I want to Enter the Square Foota…" at bounding box center [866, 282] width 548 height 26
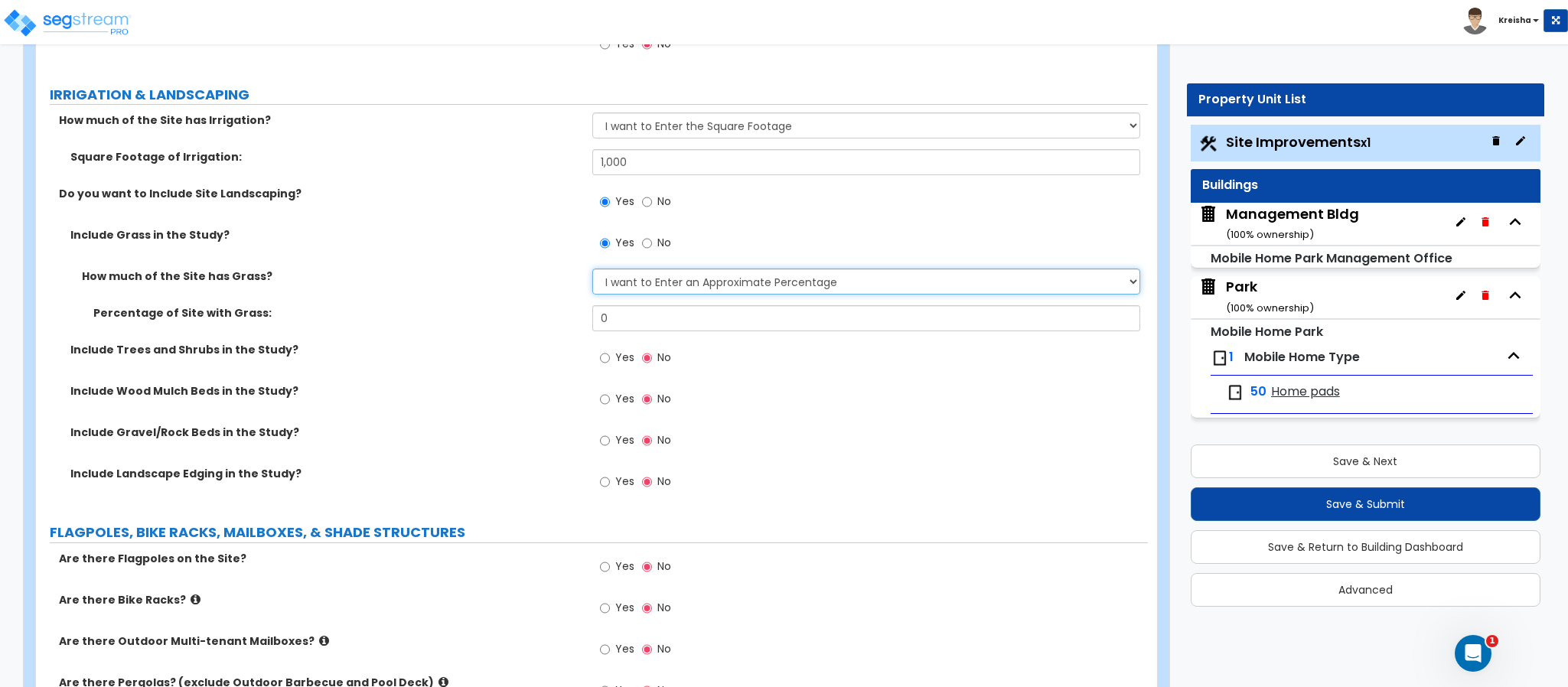
click at [726, 287] on select "None I want to Enter an Approximate Percentage I want to Enter the Square Foota…" at bounding box center [866, 282] width 548 height 26
select select "2"
click at [592, 270] on select "None I want to Enter an Approximate Percentage I want to Enter the Square Foota…" at bounding box center [866, 282] width 548 height 26
click at [609, 366] on label "Yes" at bounding box center [617, 360] width 35 height 26
click at [462, 376] on div "Include Trees and Shrubs in the Study? Yes No" at bounding box center [592, 362] width 1112 height 41
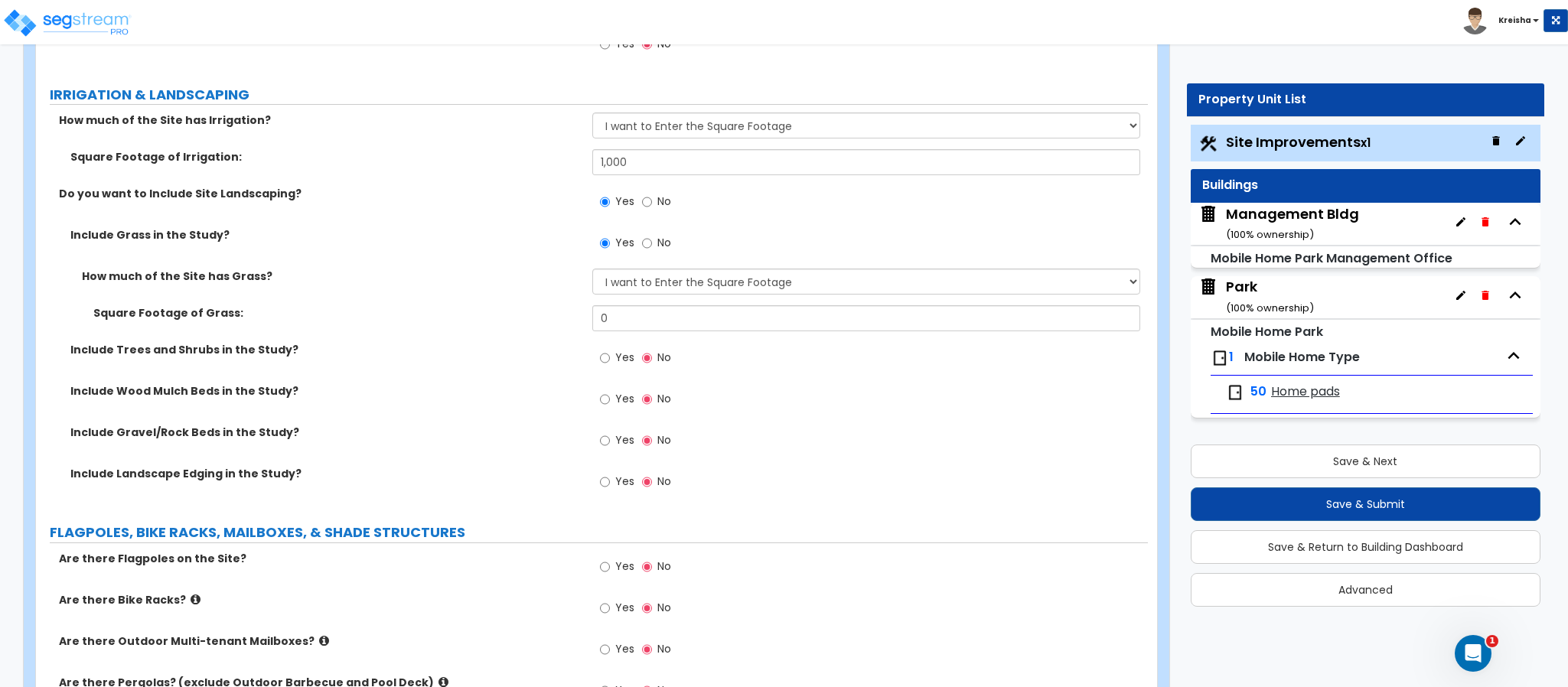
click at [497, 223] on div "Do you want to Include Site Landscaping? Yes No" at bounding box center [592, 207] width 1112 height 41
click at [673, 245] on div "Yes No" at bounding box center [635, 245] width 86 height 35
drag, startPoint x: 661, startPoint y: 200, endPoint x: 645, endPoint y: 216, distance: 22.6
click at [661, 199] on span "No" at bounding box center [664, 201] width 14 height 16
click at [652, 199] on input "No" at bounding box center [647, 202] width 10 height 16
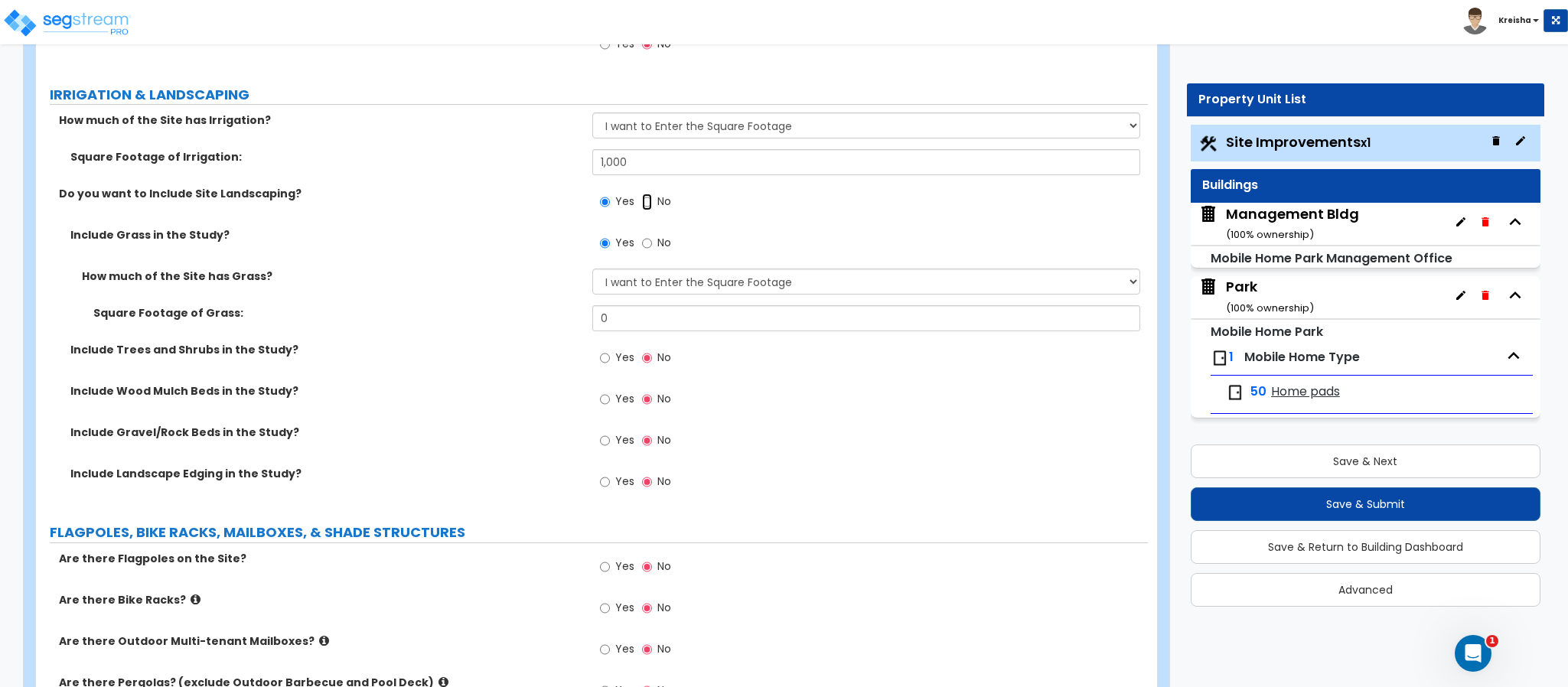
radio input "false"
radio input "true"
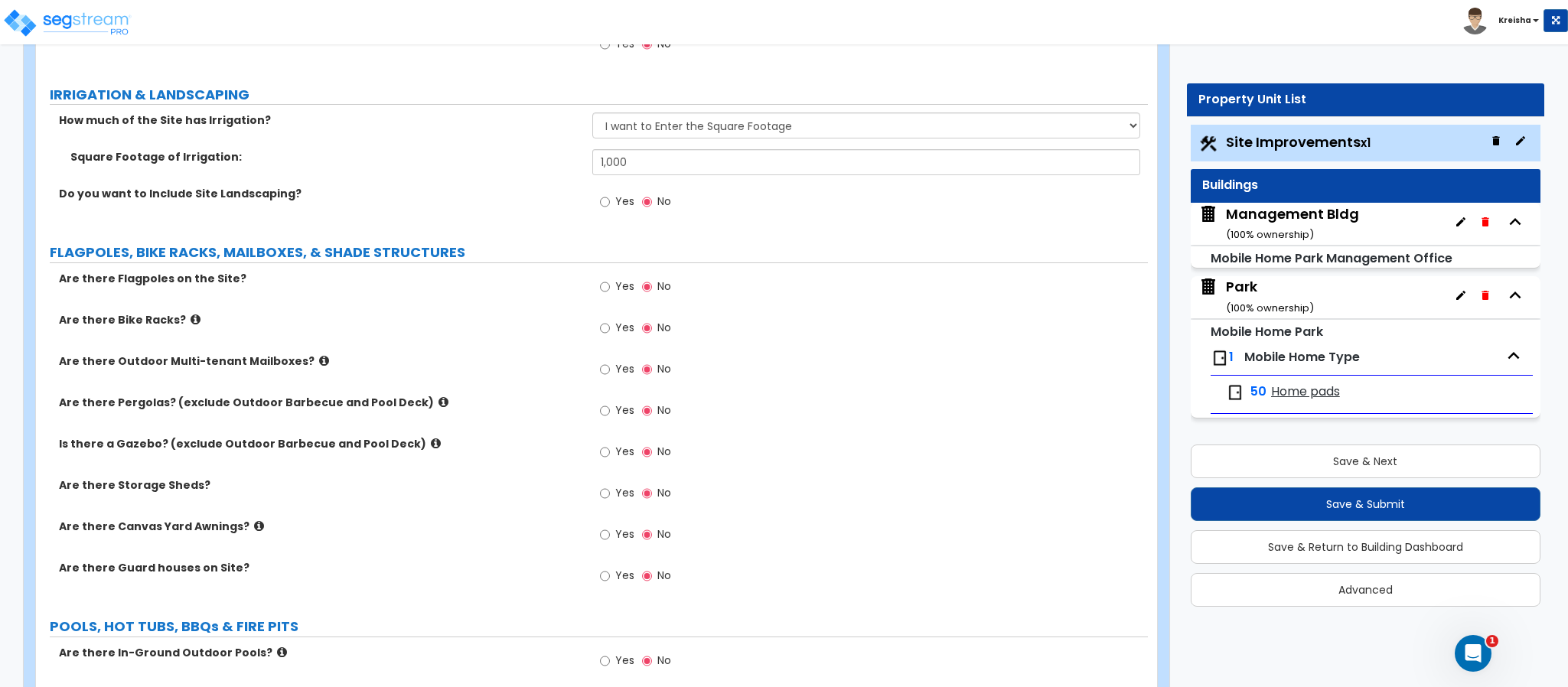
click at [597, 298] on div "Yes No" at bounding box center [635, 288] width 86 height 35
click at [609, 290] on input "Yes" at bounding box center [604, 287] width 10 height 16
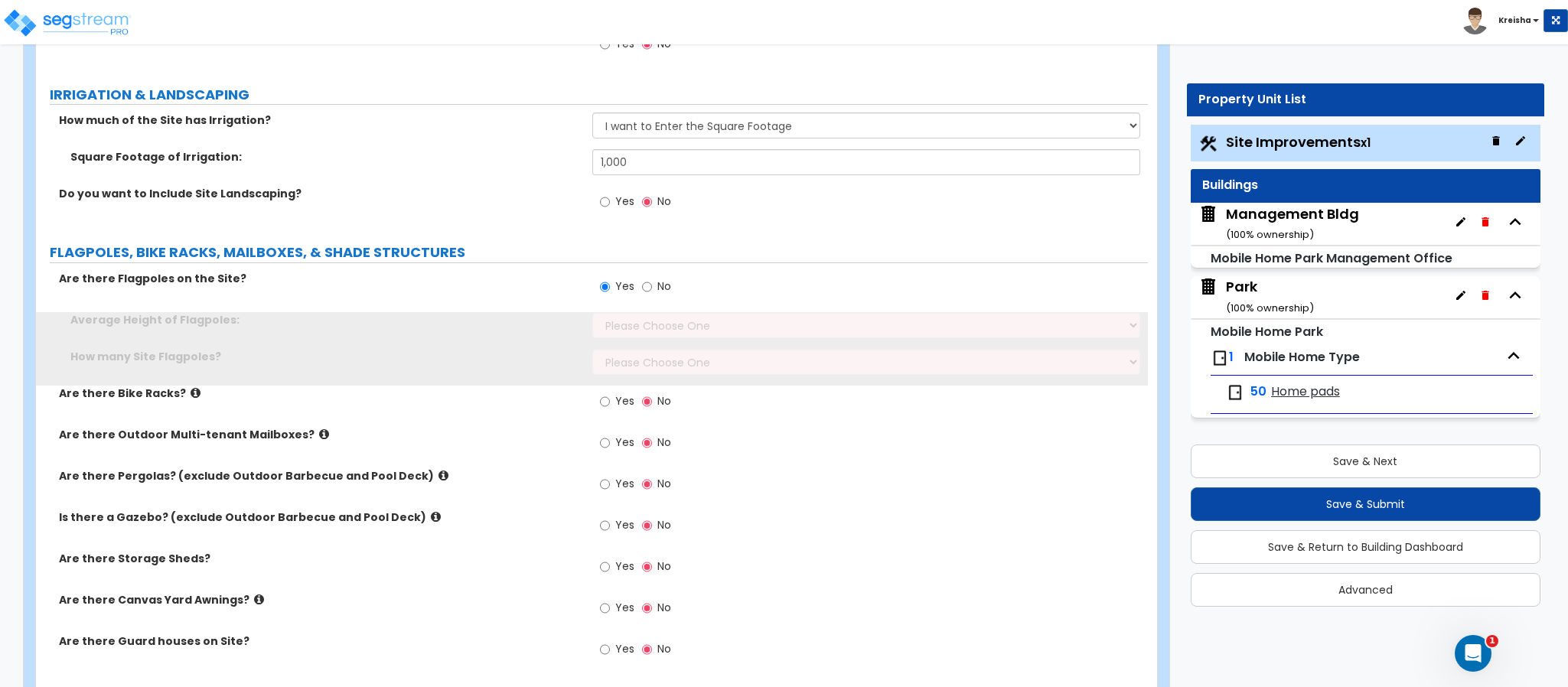
click at [546, 325] on label "Average Height of Flagpoles:" at bounding box center [325, 320] width 511 height 16
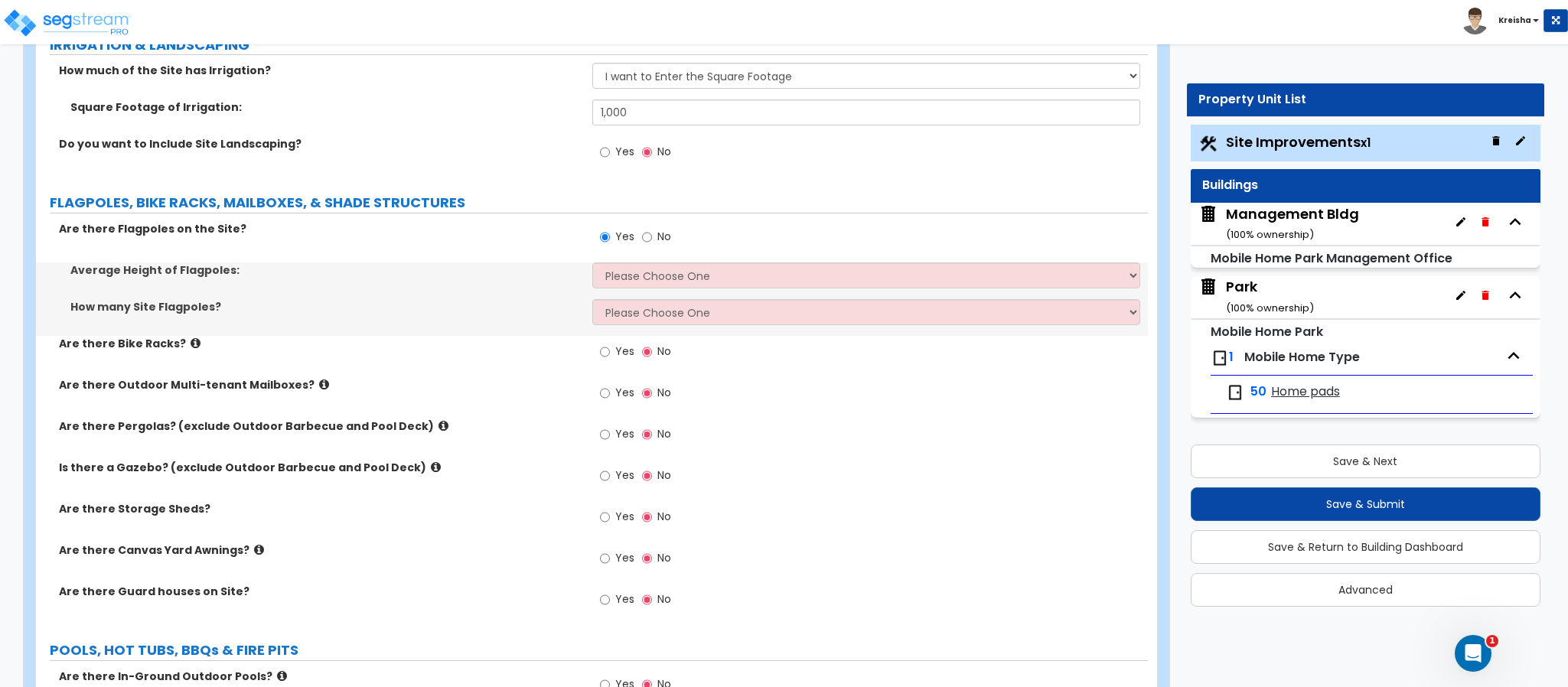
scroll to position [4704, 0]
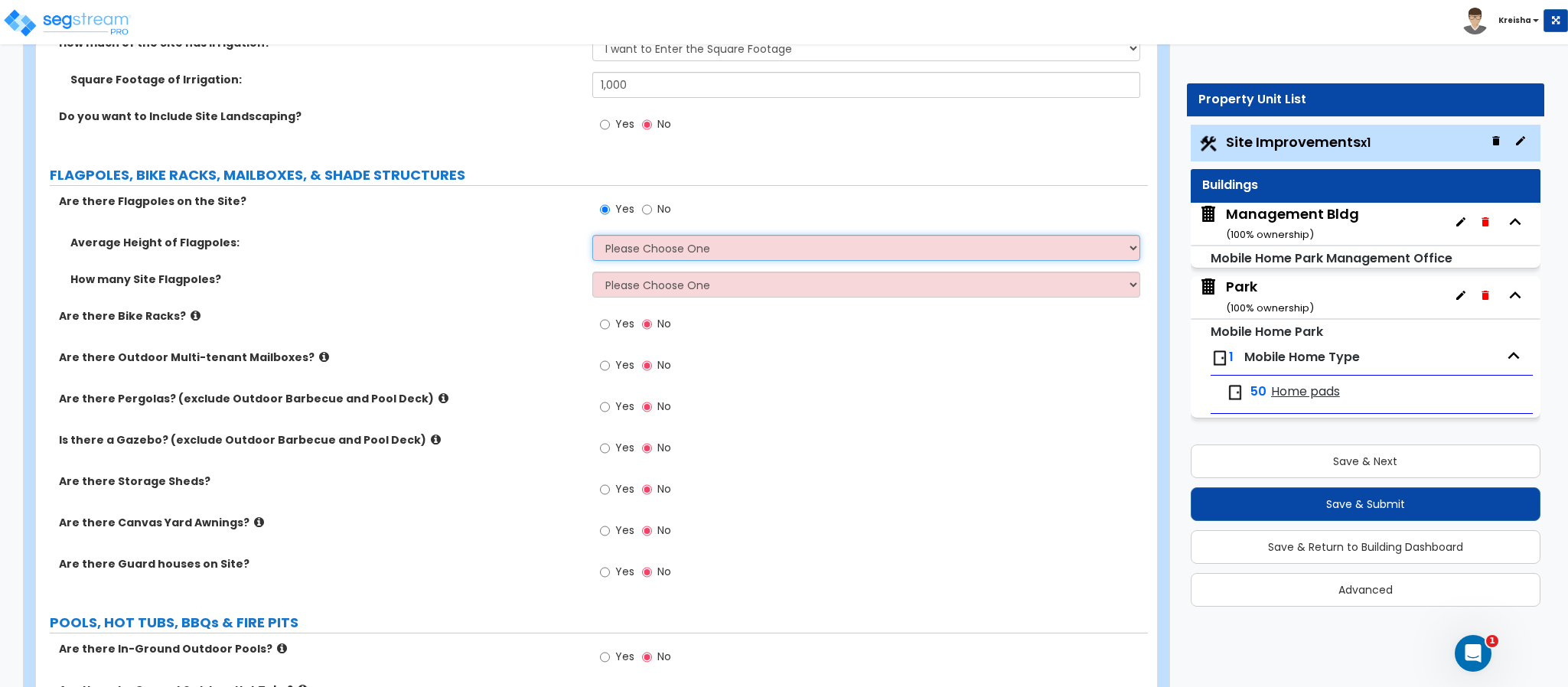
click at [629, 253] on select "Please Choose One 20 ft 59 ft 70 ft 100 ft" at bounding box center [866, 248] width 548 height 26
click at [446, 347] on div "Are there Bike Racks? Yes No" at bounding box center [592, 329] width 1112 height 41
click at [684, 210] on div "Yes No" at bounding box center [870, 214] width 556 height 41
click at [645, 212] on input "No" at bounding box center [647, 209] width 10 height 16
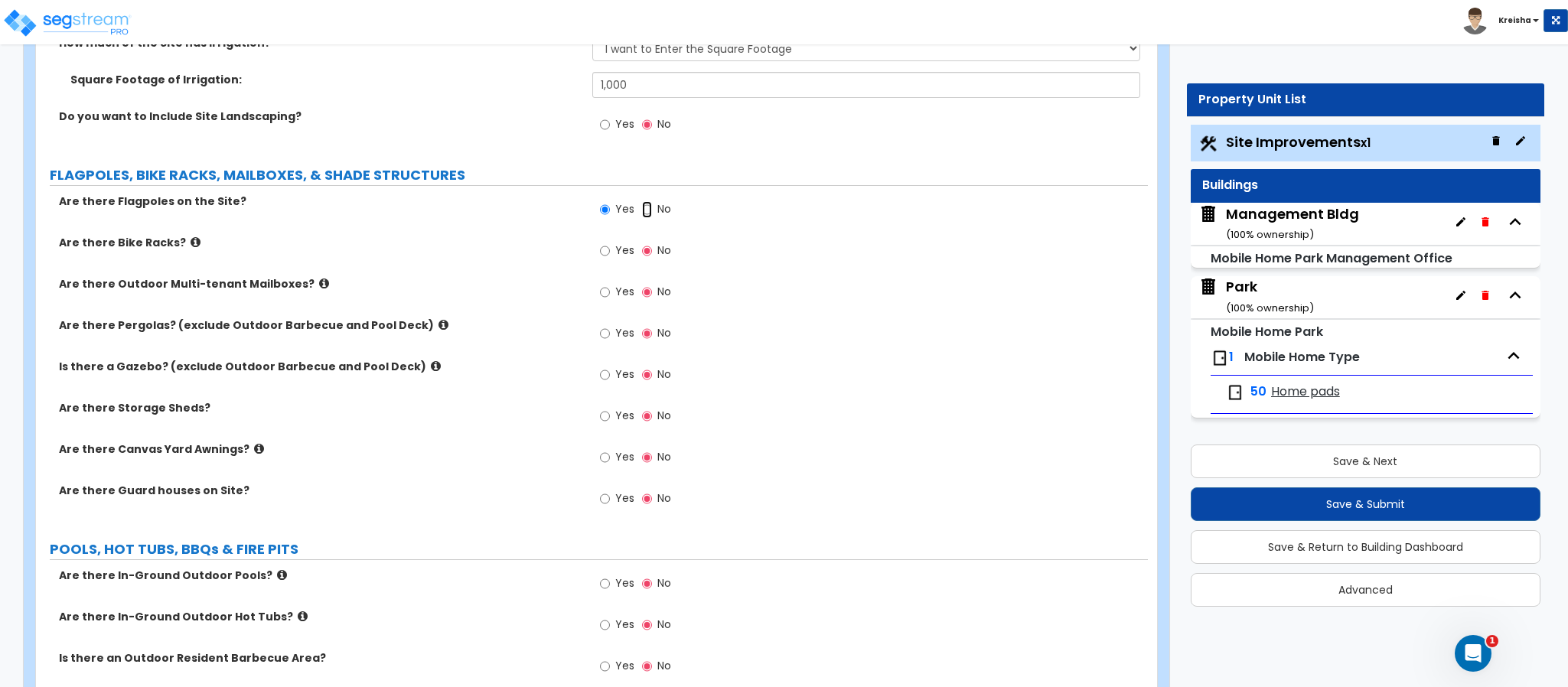
radio input "false"
radio input "true"
click at [618, 253] on span "Yes" at bounding box center [624, 250] width 19 height 16
click at [610, 253] on input "Yes" at bounding box center [604, 251] width 10 height 16
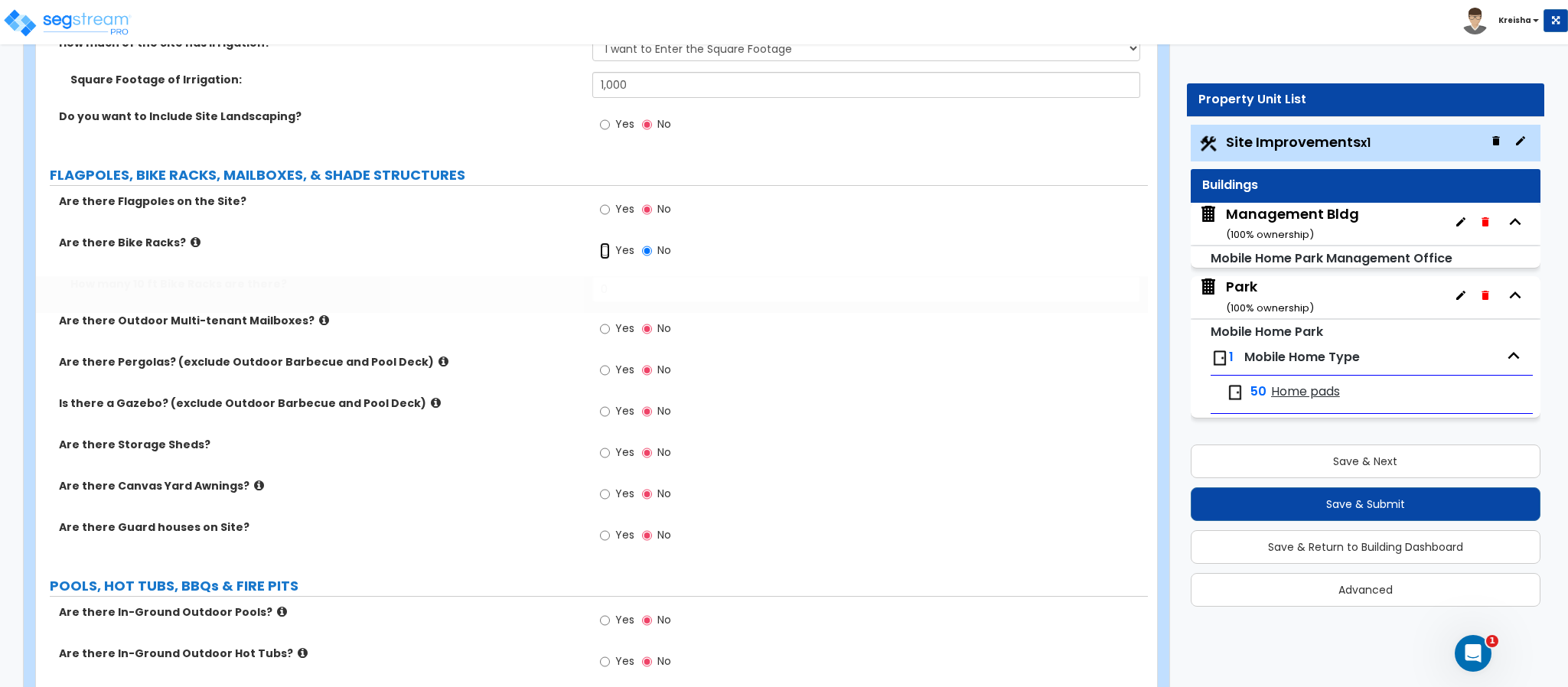
radio input "true"
click at [618, 278] on input "0" at bounding box center [866, 289] width 548 height 26
click at [618, 278] on input "0" at bounding box center [866, 289] width 548 height 26
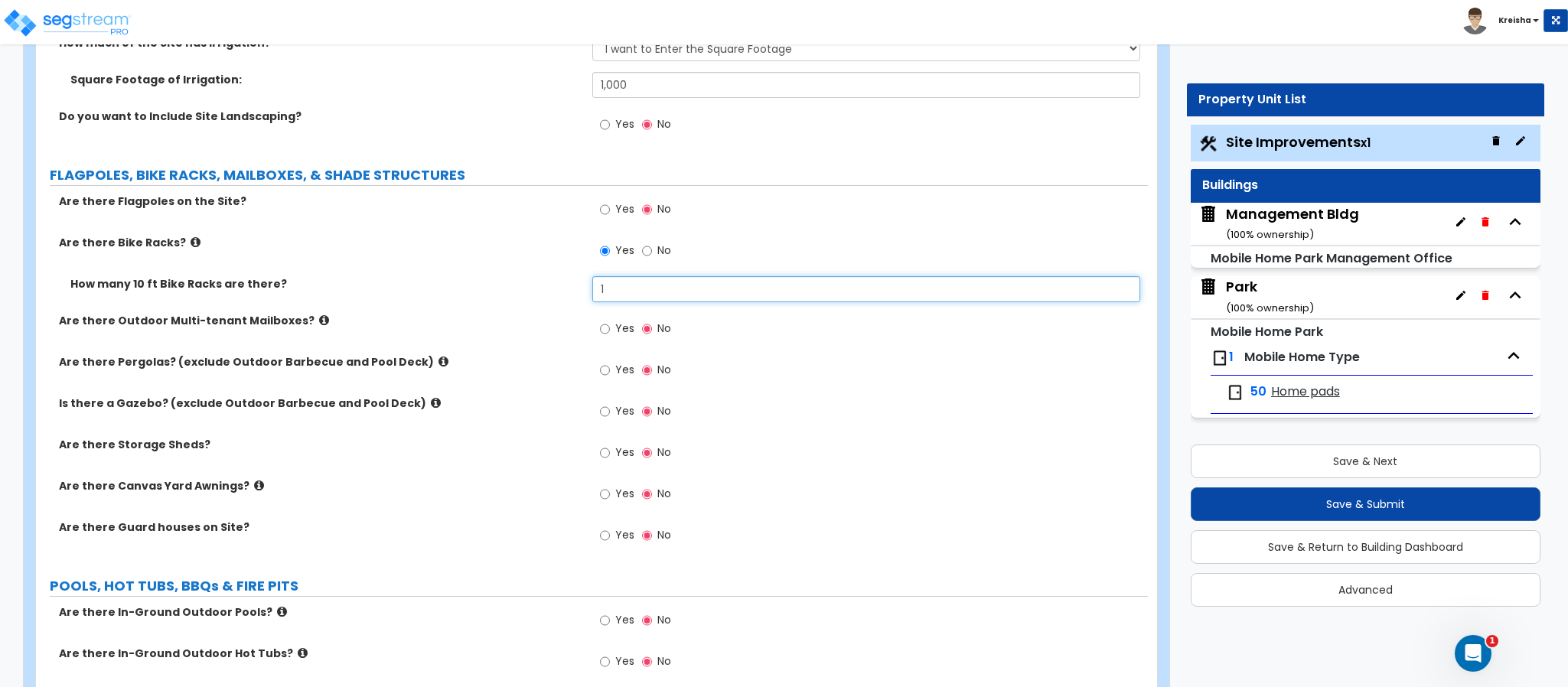
type input "1"
click at [613, 330] on label "Yes" at bounding box center [617, 331] width 35 height 26
click at [610, 330] on input "Yes" at bounding box center [604, 329] width 10 height 16
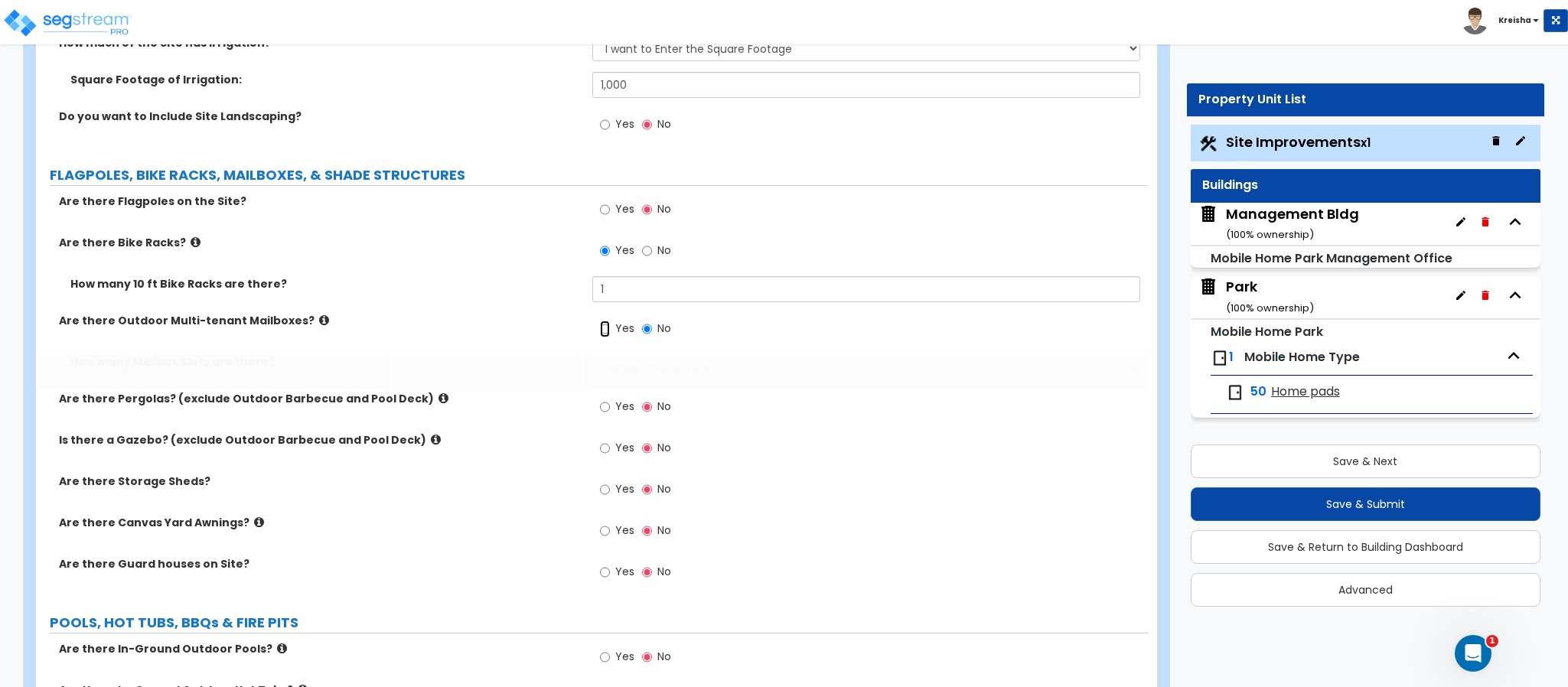
radio input "true"
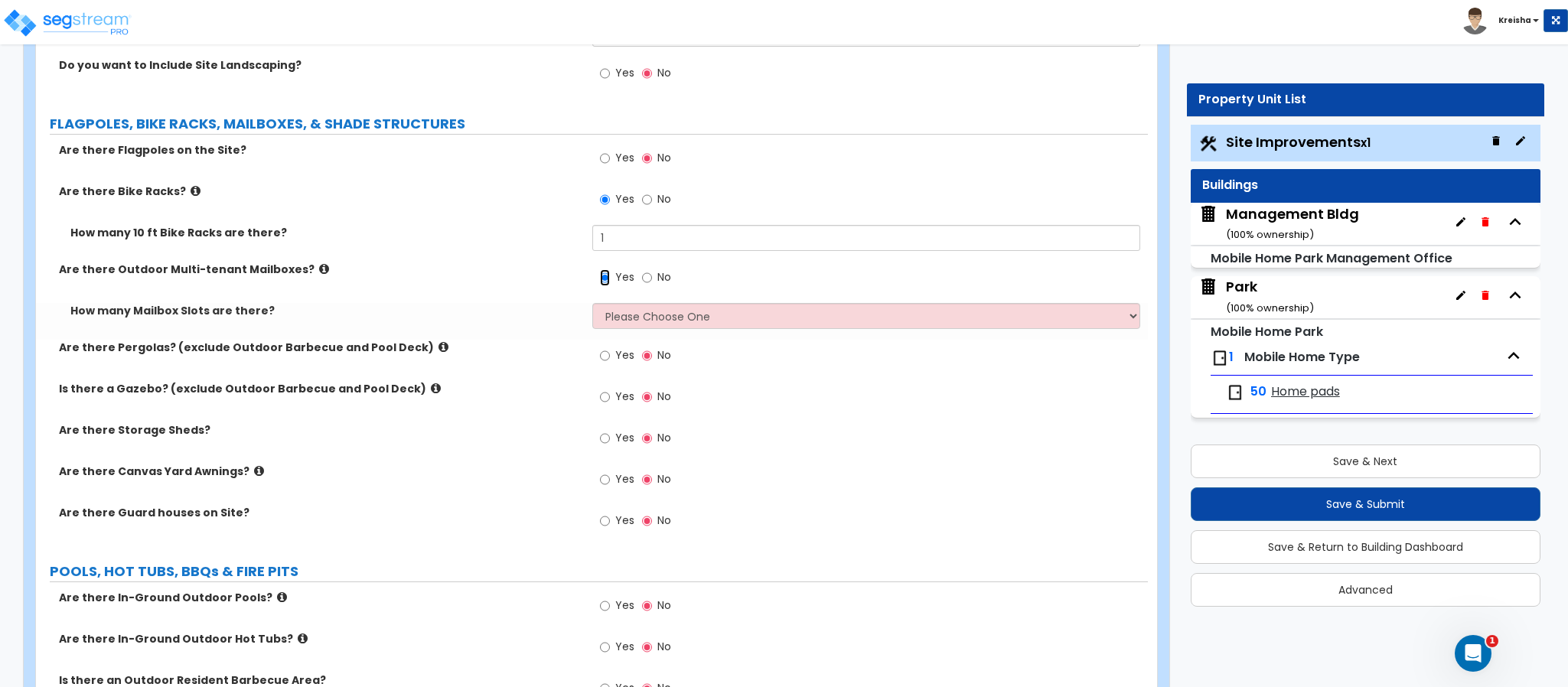
scroll to position [4780, 0]
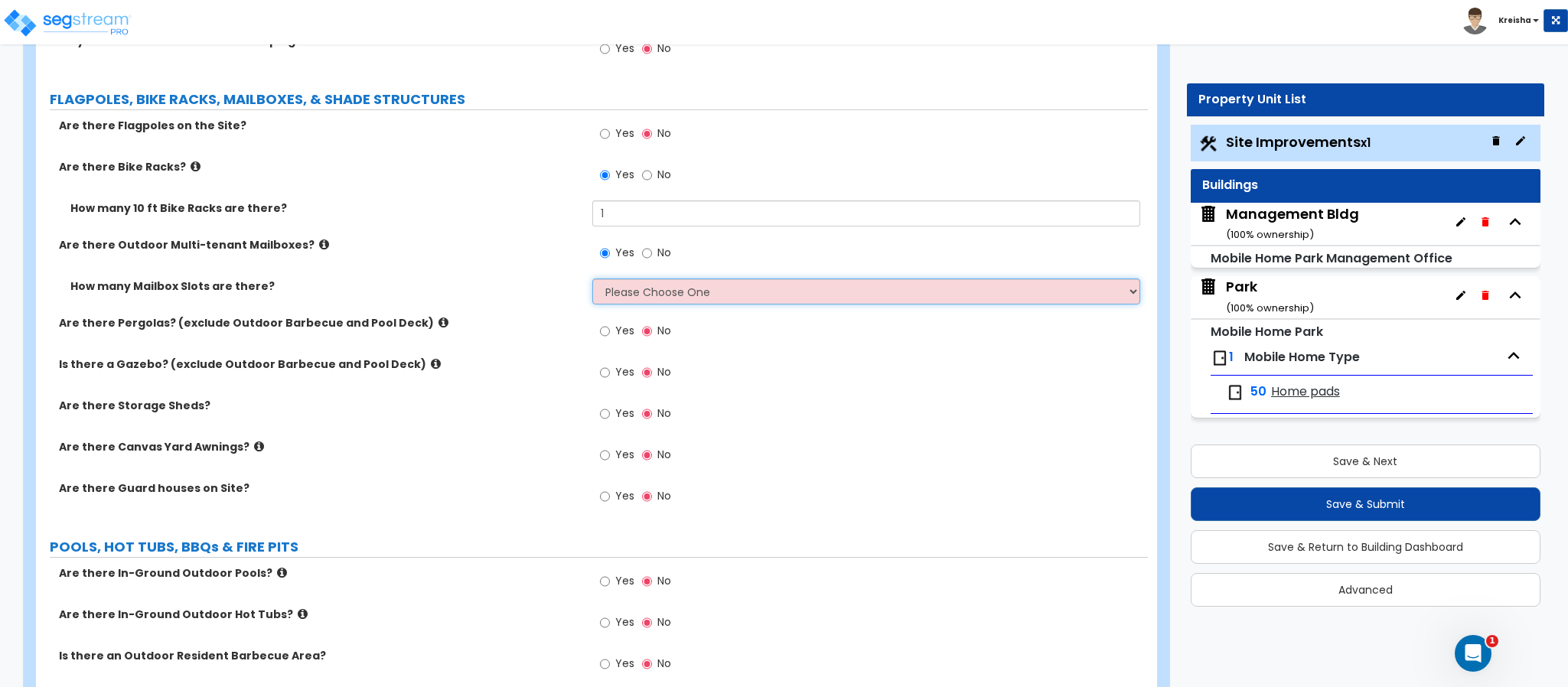
click at [642, 303] on select "Please Choose One I Don't Know, Please Estimate for Me I will Enter the Number …" at bounding box center [866, 292] width 548 height 26
click at [646, 303] on select "Please Choose One I Don't Know, Please Estimate for Me I will Enter the Number …" at bounding box center [866, 292] width 548 height 26
click at [592, 280] on select "Please Choose One I Don't Know, Please Estimate for Me I will Enter the Number …" at bounding box center [866, 292] width 548 height 26
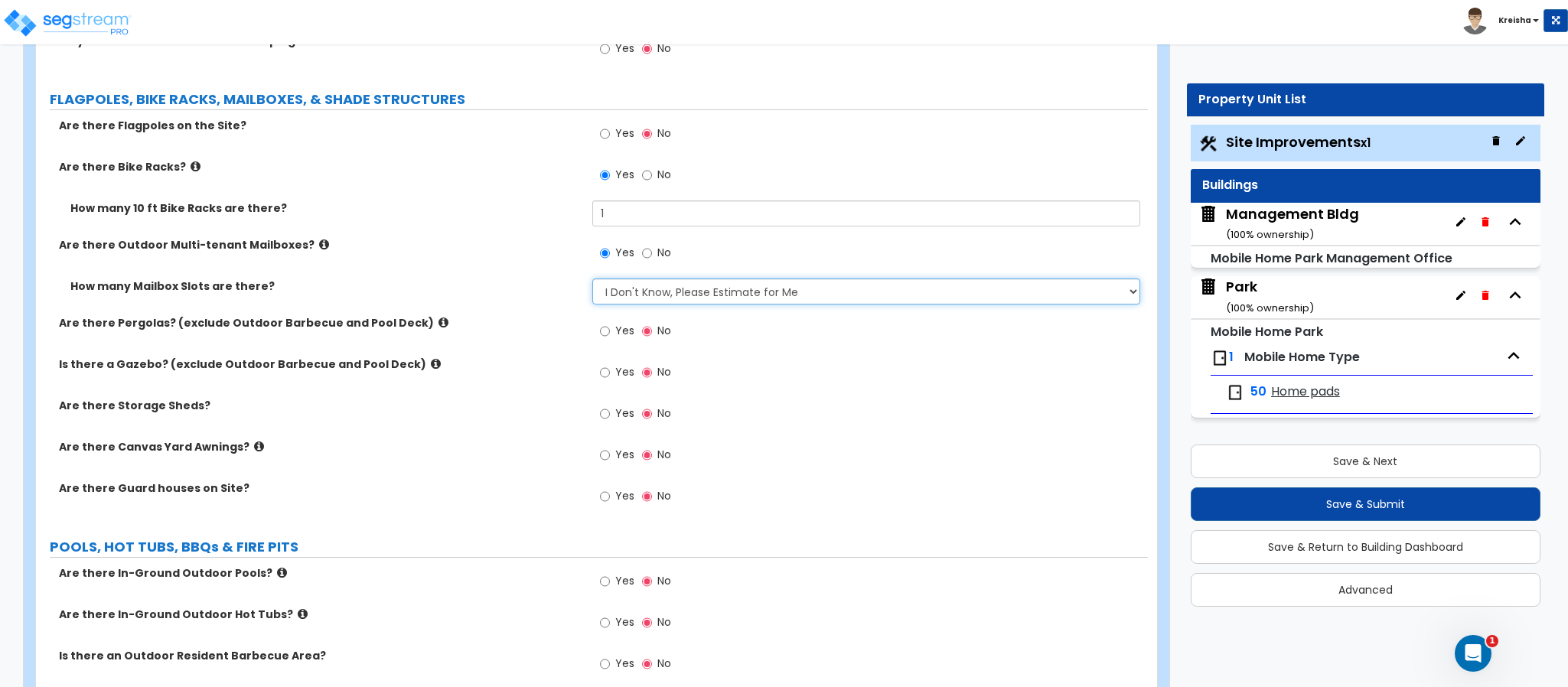
click at [675, 303] on select "Please Choose One I Don't Know, Please Estimate for Me I will Enter the Number …" at bounding box center [866, 292] width 548 height 26
click at [592, 280] on select "Please Choose One I Don't Know, Please Estimate for Me I will Enter the Number …" at bounding box center [866, 292] width 548 height 26
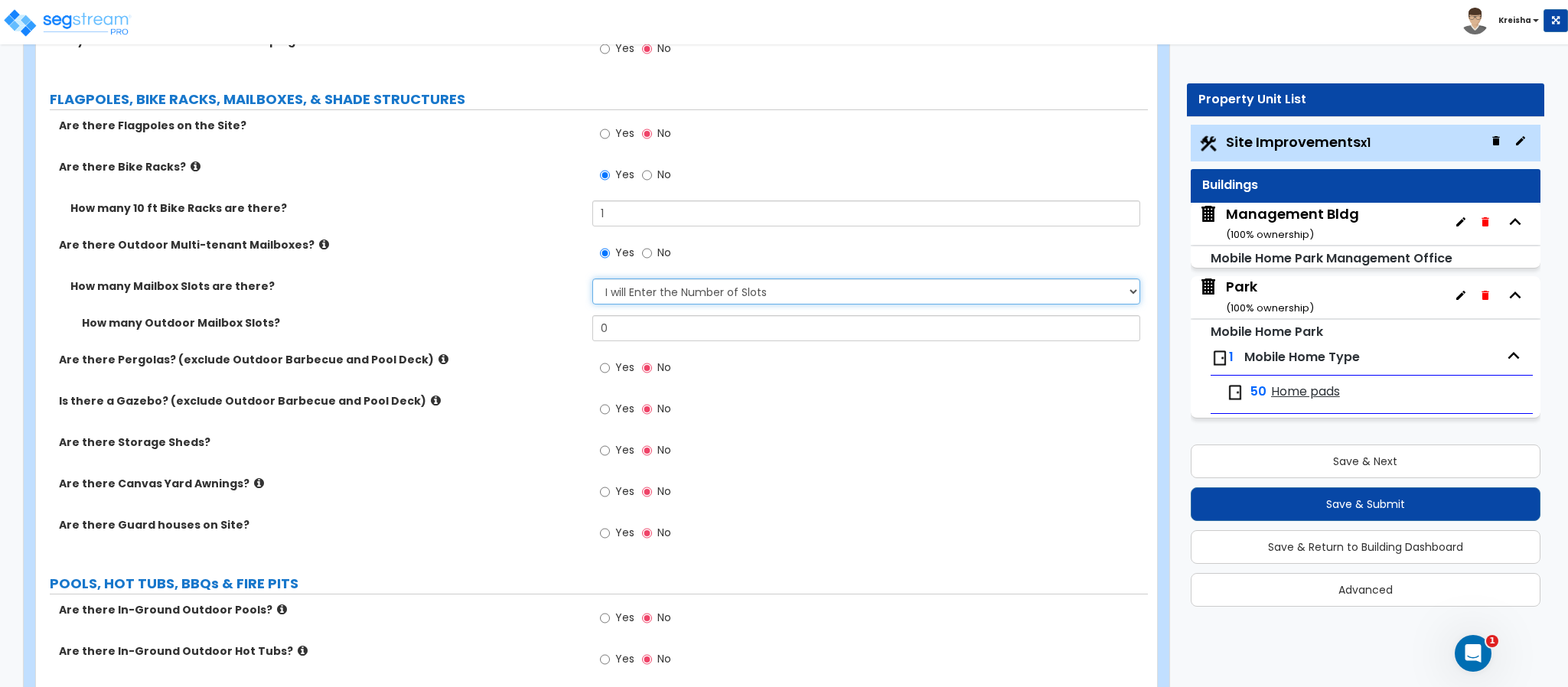
click at [684, 297] on select "Please Choose One I Don't Know, Please Estimate for Me I will Enter the Number …" at bounding box center [866, 292] width 548 height 26
select select "1"
click at [592, 280] on select "Please Choose One I Don't Know, Please Estimate for Me I will Enter the Number …" at bounding box center [866, 292] width 548 height 26
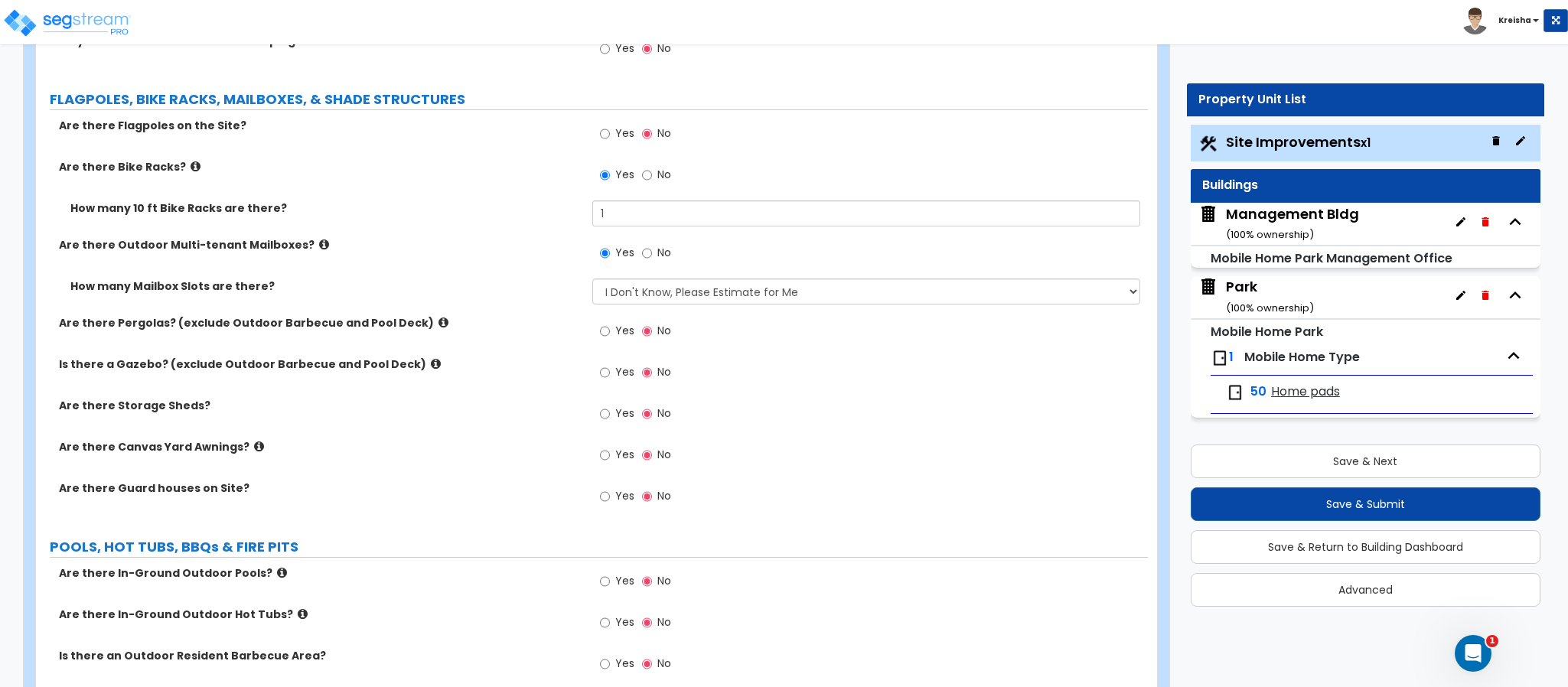
click at [618, 333] on span "Yes" at bounding box center [624, 330] width 19 height 16
click at [610, 333] on input "Yes" at bounding box center [604, 331] width 10 height 16
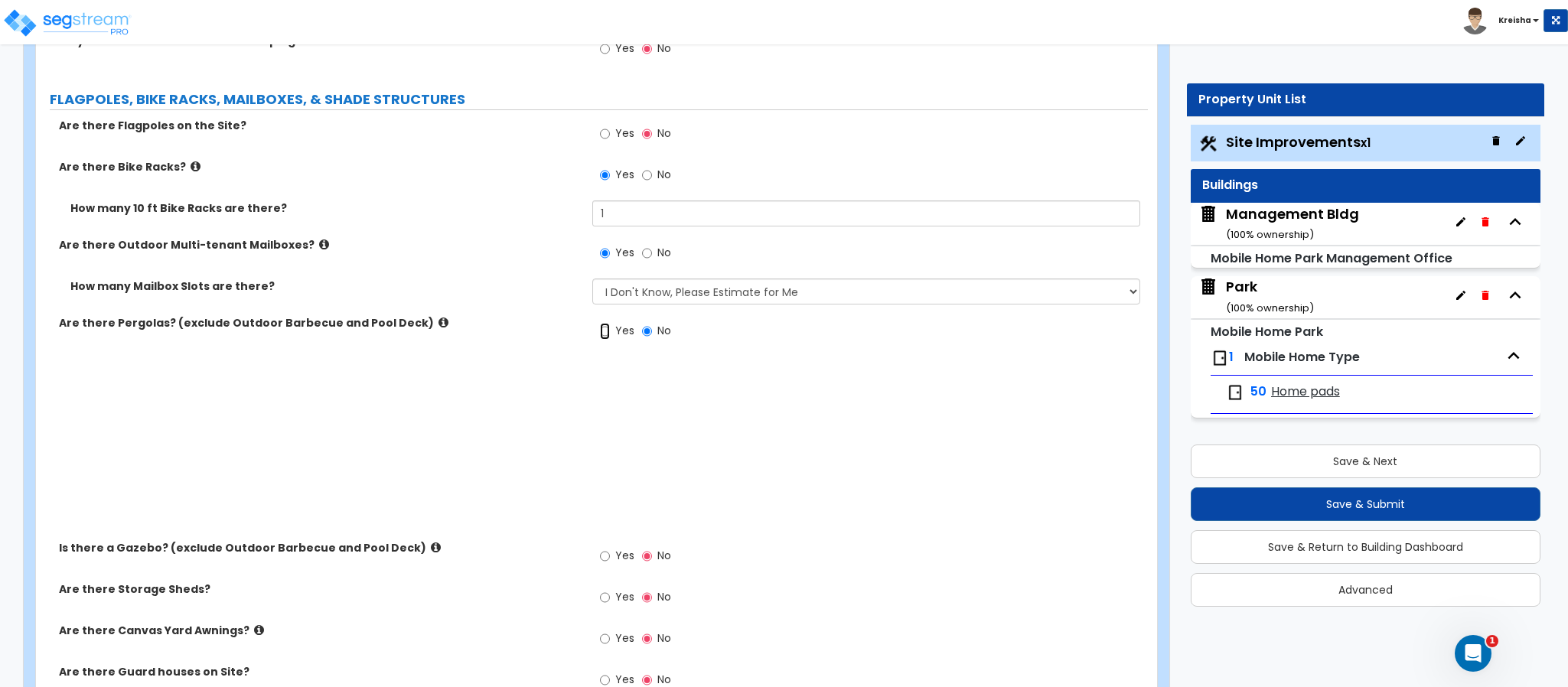
radio input "true"
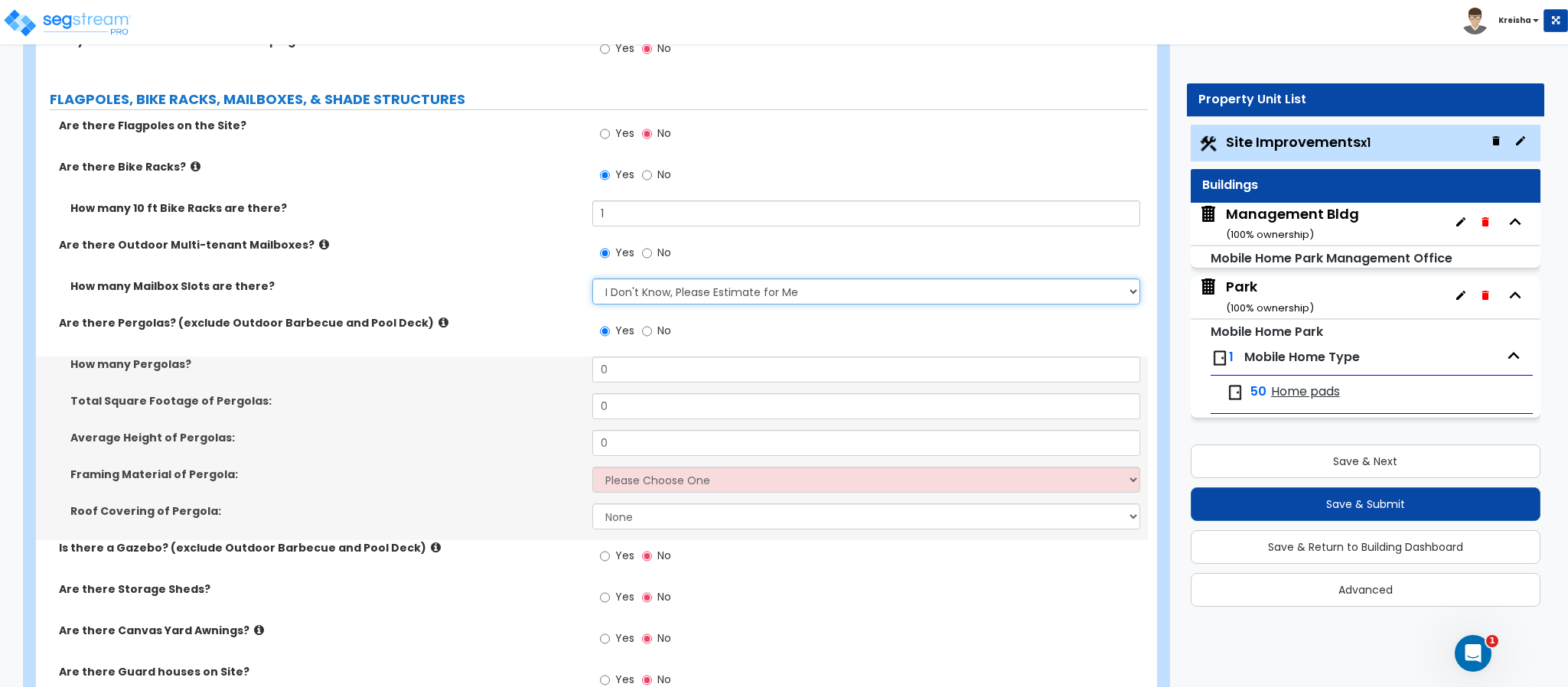
click at [622, 286] on select "Please Choose One I Don't Know, Please Estimate for Me I will Enter the Number …" at bounding box center [866, 292] width 548 height 26
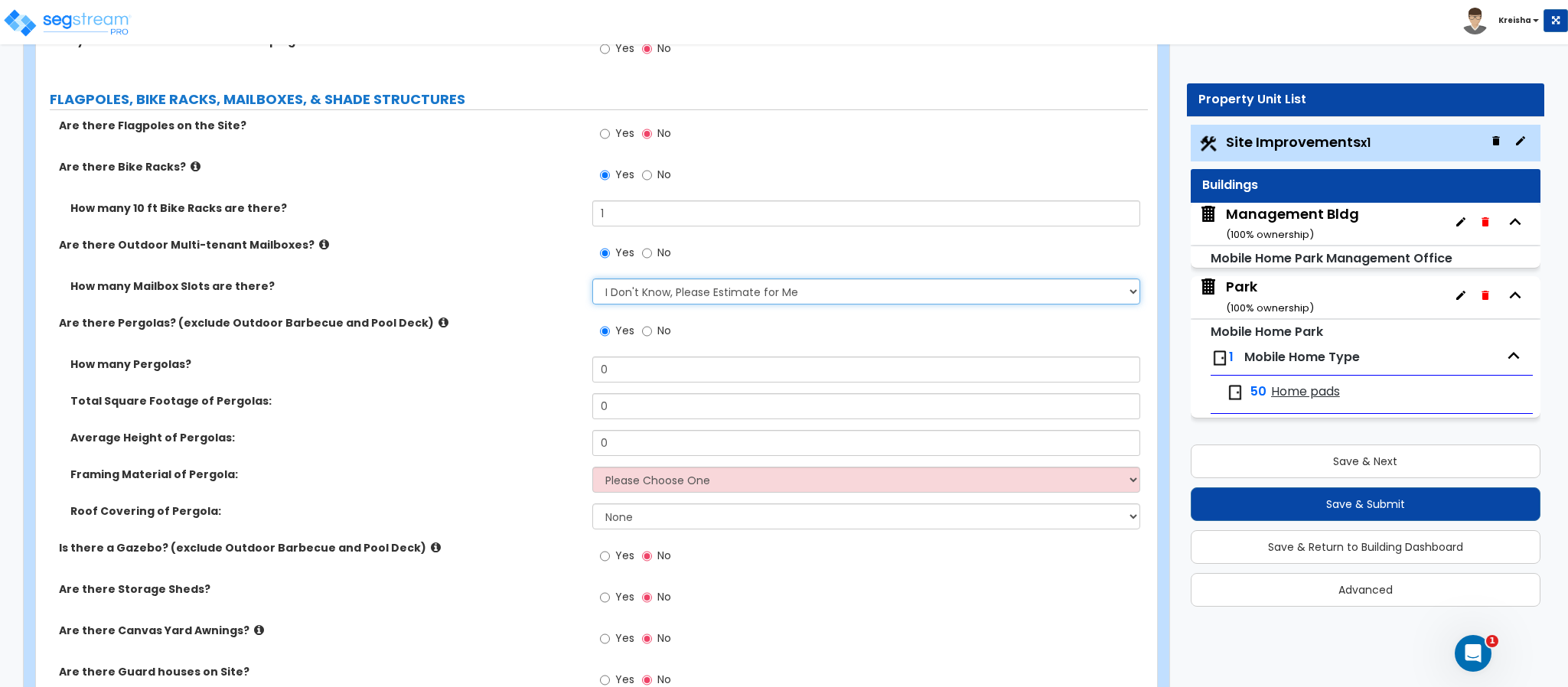
select select "2"
click at [592, 280] on select "Please Choose One I Don't Know, Please Estimate for Me I will Enter the Number …" at bounding box center [866, 292] width 548 height 26
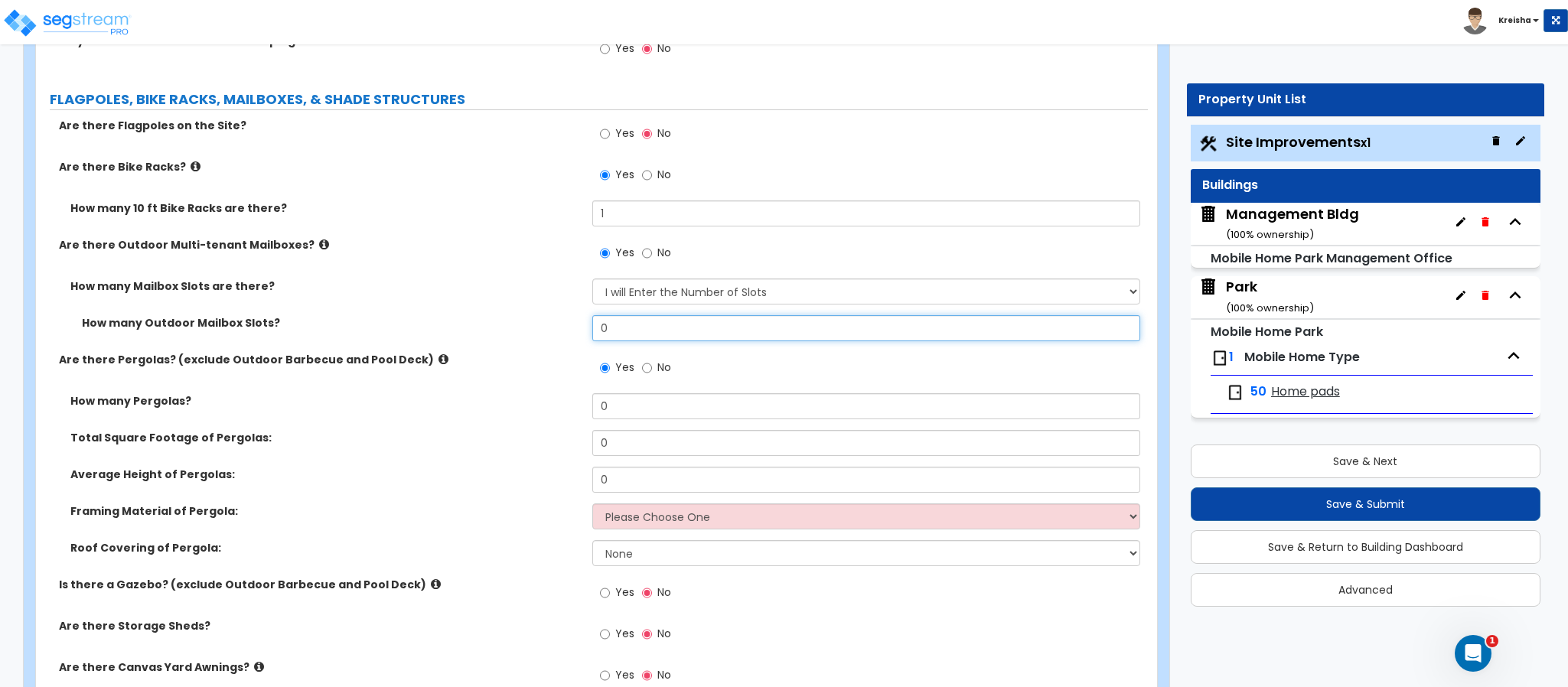
click at [632, 334] on input "0" at bounding box center [866, 329] width 548 height 26
click at [632, 335] on input "0" at bounding box center [866, 329] width 548 height 26
click at [610, 322] on input "0" at bounding box center [866, 329] width 548 height 26
type input "50"
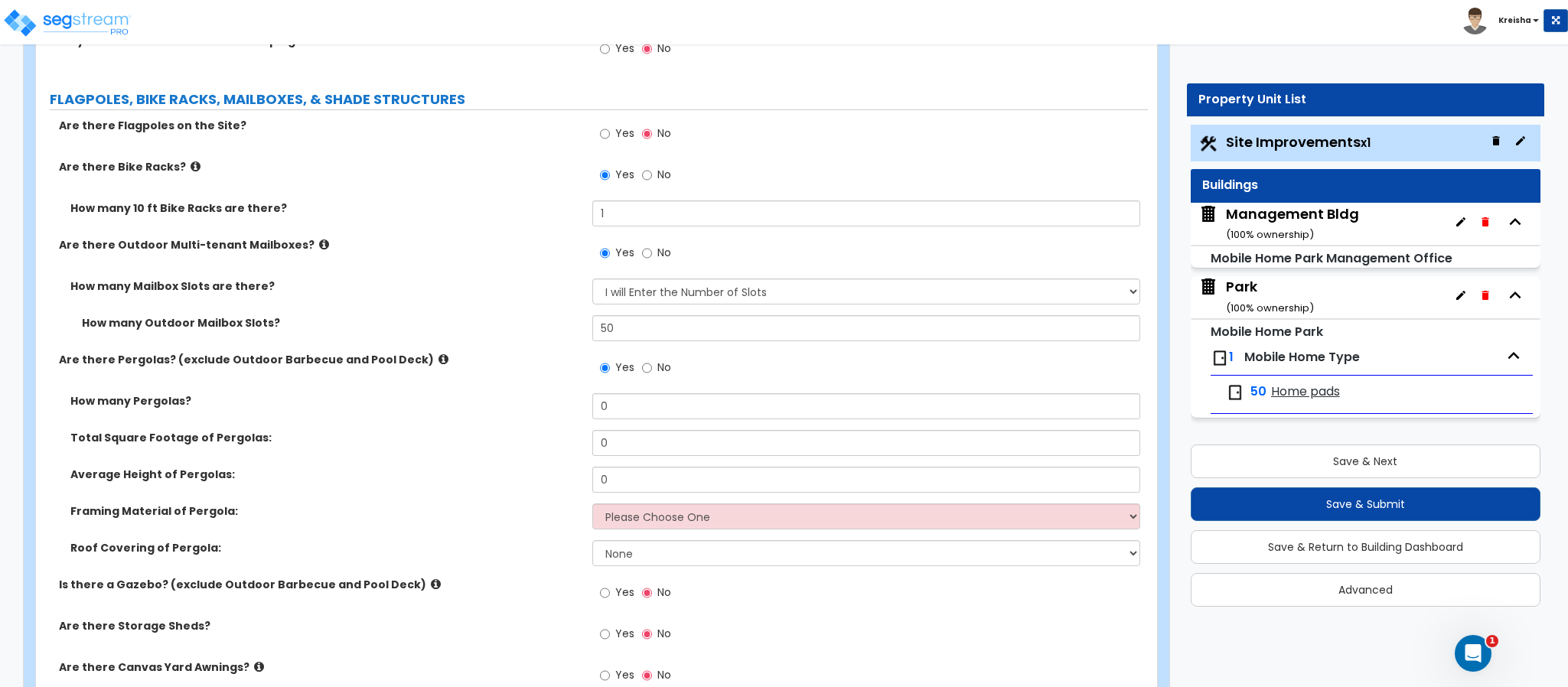
click at [519, 406] on label "How many Pergolas?" at bounding box center [325, 401] width 511 height 16
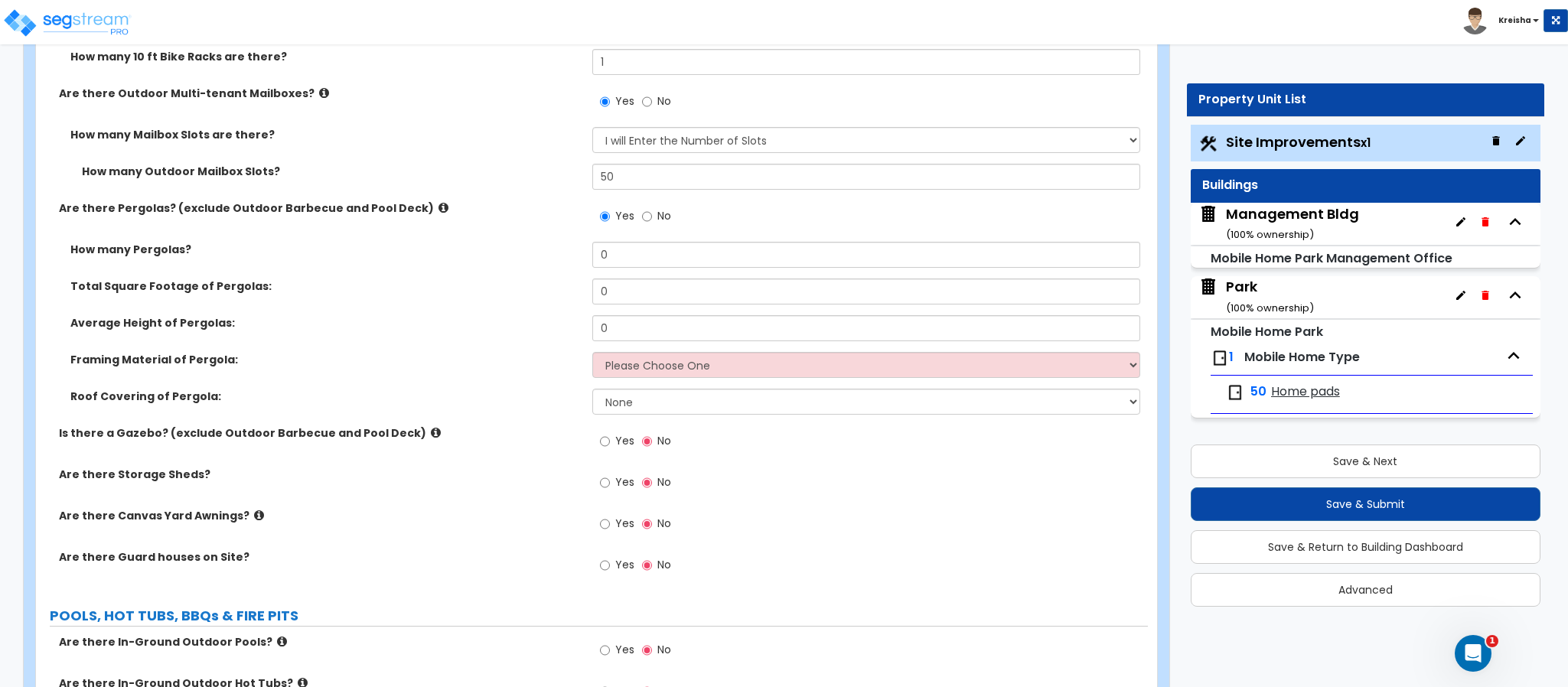
scroll to position [4934, 0]
click at [100, 426] on label "Is there a Gazebo? (exclude Outdoor Barbecue and Pool Deck)" at bounding box center [320, 431] width 522 height 16
click at [613, 430] on label "Yes" at bounding box center [617, 441] width 35 height 26
click at [610, 431] on input "Yes" at bounding box center [604, 439] width 10 height 16
radio input "true"
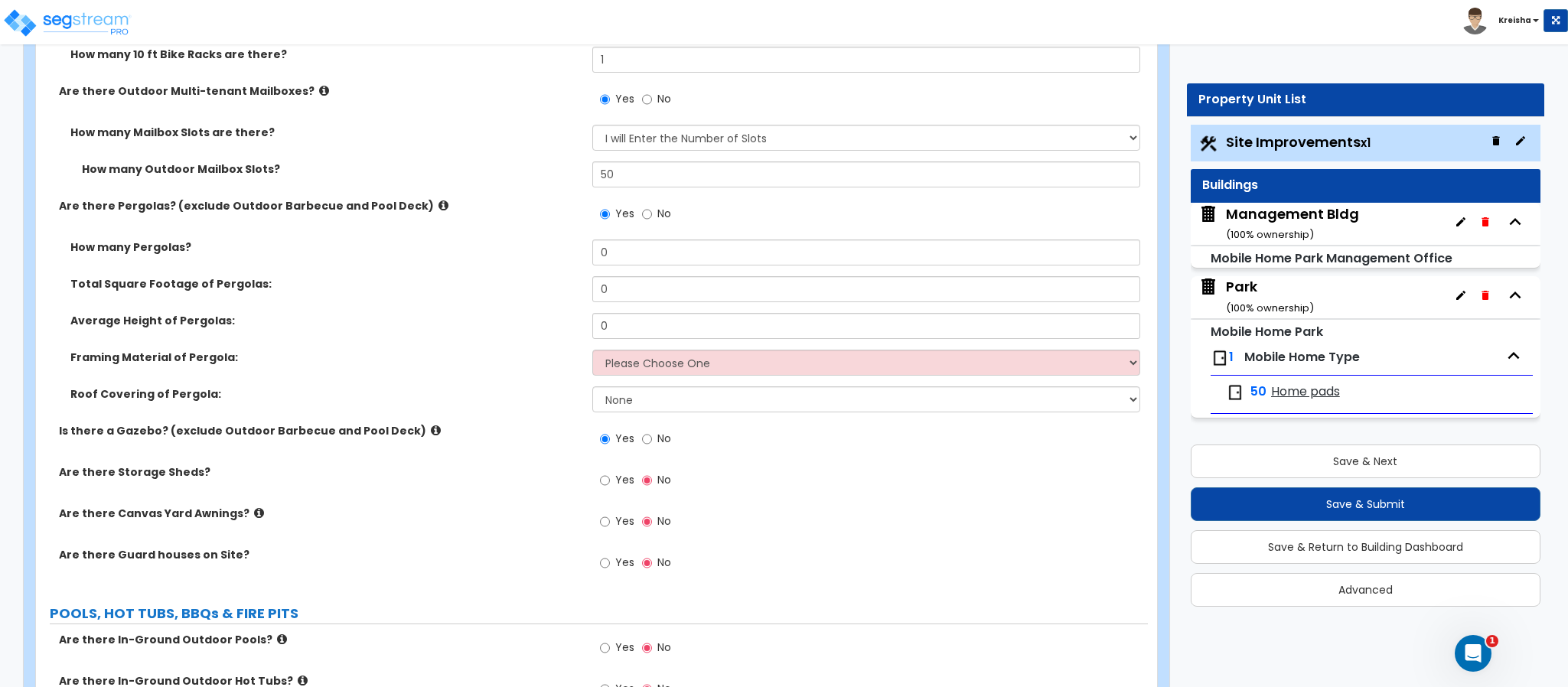
click at [528, 414] on div "Roof Covering of Pergola: None Plastic Fiberglass Metal" at bounding box center [592, 404] width 1112 height 37
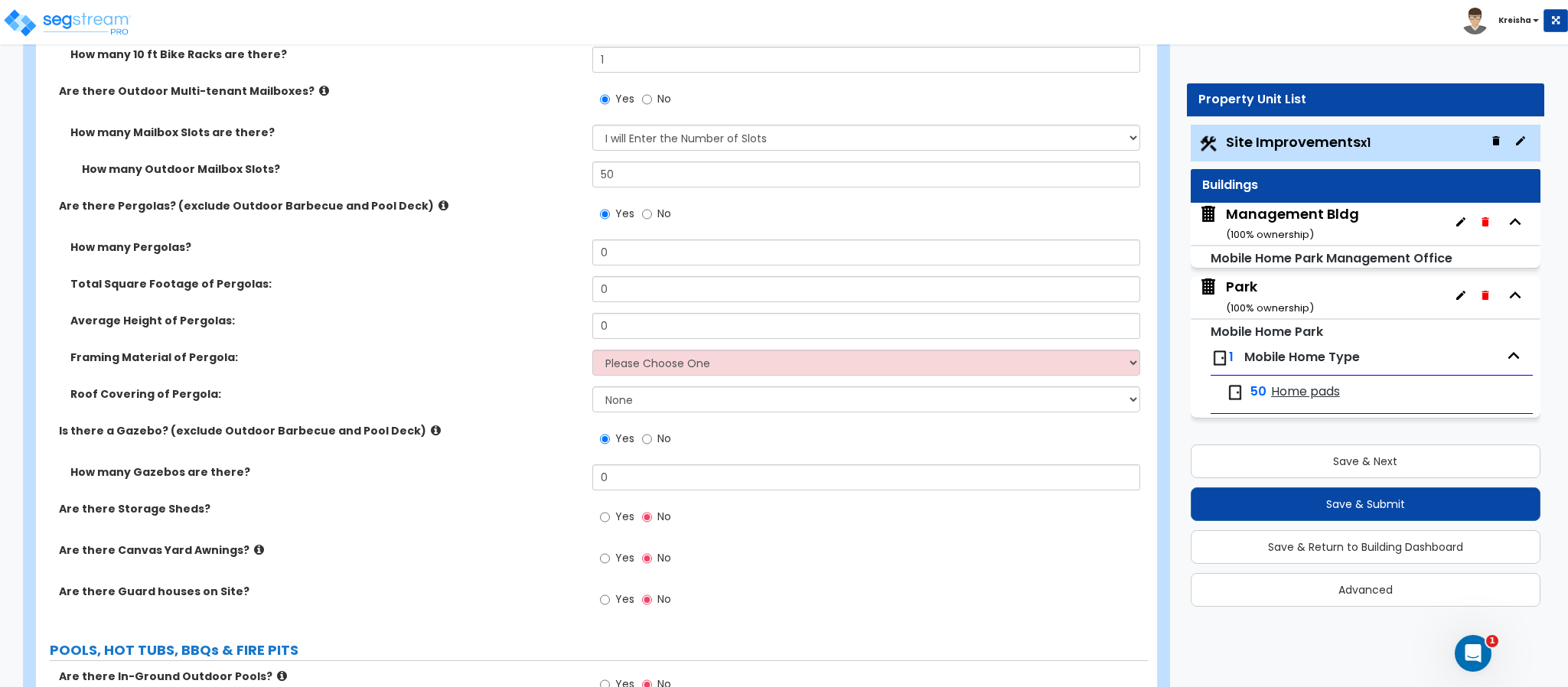
click at [935, 105] on div "Yes No" at bounding box center [870, 104] width 556 height 41
click at [448, 375] on div "Framing Material of Pergola: Please Choose One Wood Metal" at bounding box center [592, 368] width 1112 height 37
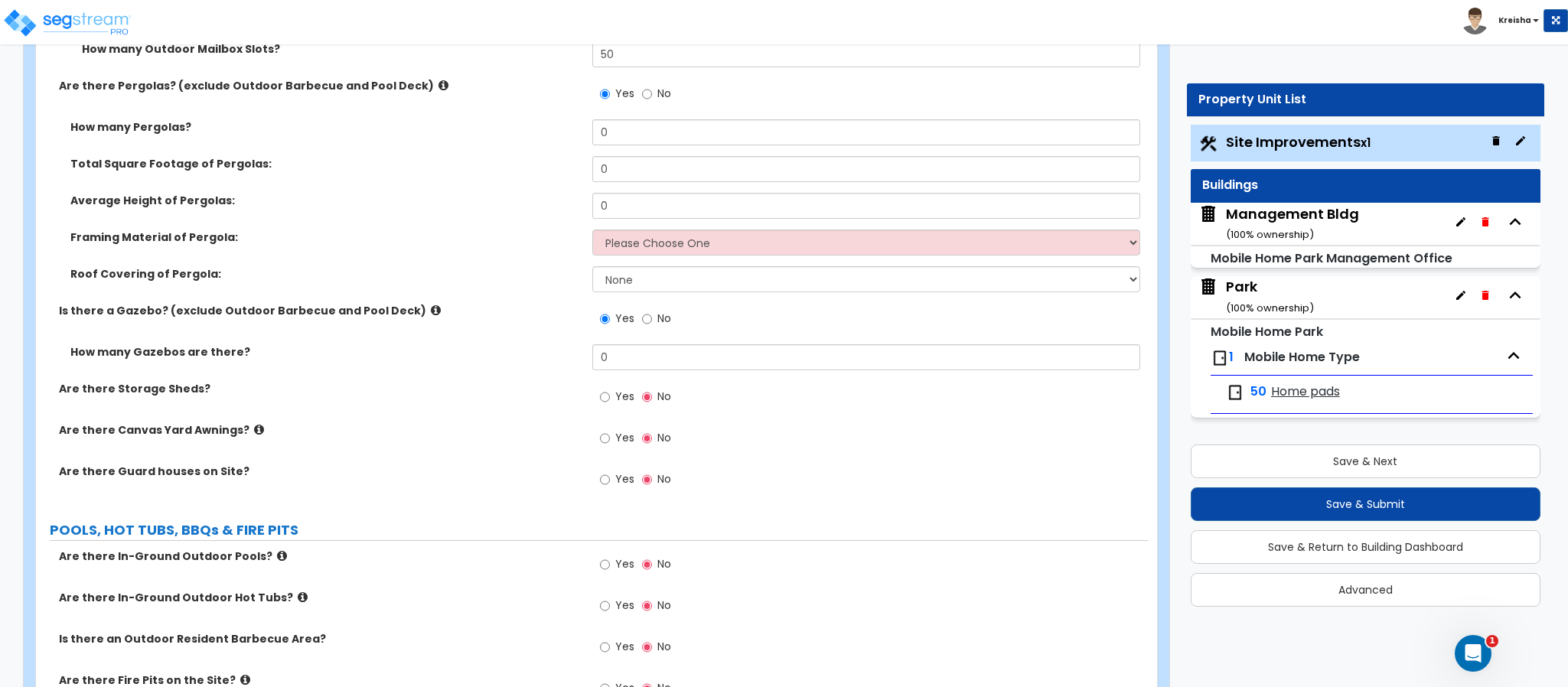
scroll to position [5061, 0]
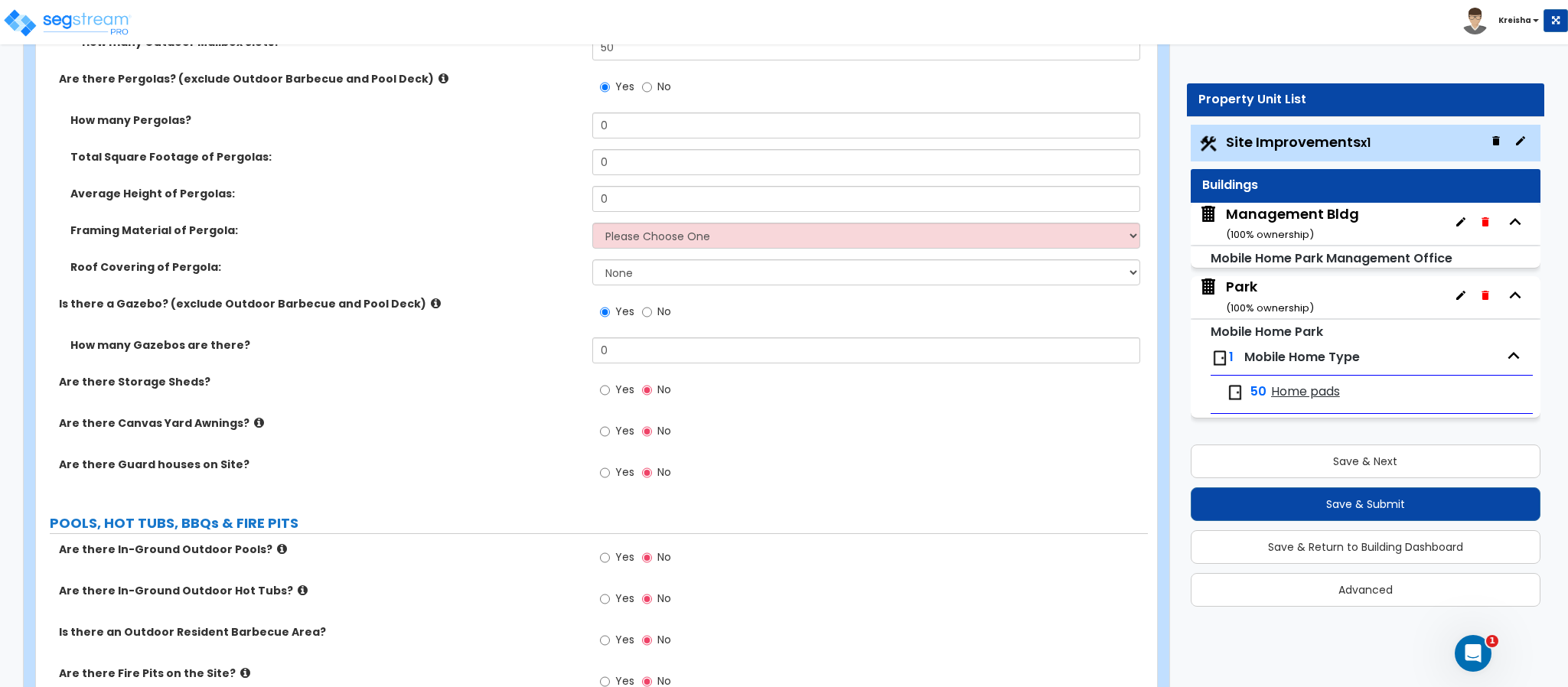
click at [613, 395] on label "Yes" at bounding box center [617, 392] width 35 height 26
click at [610, 395] on input "Yes" at bounding box center [604, 390] width 10 height 16
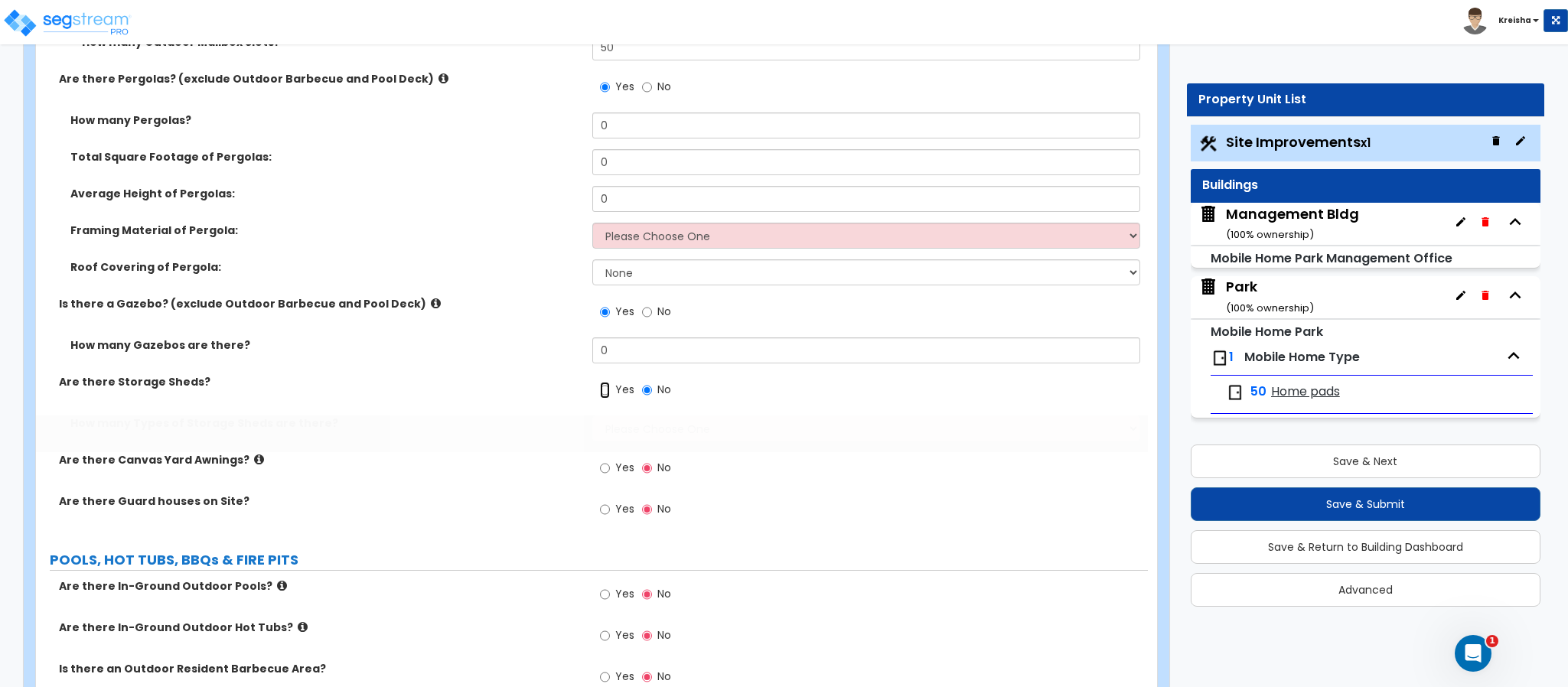
radio input "true"
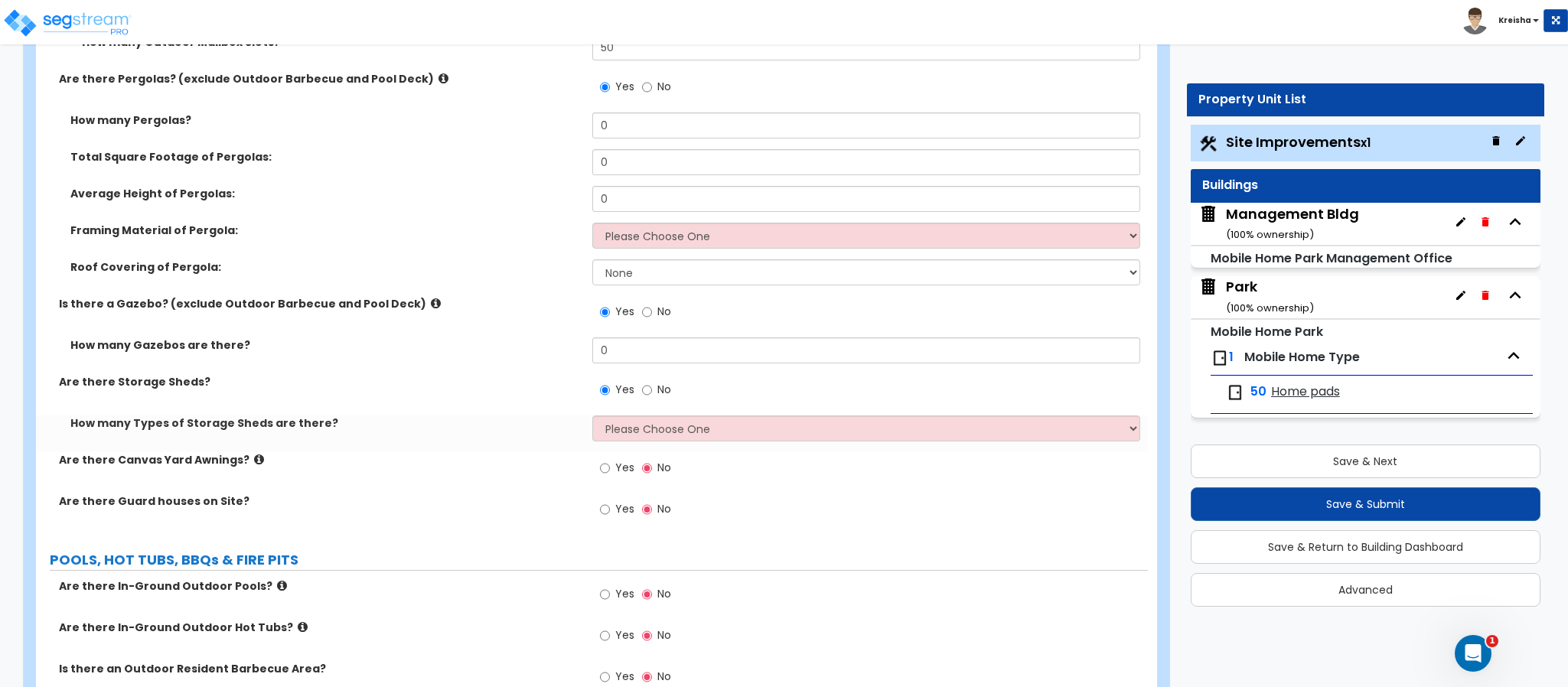
click at [668, 315] on span "No" at bounding box center [664, 311] width 14 height 16
click at [652, 315] on input "No" at bounding box center [647, 312] width 10 height 16
radio input "false"
radio input "true"
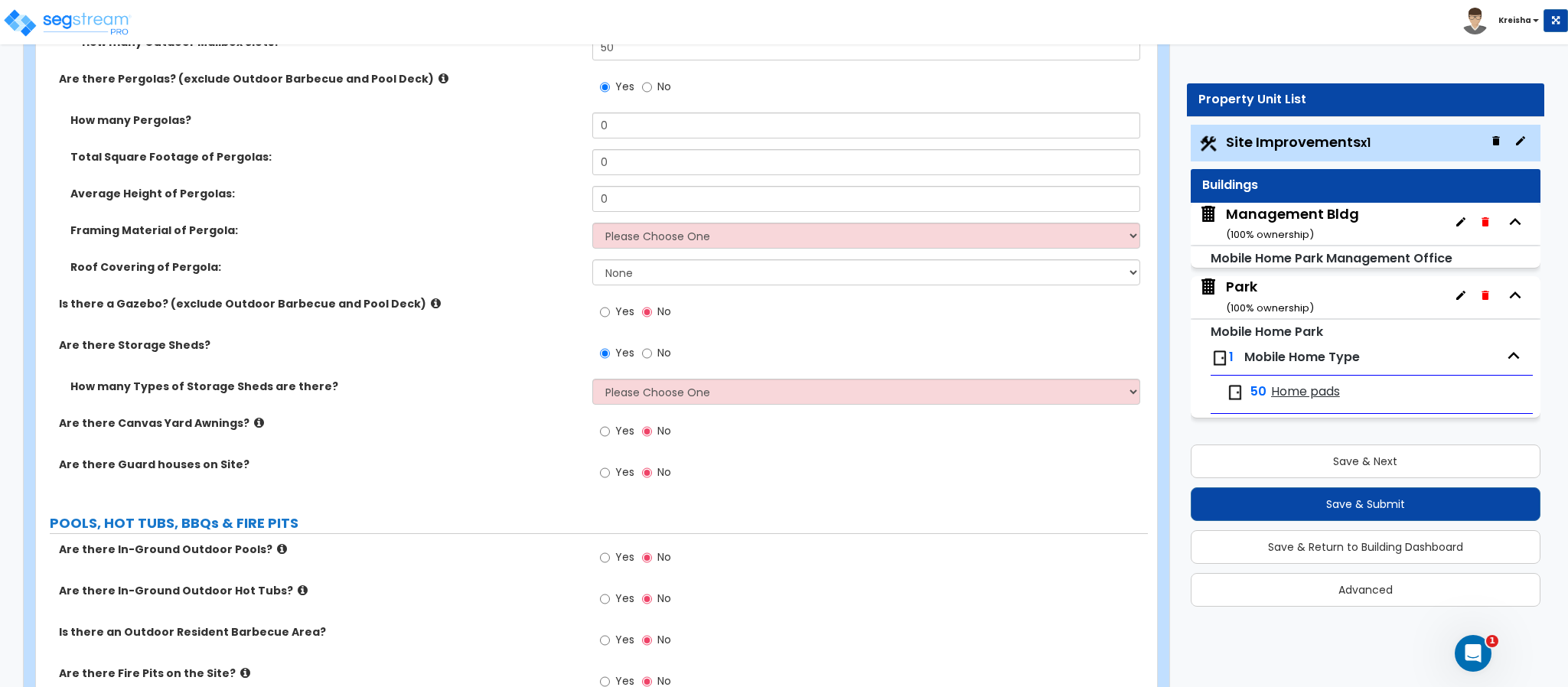
click at [661, 95] on label "No" at bounding box center [656, 89] width 29 height 26
click at [652, 95] on input "No" at bounding box center [647, 87] width 10 height 16
radio input "false"
radio input "true"
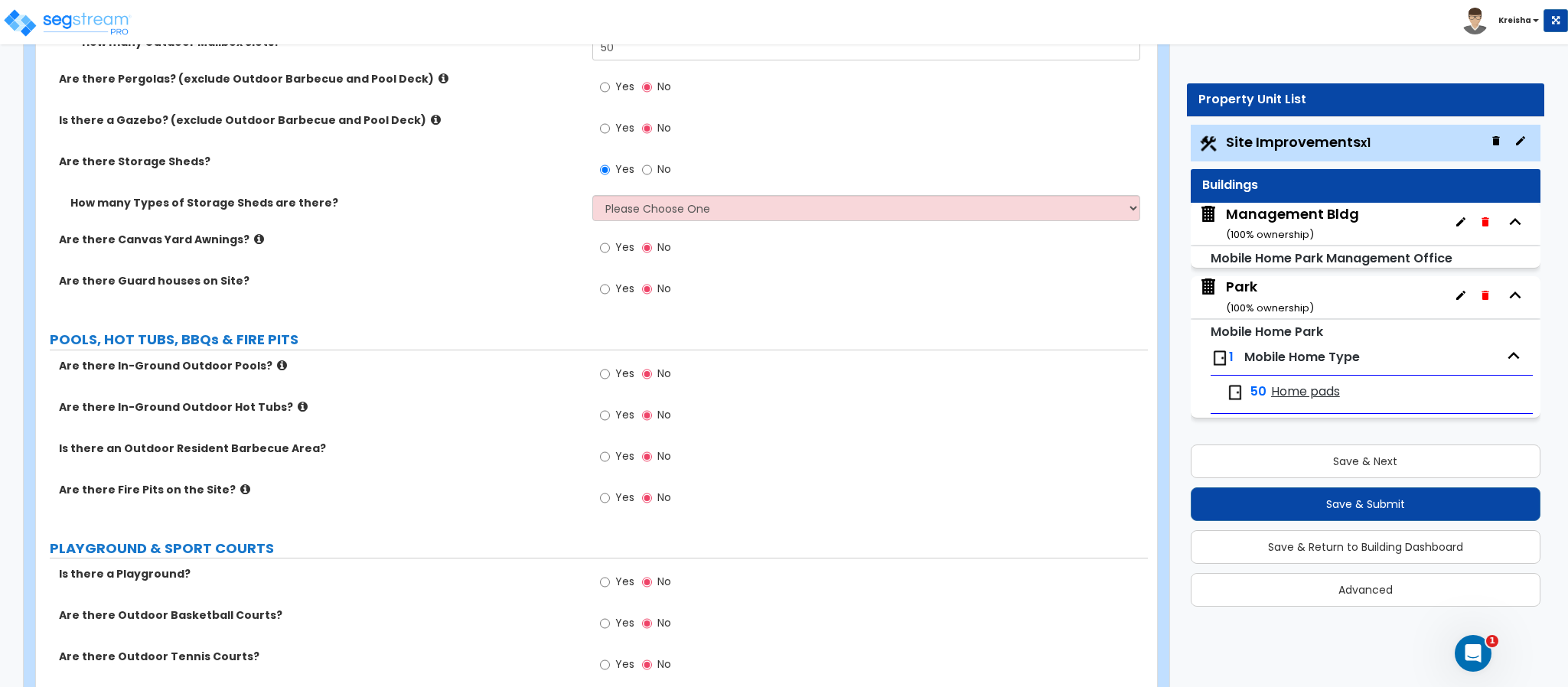
click at [613, 127] on label "Yes" at bounding box center [617, 130] width 35 height 26
click at [610, 127] on input "Yes" at bounding box center [604, 129] width 10 height 16
radio input "true"
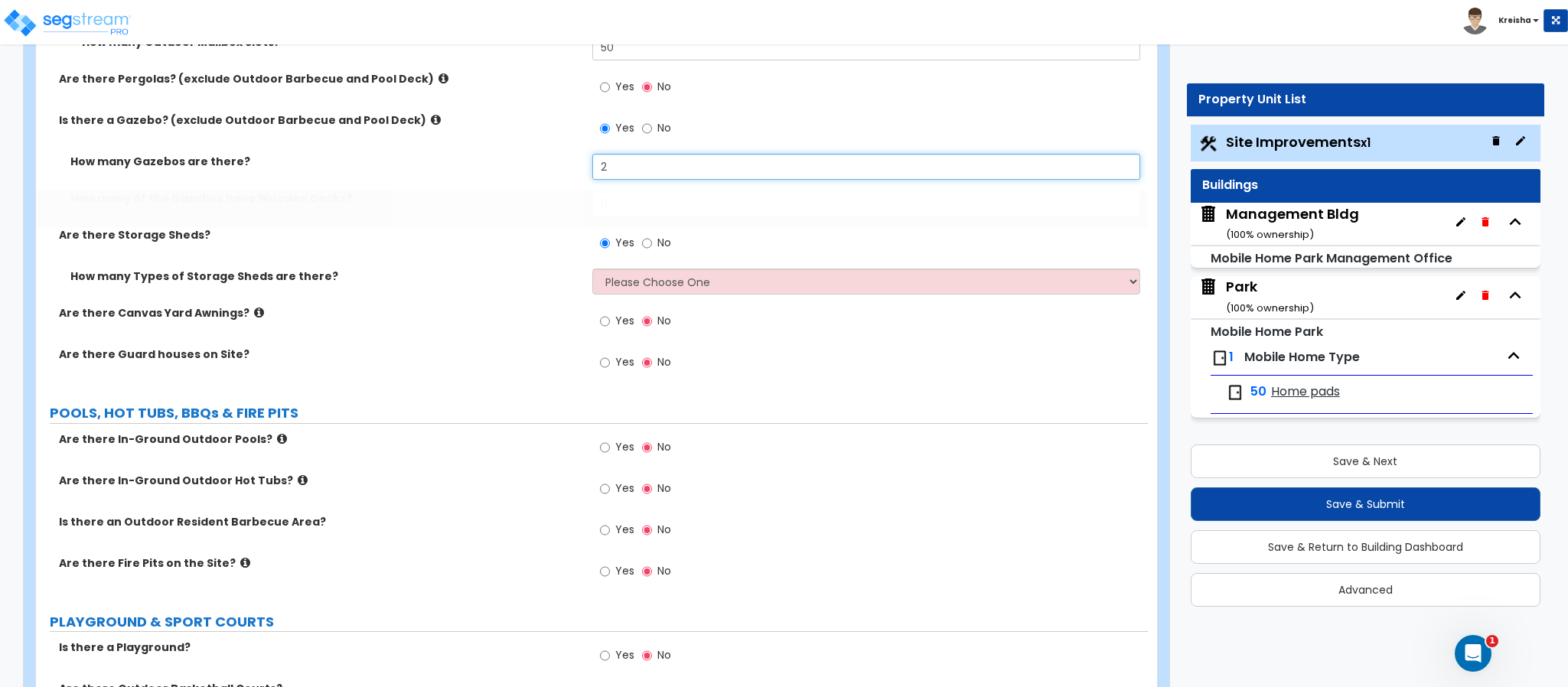
type input "2"
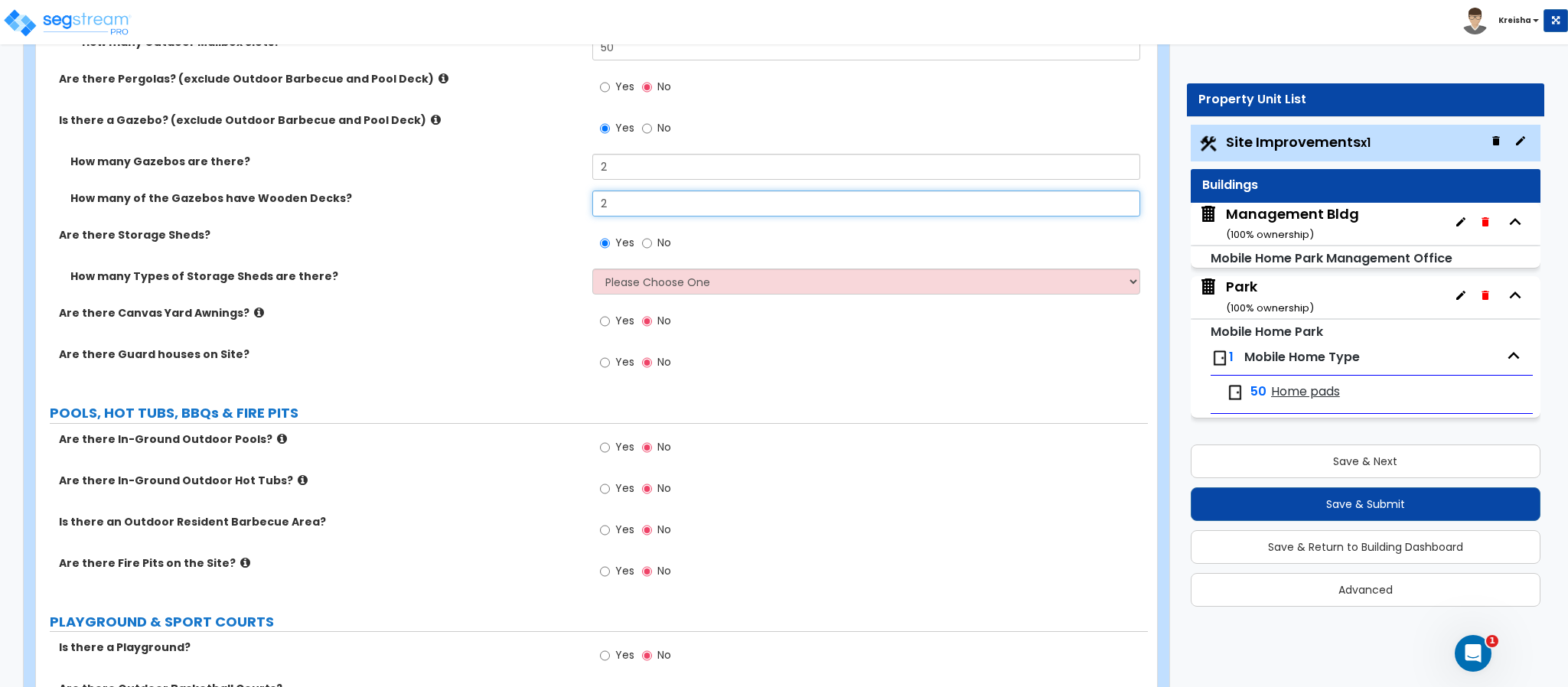
type input "2"
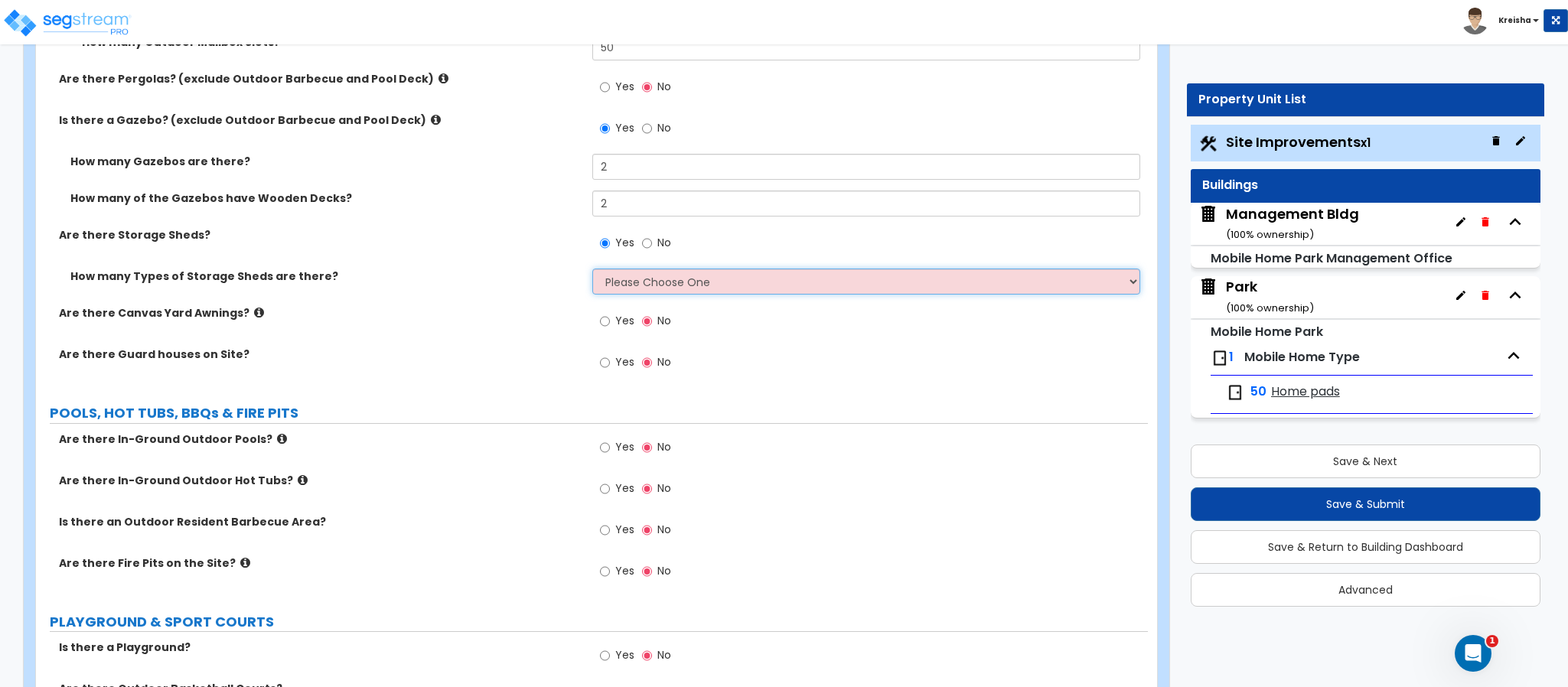
select select "1"
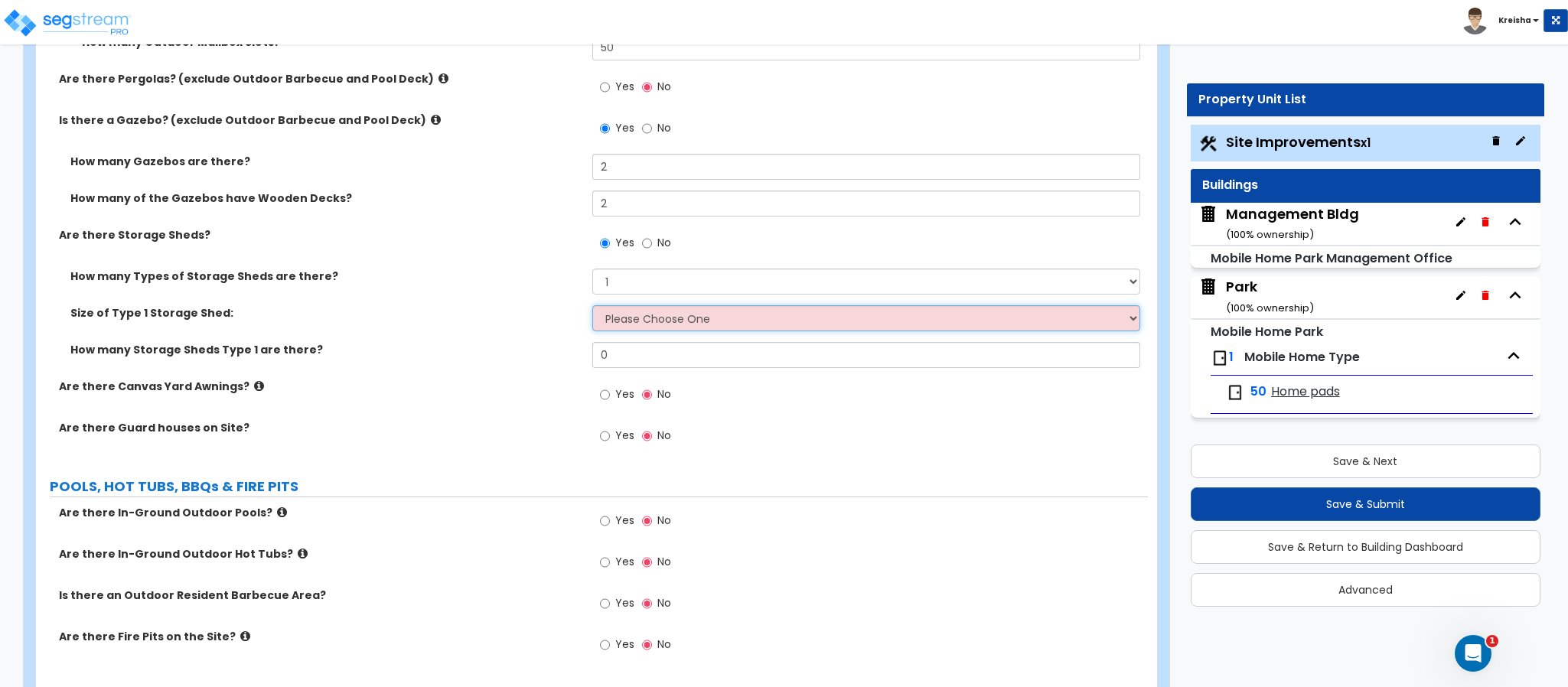
select select "1"
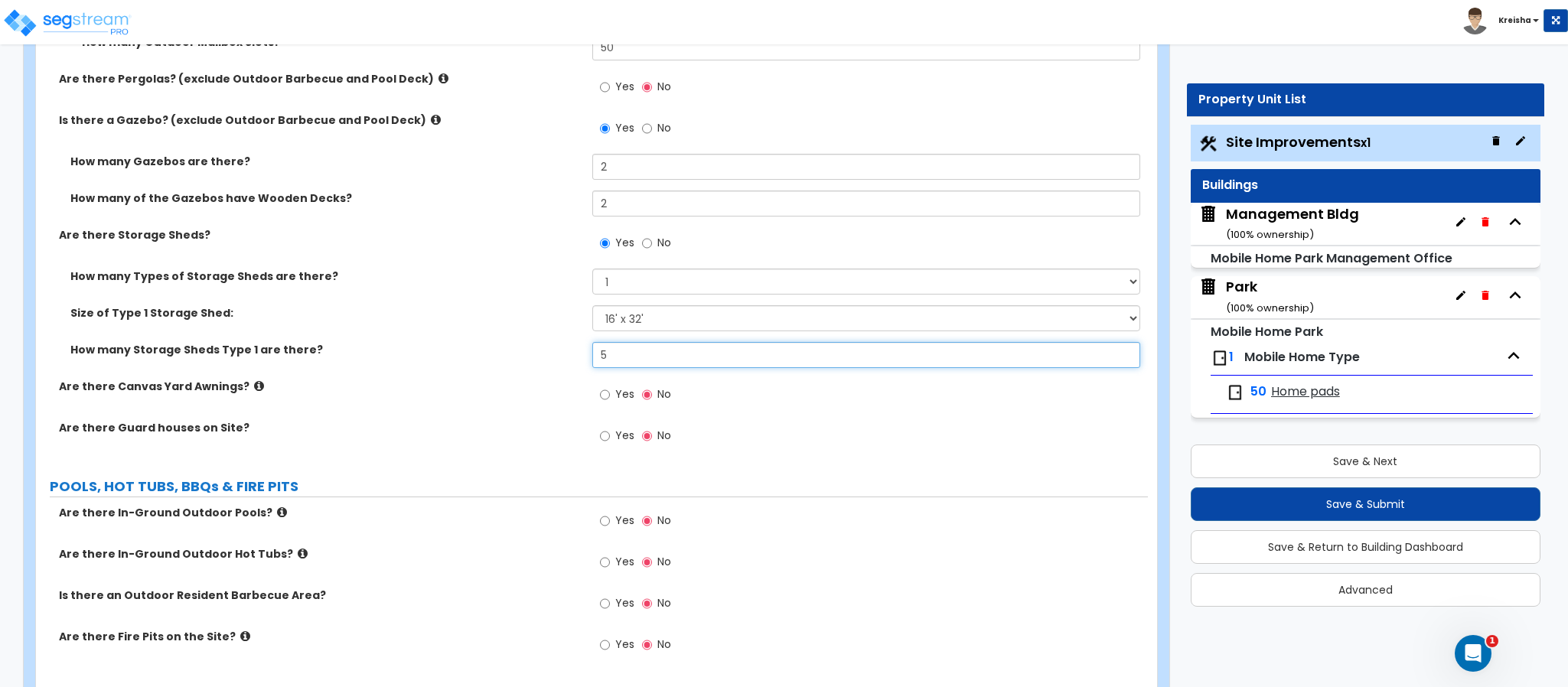
type input "5"
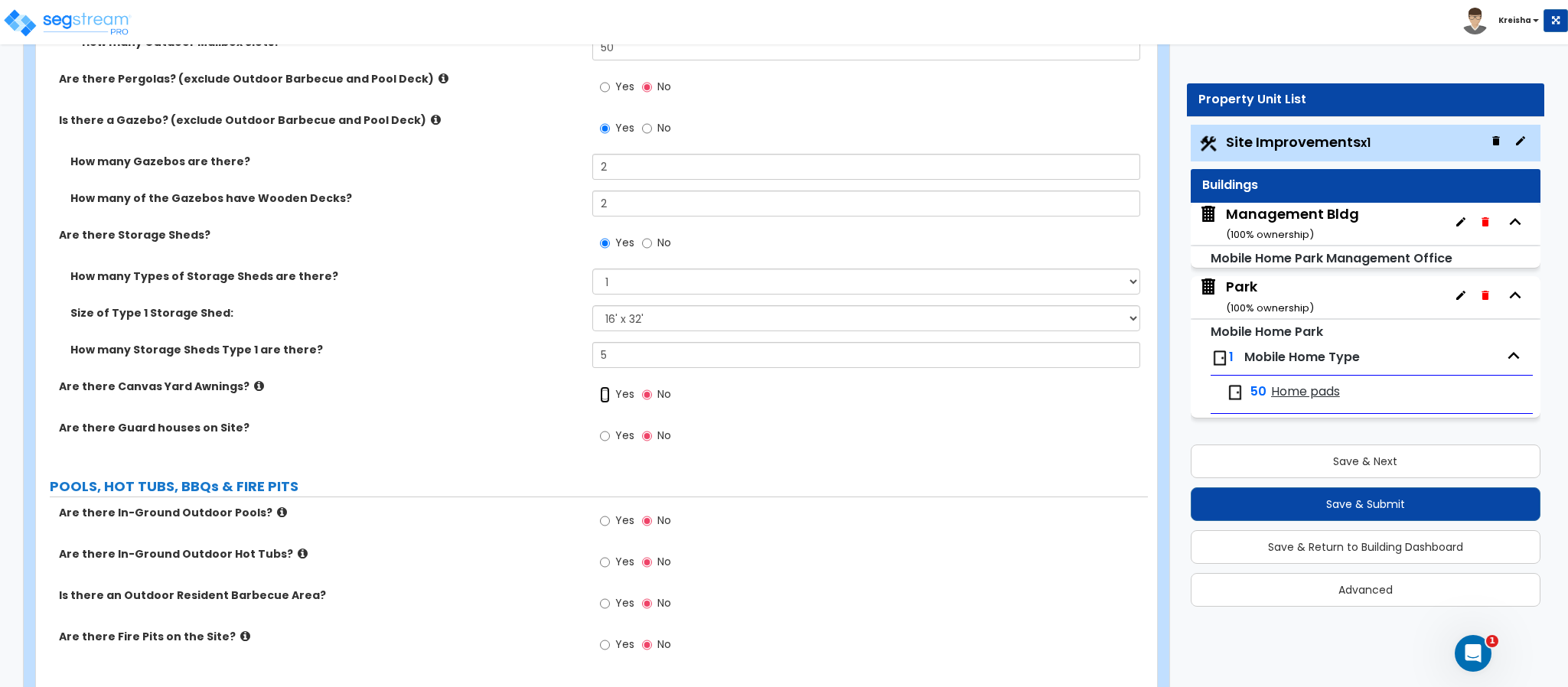
click at [600, 386] on input "Yes" at bounding box center [604, 395] width 10 height 16
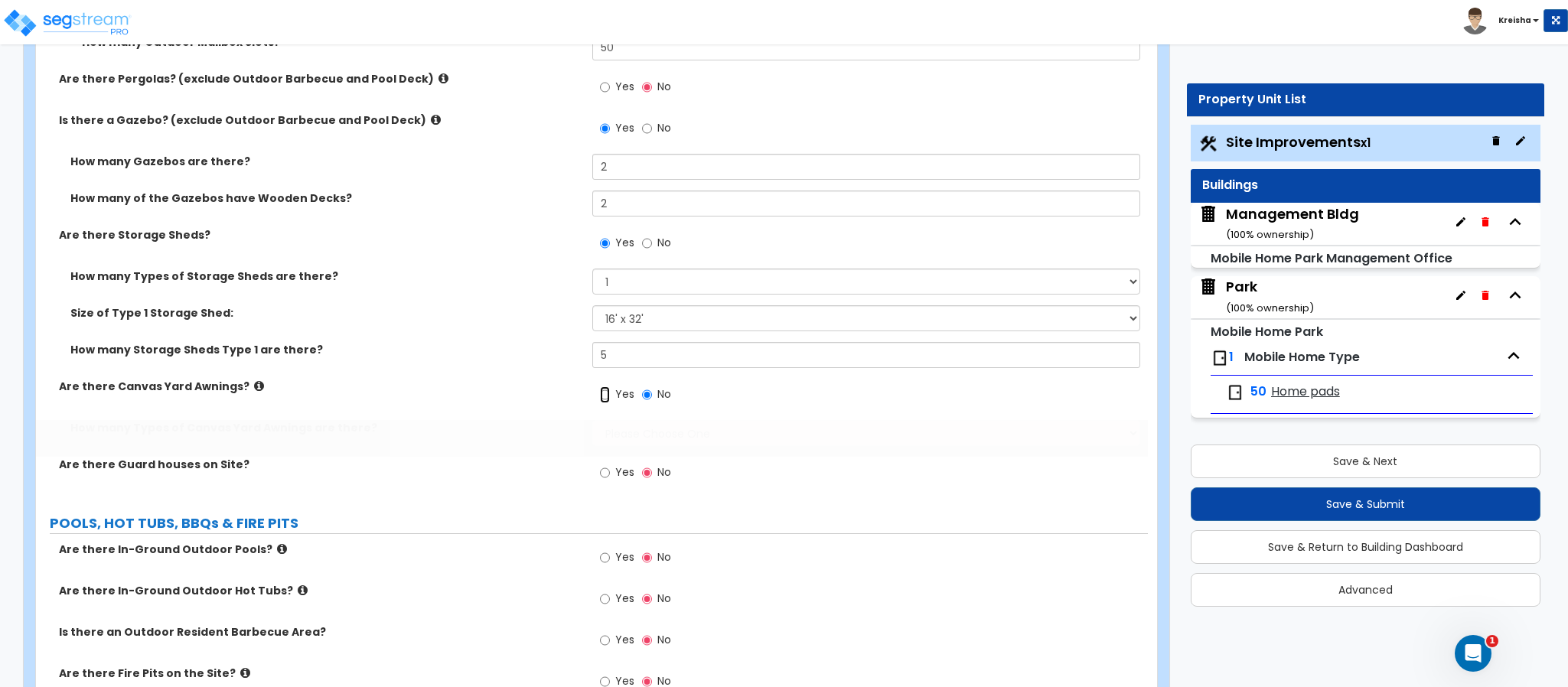
radio input "true"
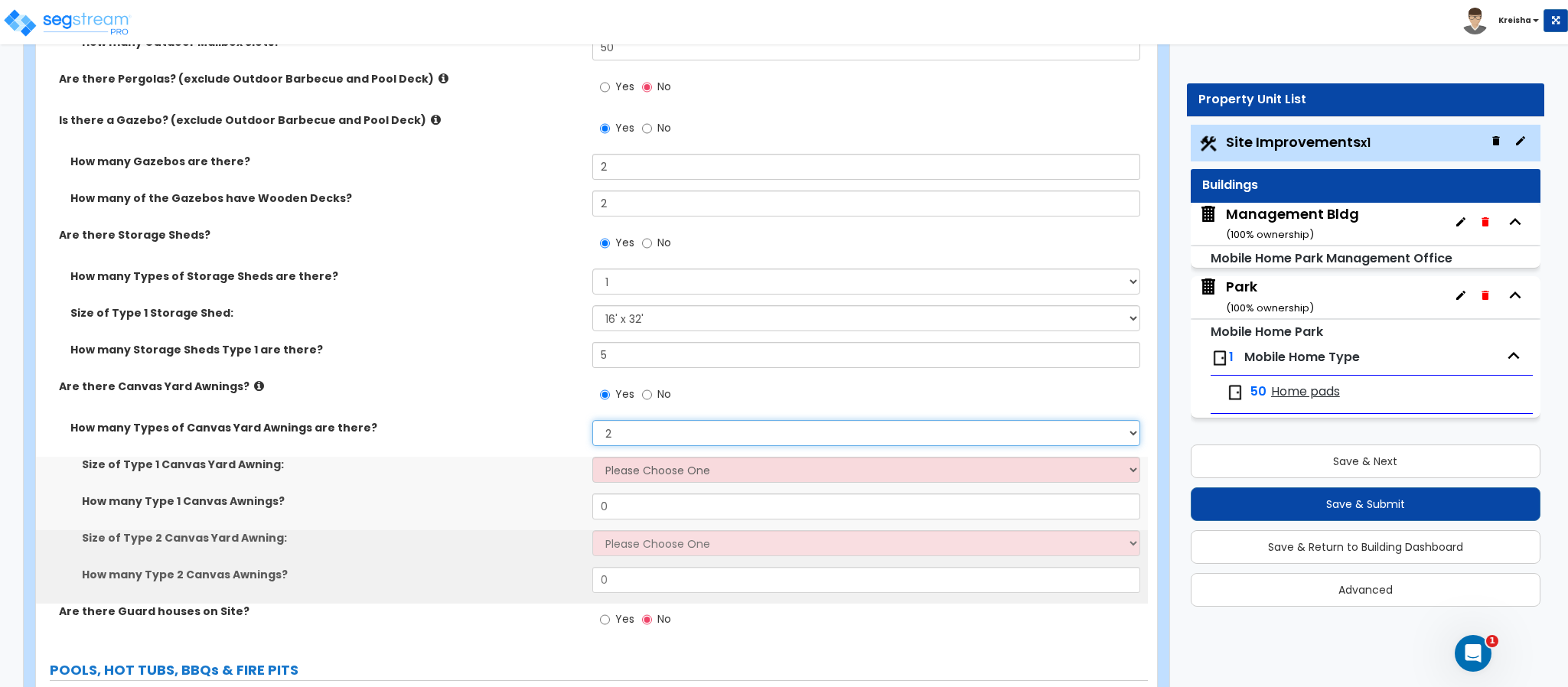
select select "1"
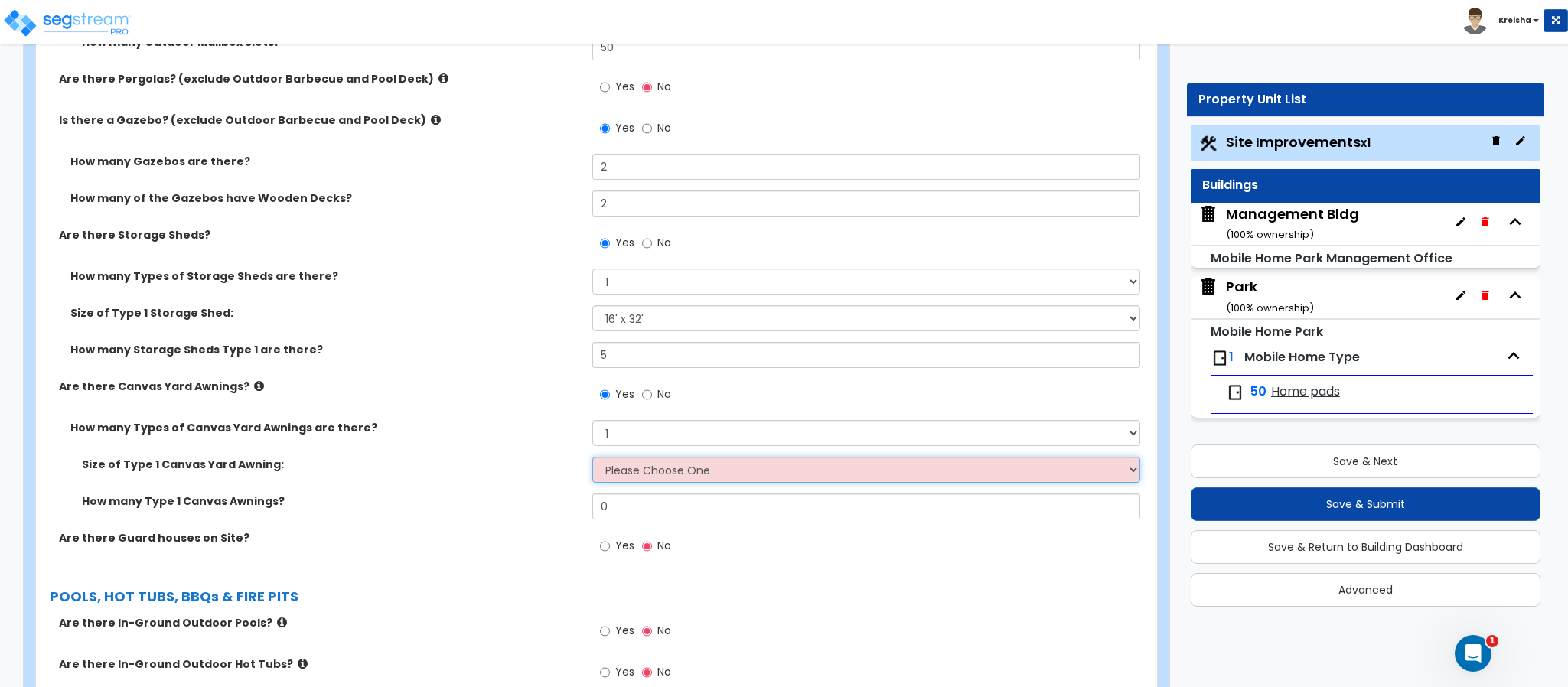
select select "1"
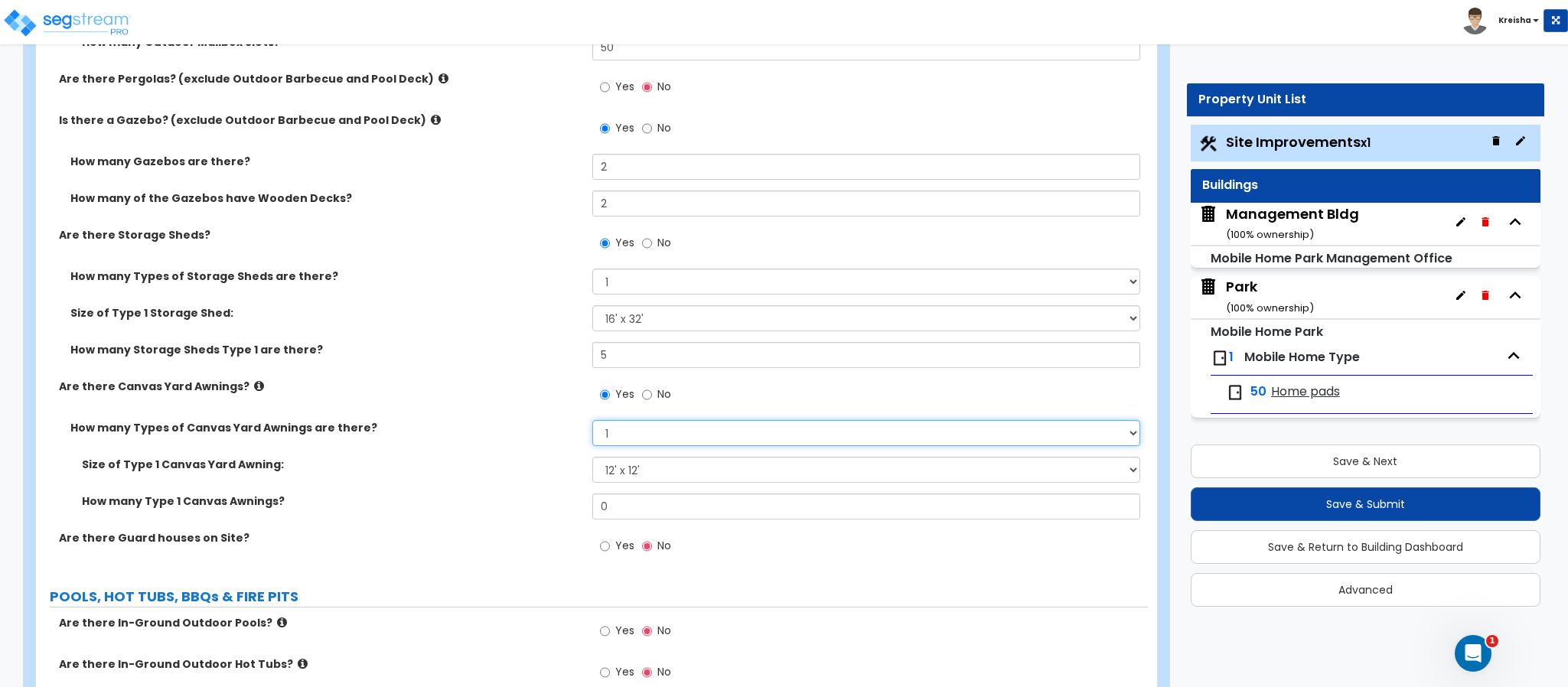
select select "2"
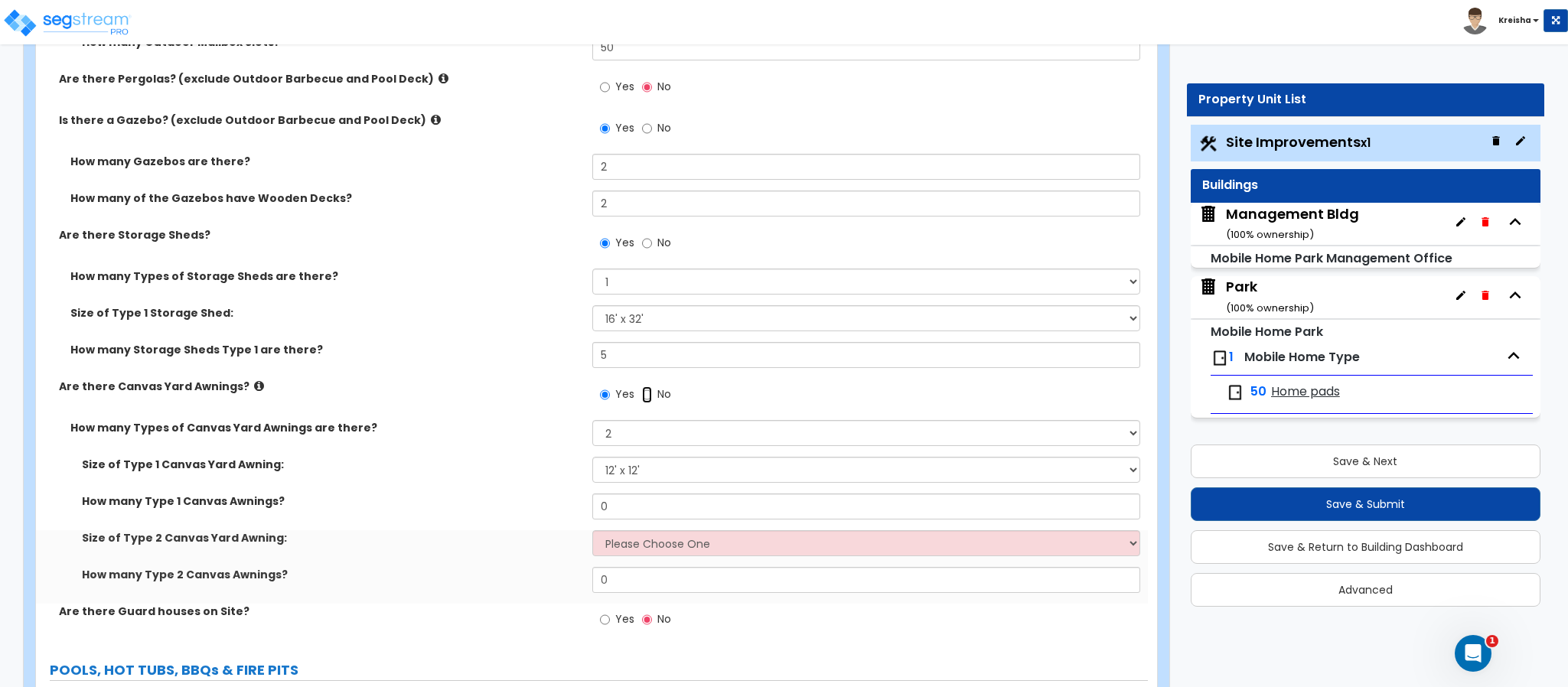
click at [642, 386] on input "No" at bounding box center [647, 395] width 10 height 16
radio input "false"
radio input "true"
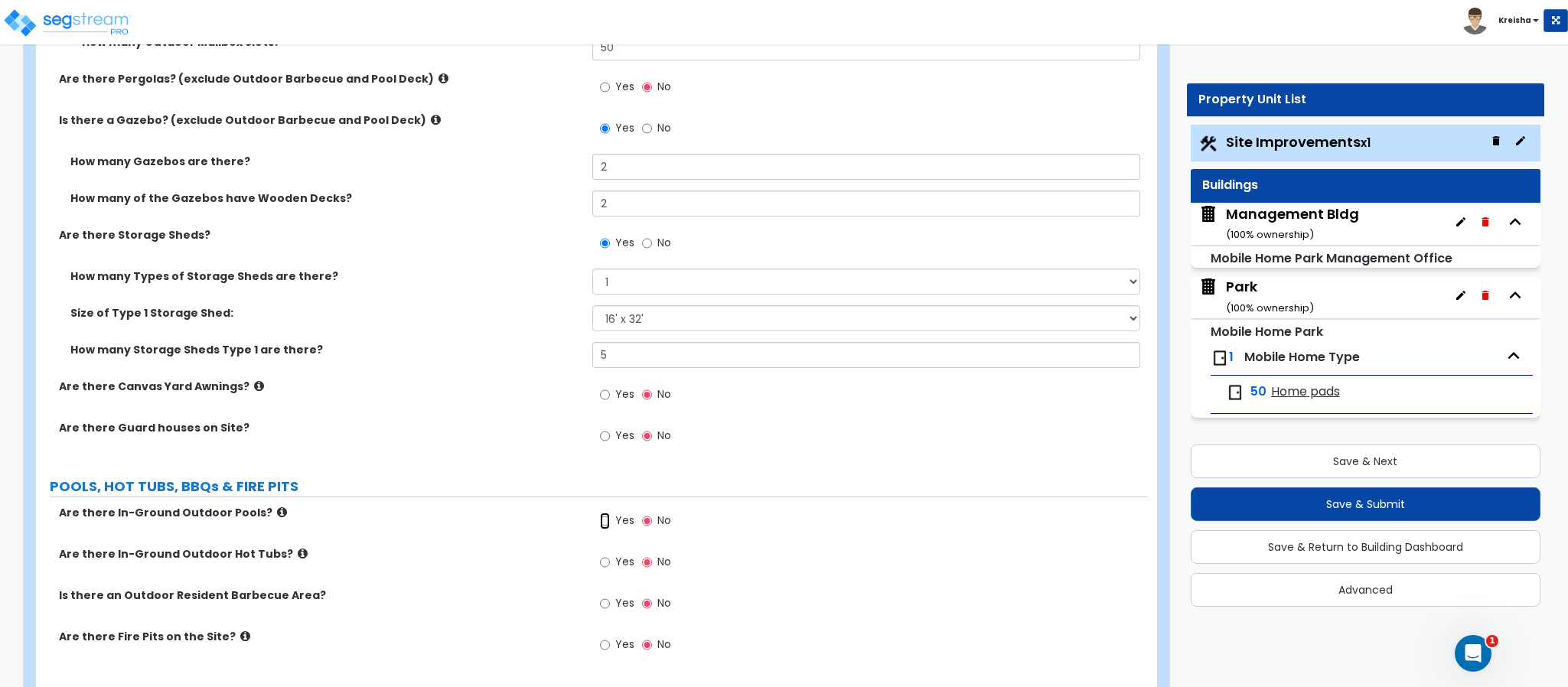
click at [600, 513] on input "Yes" at bounding box center [604, 521] width 10 height 16
radio input "true"
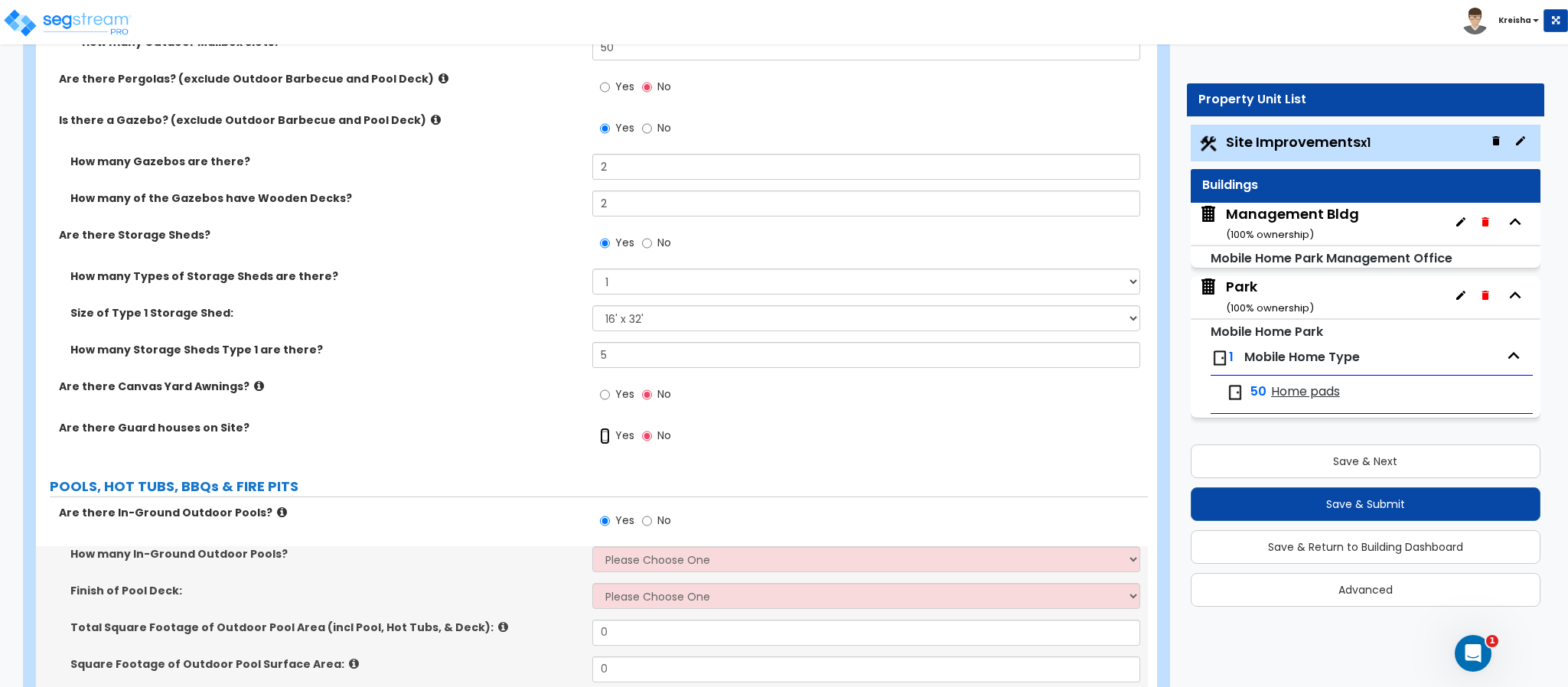
click at [600, 428] on input "Yes" at bounding box center [604, 436] width 10 height 16
radio input "true"
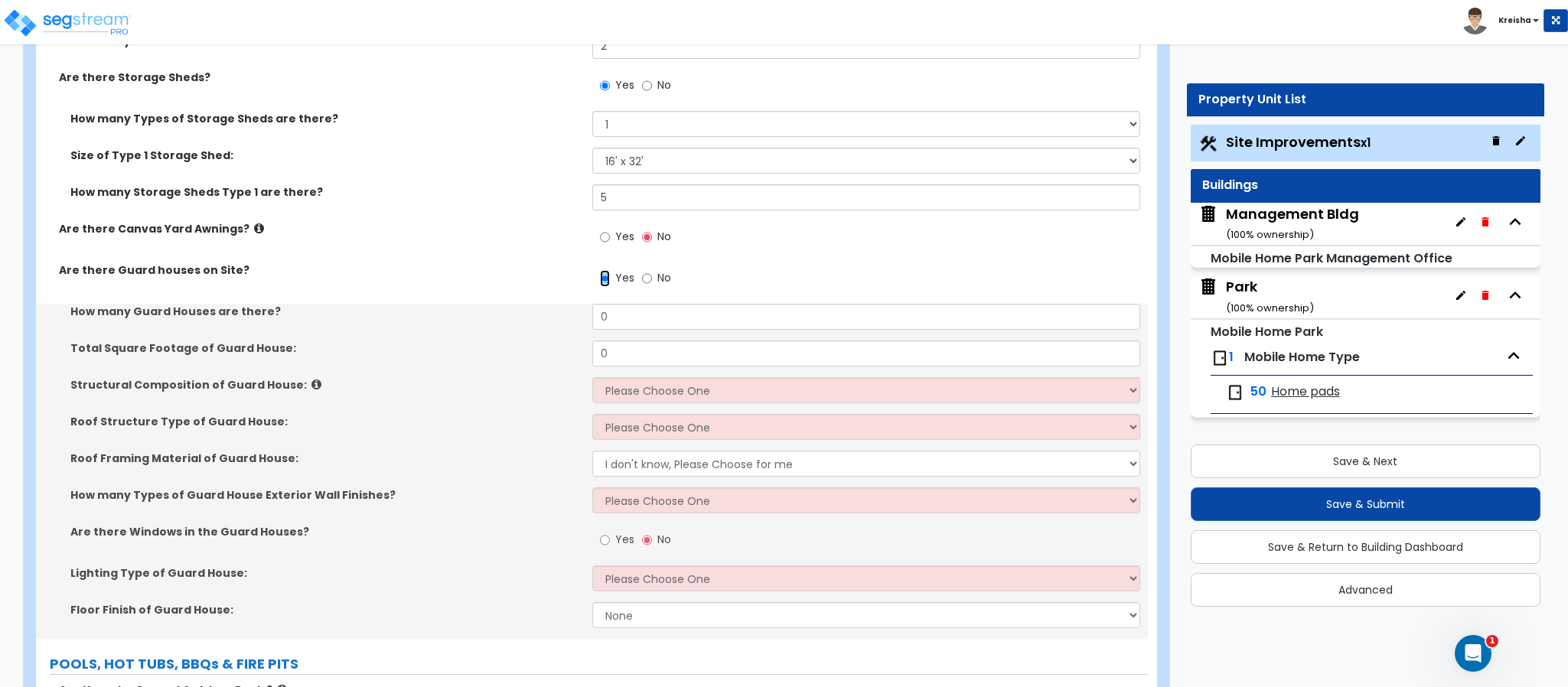
scroll to position [5222, 0]
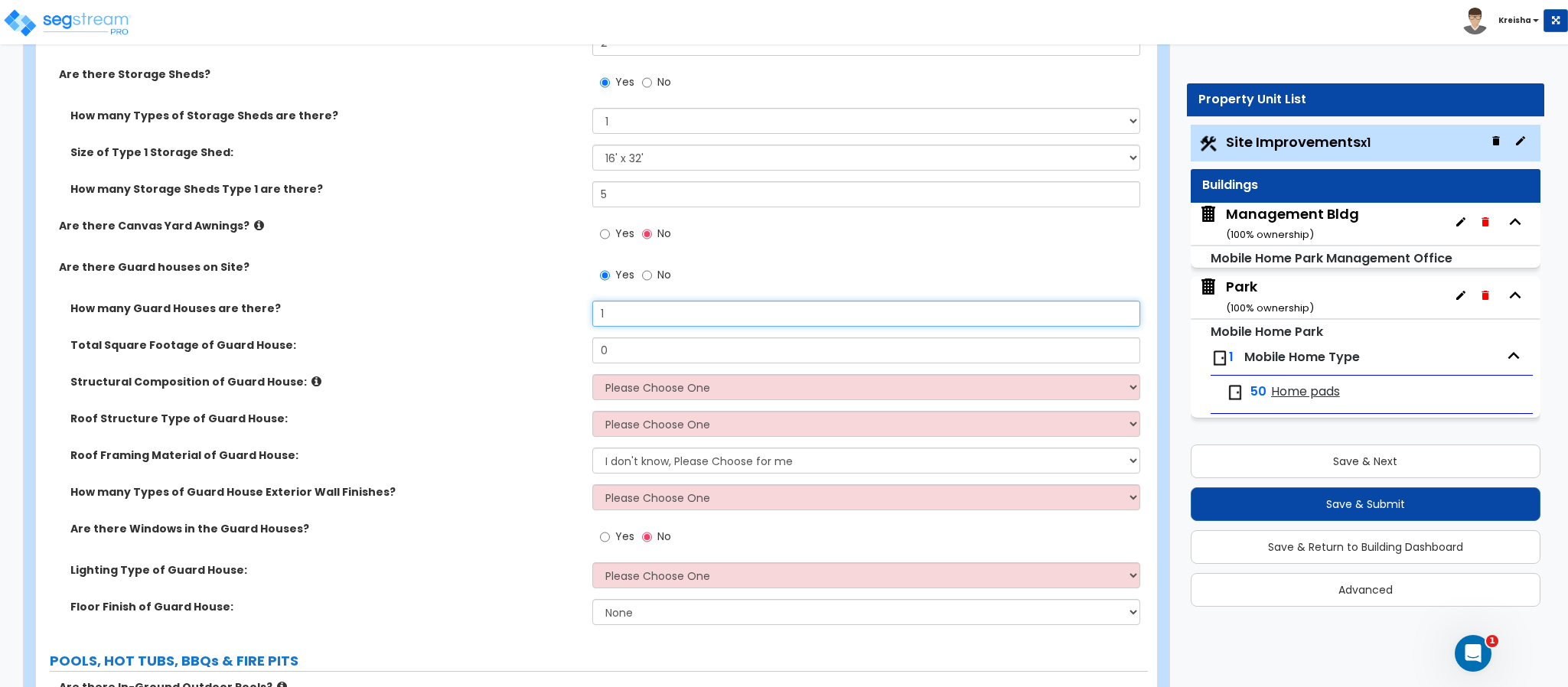
type input "1"
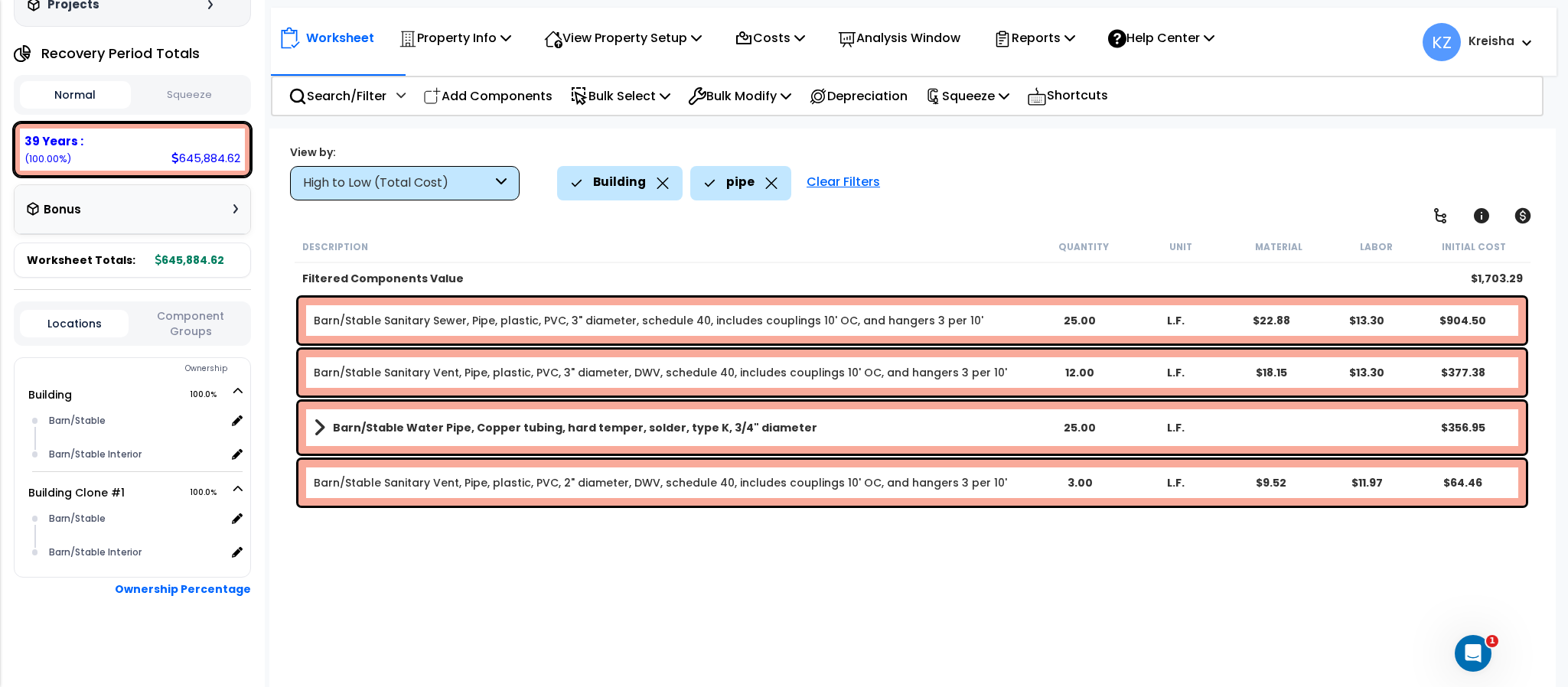
scroll to position [68, 0]
click at [0, 90] on div "Barn 8-28-25 Depreciable Tax Basis : $1,242,414.00 Placed-In-Service Date : 01-…" at bounding box center [132, 344] width 264 height 687
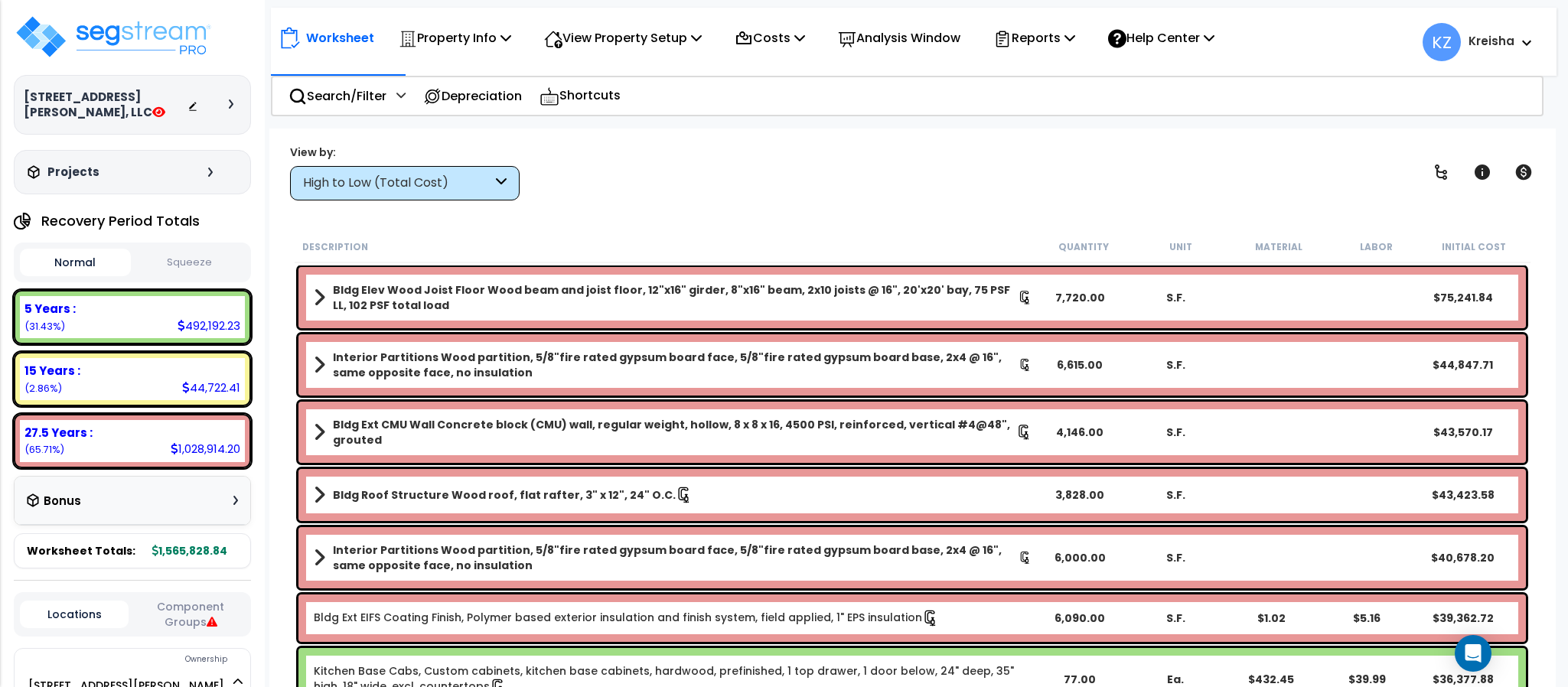
click at [232, 110] on div at bounding box center [214, 105] width 54 height 16
click at [232, 109] on icon at bounding box center [231, 104] width 5 height 9
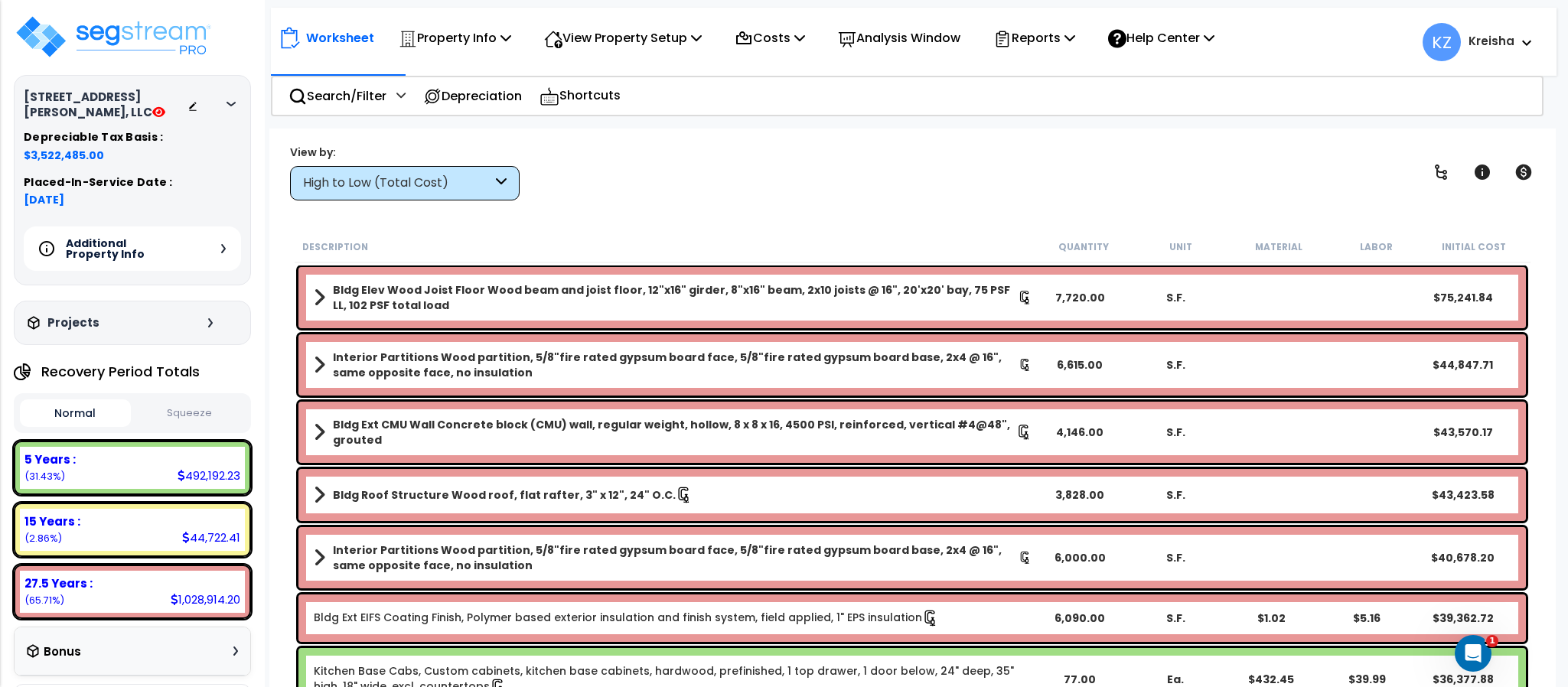
click at [223, 239] on div "Additional Property Info" at bounding box center [133, 249] width 217 height 44
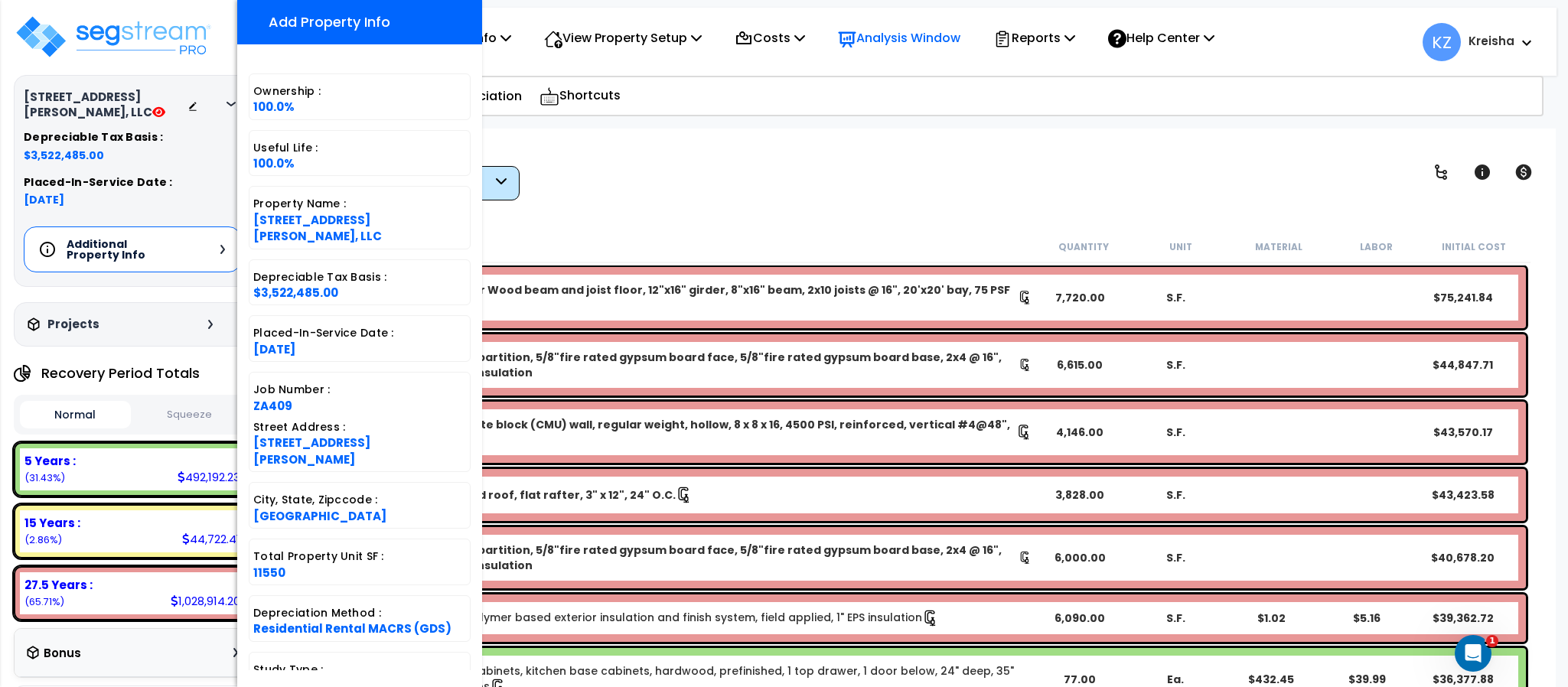
click at [898, 35] on p "Analysis Window" at bounding box center [898, 37] width 123 height 21
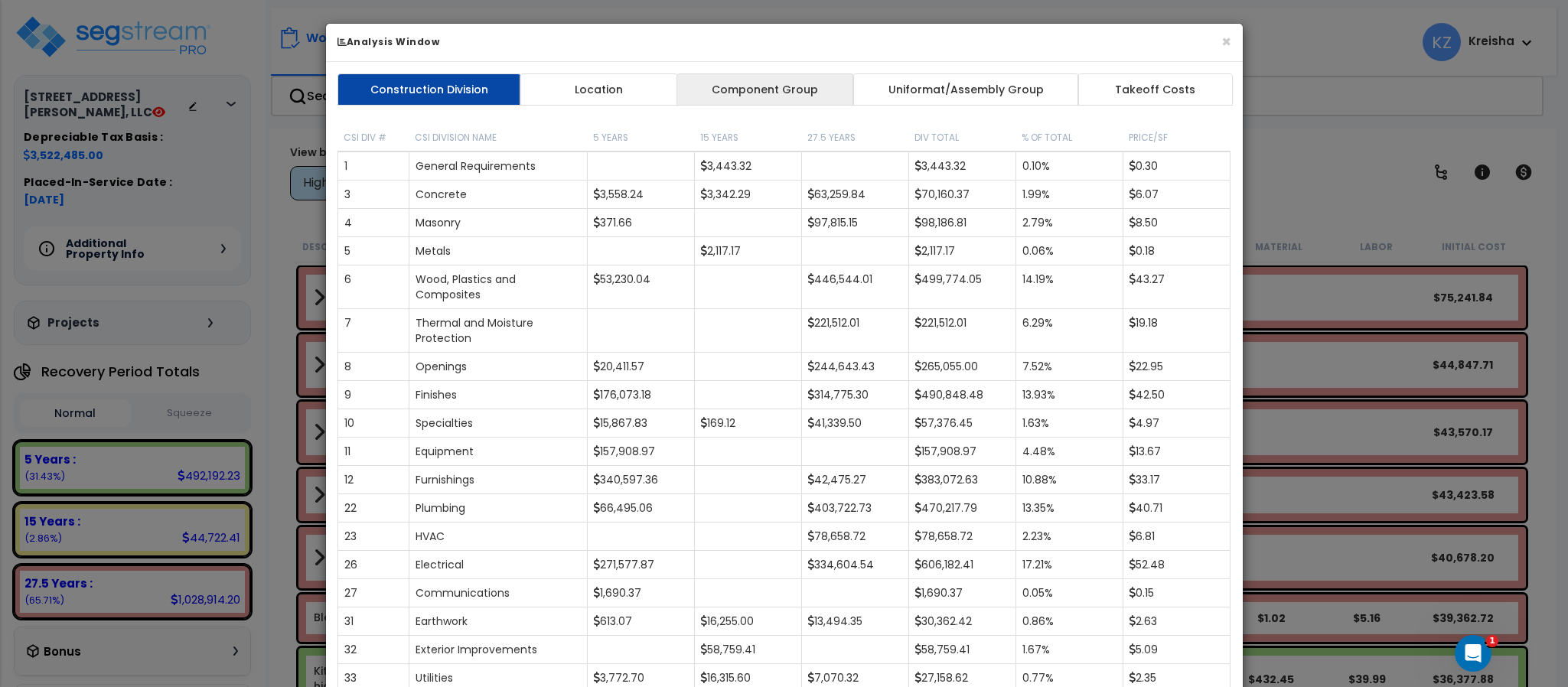
click at [783, 85] on link "Component Group" at bounding box center [765, 89] width 178 height 32
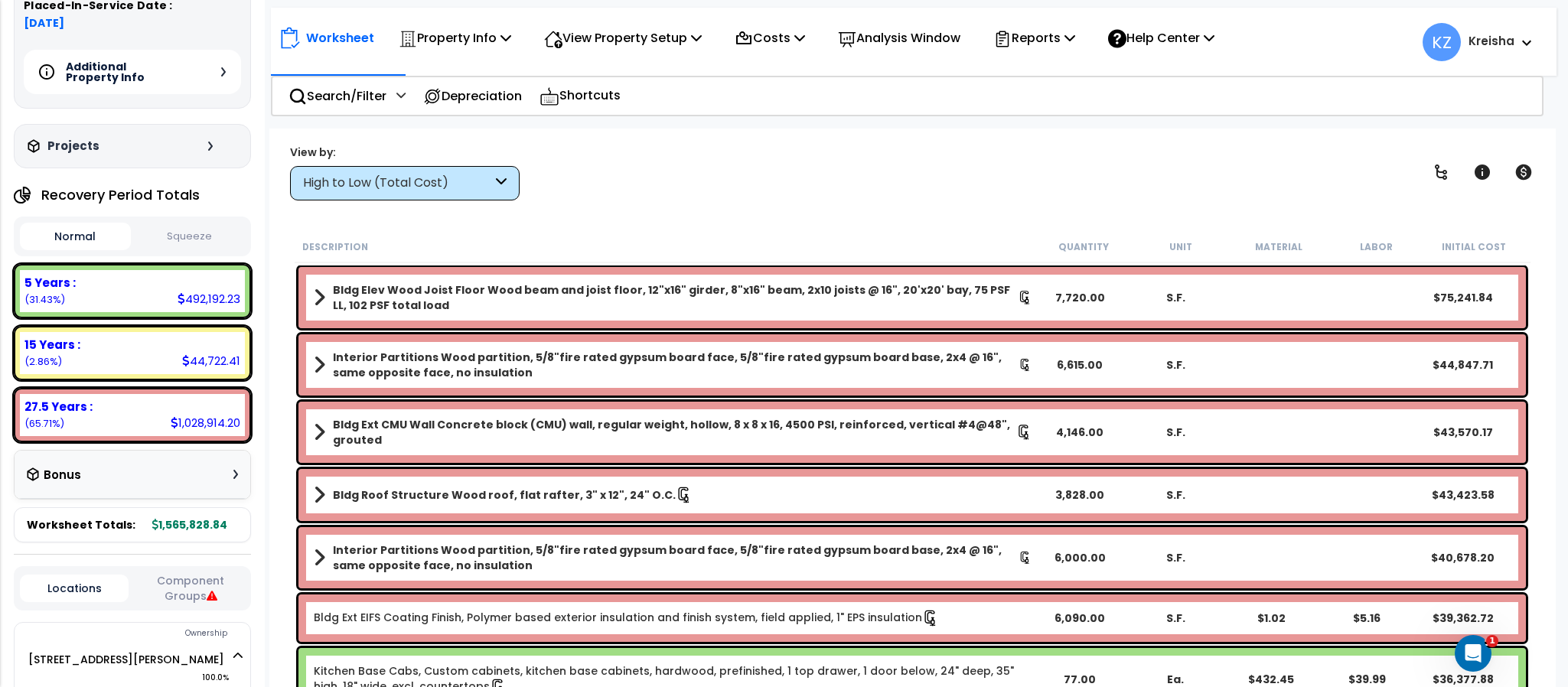
scroll to position [178, 0]
click at [184, 228] on button "Squeeze" at bounding box center [190, 236] width 111 height 27
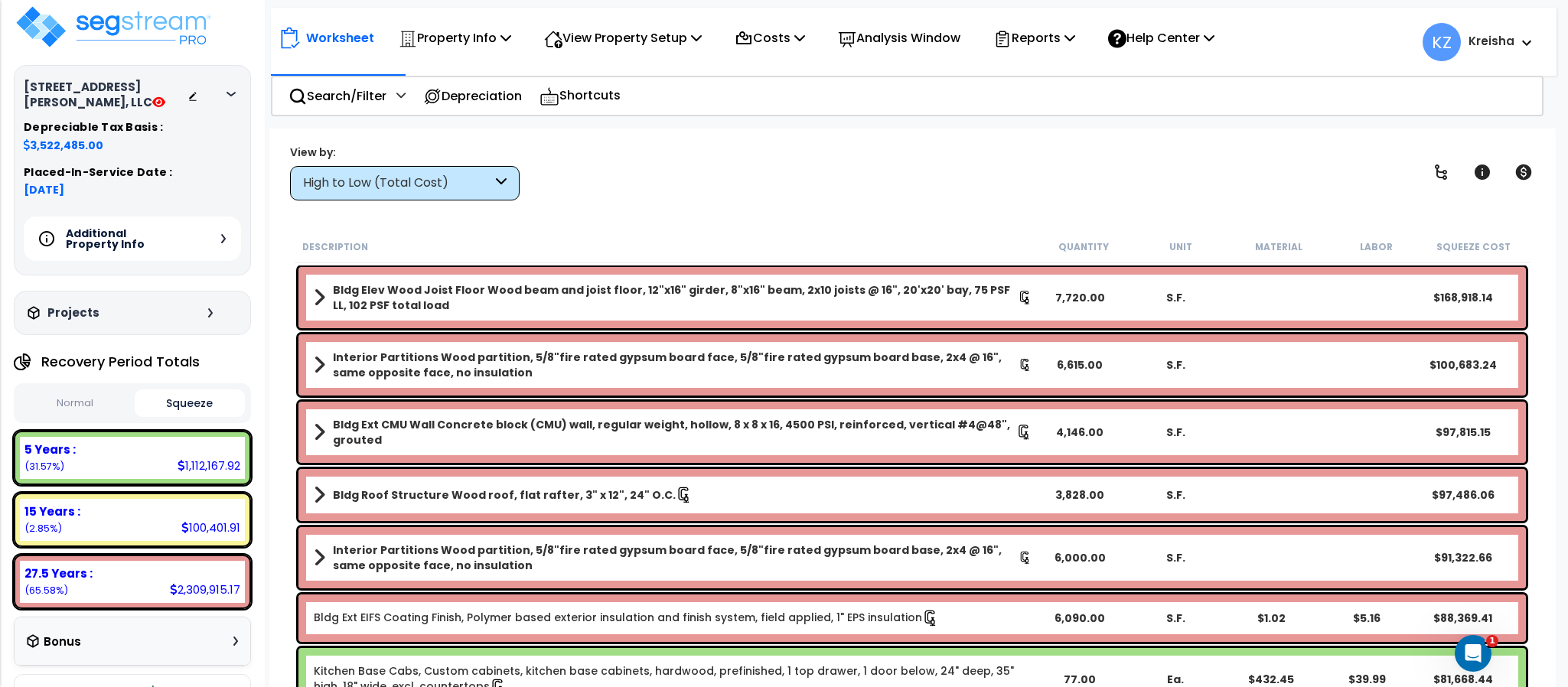
scroll to position [9, 0]
click at [222, 232] on div "Additional Property Info" at bounding box center [133, 240] width 217 height 44
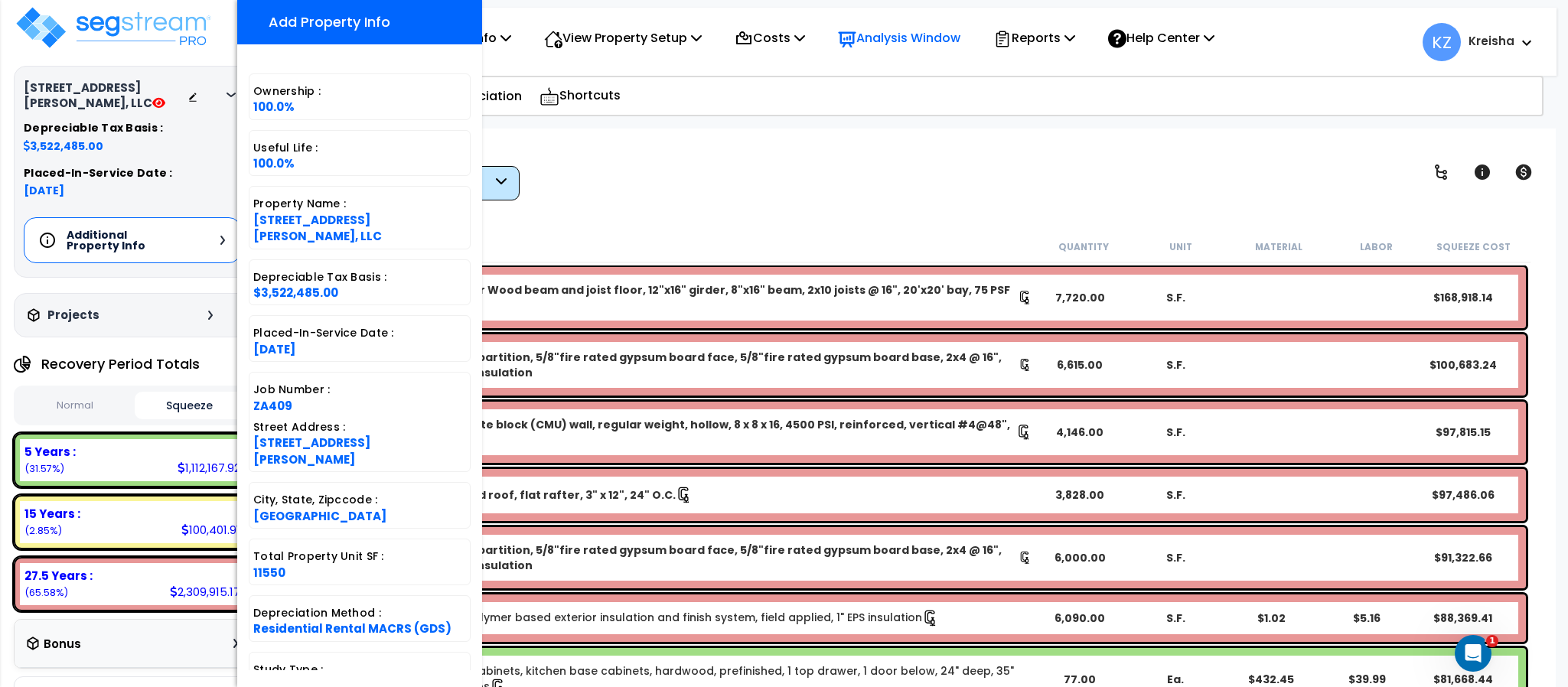
click at [856, 39] on icon at bounding box center [847, 40] width 17 height 16
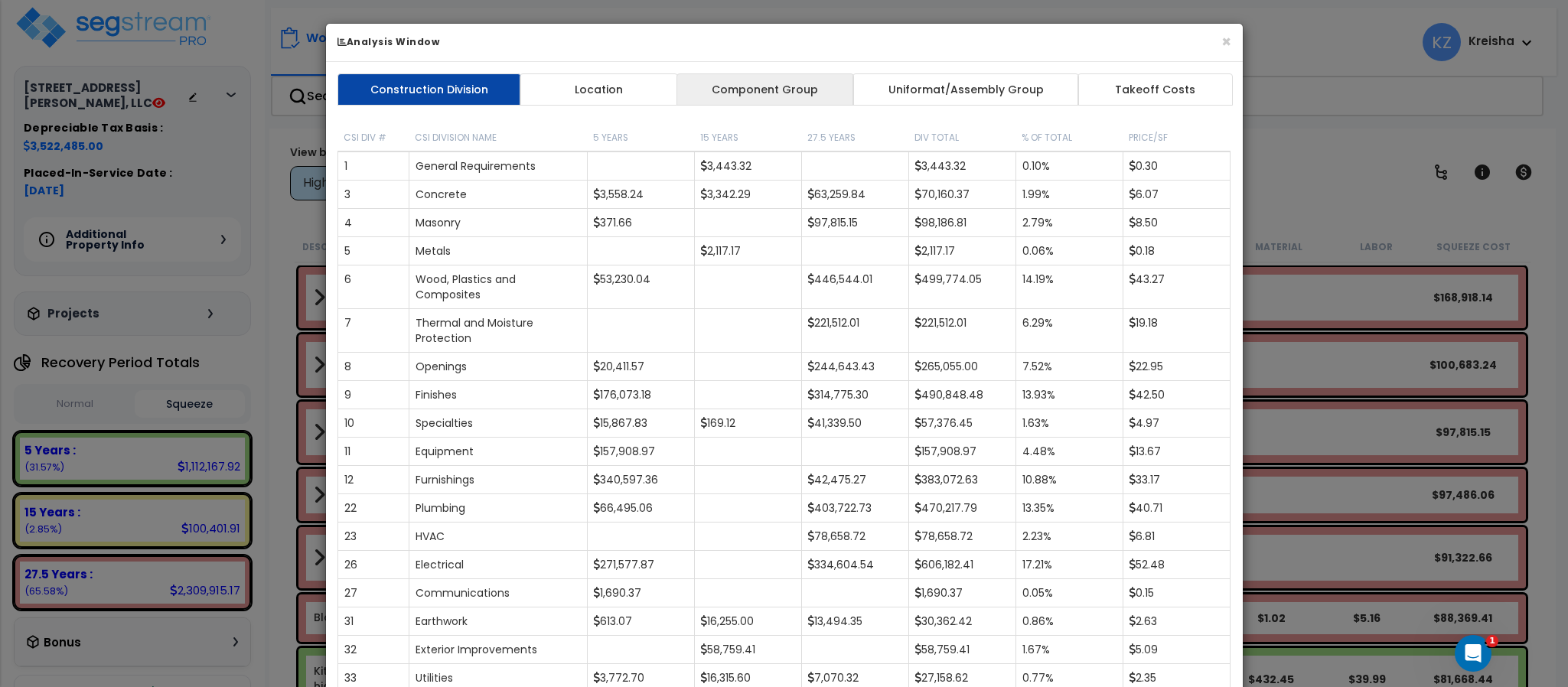
click at [724, 90] on link "Component Group" at bounding box center [765, 89] width 178 height 32
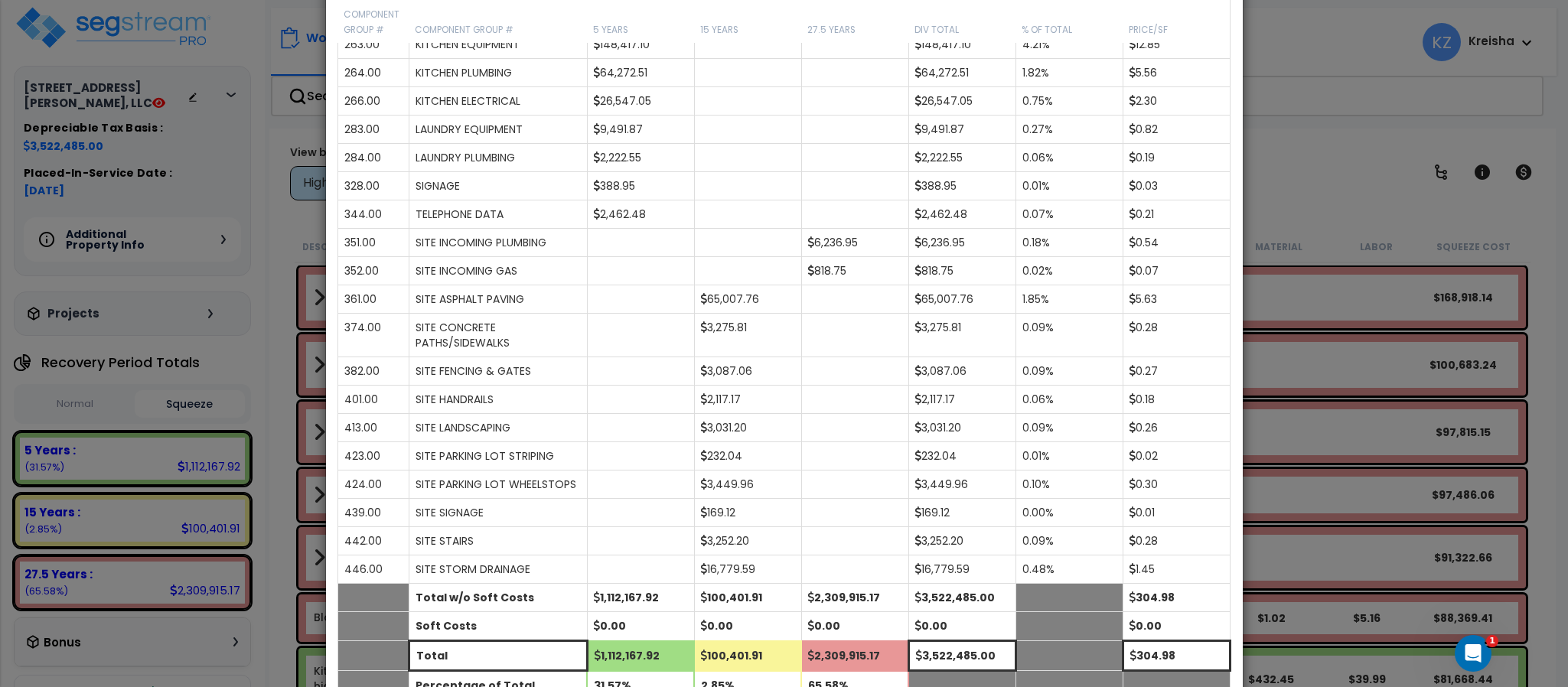
scroll to position [1671, 0]
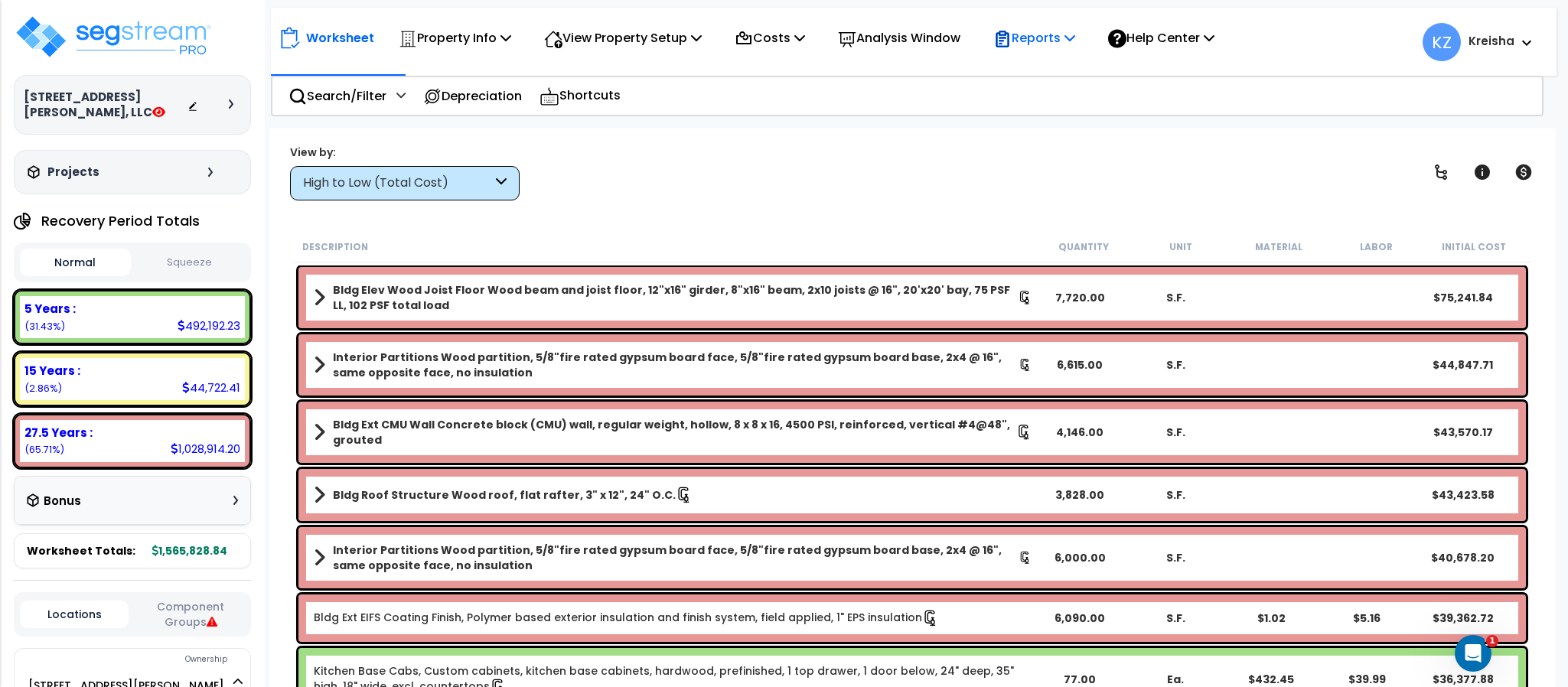
click at [1043, 26] on div "Reports" at bounding box center [1034, 38] width 82 height 36
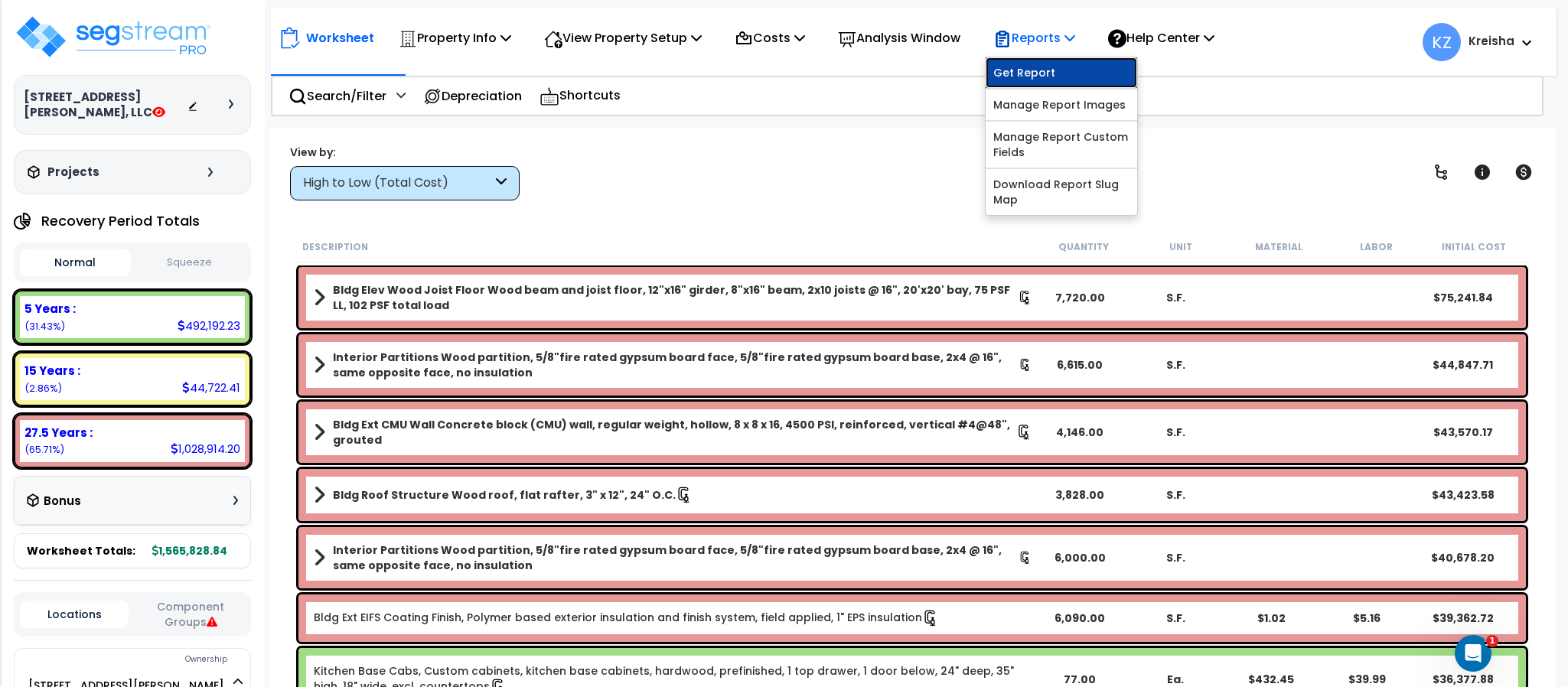
click at [1058, 69] on link "Get Report" at bounding box center [1062, 72] width 152 height 30
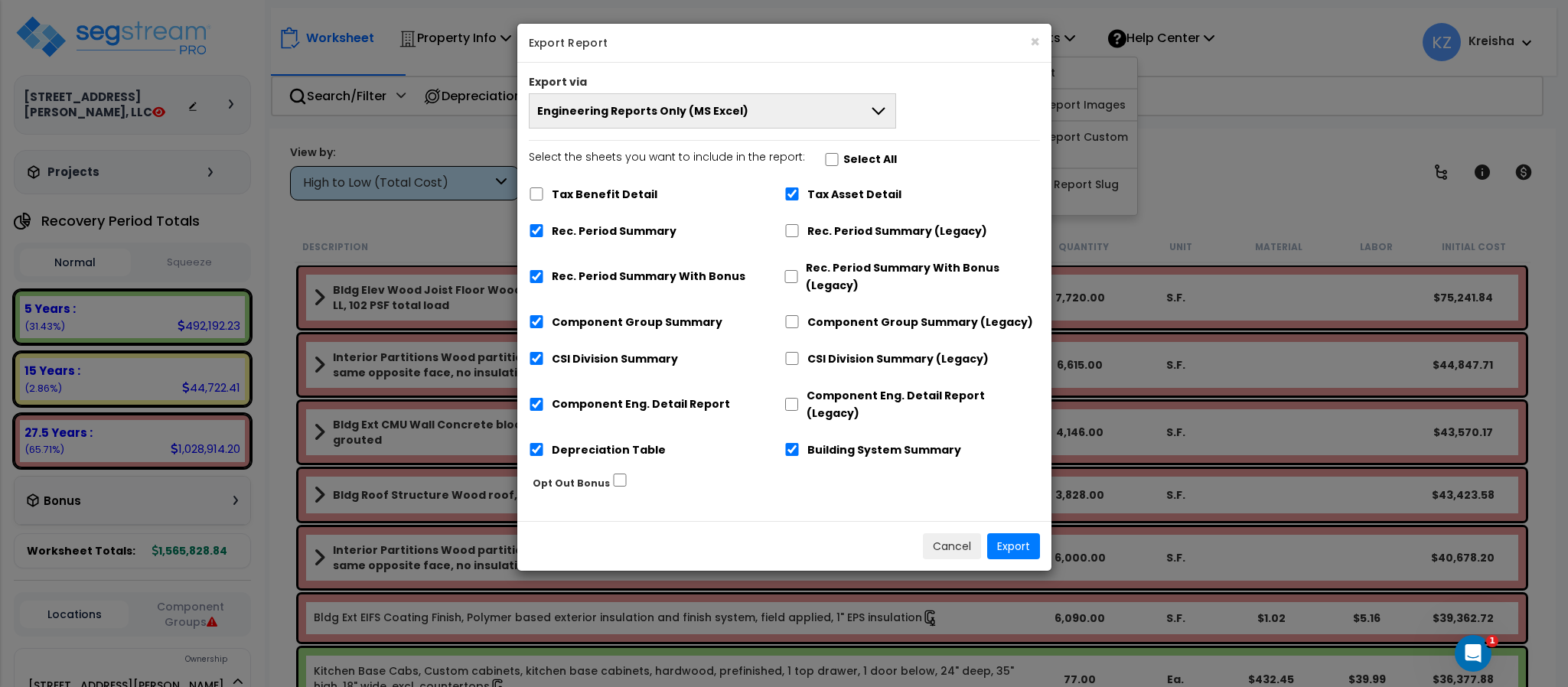
click at [822, 114] on button "Engineering Reports Only (MS Excel)" at bounding box center [712, 110] width 368 height 35
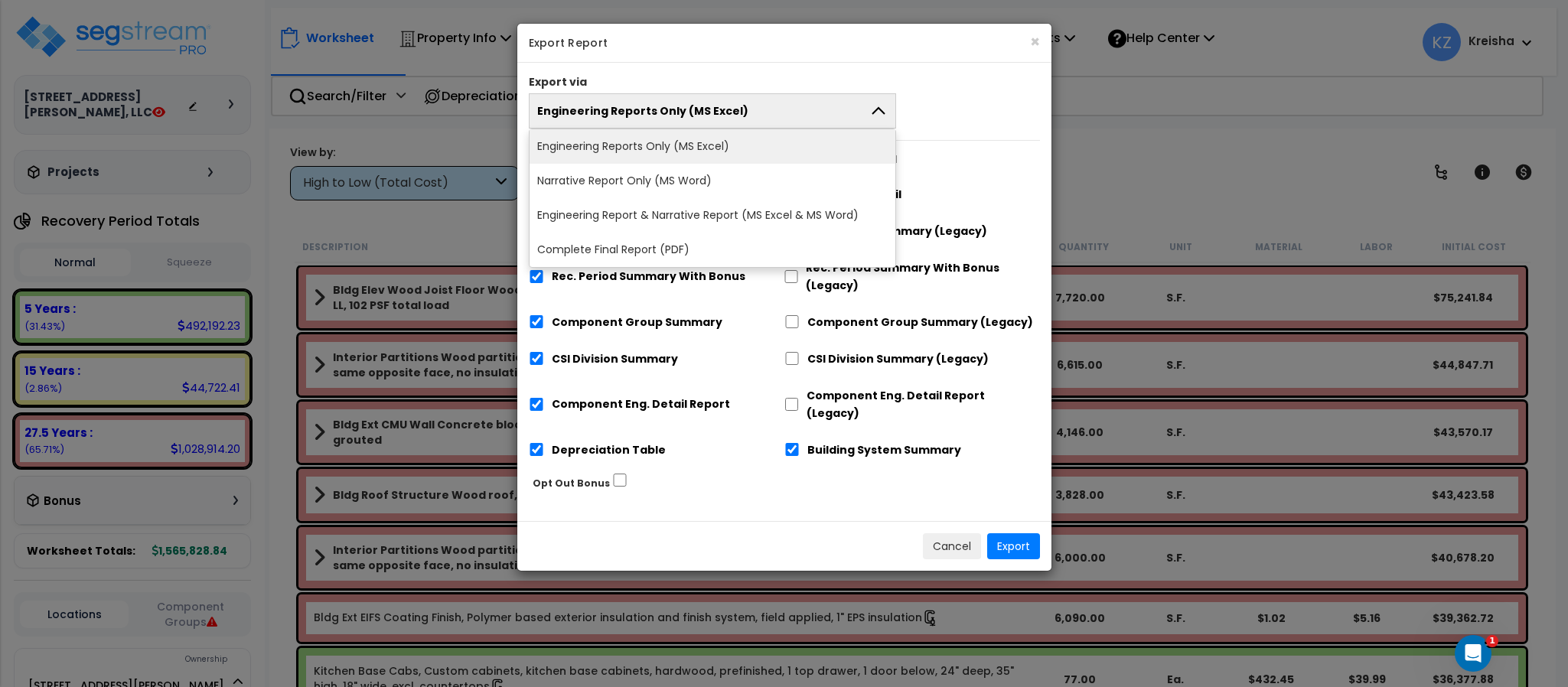
click at [822, 114] on button "Engineering Reports Only (MS Excel)" at bounding box center [712, 110] width 368 height 35
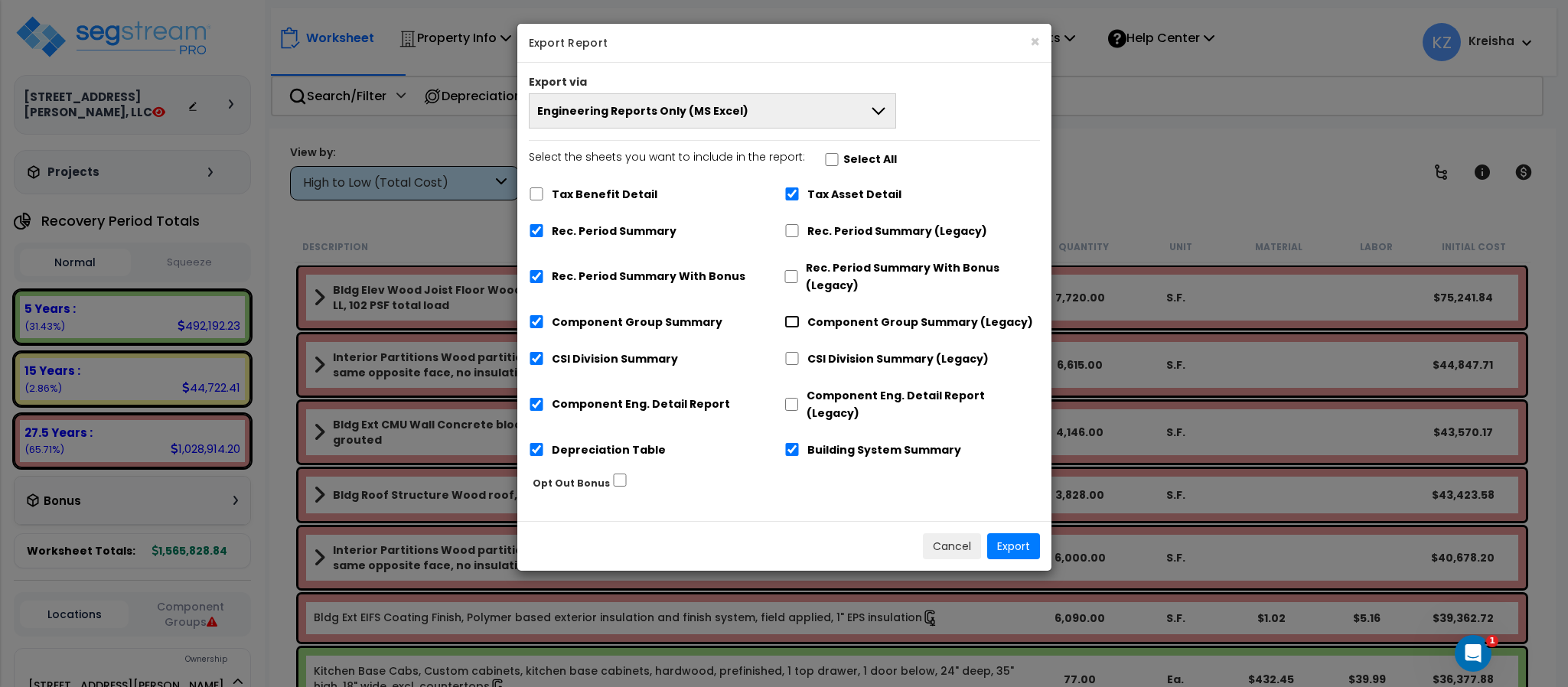
click at [791, 322] on input "Component Group Summary (Legacy)" at bounding box center [791, 322] width 16 height 13
checkbox input "true"
checkbox input "false"
click at [791, 322] on input "Component Group Summary (Legacy)" at bounding box center [791, 322] width 16 height 13
checkbox input "false"
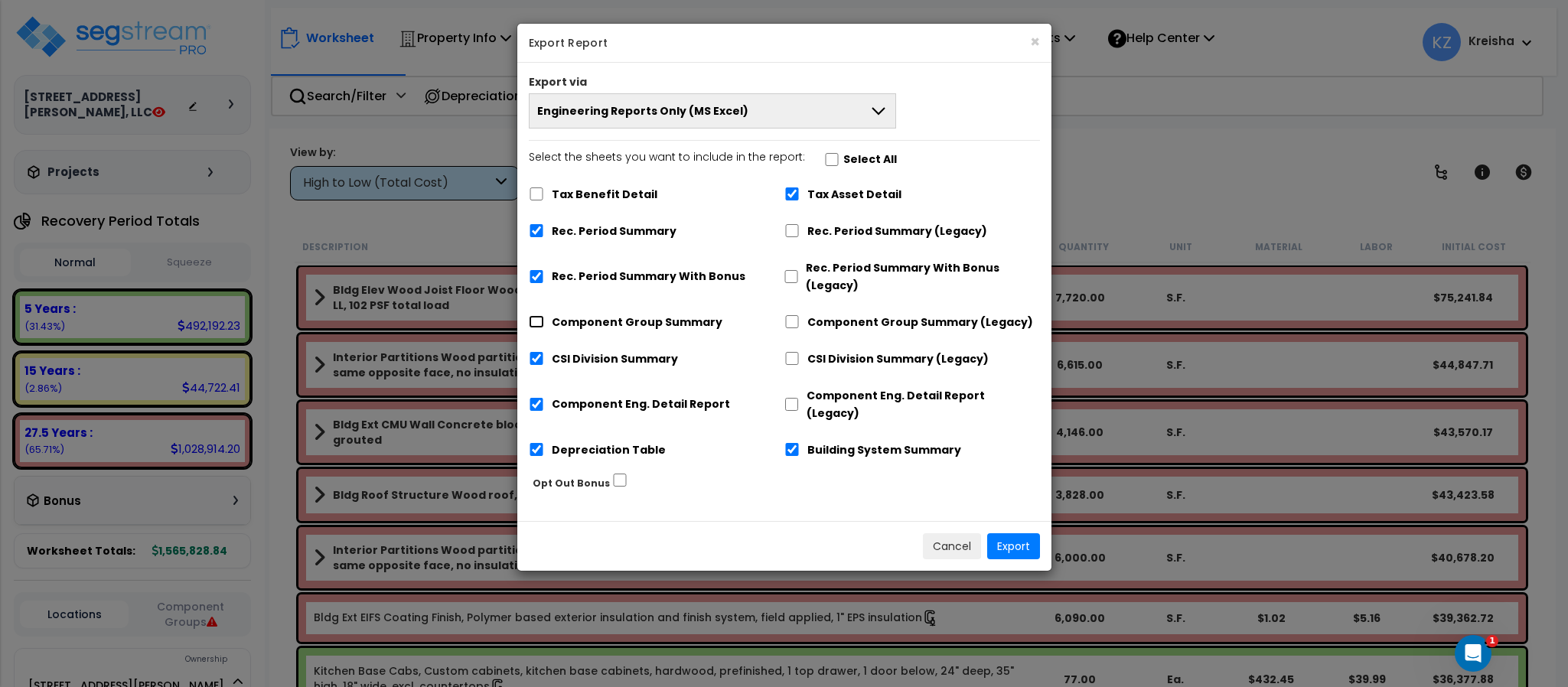
click at [540, 318] on input "Component Group Summary" at bounding box center [536, 322] width 16 height 13
checkbox input "true"
click at [1008, 534] on button "Export" at bounding box center [1014, 547] width 53 height 26
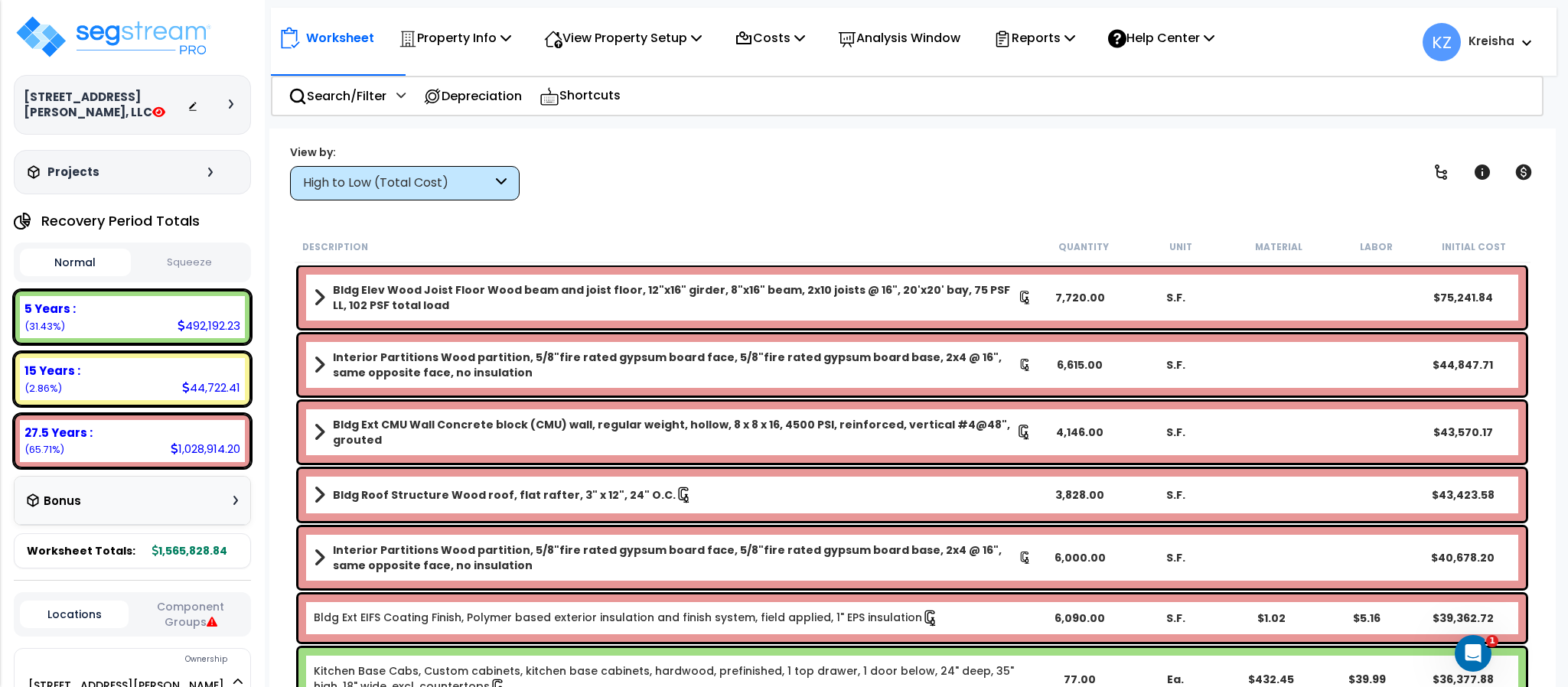
click at [156, 257] on button "Squeeze" at bounding box center [190, 263] width 111 height 27
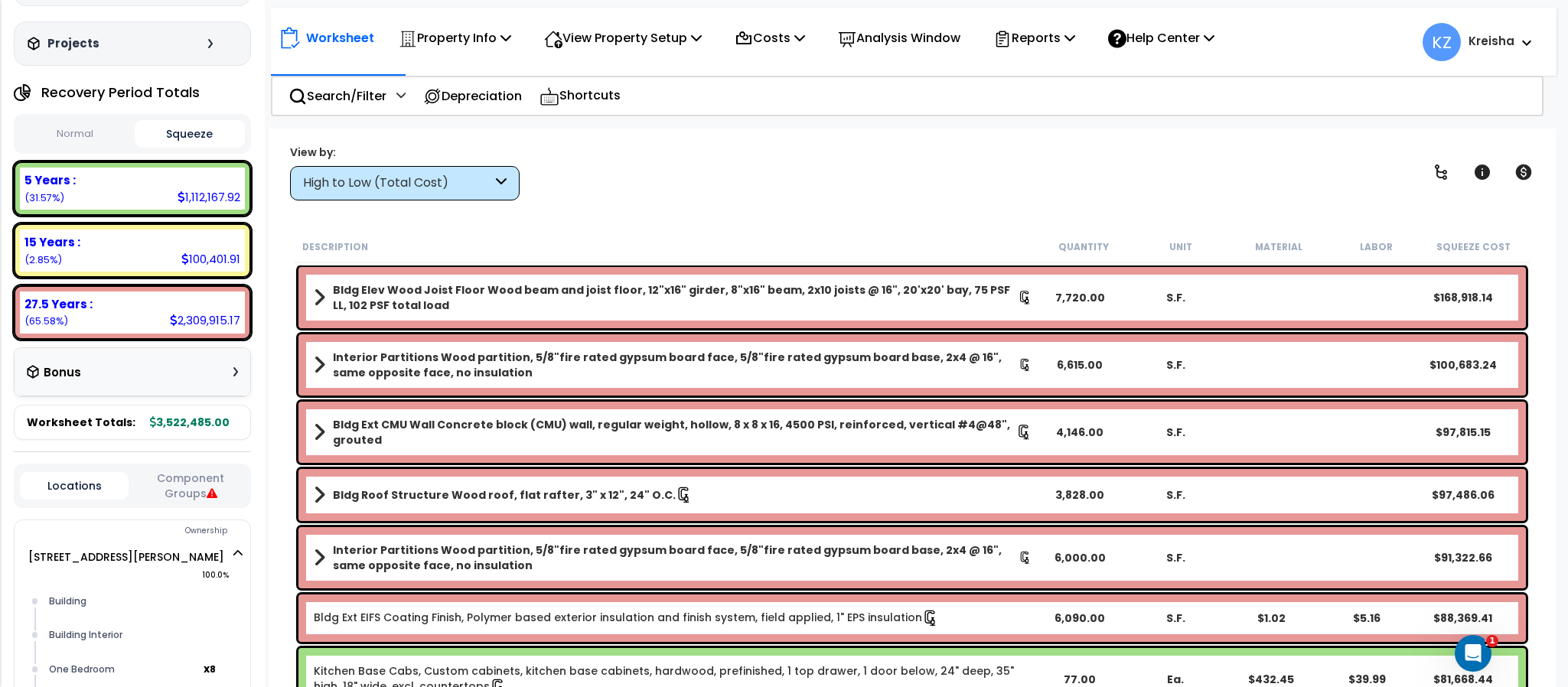
scroll to position [152, 0]
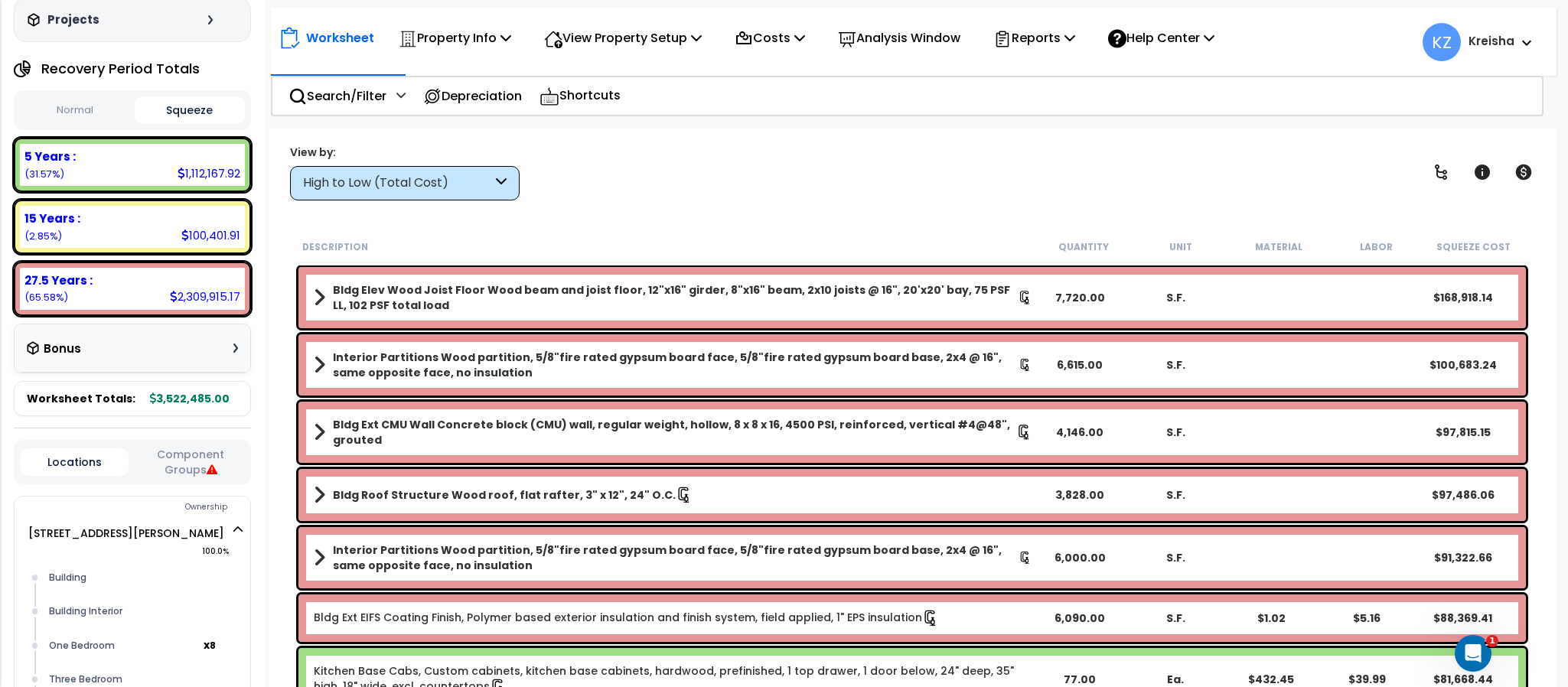
click at [164, 450] on button "Component Groups" at bounding box center [190, 462] width 109 height 32
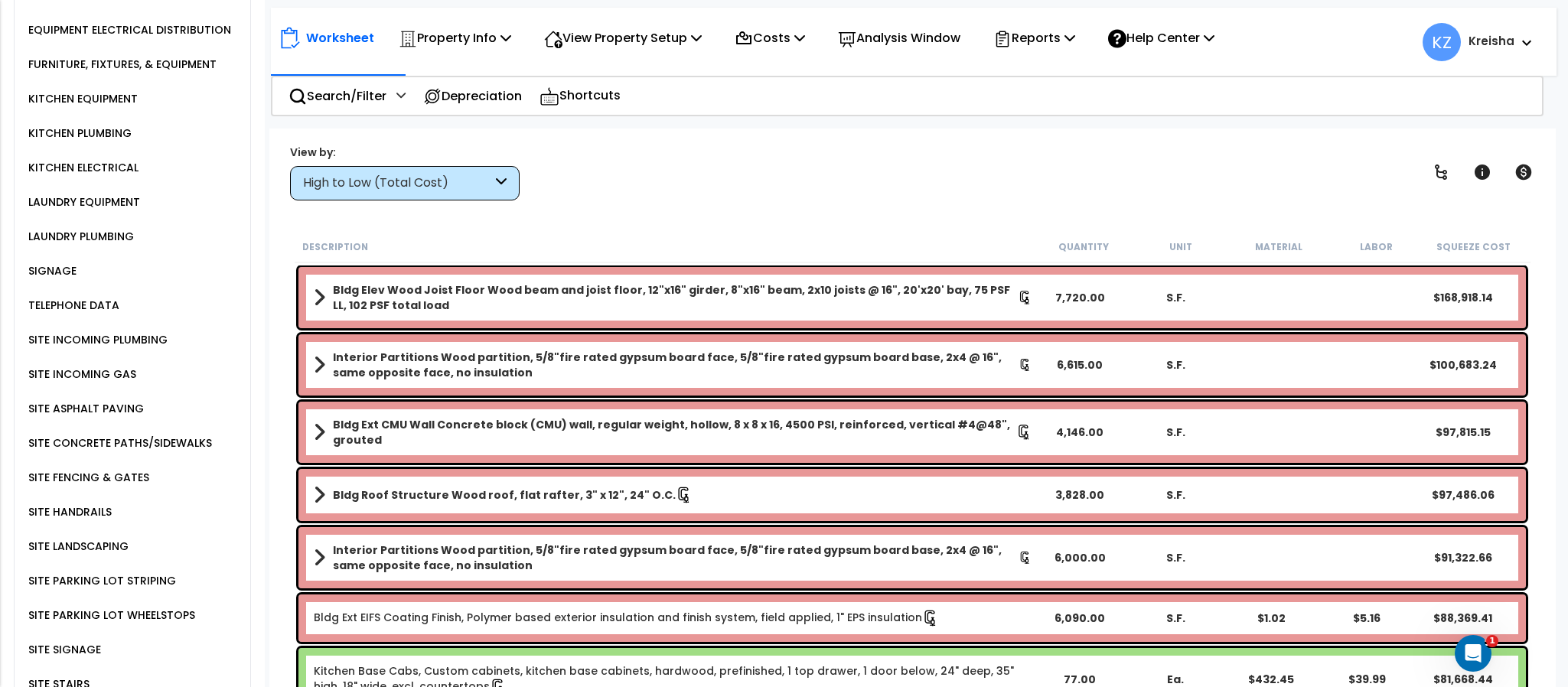
scroll to position [2570, 0]
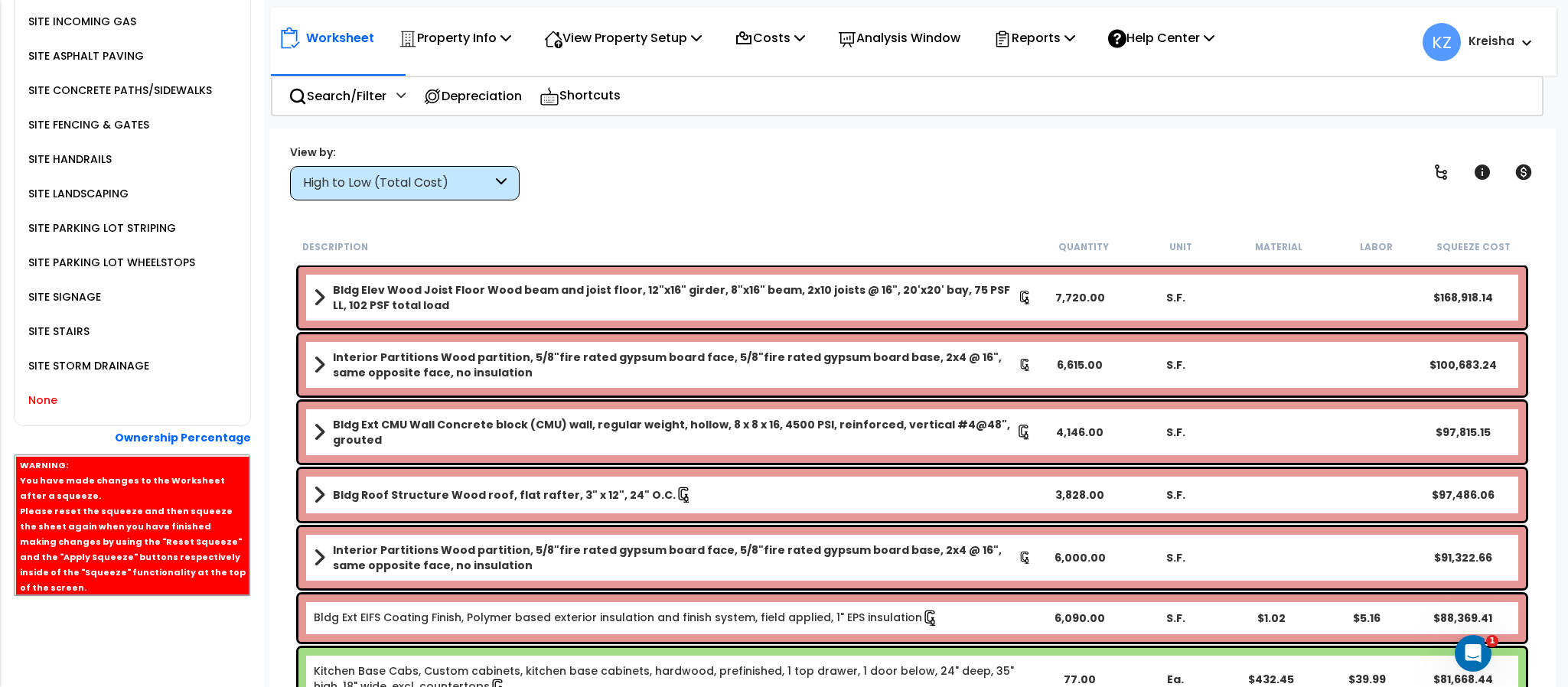
click at [37, 395] on div "None" at bounding box center [138, 400] width 226 height 35
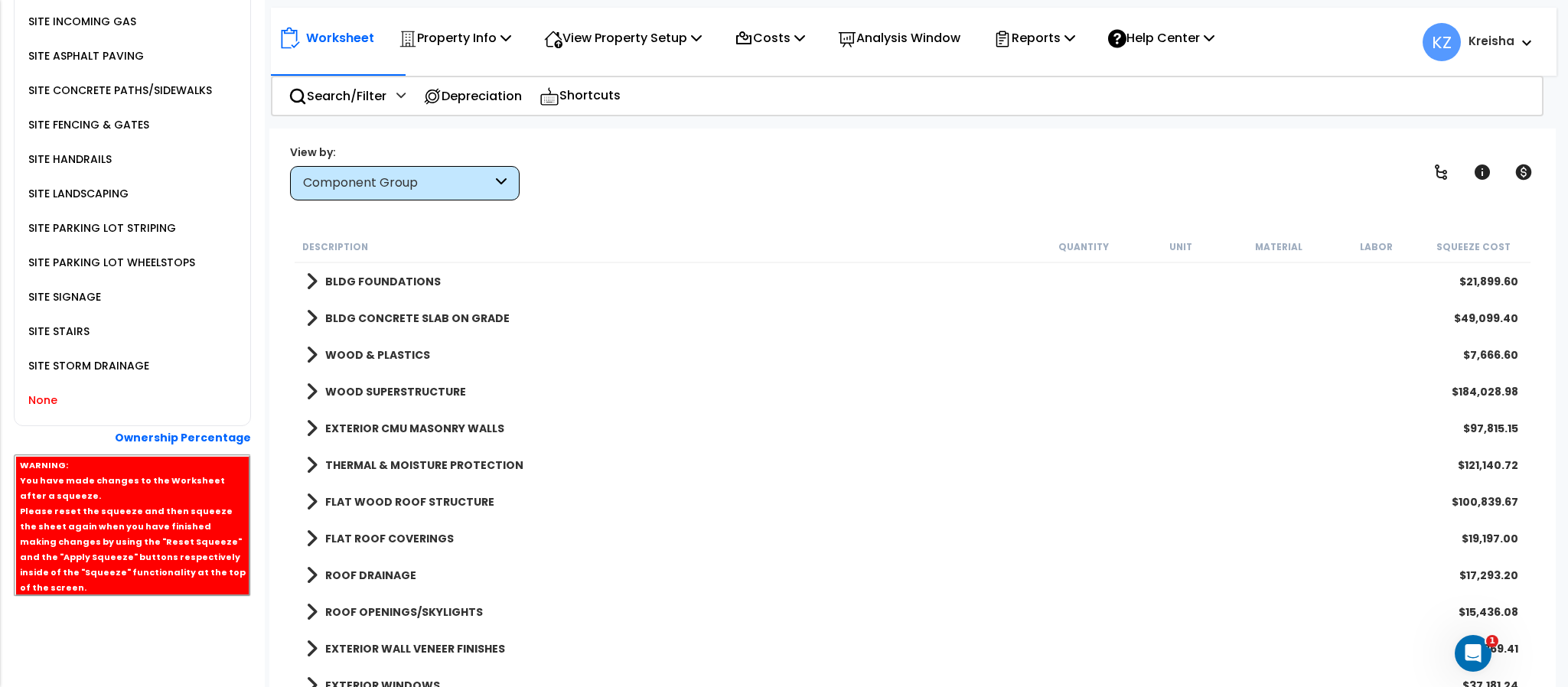
click at [35, 409] on div "None" at bounding box center [41, 400] width 33 height 18
click at [47, 409] on div "None" at bounding box center [41, 400] width 33 height 18
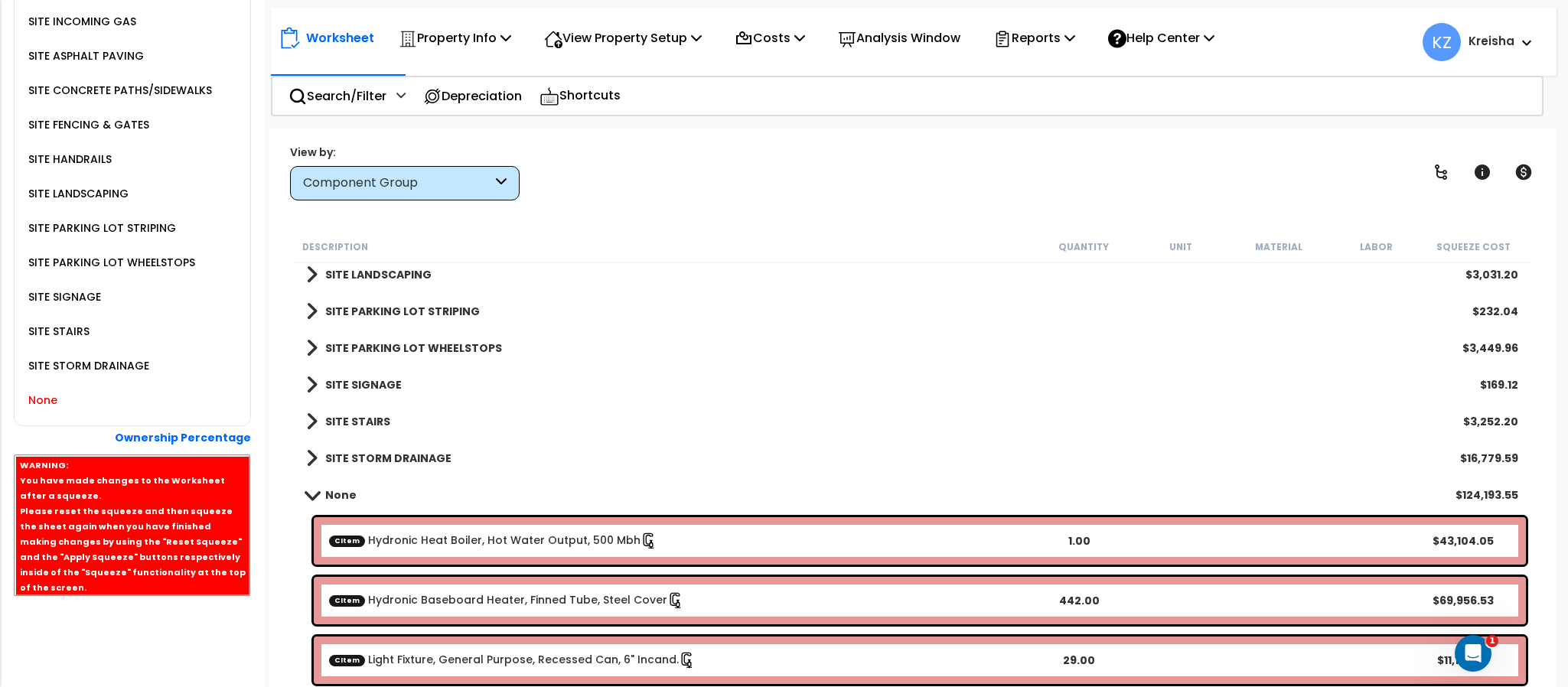
scroll to position [2193, 0]
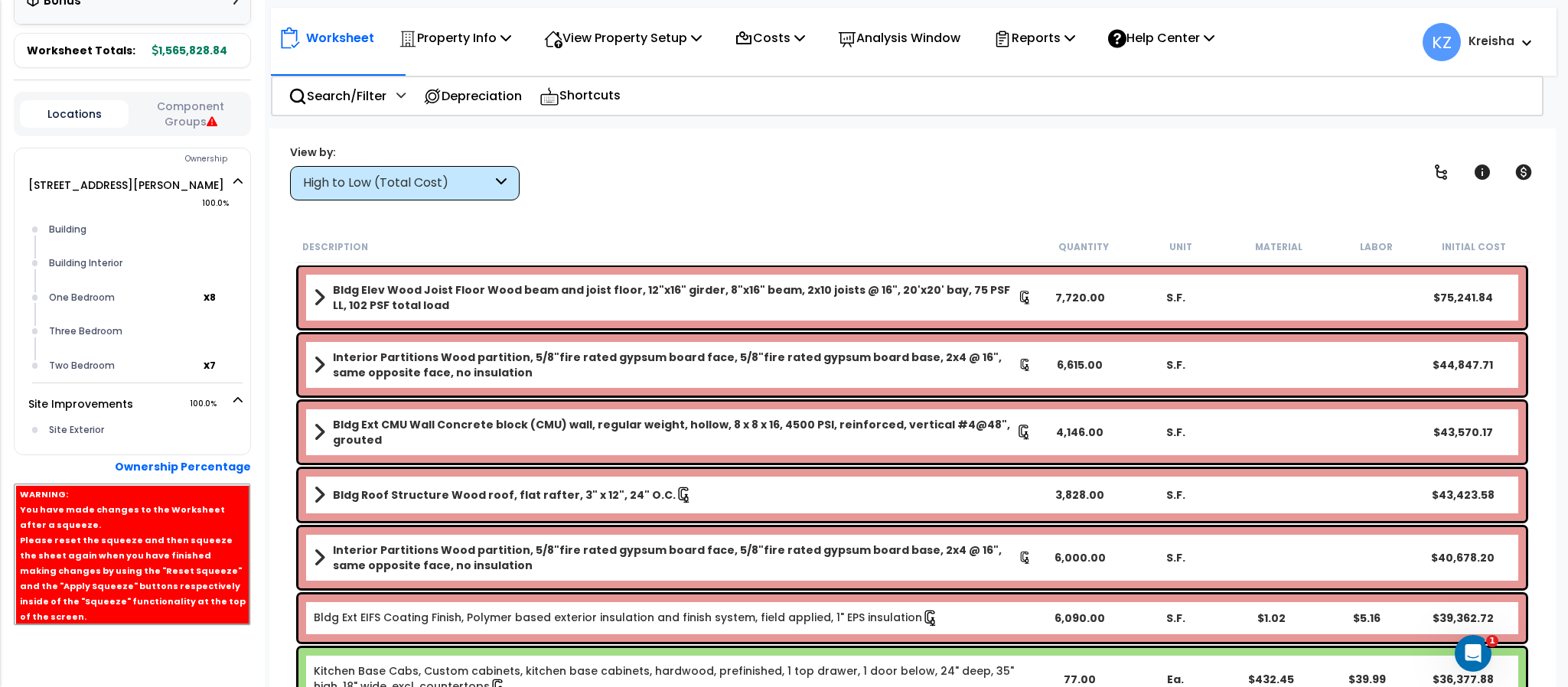
click at [630, 164] on div "View by: High to Low (Total Cost) High to Low (Total Cost)" at bounding box center [912, 172] width 1255 height 57
